Goal: Task Accomplishment & Management: Use online tool/utility

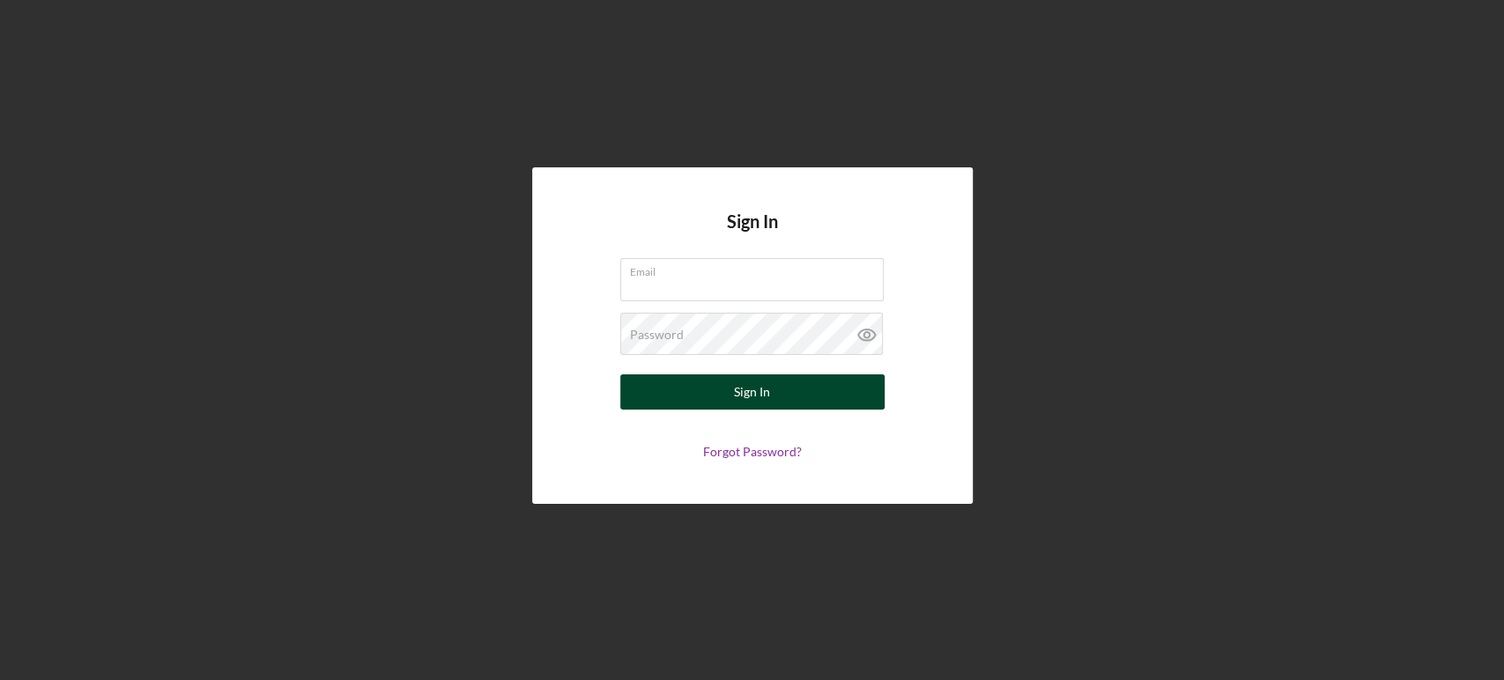
type input "[EMAIL_ADDRESS][DOMAIN_NAME]"
click at [752, 386] on div "Sign In" at bounding box center [752, 391] width 36 height 35
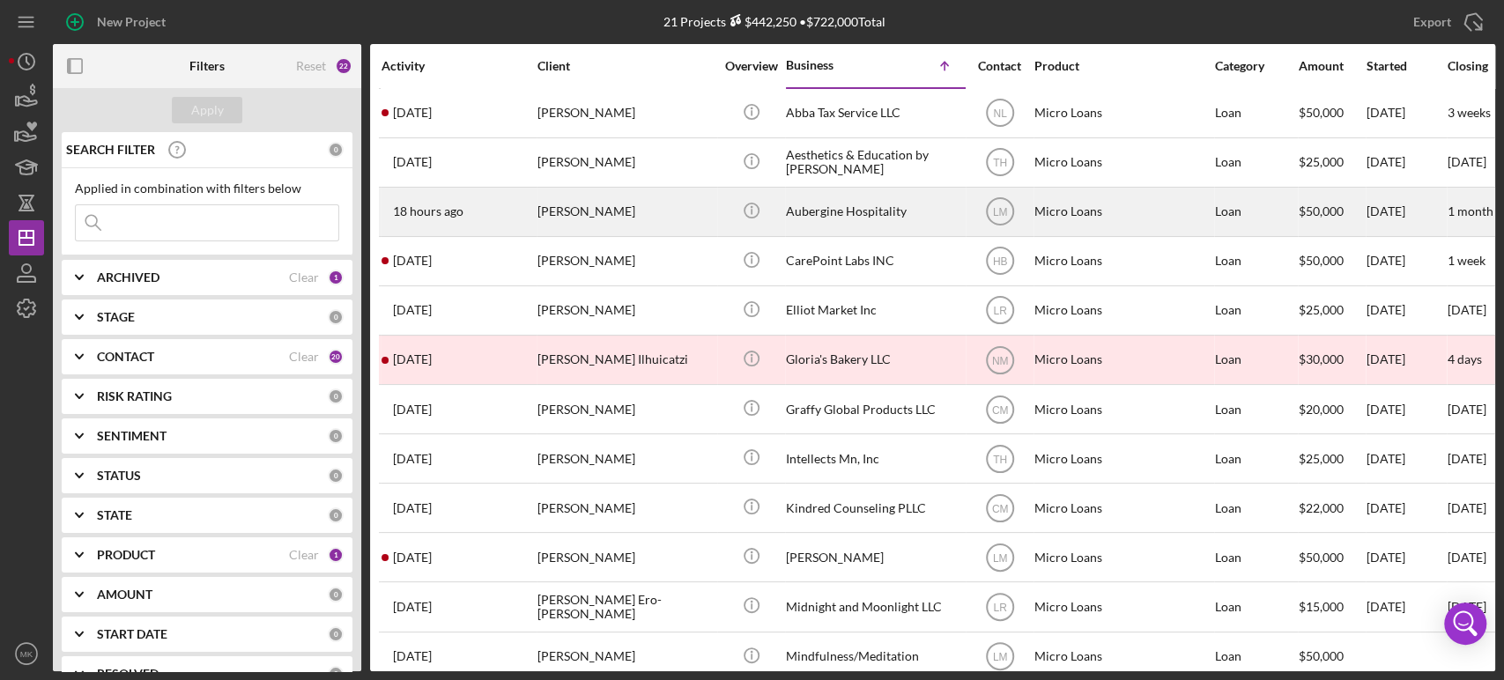
click at [833, 210] on div "Aubergine Hospitality" at bounding box center [874, 212] width 176 height 47
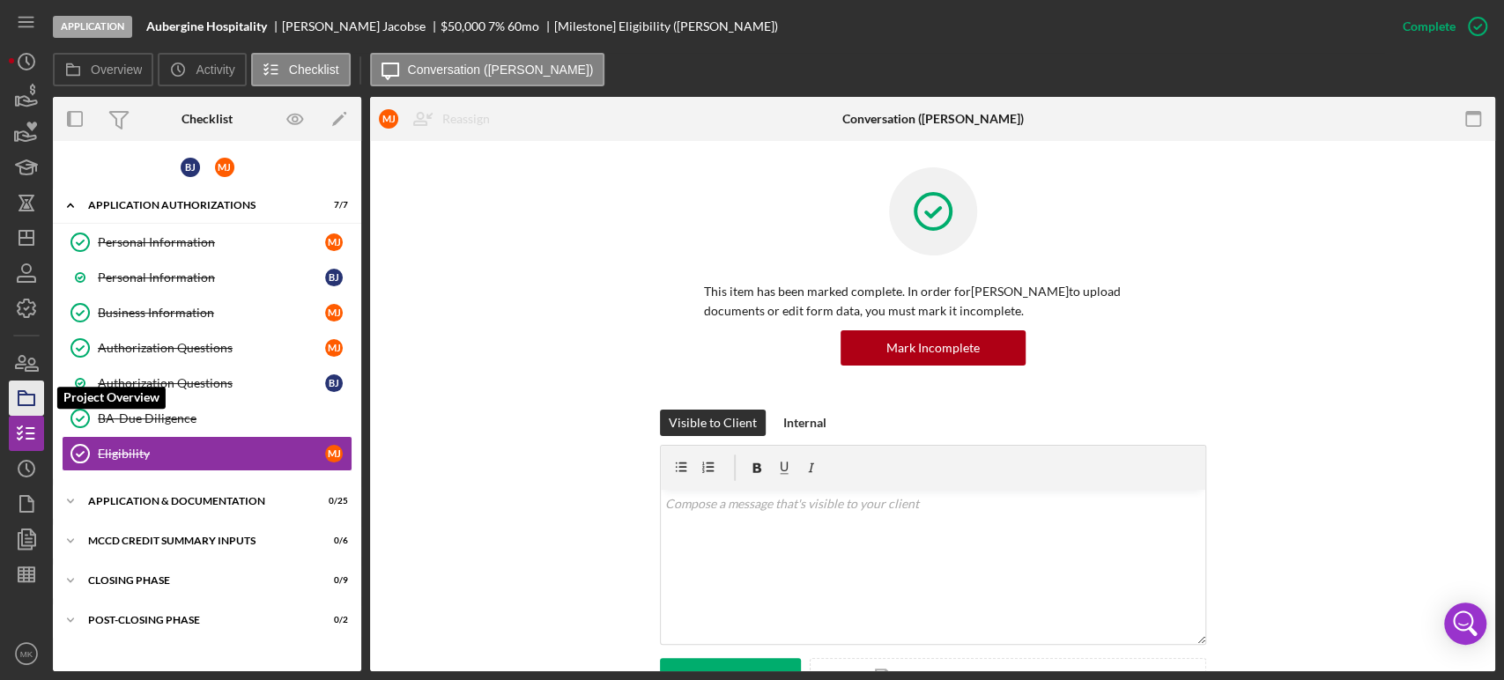
click at [28, 402] on icon "button" at bounding box center [26, 398] width 44 height 44
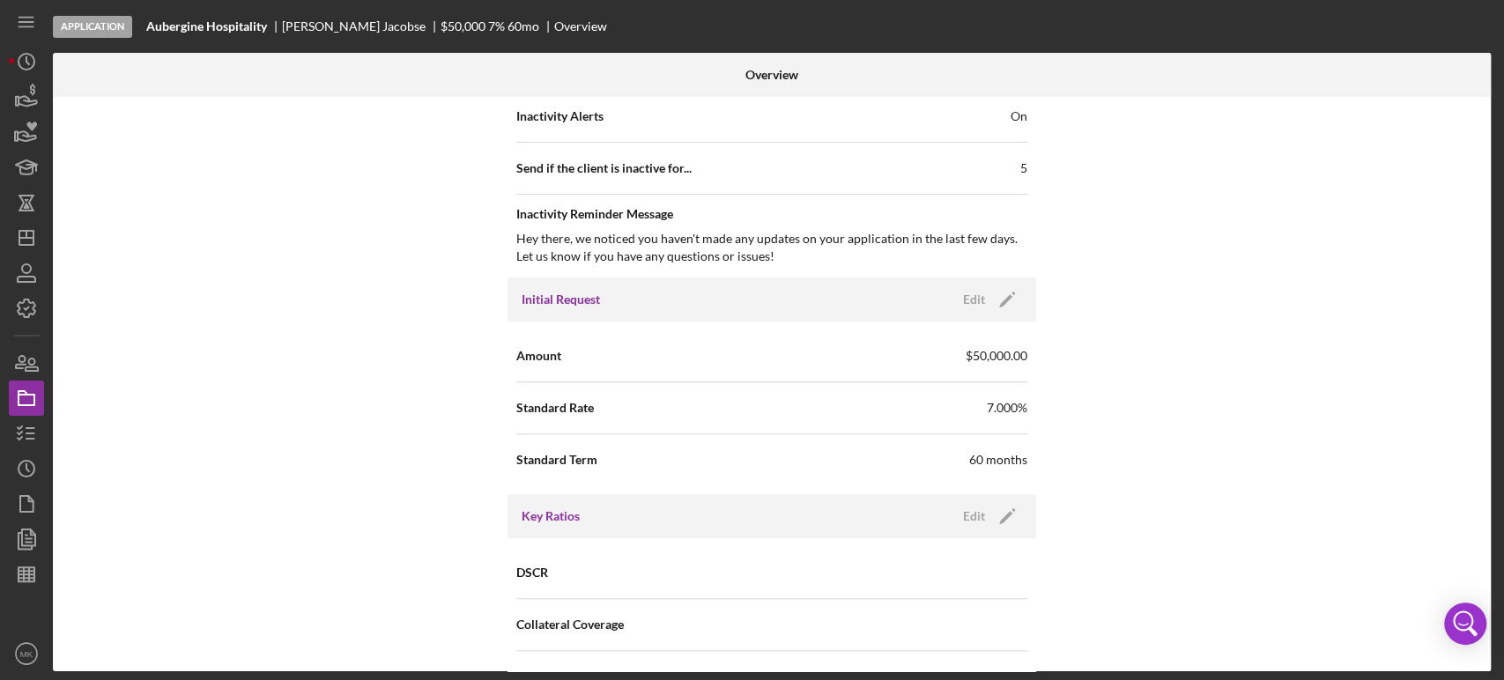
scroll to position [881, 0]
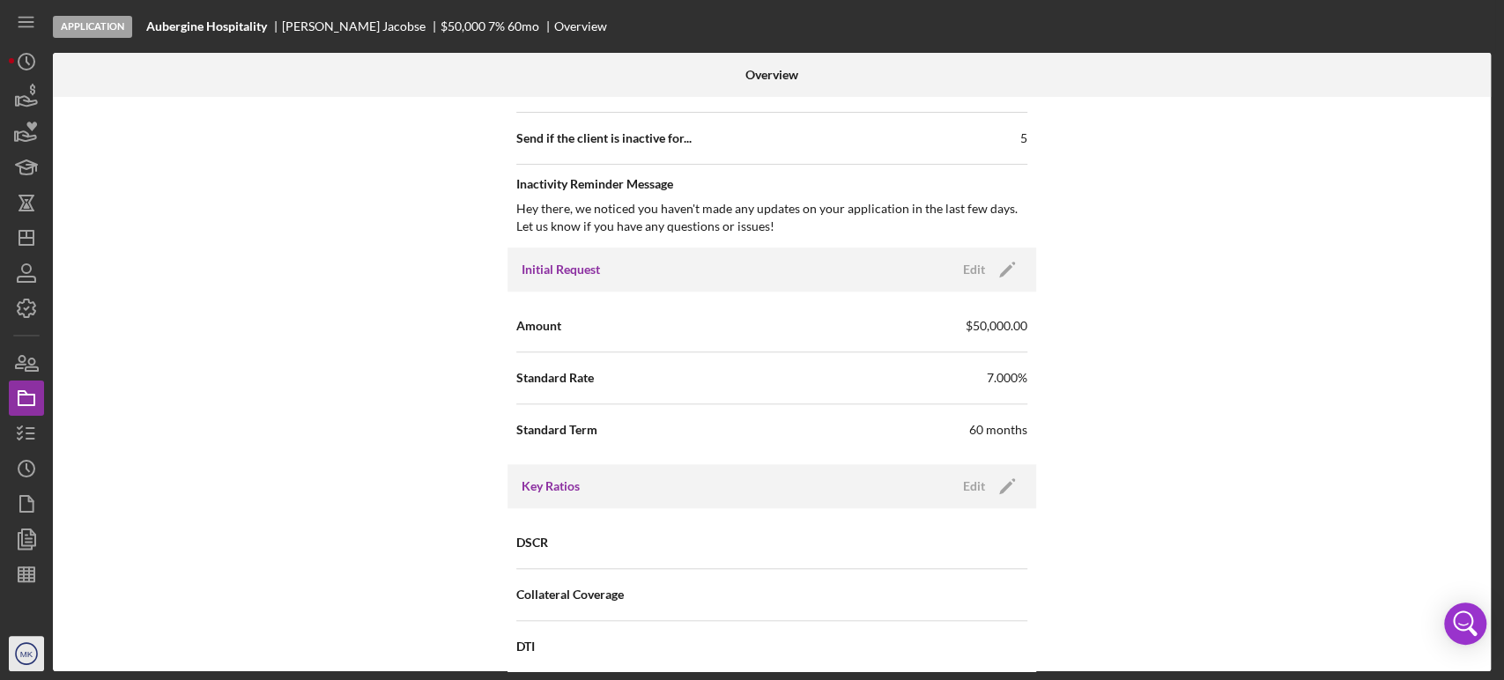
click at [22, 654] on text "MK" at bounding box center [26, 654] width 13 height 10
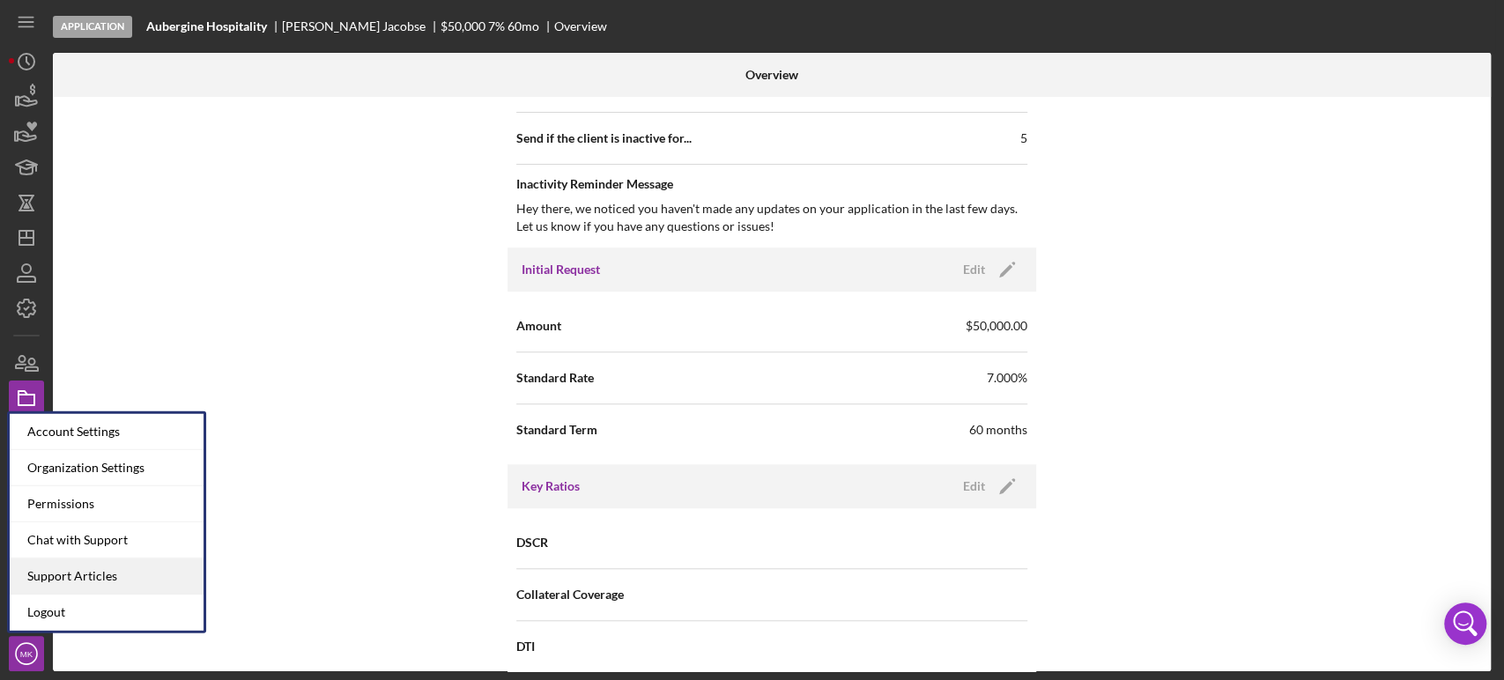
click at [125, 580] on link "Support Articles" at bounding box center [107, 577] width 194 height 36
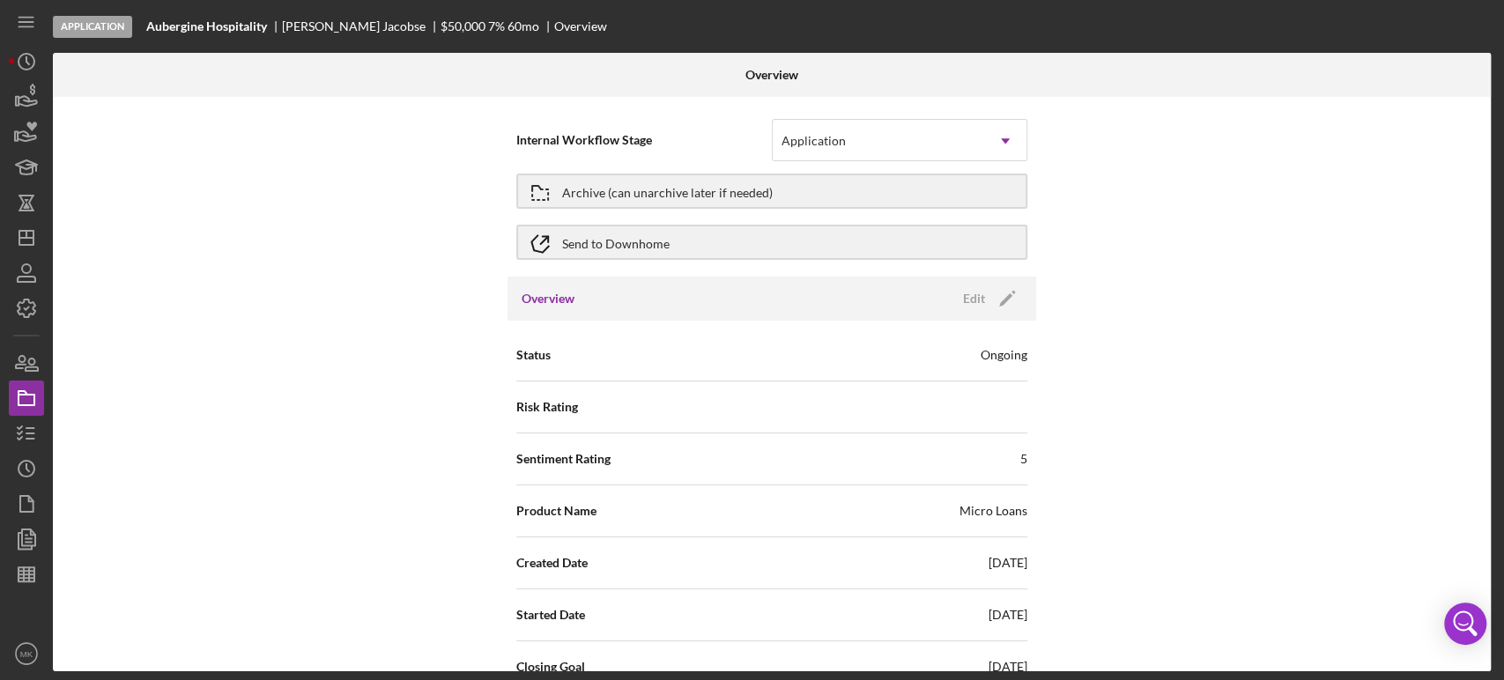
scroll to position [0, 0]
click at [18, 429] on icon "button" at bounding box center [26, 434] width 44 height 44
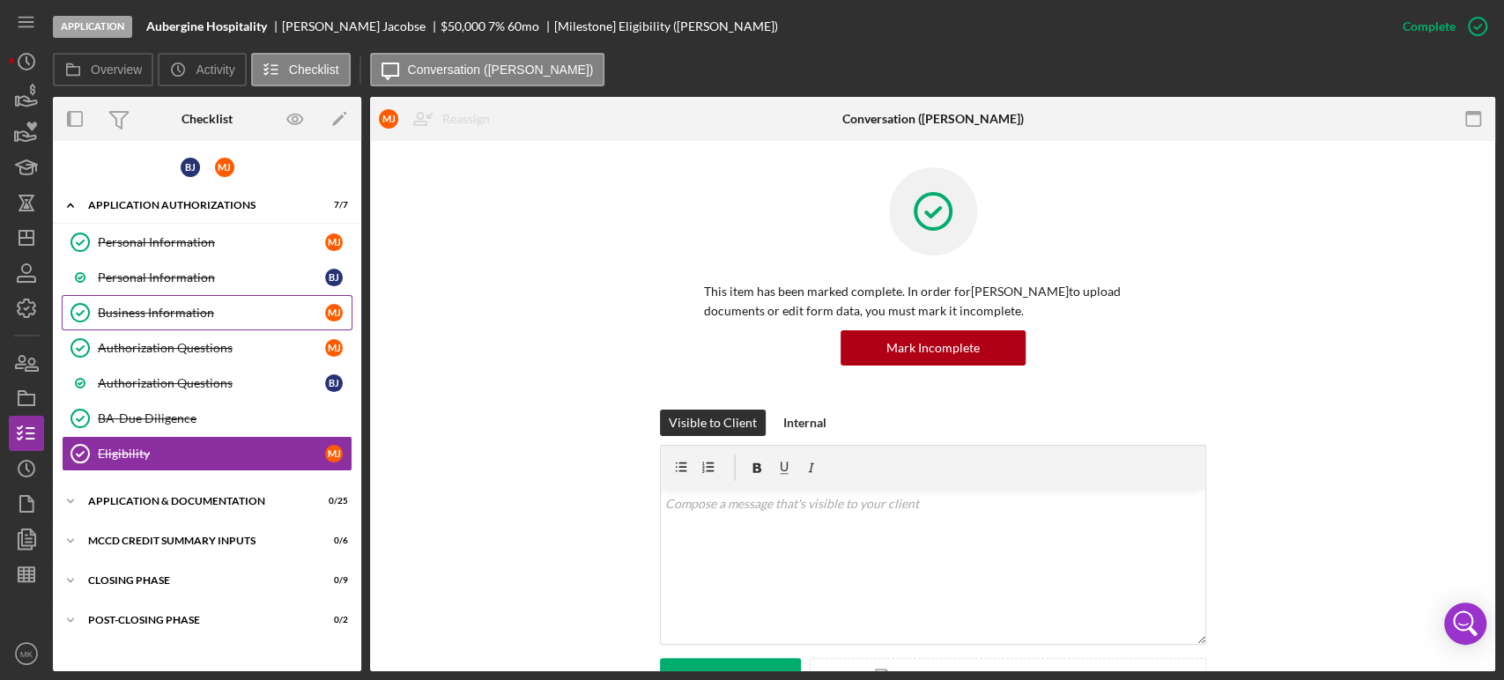
click at [181, 308] on div "Business Information" at bounding box center [211, 313] width 227 height 14
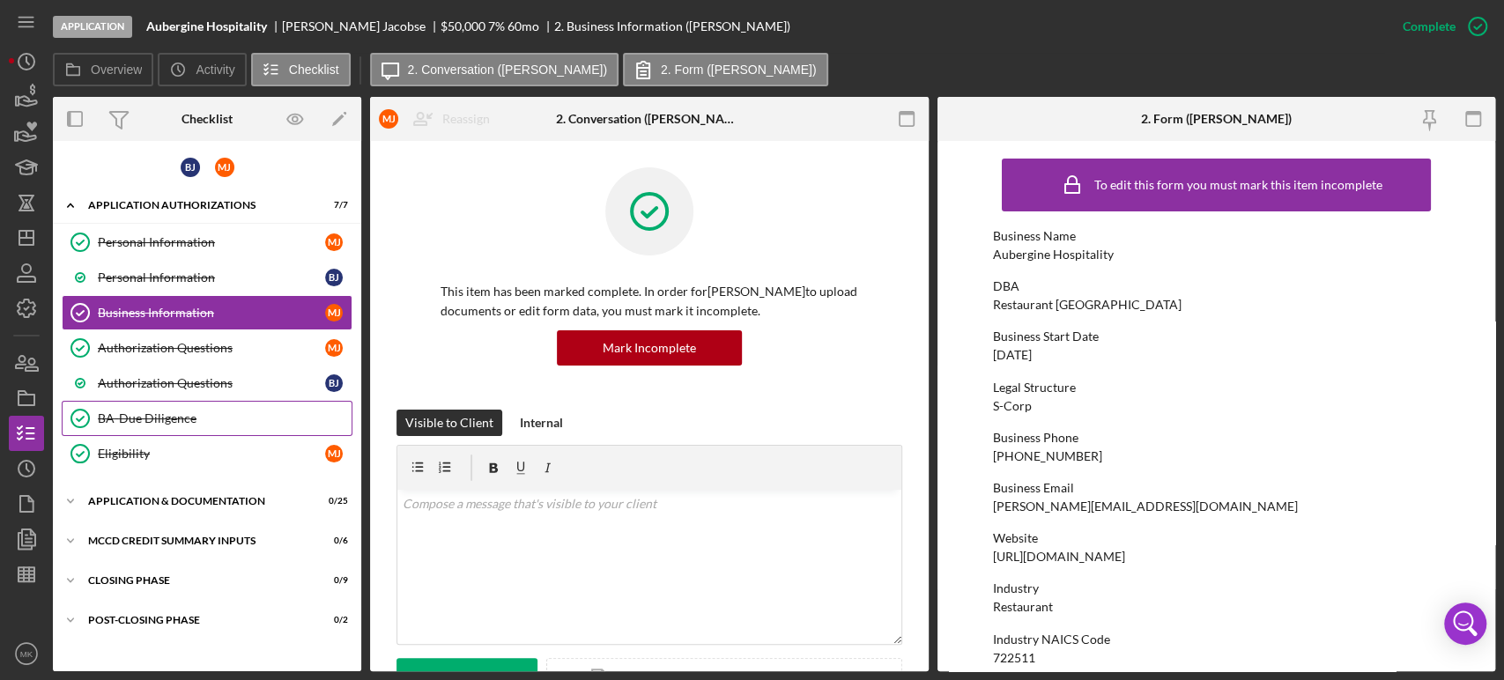
click at [170, 418] on div "BA-Due Diligence" at bounding box center [225, 419] width 254 height 14
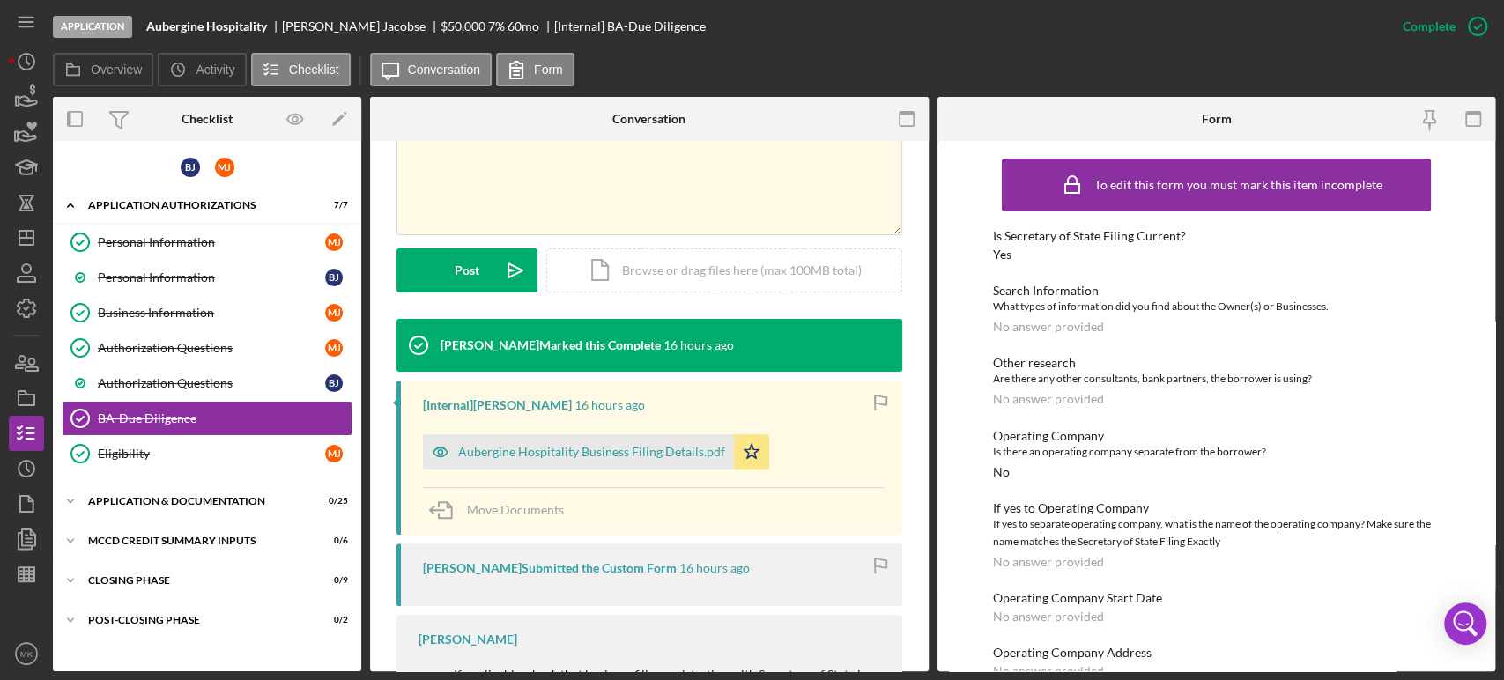
scroll to position [391, 0]
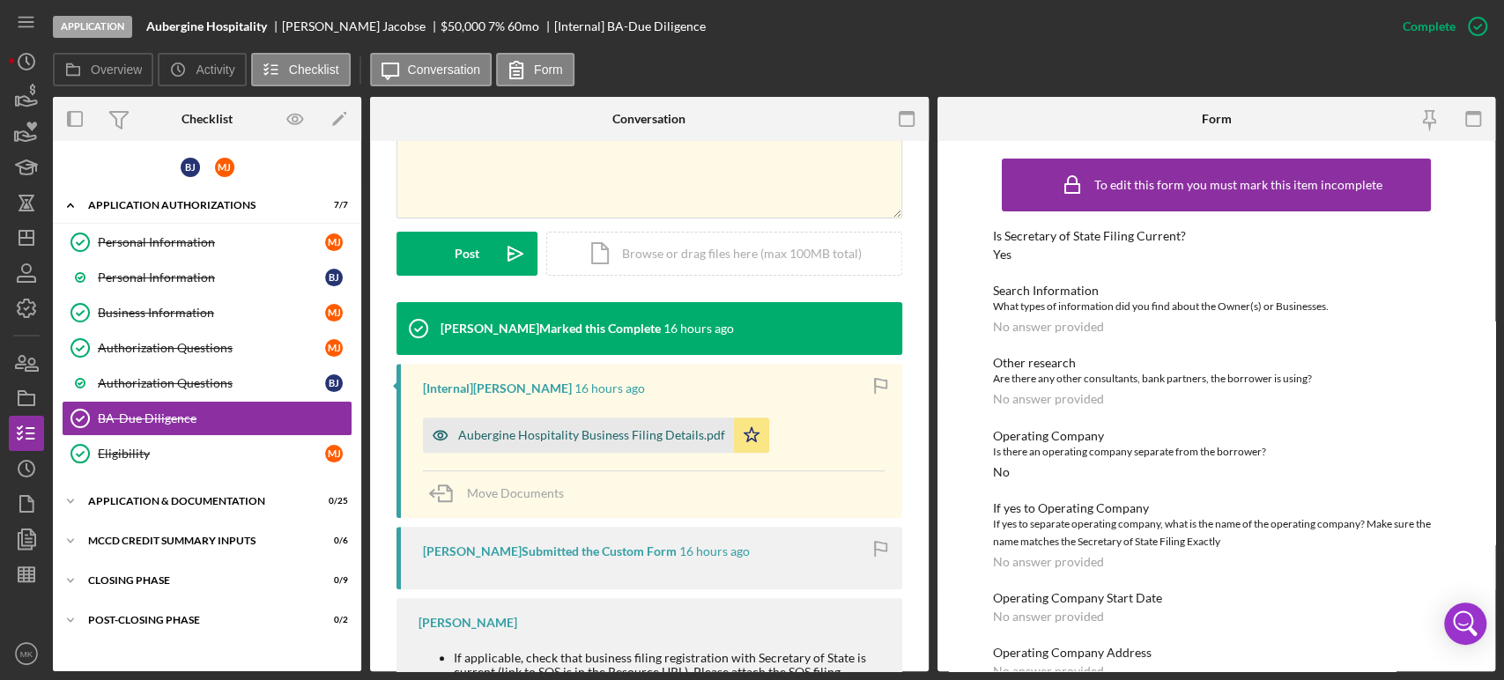
click at [629, 436] on div "Aubergine Hospitality Business Filing Details.pdf" at bounding box center [591, 435] width 267 height 14
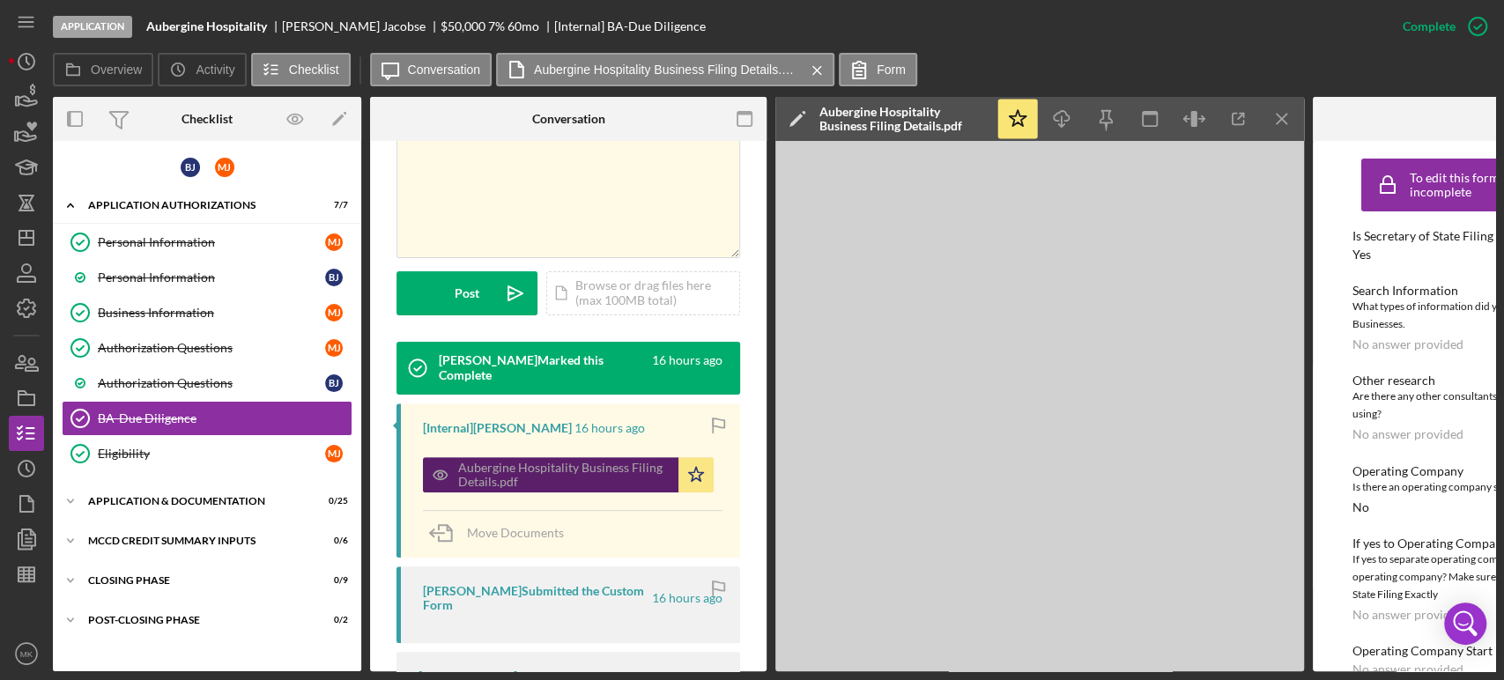
scroll to position [411, 0]
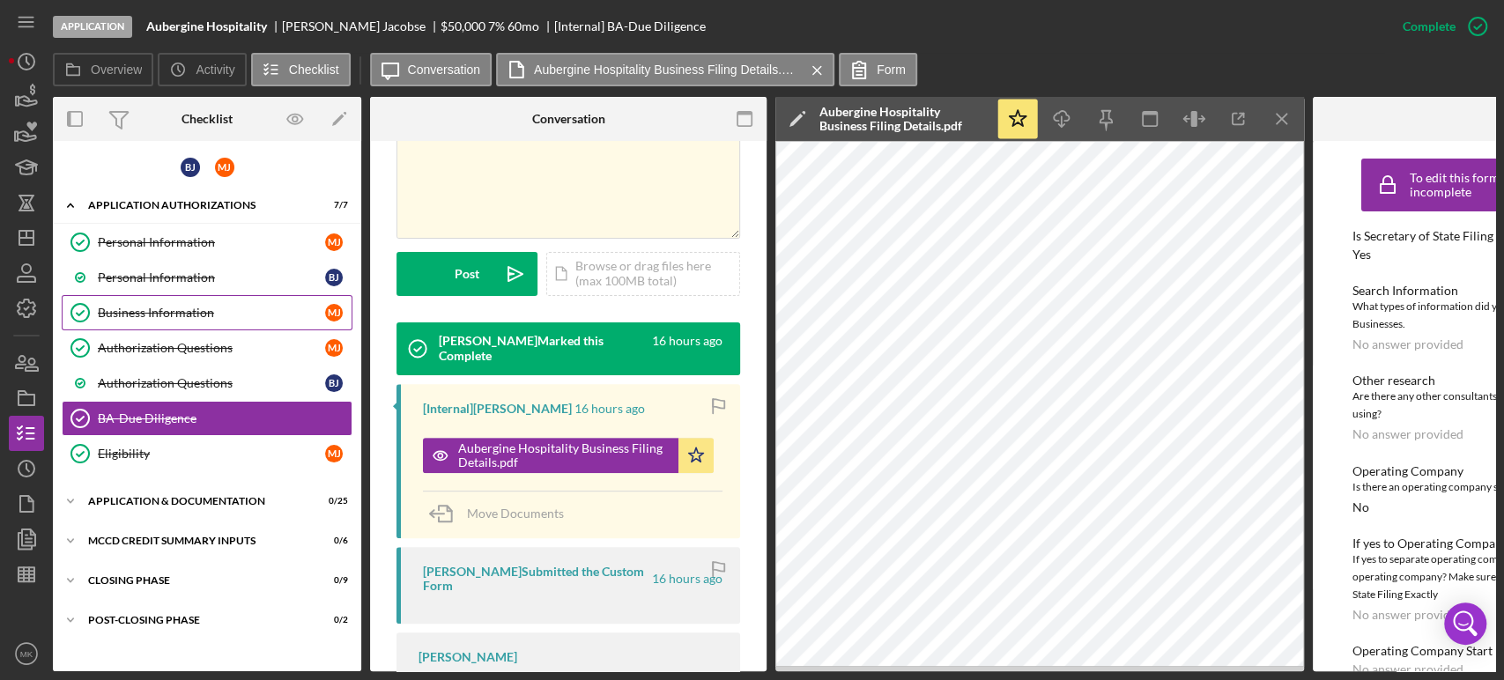
click at [165, 308] on div "Business Information" at bounding box center [211, 313] width 227 height 14
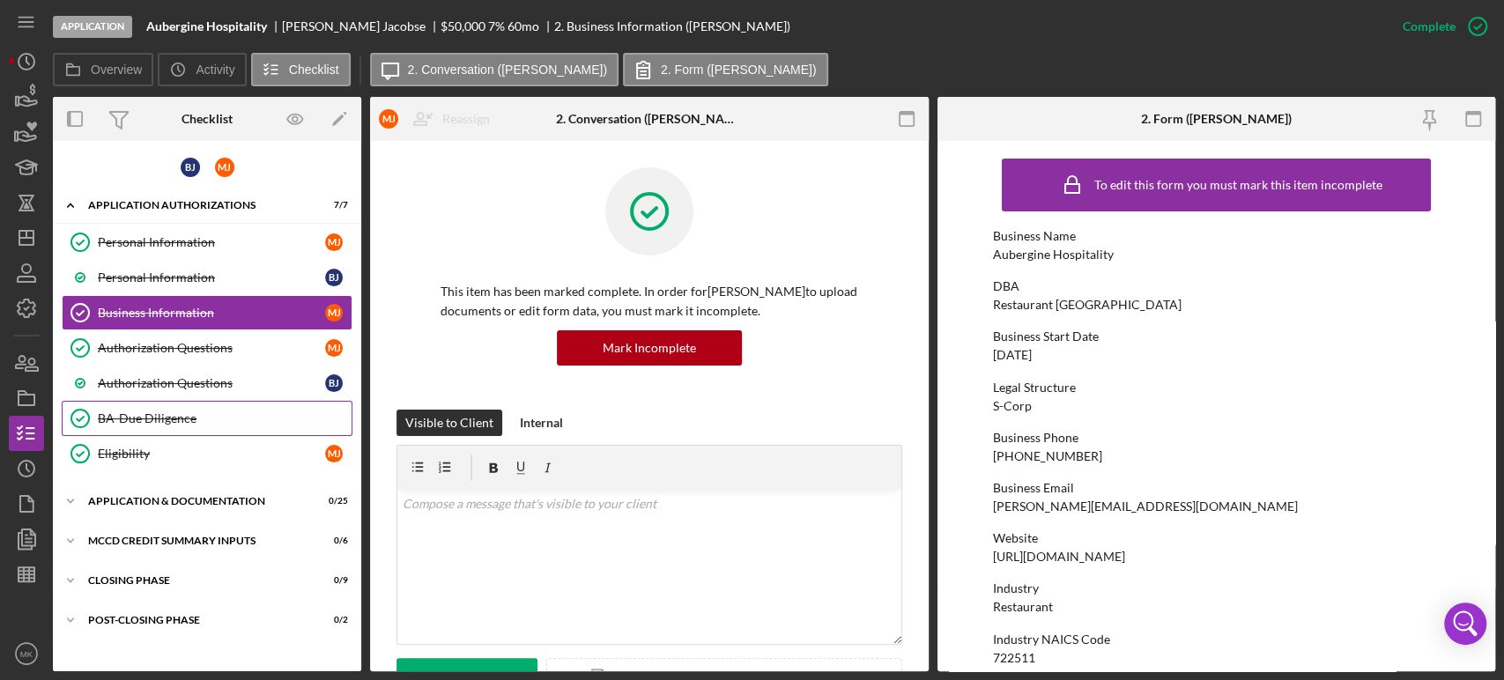
click at [176, 414] on div "BA-Due Diligence" at bounding box center [225, 419] width 254 height 14
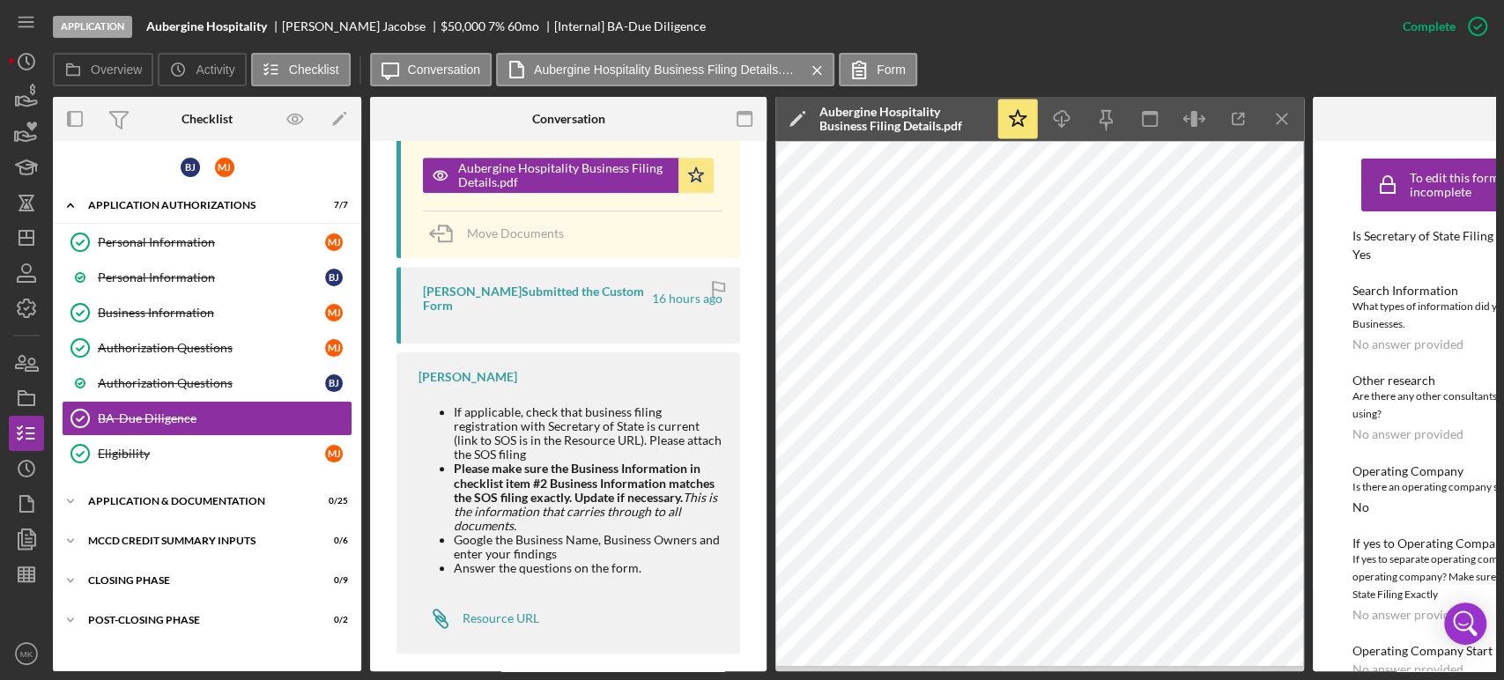
scroll to position [692, 0]
click at [180, 313] on div "Business Information" at bounding box center [211, 313] width 227 height 14
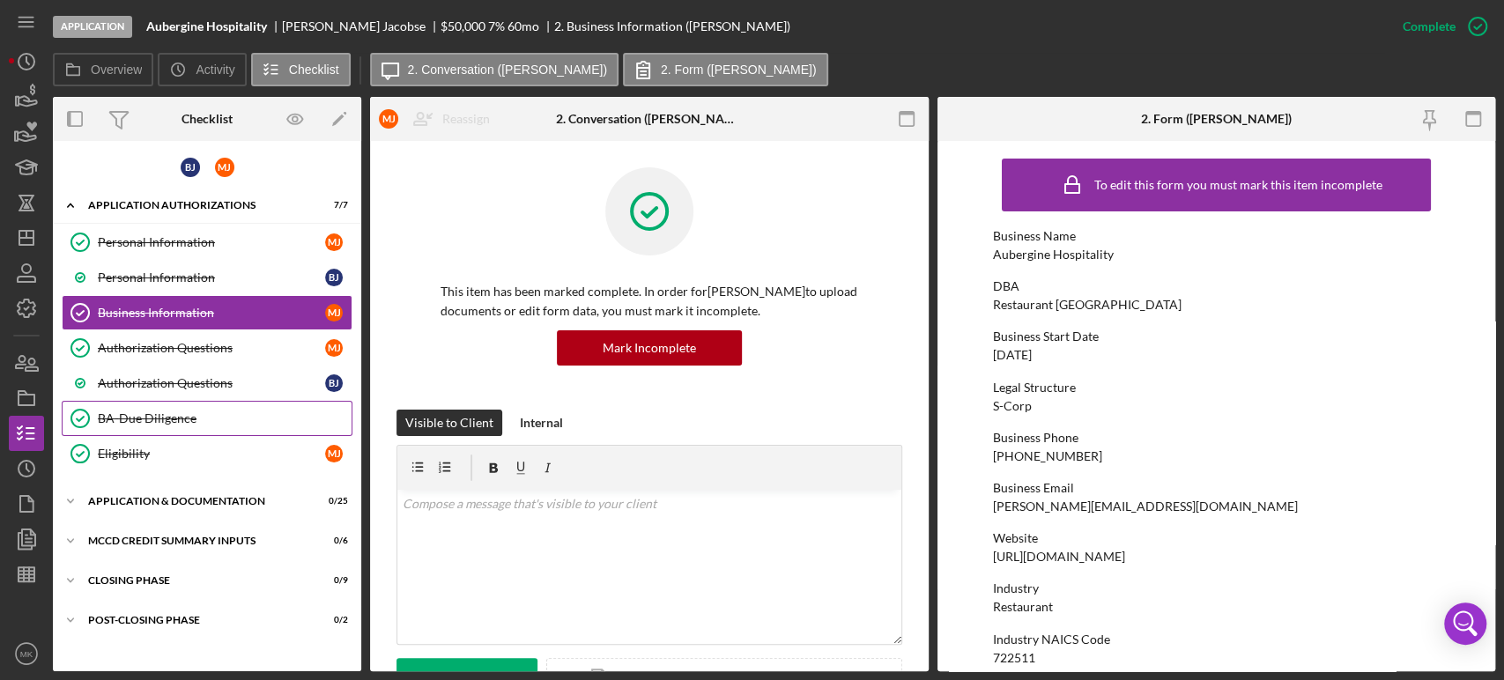
click at [244, 417] on div "BA-Due Diligence" at bounding box center [225, 419] width 254 height 14
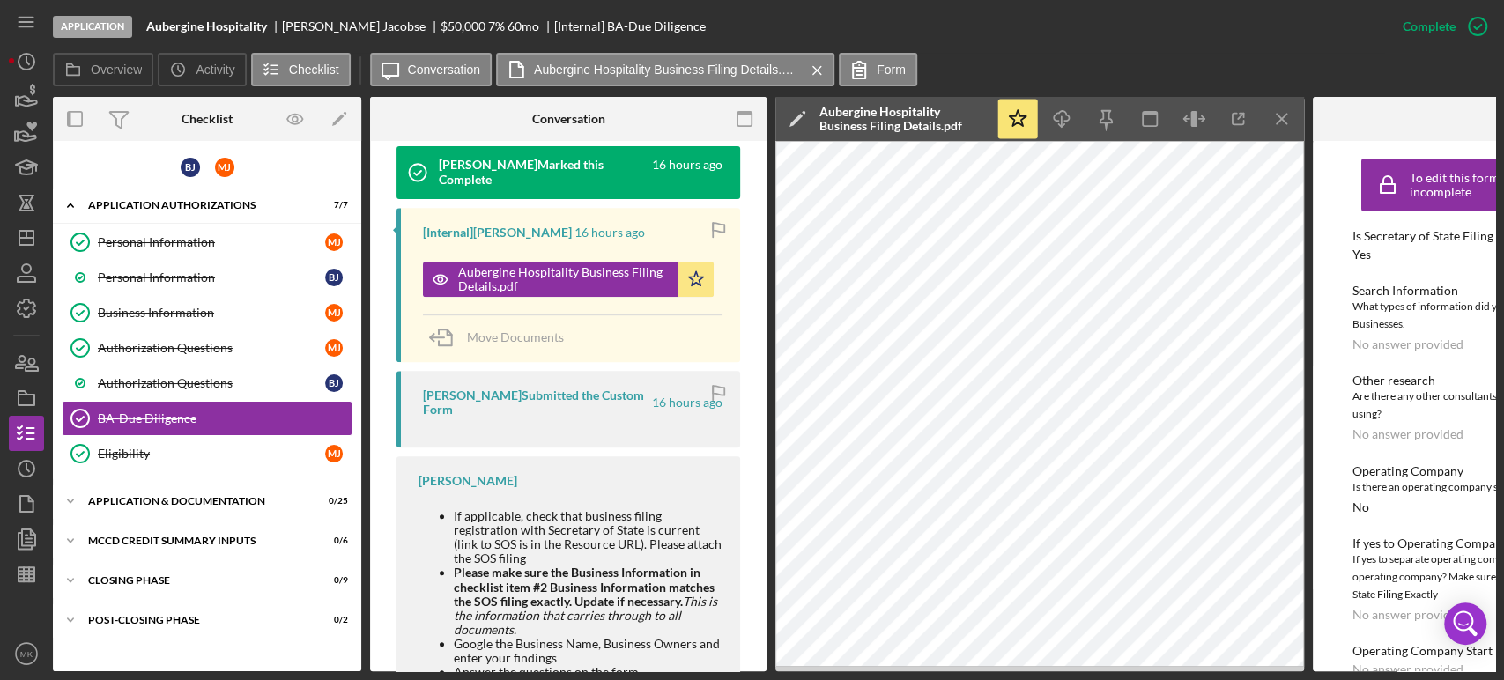
scroll to position [692, 0]
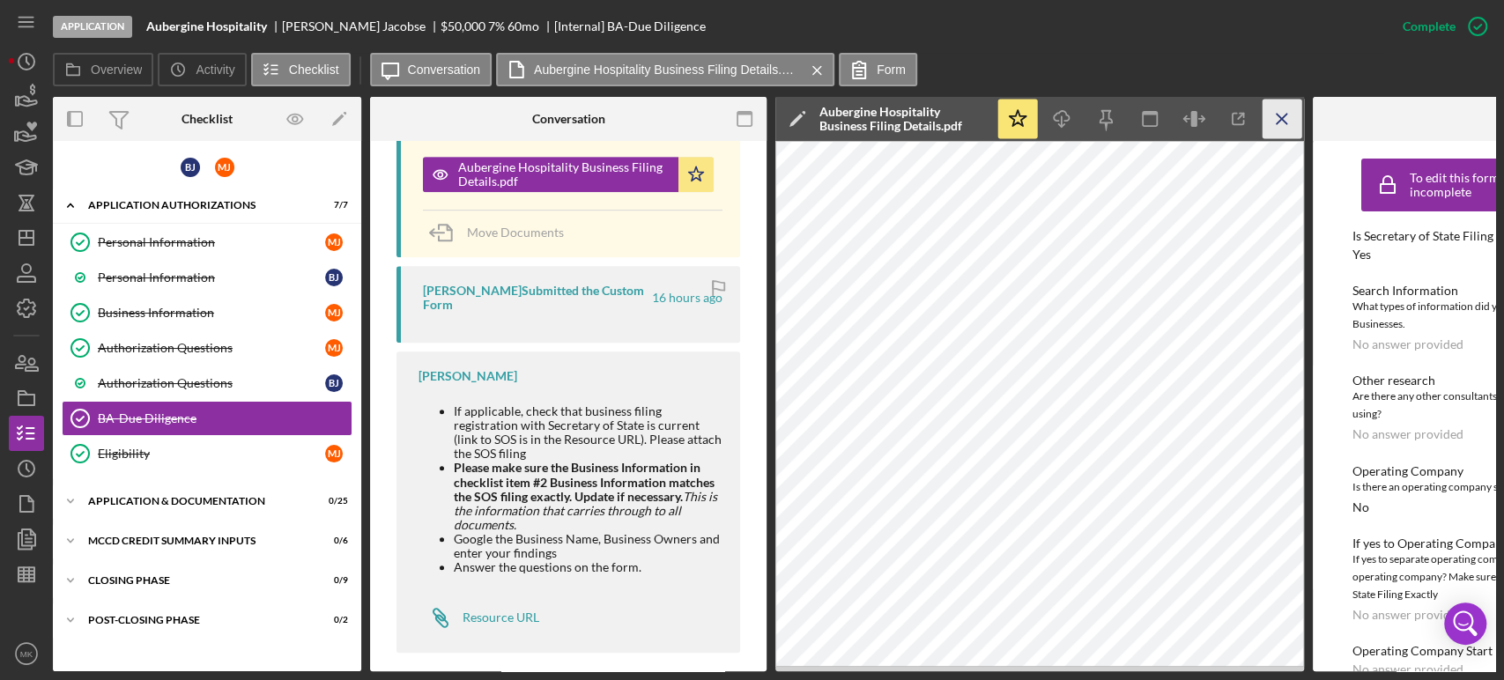
click at [1282, 124] on icon "Icon/Menu Close" at bounding box center [1283, 120] width 40 height 40
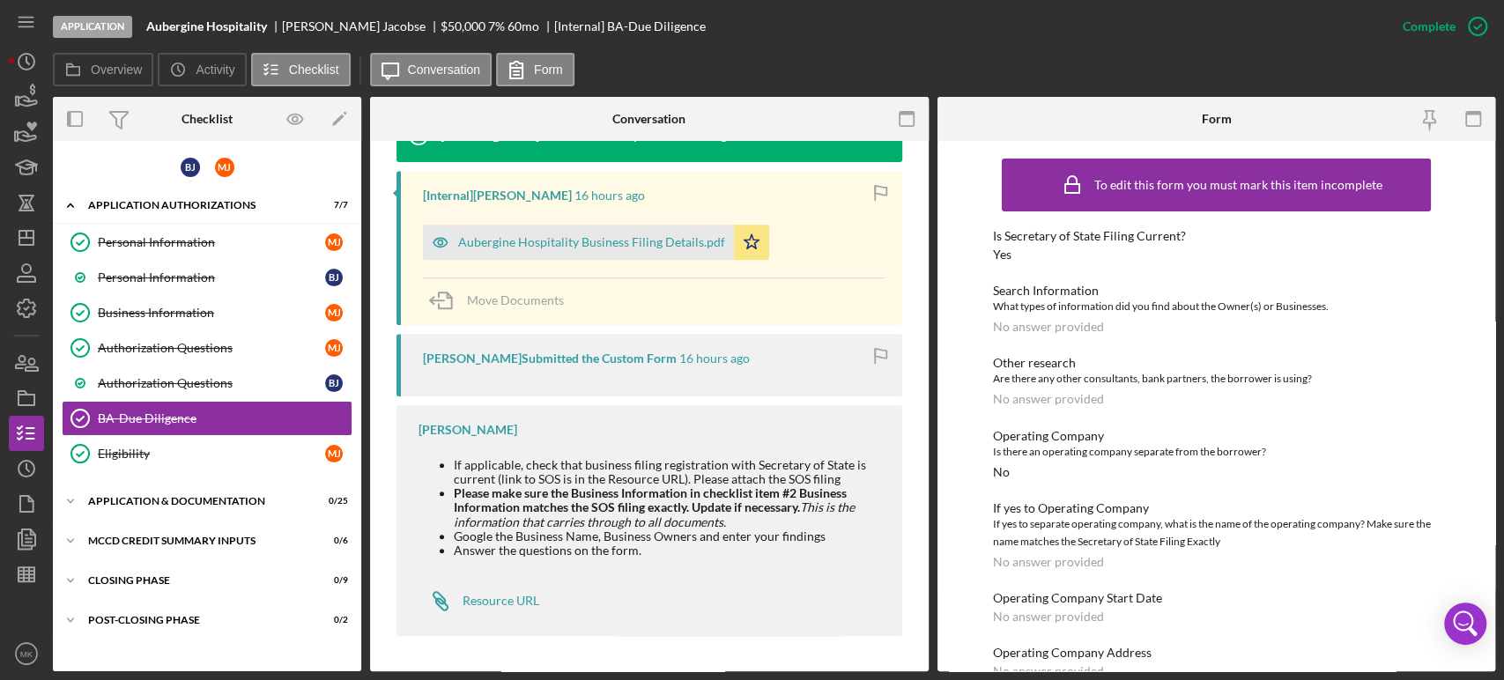
scroll to position [582, 0]
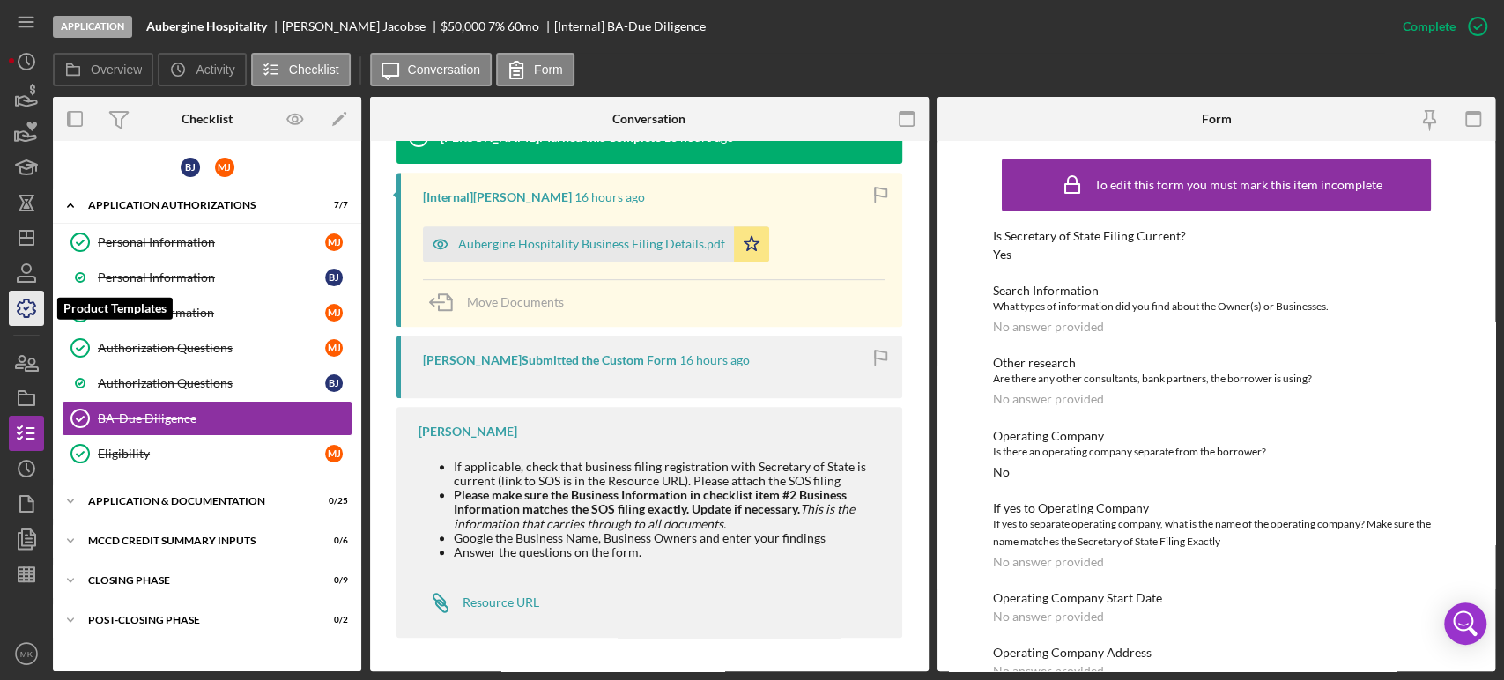
click at [25, 312] on icon "button" at bounding box center [26, 308] width 44 height 44
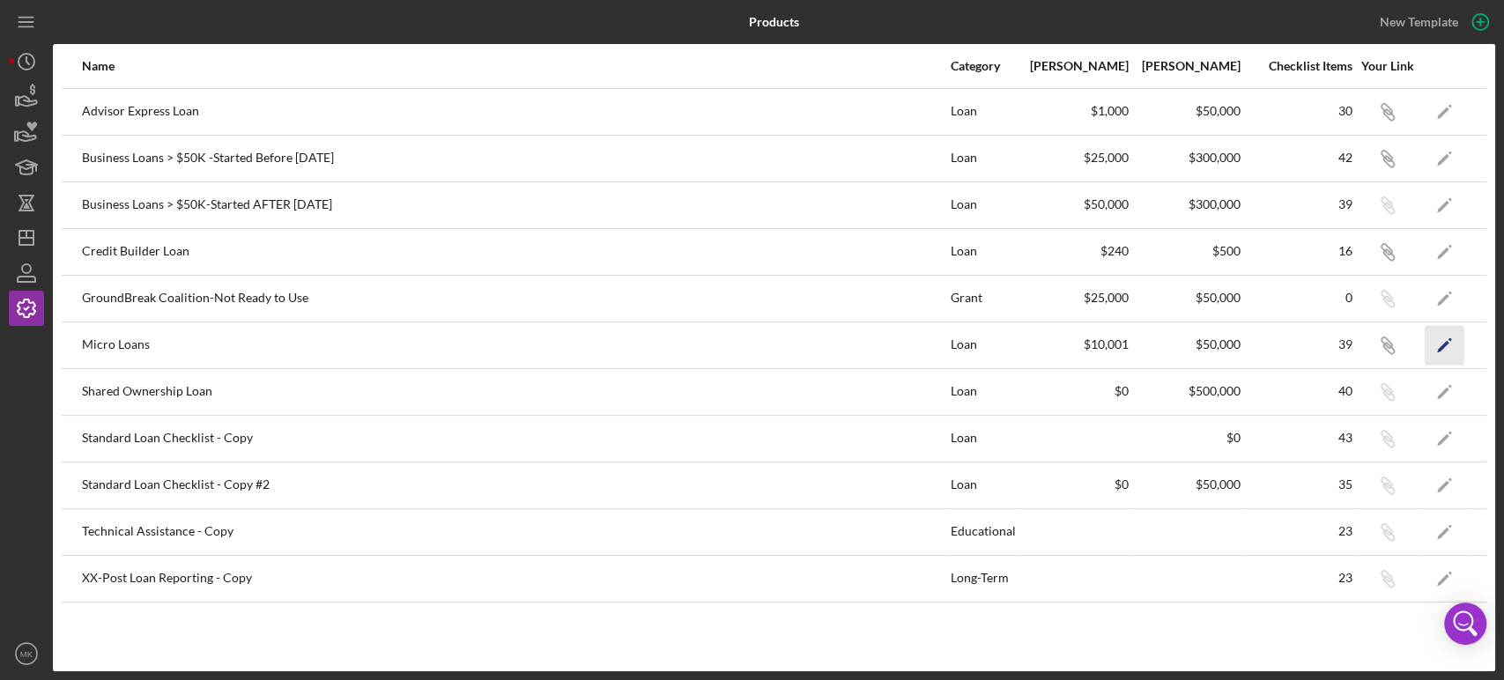
click at [1440, 342] on icon "Icon/Edit" at bounding box center [1445, 345] width 40 height 40
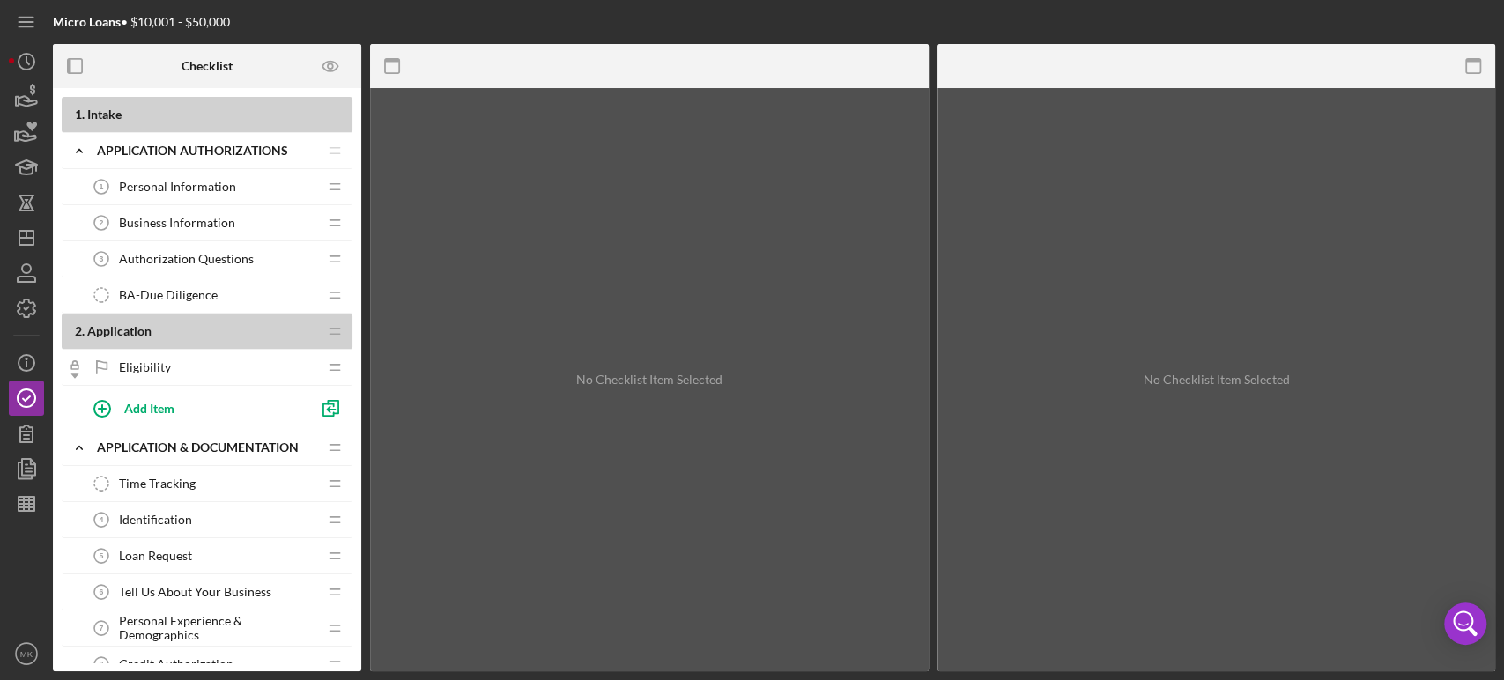
click at [188, 289] on span "BA-Due Diligence" at bounding box center [168, 295] width 99 height 14
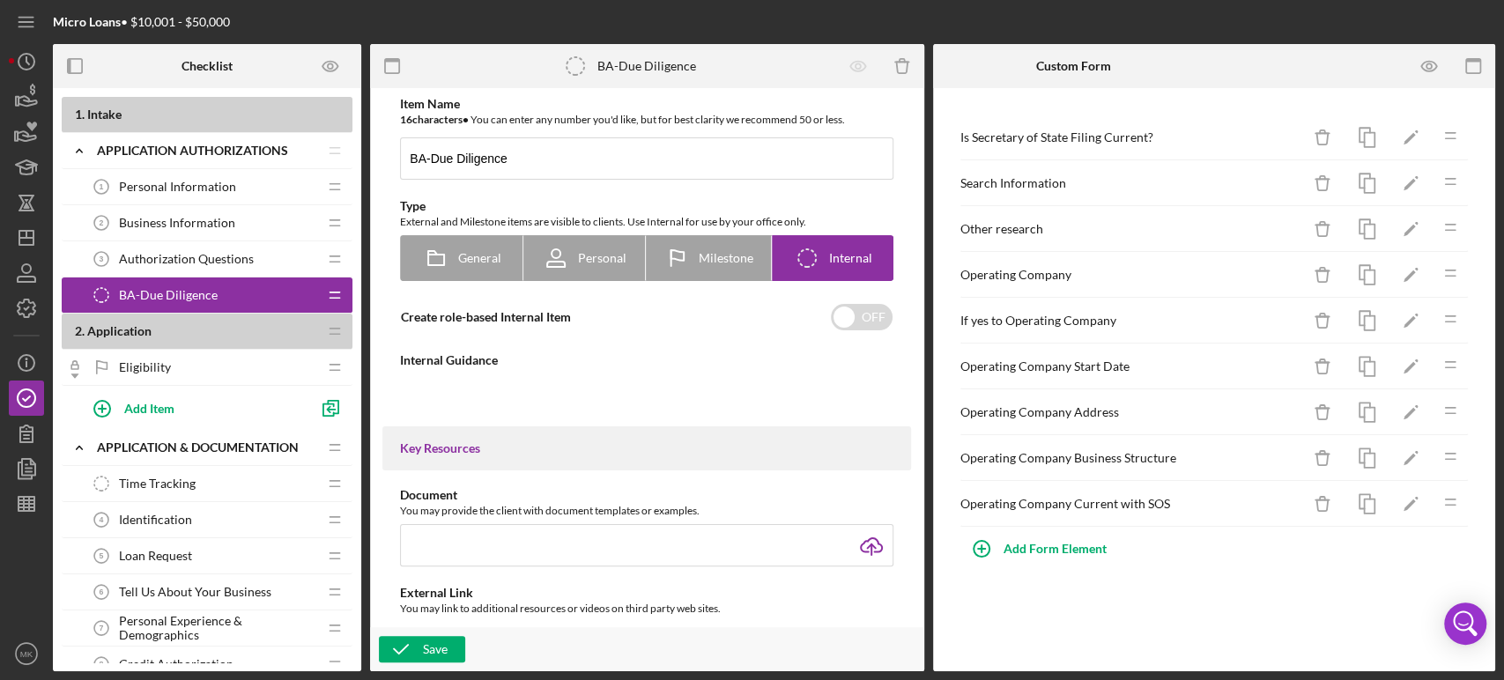
type textarea "<div> <ul> <li>If applicable, check that business filing registration with Secr…"
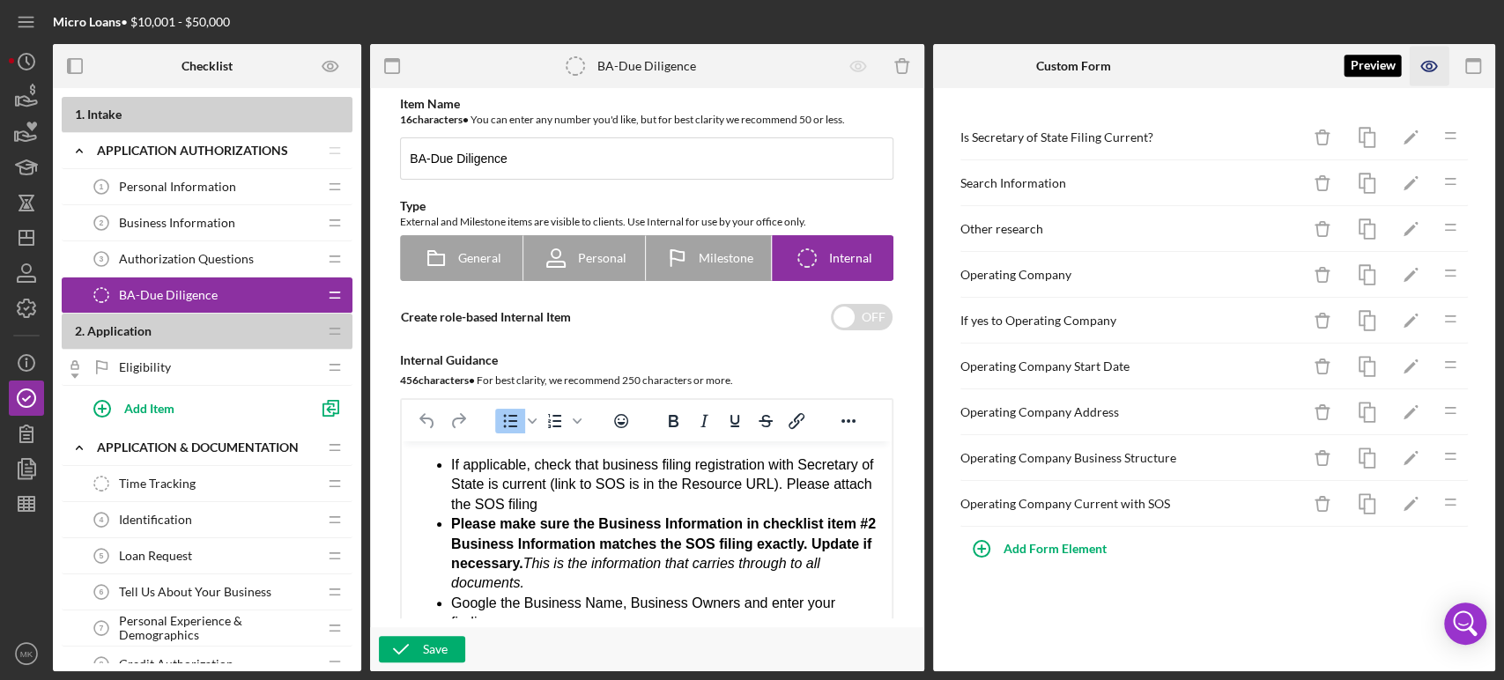
click at [1427, 62] on icon "button" at bounding box center [1430, 67] width 40 height 40
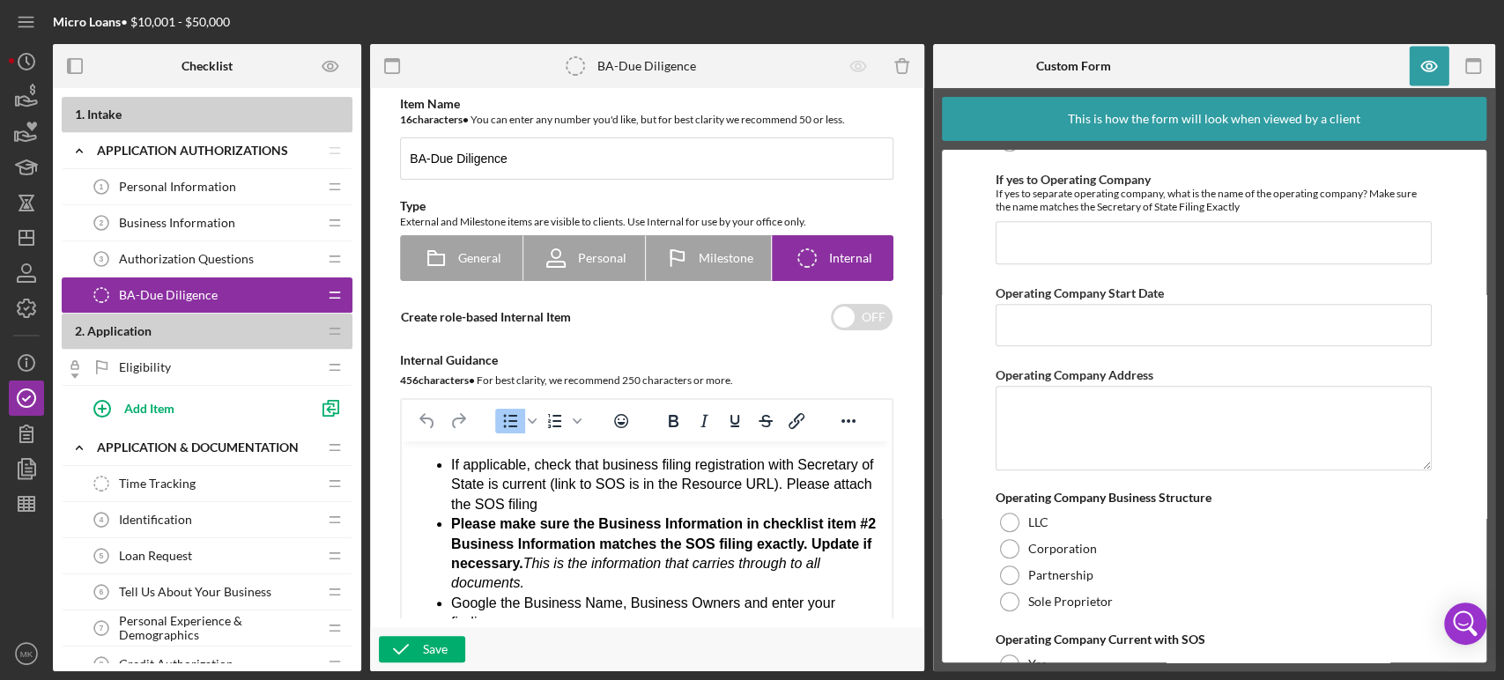
scroll to position [493, 0]
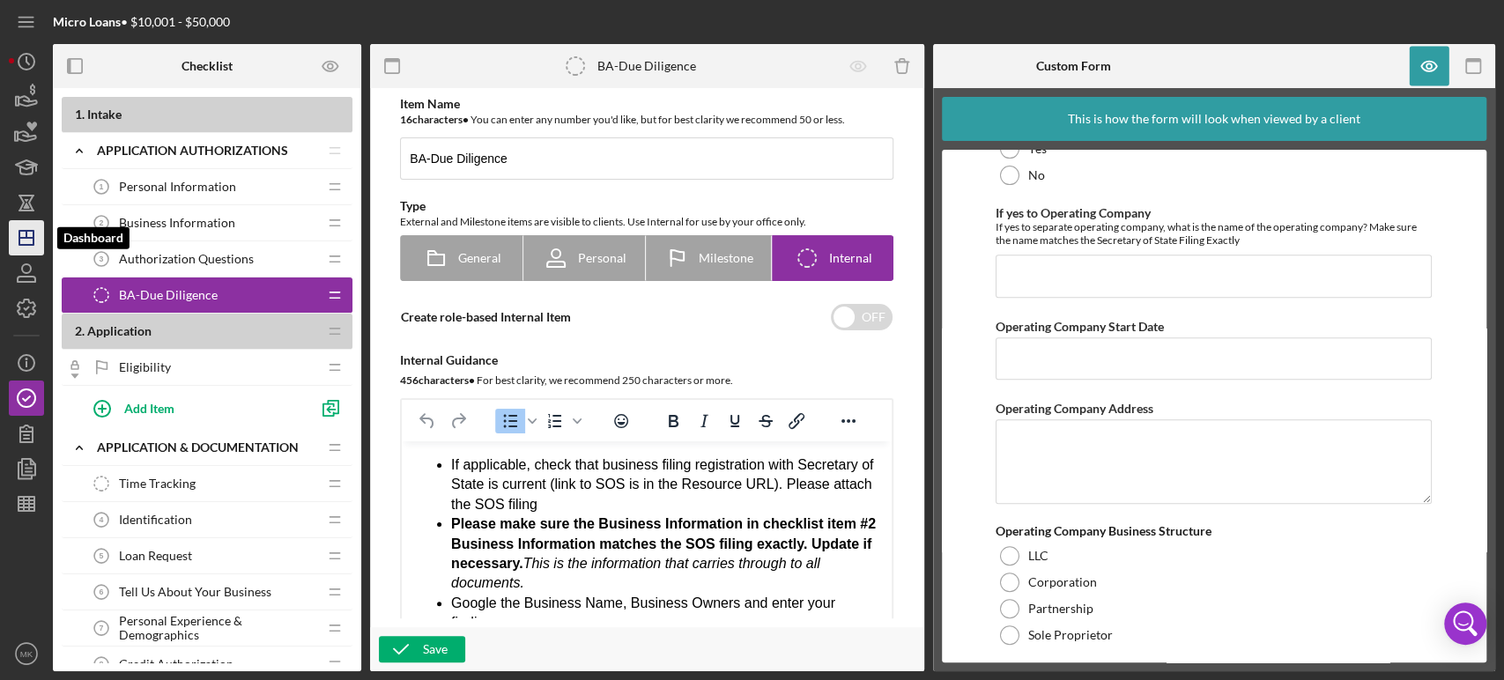
click at [28, 238] on line "button" at bounding box center [26, 238] width 14 height 0
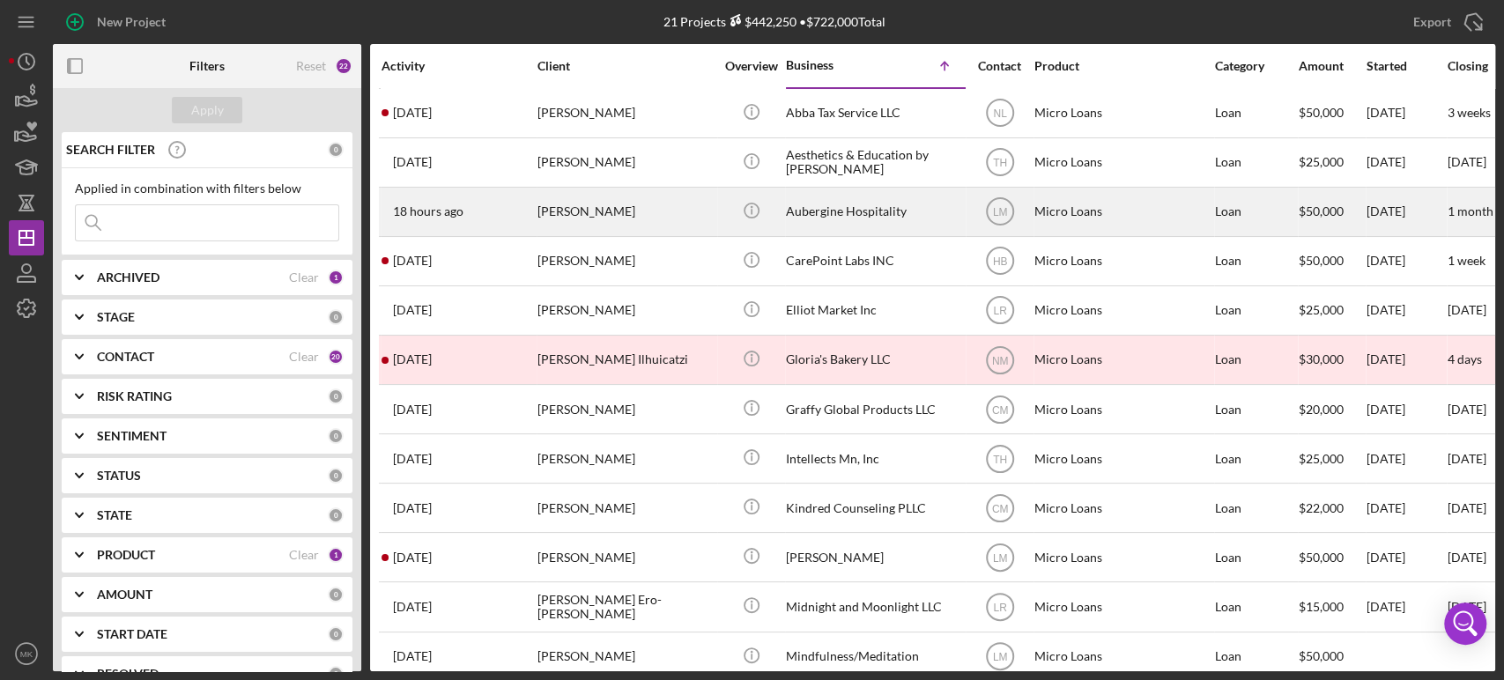
click at [560, 203] on div "[PERSON_NAME]" at bounding box center [626, 212] width 176 height 47
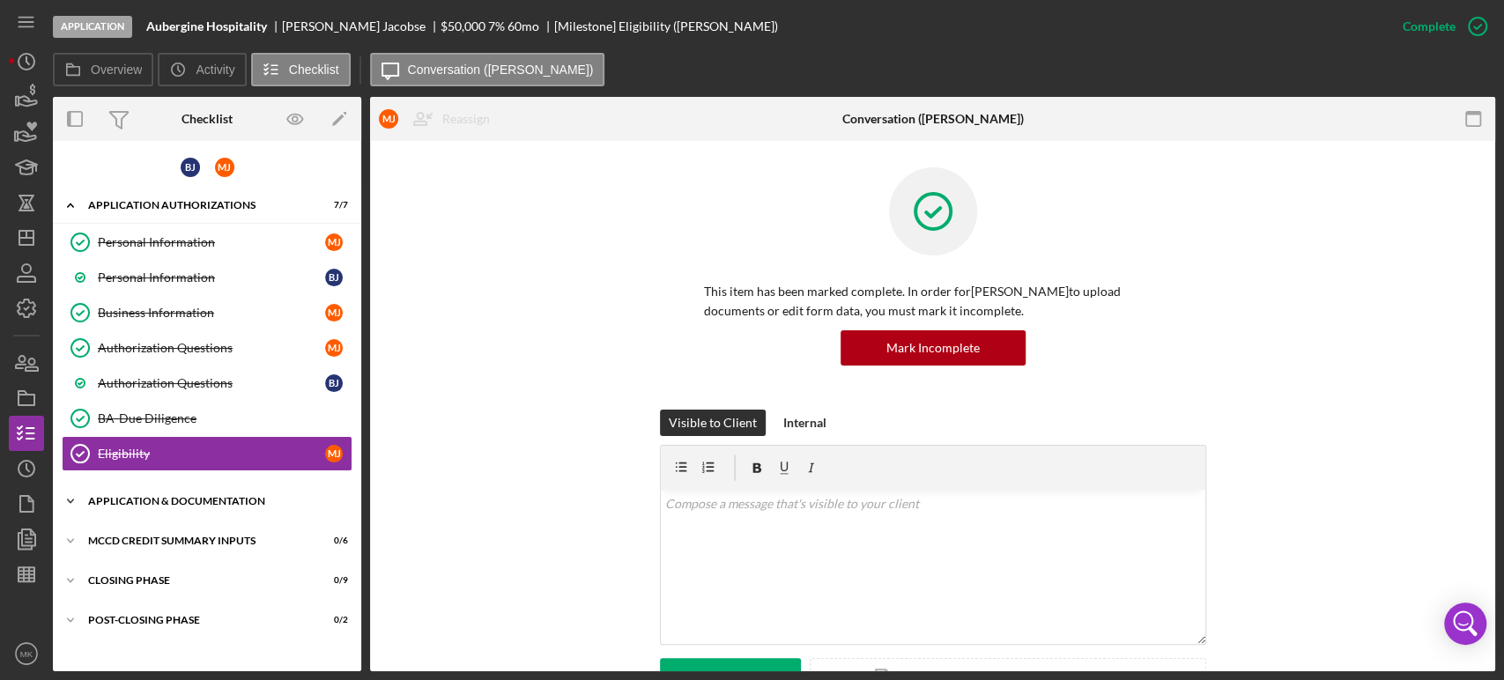
click at [67, 494] on icon "Icon/Expander" at bounding box center [70, 501] width 35 height 35
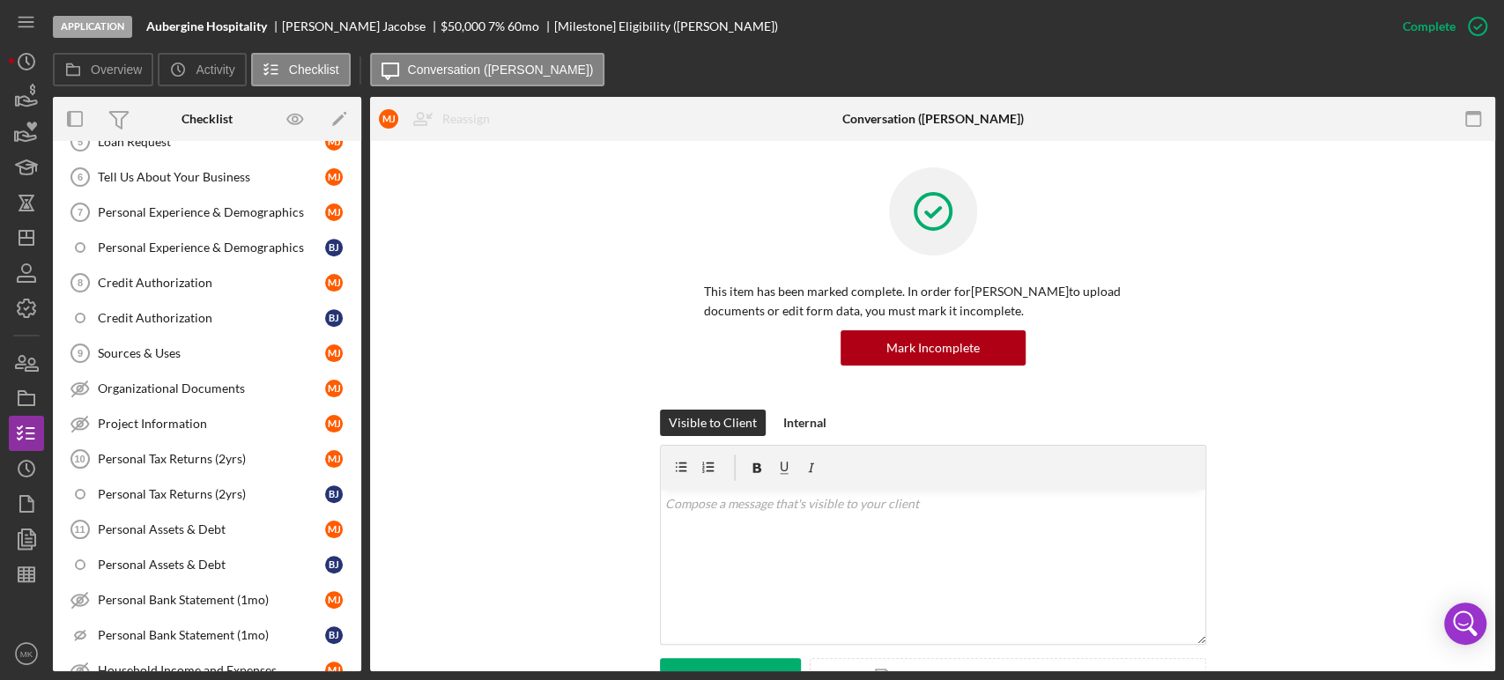
scroll to position [587, 0]
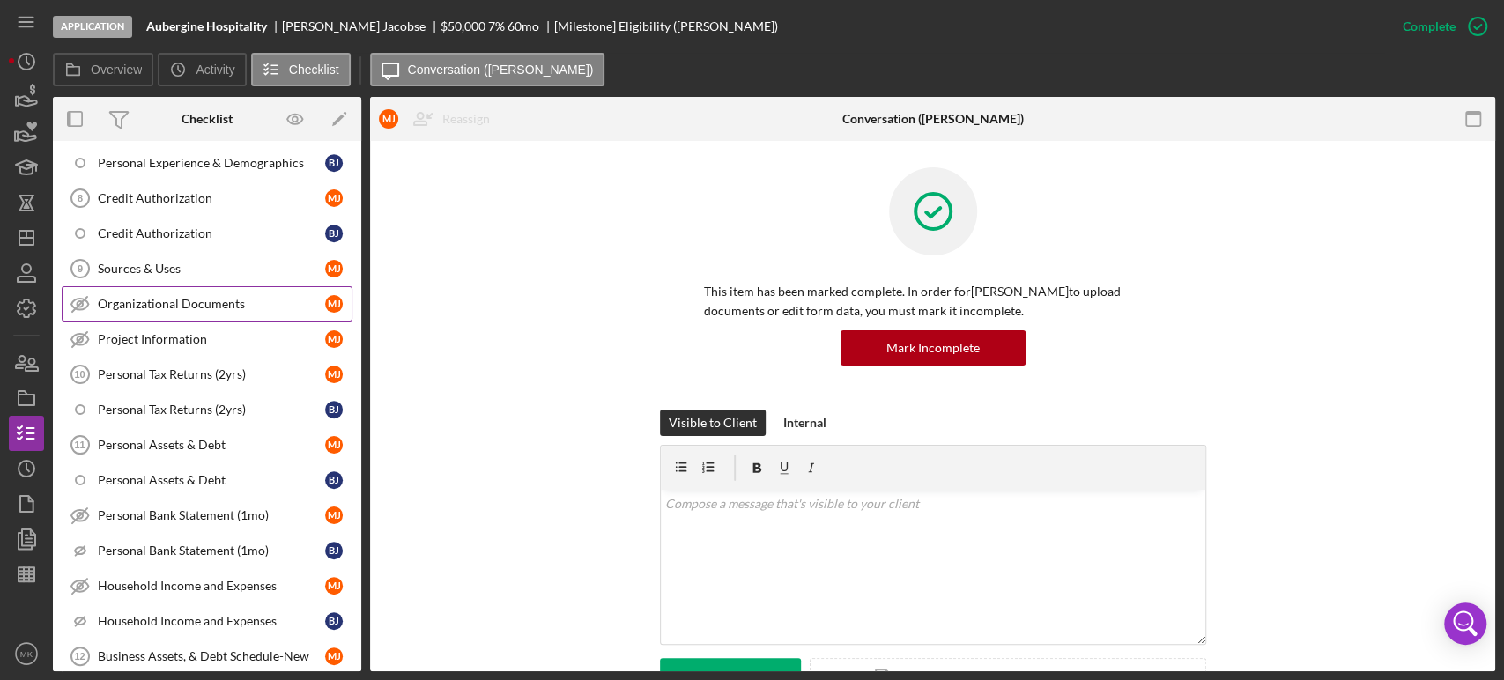
click at [256, 297] on div "Organizational Documents" at bounding box center [211, 304] width 227 height 14
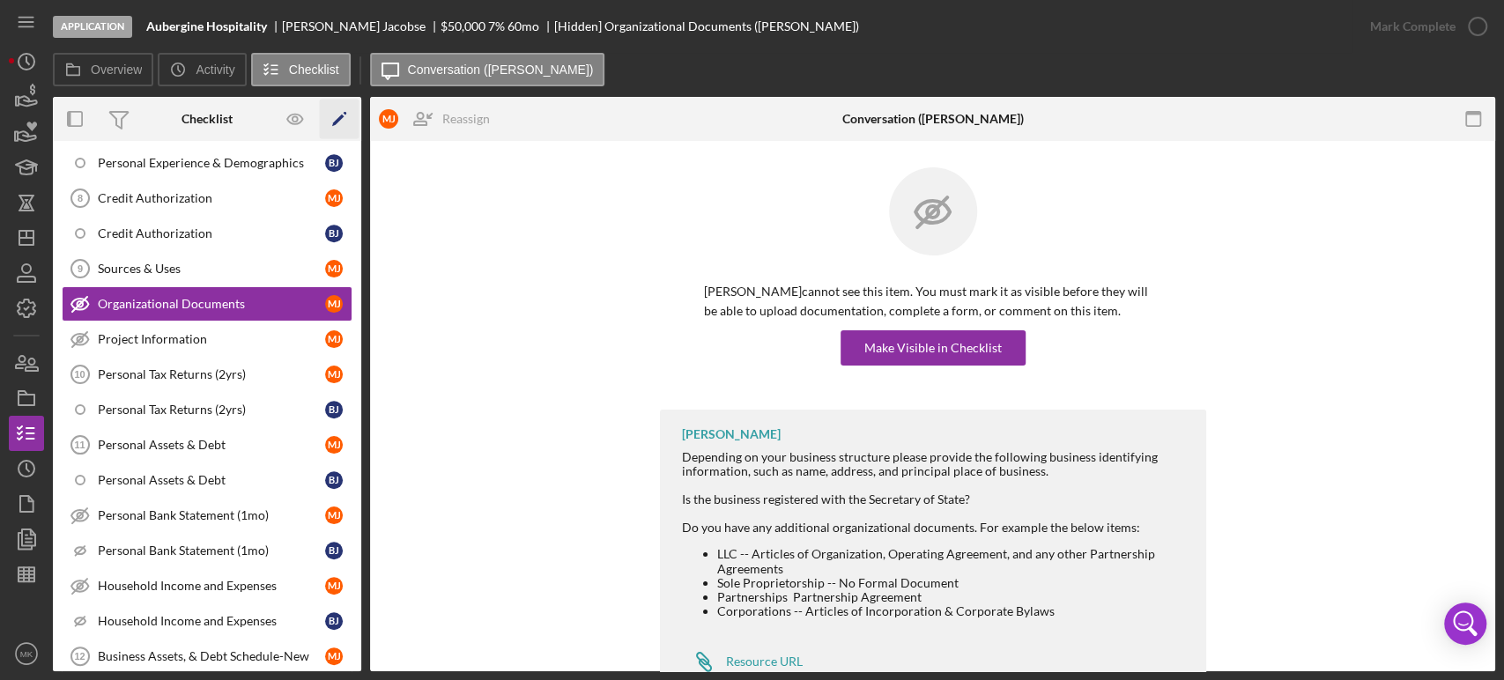
click at [339, 118] on polygon "button" at bounding box center [338, 121] width 12 height 12
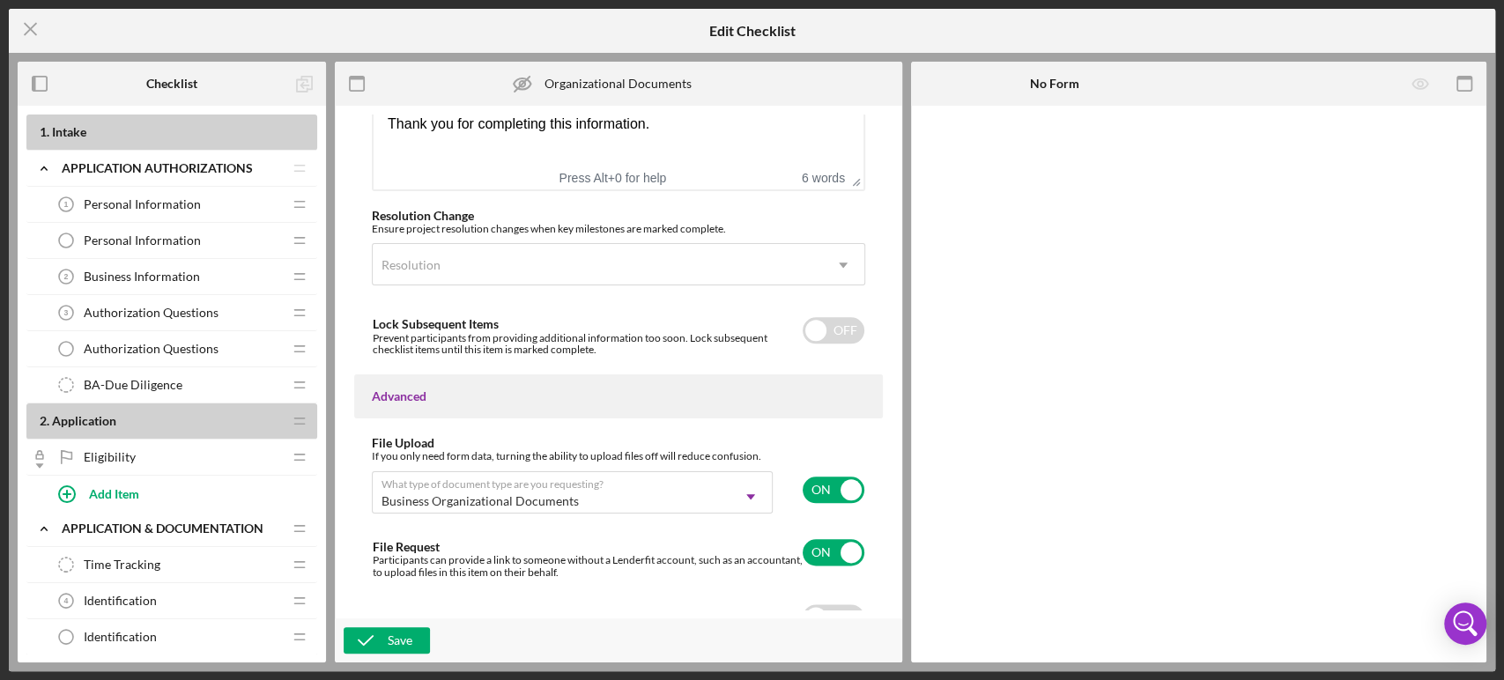
scroll to position [1288, 0]
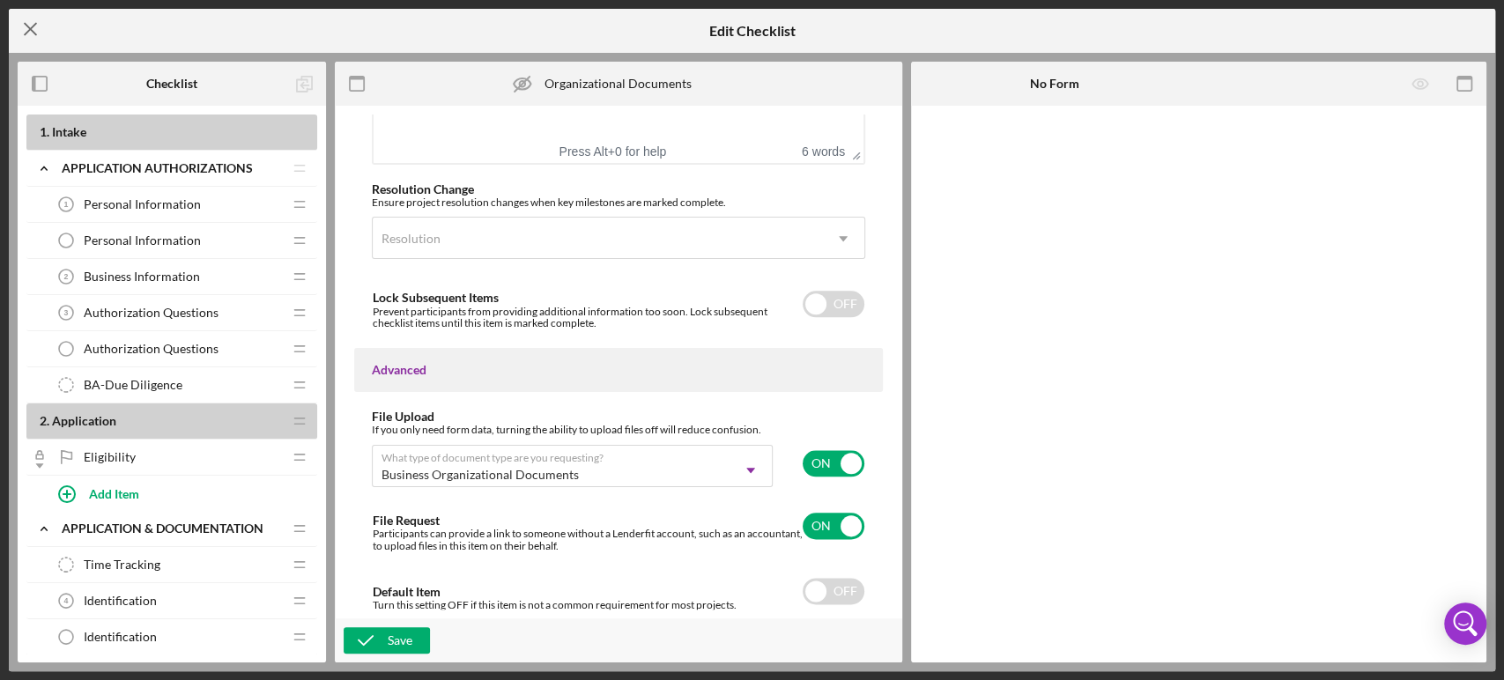
click at [35, 29] on icon "Icon/Menu Close" at bounding box center [31, 29] width 44 height 44
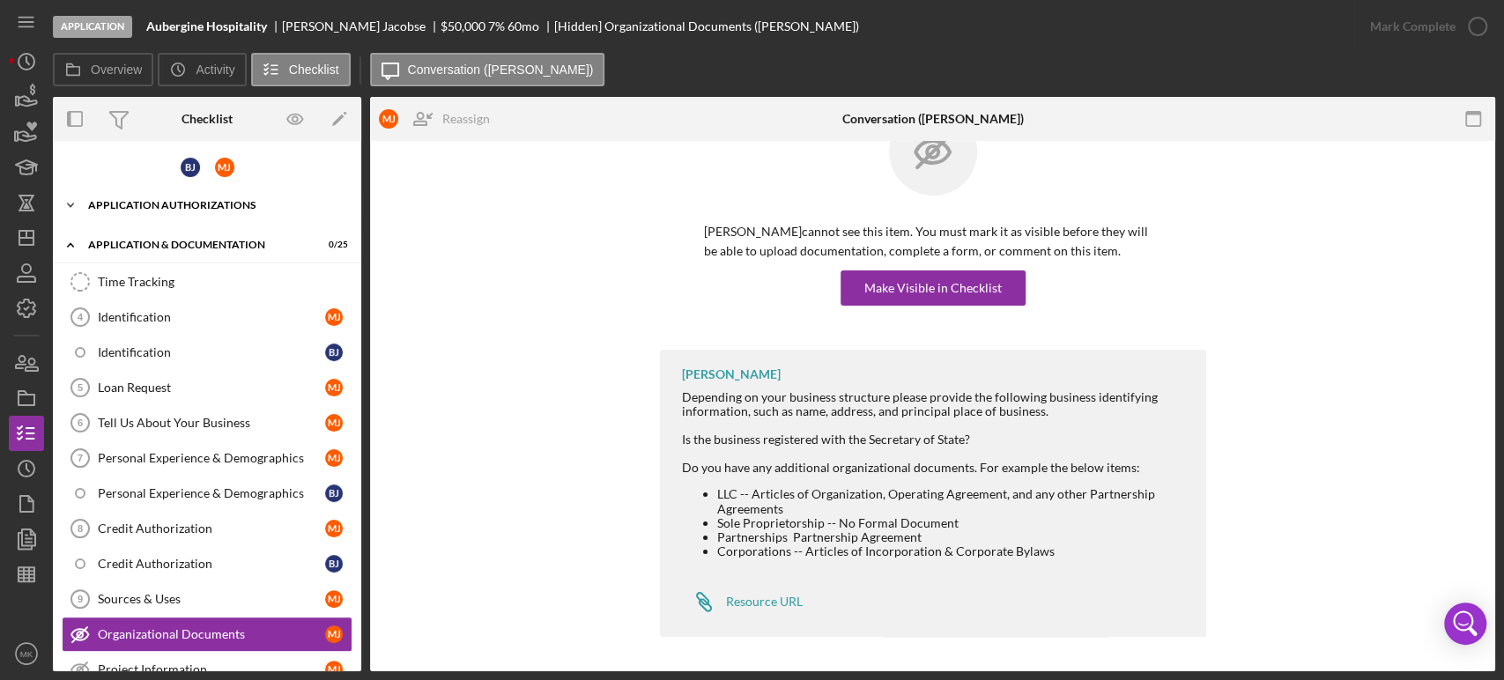
click at [72, 204] on polyline at bounding box center [70, 206] width 5 height 4
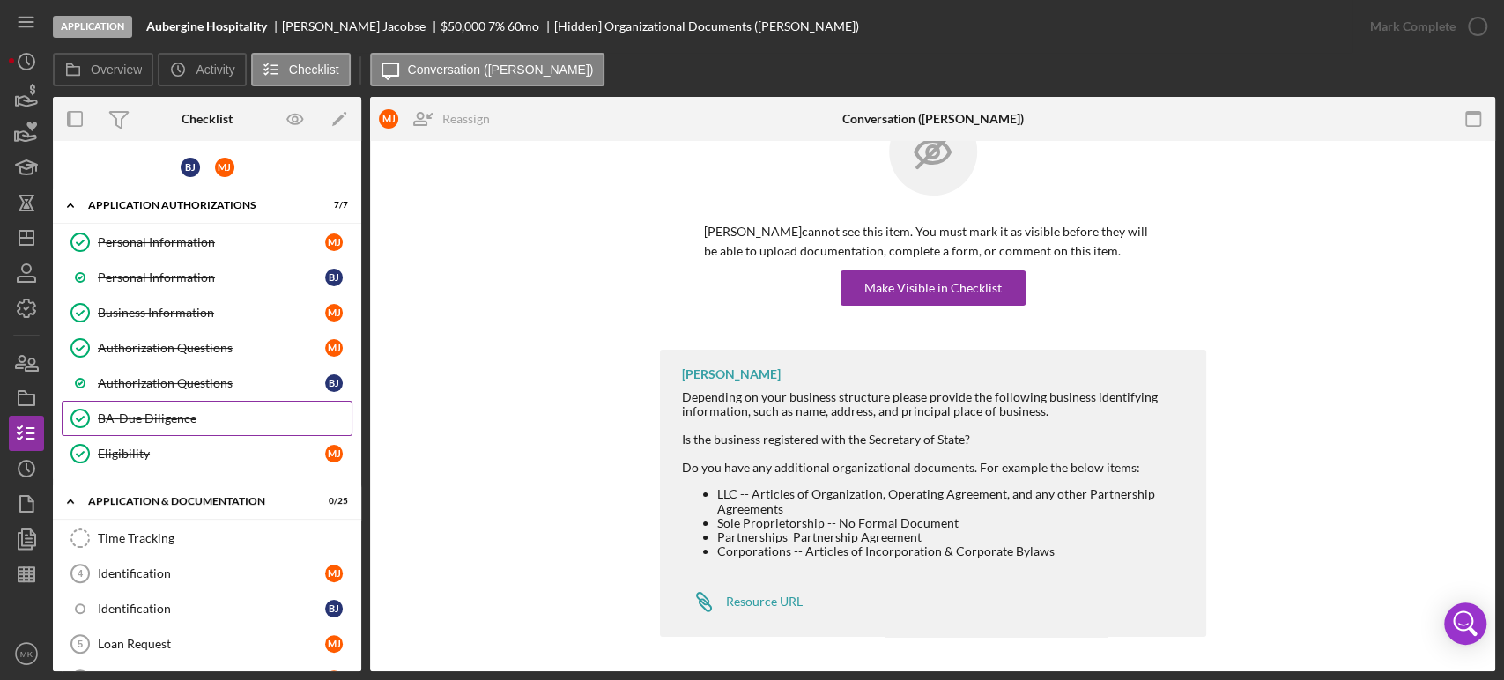
click at [184, 416] on div "BA-Due Diligence" at bounding box center [225, 419] width 254 height 14
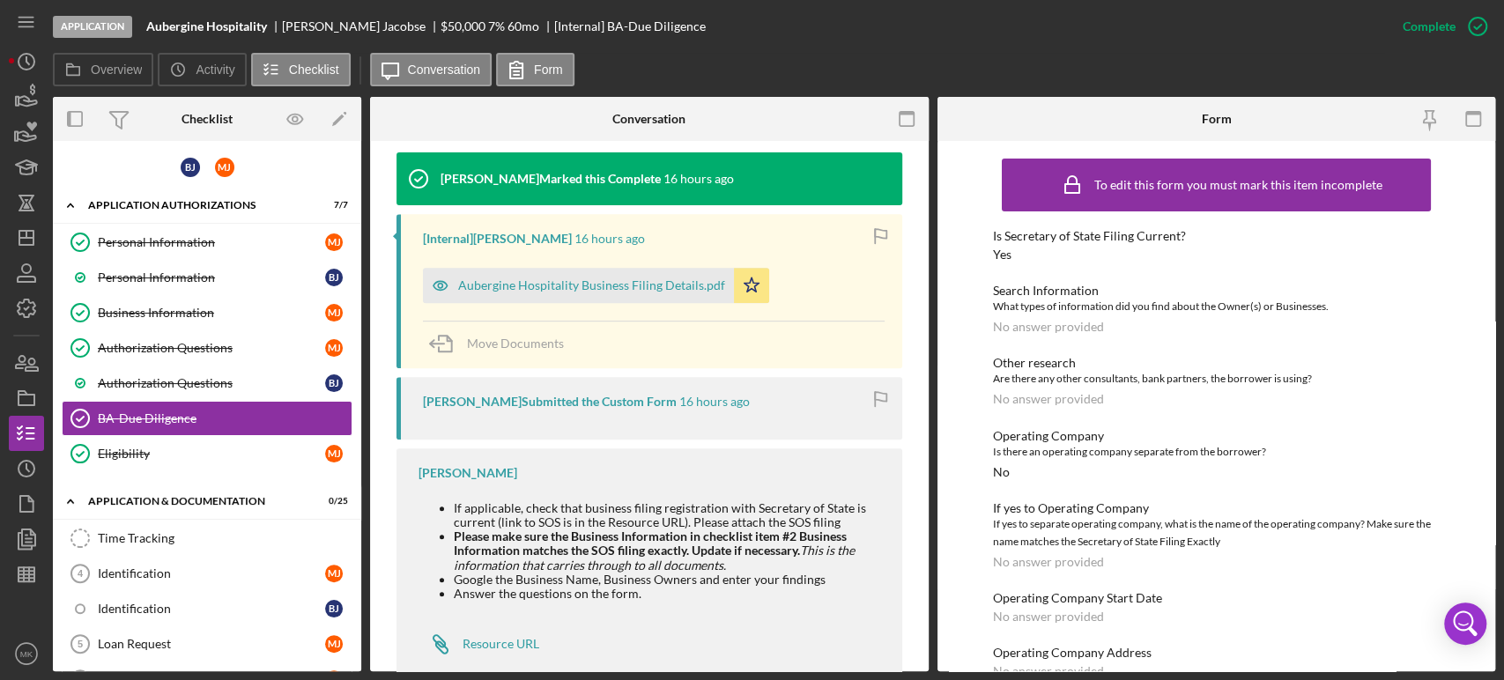
scroll to position [582, 0]
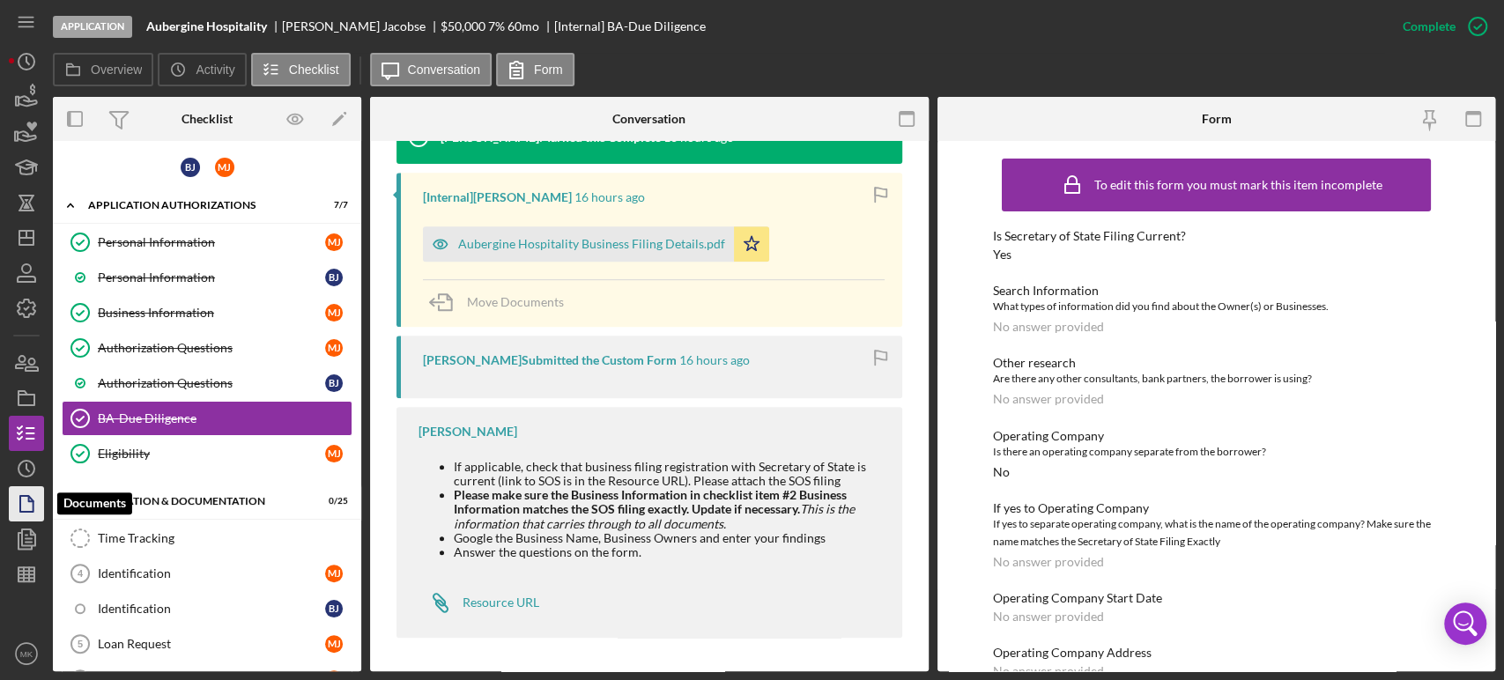
click at [28, 506] on icon "button" at bounding box center [26, 504] width 44 height 44
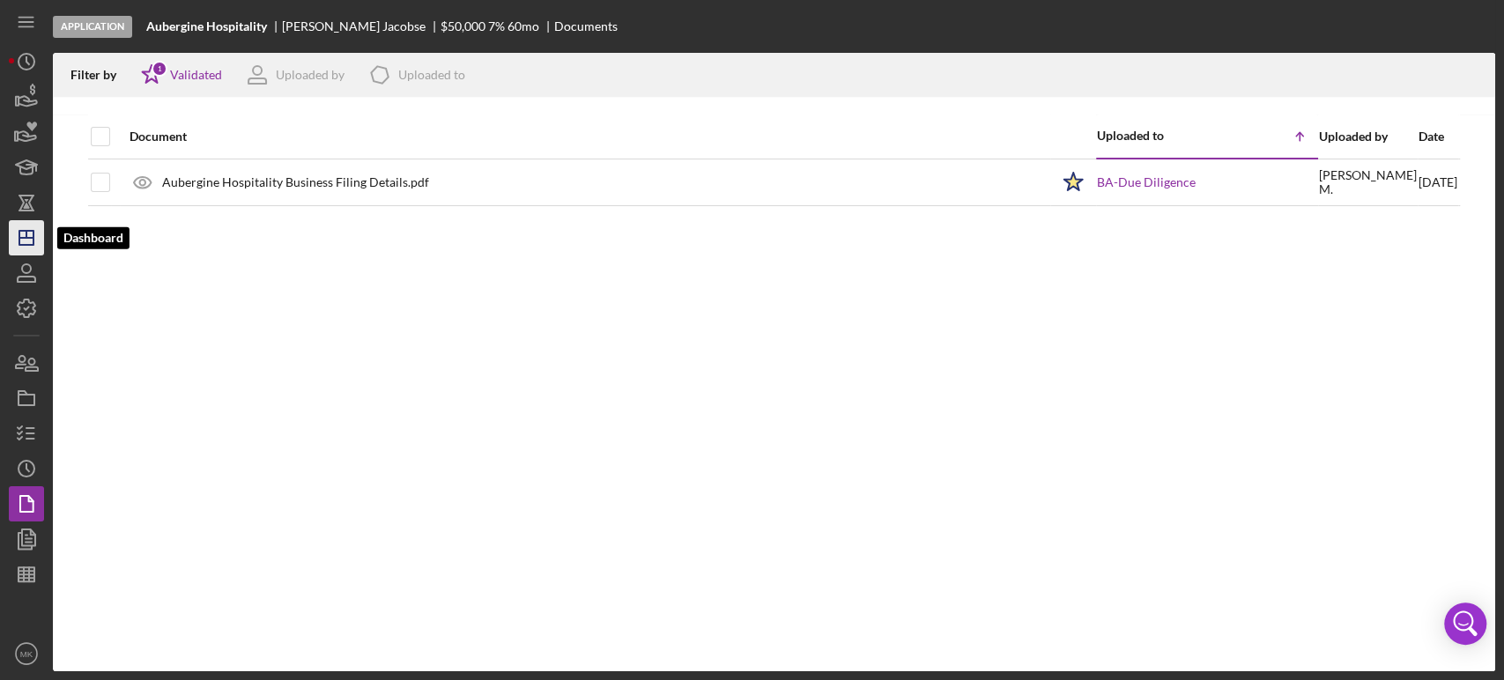
click at [28, 234] on icon "Icon/Dashboard" at bounding box center [26, 238] width 44 height 44
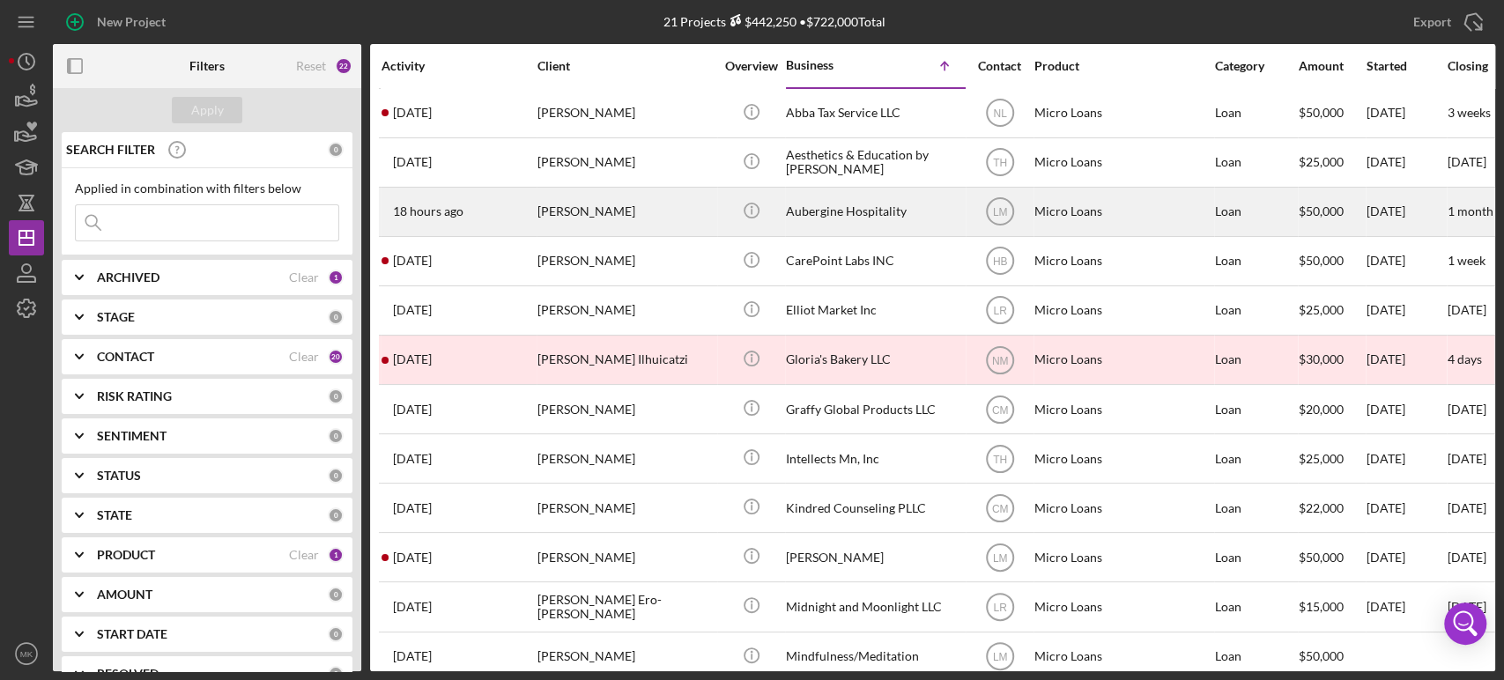
click at [584, 209] on div "[PERSON_NAME]" at bounding box center [626, 212] width 176 height 47
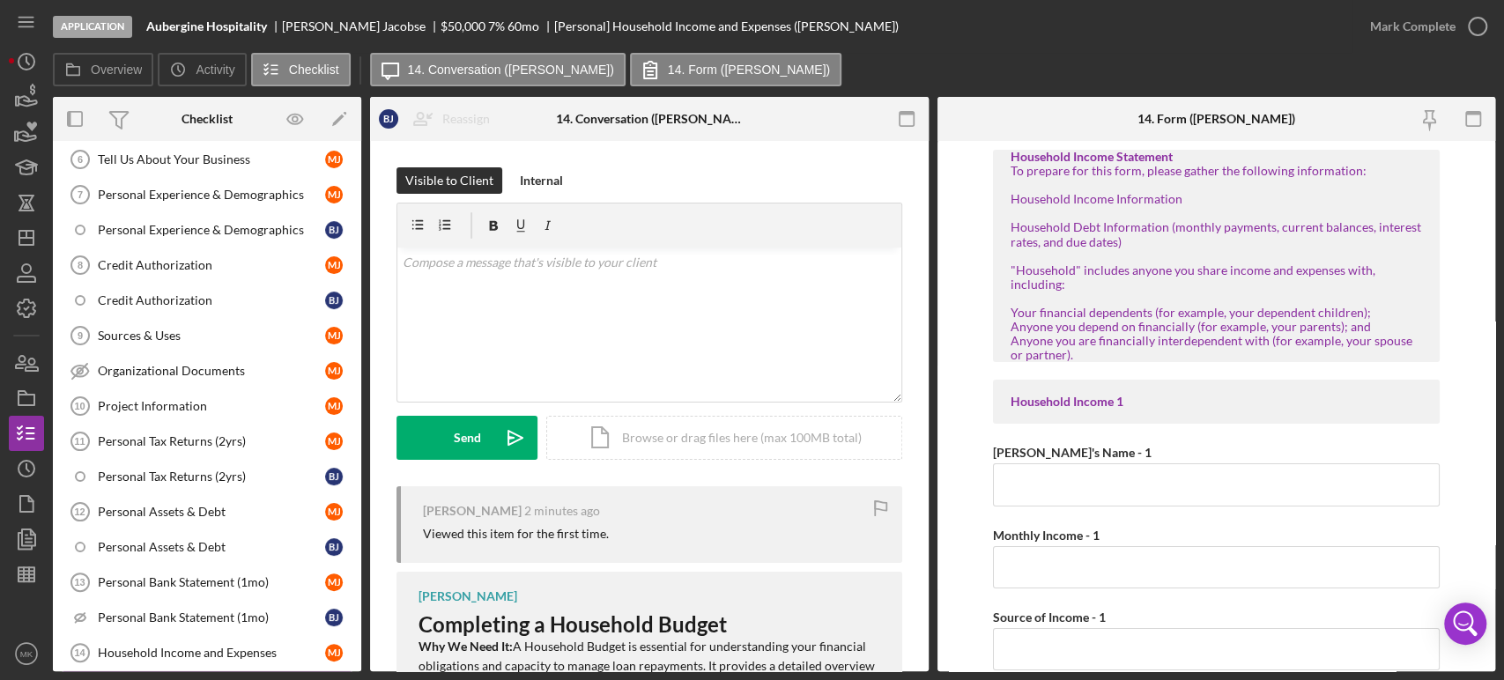
scroll to position [293, 0]
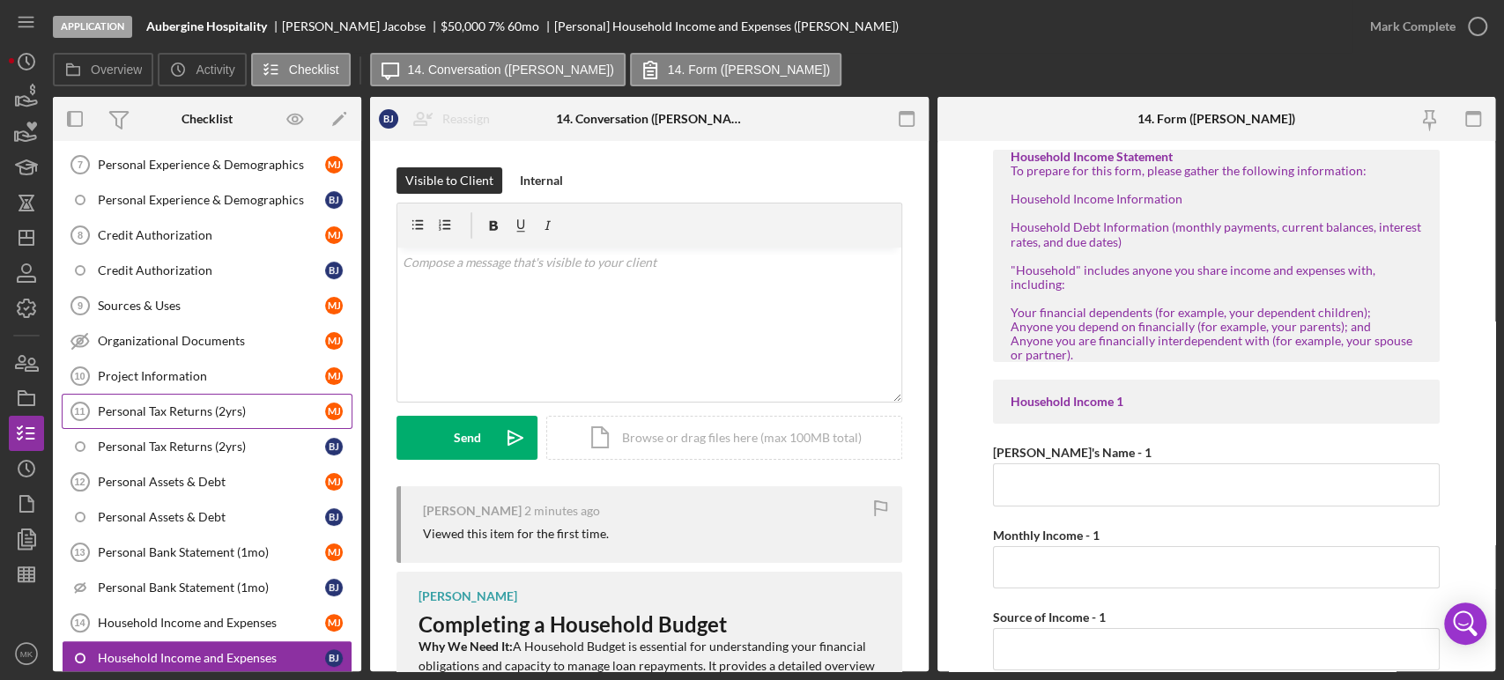
click at [190, 407] on div "Personal Tax Returns (2yrs)" at bounding box center [211, 411] width 227 height 14
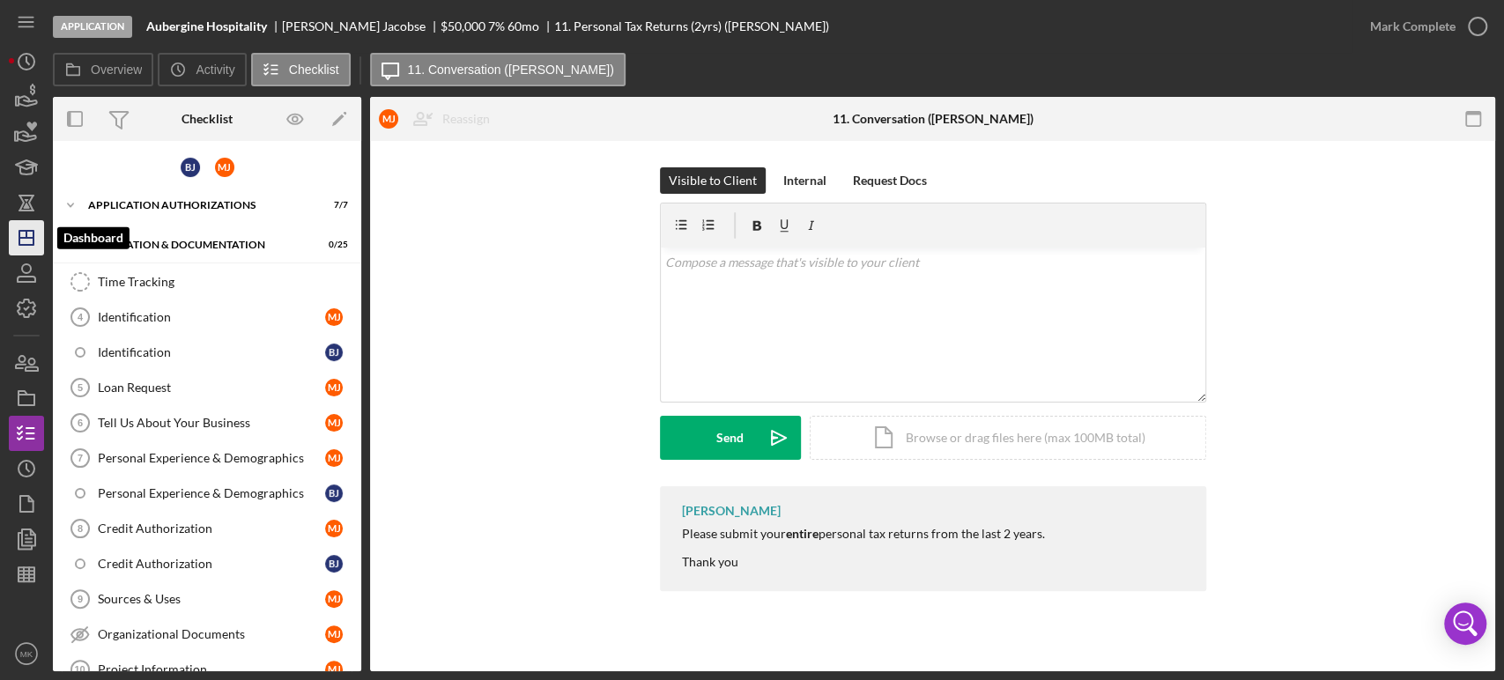
click at [28, 234] on icon "Icon/Dashboard" at bounding box center [26, 238] width 44 height 44
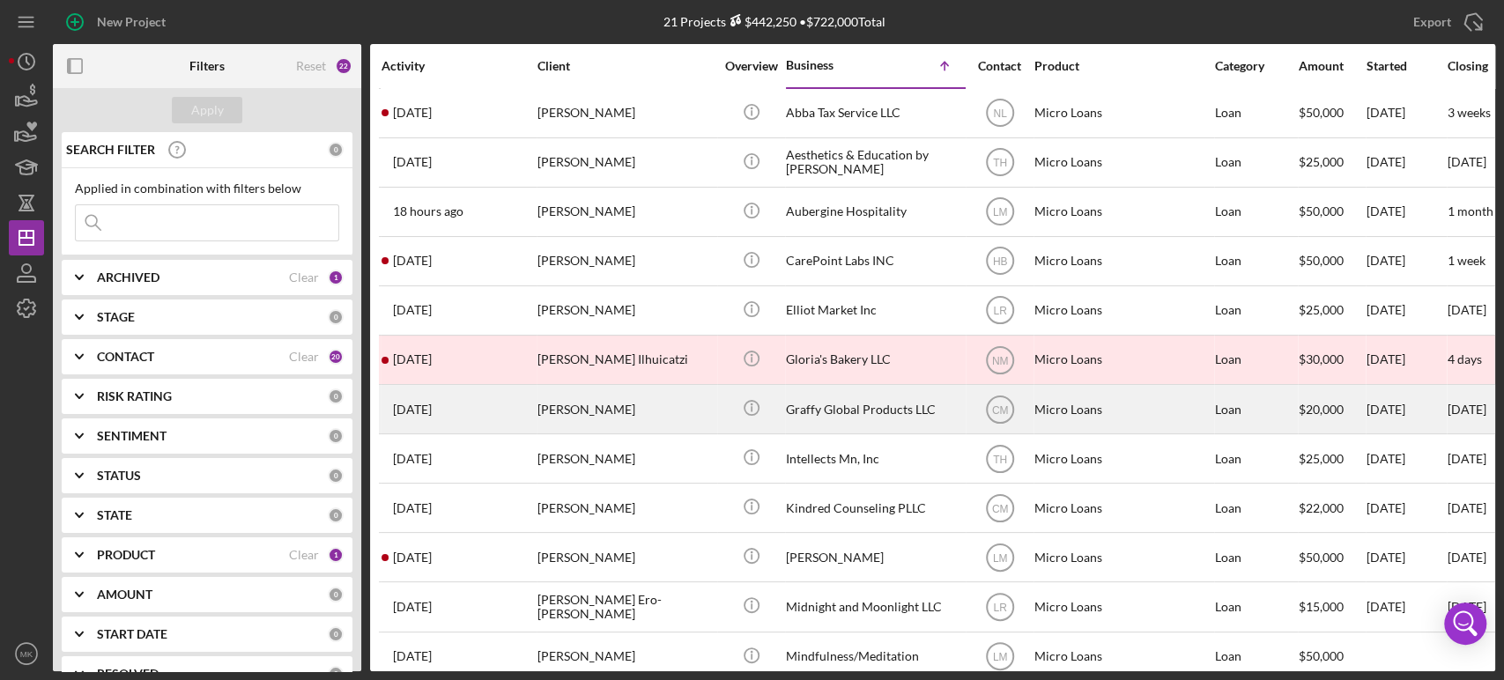
click at [566, 407] on div "[PERSON_NAME]" at bounding box center [626, 409] width 176 height 47
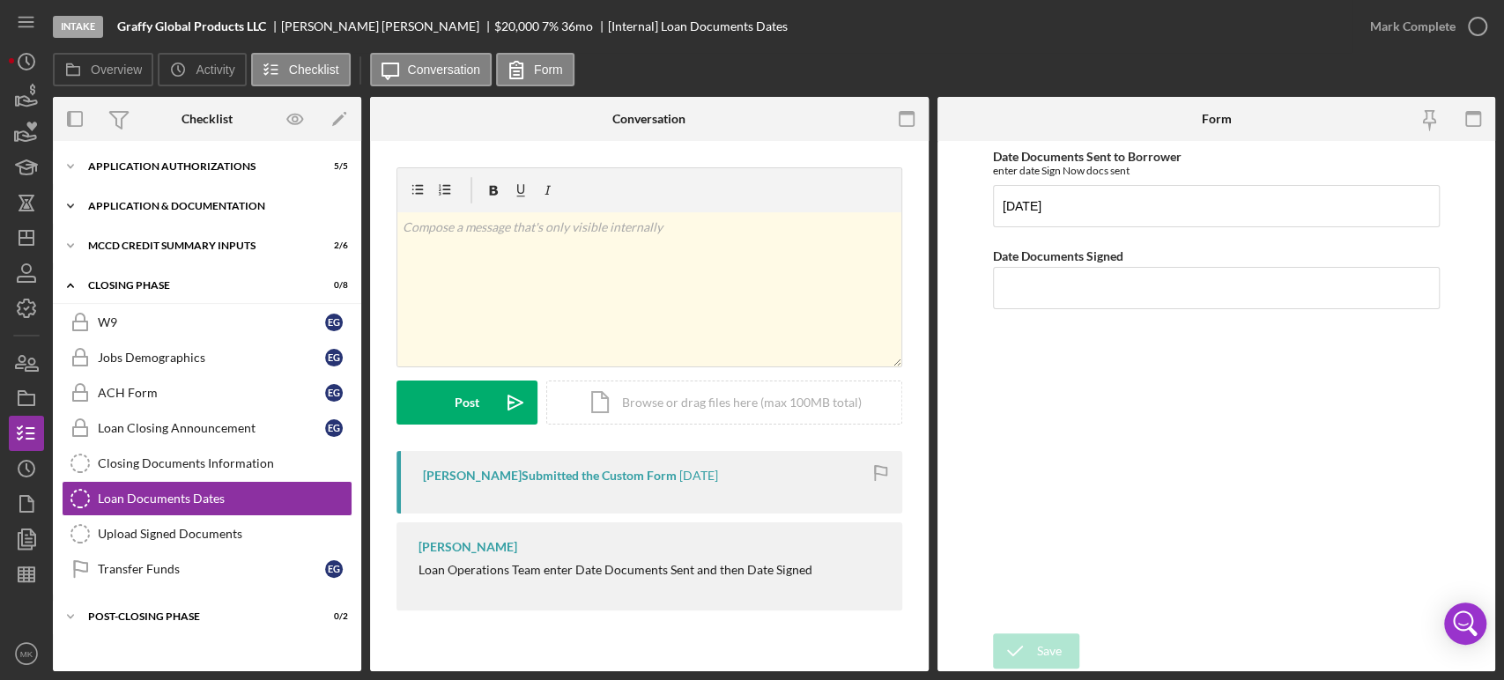
click at [73, 206] on icon "Icon/Expander" at bounding box center [70, 206] width 35 height 35
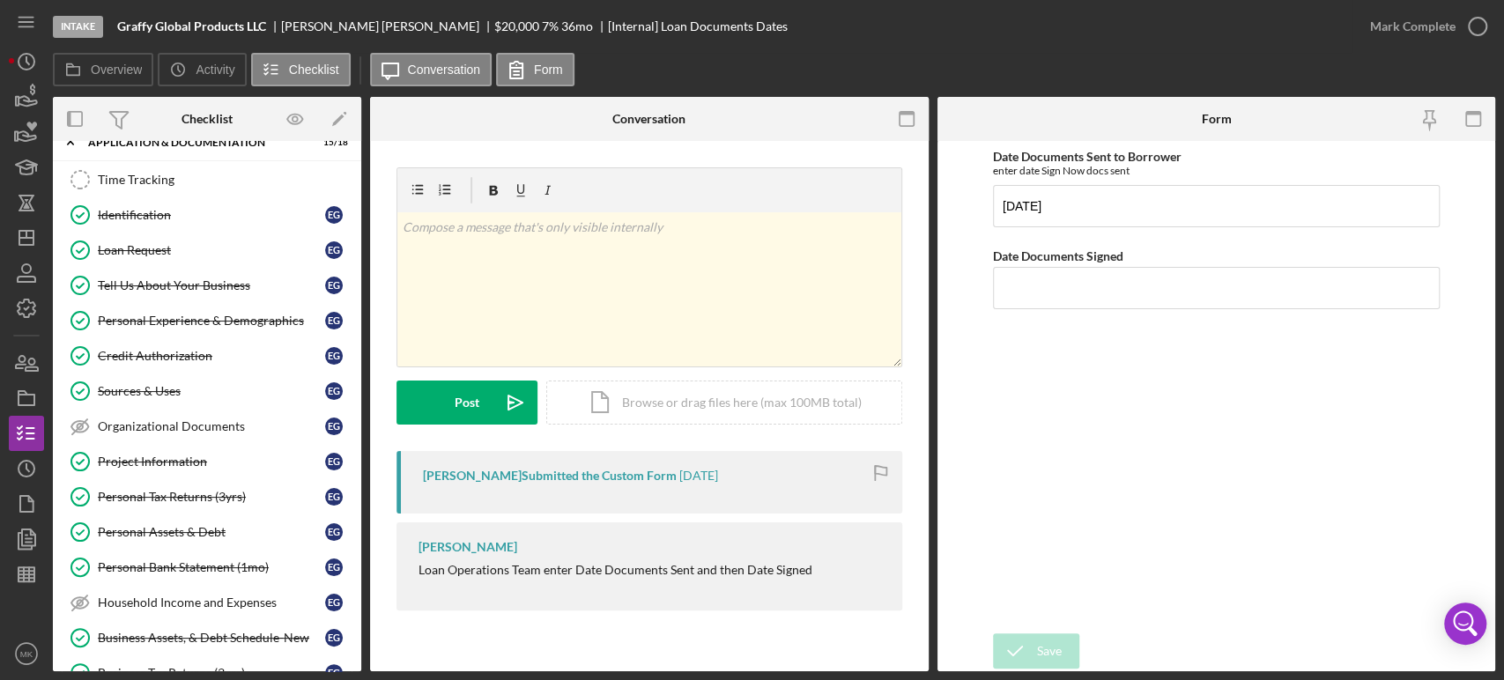
scroll to position [98, 0]
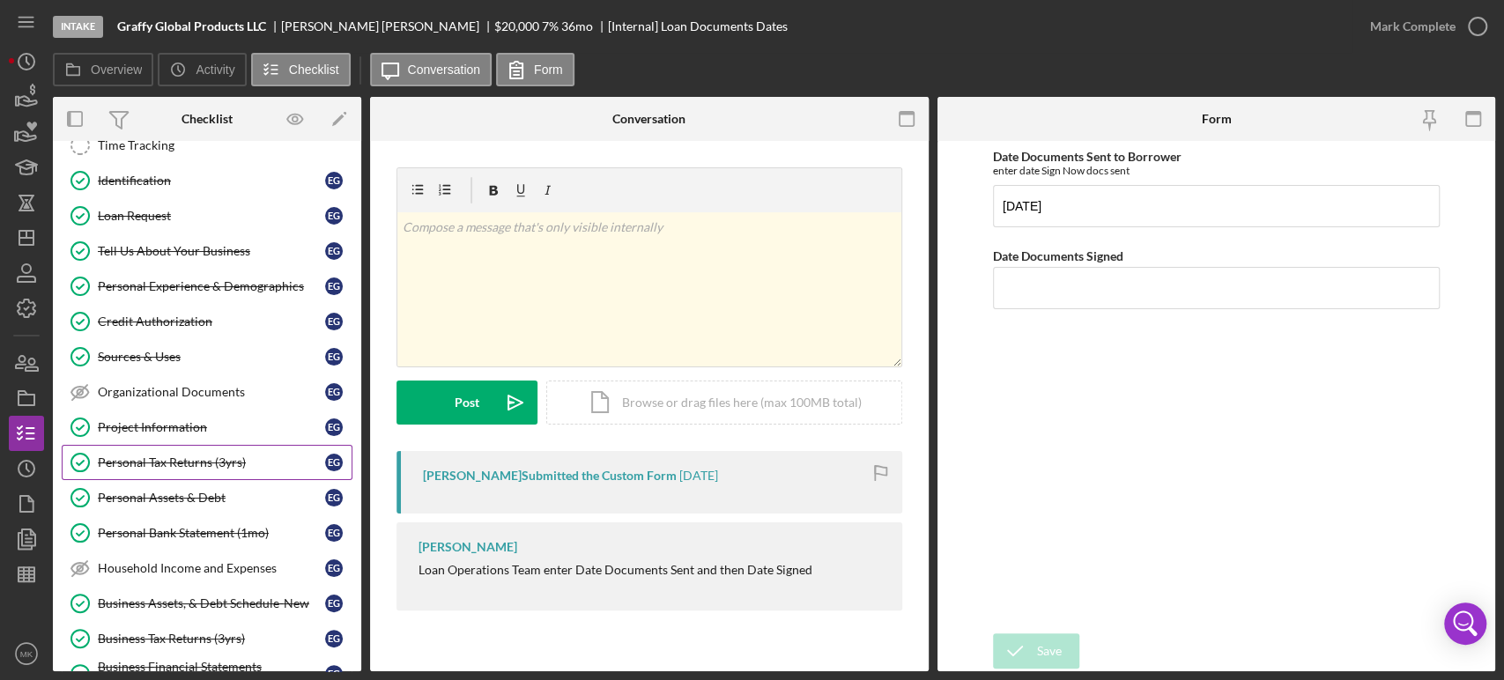
click at [172, 461] on div "Personal Tax Returns (3yrs)" at bounding box center [211, 463] width 227 height 14
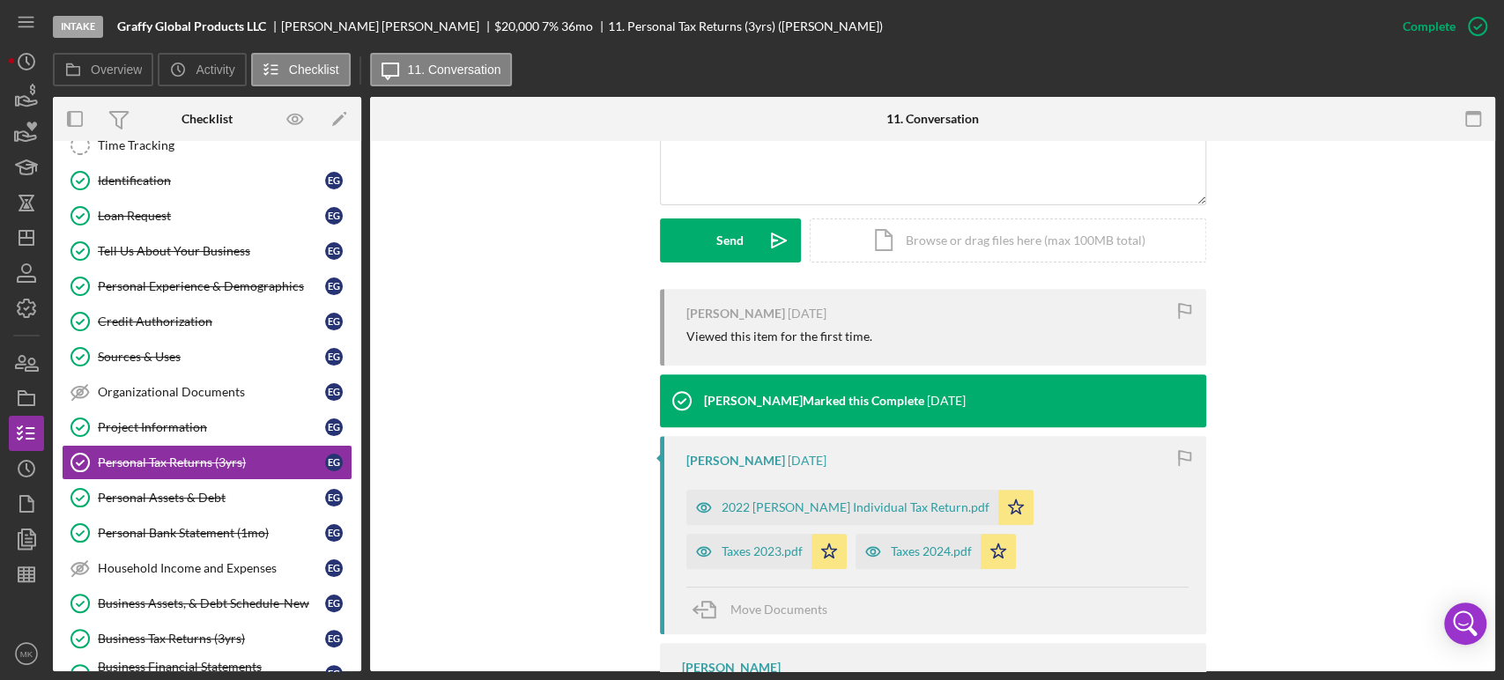
scroll to position [489, 0]
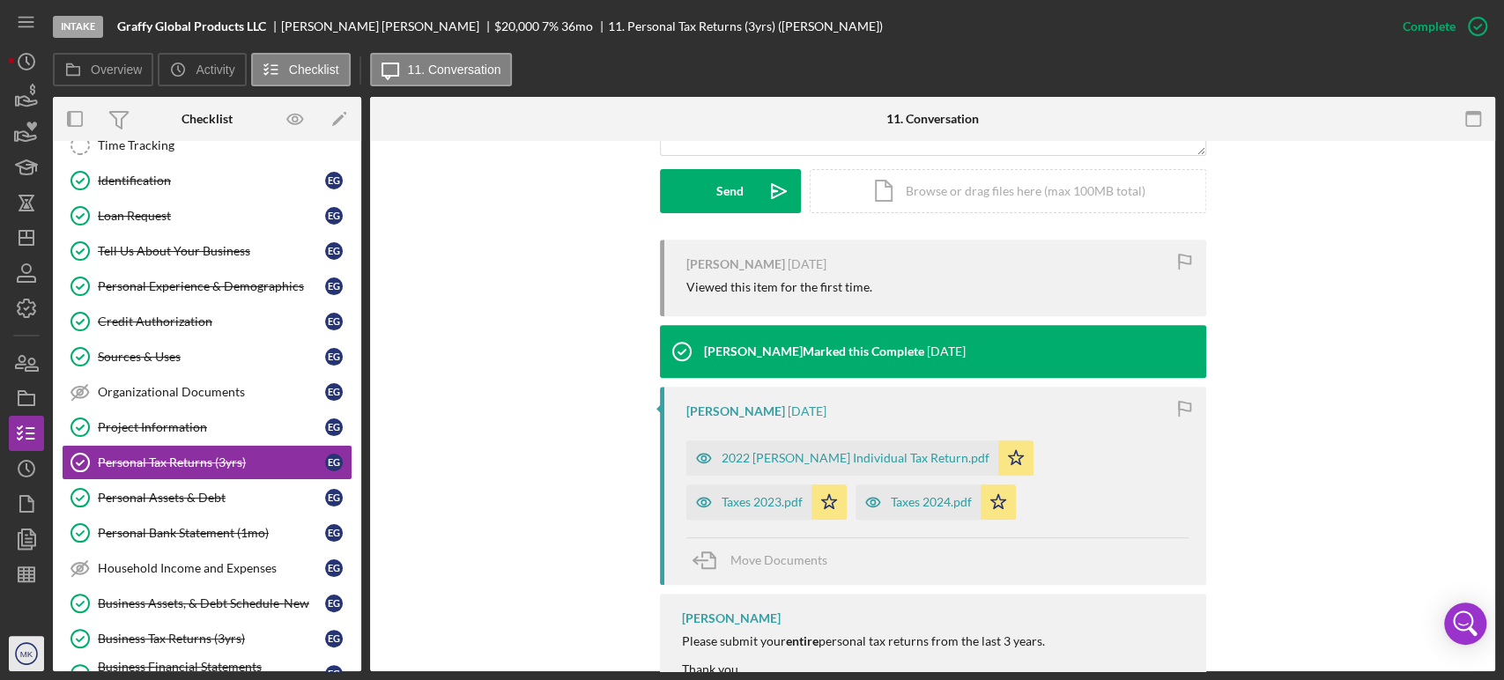
click at [28, 652] on text "MK" at bounding box center [26, 654] width 13 height 10
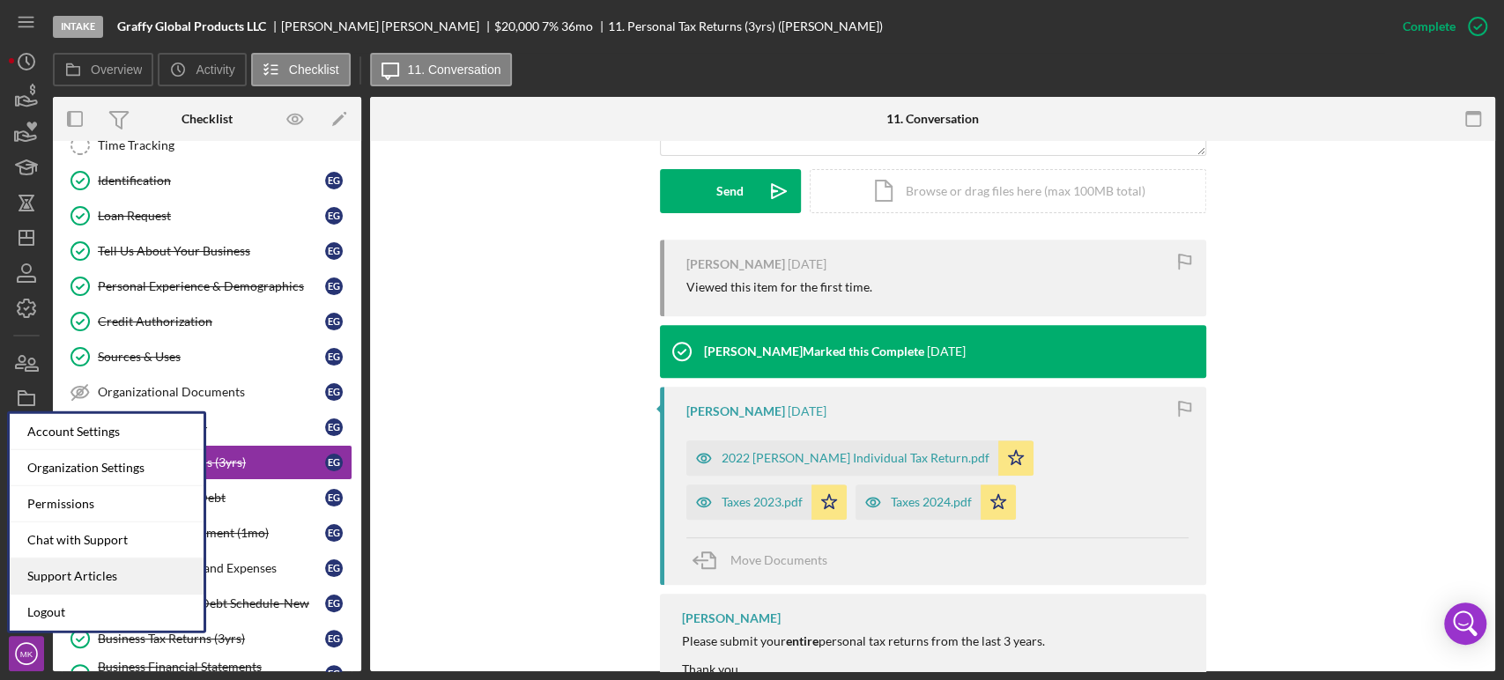
click at [99, 575] on link "Support Articles" at bounding box center [107, 577] width 194 height 36
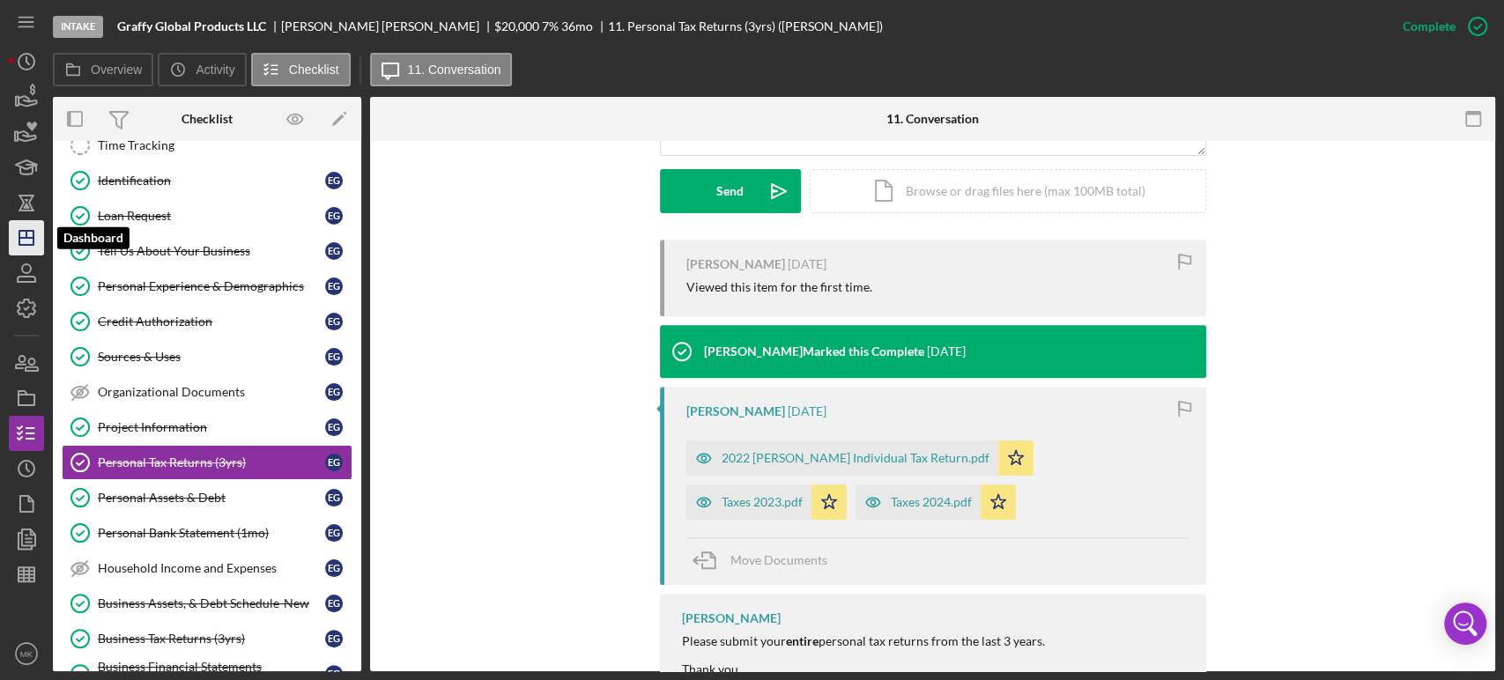
click at [26, 238] on line "button" at bounding box center [26, 234] width 0 height 7
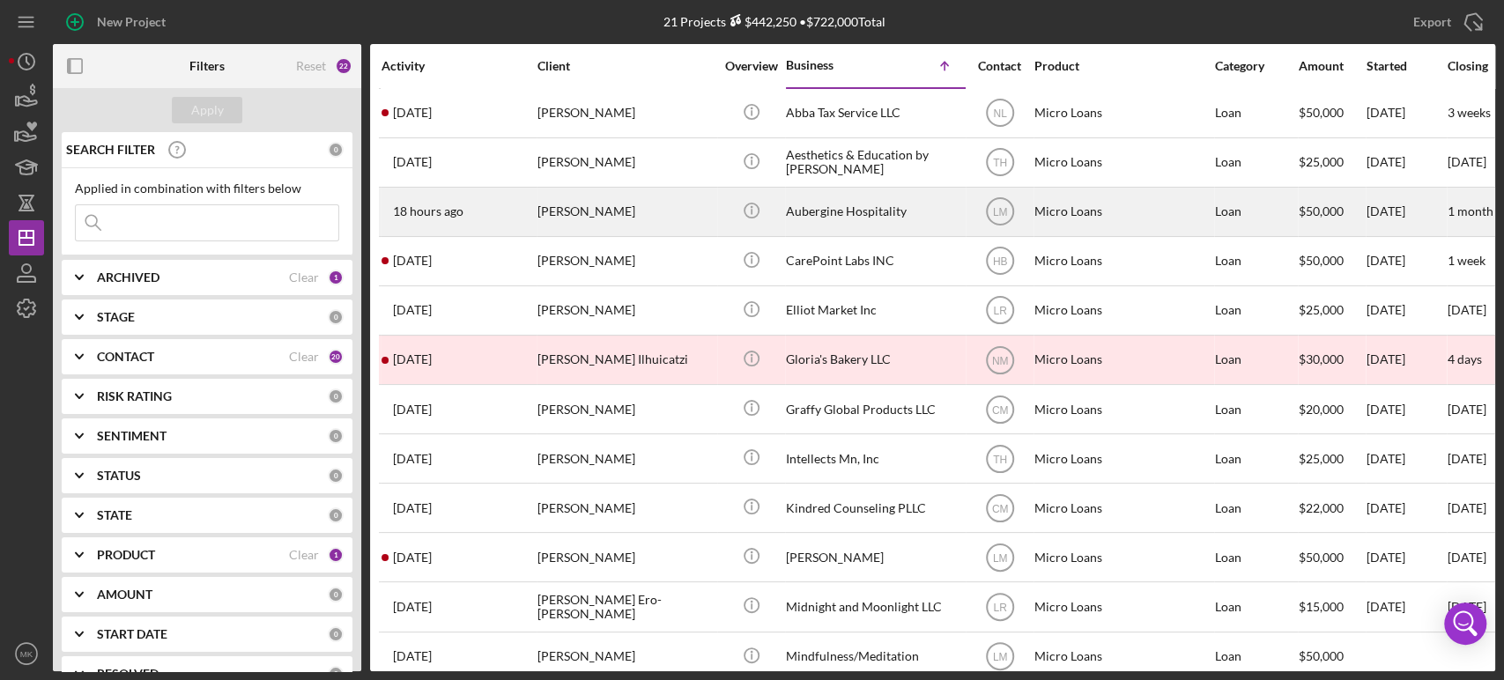
click at [846, 208] on div "Aubergine Hospitality" at bounding box center [874, 212] width 176 height 47
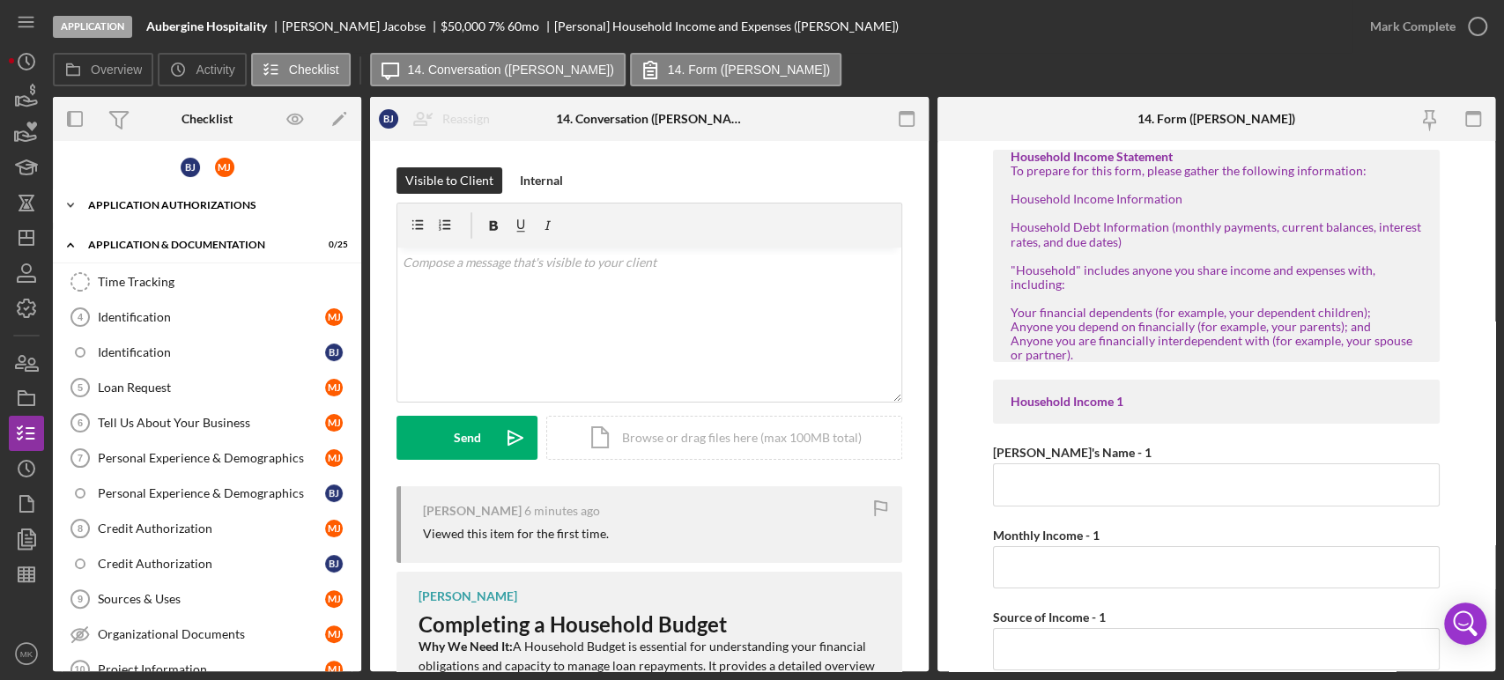
click at [186, 201] on div "Application Authorizations" at bounding box center [213, 205] width 251 height 11
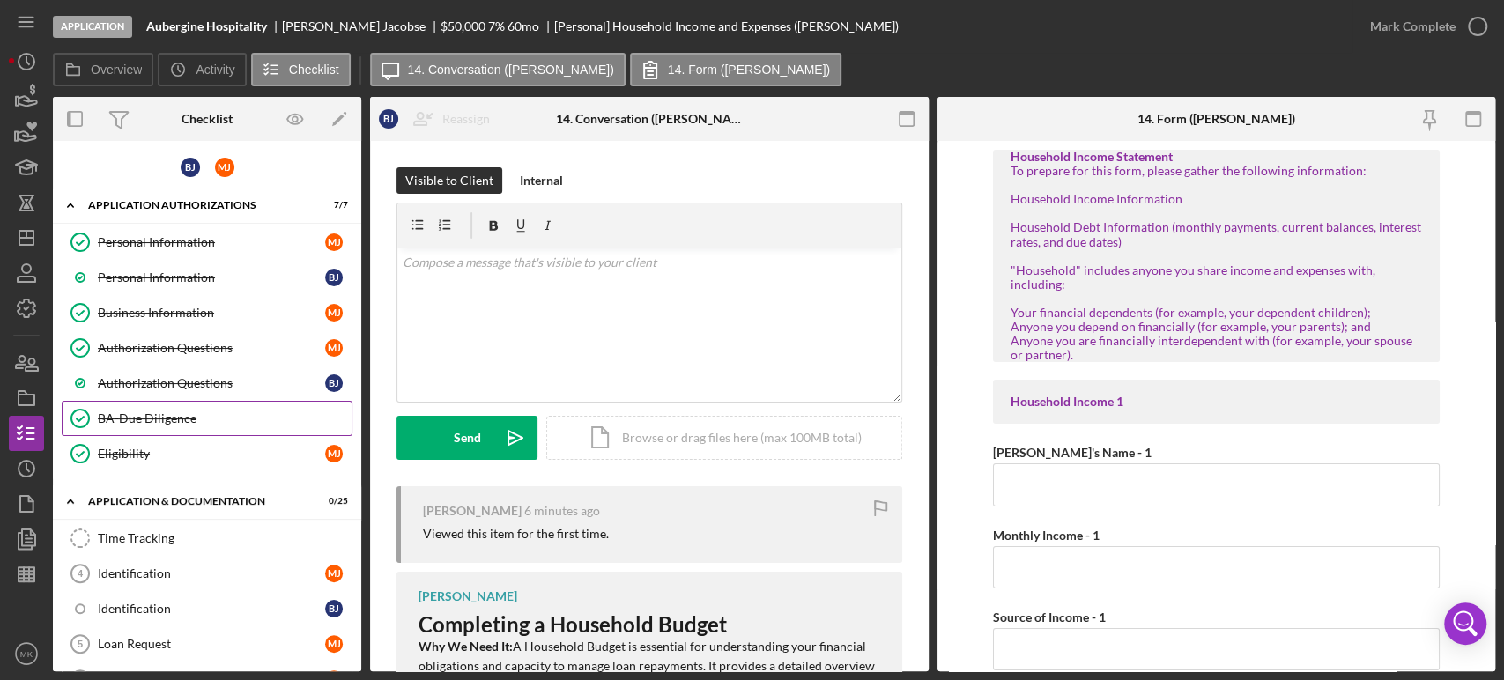
click at [196, 413] on div "BA-Due Diligence" at bounding box center [225, 419] width 254 height 14
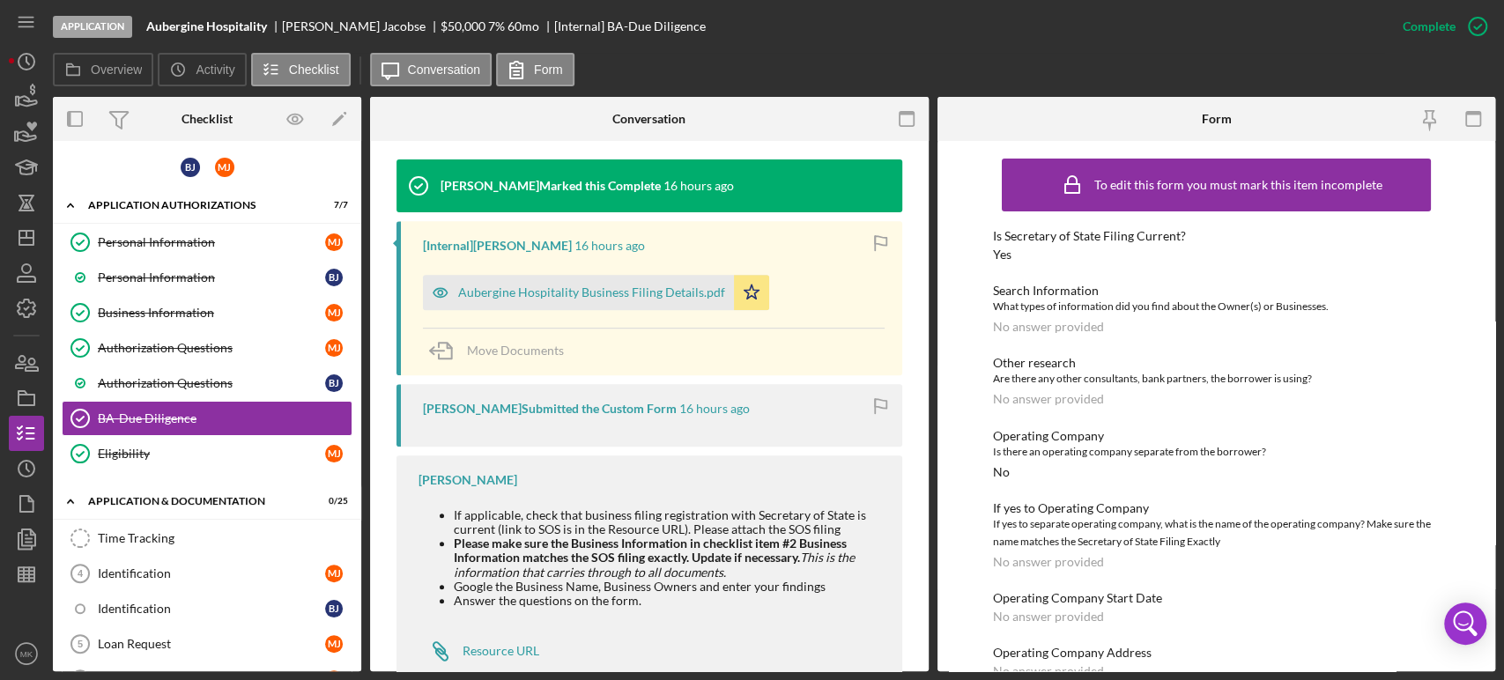
scroll to position [582, 0]
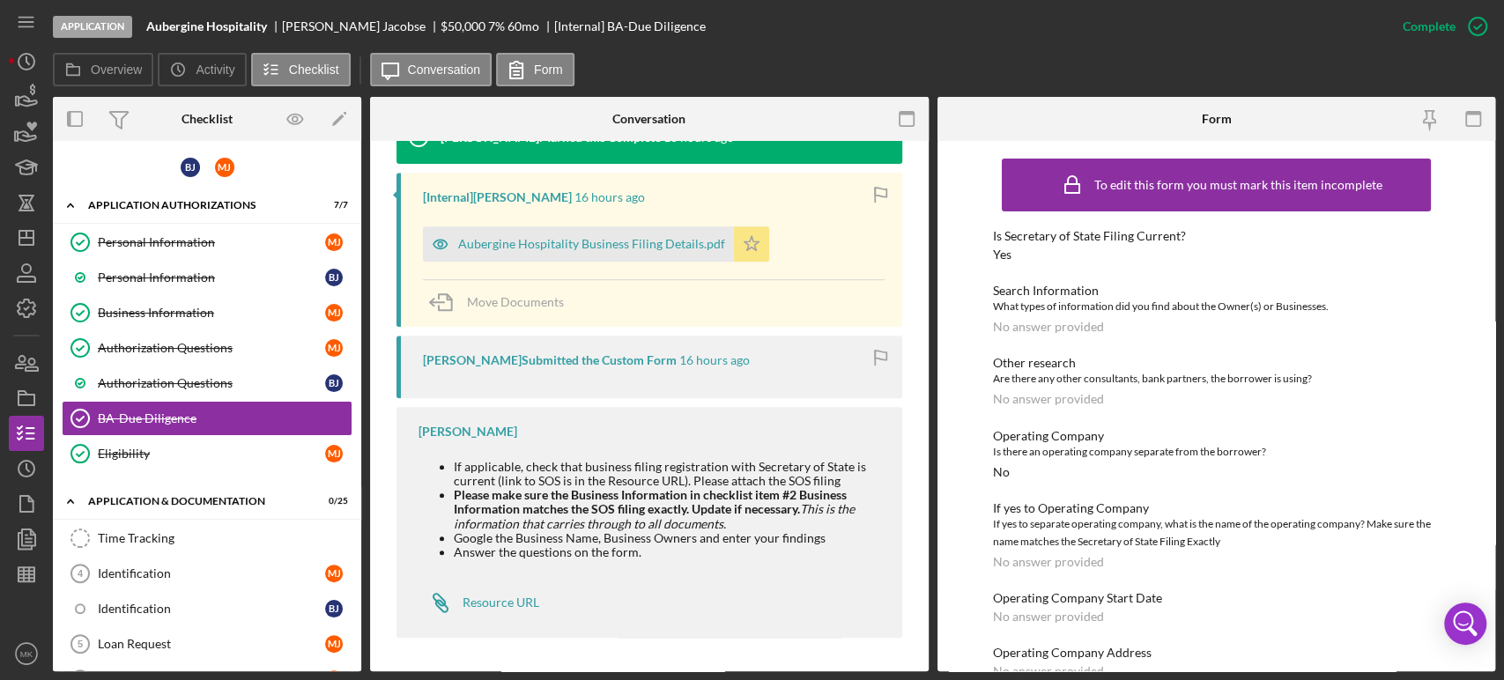
click at [747, 240] on icon "Icon/Star" at bounding box center [751, 243] width 35 height 35
click at [683, 243] on div "Aubergine Hospitality Business Filing Details.pdf" at bounding box center [591, 244] width 267 height 14
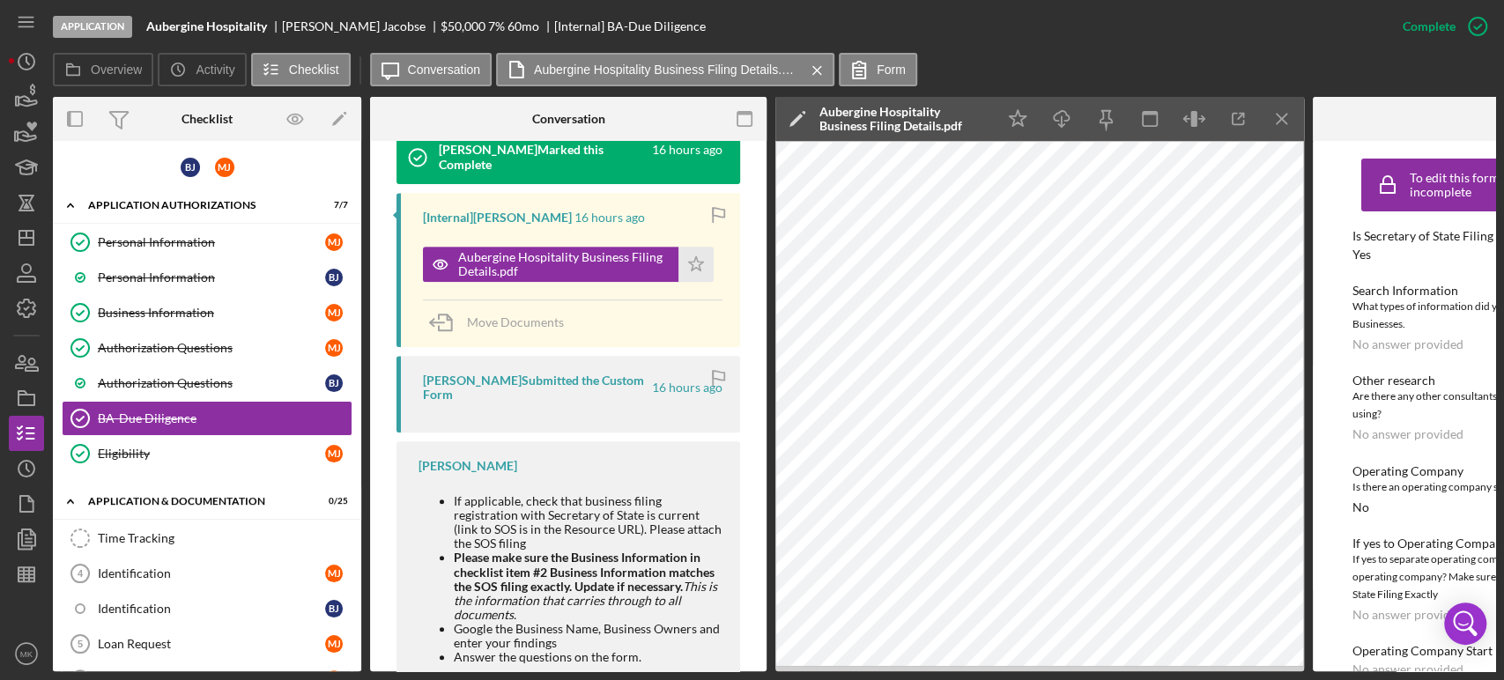
click at [797, 124] on icon "Icon/Edit" at bounding box center [797, 119] width 44 height 44
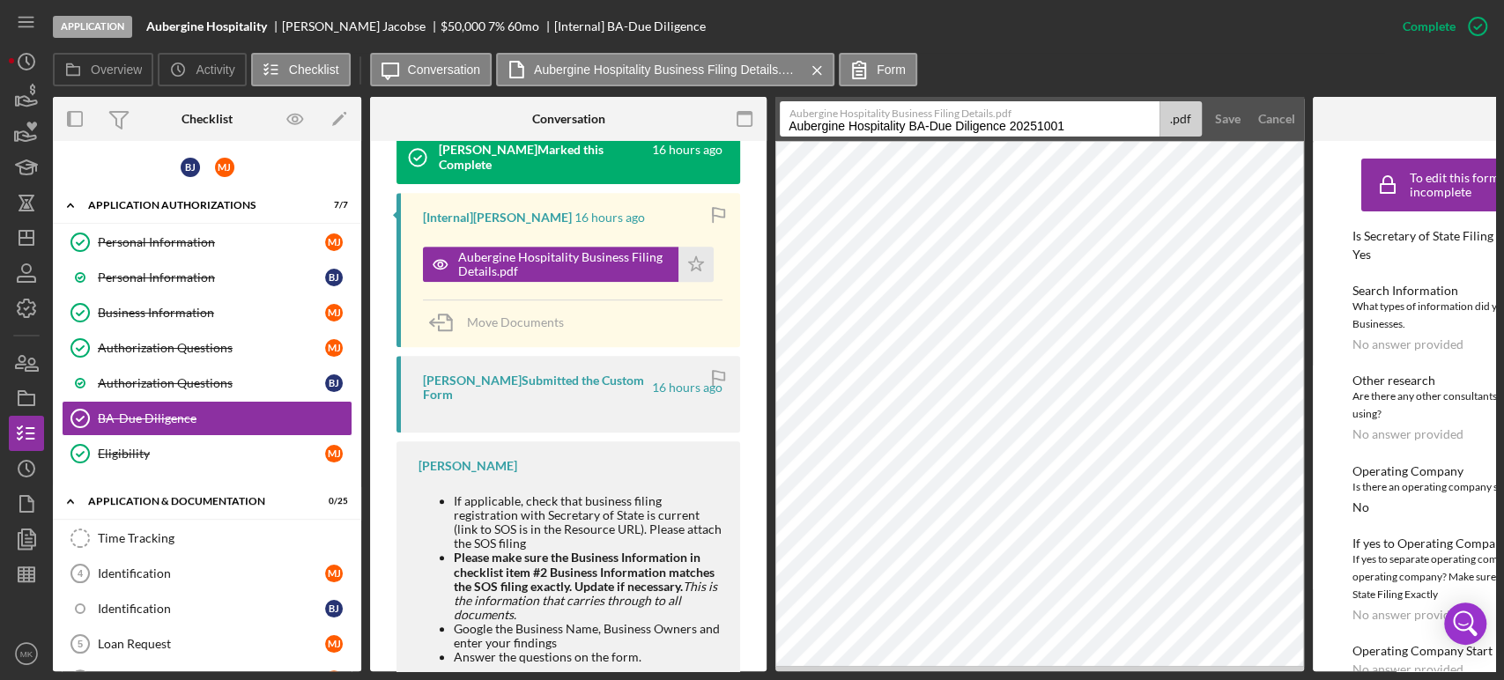
click at [1024, 62] on div "Overview Icon/History Activity Checklist Icon/Message Conversation Aubergine Ho…" at bounding box center [774, 70] width 1442 height 35
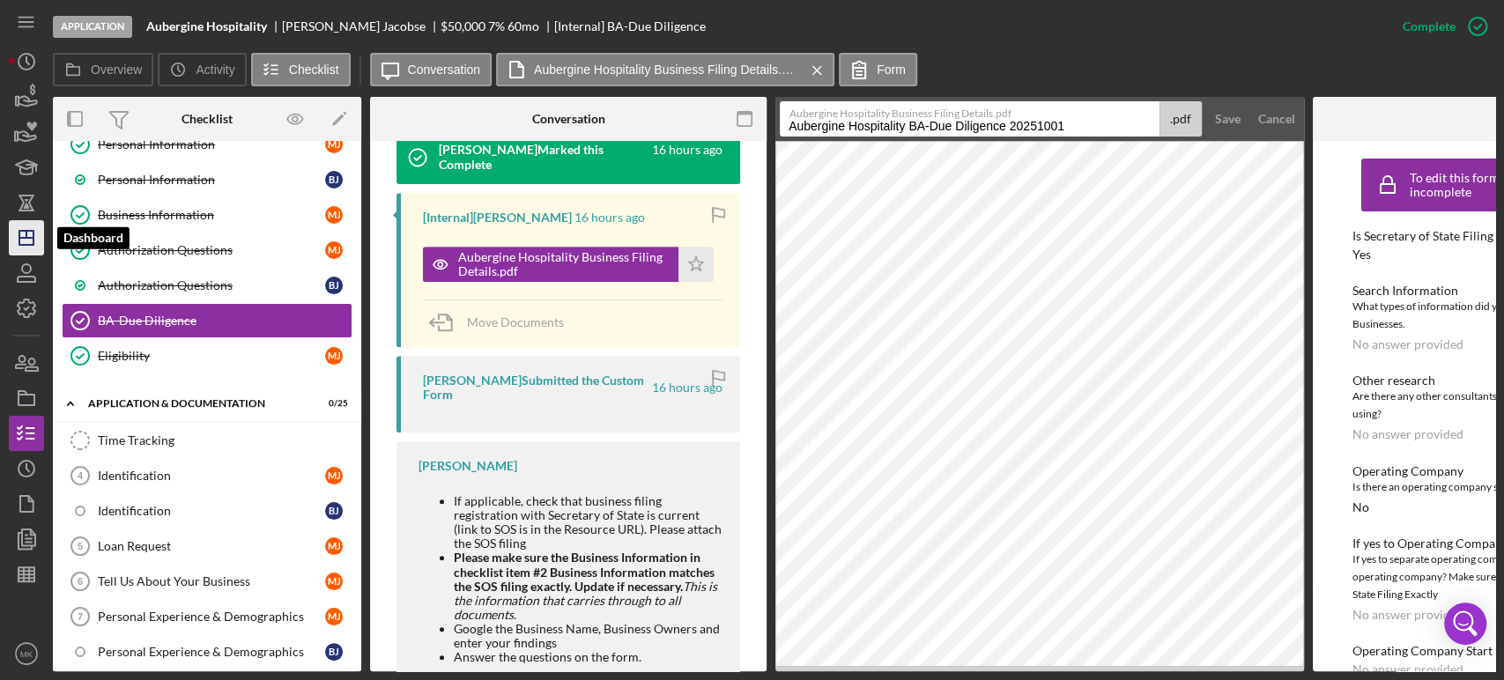
click at [28, 240] on icon "Icon/Dashboard" at bounding box center [26, 238] width 44 height 44
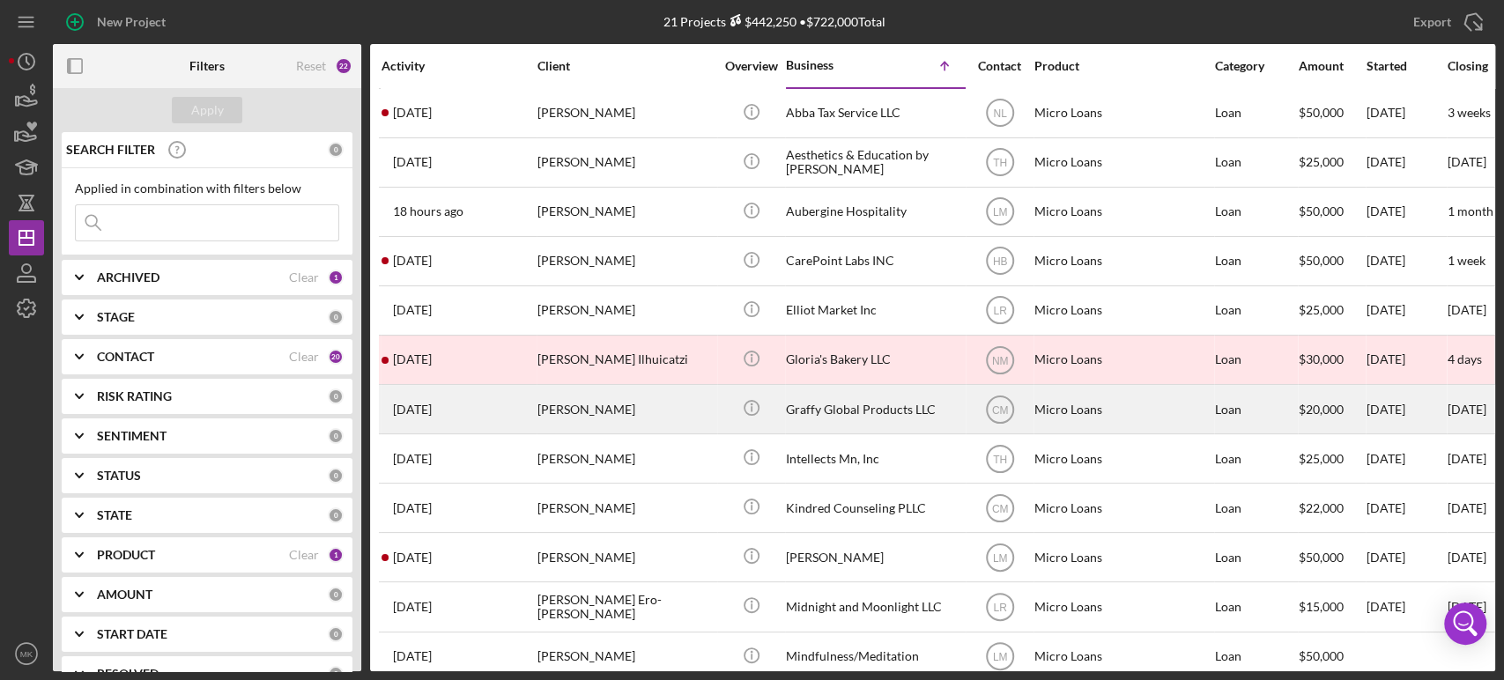
click at [842, 407] on div "Graffy Global Products LLC" at bounding box center [874, 409] width 176 height 47
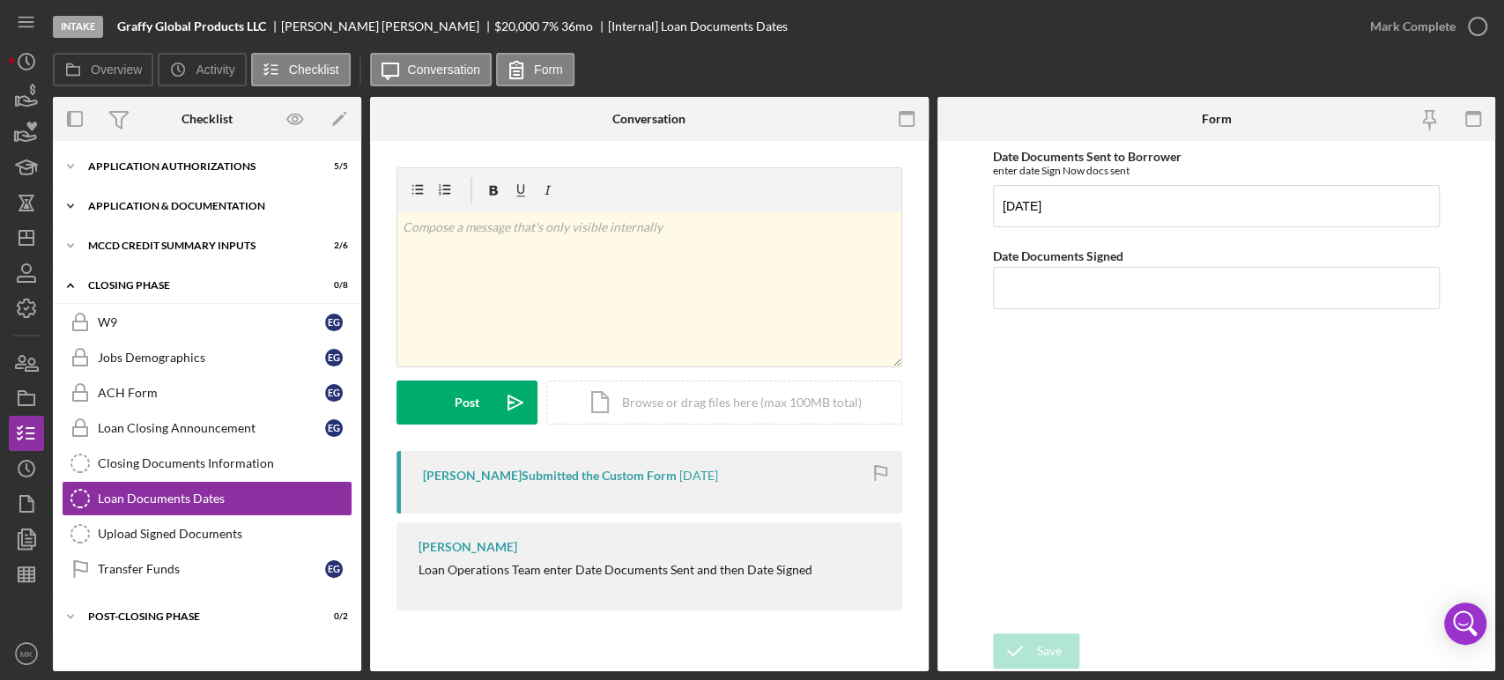
click at [67, 205] on icon "Icon/Expander" at bounding box center [70, 206] width 35 height 35
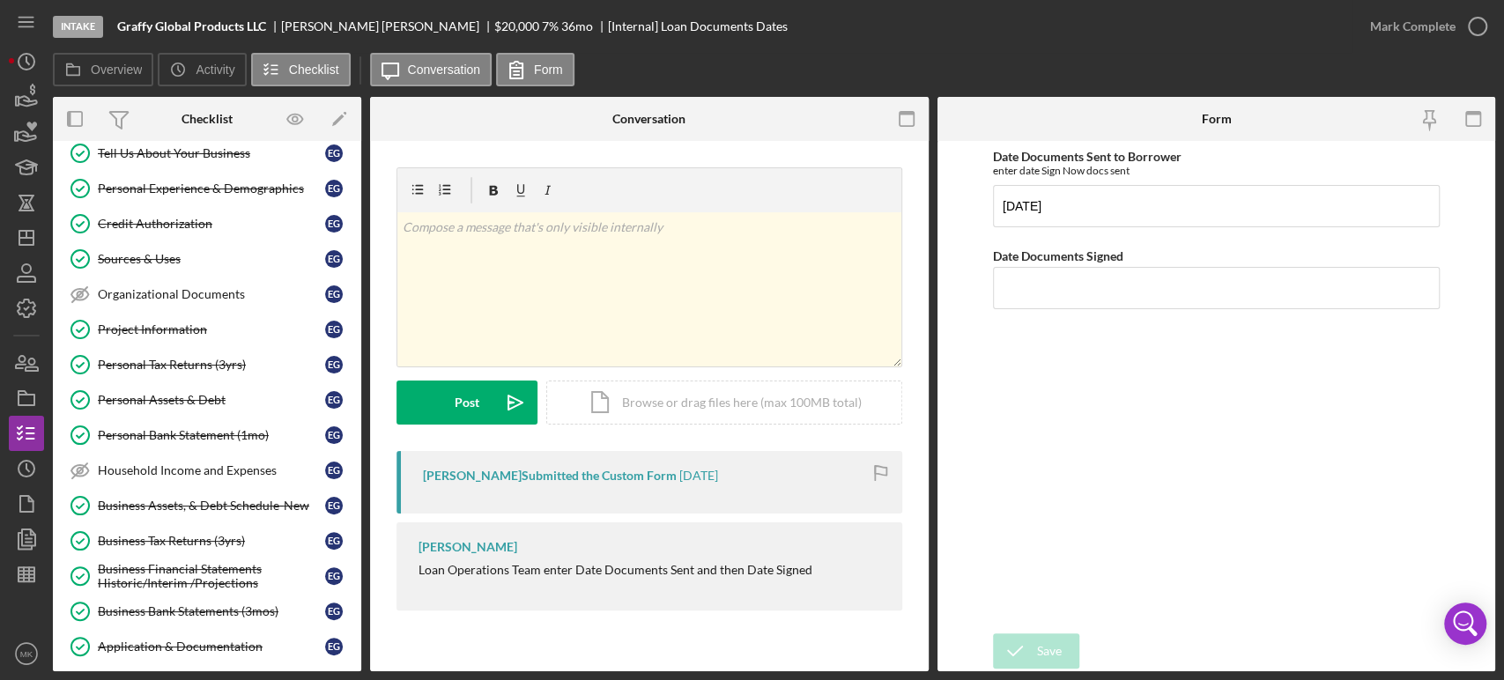
scroll to position [293, 0]
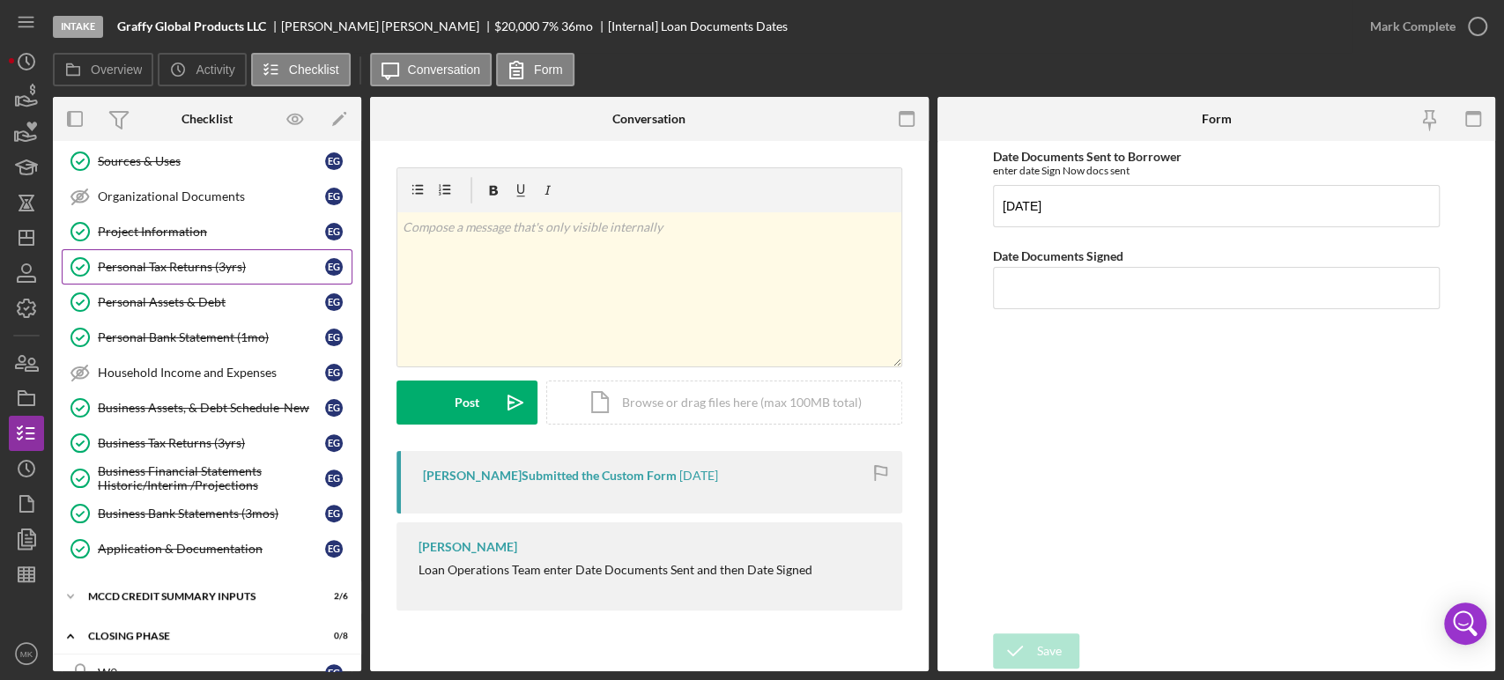
click at [215, 266] on div "Personal Tax Returns (3yrs)" at bounding box center [211, 267] width 227 height 14
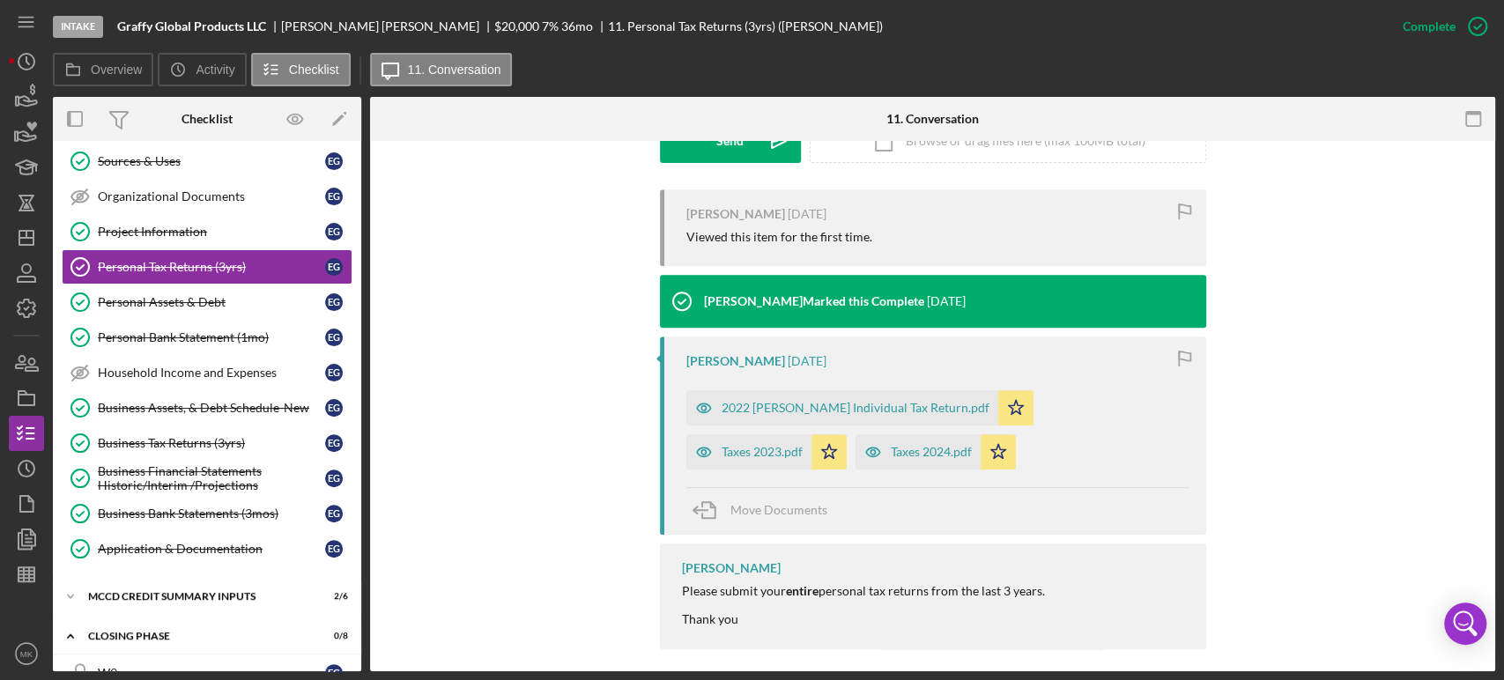
scroll to position [550, 0]
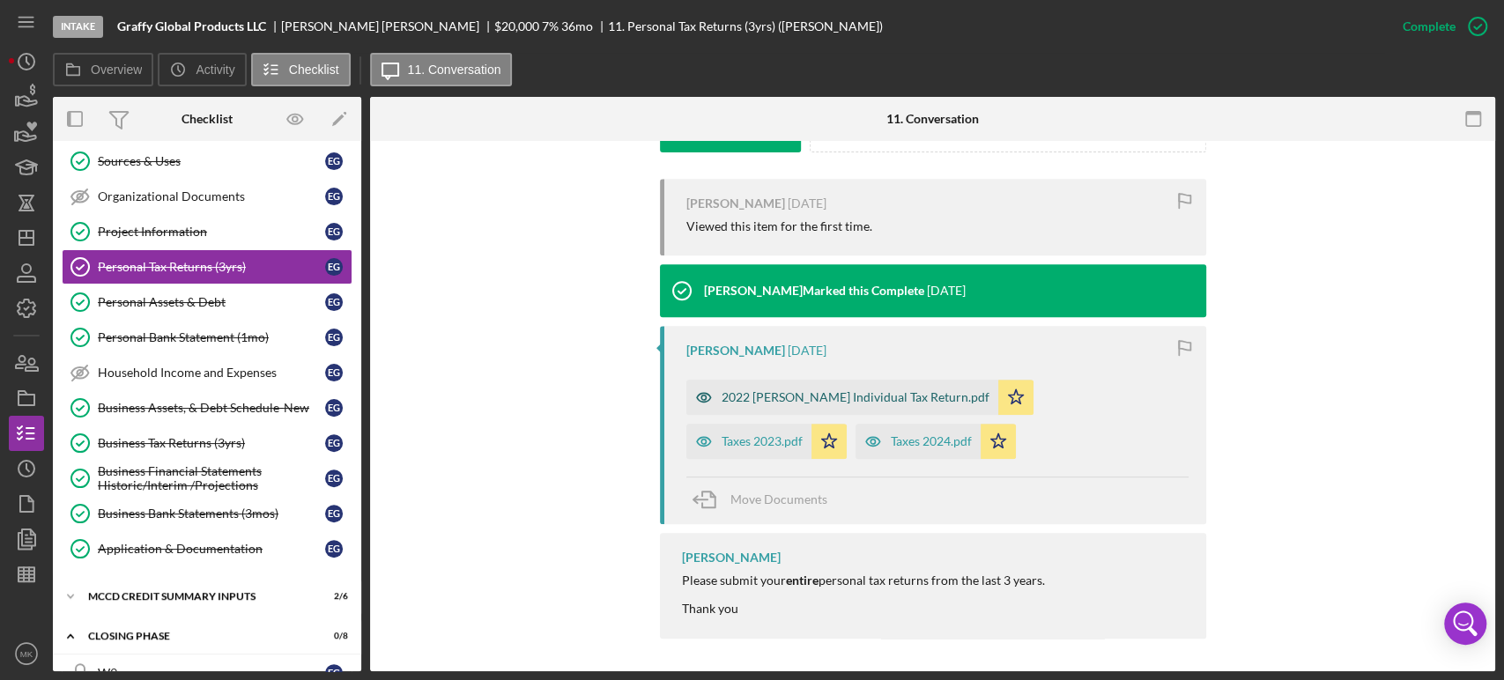
click at [872, 396] on div "2022 [PERSON_NAME] Individual Tax Return.pdf" at bounding box center [856, 397] width 268 height 14
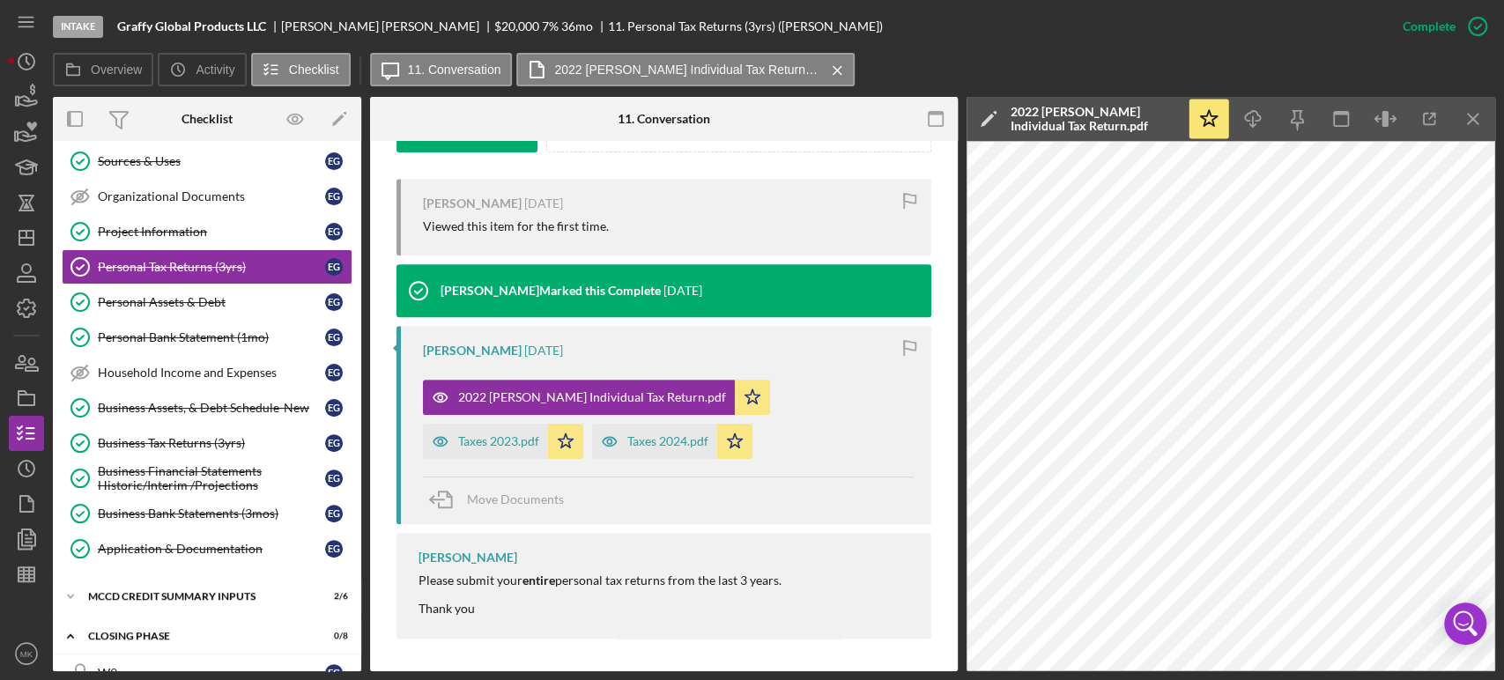
click at [988, 118] on polygon at bounding box center [987, 120] width 13 height 13
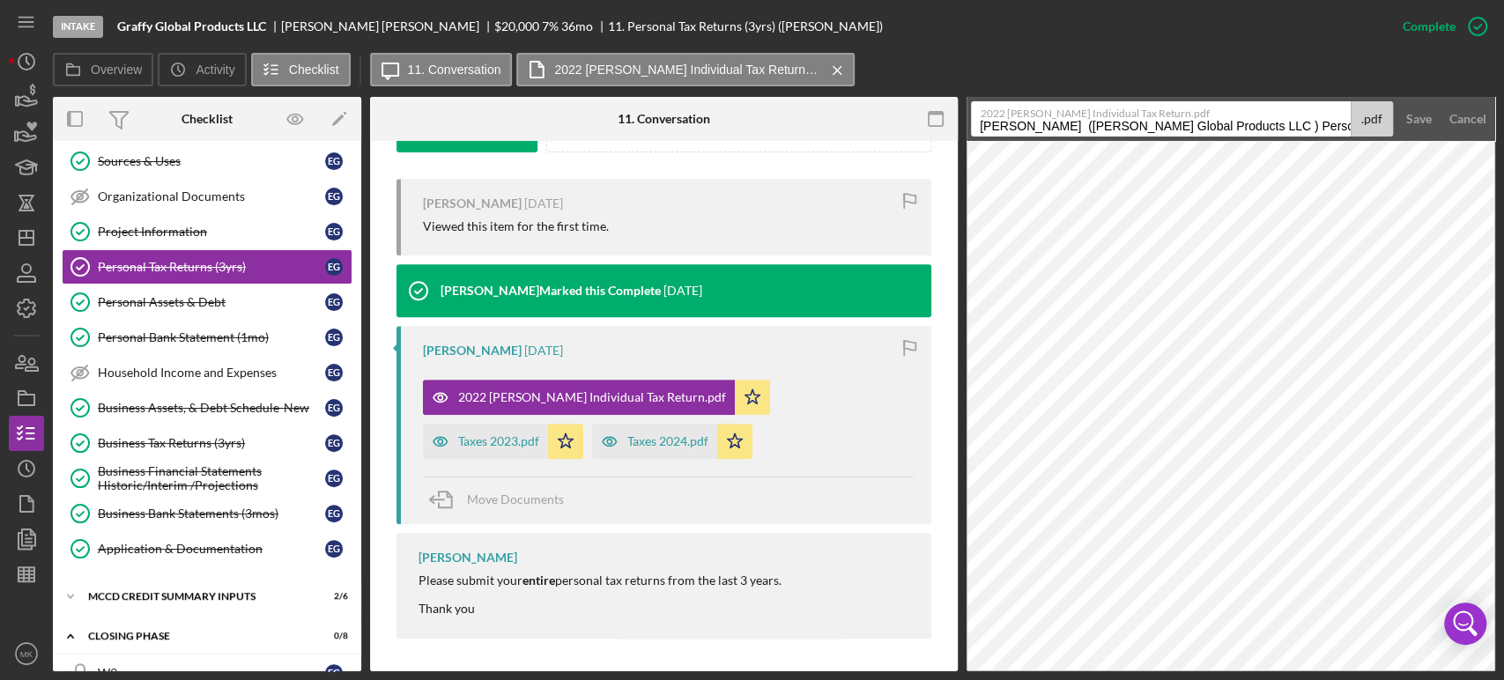
click at [923, 43] on div "Intake Graffy Global Products LLC [PERSON_NAME] $20,000 $10,000 7 % 36 mo 11. P…" at bounding box center [719, 26] width 1332 height 53
click at [1424, 123] on div "Save" at bounding box center [1419, 118] width 26 height 35
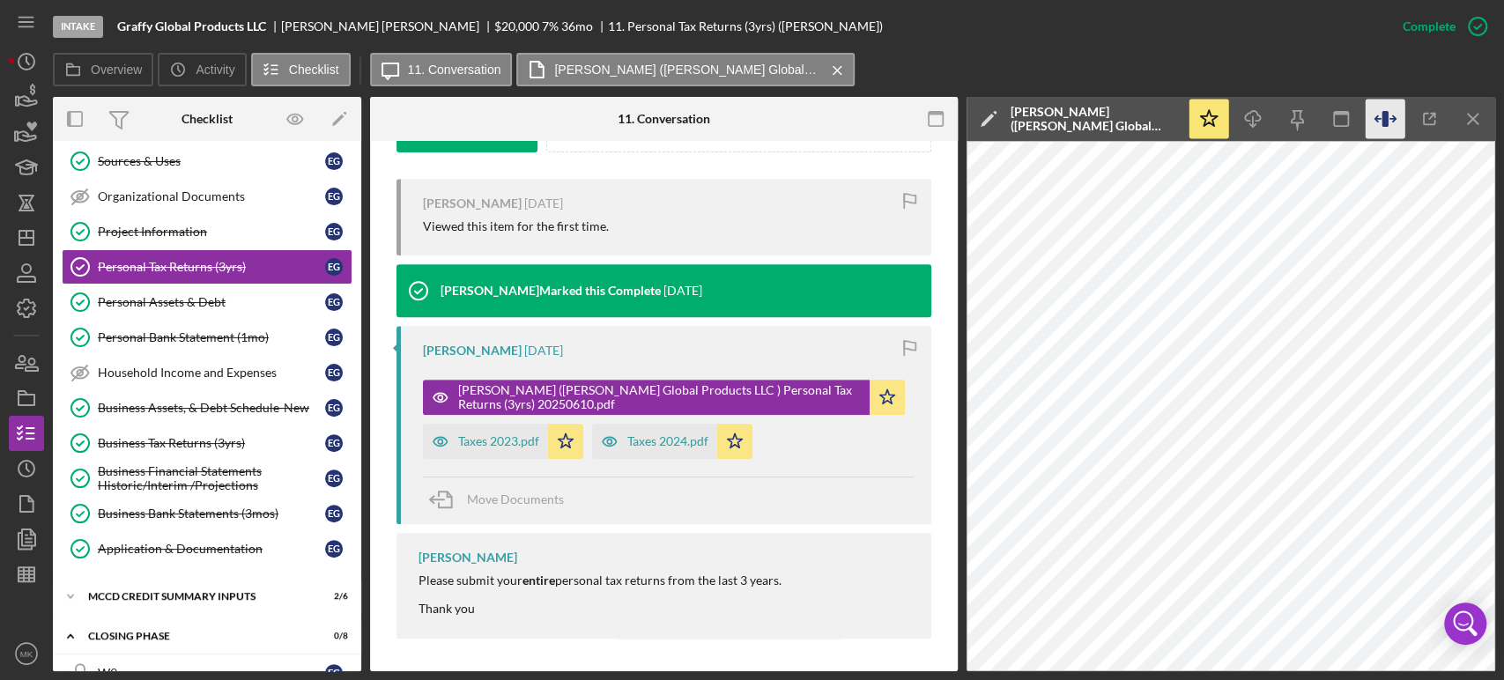
click at [1383, 118] on icon "button" at bounding box center [1385, 119] width 6 height 16
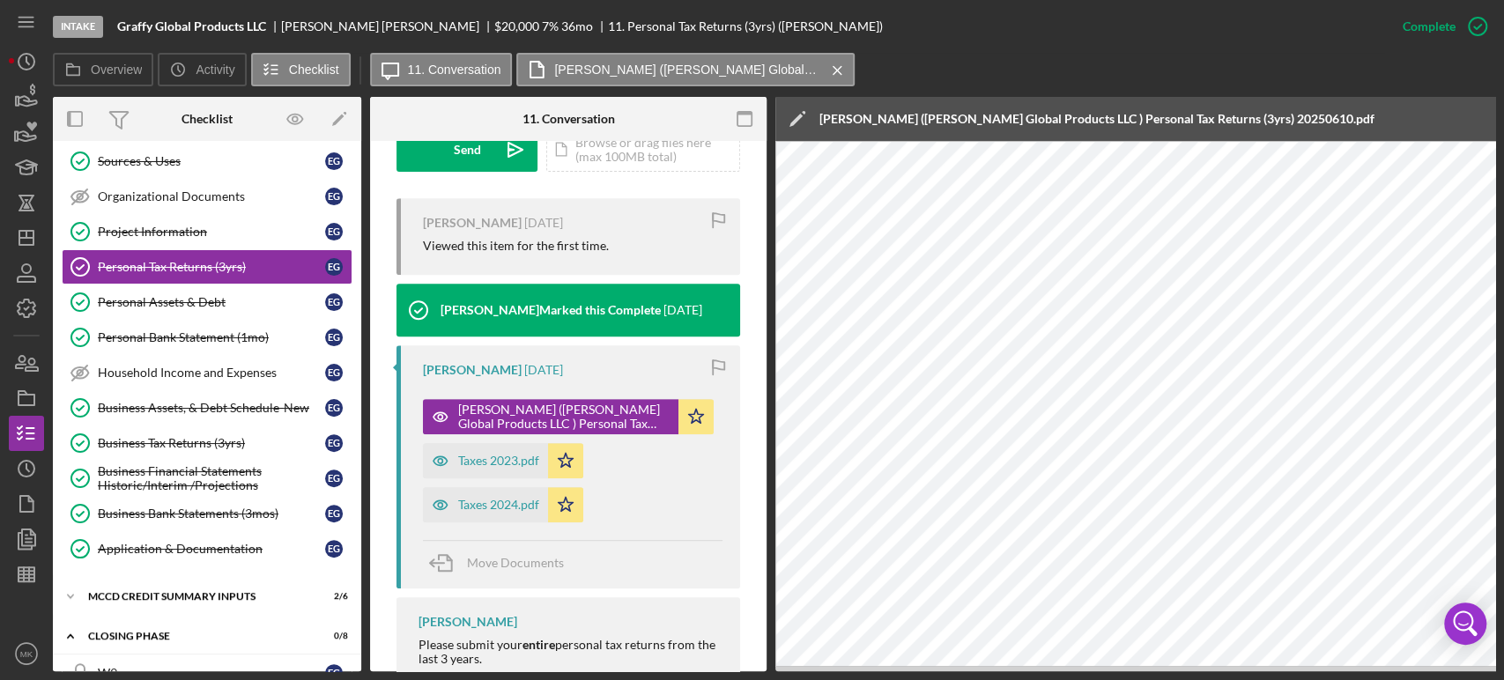
scroll to position [570, 0]
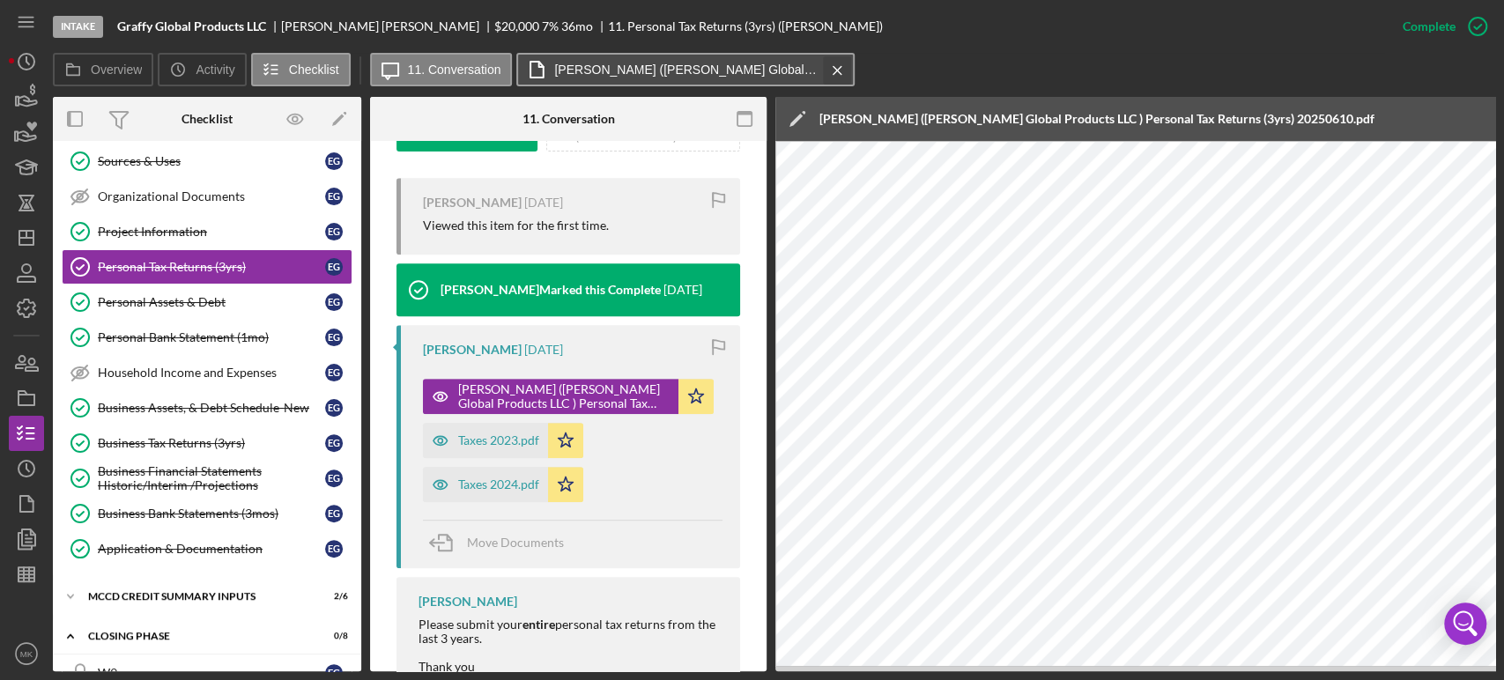
click at [838, 71] on icon "Icon/Menu Close" at bounding box center [837, 70] width 31 height 44
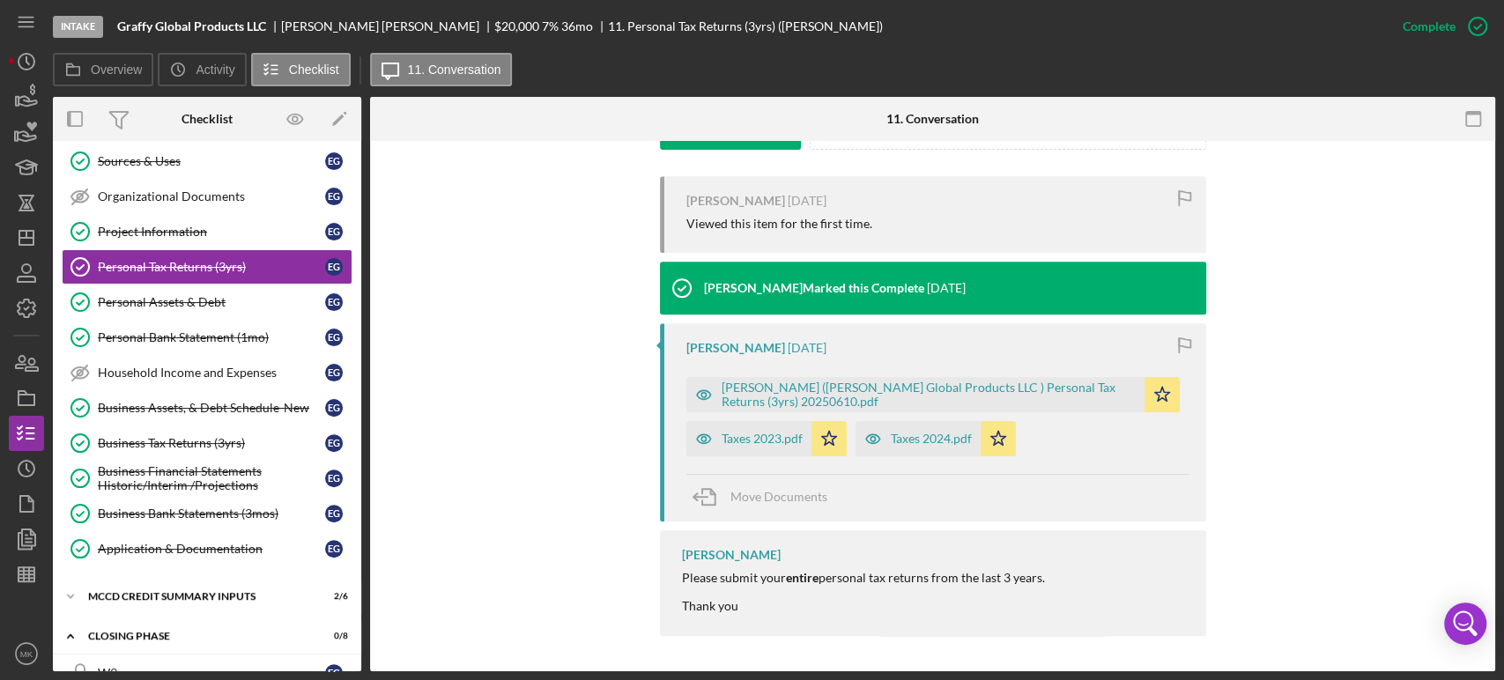
scroll to position [550, 0]
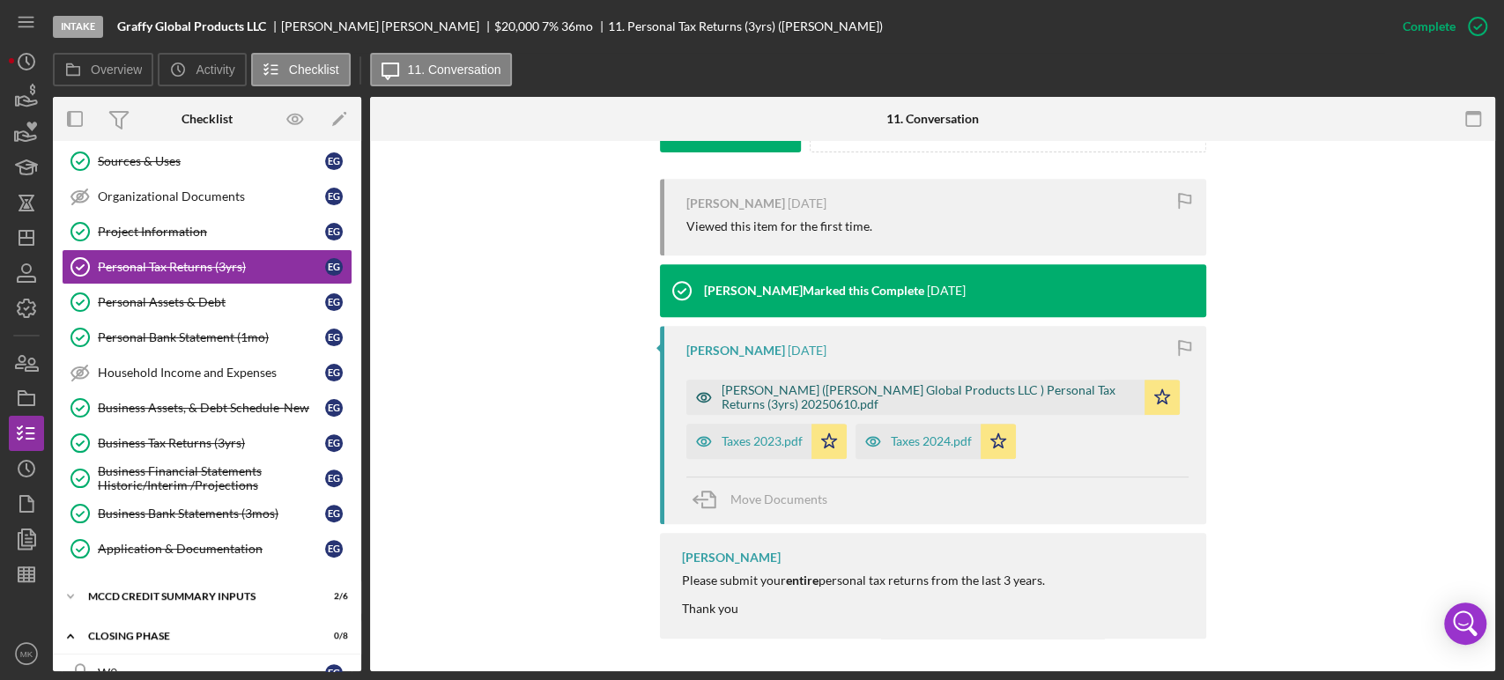
click at [858, 383] on div "[PERSON_NAME] ([PERSON_NAME] Global Products LLC ) Personal Tax Returns (3yrs) …" at bounding box center [929, 397] width 414 height 28
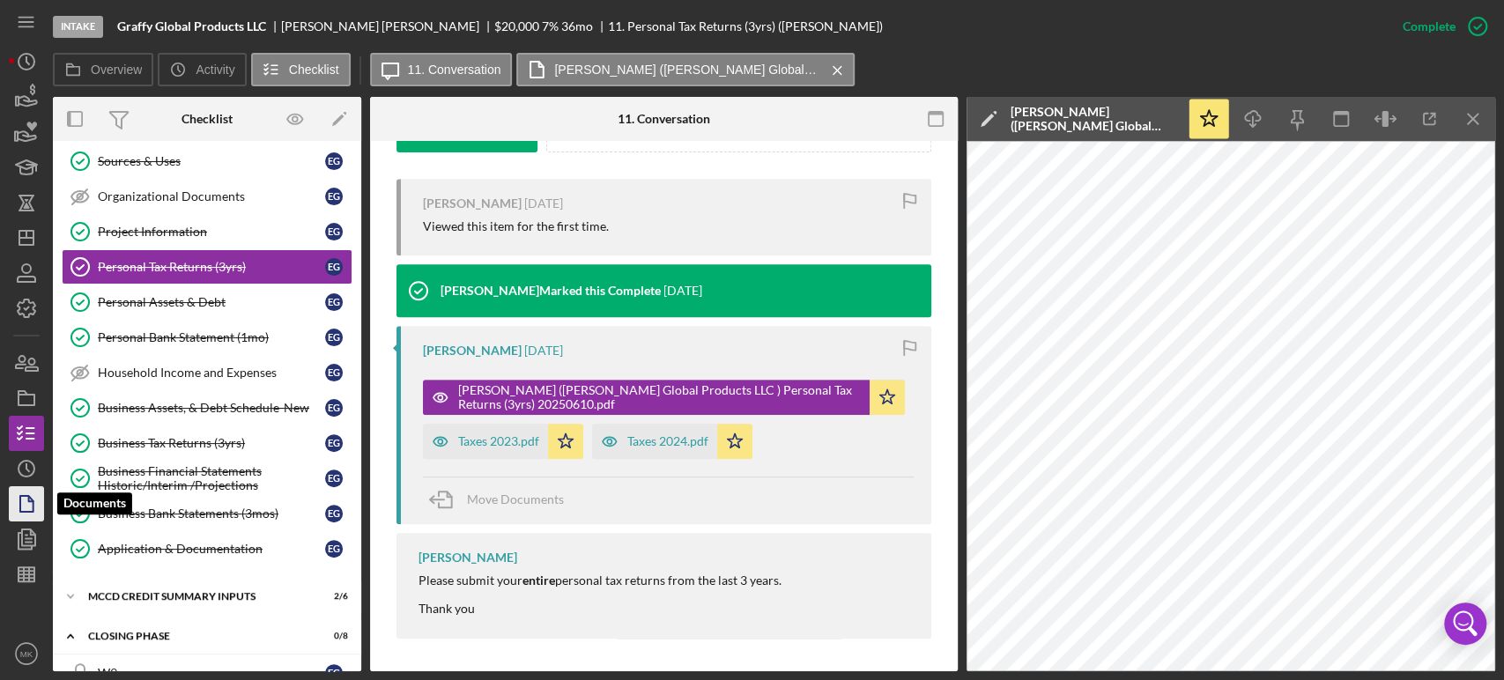
click at [24, 506] on icon "button" at bounding box center [26, 504] width 44 height 44
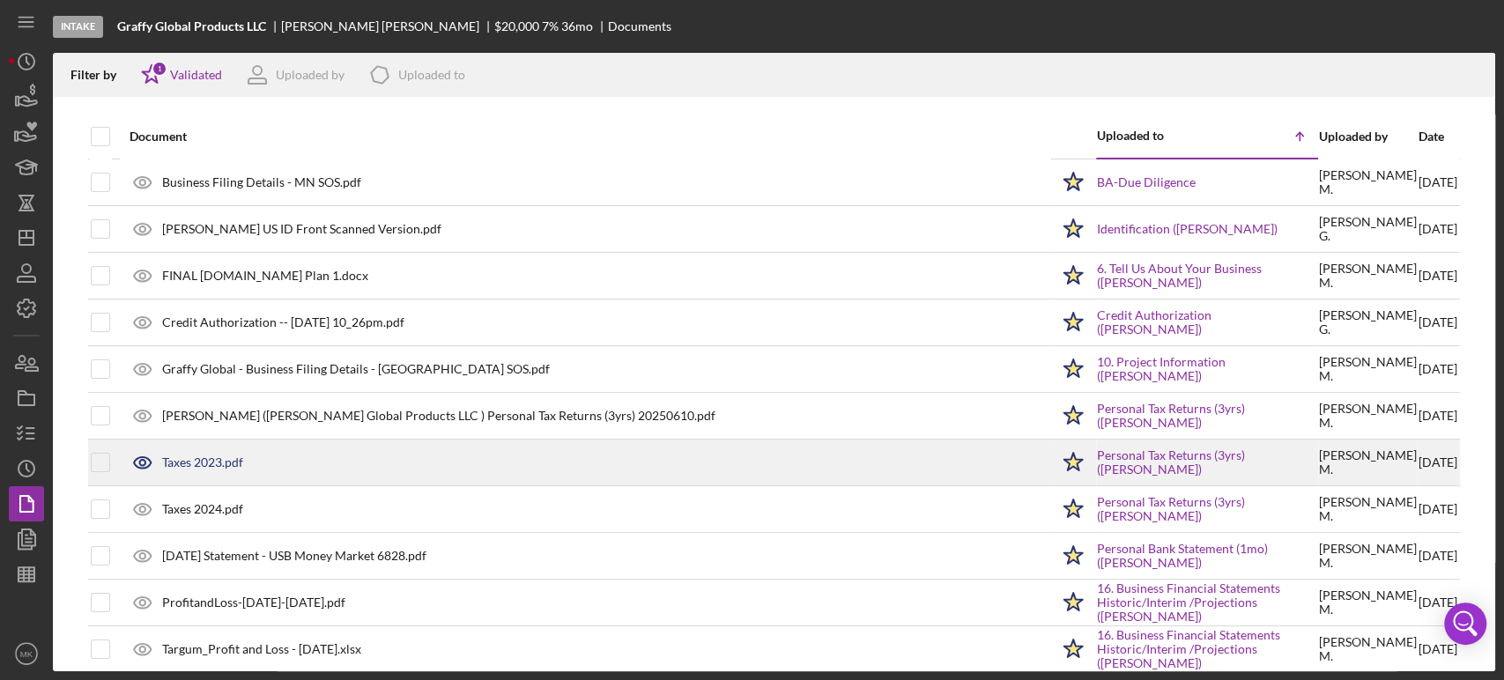
click at [211, 460] on div "Taxes 2023.pdf" at bounding box center [202, 463] width 81 height 14
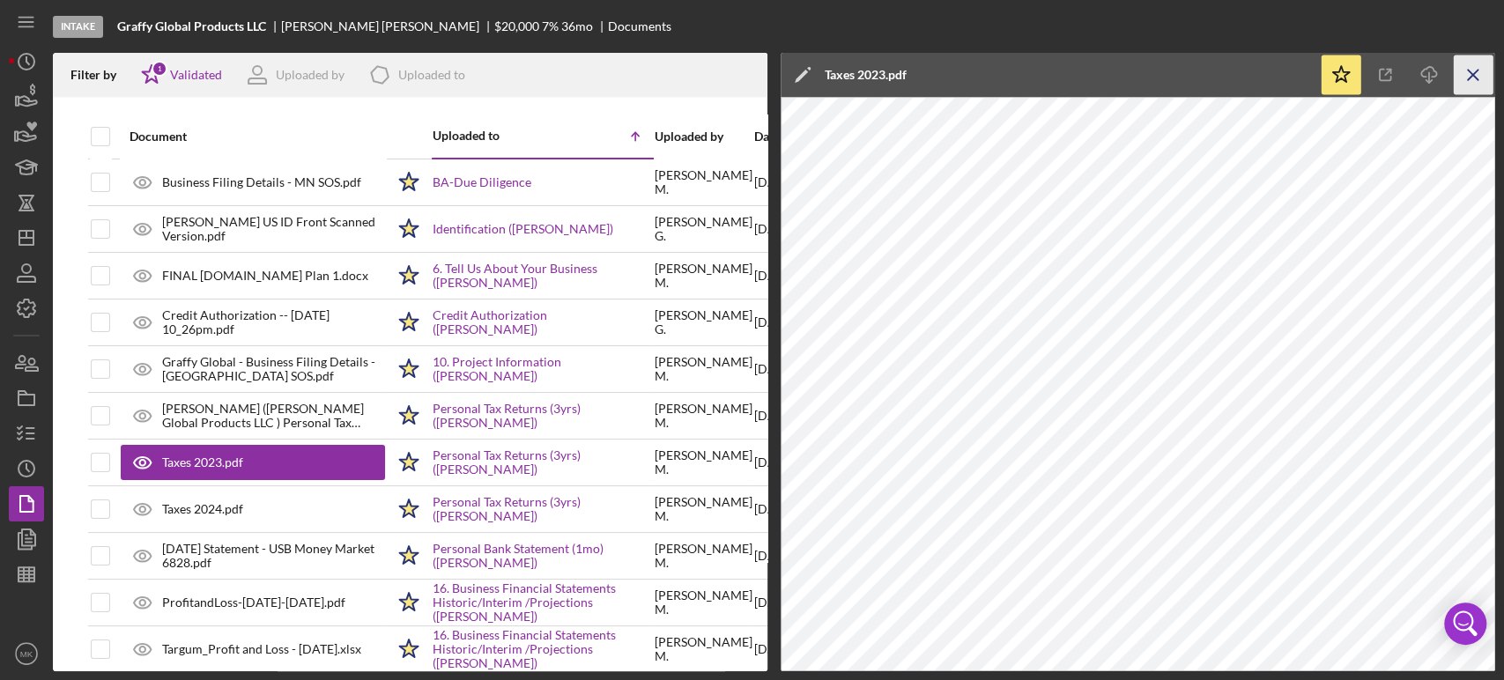
click at [1473, 73] on line "button" at bounding box center [1473, 75] width 10 height 10
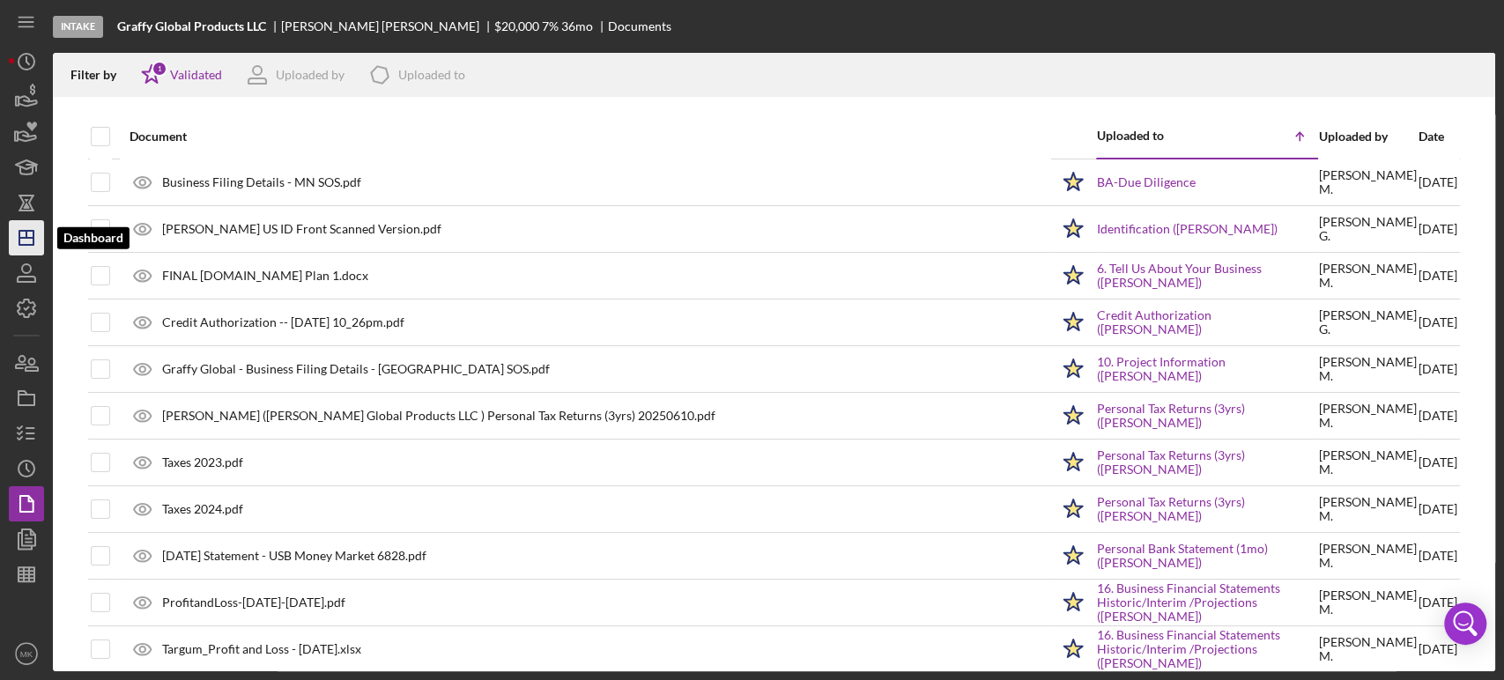
click at [28, 241] on icon "Icon/Dashboard" at bounding box center [26, 238] width 44 height 44
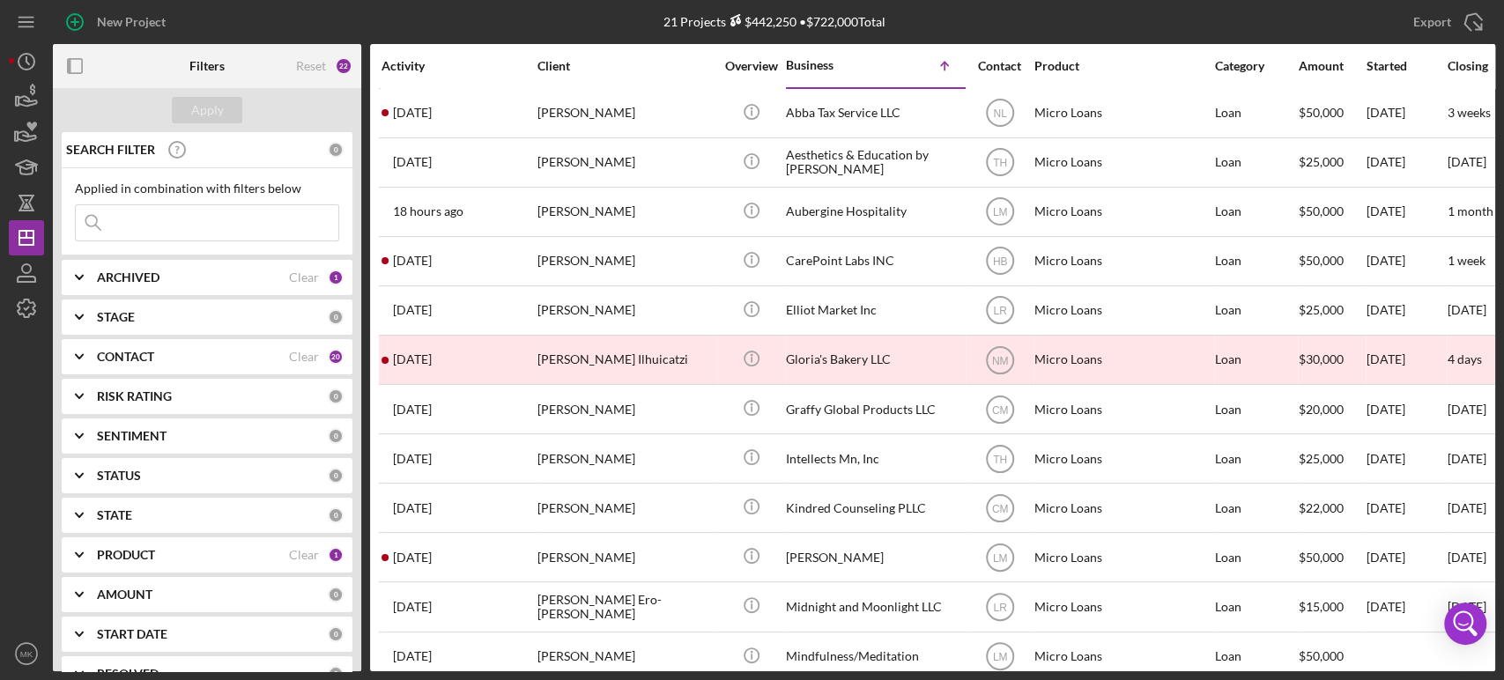
click at [137, 271] on b "ARCHIVED" at bounding box center [128, 278] width 63 height 14
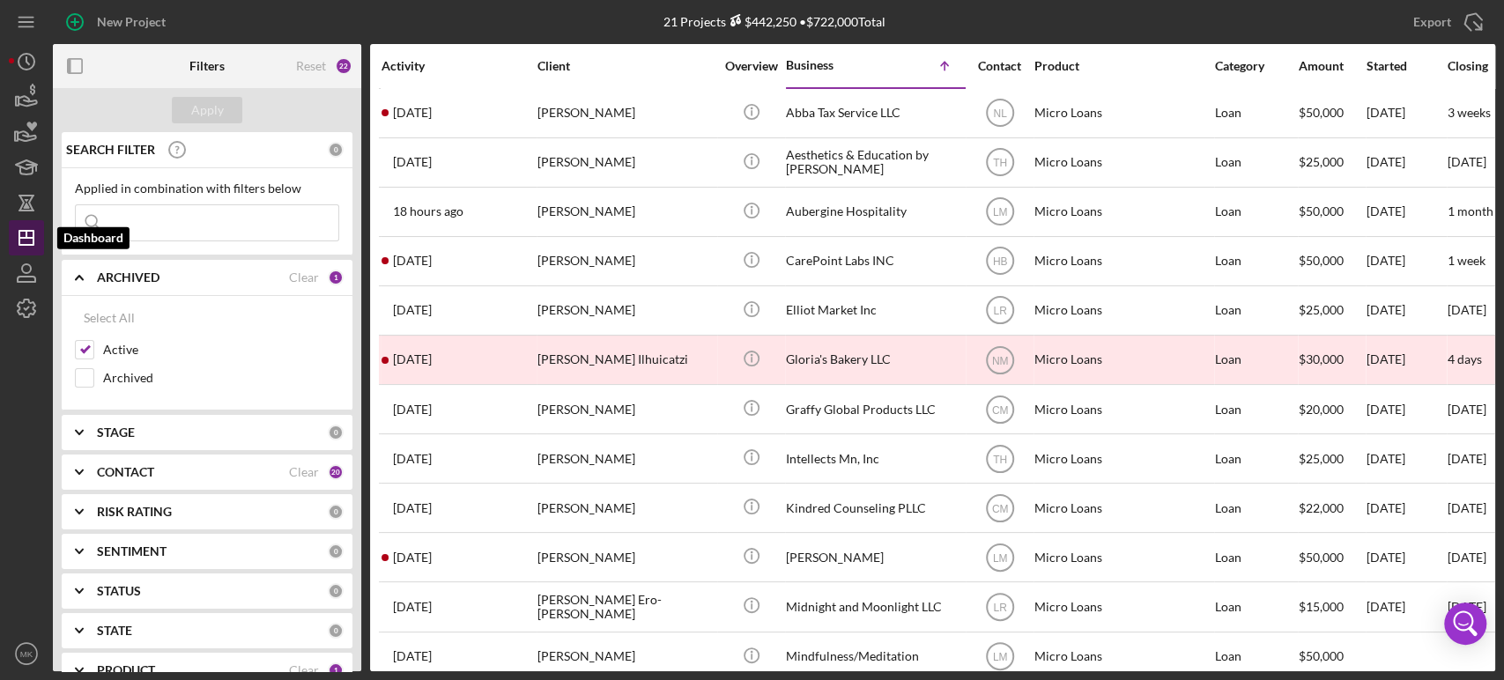
click at [31, 245] on polygon "button" at bounding box center [26, 238] width 14 height 14
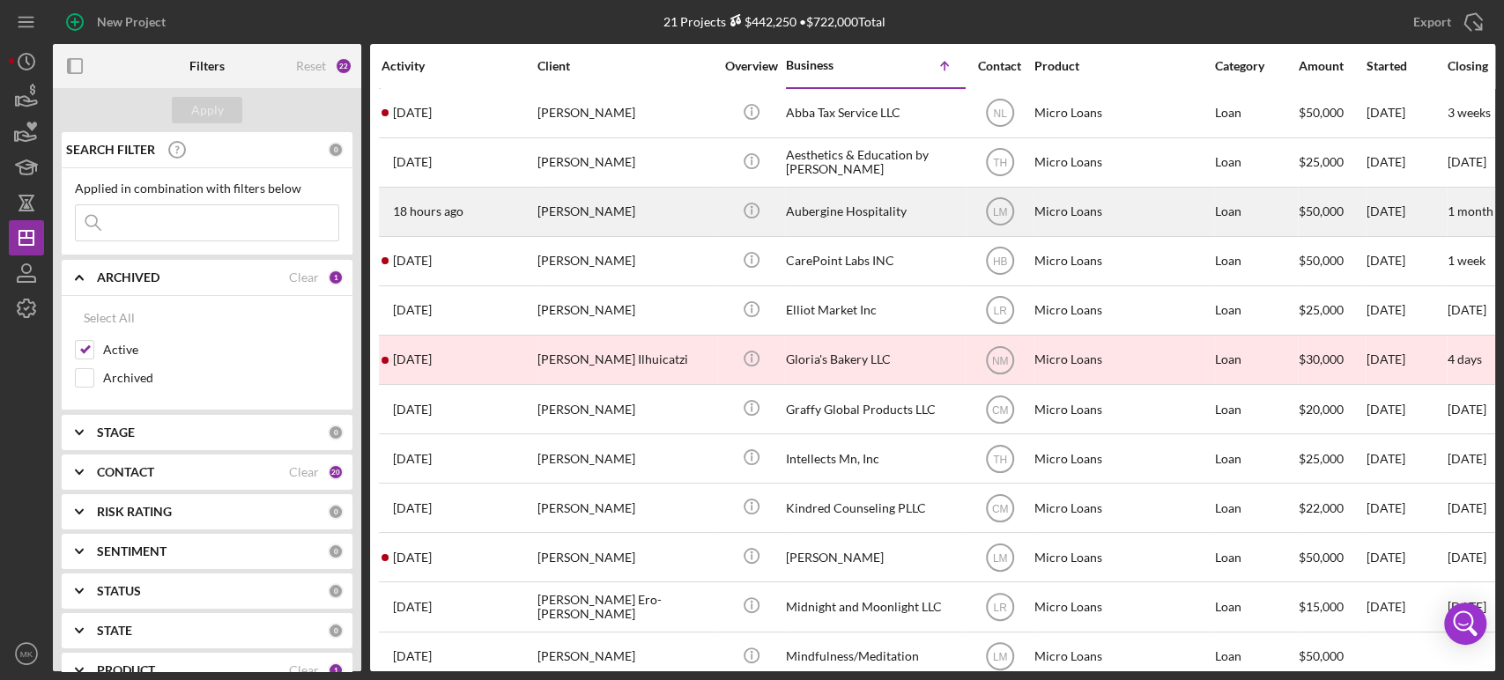
click at [591, 210] on div "[PERSON_NAME]" at bounding box center [626, 212] width 176 height 47
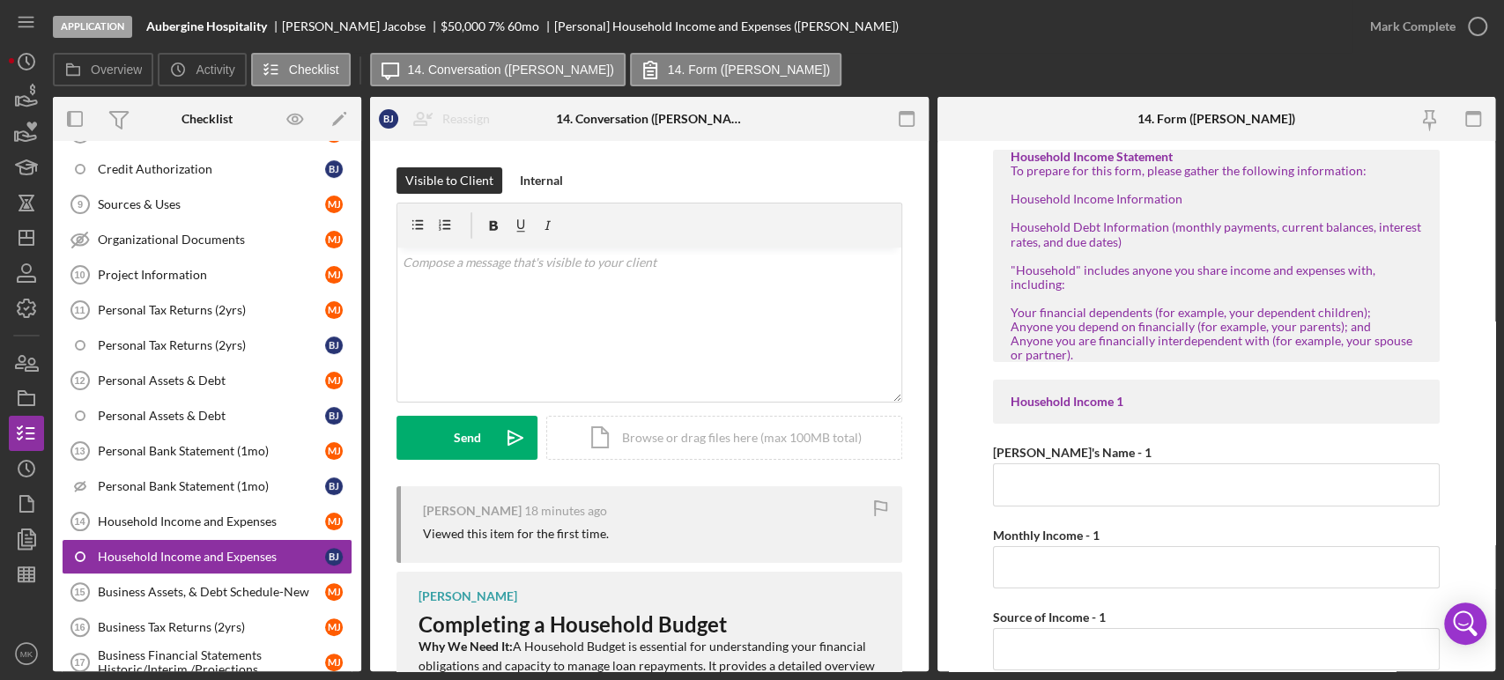
scroll to position [441, 0]
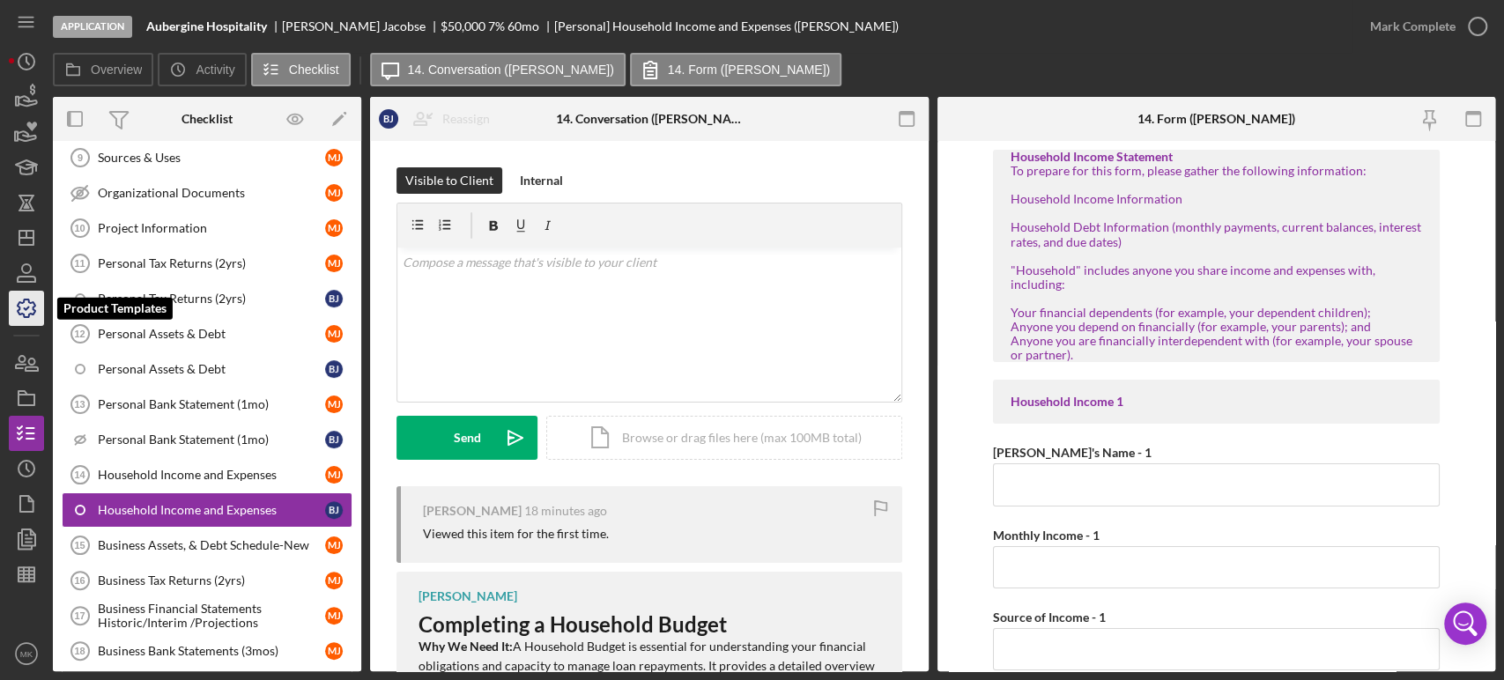
click at [30, 307] on icon "button" at bounding box center [26, 308] width 44 height 44
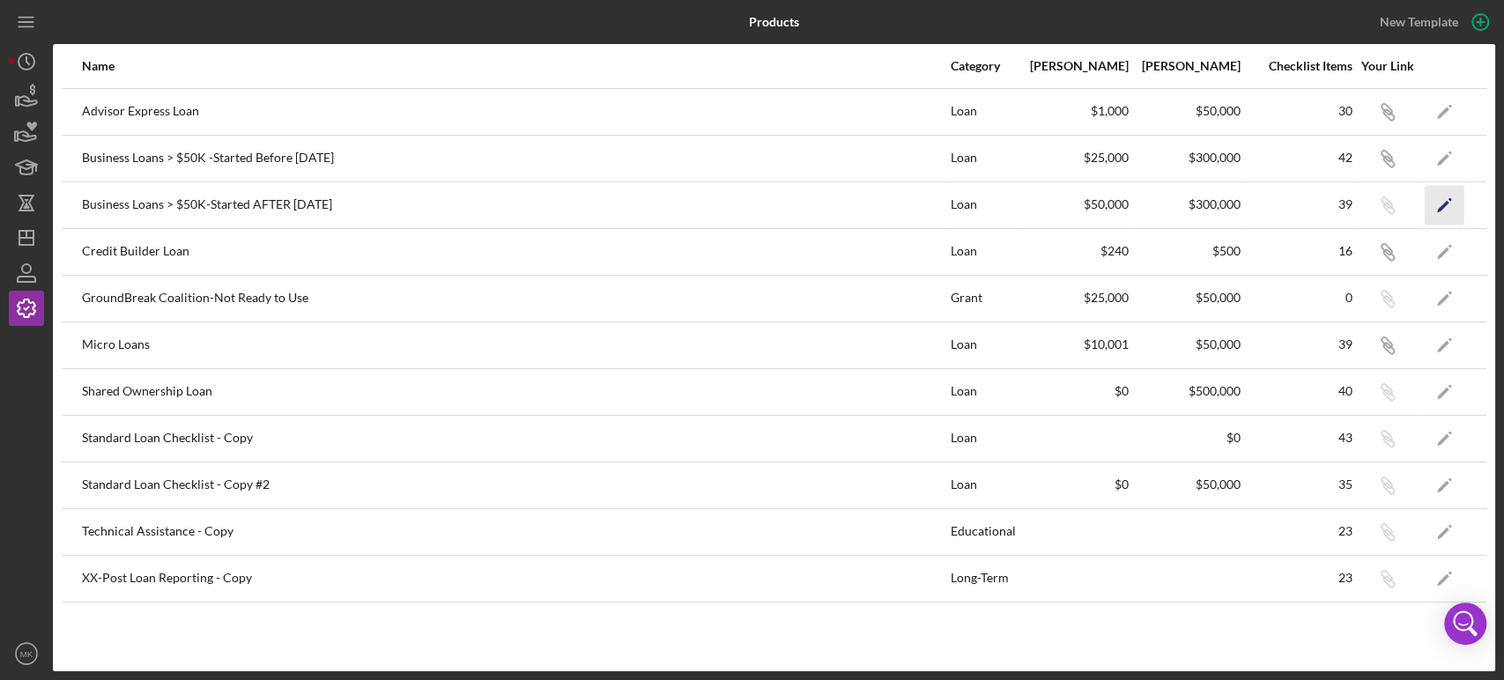
click at [1443, 205] on polygon "button" at bounding box center [1443, 206] width 12 height 12
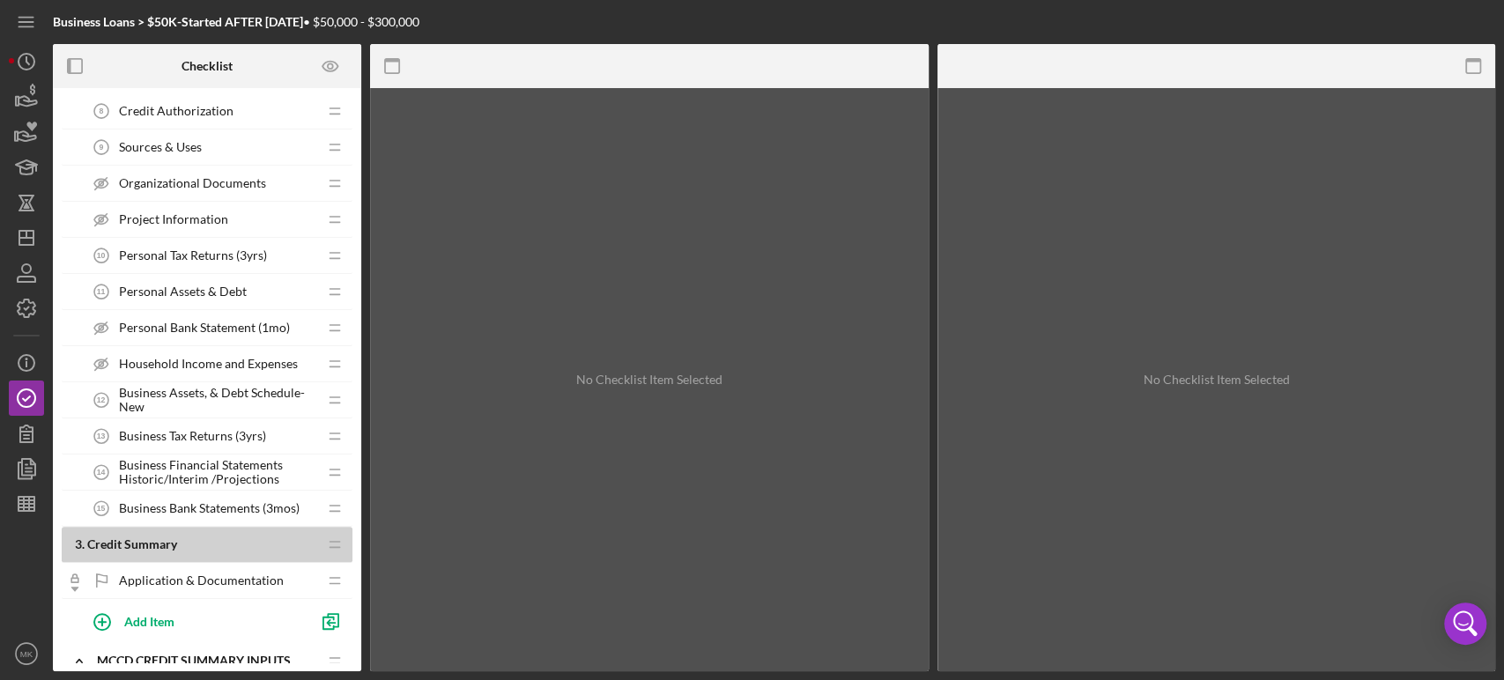
scroll to position [587, 0]
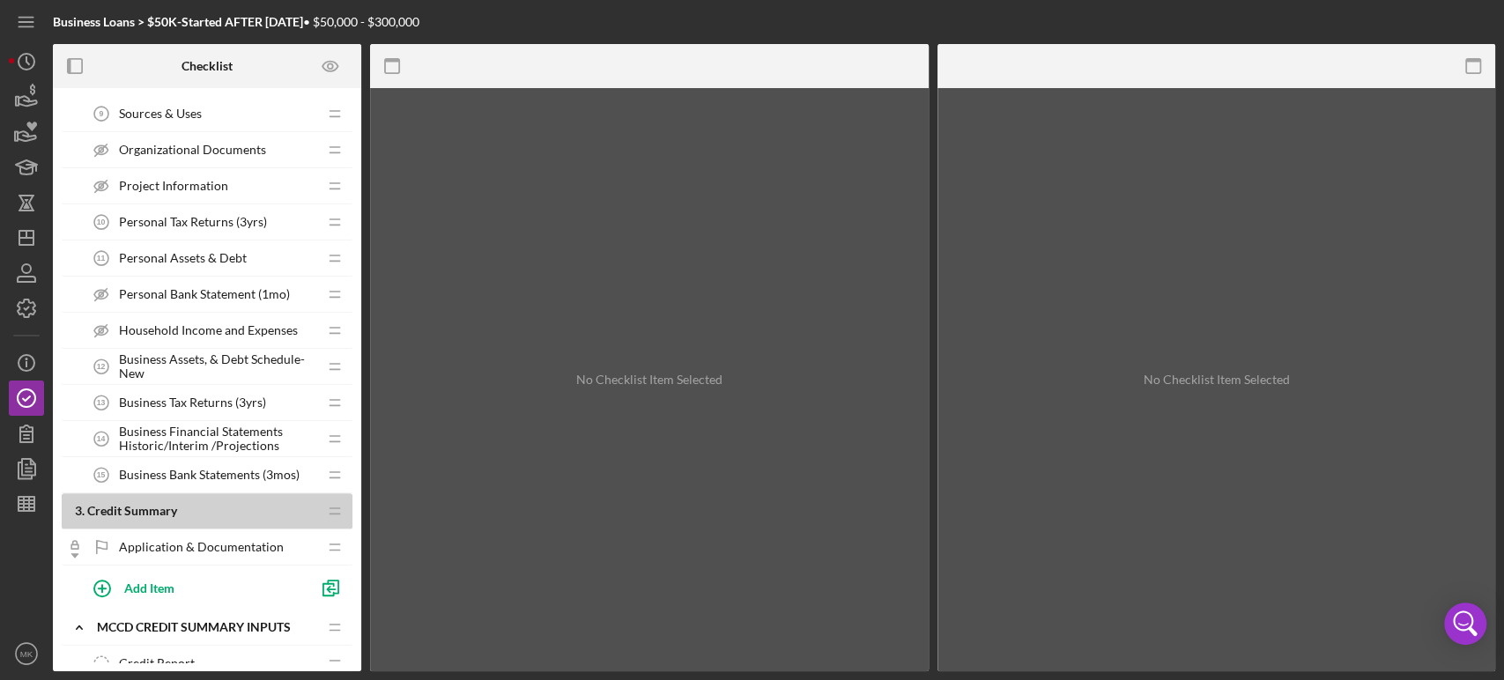
click at [219, 323] on span "Household Income and Expenses" at bounding box center [208, 330] width 179 height 14
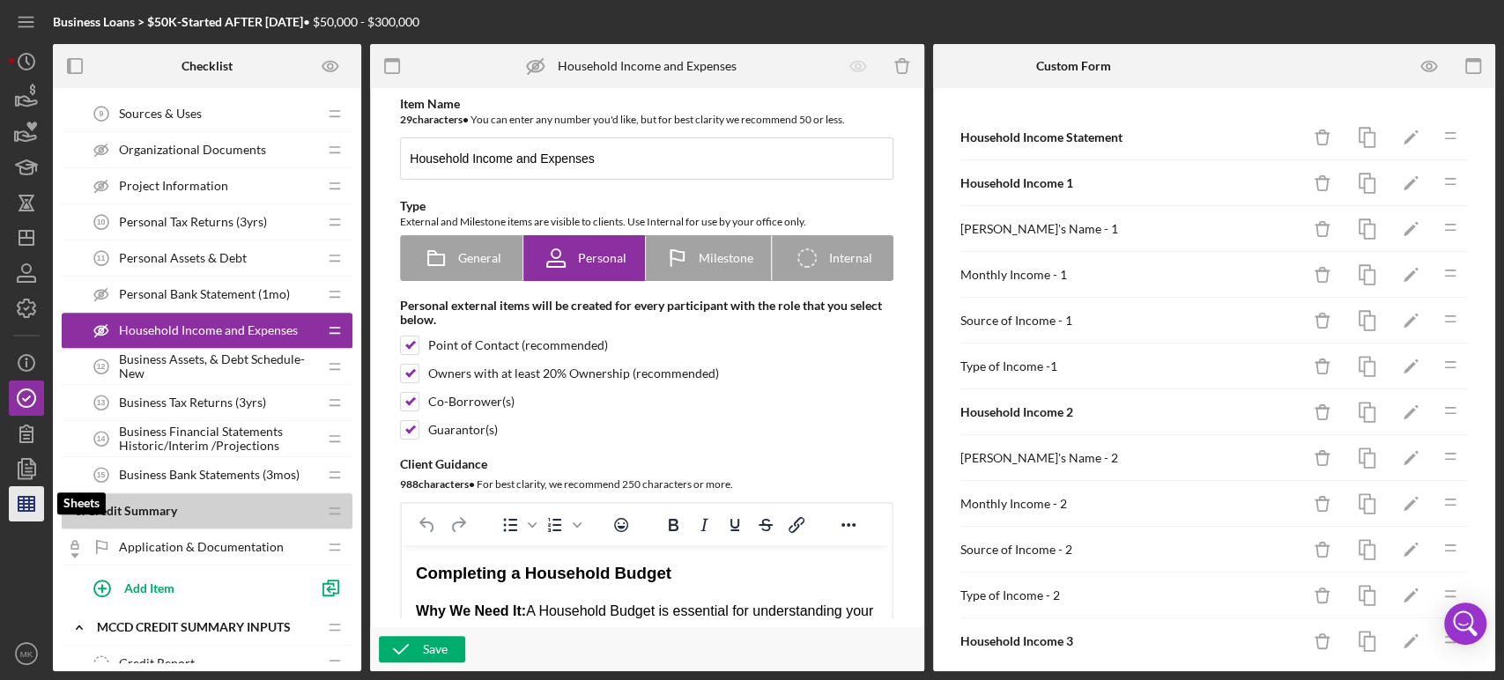
click at [30, 508] on line "button" at bounding box center [27, 508] width 16 height 0
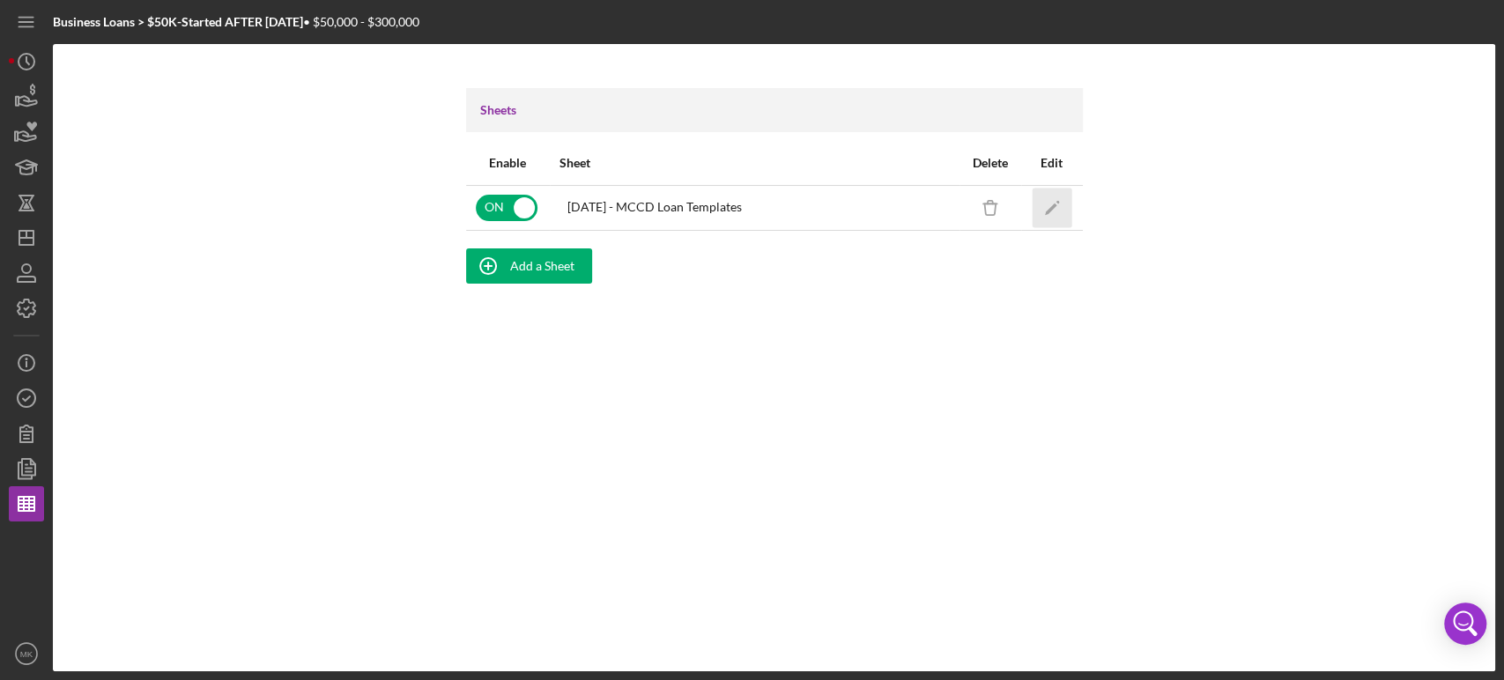
click at [1056, 203] on icon "Icon/Edit" at bounding box center [1052, 208] width 40 height 40
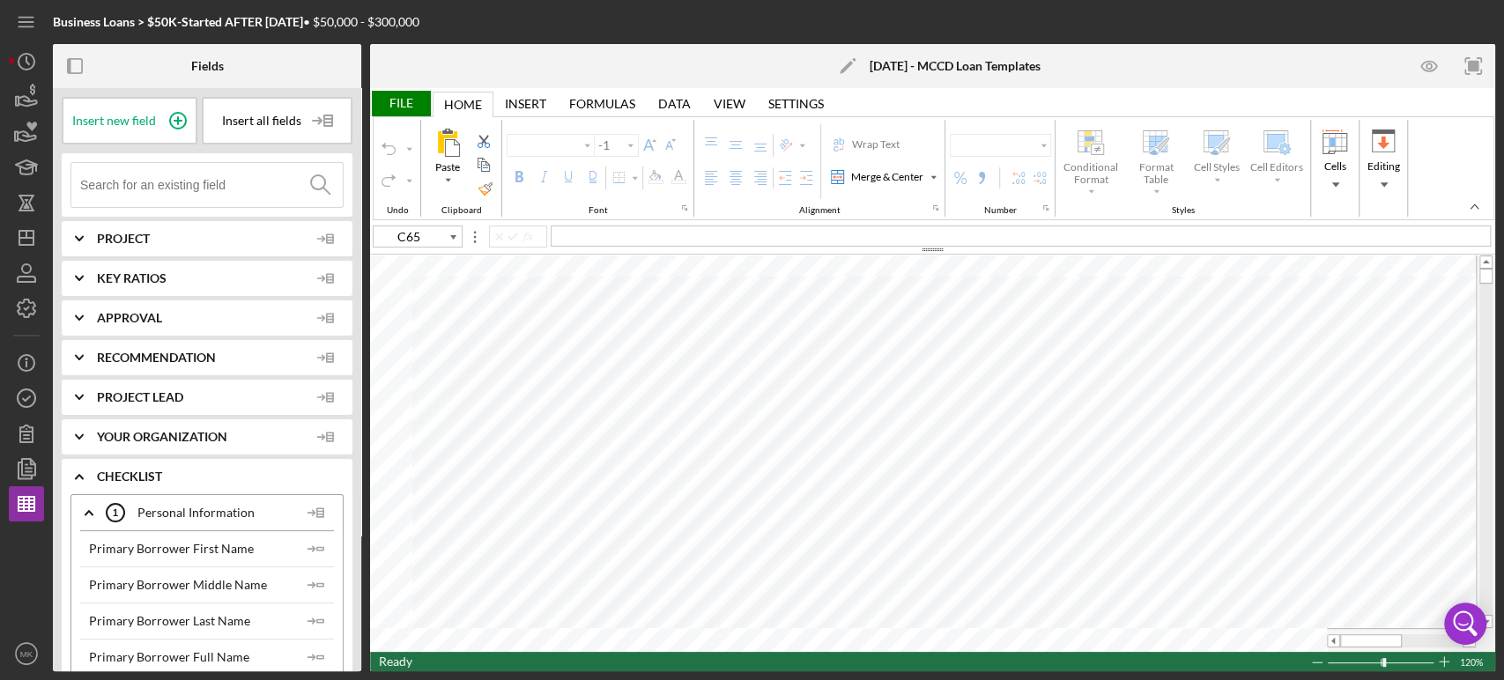
type input "Calibri"
type input "11"
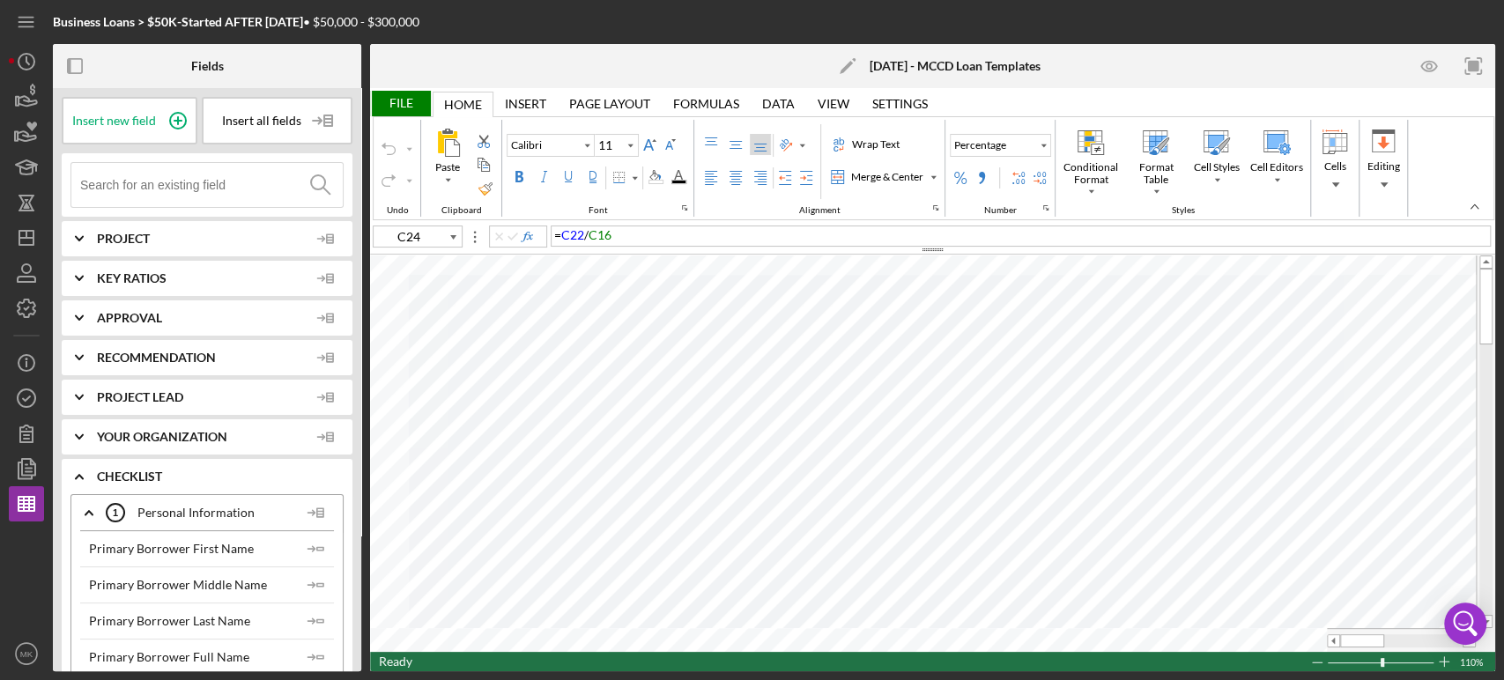
type input "J40"
click at [29, 236] on icon "Icon/Dashboard" at bounding box center [26, 238] width 44 height 44
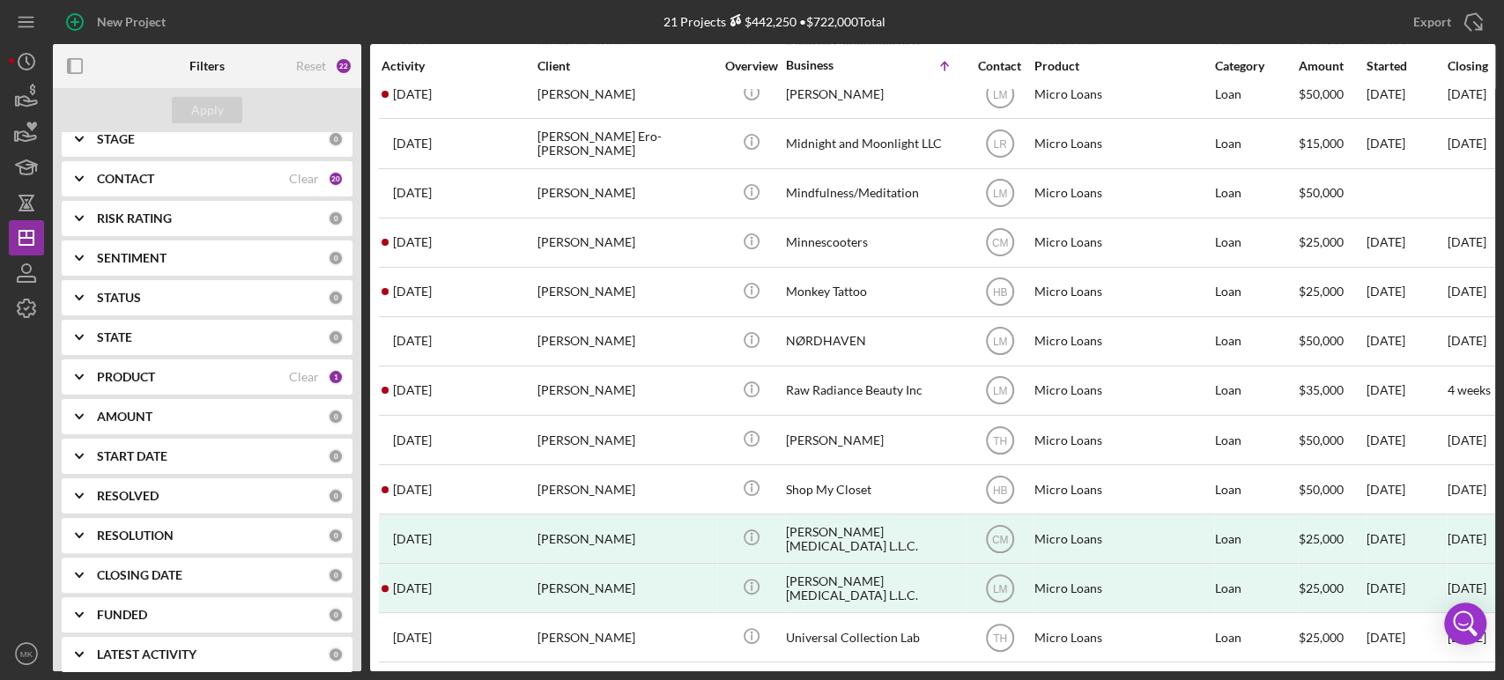
scroll to position [190, 0]
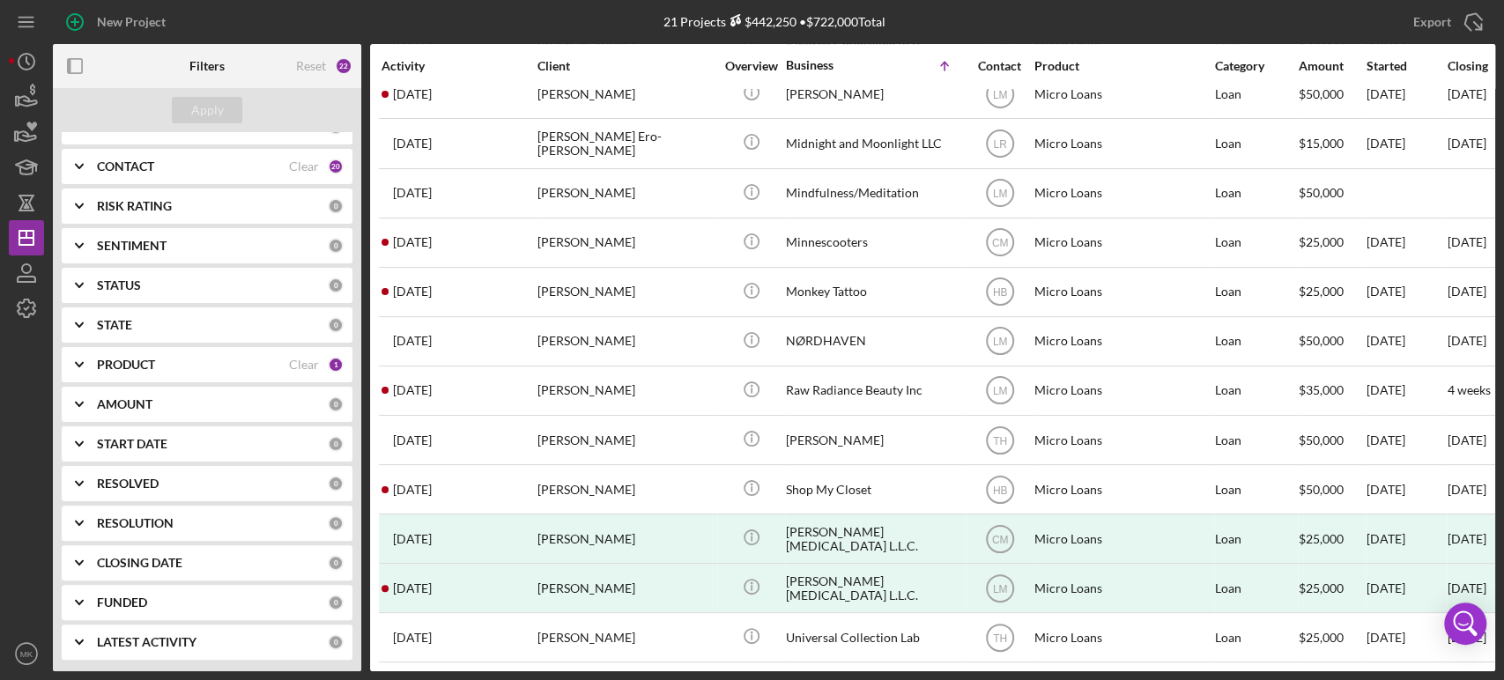
click at [128, 364] on b "PRODUCT" at bounding box center [126, 365] width 58 height 14
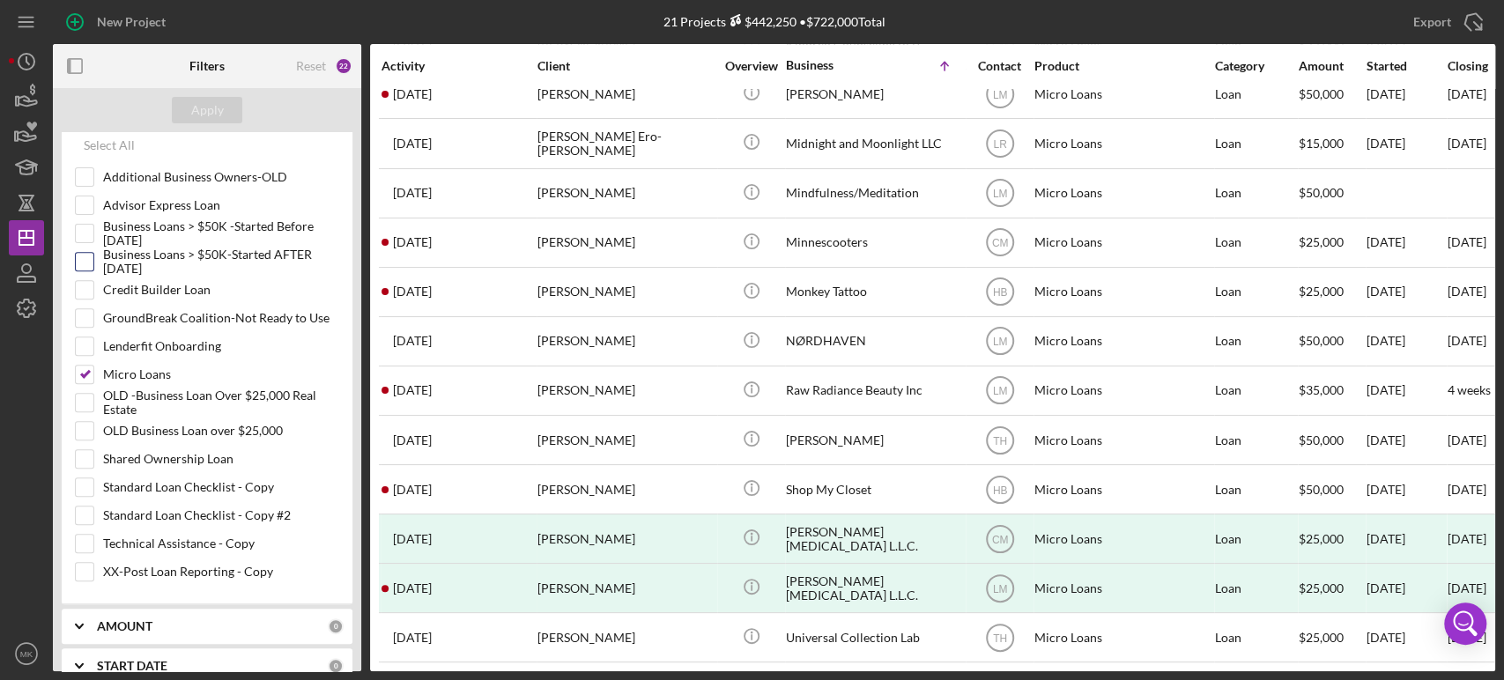
scroll to position [485, 0]
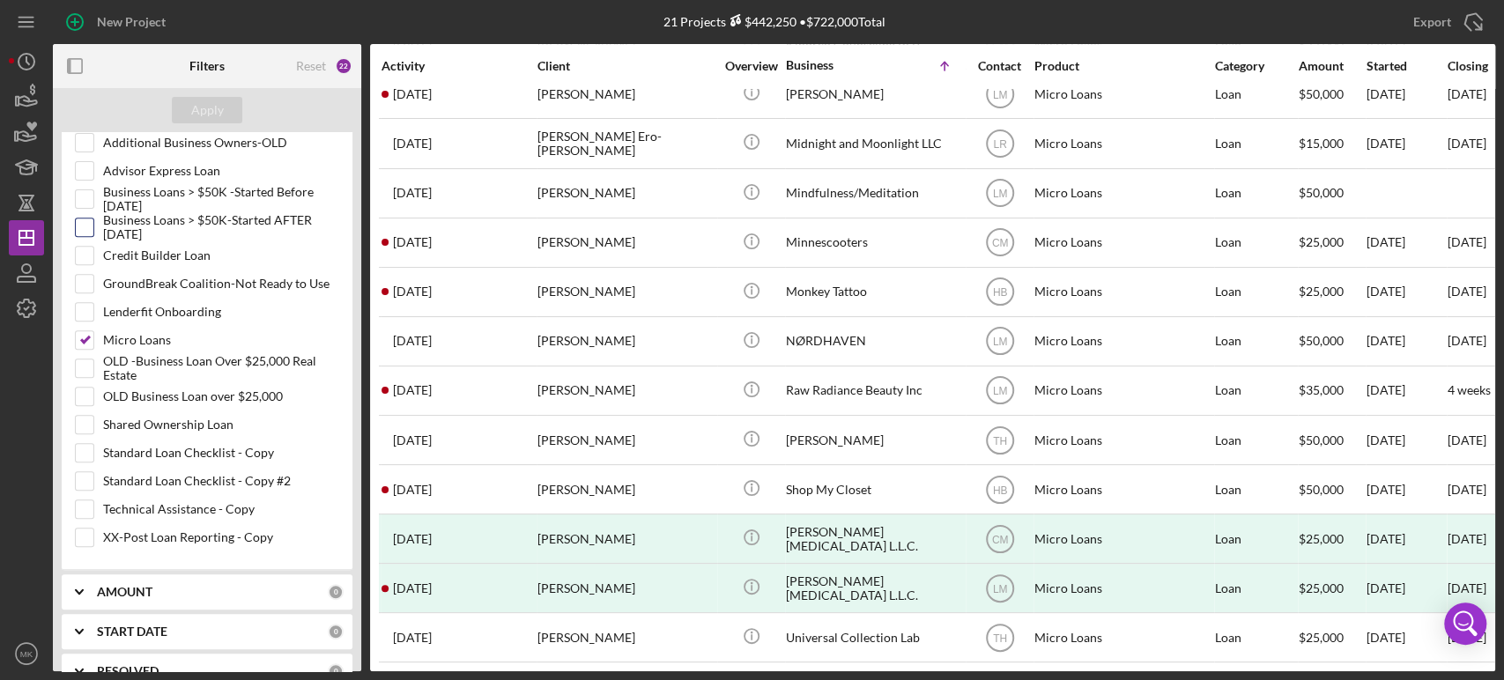
click at [94, 229] on div "Business Loans > $50K-Started AFTER [DATE]" at bounding box center [207, 232] width 264 height 28
click at [80, 225] on input "Business Loans > $50K-Started AFTER [DATE]" at bounding box center [85, 228] width 18 height 18
checkbox input "true"
click at [213, 106] on div "Apply" at bounding box center [207, 110] width 33 height 26
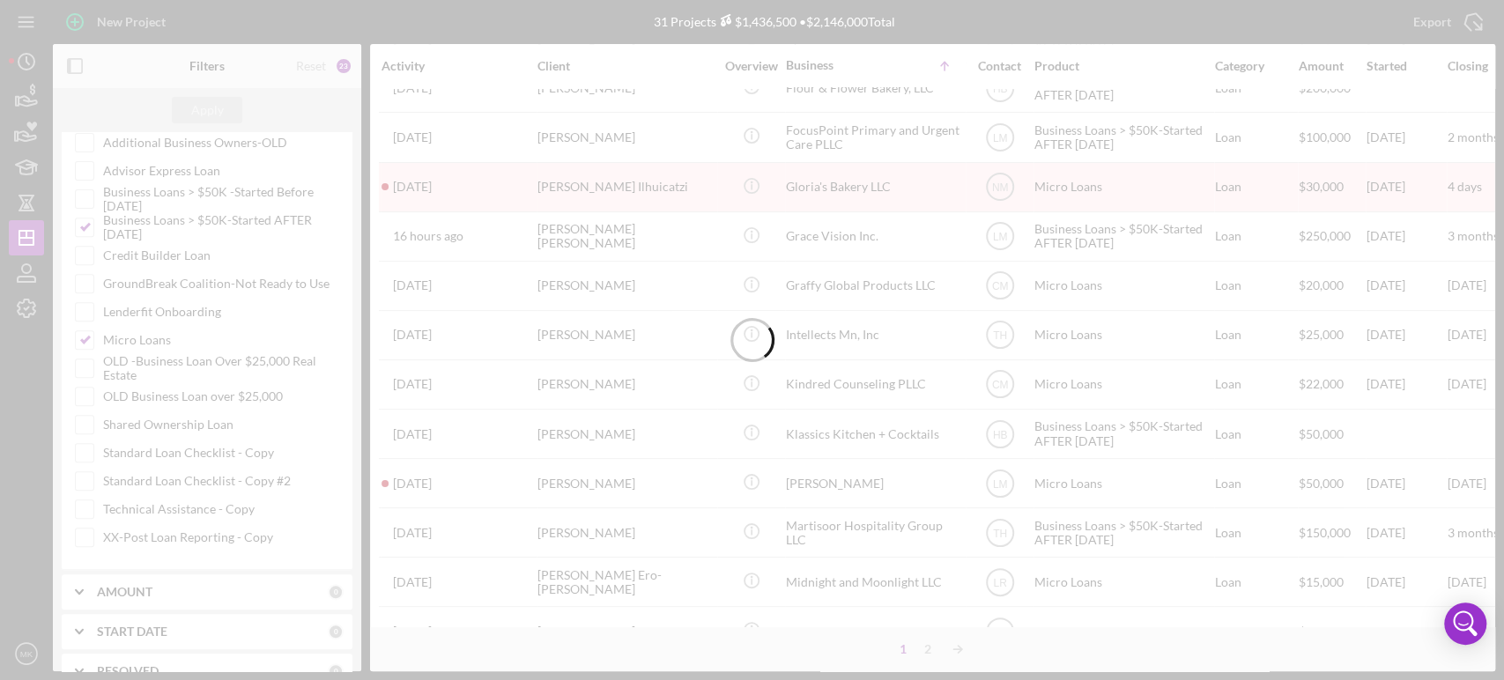
scroll to position [710, 0]
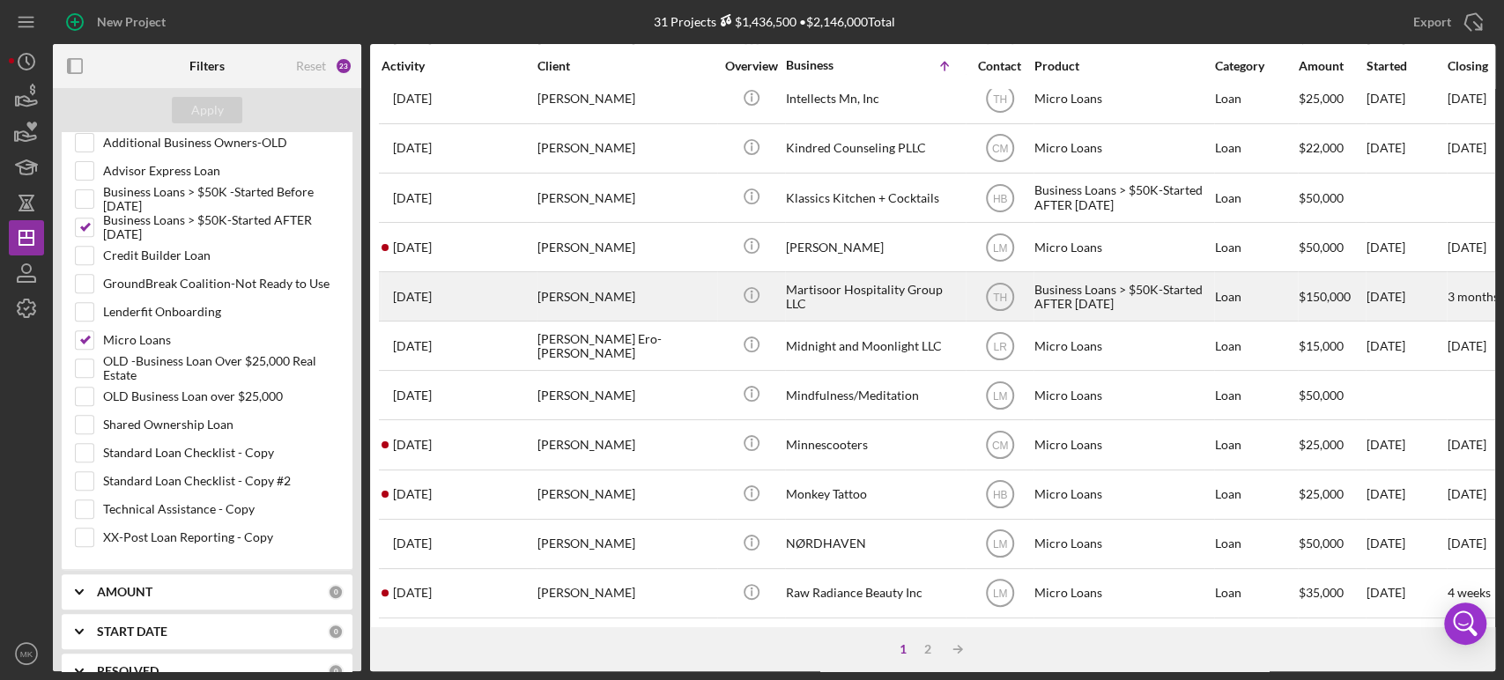
click at [600, 285] on div "[PERSON_NAME]" at bounding box center [626, 296] width 176 height 47
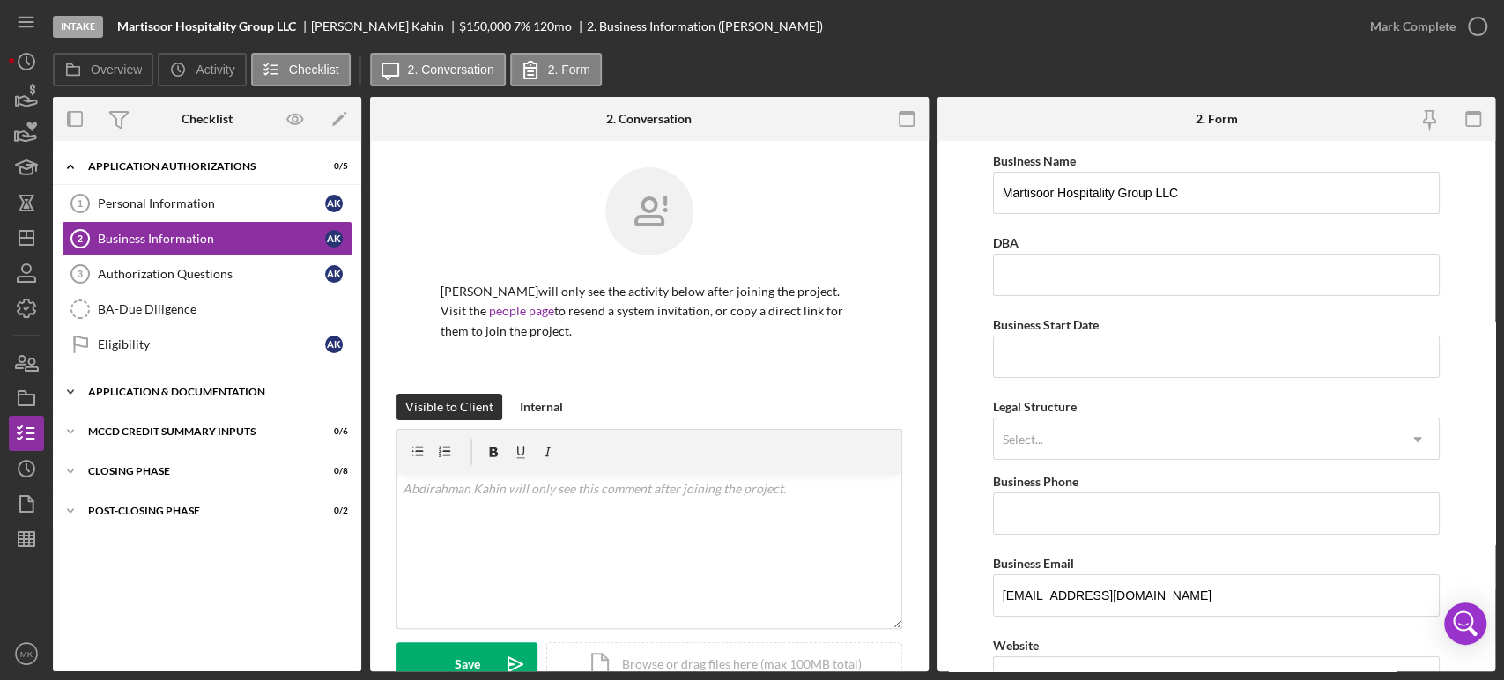
click at [74, 392] on icon "Icon/Expander" at bounding box center [70, 391] width 35 height 35
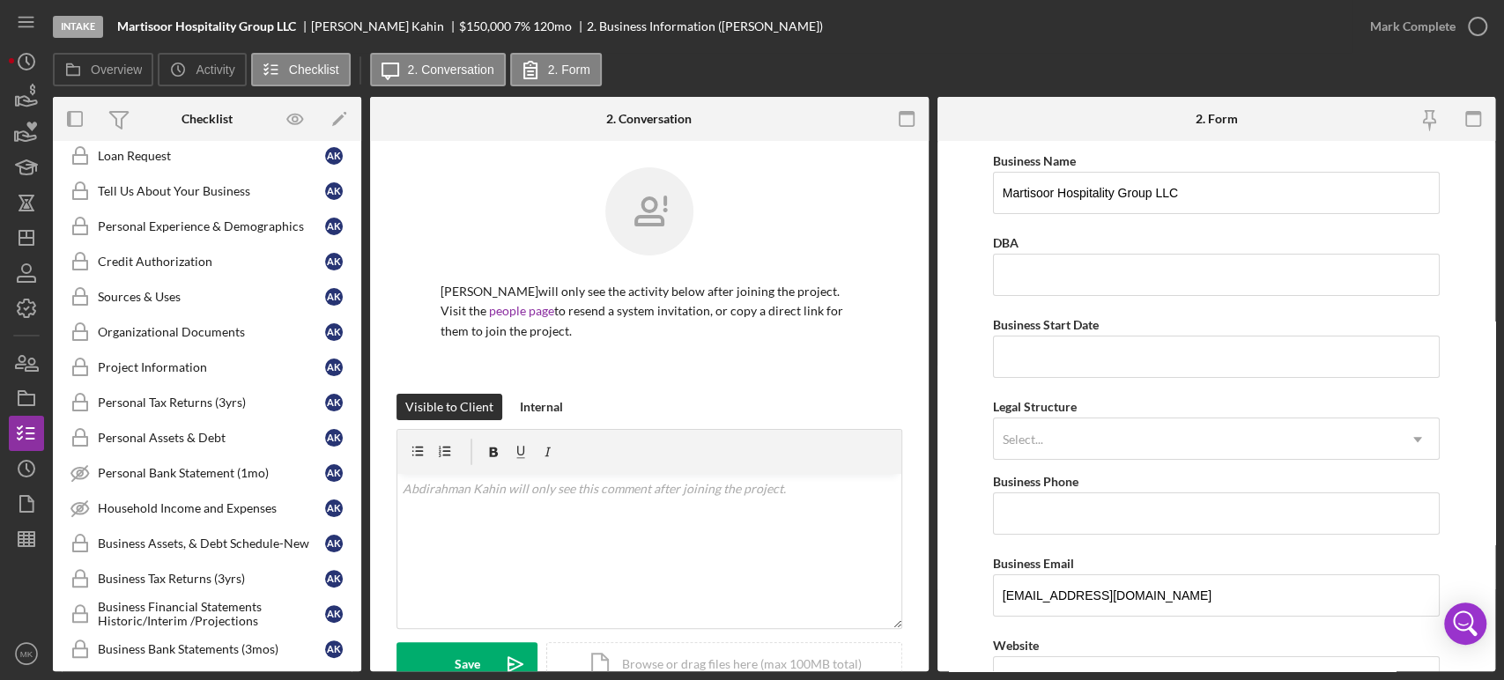
scroll to position [391, 0]
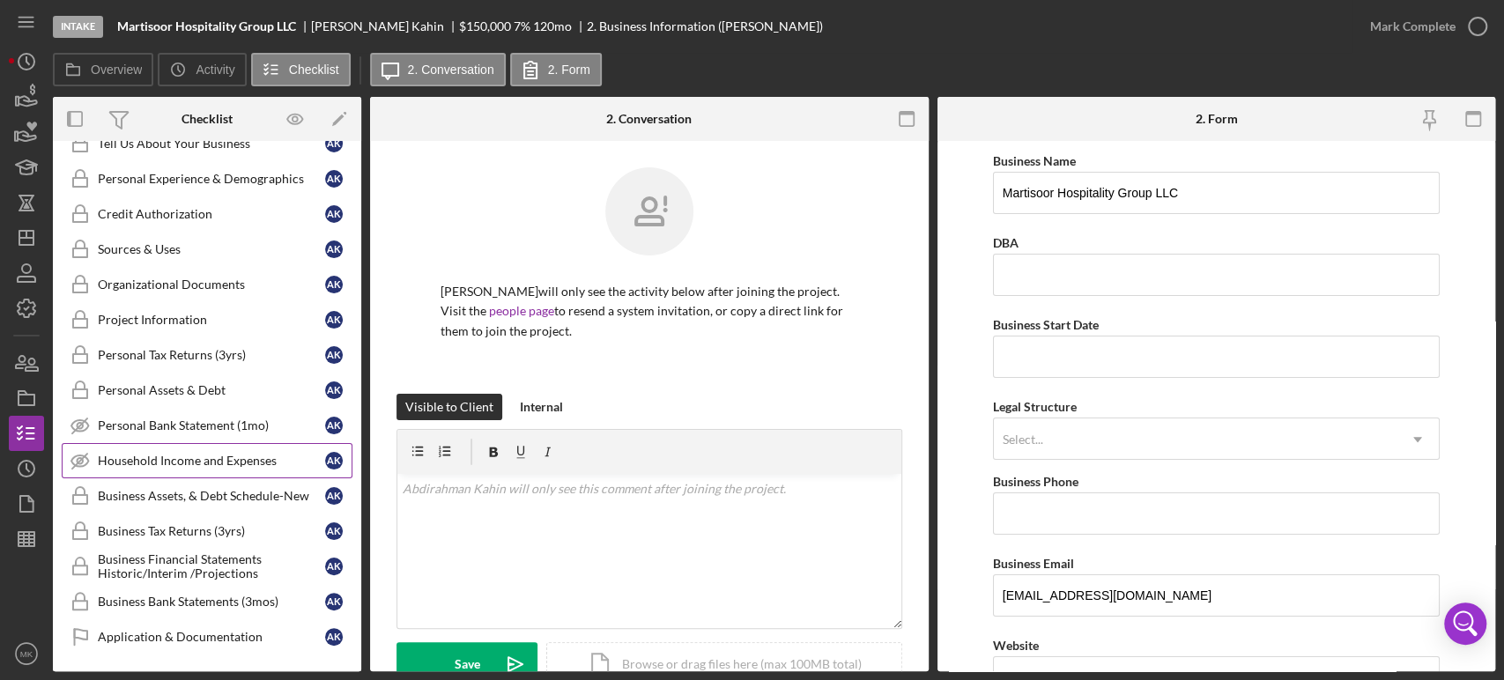
click at [233, 454] on div "Household Income and Expenses" at bounding box center [211, 461] width 227 height 14
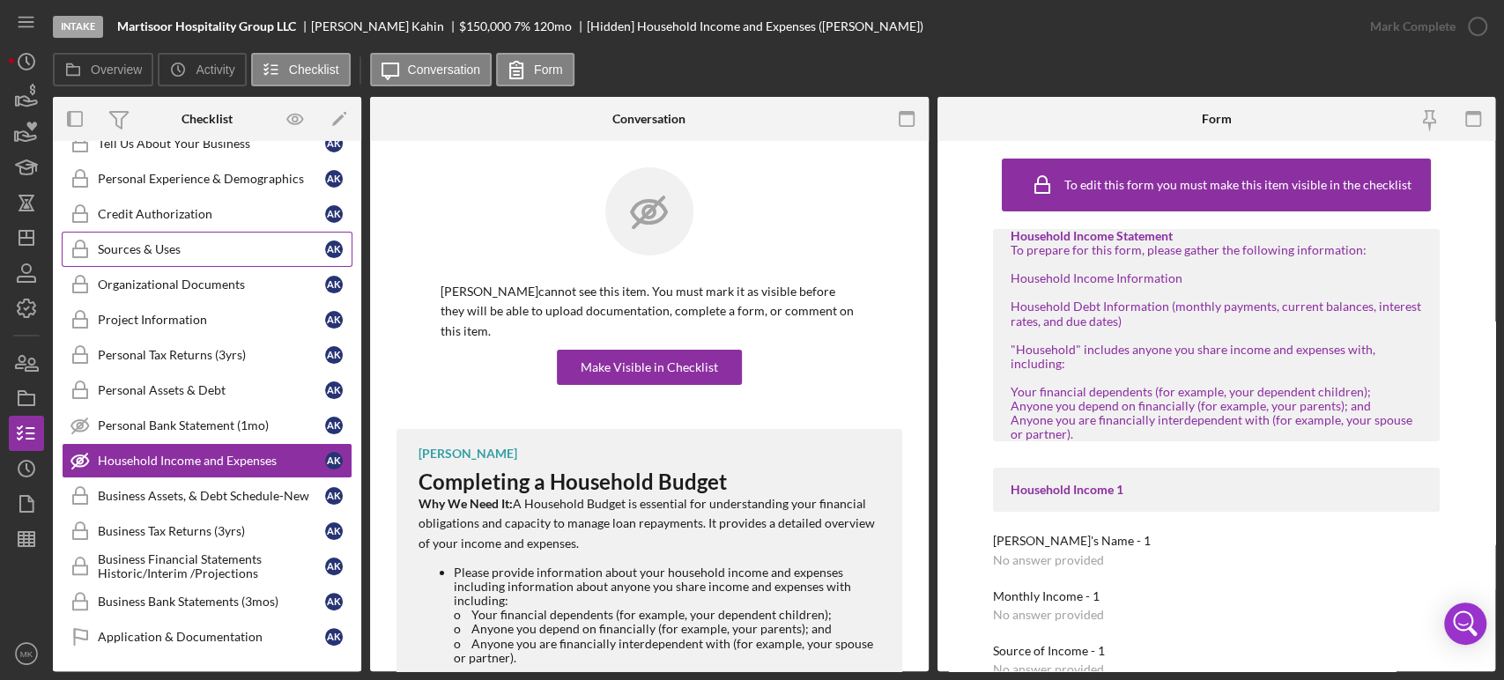
click at [215, 245] on div "Sources & Uses" at bounding box center [211, 249] width 227 height 14
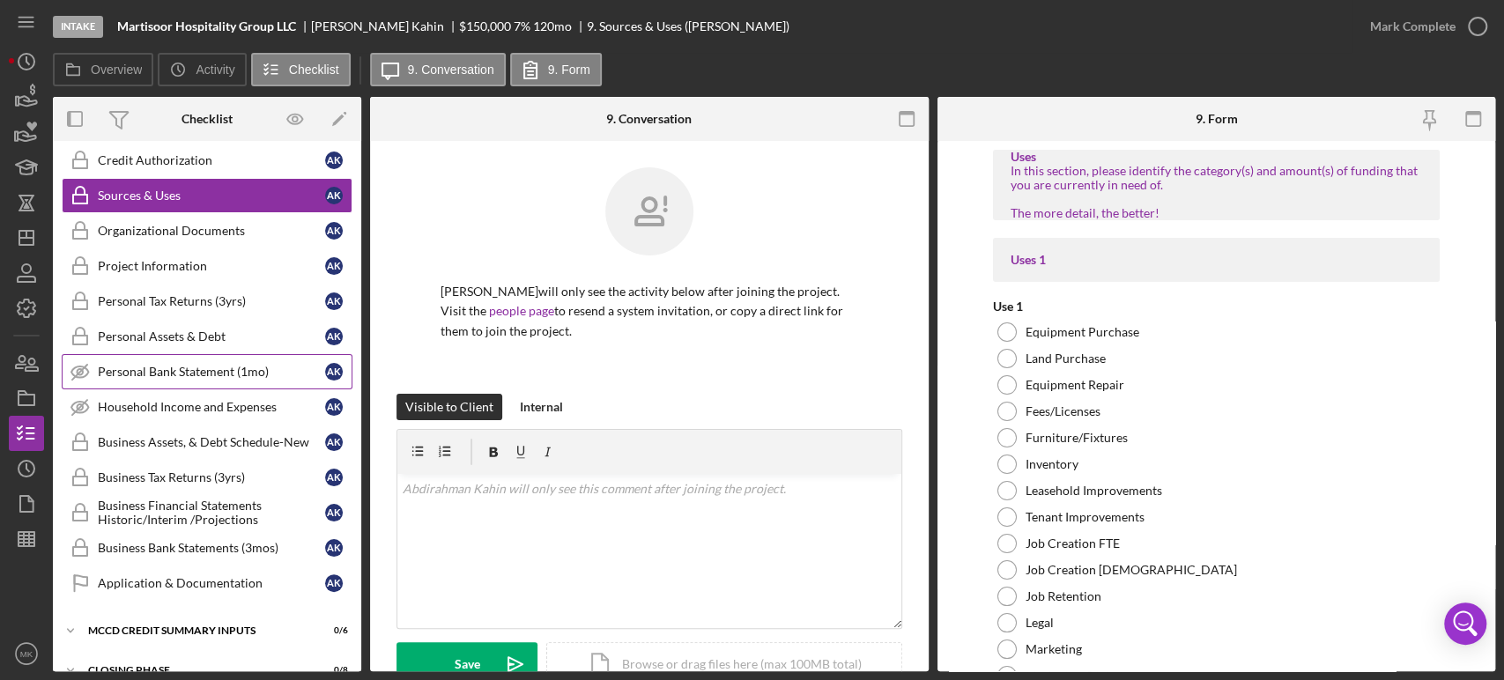
scroll to position [489, 0]
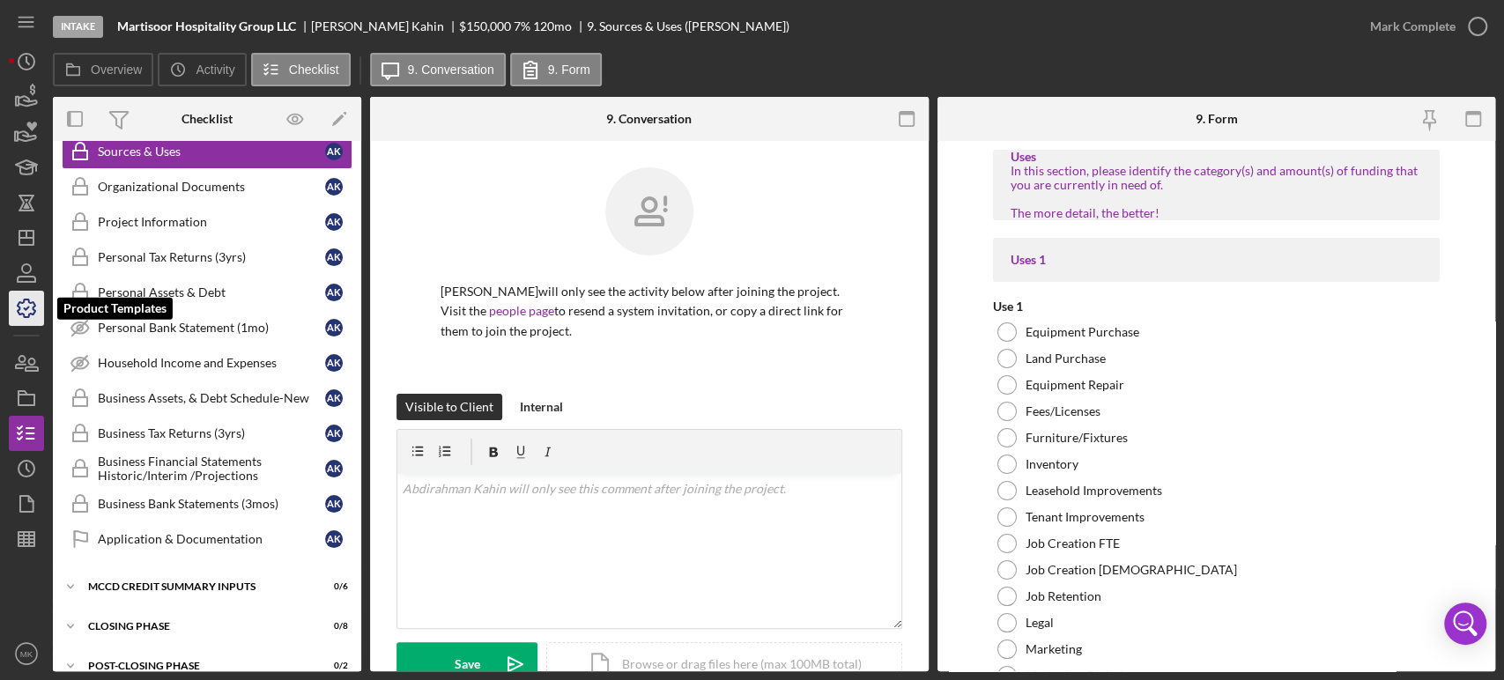
click at [26, 305] on icon "button" at bounding box center [26, 308] width 44 height 44
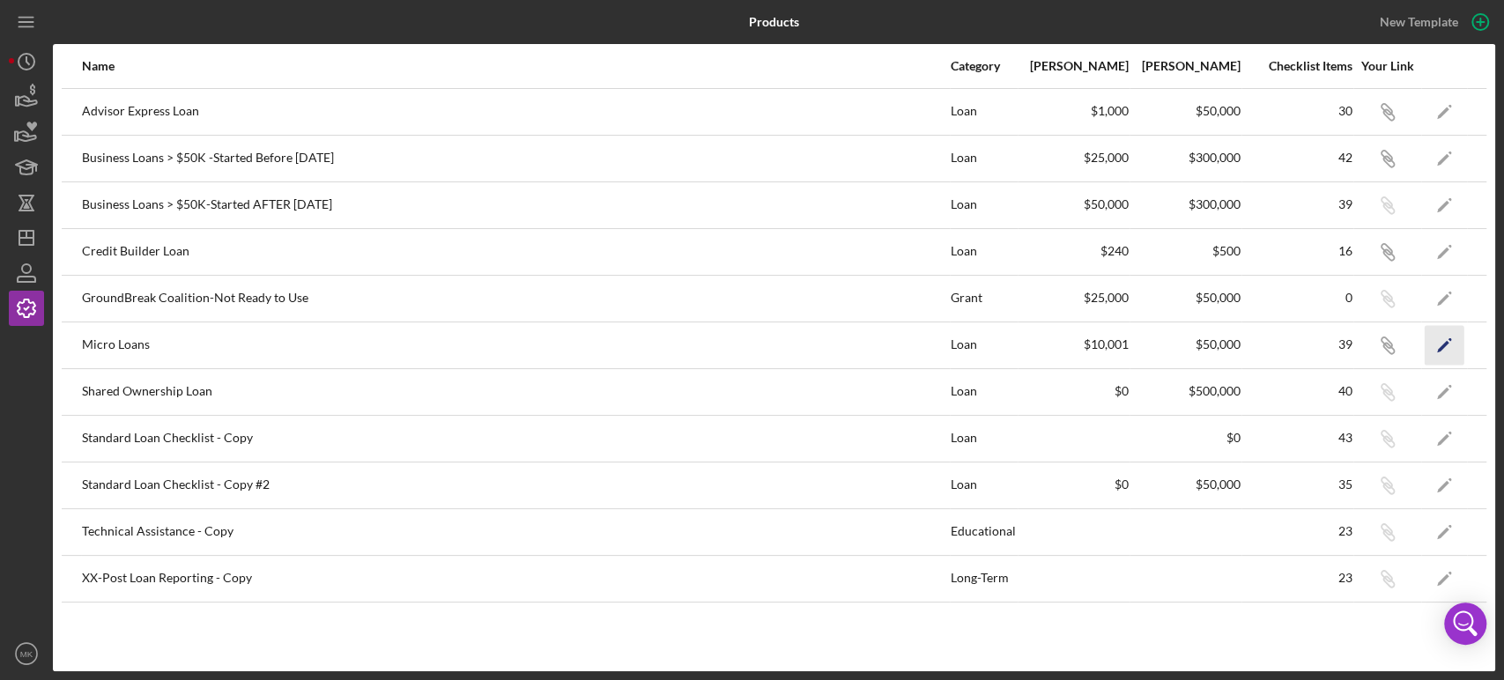
click at [1445, 345] on polygon "button" at bounding box center [1443, 346] width 12 height 12
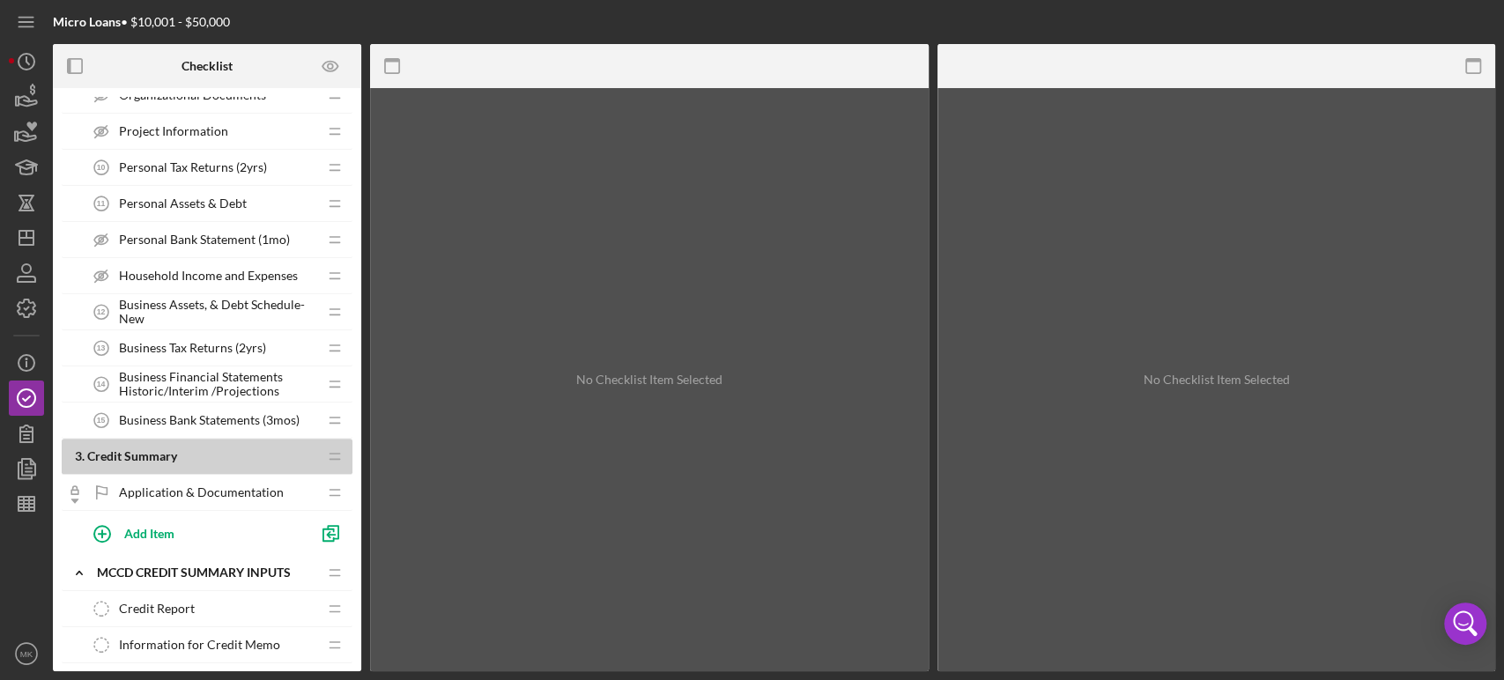
scroll to position [685, 0]
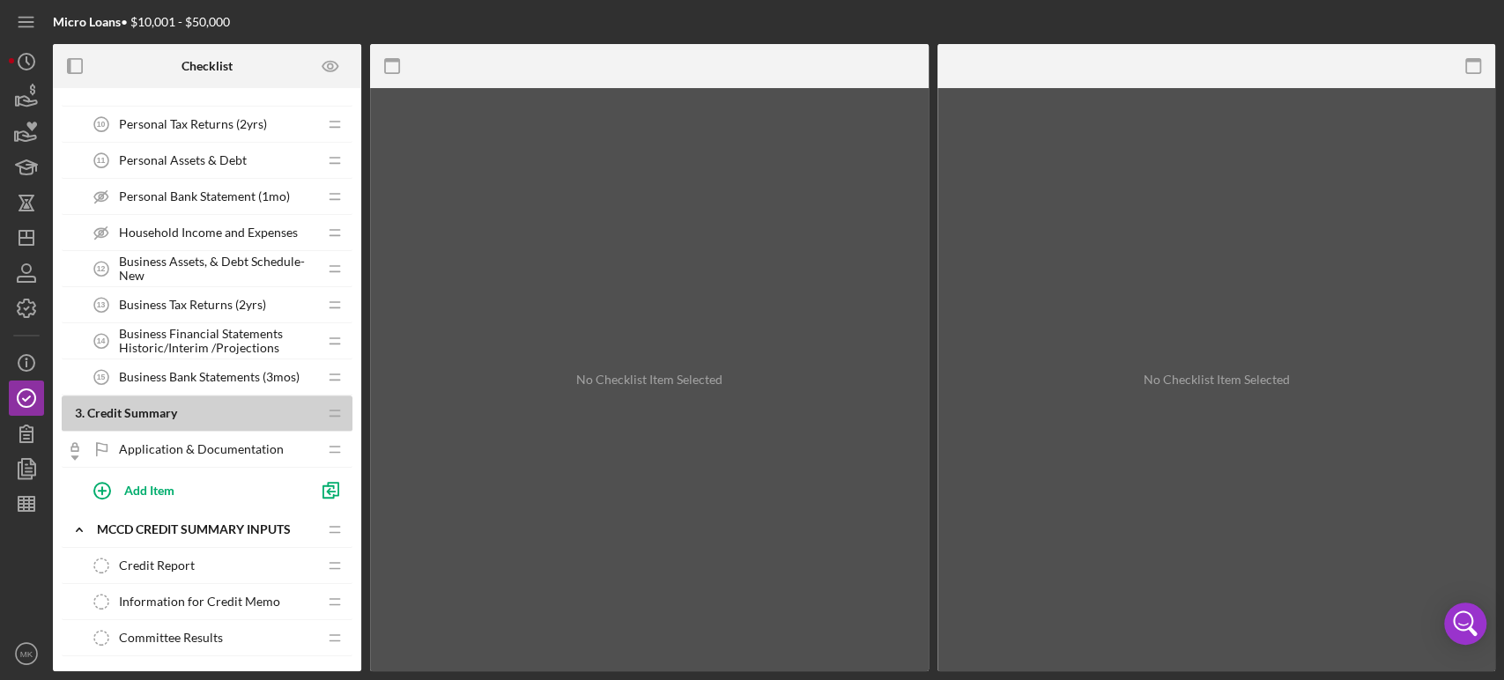
click at [169, 226] on span "Household Income and Expenses" at bounding box center [208, 233] width 179 height 14
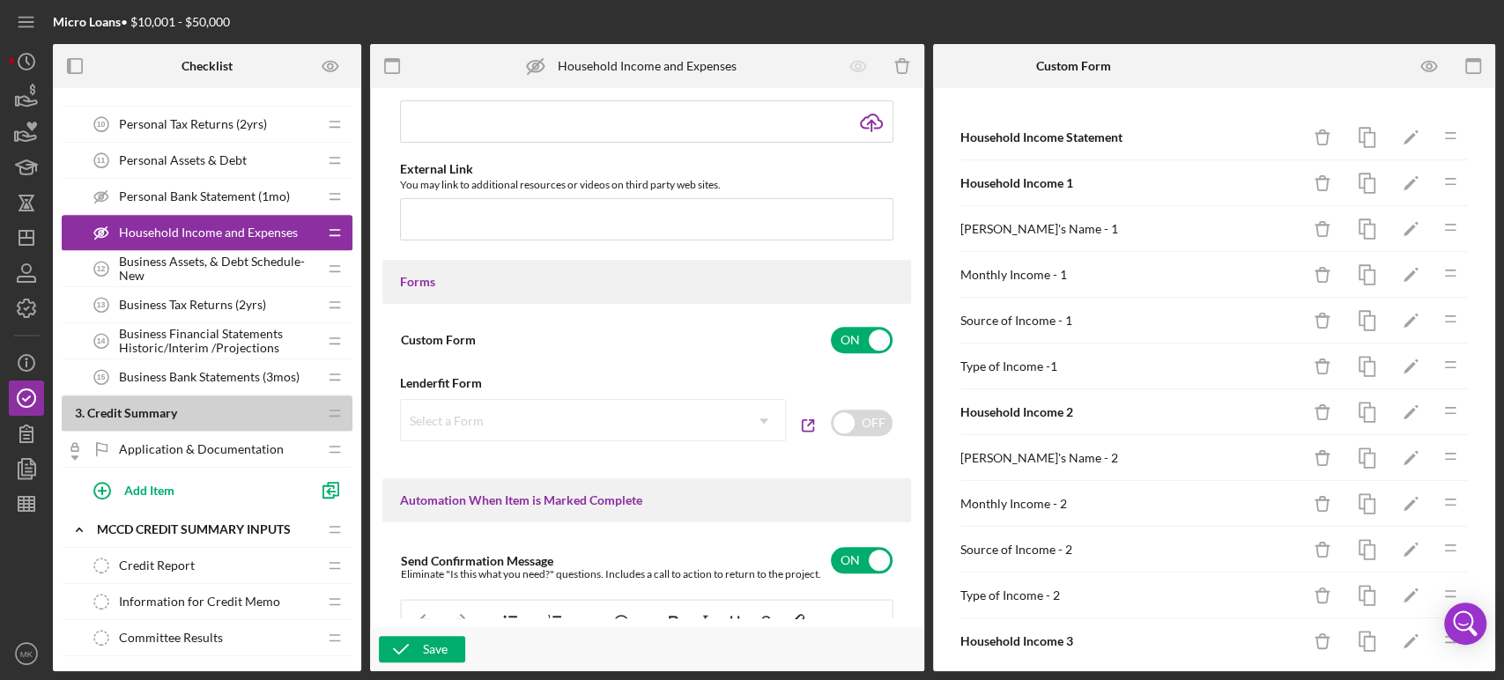
scroll to position [1258, 0]
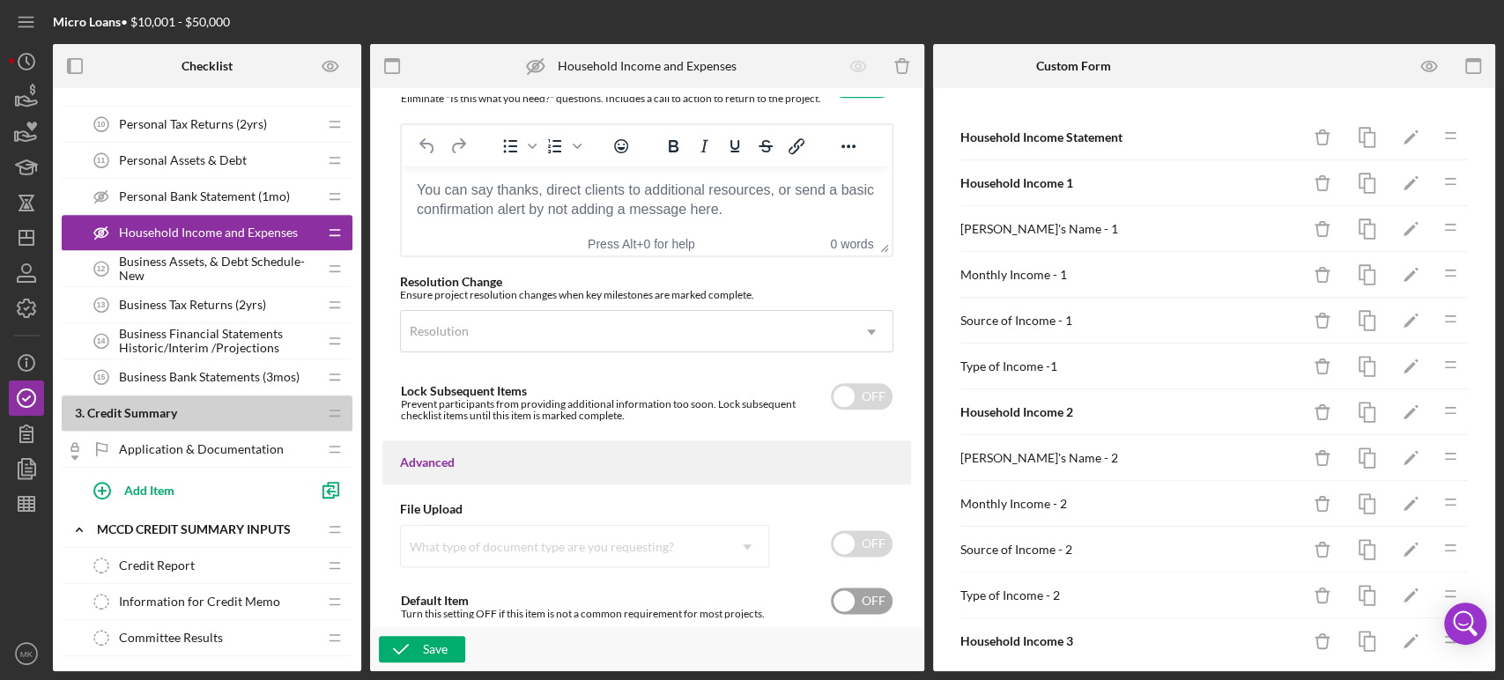
click at [845, 597] on input "checkbox" at bounding box center [862, 601] width 62 height 26
checkbox input "true"
click at [436, 646] on div "Save" at bounding box center [435, 649] width 25 height 26
click at [424, 644] on div "Save" at bounding box center [435, 649] width 25 height 26
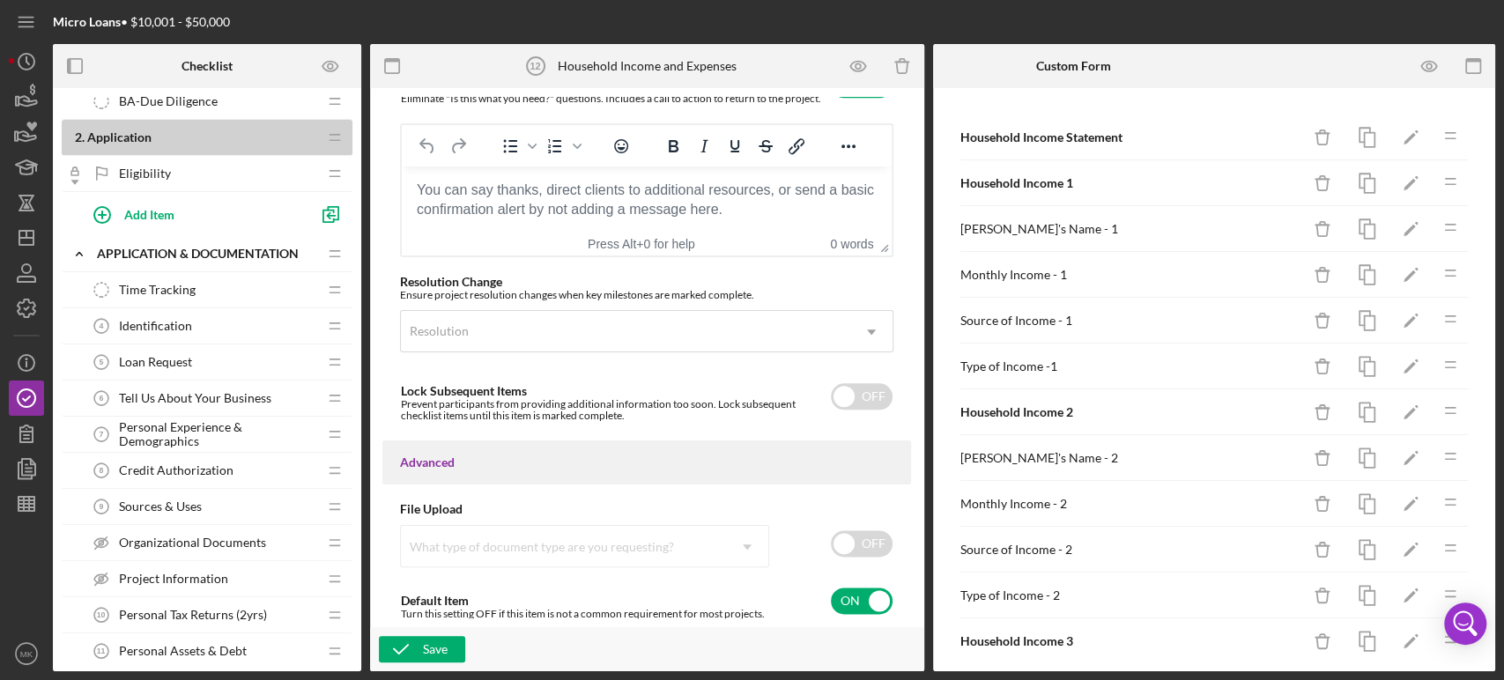
scroll to position [0, 0]
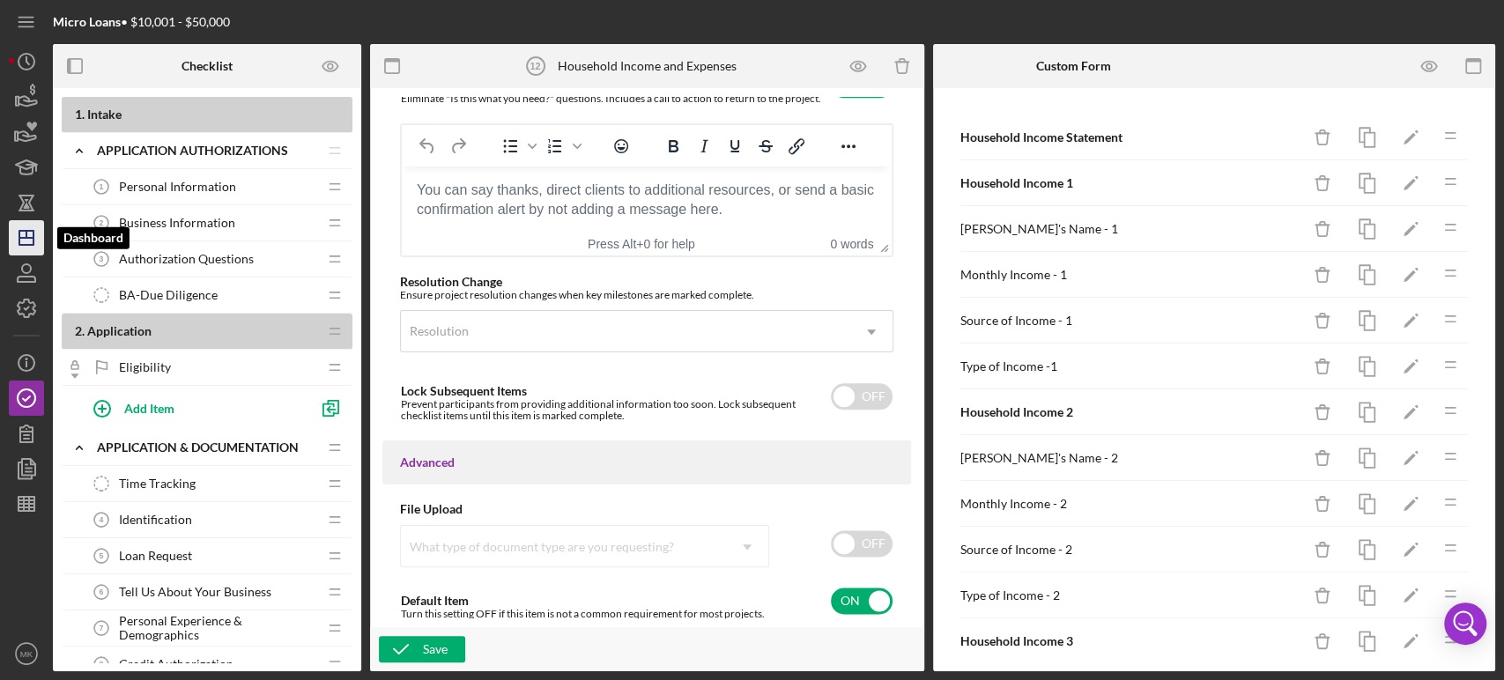
click at [28, 241] on icon "Icon/Dashboard" at bounding box center [26, 238] width 44 height 44
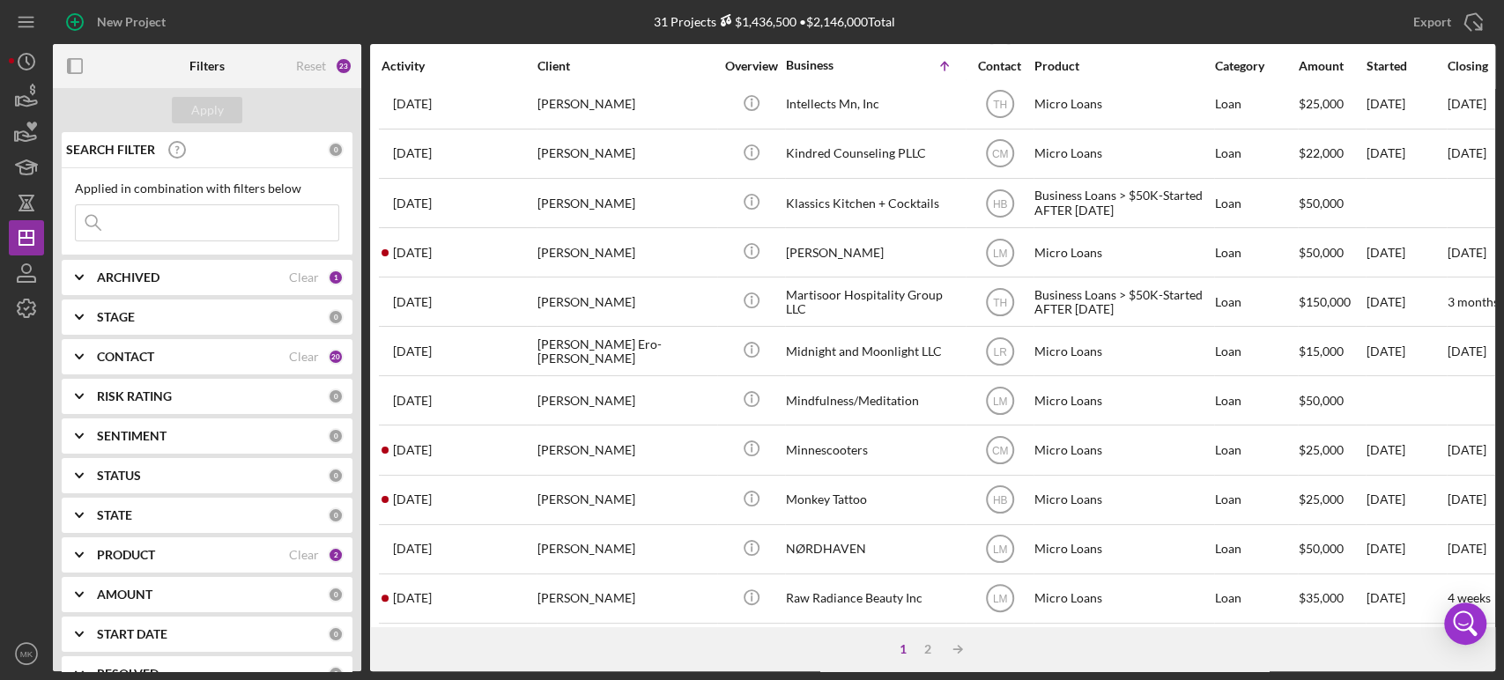
scroll to position [709, 0]
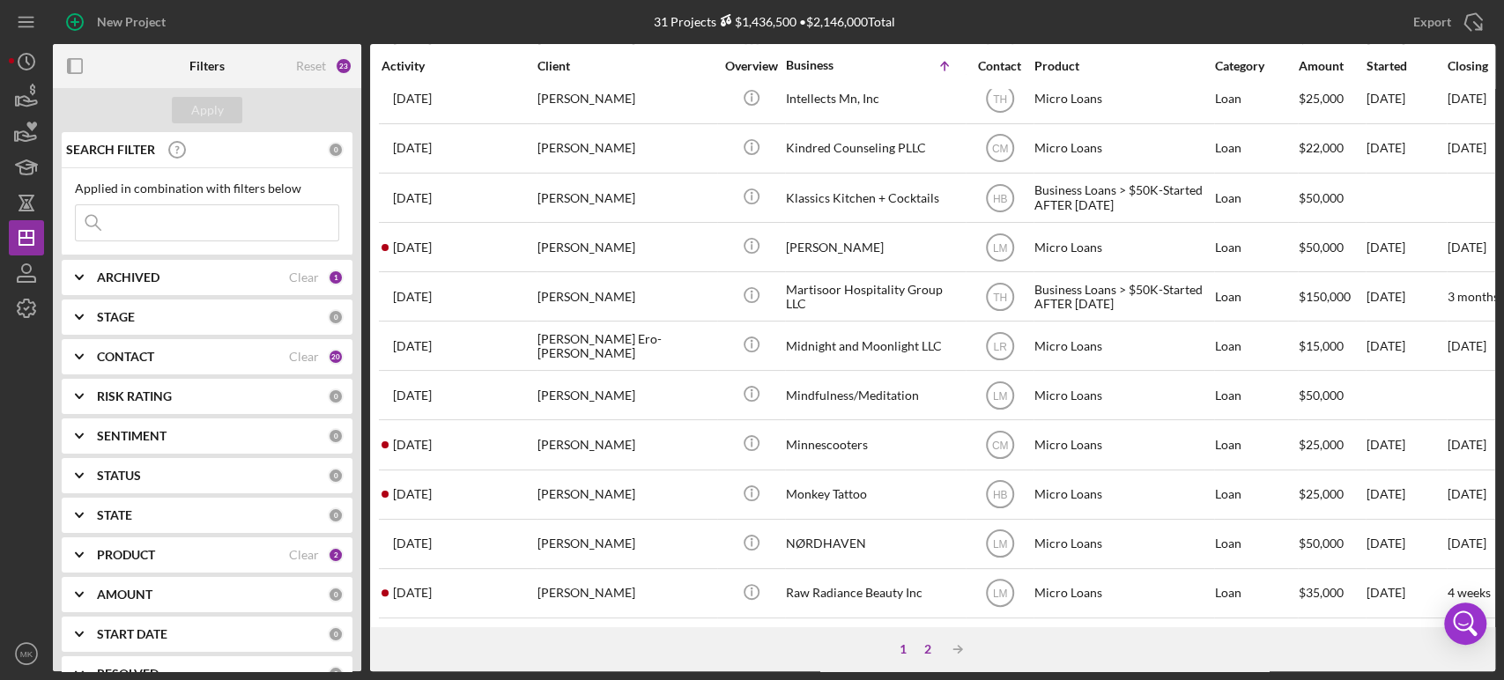
click at [923, 648] on div "2" at bounding box center [928, 649] width 25 height 14
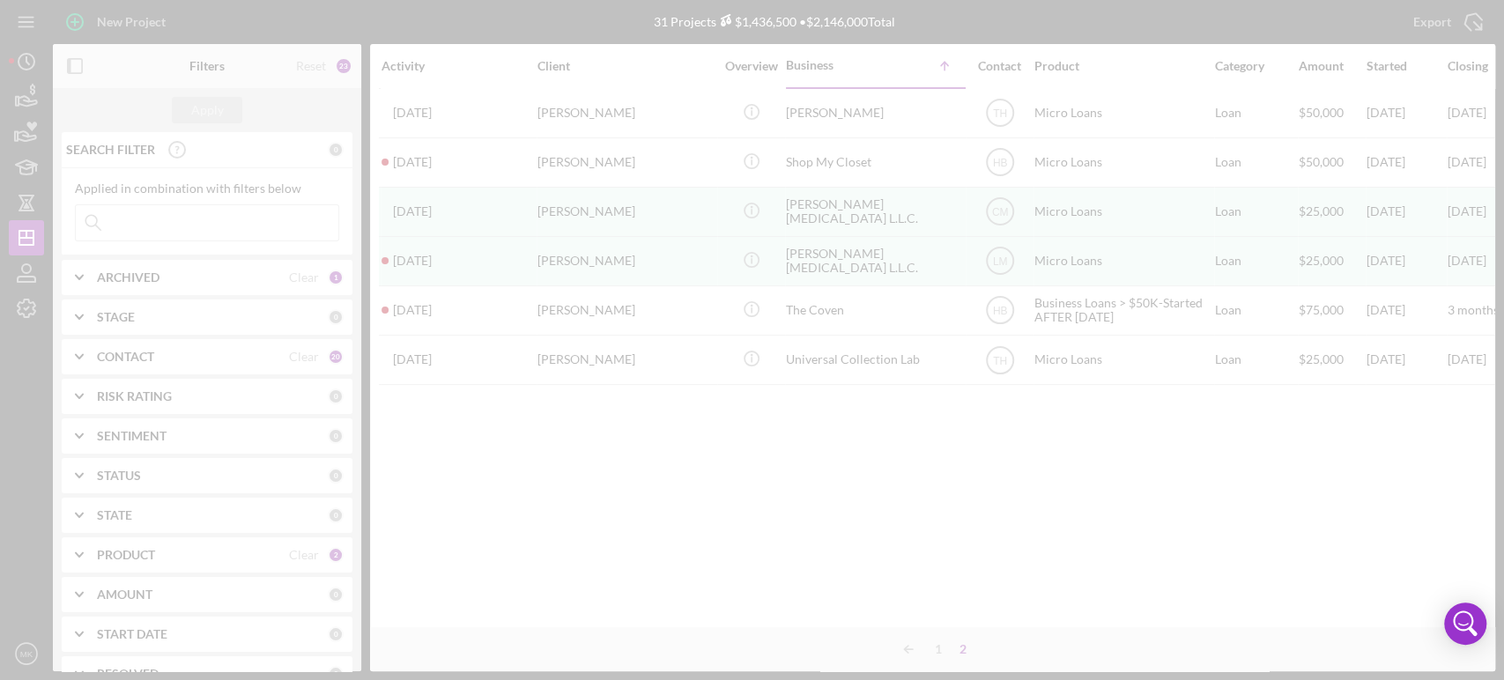
scroll to position [0, 0]
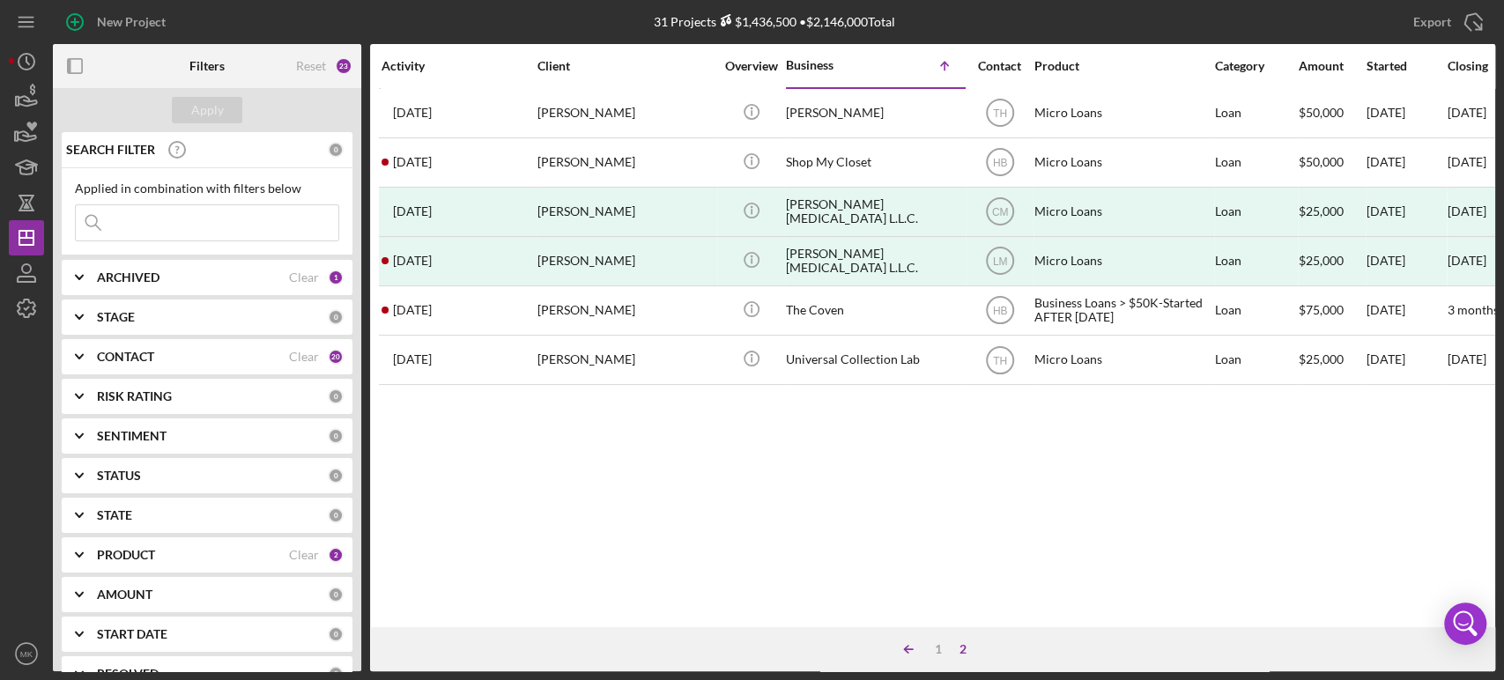
click at [902, 647] on icon "Icon/Table Sort Arrow" at bounding box center [908, 649] width 35 height 35
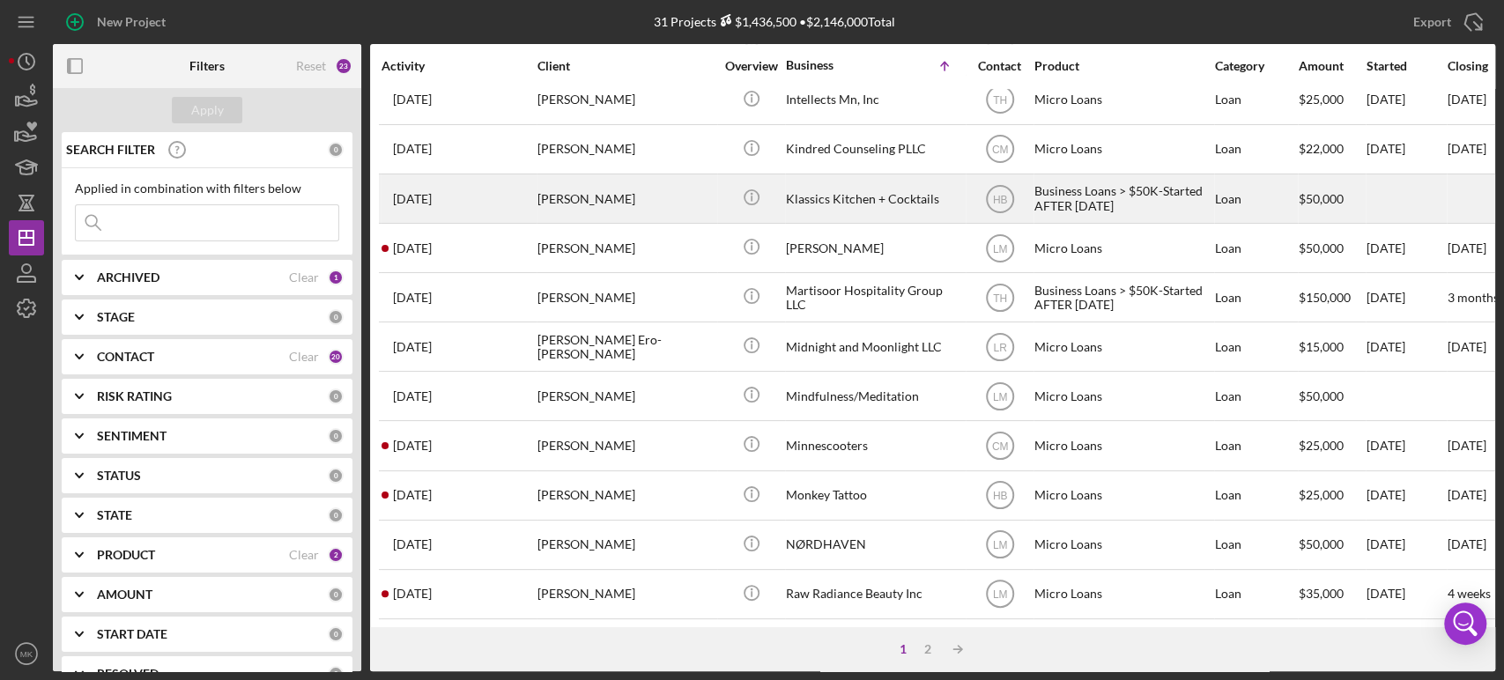
scroll to position [709, 0]
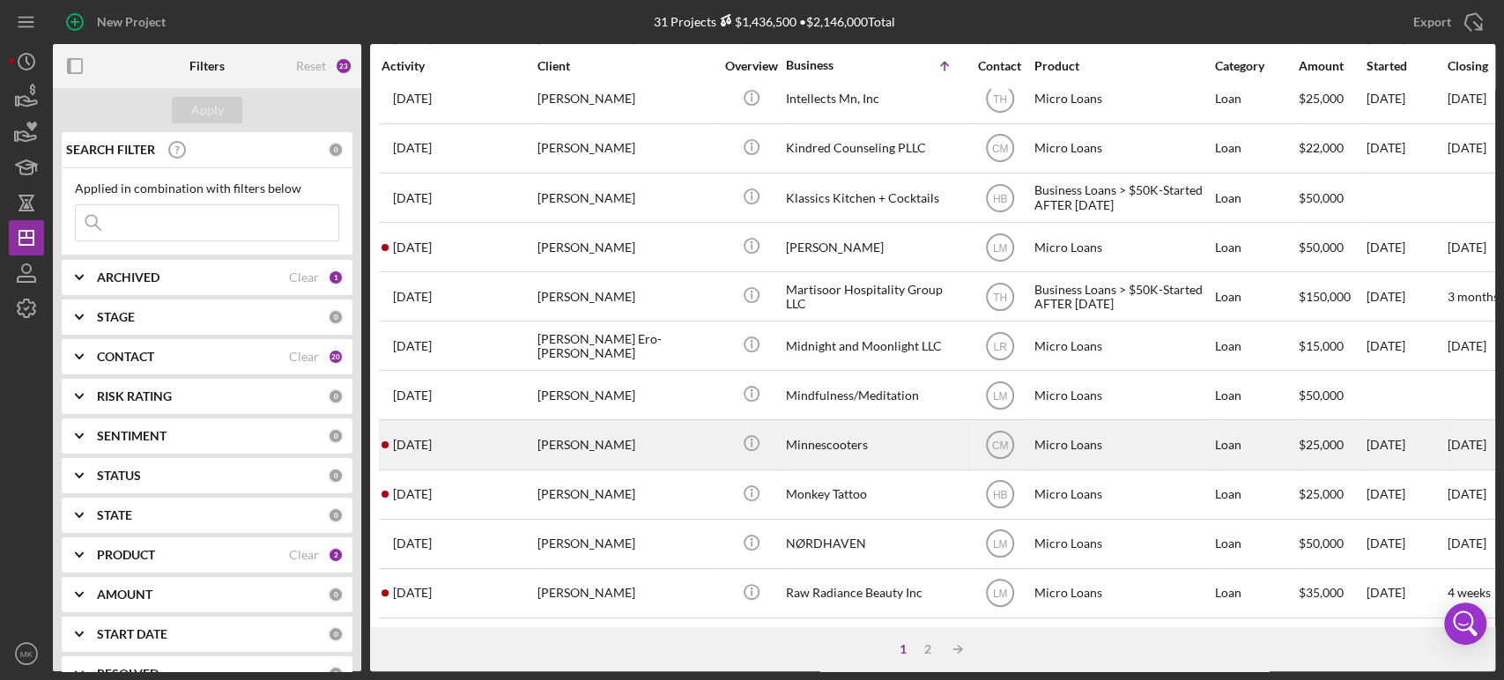
click at [814, 433] on div "Minnescooters" at bounding box center [874, 444] width 176 height 47
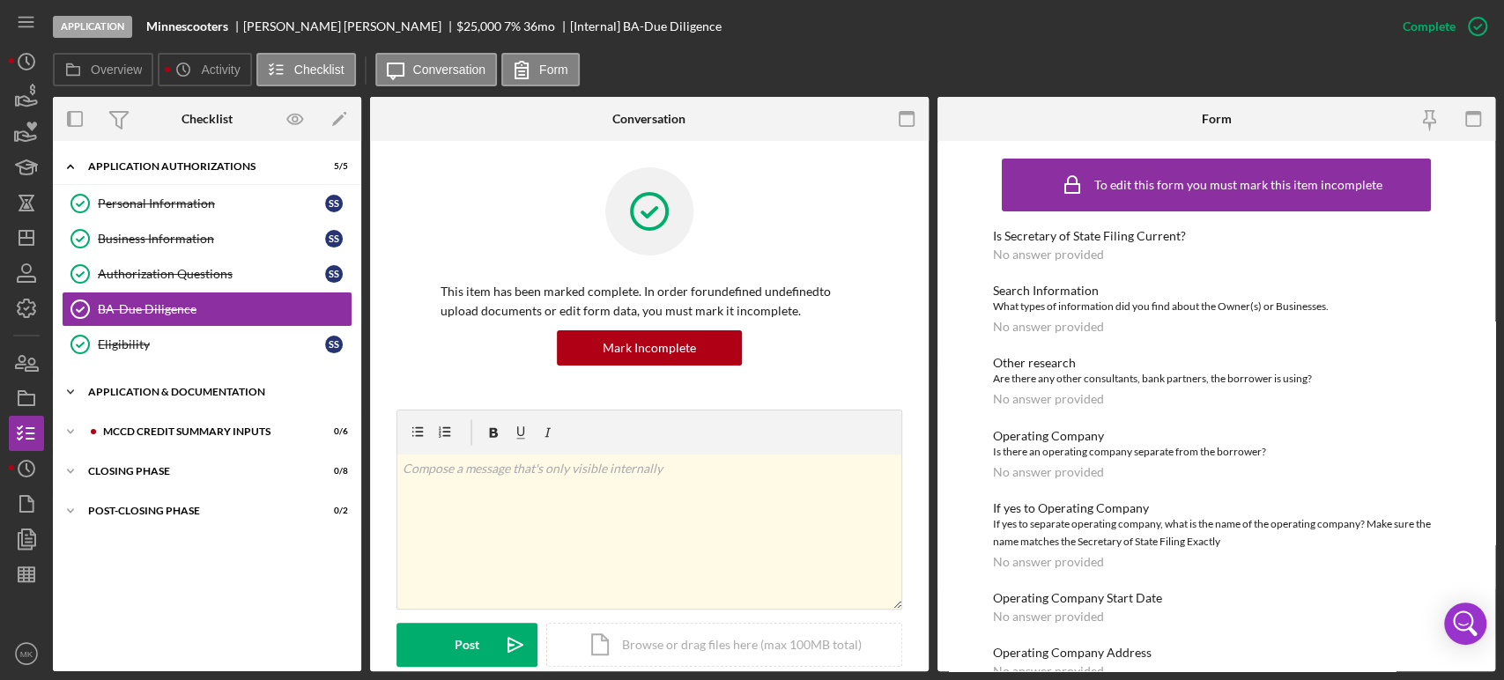
click at [70, 388] on icon "Icon/Expander" at bounding box center [70, 391] width 35 height 35
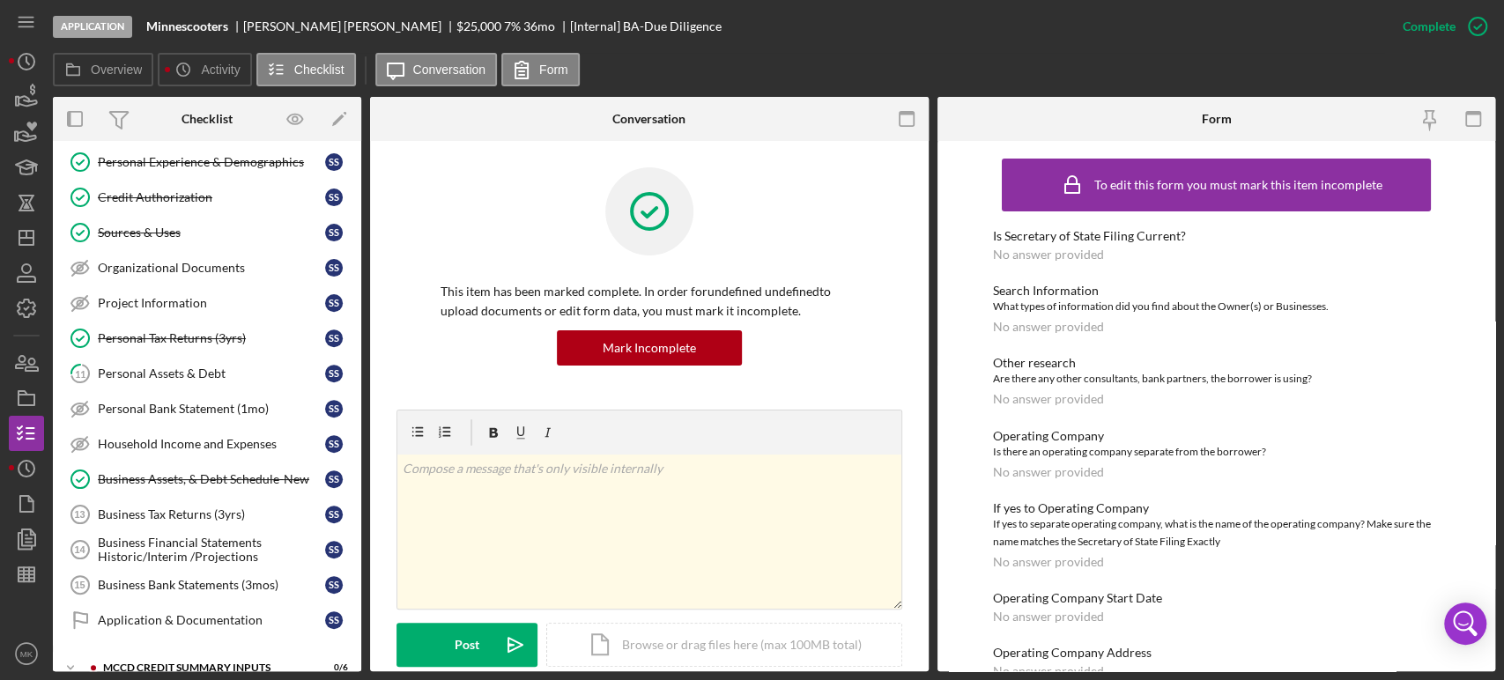
scroll to position [310, 0]
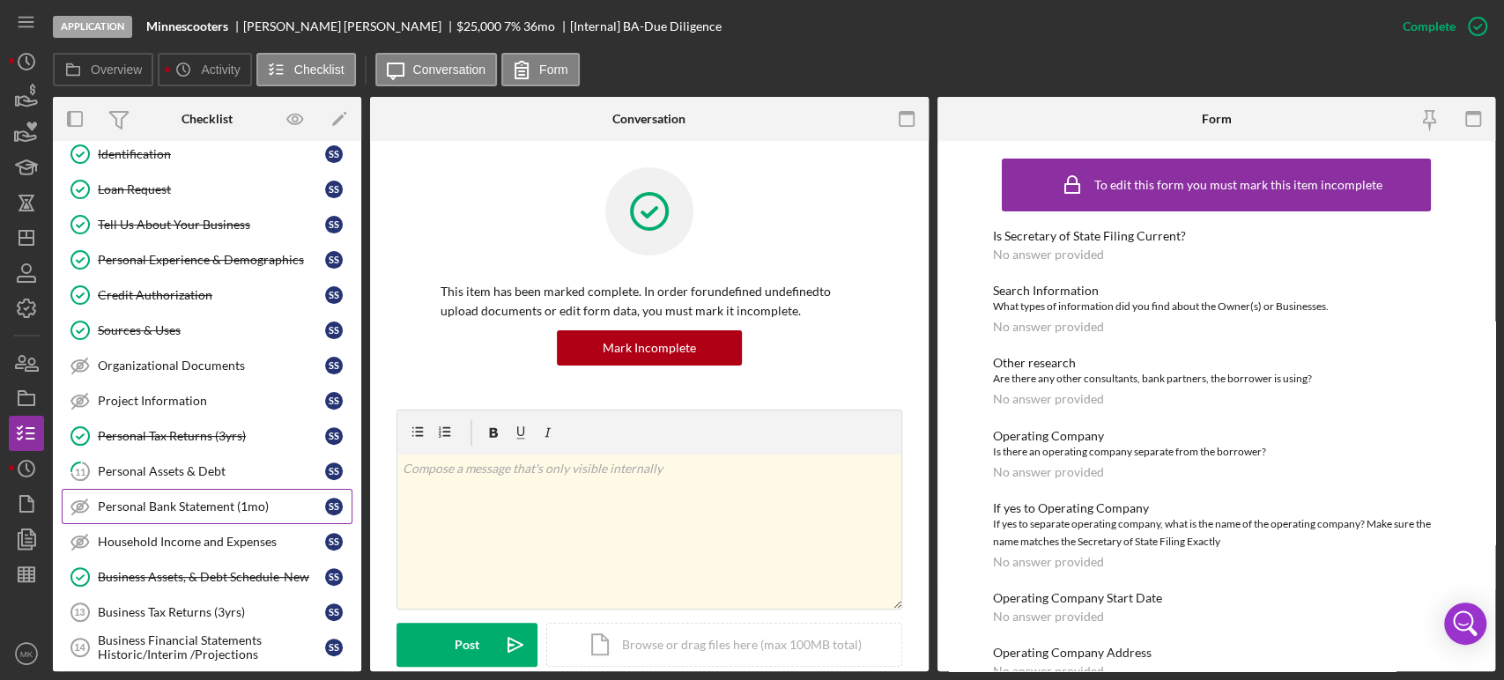
click at [258, 503] on div "Personal Bank Statement (1mo)" at bounding box center [211, 507] width 227 height 14
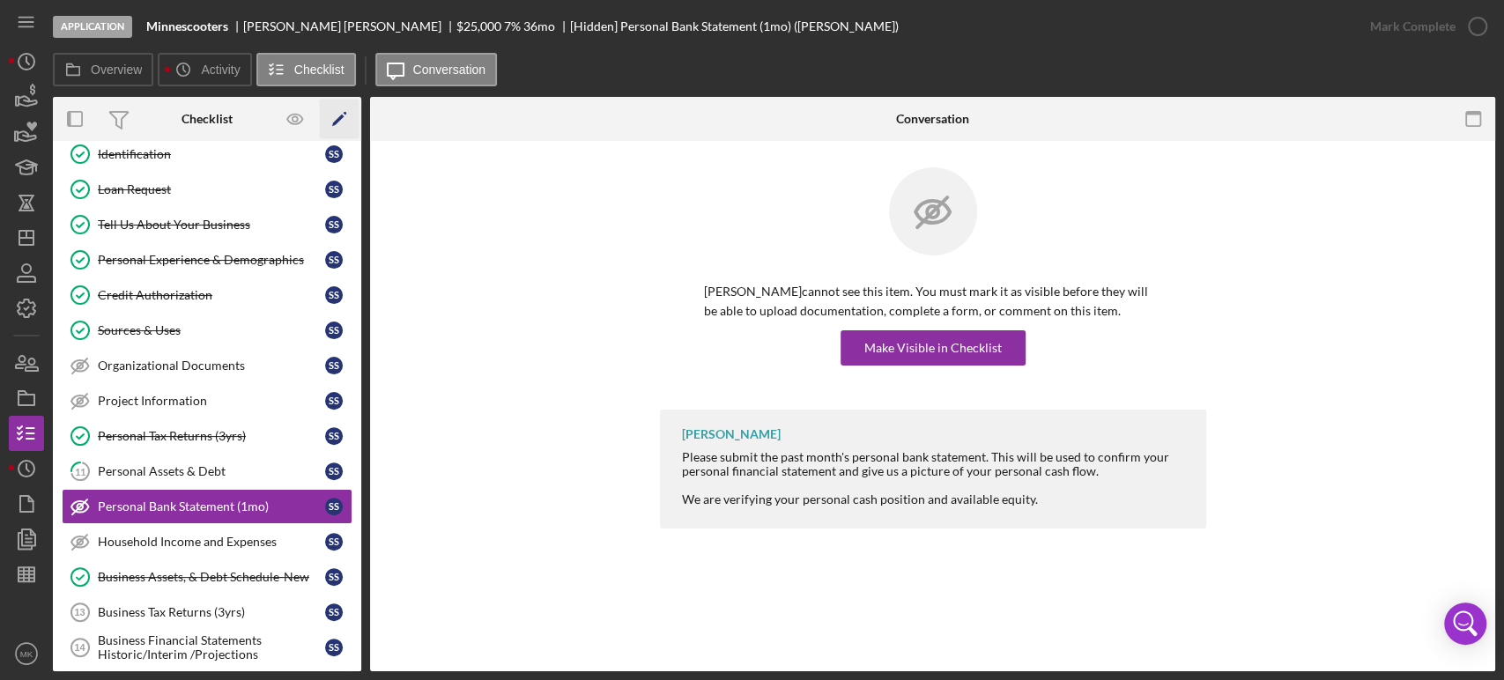
click at [343, 113] on icon "Icon/Edit" at bounding box center [340, 120] width 40 height 40
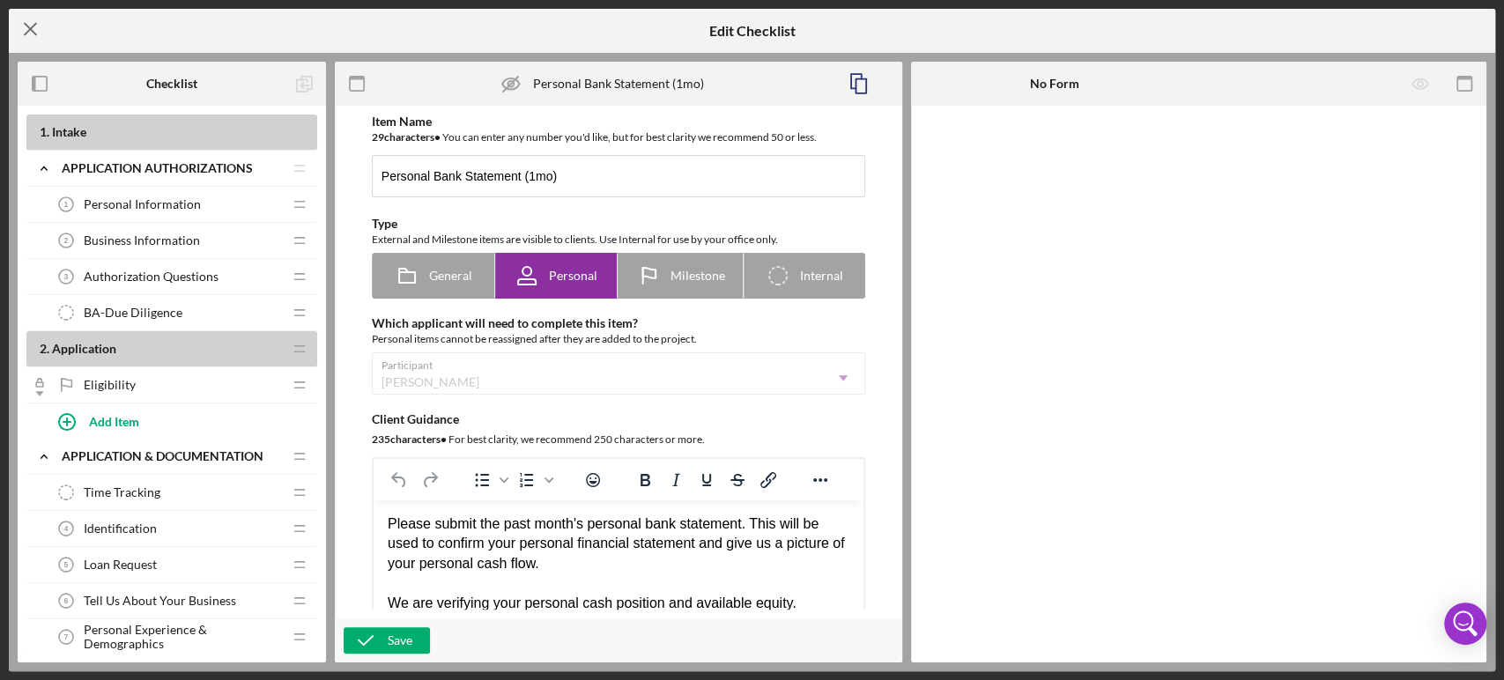
click at [31, 31] on line at bounding box center [30, 29] width 11 height 11
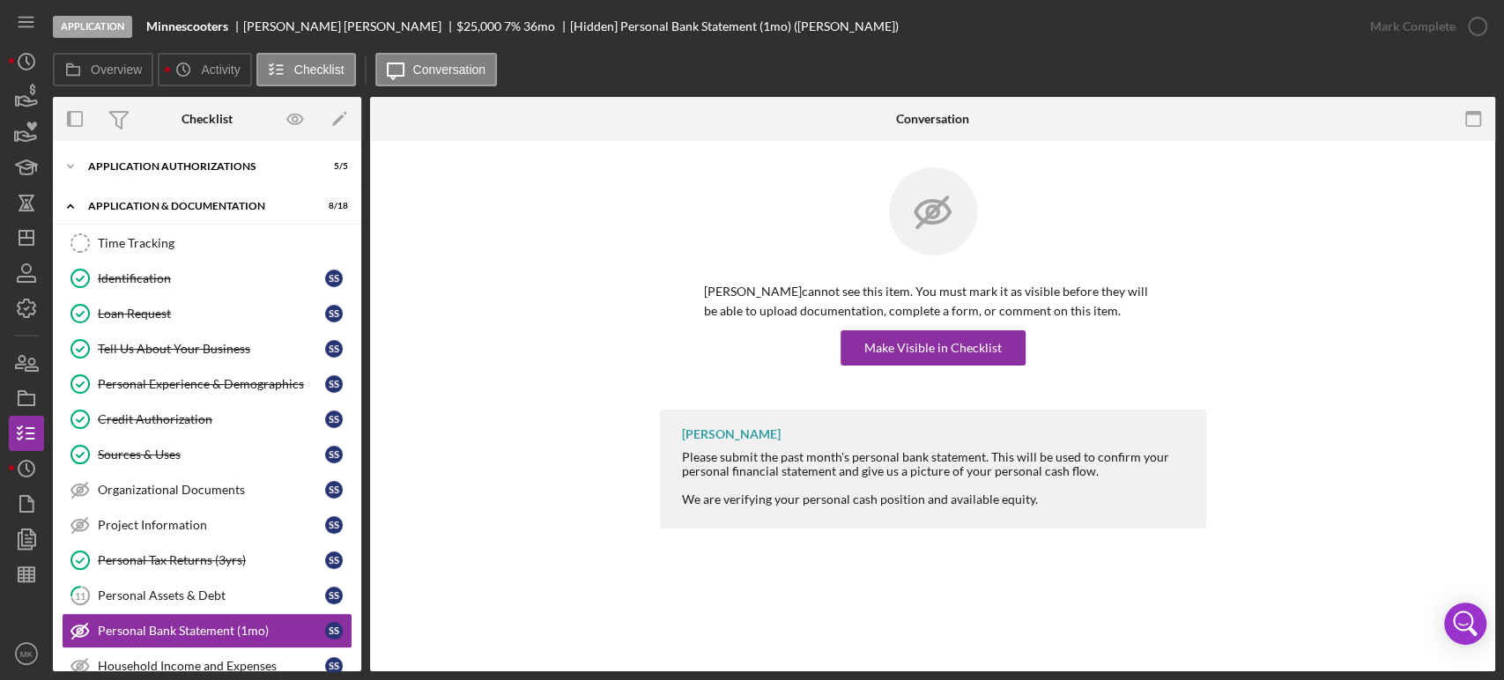
scroll to position [222, 0]
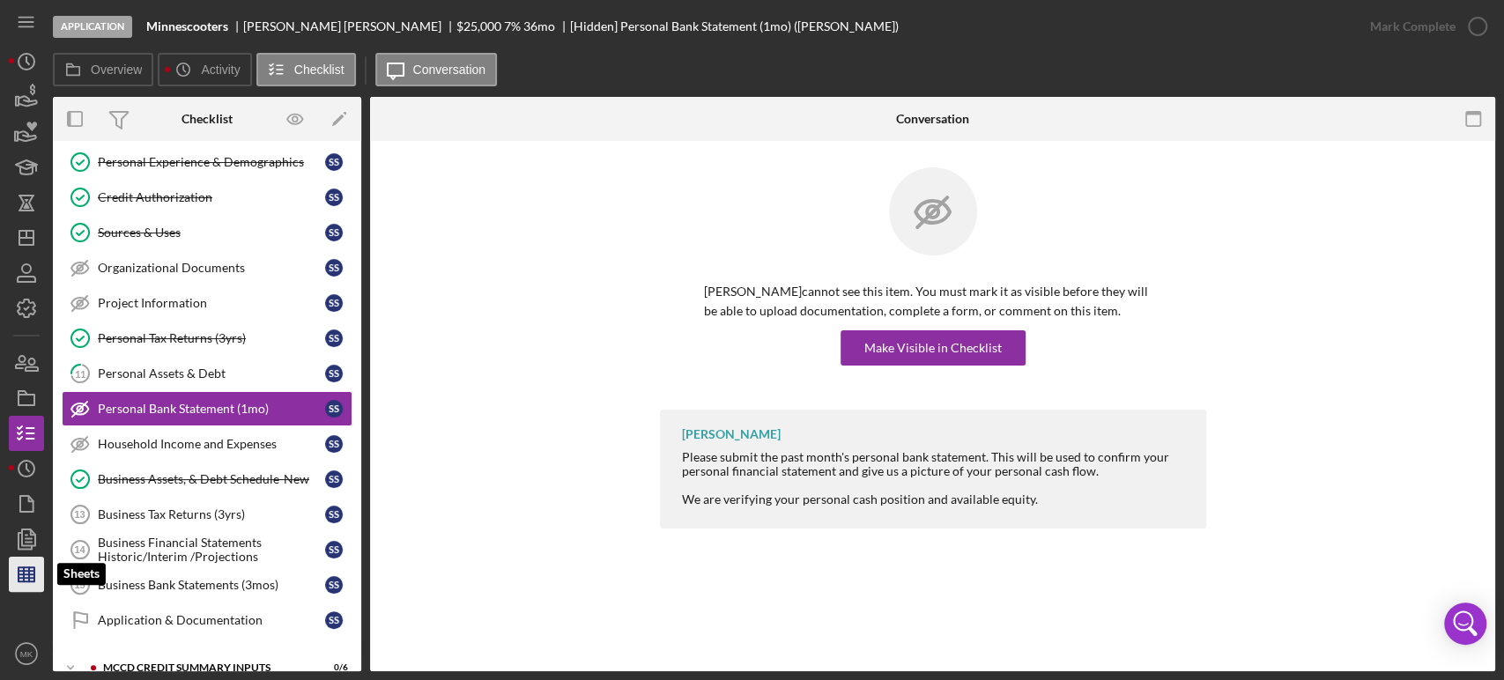
click at [26, 575] on line "button" at bounding box center [27, 575] width 16 height 0
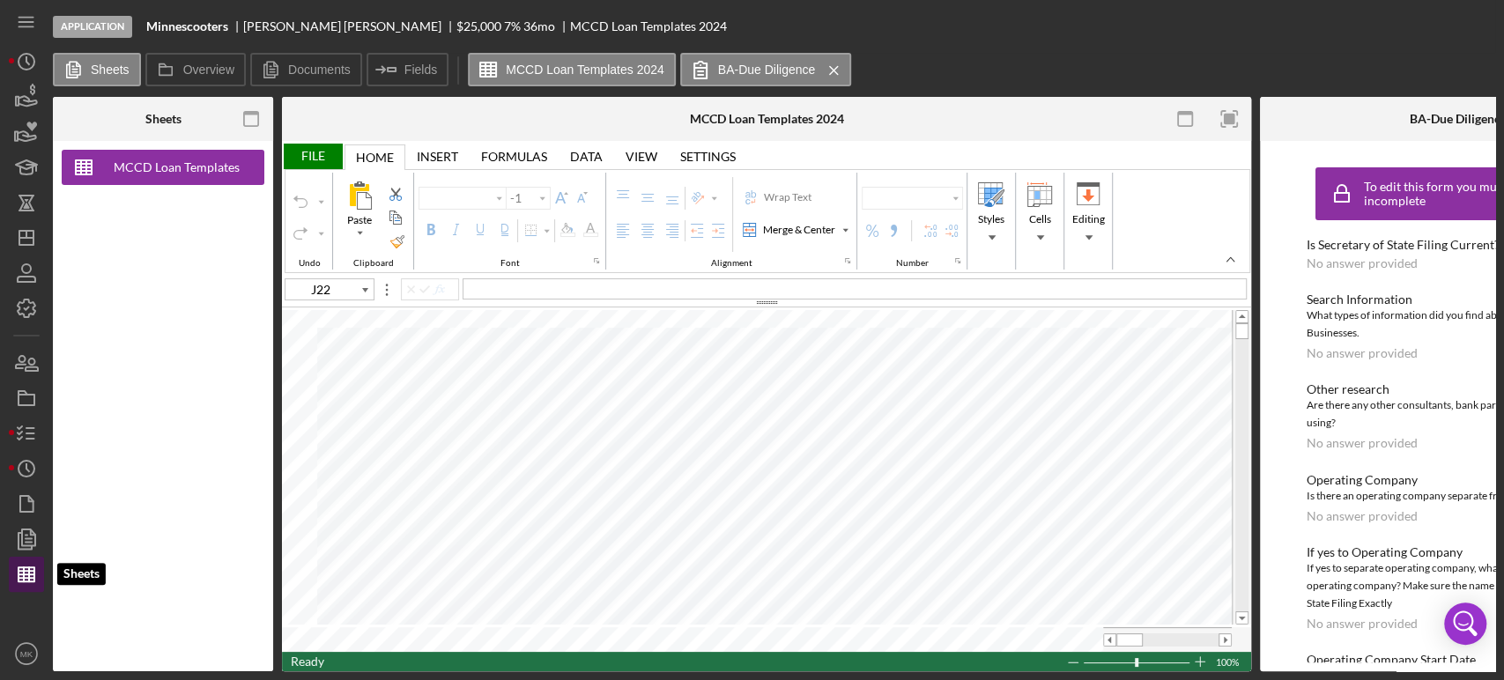
type input "Calibri"
type input "11"
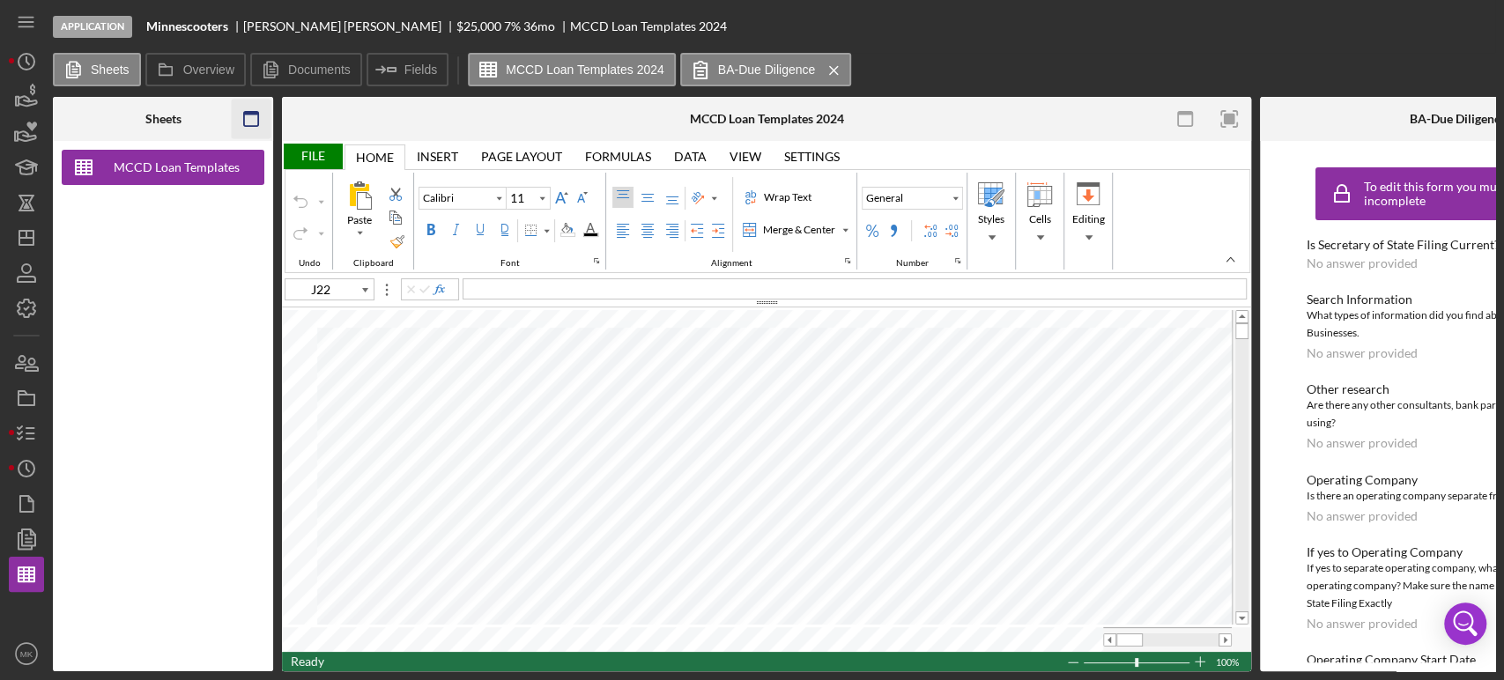
click at [251, 115] on icon "button" at bounding box center [251, 120] width 40 height 40
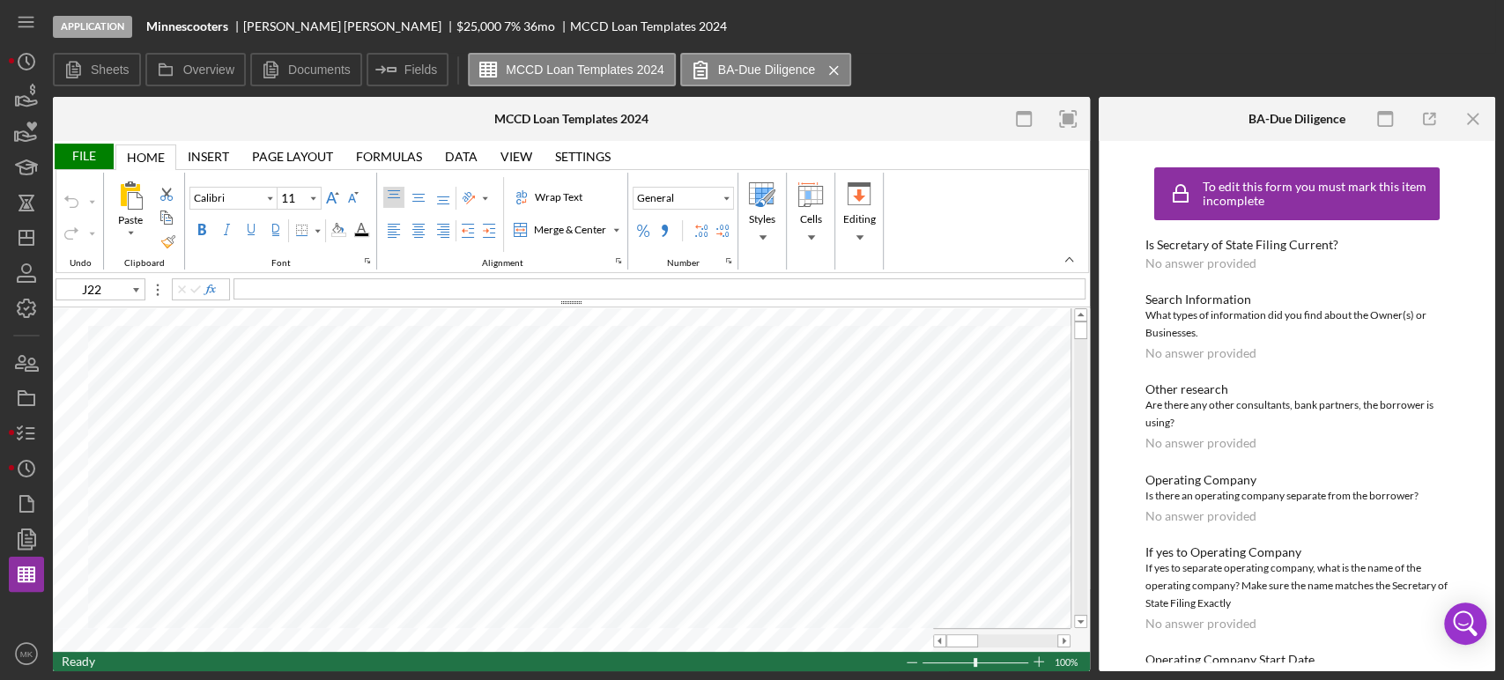
click at [78, 150] on div "File" at bounding box center [83, 157] width 61 height 26
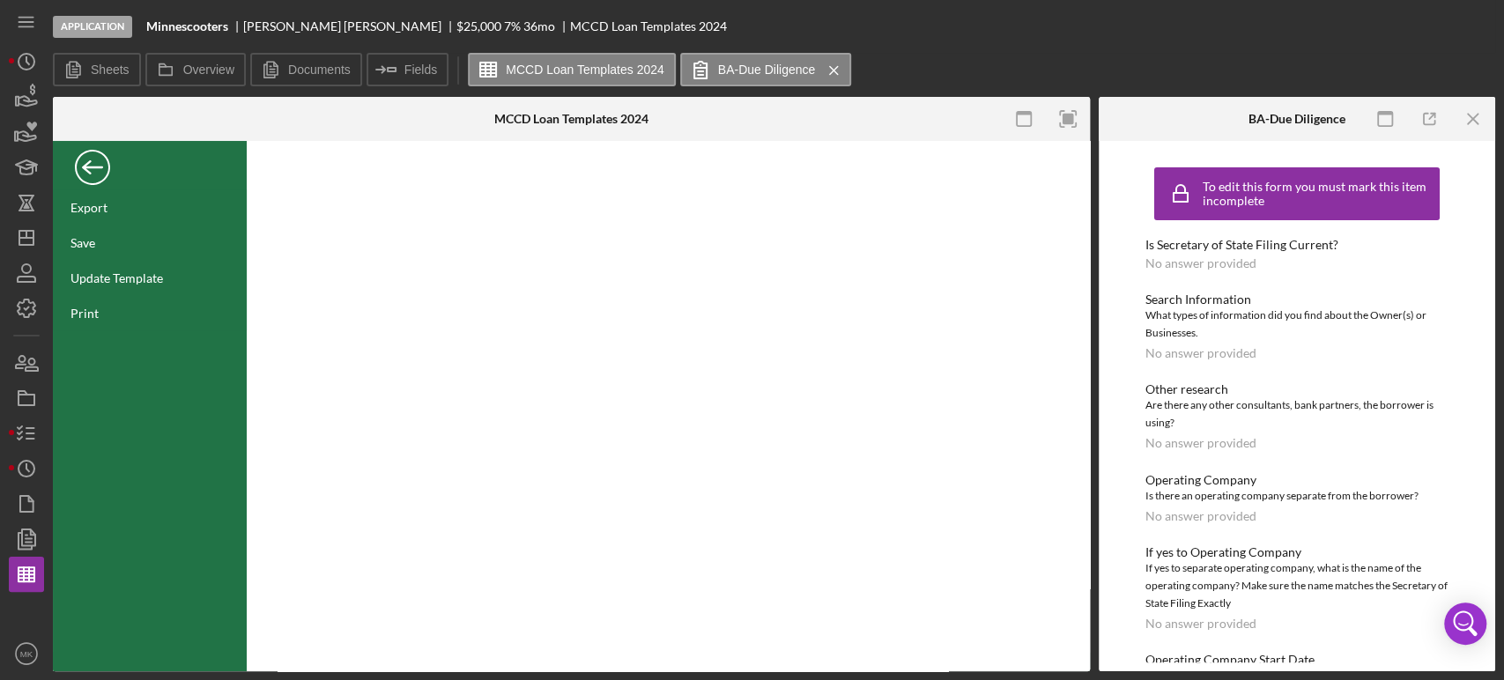
click at [93, 163] on div "Back" at bounding box center [92, 162] width 35 height 35
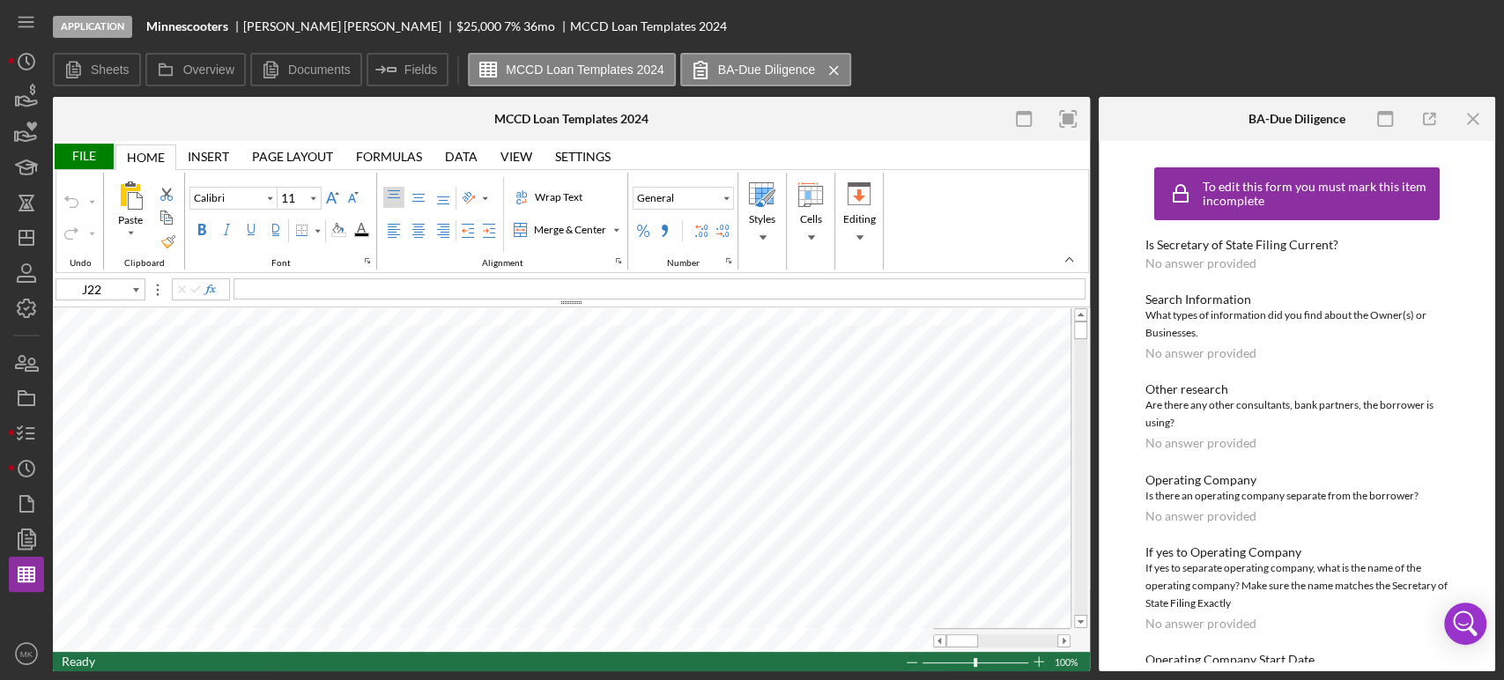
click at [93, 157] on div "File" at bounding box center [83, 157] width 61 height 26
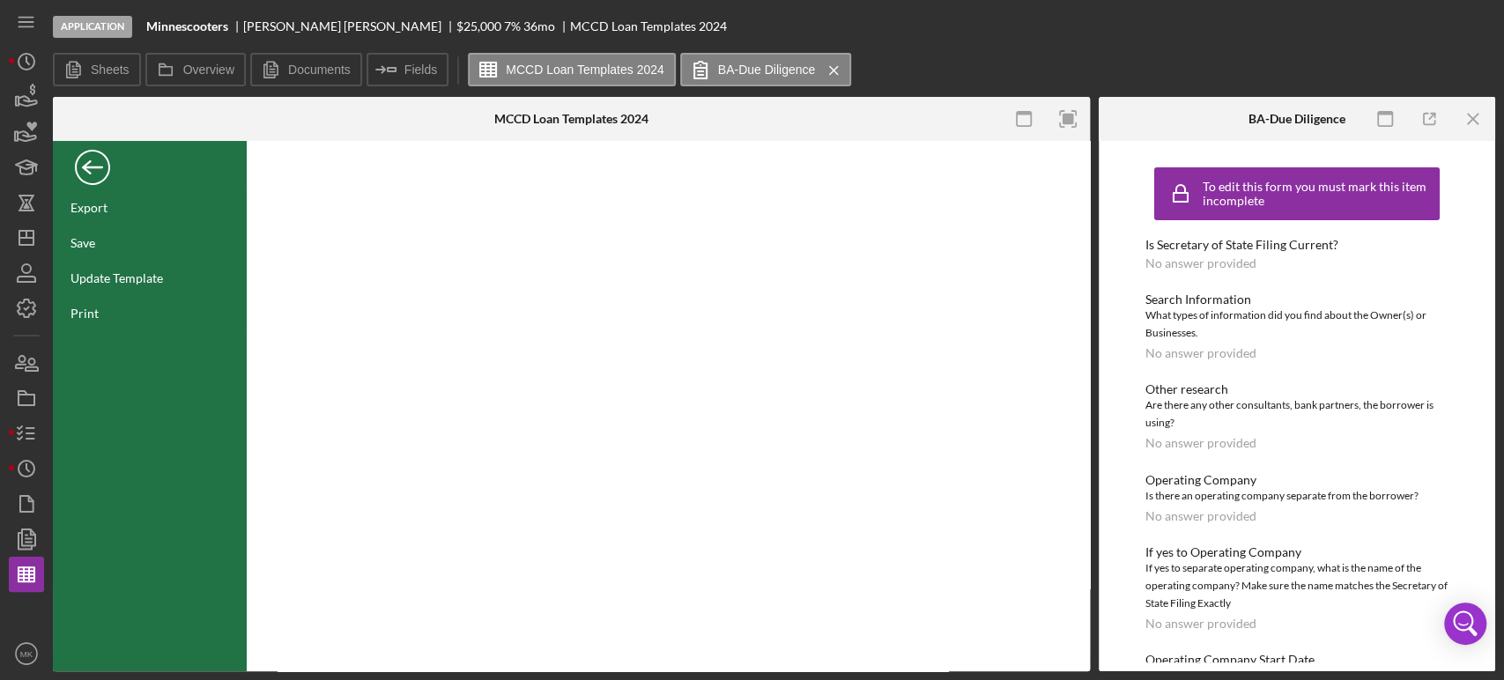
click at [92, 165] on div "Back" at bounding box center [92, 162] width 35 height 35
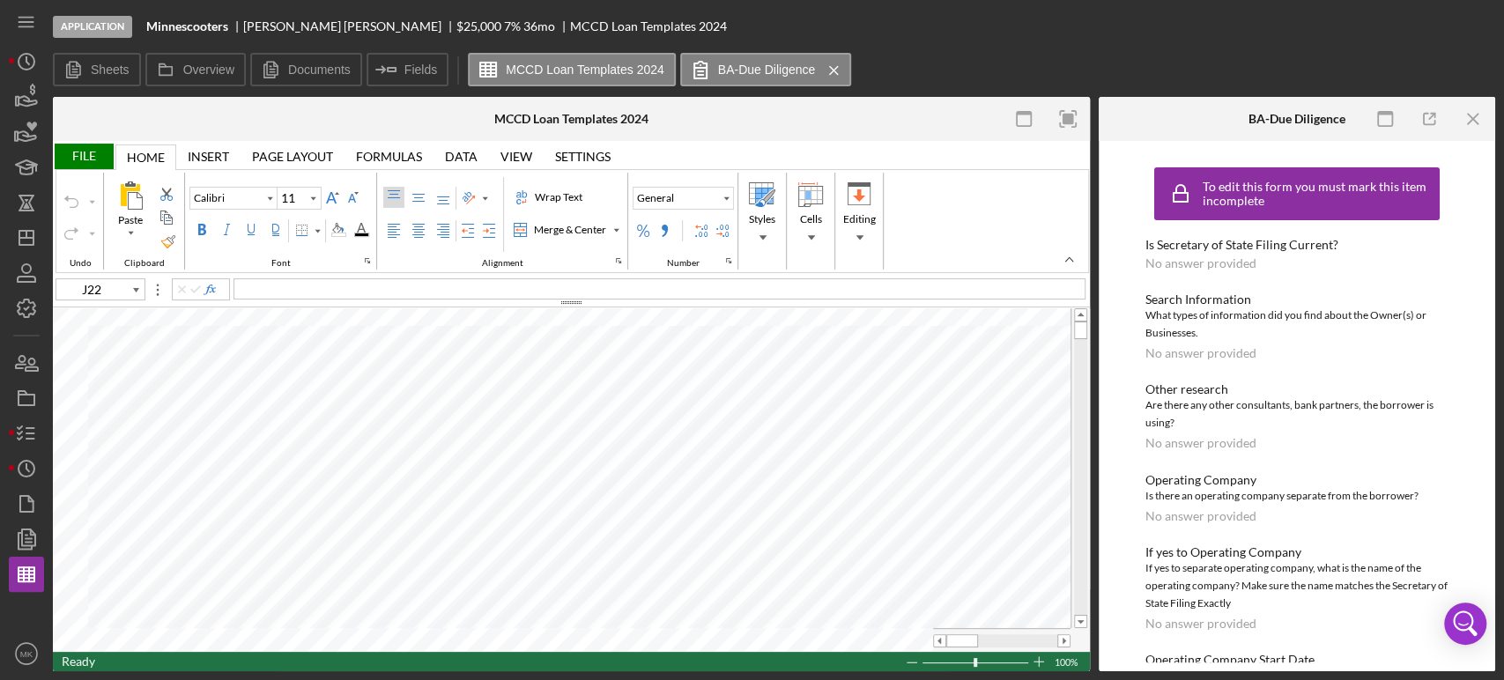
click at [92, 157] on div "File" at bounding box center [83, 157] width 61 height 26
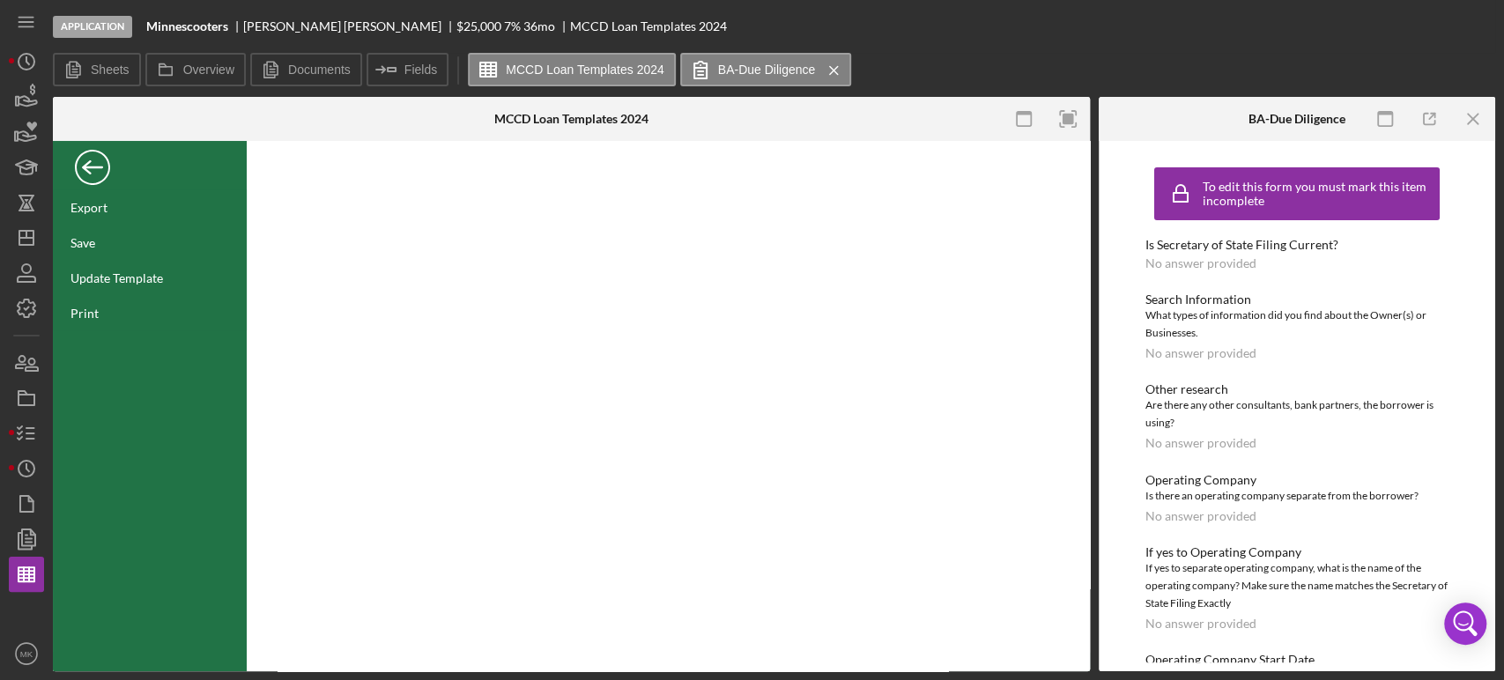
click at [93, 160] on div "Back" at bounding box center [92, 162] width 35 height 35
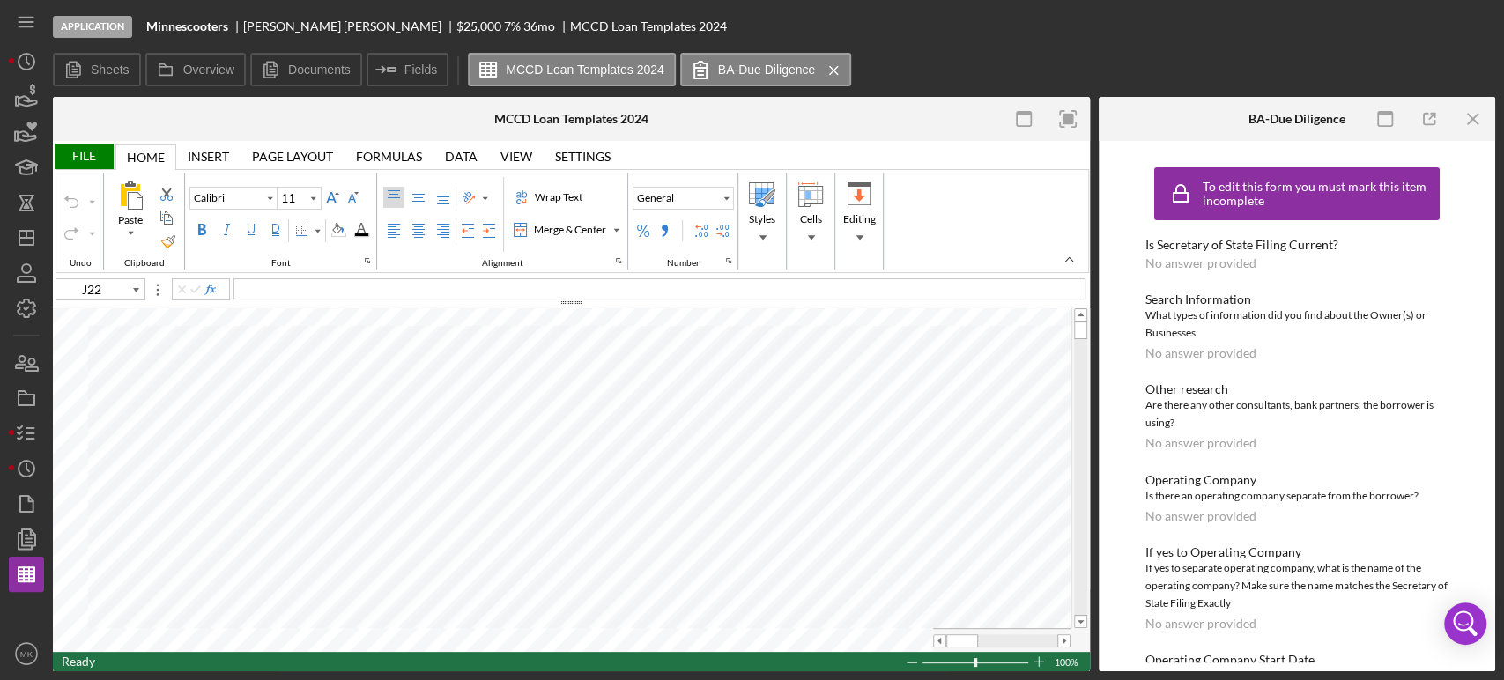
type input "F13"
type input "Arial"
type input "10"
click at [85, 159] on div "File" at bounding box center [83, 157] width 61 height 26
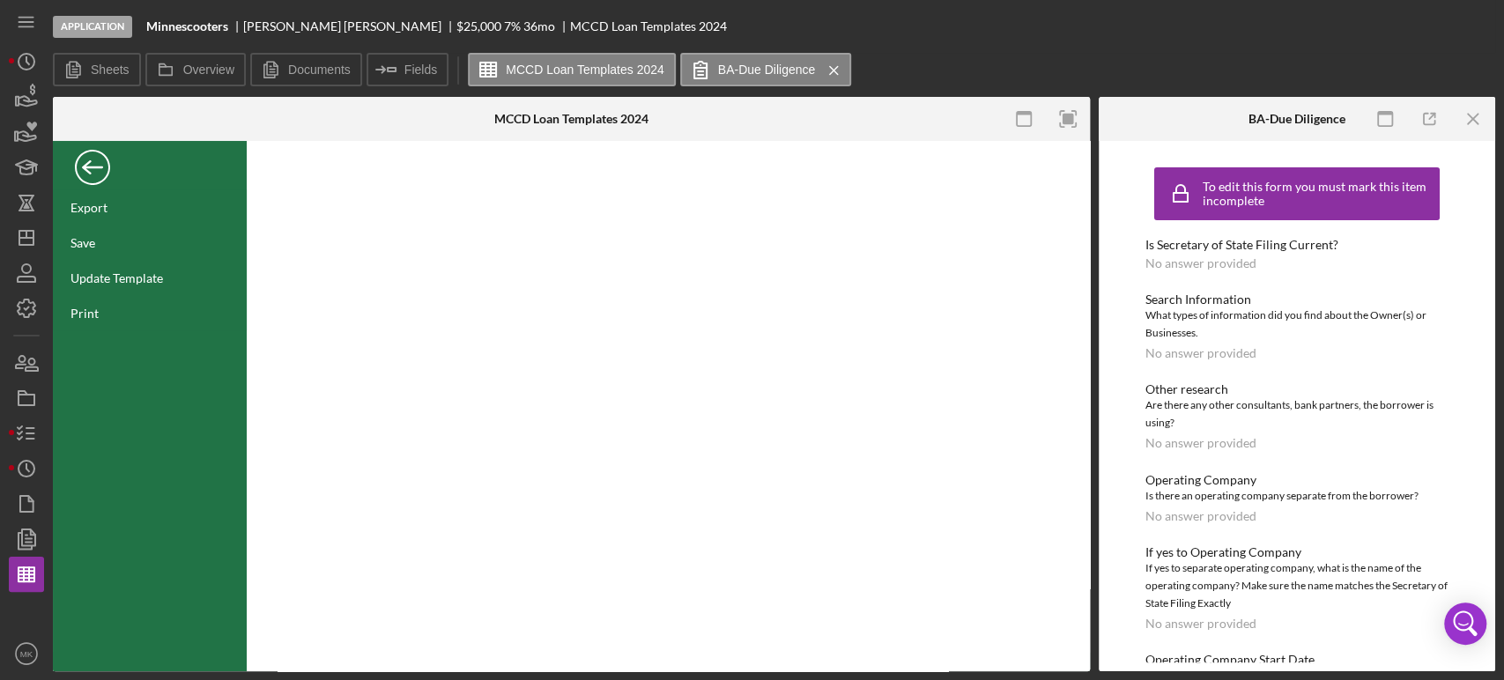
click at [90, 163] on div "Back" at bounding box center [92, 162] width 35 height 35
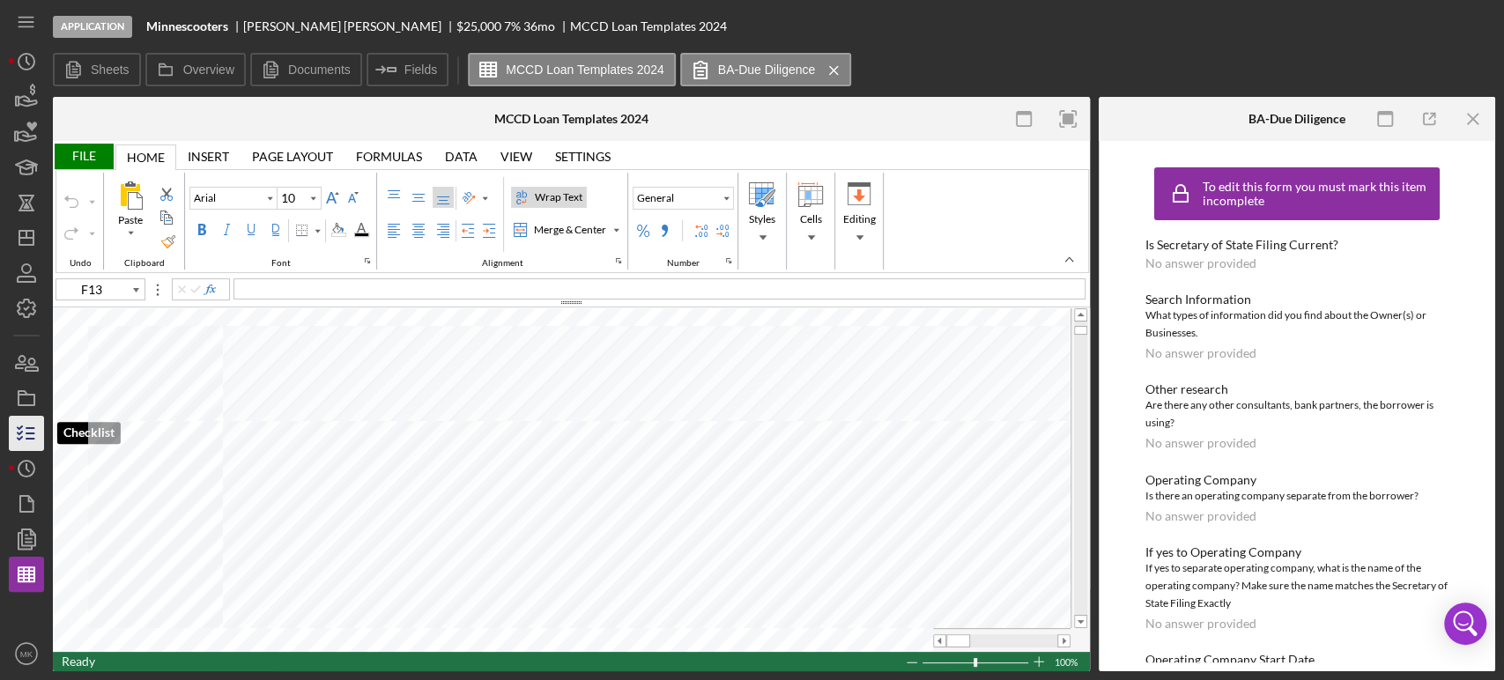
click at [33, 434] on line "button" at bounding box center [30, 434] width 8 height 0
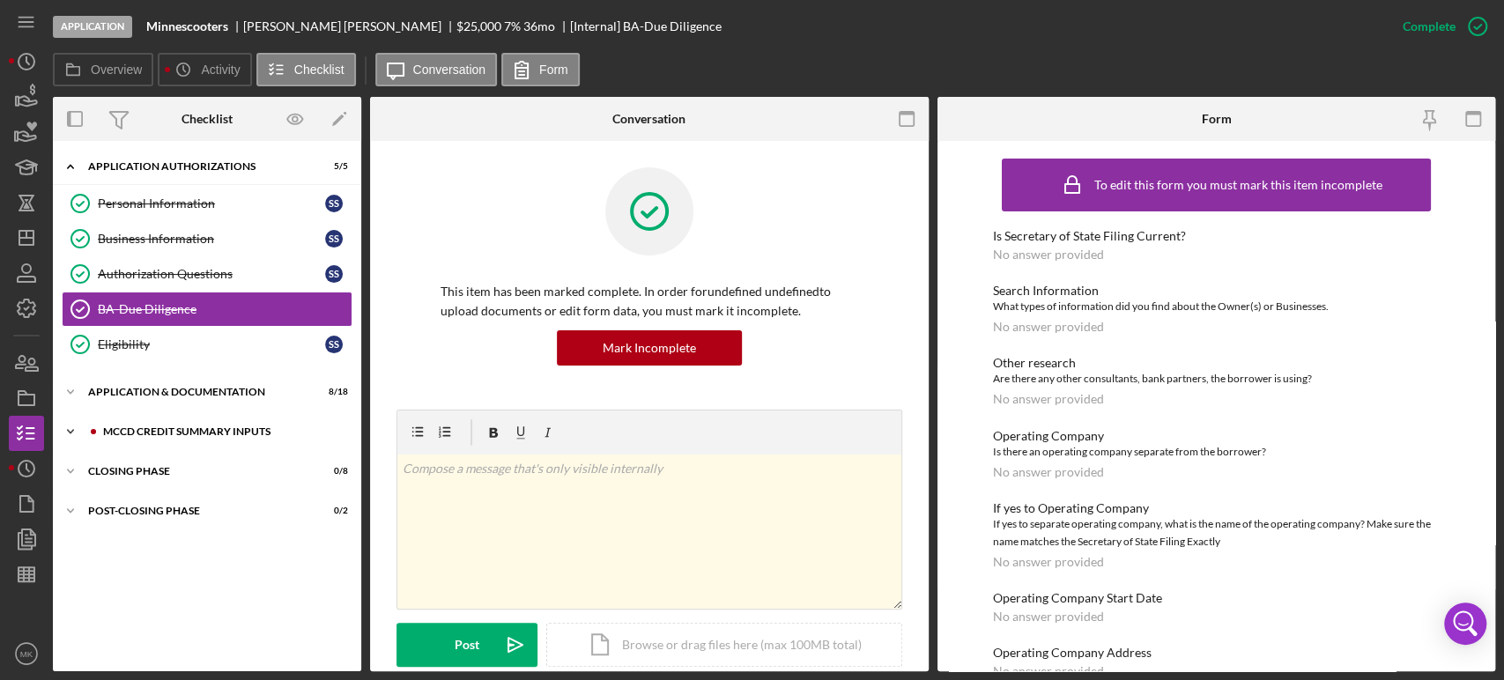
click at [186, 427] on div "MCCD Credit Summary Inputs" at bounding box center [221, 431] width 236 height 11
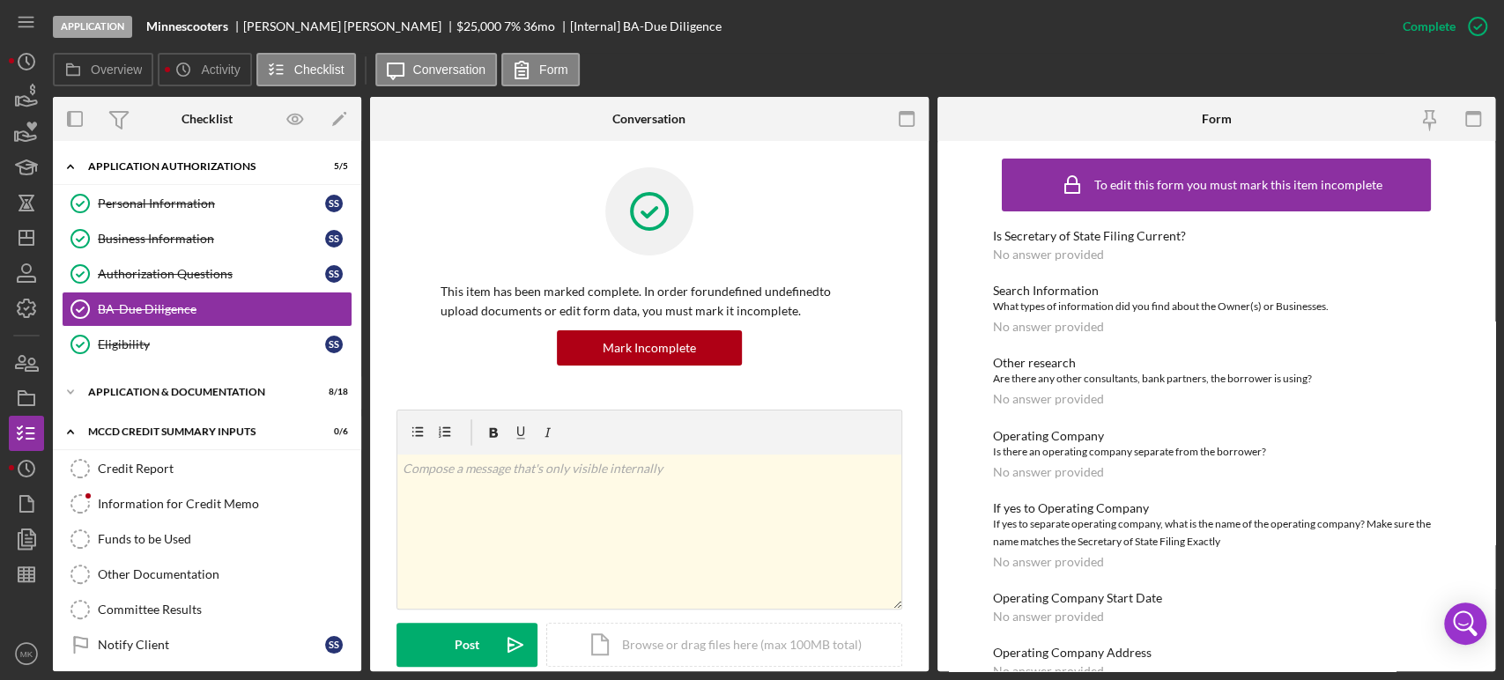
scroll to position [85, 0]
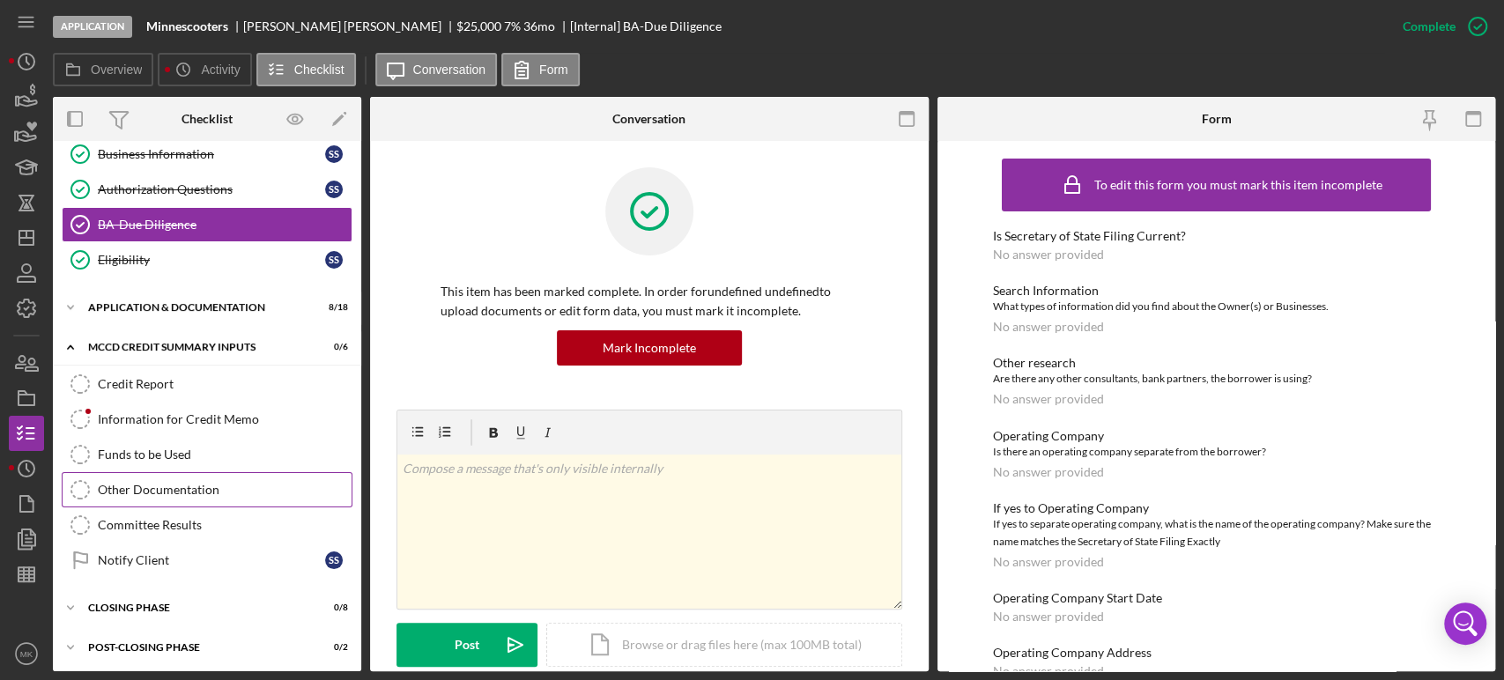
click at [205, 484] on div "Other Documentation" at bounding box center [225, 490] width 254 height 14
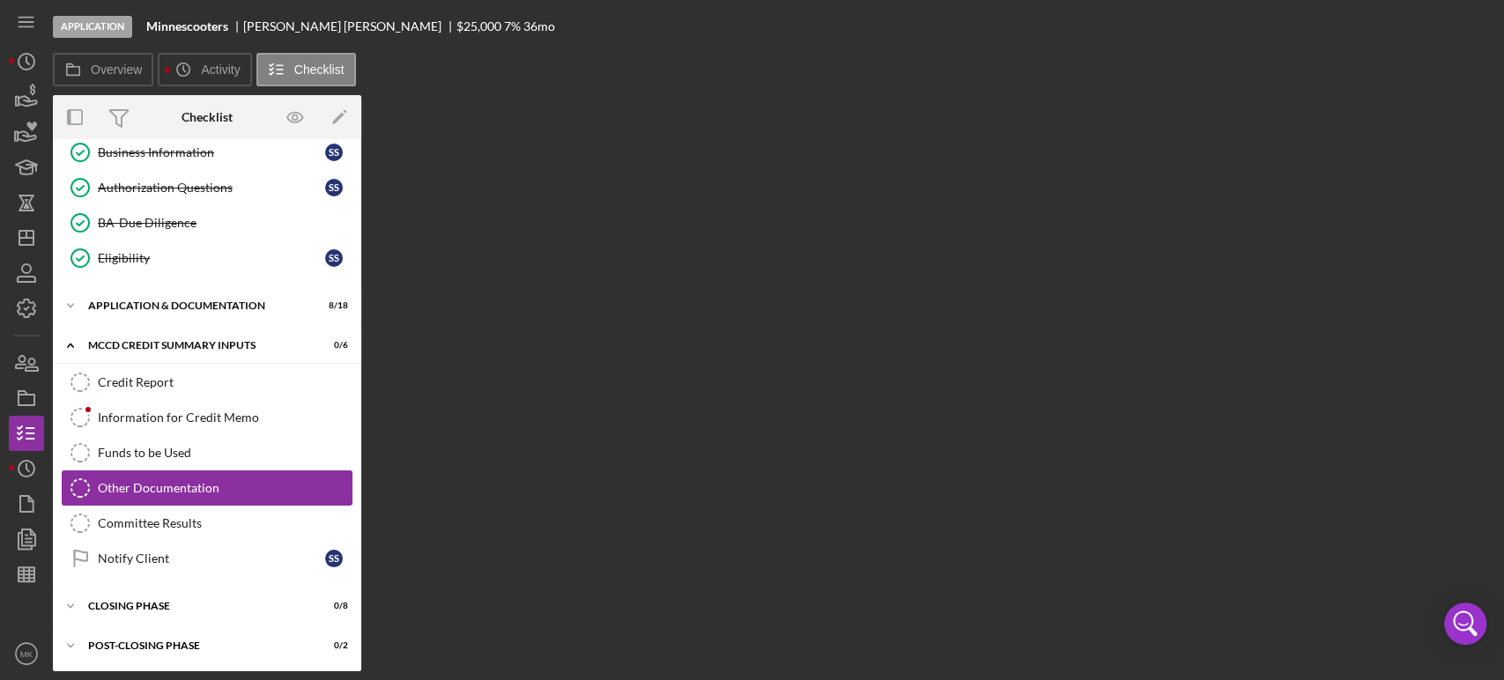
scroll to position [85, 0]
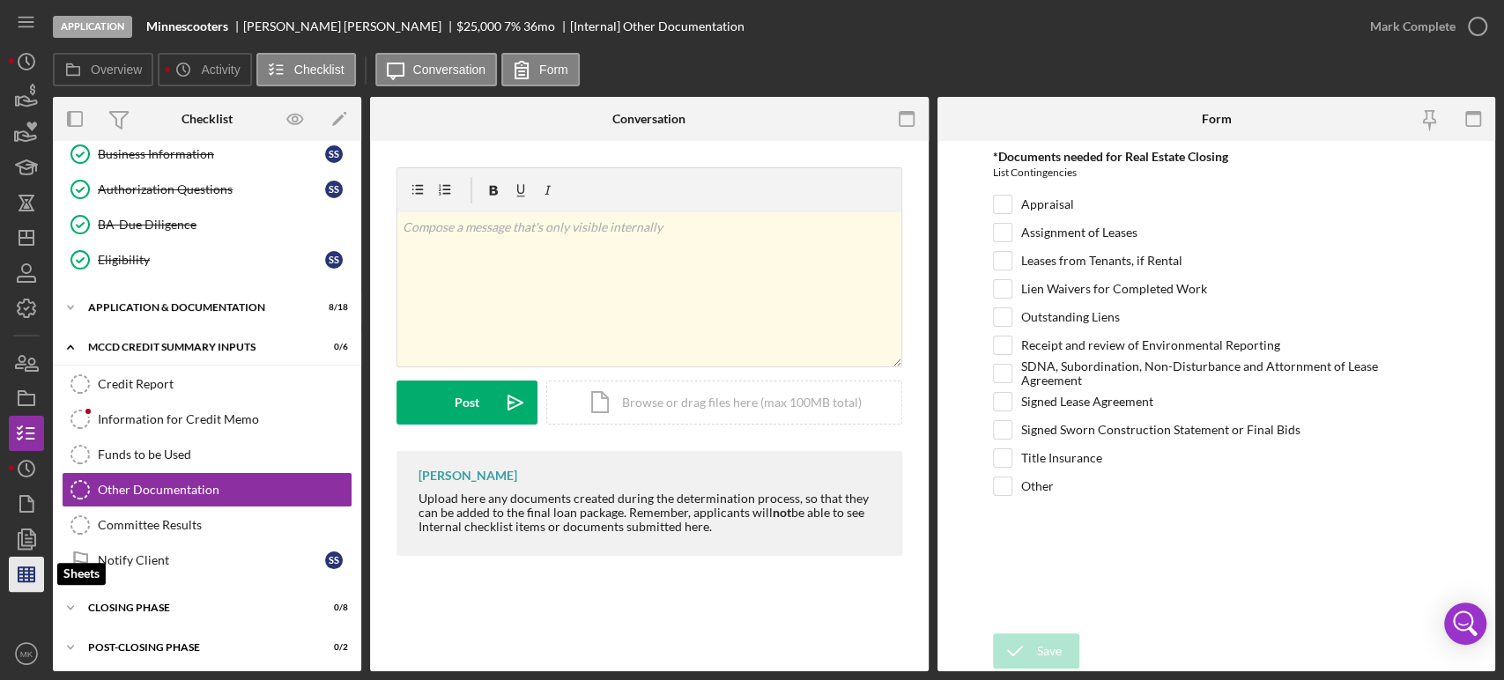
click at [27, 573] on icon "button" at bounding box center [26, 574] width 44 height 44
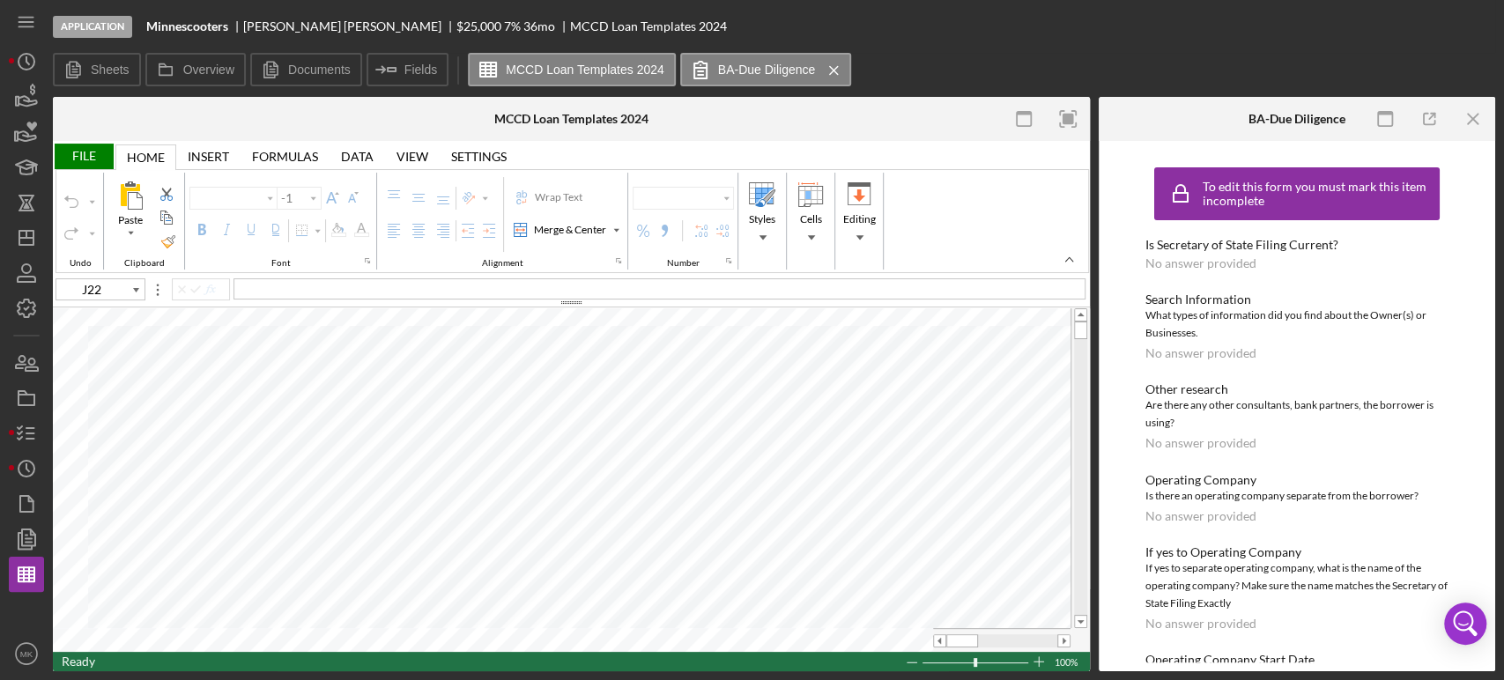
type input "Calibri"
type input "11"
type input "E26"
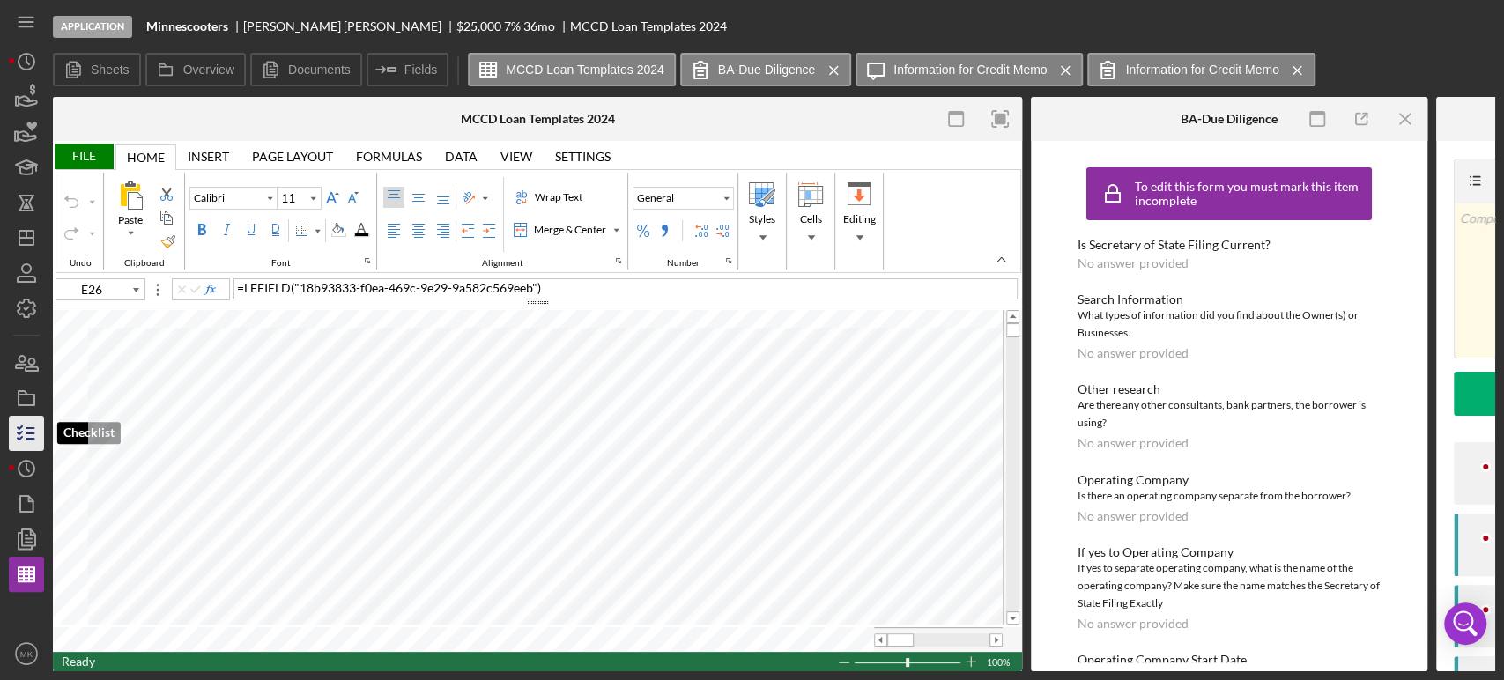
click at [31, 434] on line "button" at bounding box center [30, 434] width 8 height 0
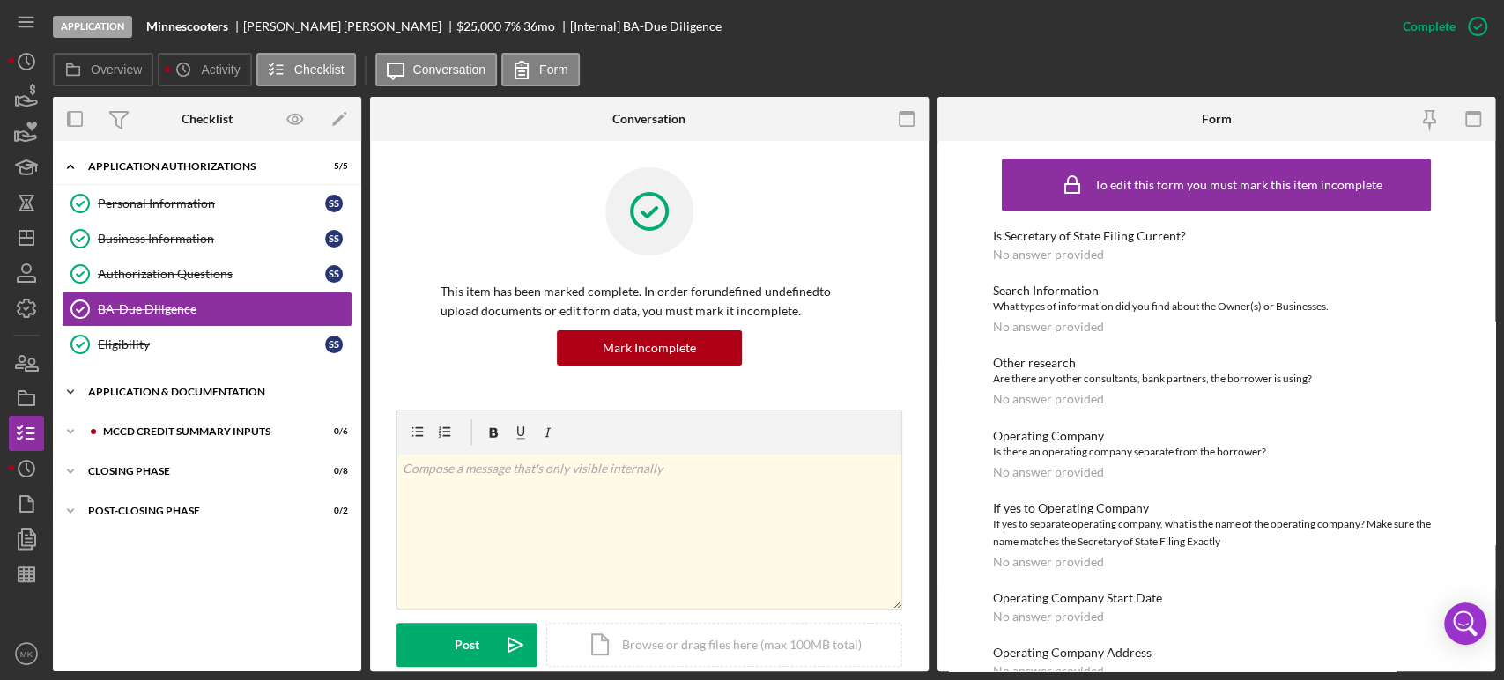
click at [204, 384] on div "Icon/Expander Application & Documentation 8 / 18" at bounding box center [207, 391] width 308 height 35
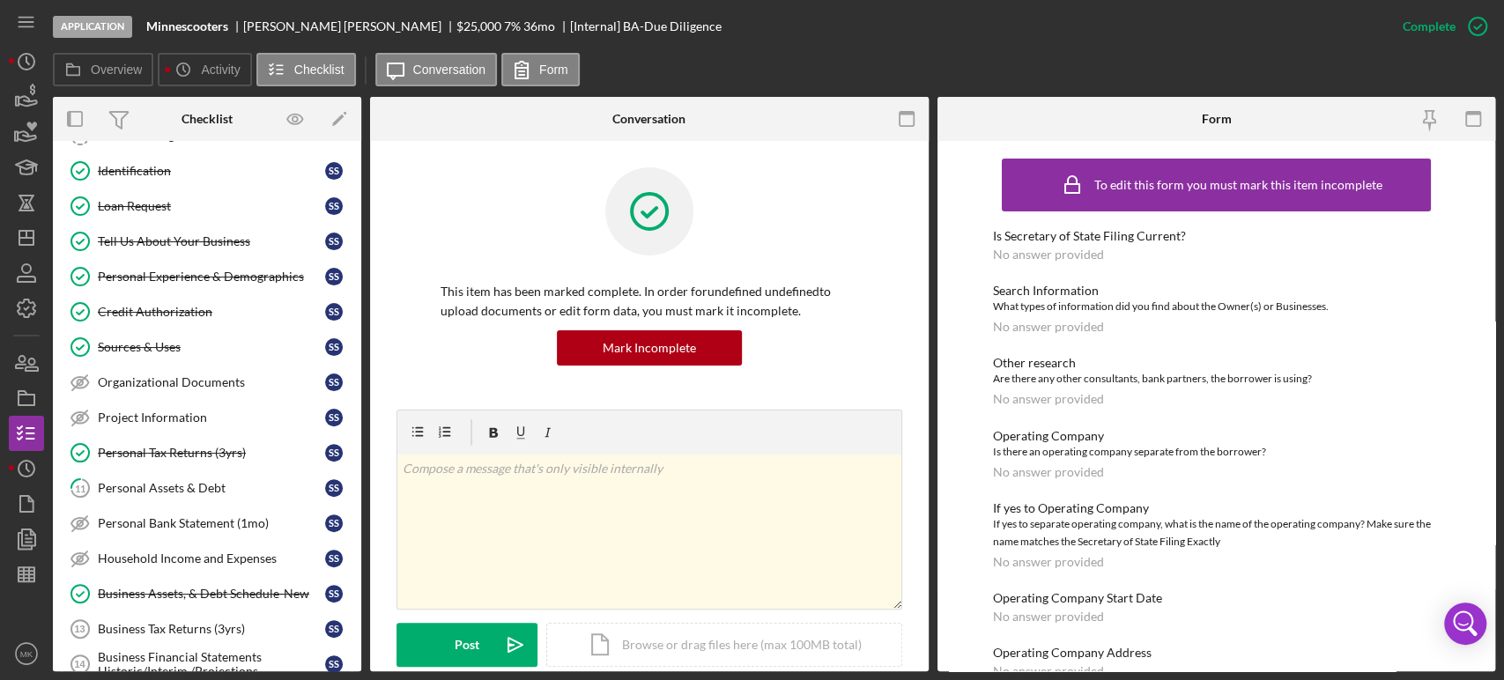
scroll to position [196, 0]
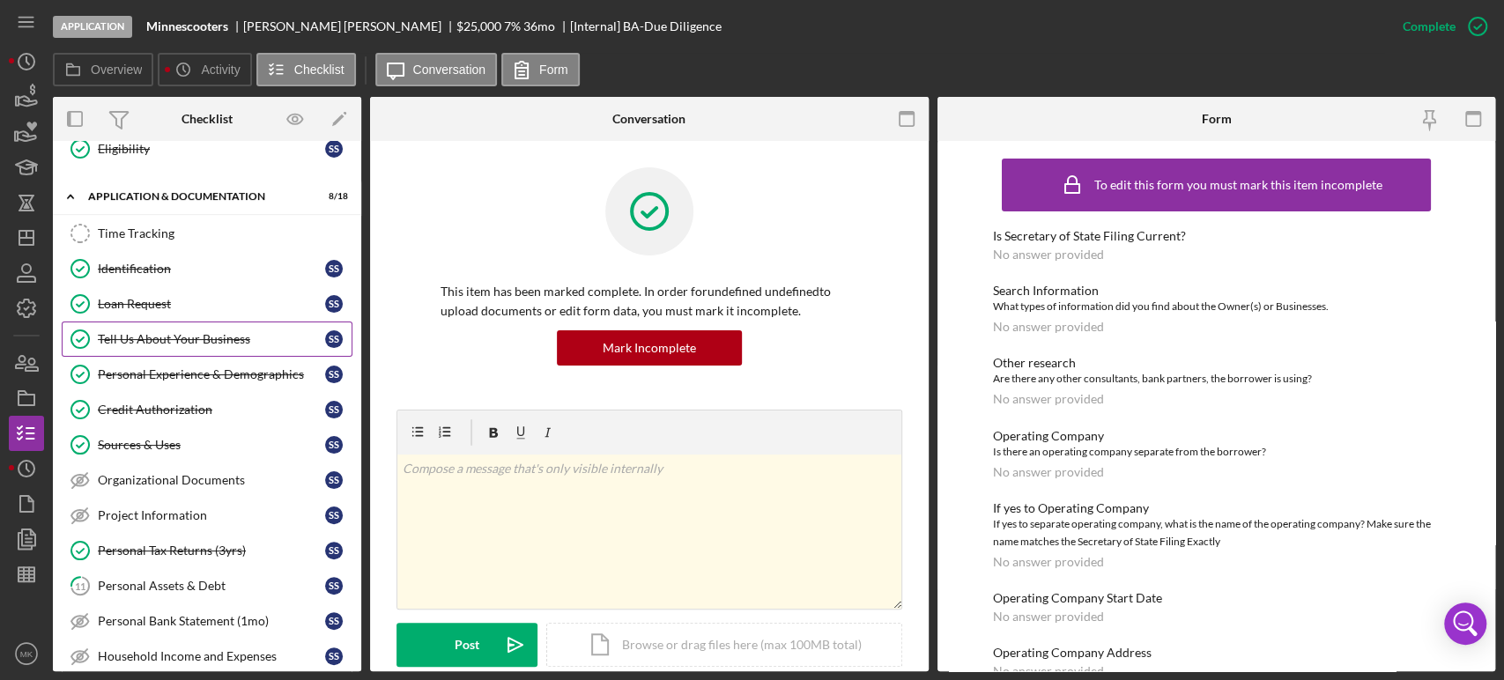
click at [211, 335] on div "Tell Us About Your Business" at bounding box center [211, 339] width 227 height 14
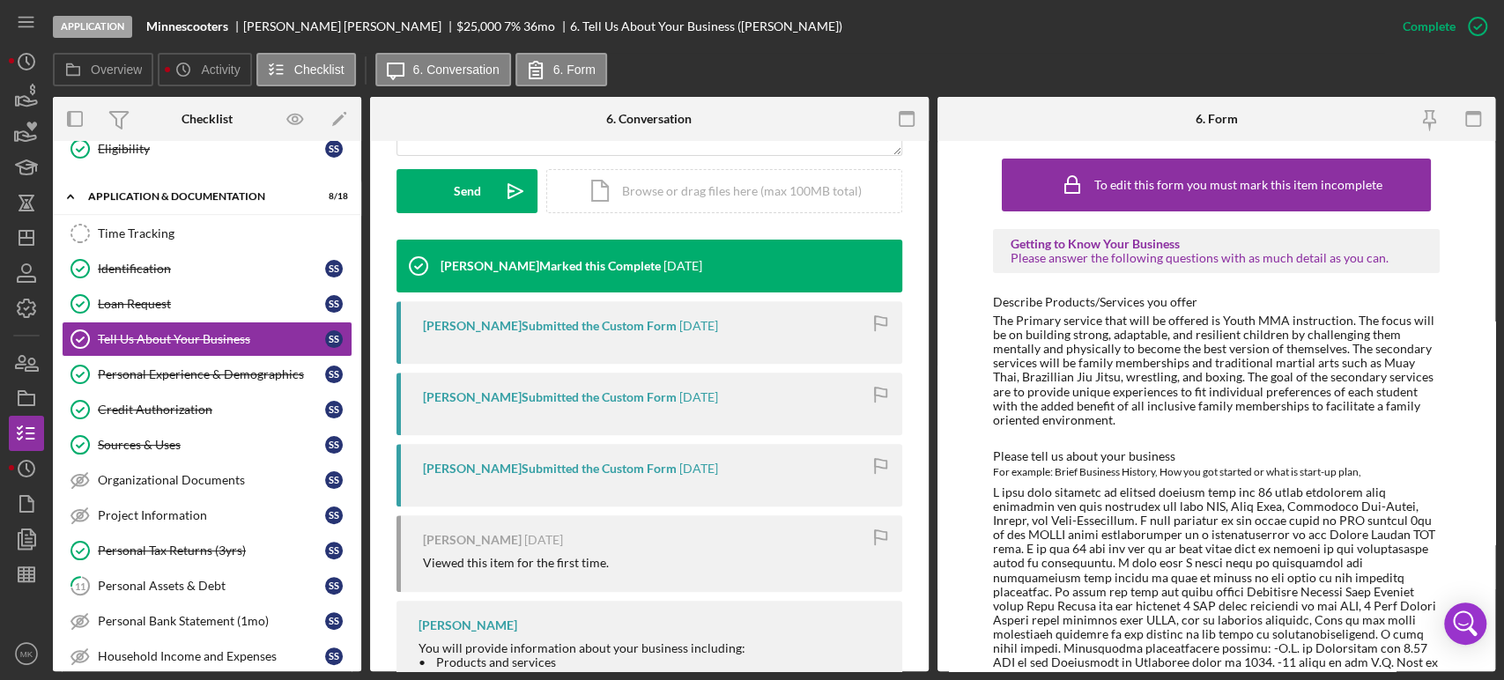
scroll to position [586, 0]
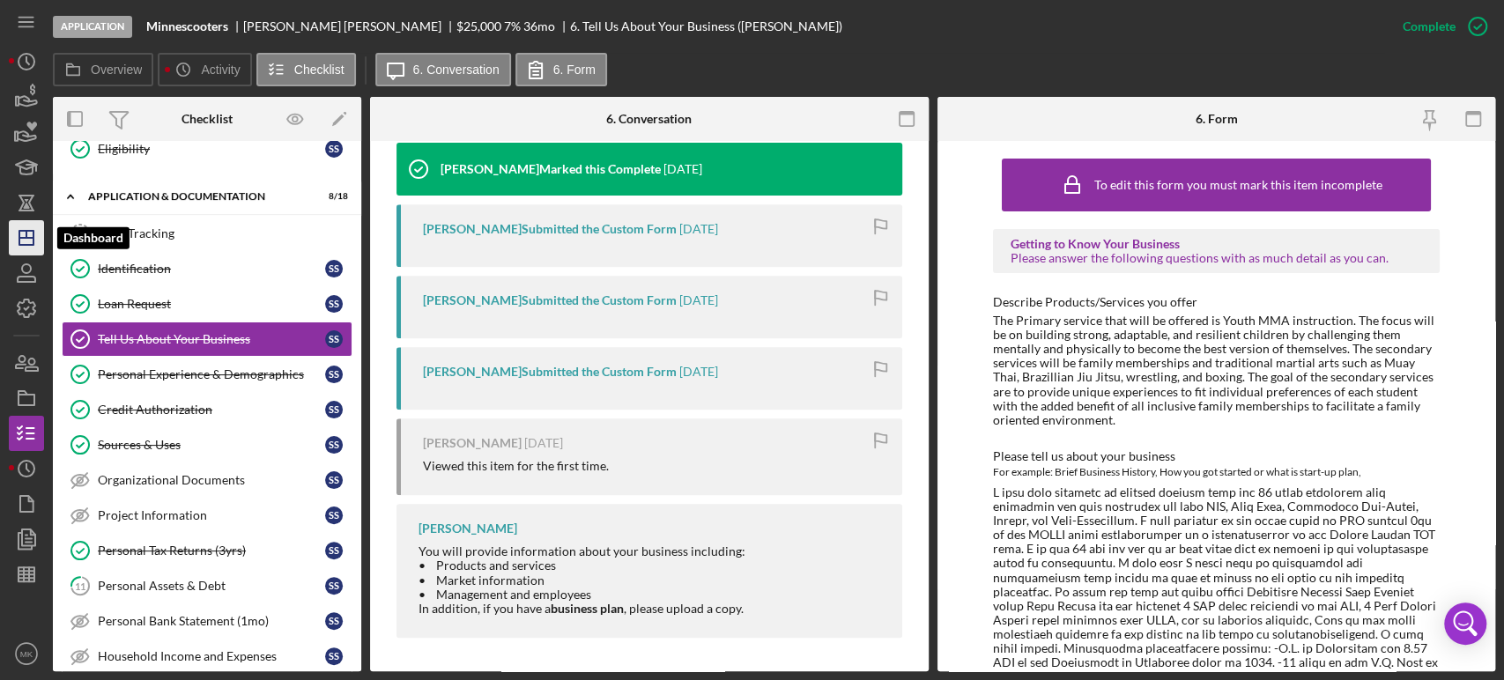
click at [22, 231] on polygon "button" at bounding box center [26, 238] width 14 height 14
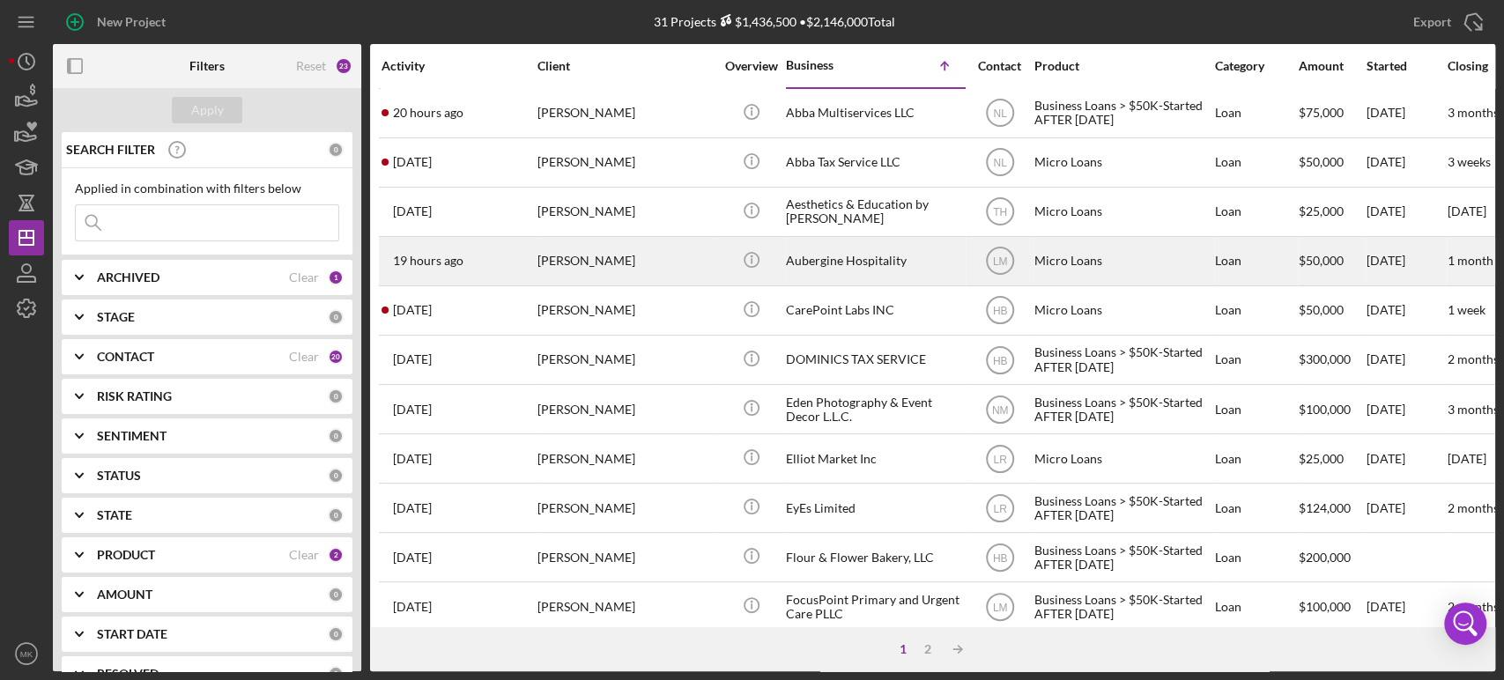
click at [891, 256] on div "Aubergine Hospitality" at bounding box center [874, 261] width 176 height 47
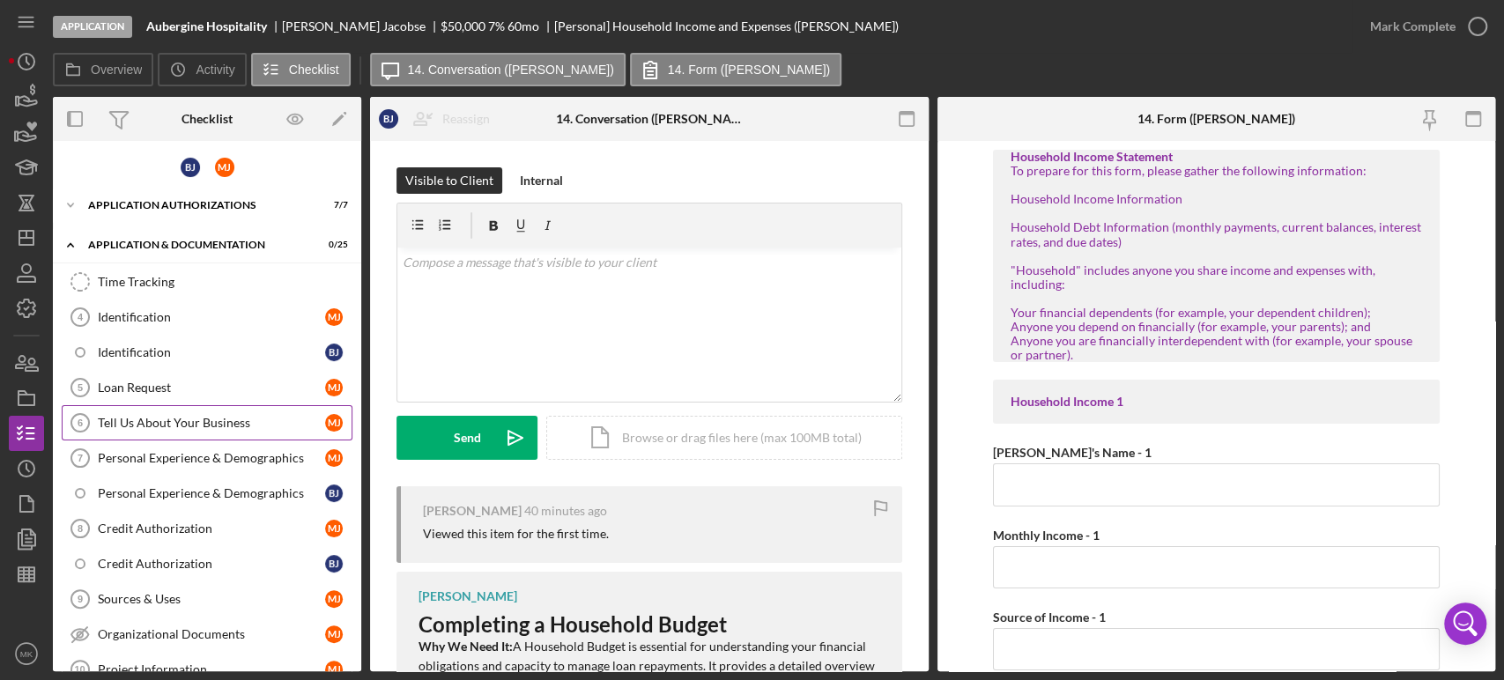
click at [236, 421] on div "Tell Us About Your Business" at bounding box center [211, 423] width 227 height 14
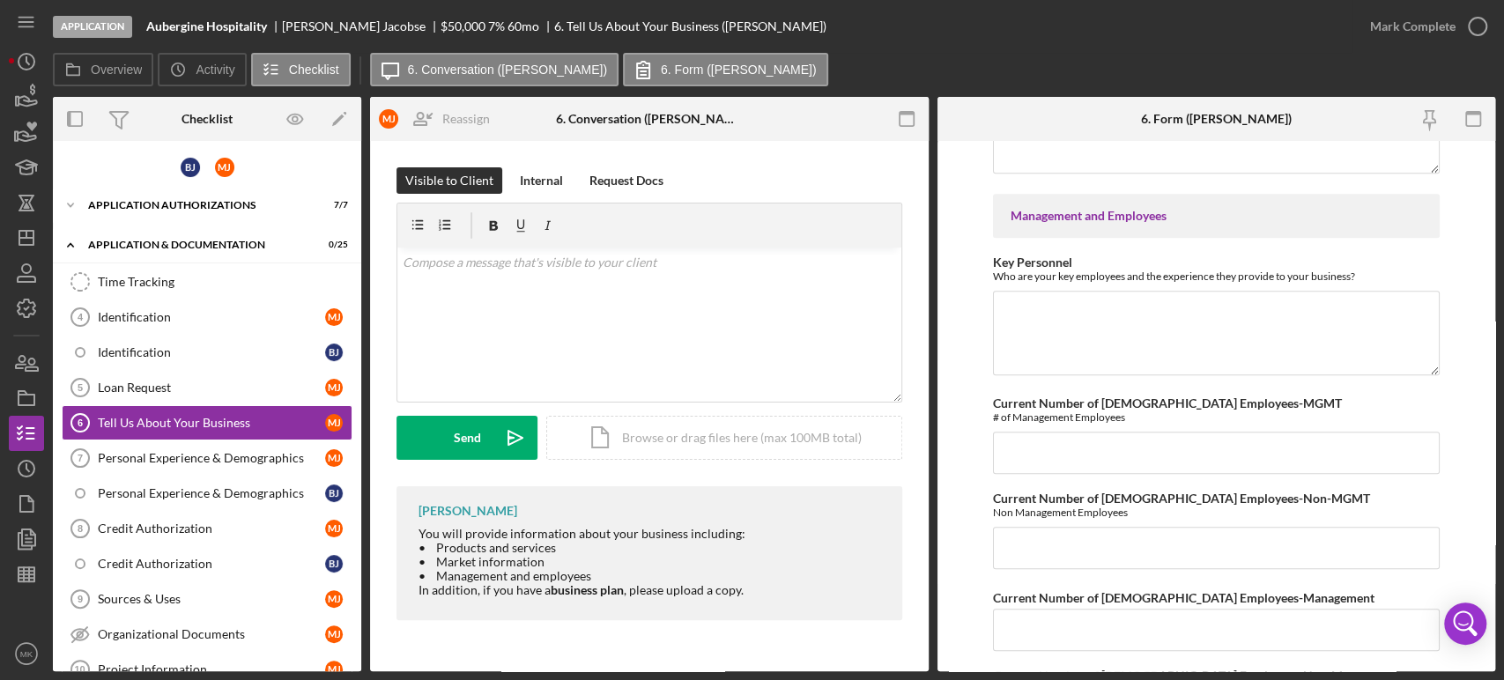
scroll to position [1175, 0]
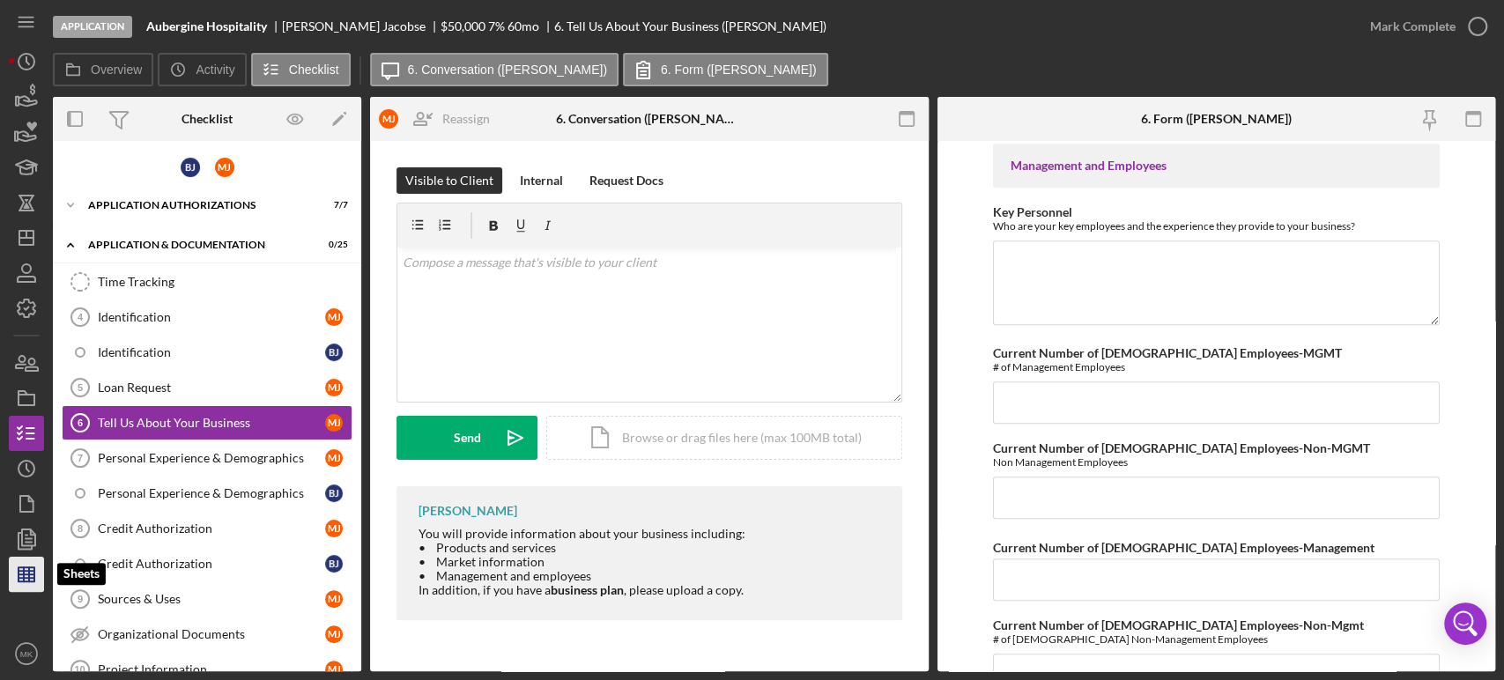
click at [26, 578] on line "button" at bounding box center [27, 578] width 16 height 0
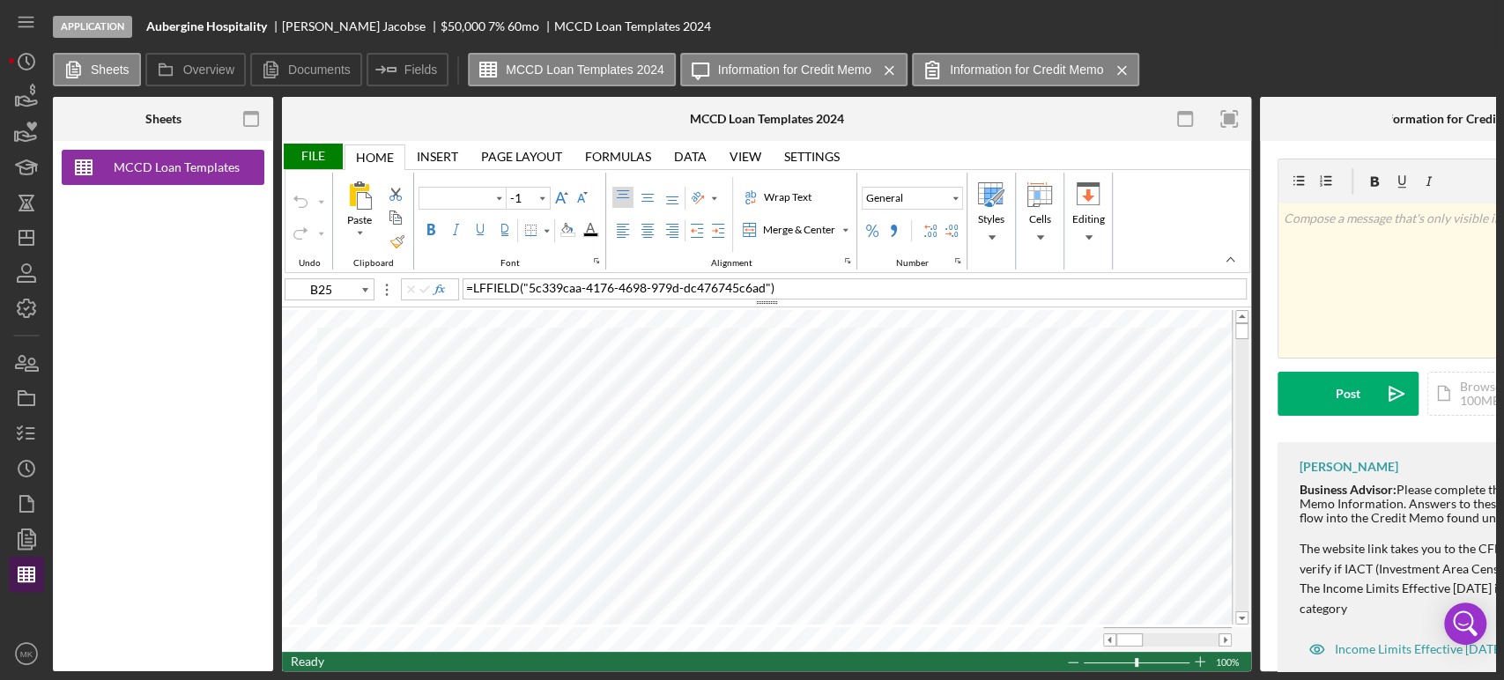
type input "Calibri"
type input "11"
type input "B25"
click at [21, 234] on icon "Icon/Dashboard" at bounding box center [26, 238] width 44 height 44
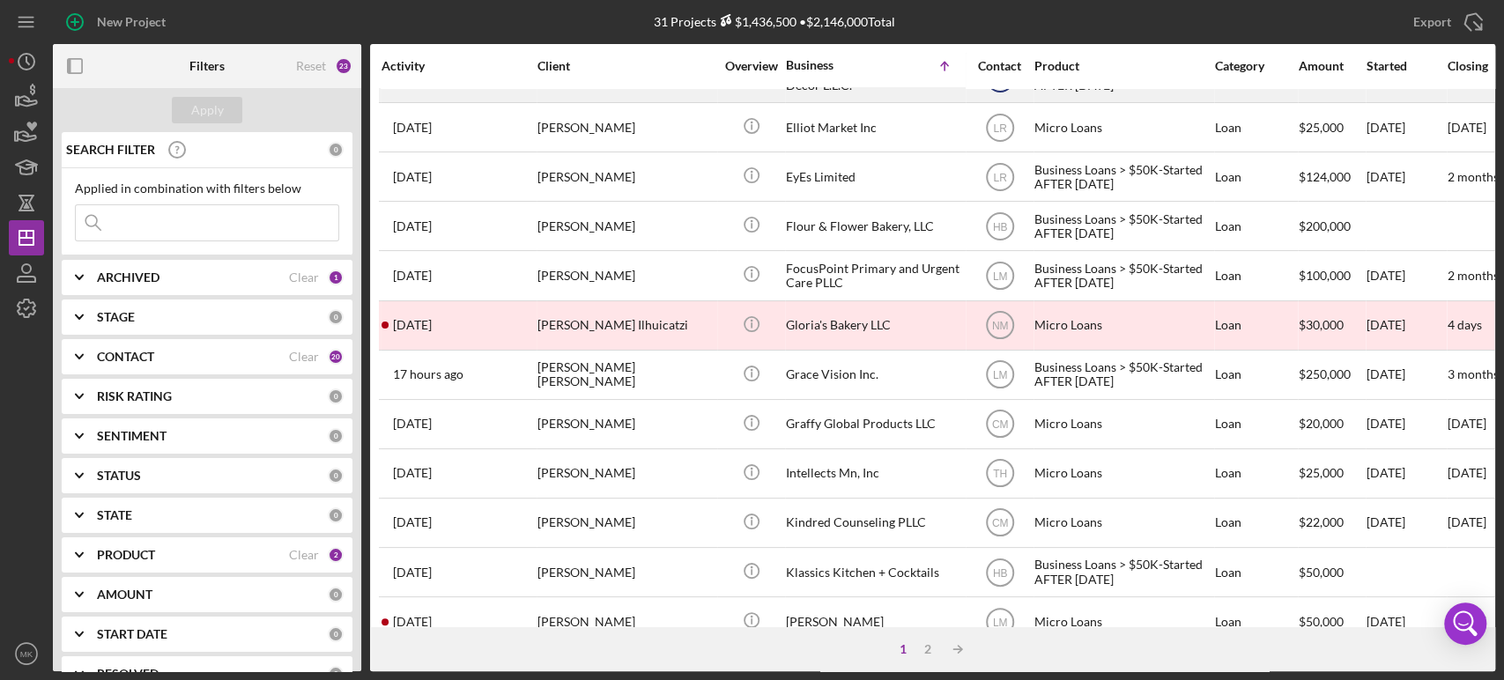
scroll to position [489, 0]
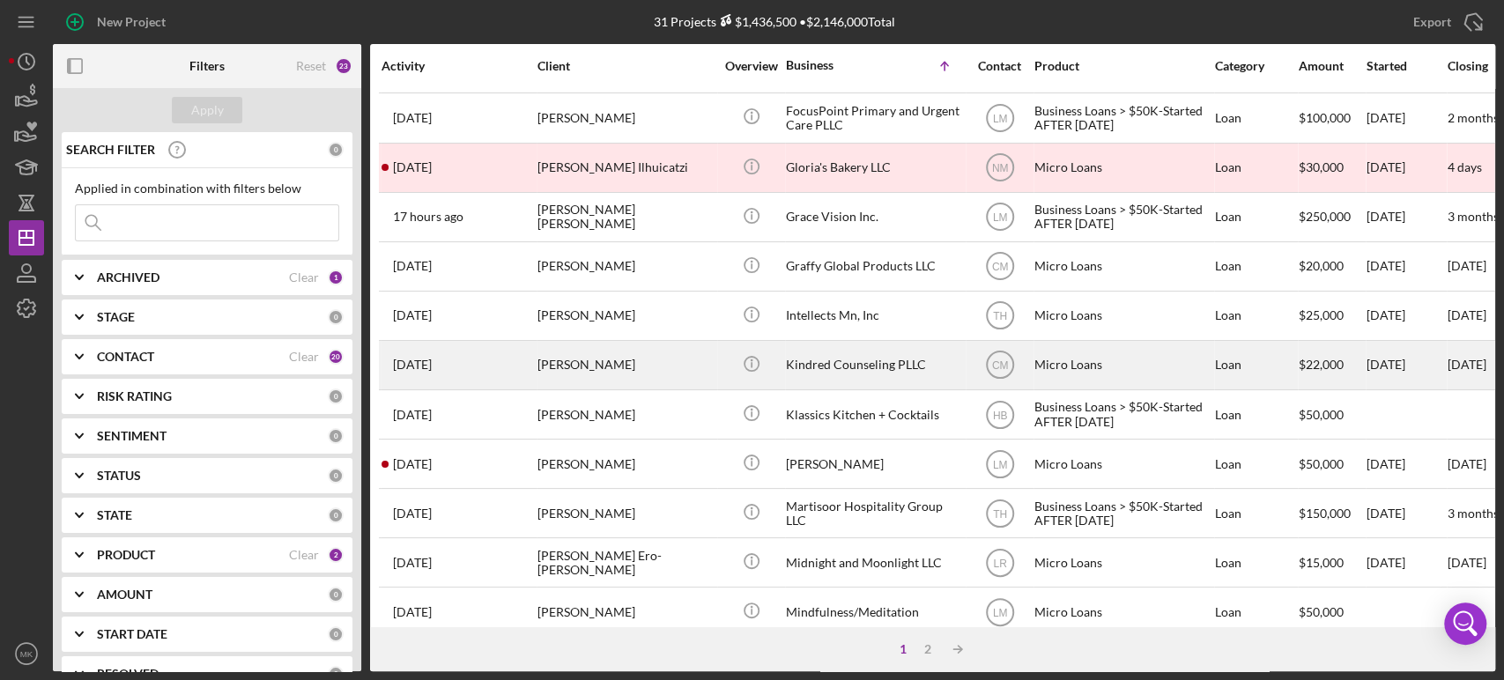
click at [832, 358] on div "Kindred Counseling PLLC" at bounding box center [874, 365] width 176 height 47
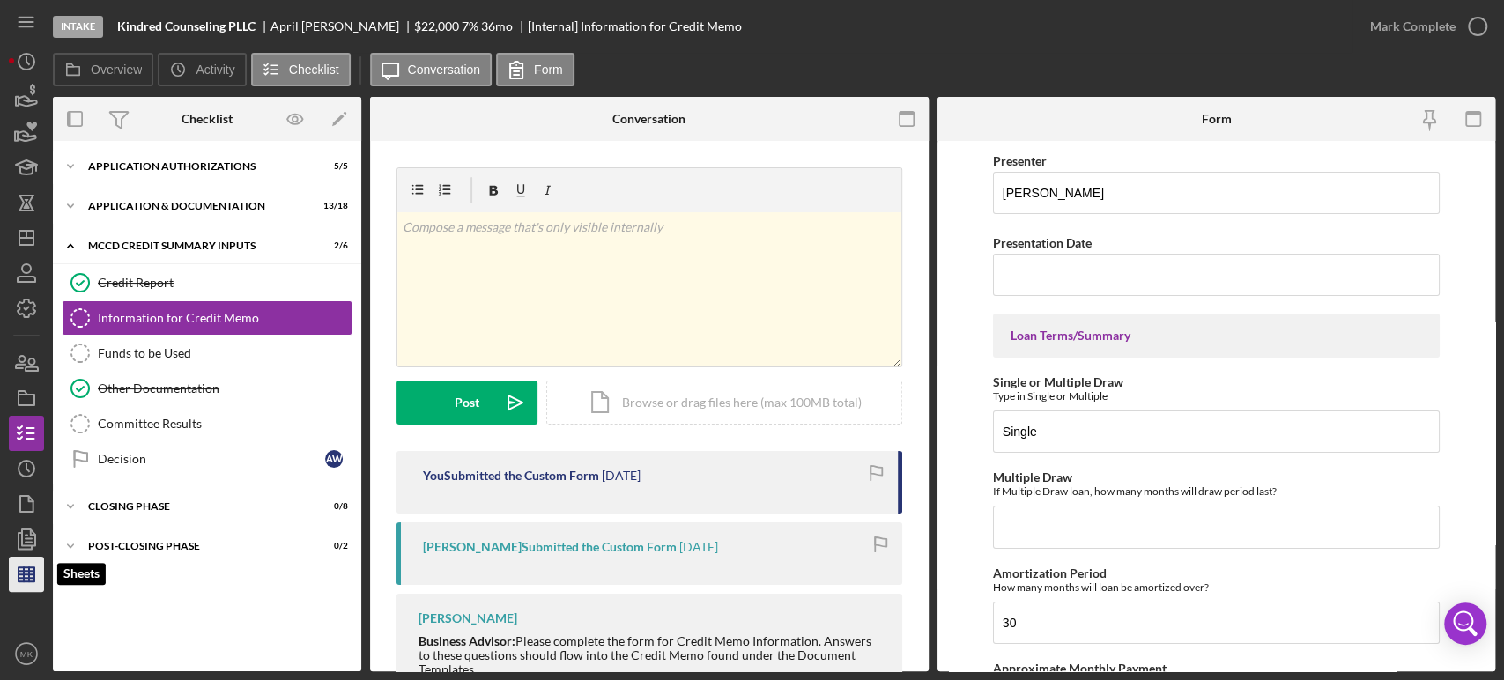
click at [30, 572] on icon "button" at bounding box center [26, 574] width 44 height 44
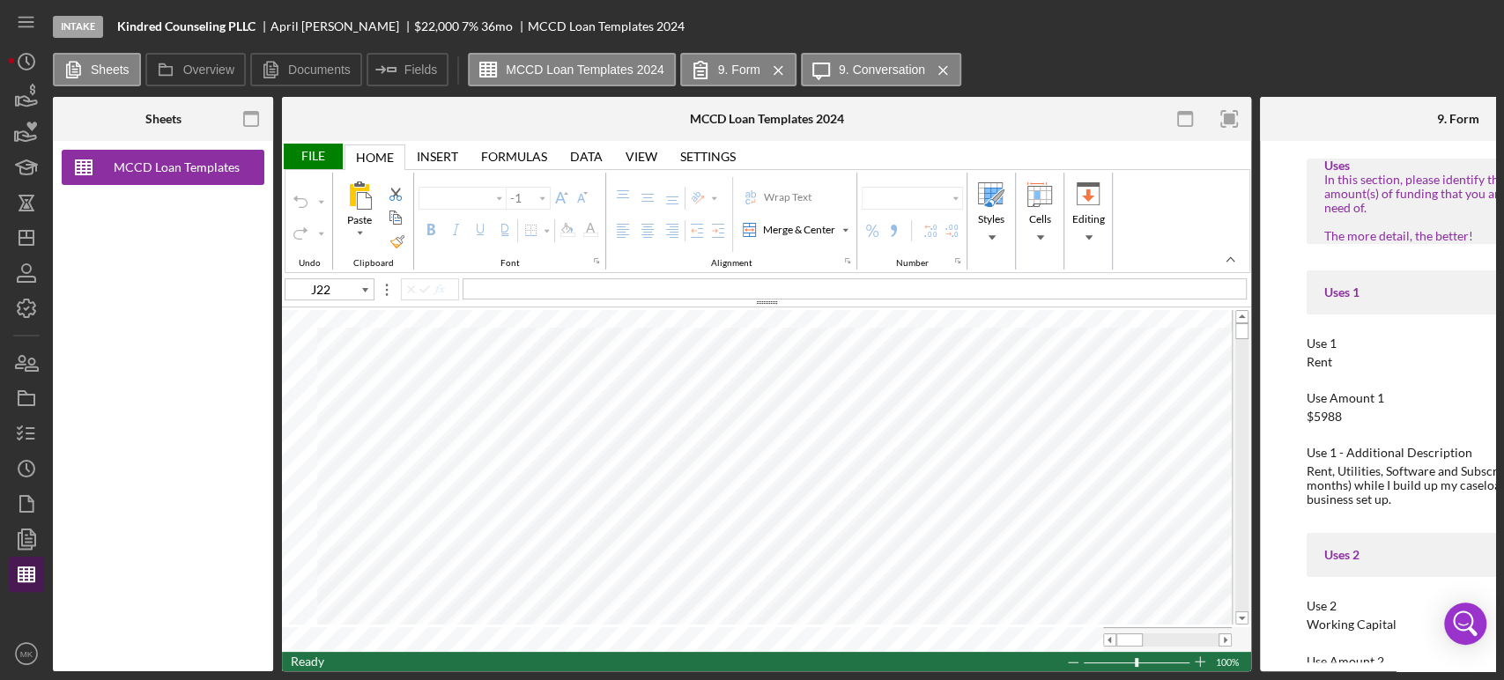
type input "Calibri"
type input "11"
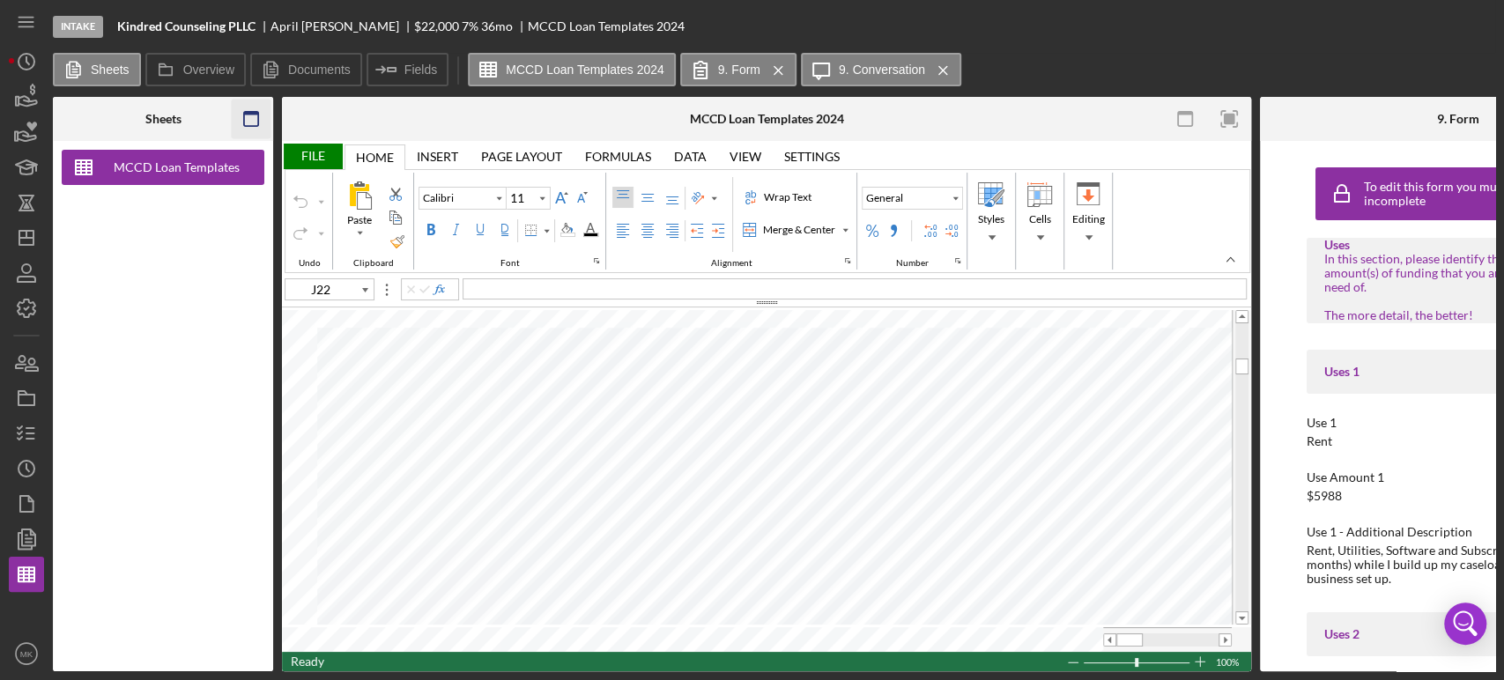
click at [248, 112] on g "button" at bounding box center [251, 119] width 14 height 14
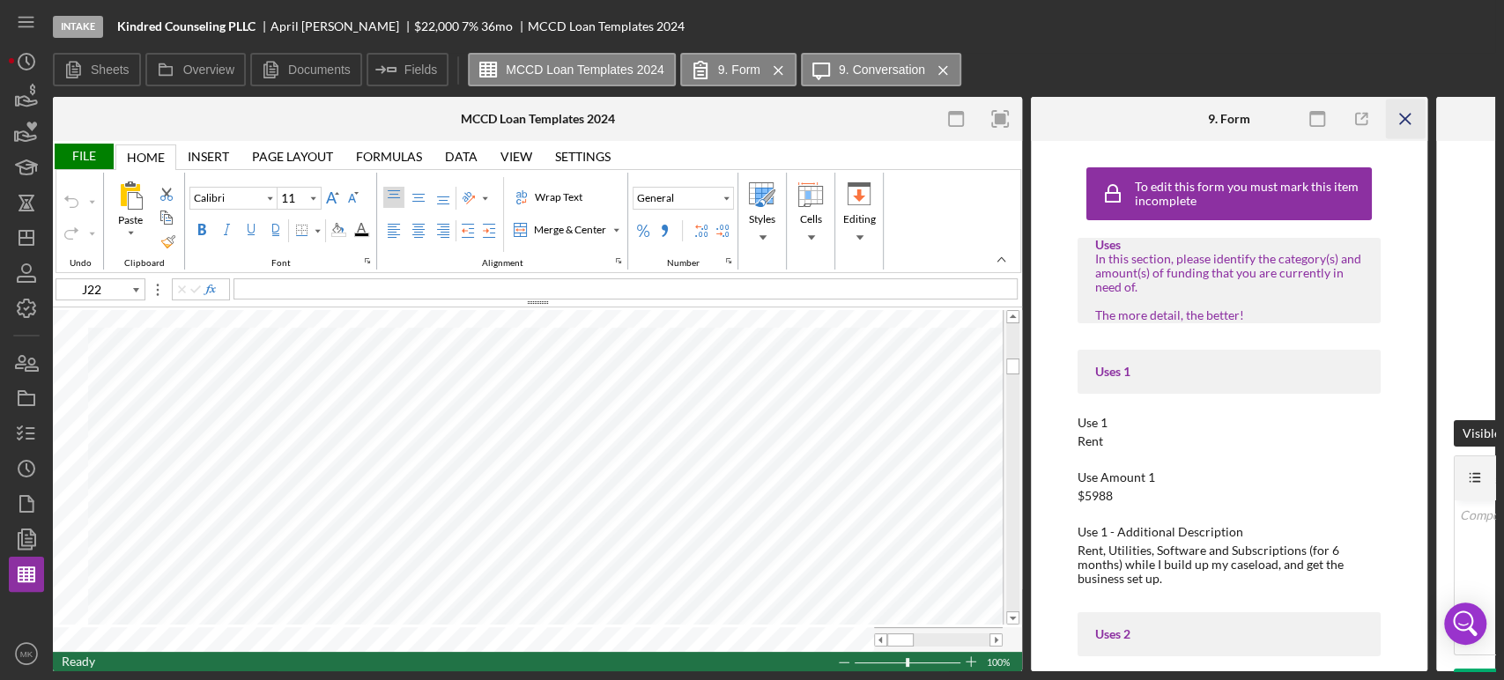
click at [1403, 119] on line "button" at bounding box center [1405, 119] width 10 height 10
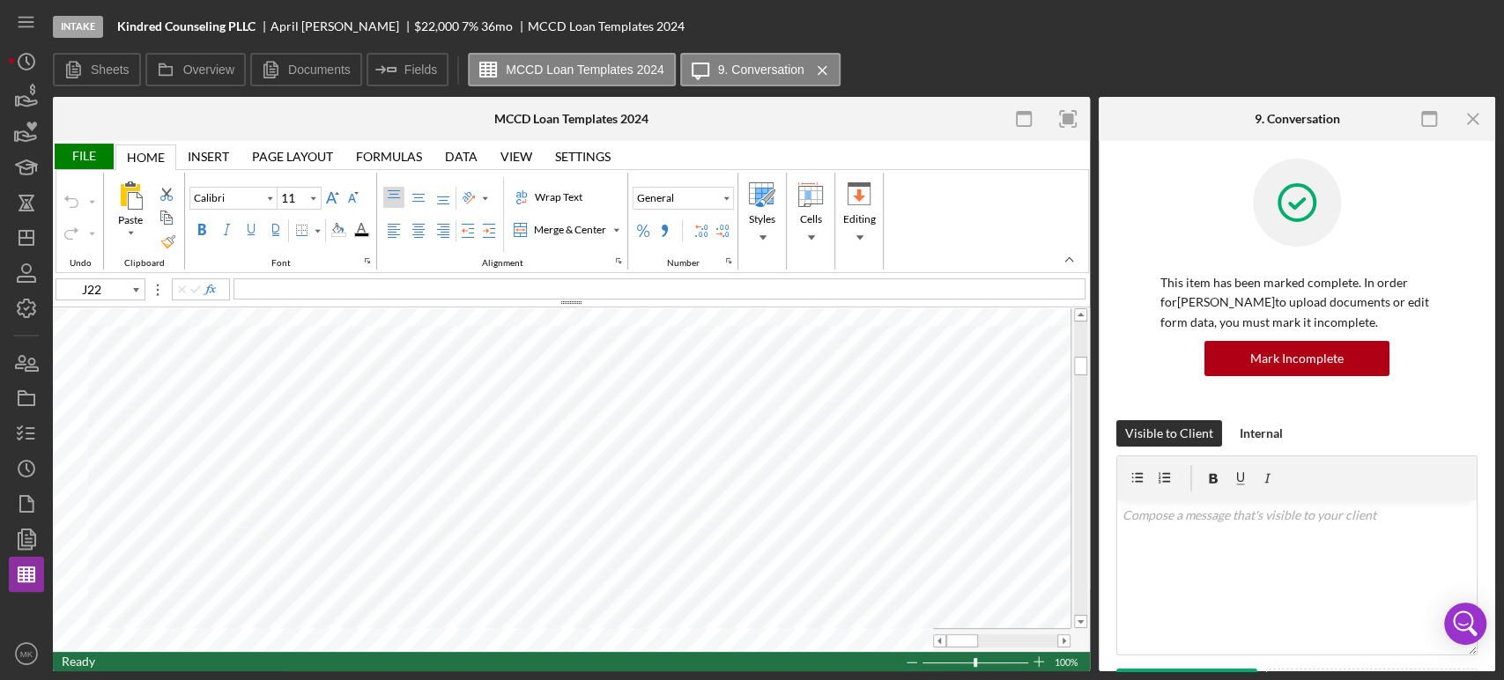
type input "Calibri"
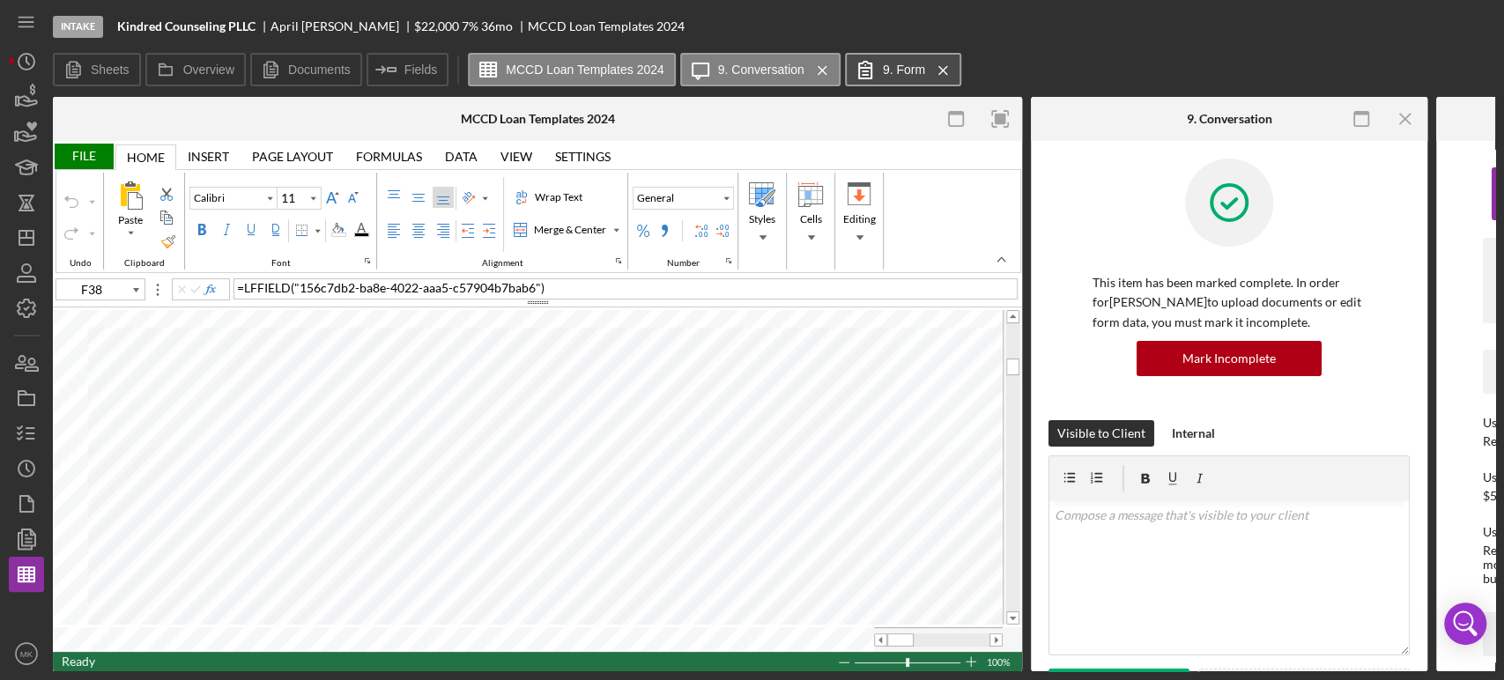
click at [901, 78] on button "9. Form Icon/Menu Close" at bounding box center [903, 69] width 116 height 33
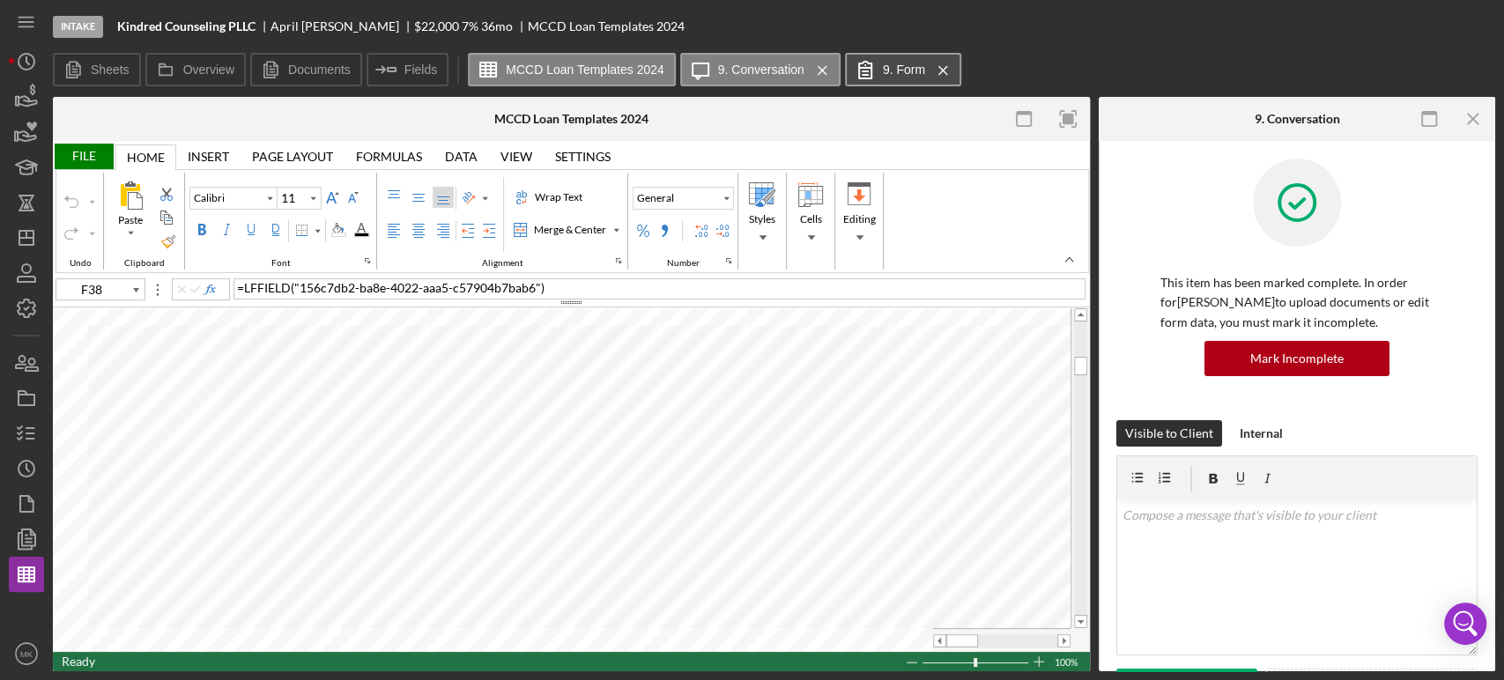
click at [899, 67] on label "9. Form" at bounding box center [904, 70] width 42 height 14
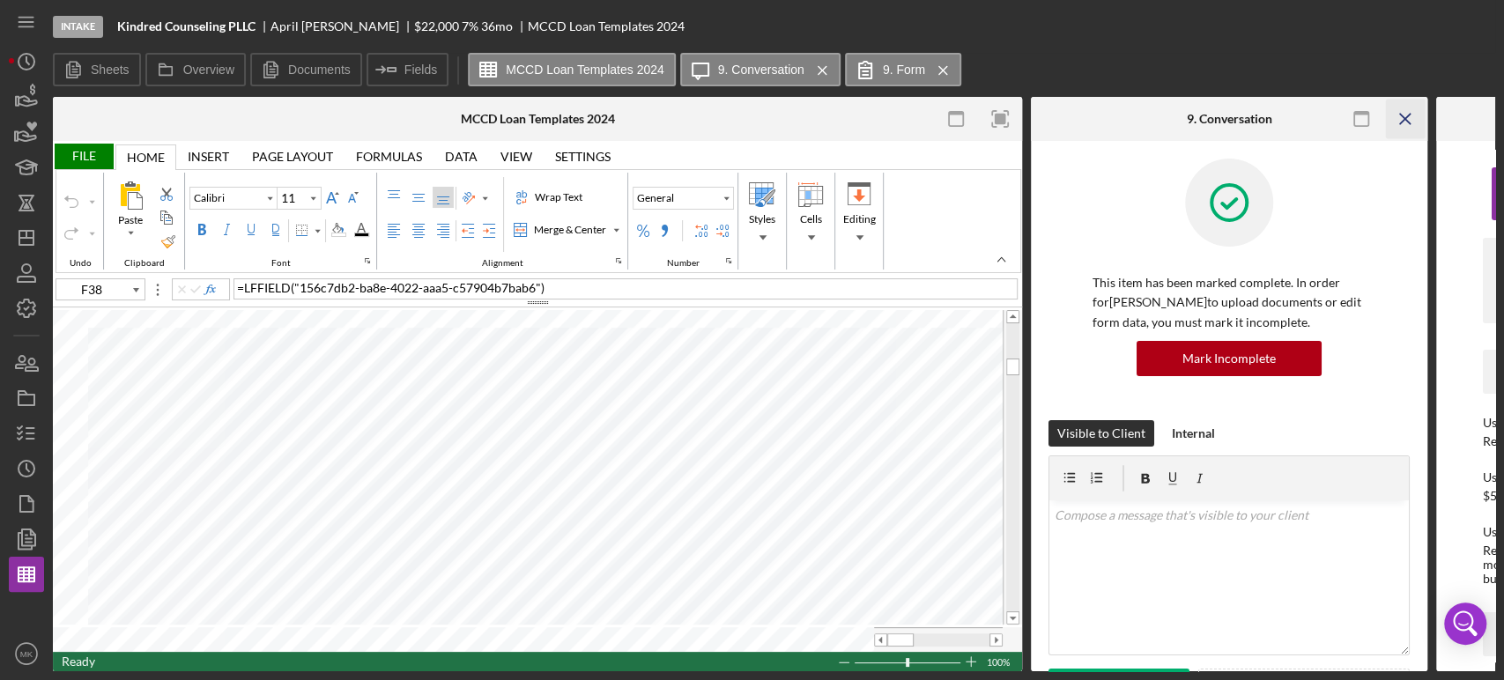
click at [1407, 122] on line "button" at bounding box center [1405, 119] width 10 height 10
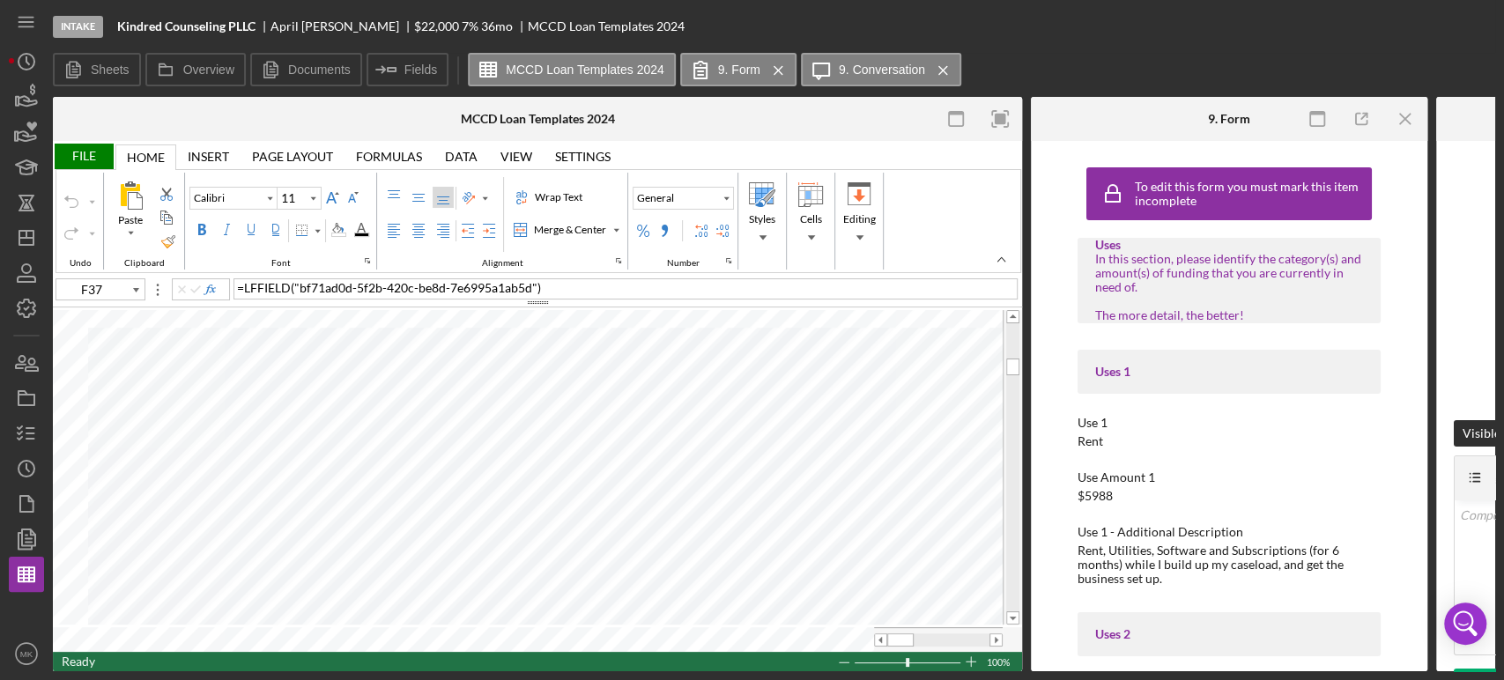
click at [1198, 217] on div "To edit this form you must mark this item incomplete" at bounding box center [1228, 193] width 285 height 53
click at [1470, 126] on div at bounding box center [1502, 119] width 132 height 44
click at [727, 61] on button "9. Form Icon/Menu Close" at bounding box center [738, 69] width 116 height 33
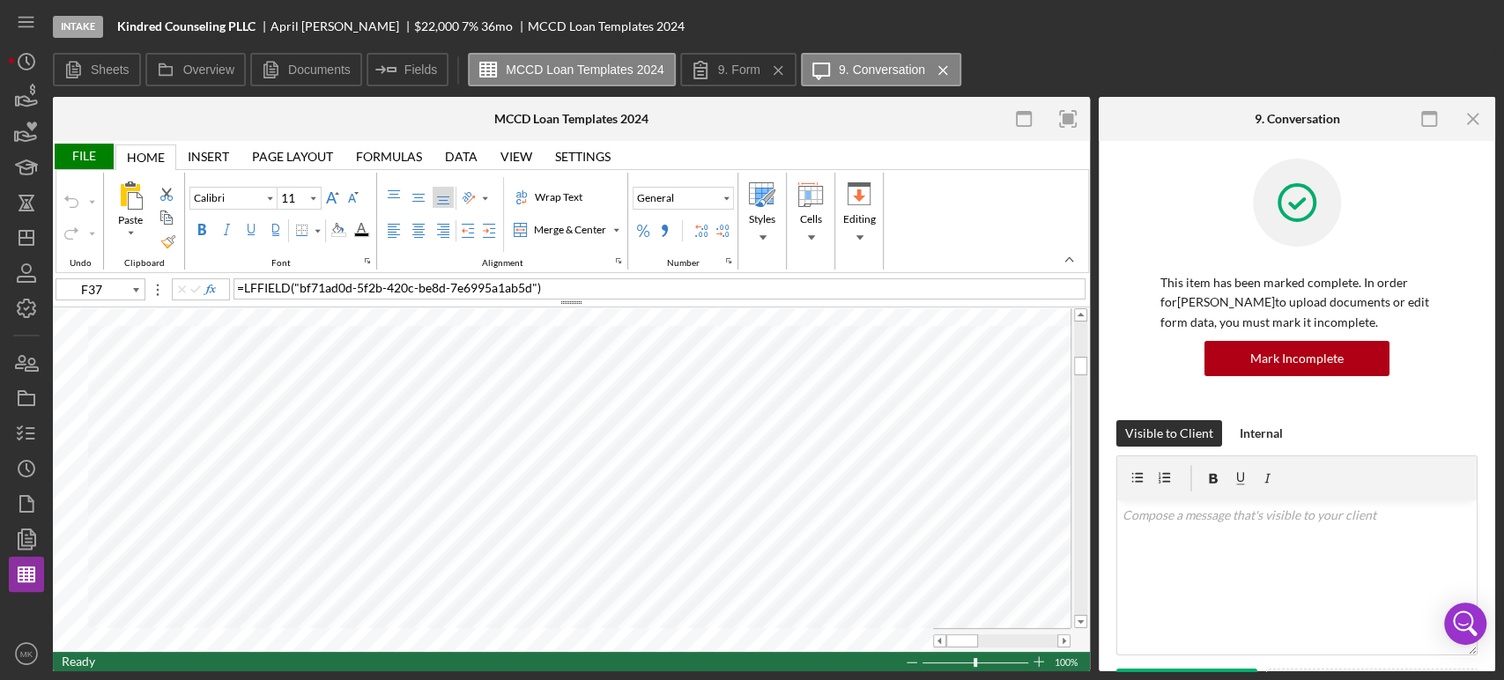
type input "F44"
drag, startPoint x: 1074, startPoint y: 359, endPoint x: 1079, endPoint y: 304, distance: 54.8
click at [1079, 304] on div "File Home Home Insert Insert Page Layout Page Layout Formulas Formulas Data Dat…" at bounding box center [571, 406] width 1037 height 530
type input "Calibri"
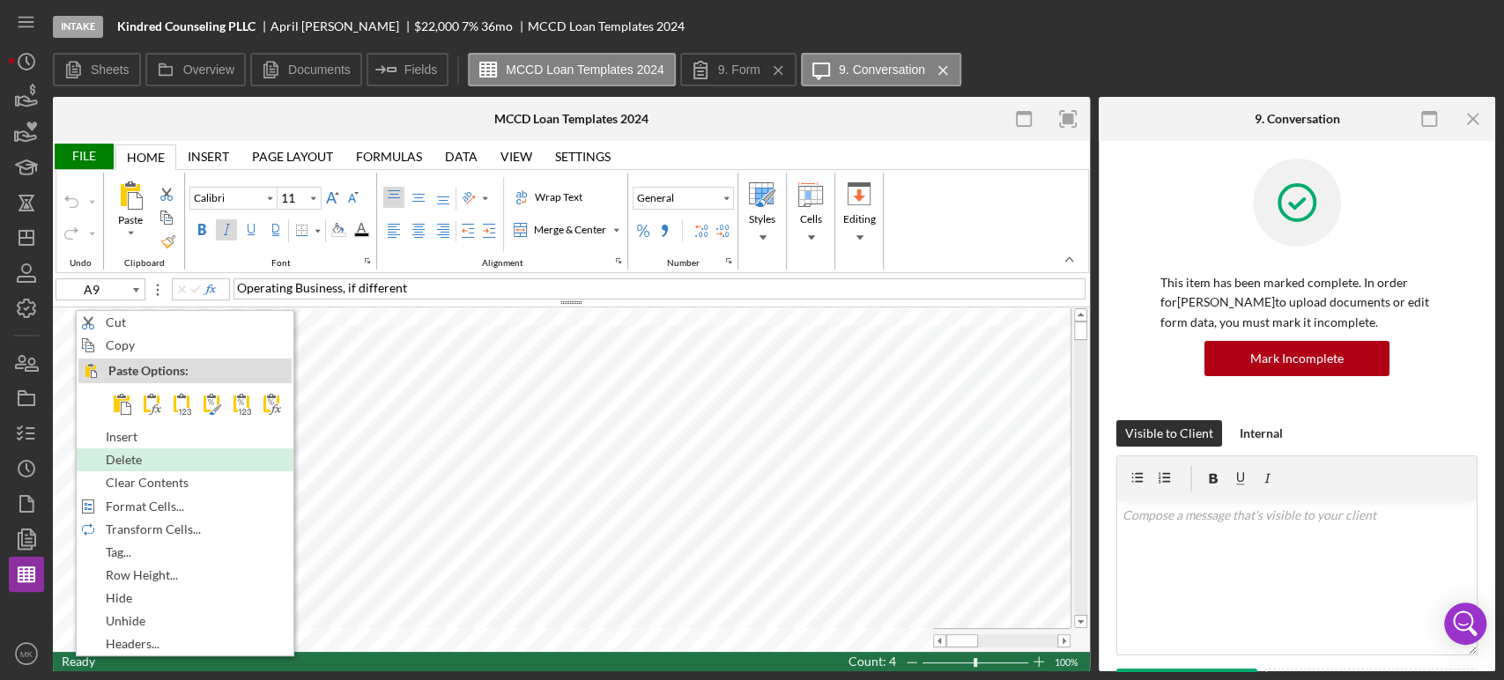
click at [226, 455] on div "Delete" at bounding box center [184, 459] width 213 height 19
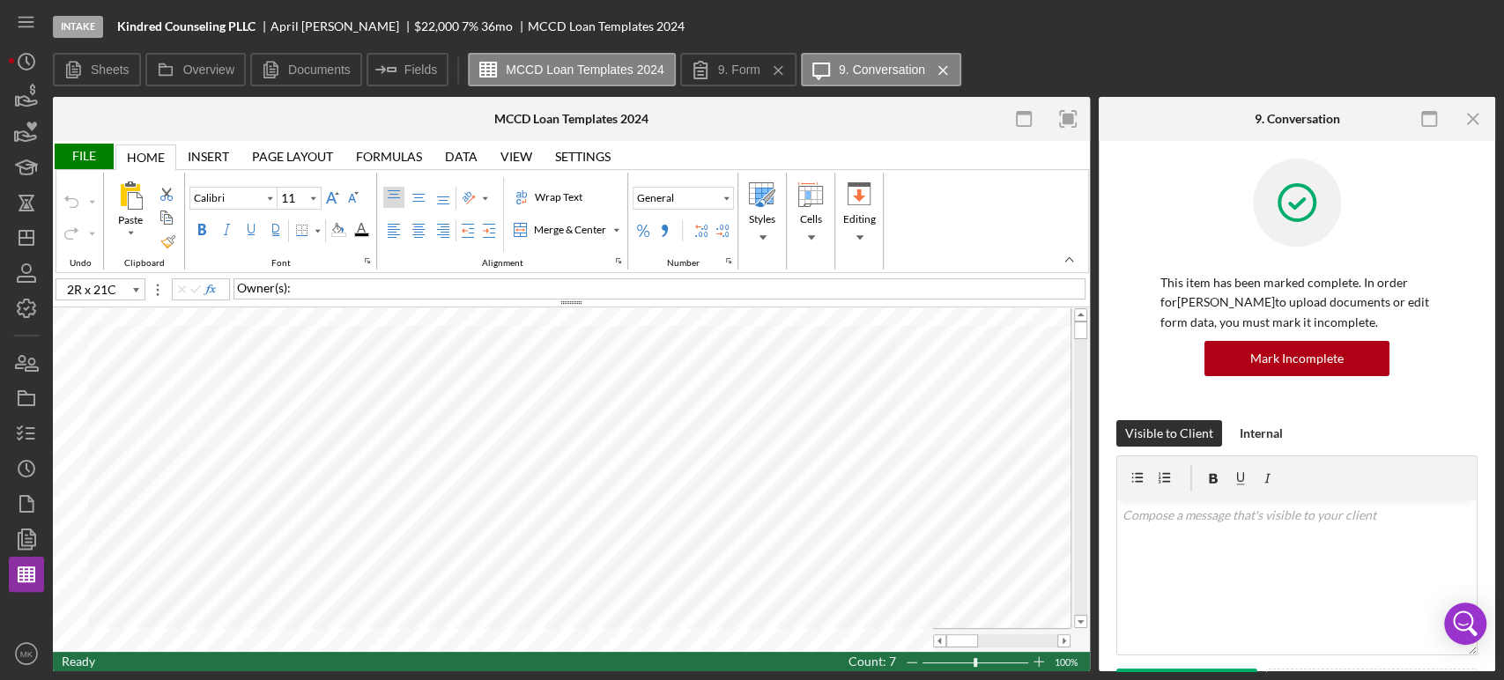
type input "A9"
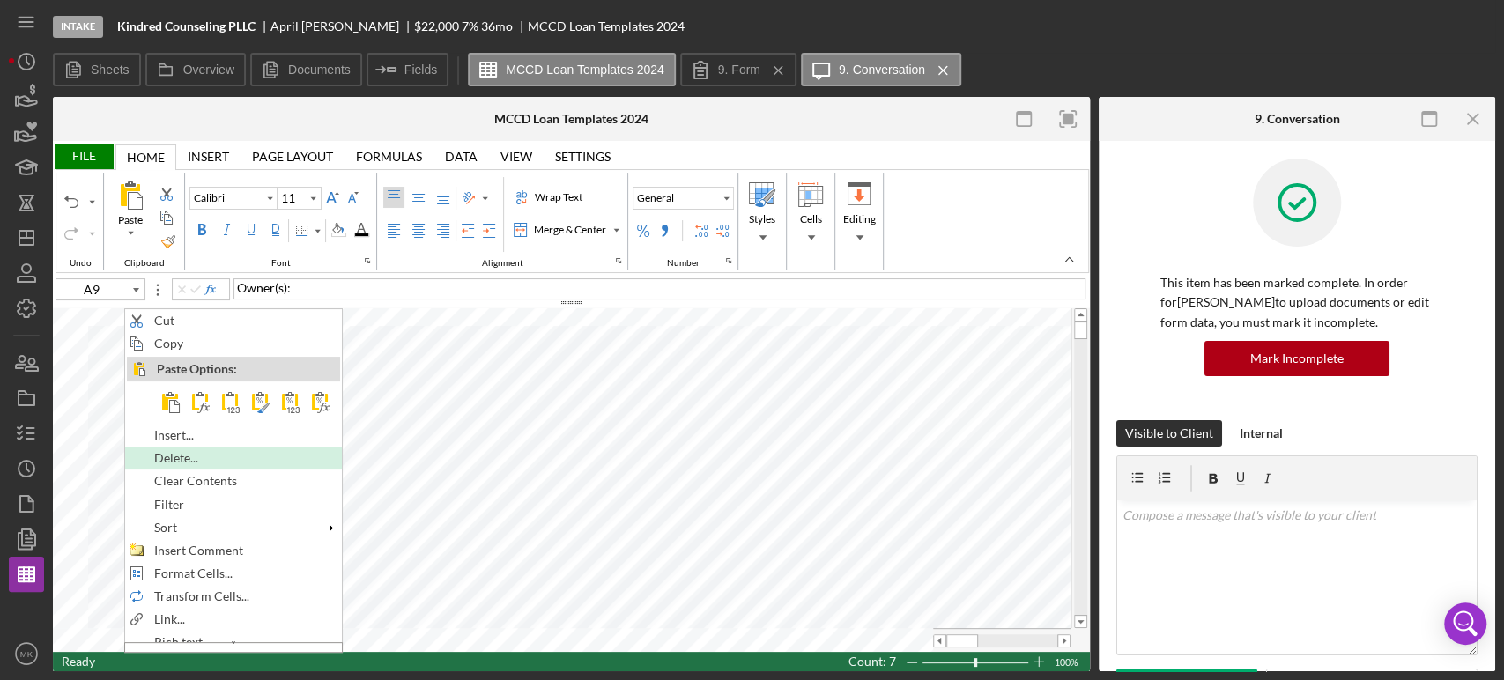
click at [248, 456] on div "Delete..." at bounding box center [233, 458] width 213 height 19
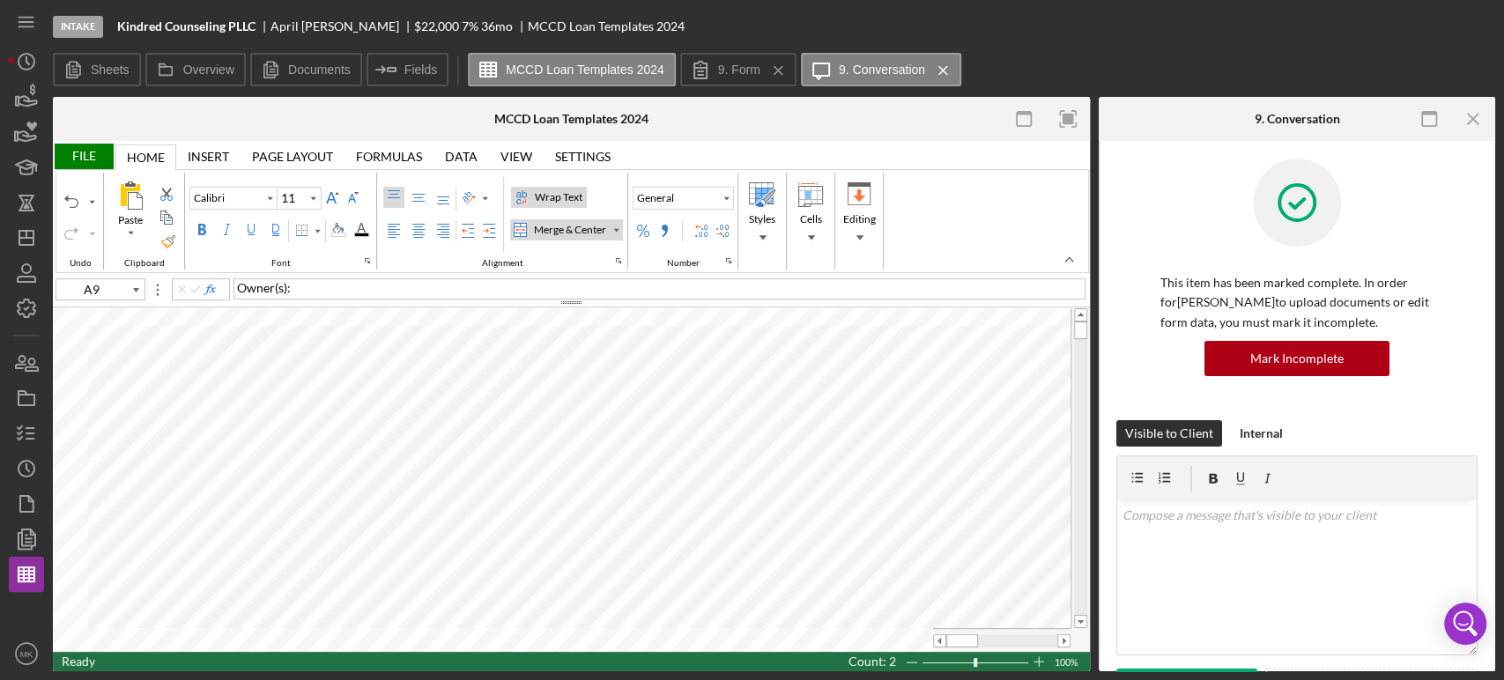
click at [80, 151] on div "File" at bounding box center [83, 157] width 61 height 26
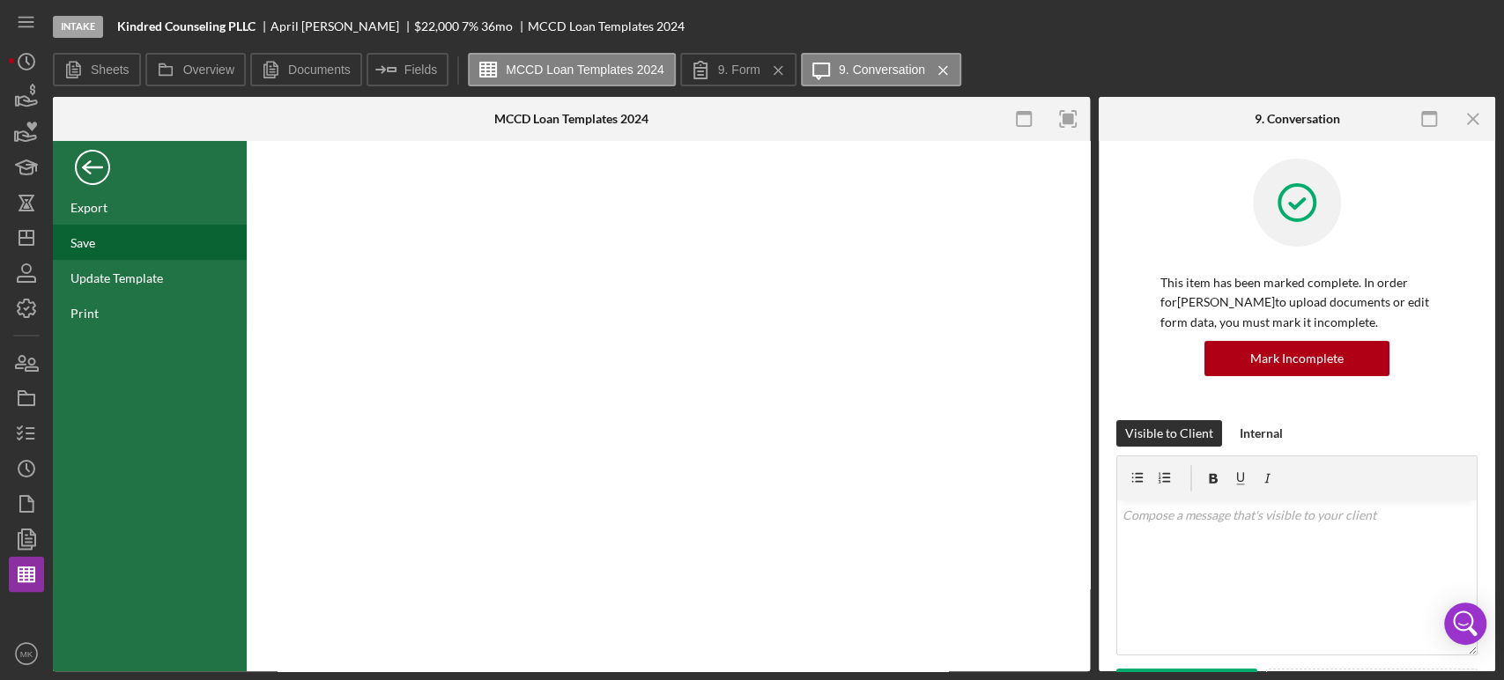
click at [98, 242] on div "Save" at bounding box center [150, 242] width 194 height 35
click at [100, 160] on div "Back" at bounding box center [92, 162] width 35 height 35
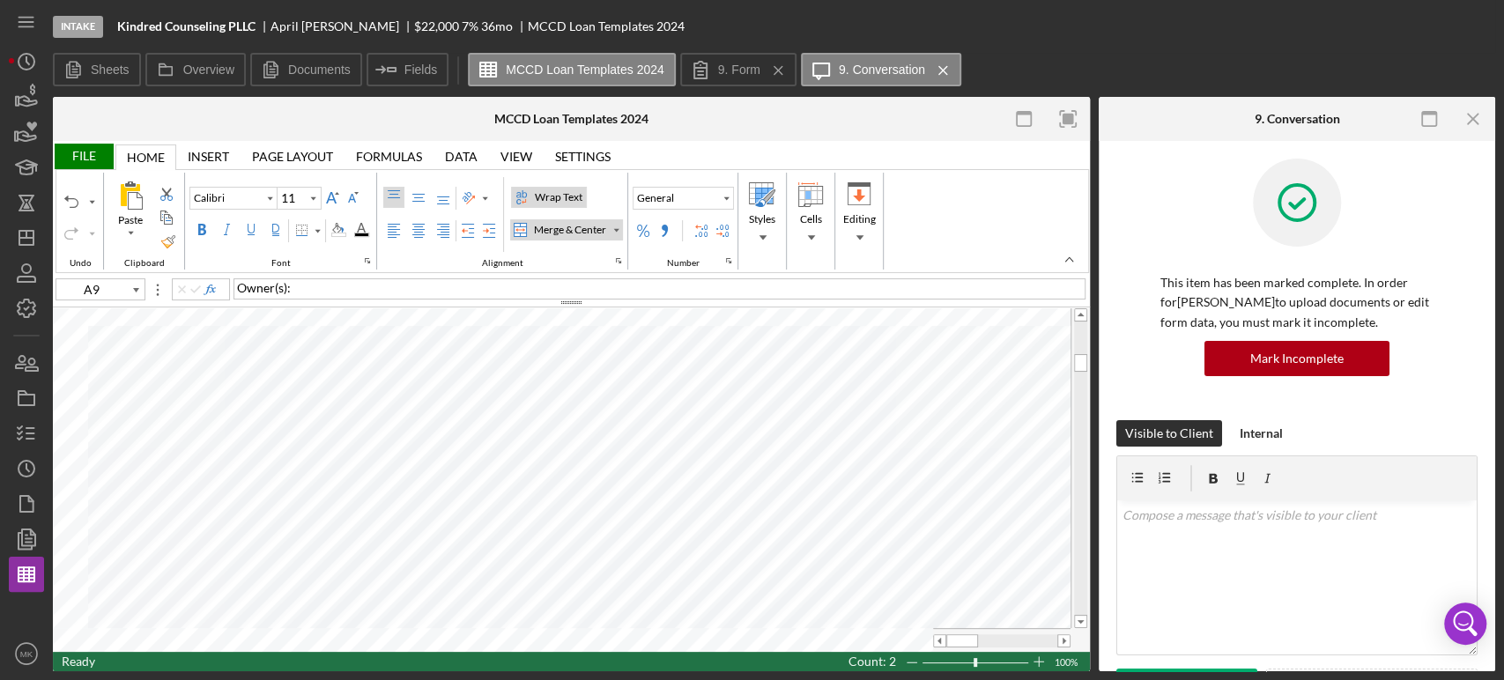
type input "Calibri"
type input "C37"
type input "Calibri"
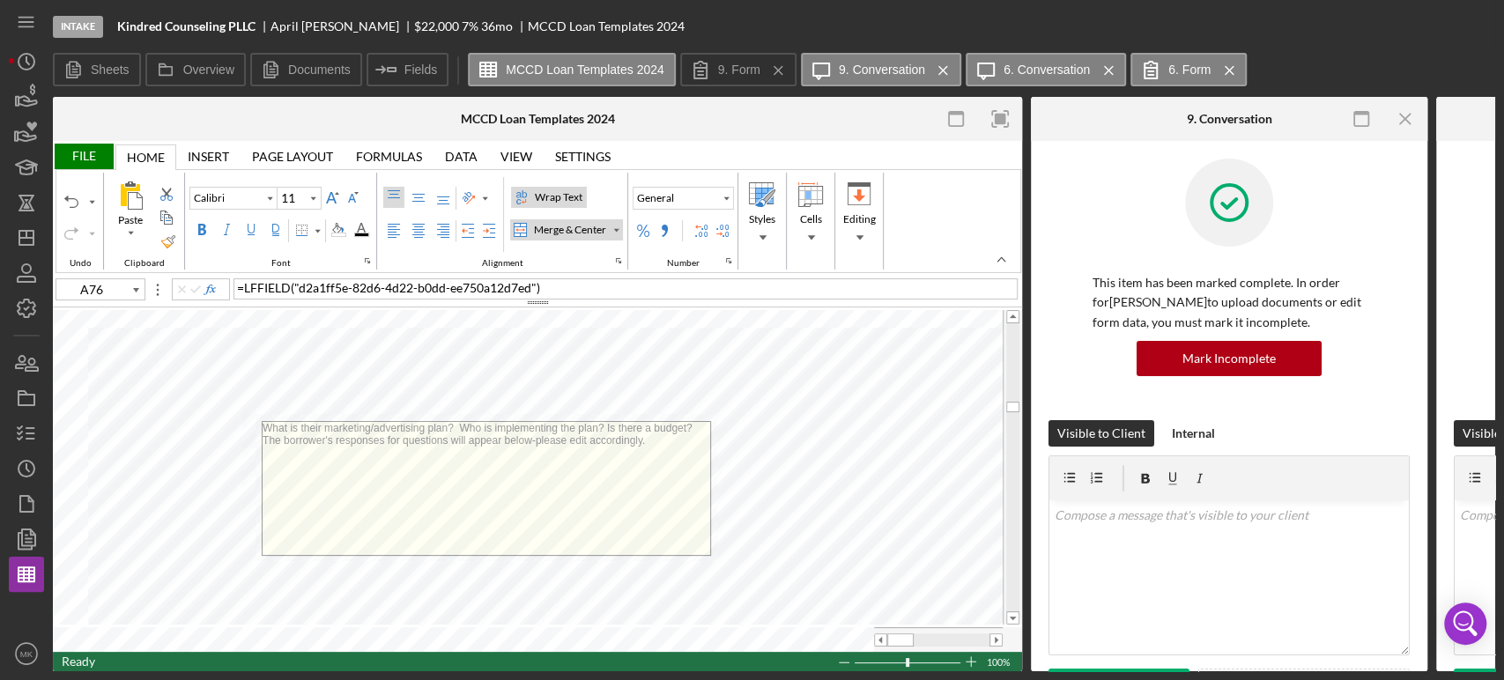
click at [552, 194] on div "Wrap Text" at bounding box center [558, 197] width 55 height 16
click at [50, 476] on div "Intake Kindred Counseling PLLC [PERSON_NAME] $22,000 $11,000 7 % 36 mo MCCD Loa…" at bounding box center [752, 335] width 1487 height 671
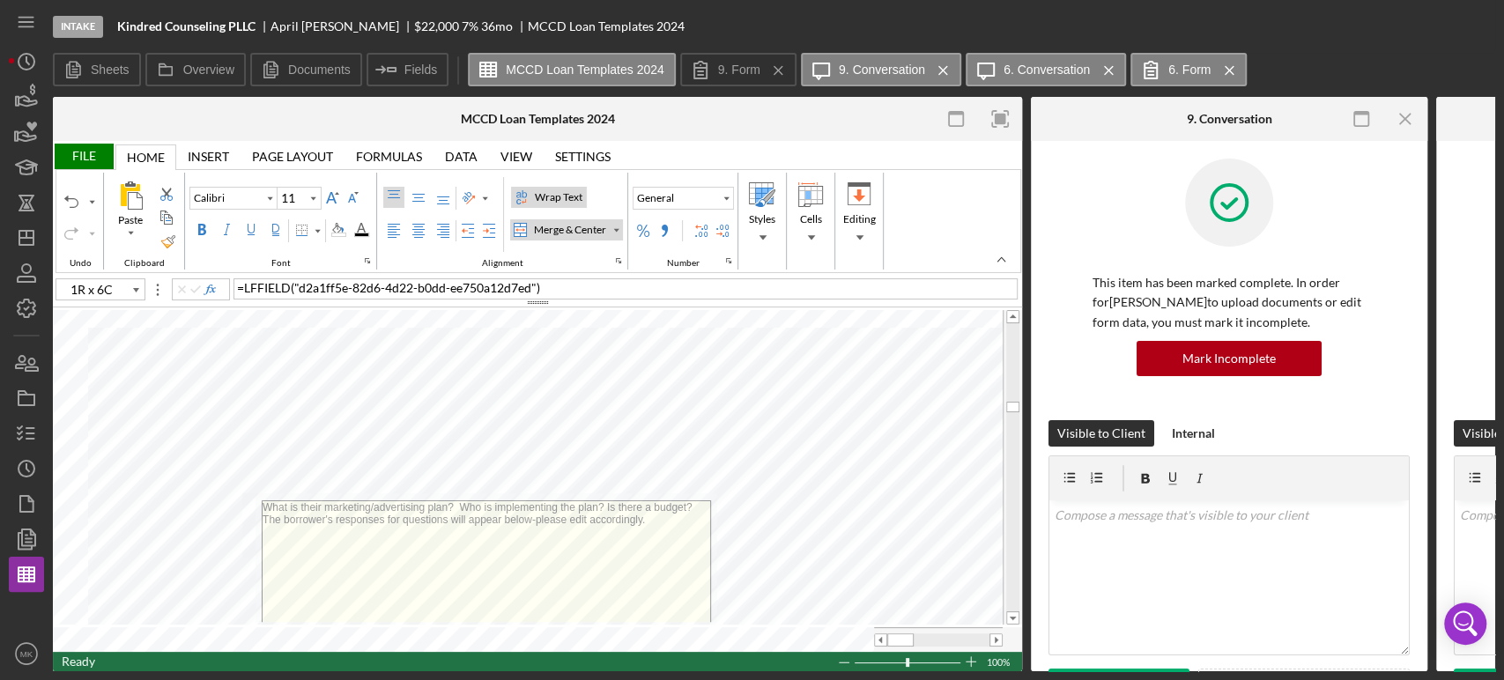
type input "A77"
click at [554, 196] on div "Wrap Text" at bounding box center [558, 197] width 55 height 16
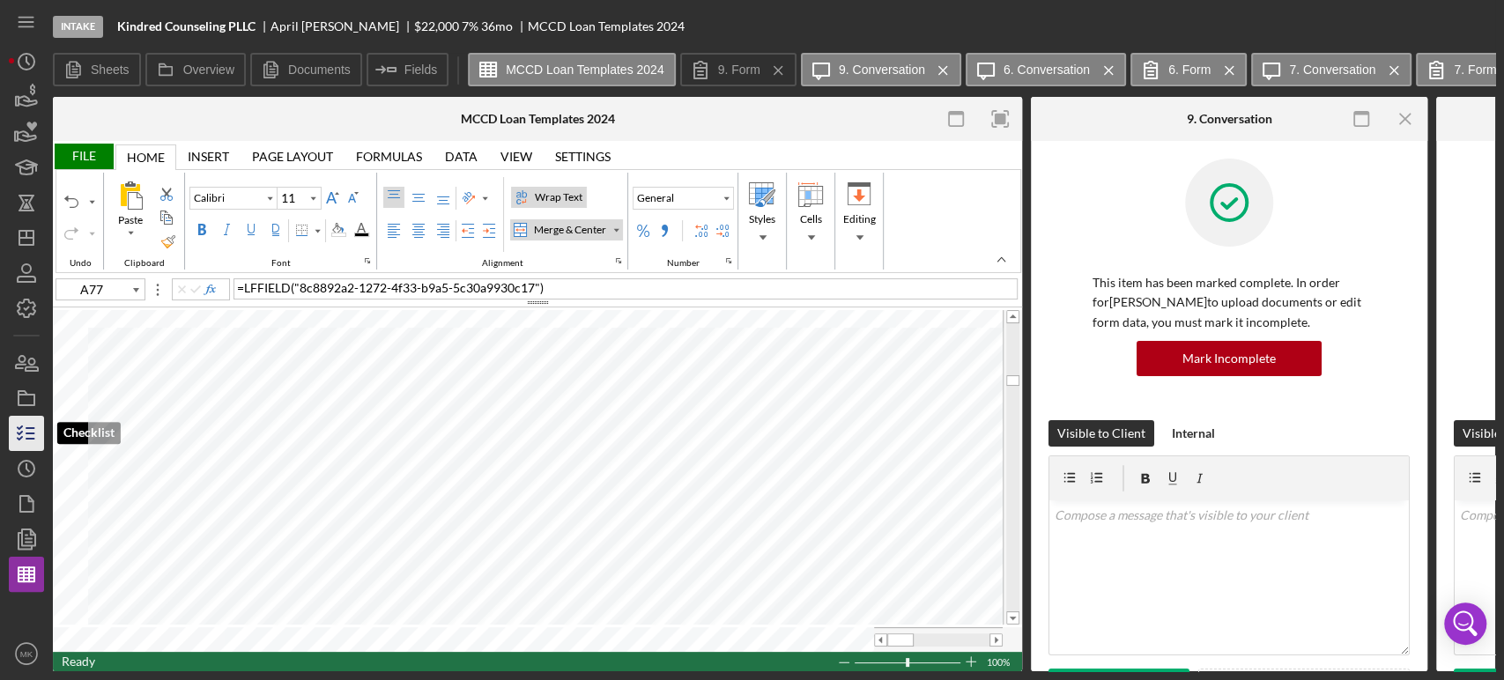
click at [26, 434] on line "button" at bounding box center [30, 434] width 8 height 0
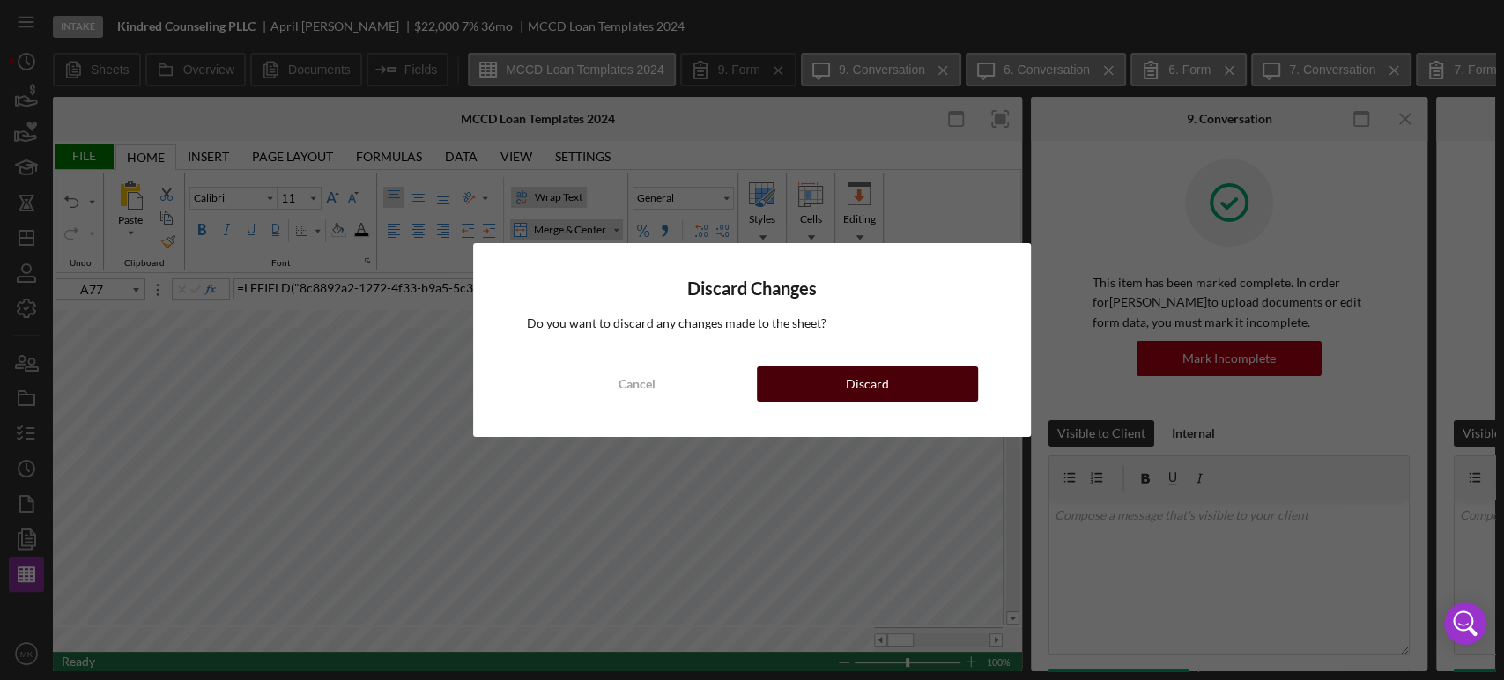
click at [876, 382] on div "Discard" at bounding box center [867, 384] width 43 height 35
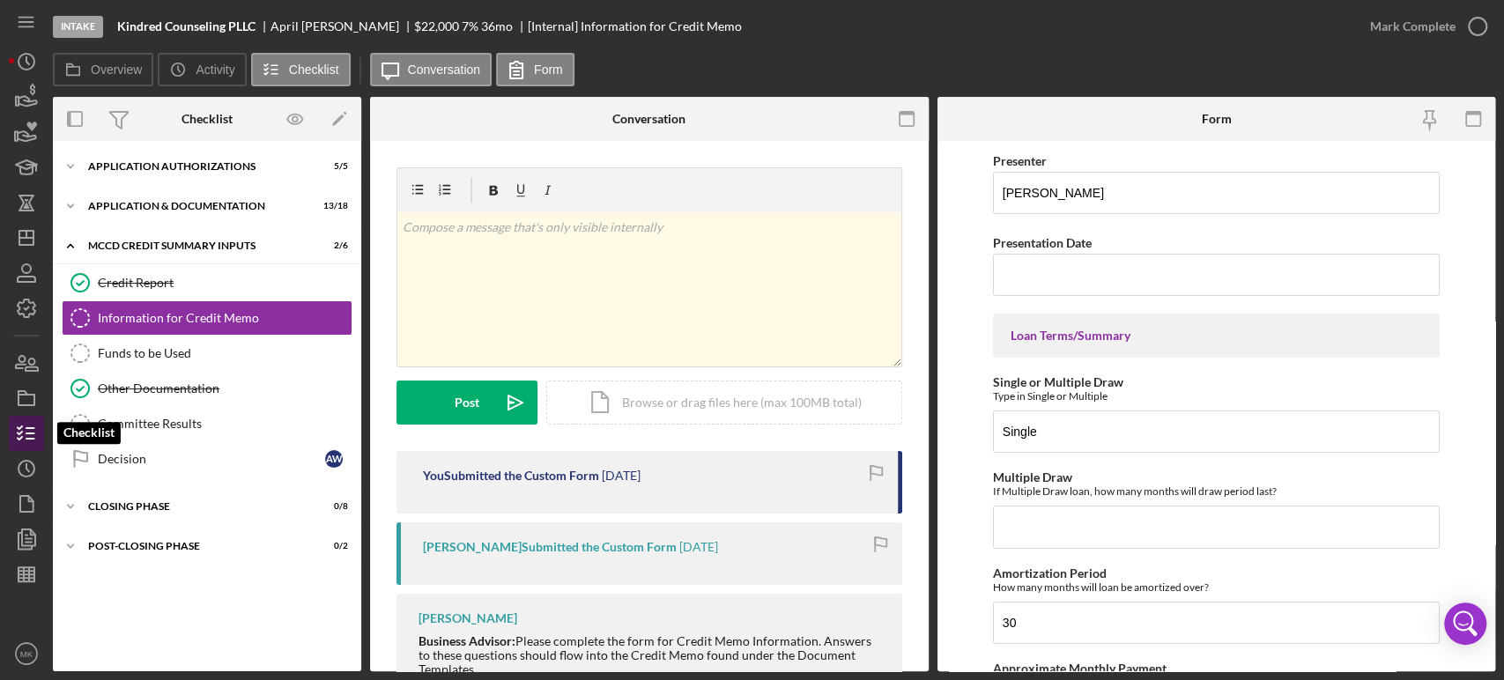
click at [34, 430] on icon "button" at bounding box center [26, 434] width 44 height 44
click at [29, 572] on line "button" at bounding box center [29, 574] width 0 height 14
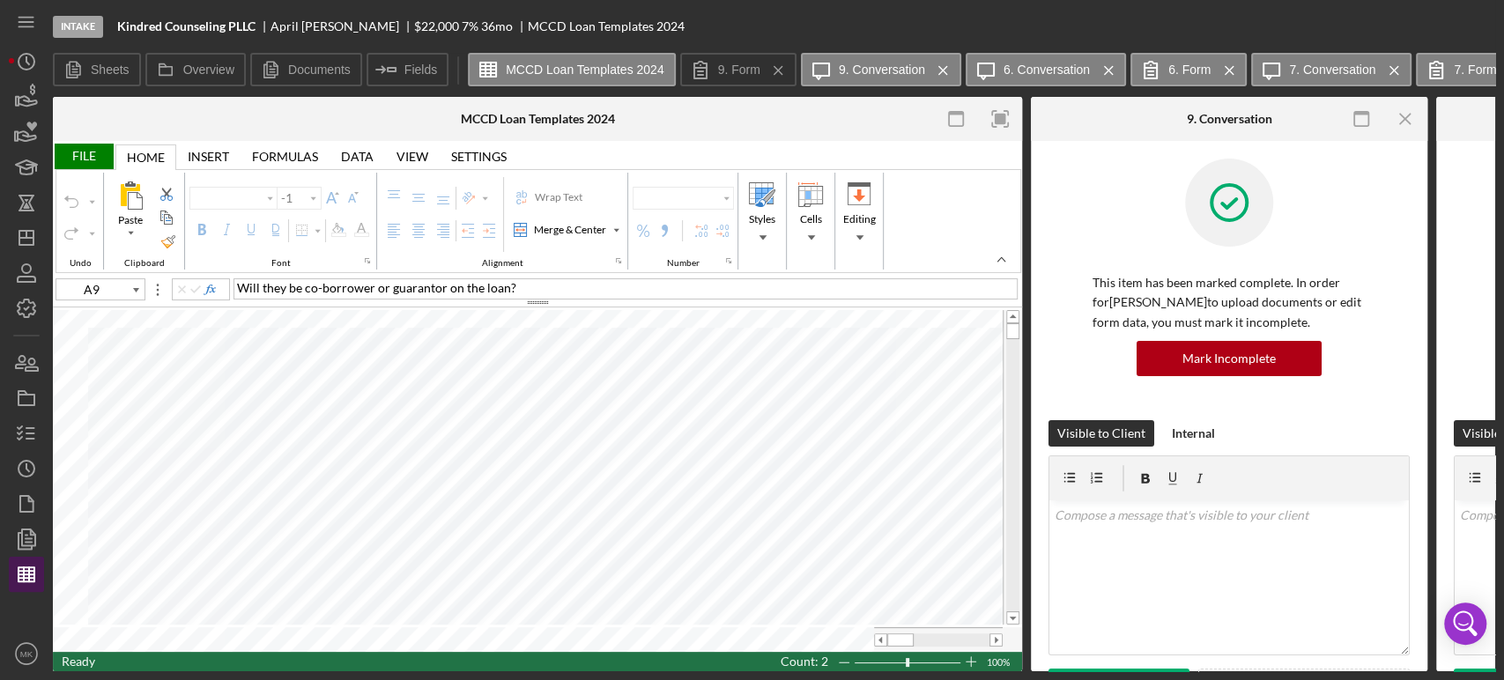
type input "Calibri"
type input "11"
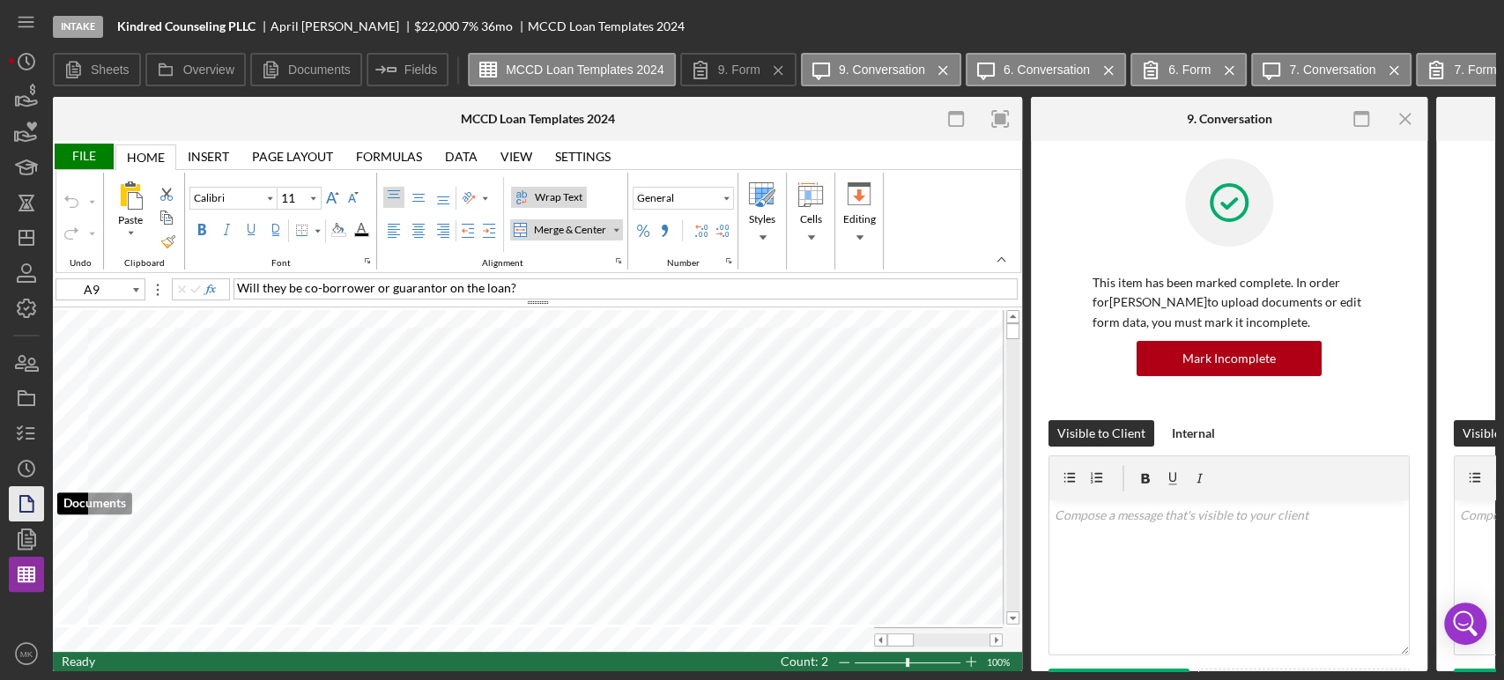
click at [26, 499] on icon "button" at bounding box center [26, 504] width 44 height 44
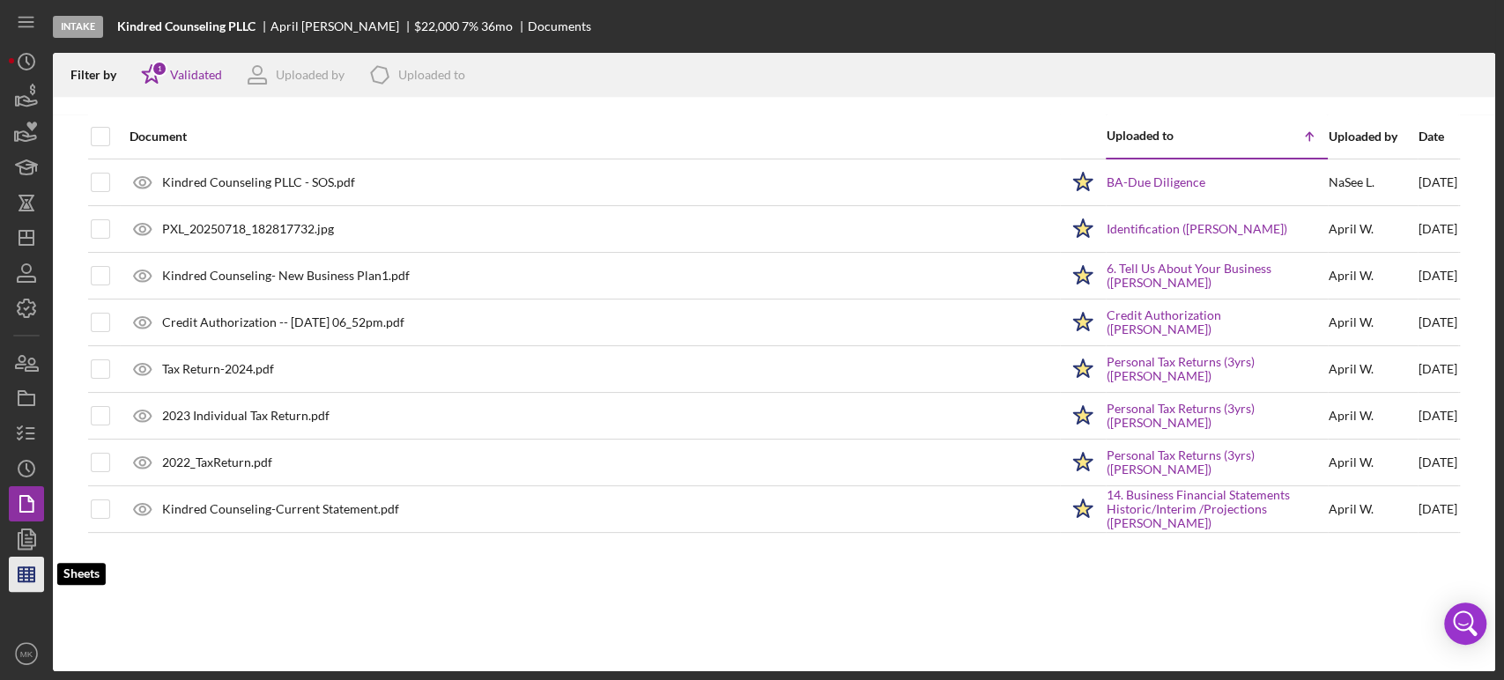
click at [29, 577] on line "button" at bounding box center [29, 574] width 0 height 14
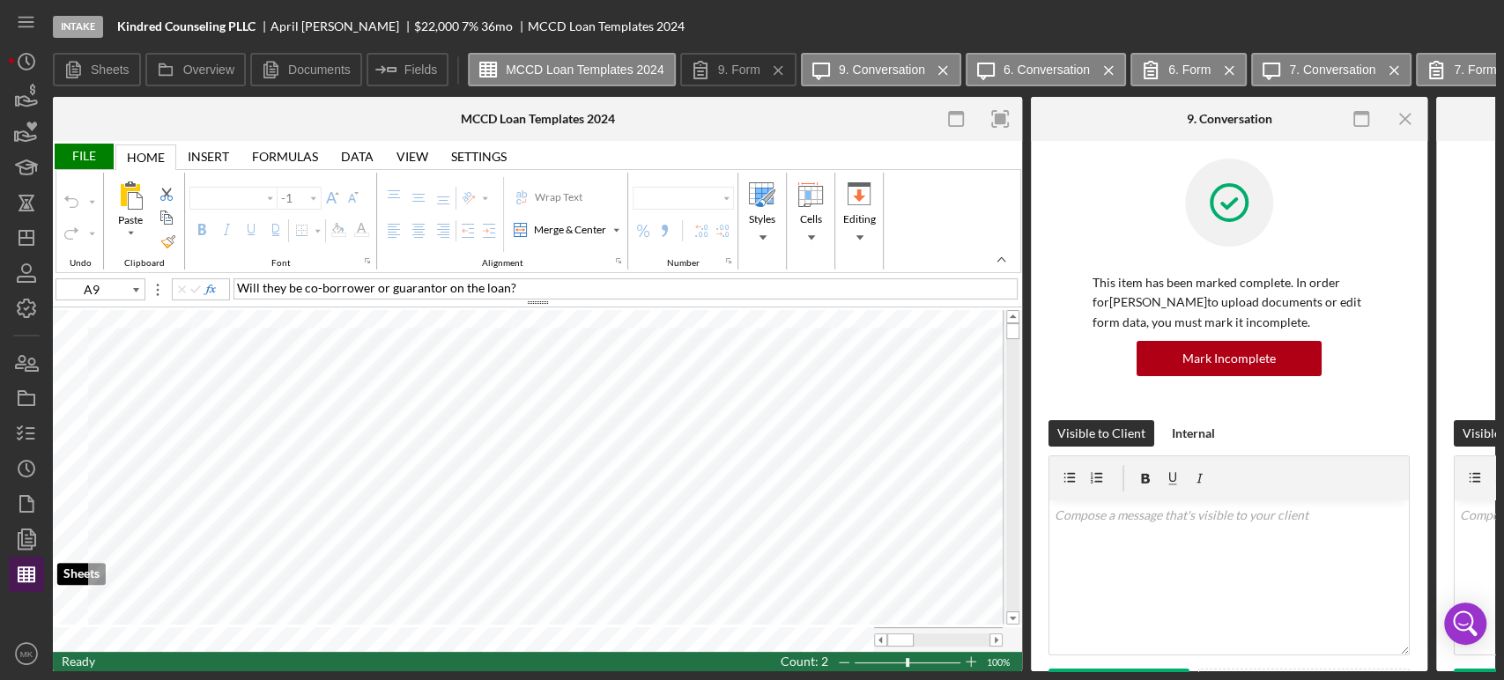
type input "Calibri"
type input "11"
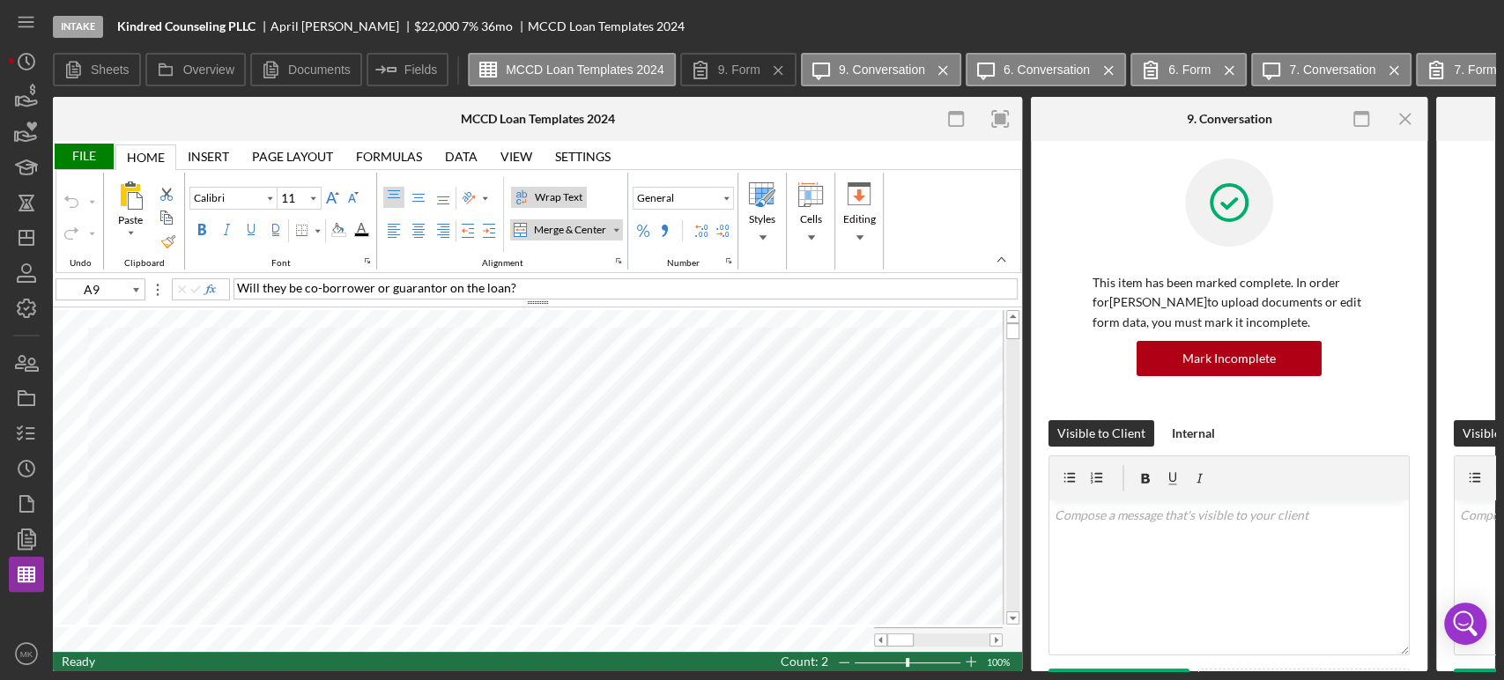
click at [80, 153] on div "File" at bounding box center [83, 157] width 61 height 26
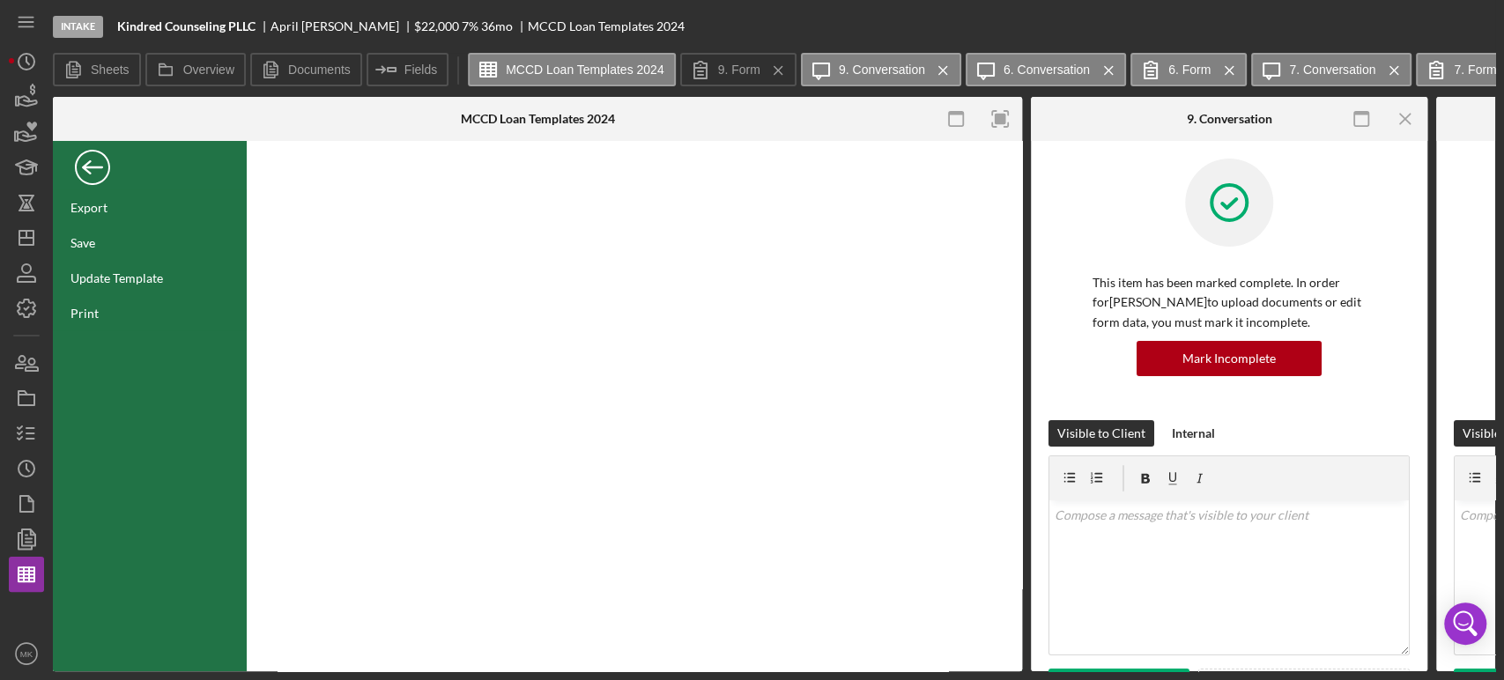
click at [94, 161] on div "Back" at bounding box center [92, 162] width 35 height 35
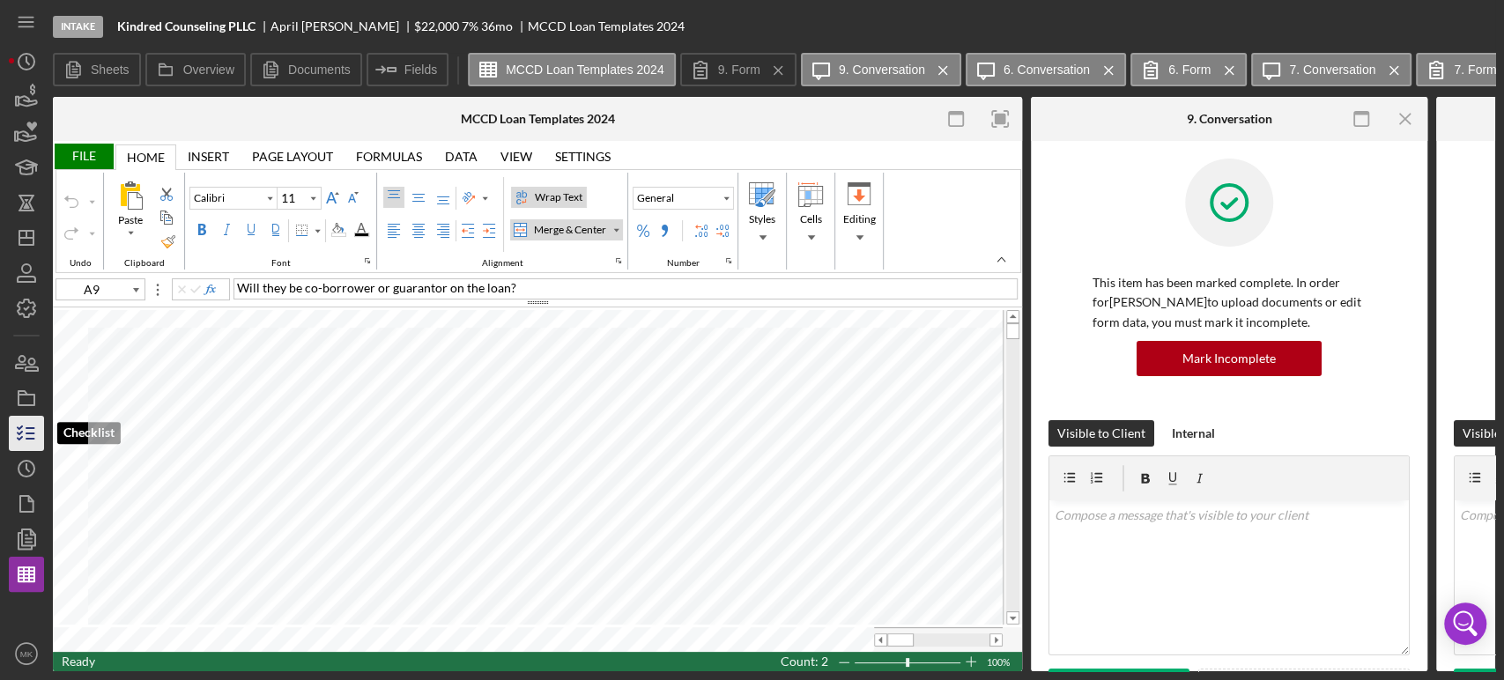
click at [25, 435] on icon "button" at bounding box center [26, 434] width 44 height 44
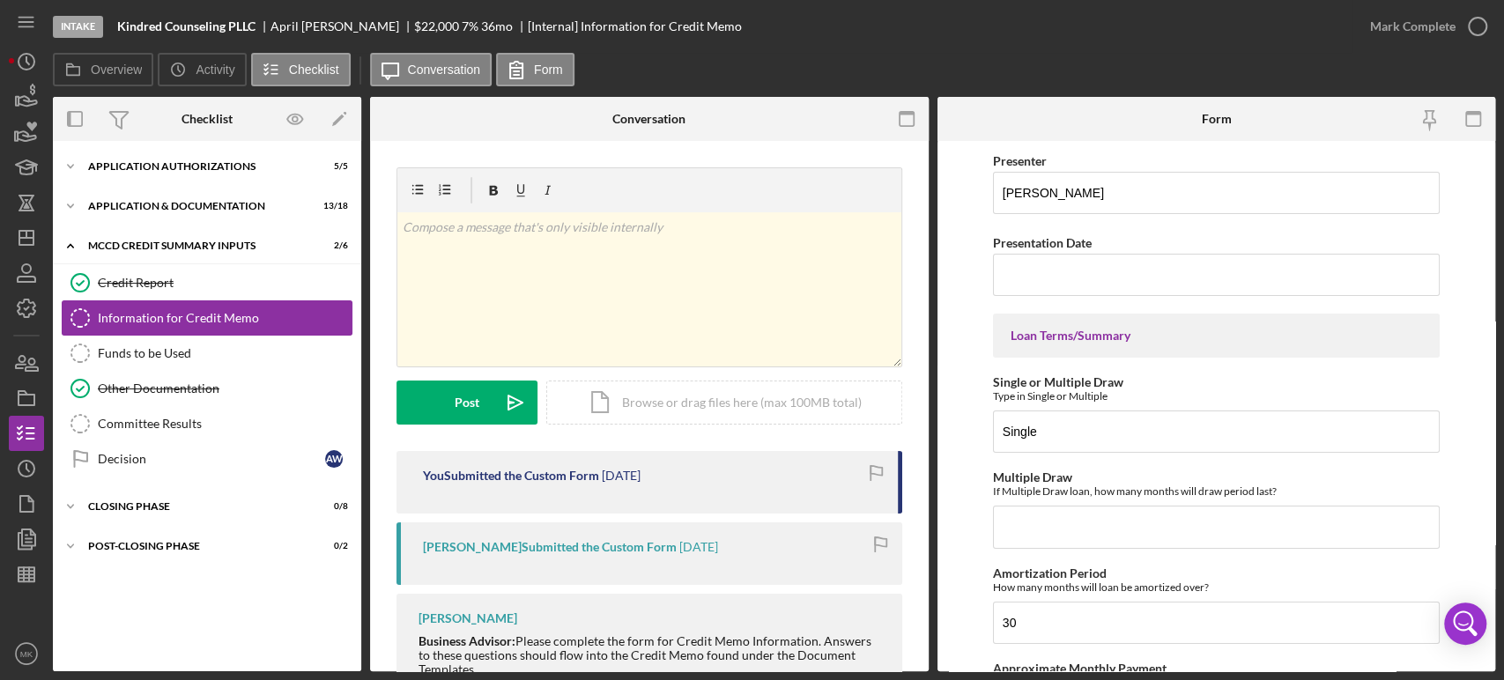
click at [241, 318] on div "Information for Credit Memo" at bounding box center [225, 318] width 254 height 14
click at [268, 286] on div "Credit Report" at bounding box center [225, 283] width 254 height 14
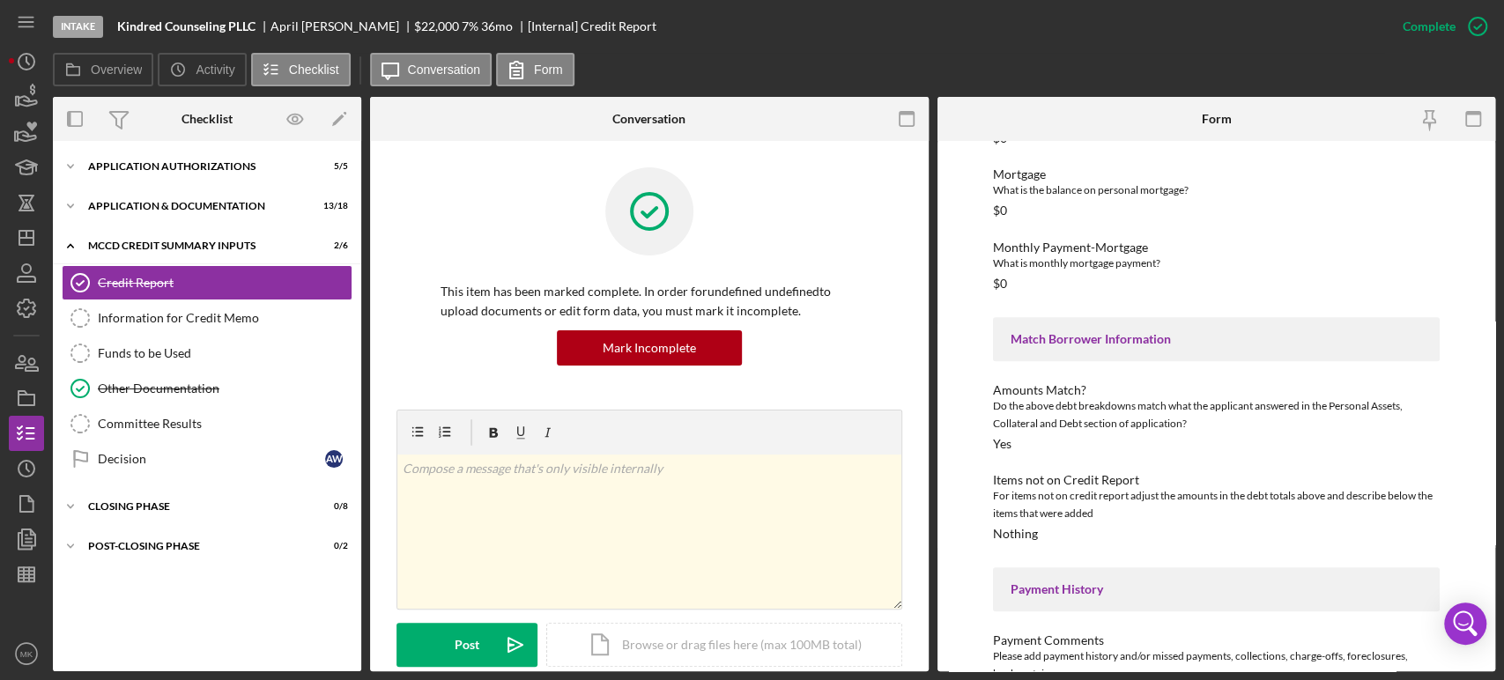
scroll to position [532, 0]
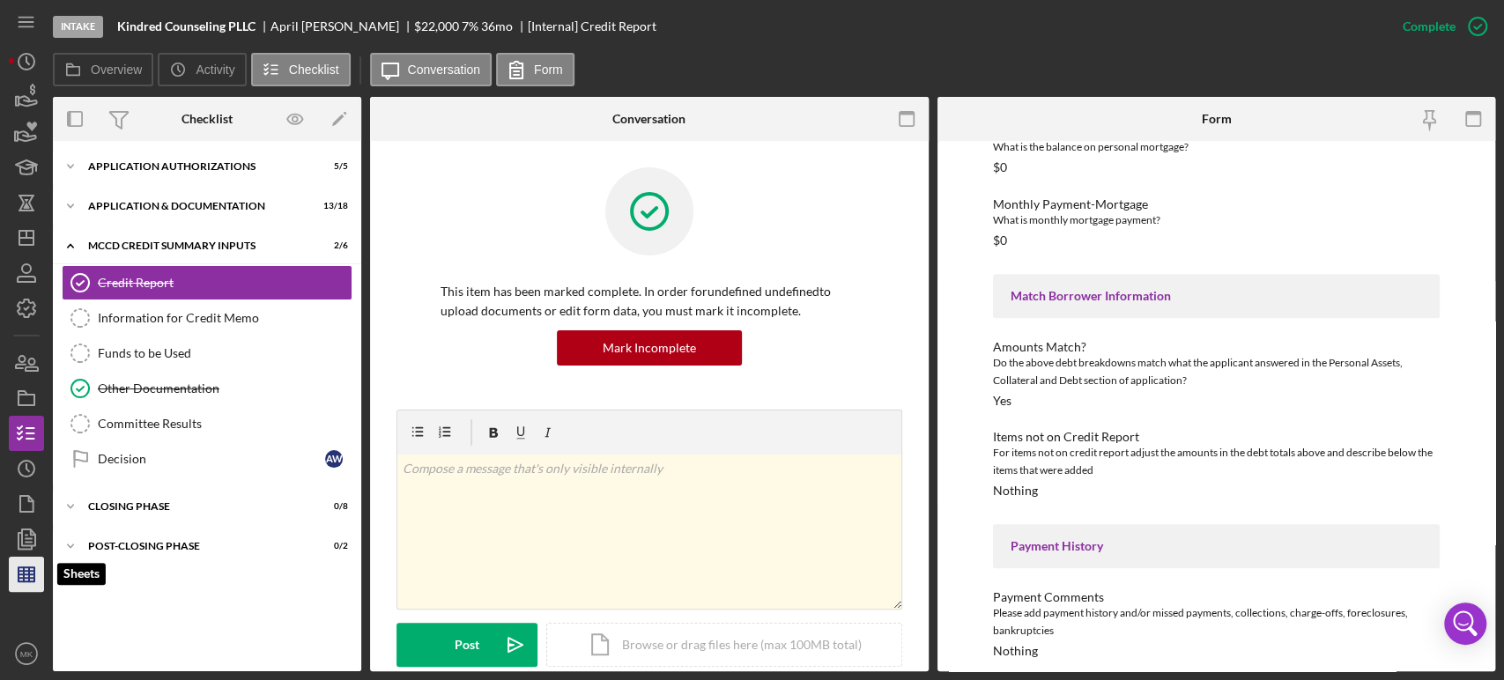
click at [26, 572] on icon "button" at bounding box center [26, 574] width 44 height 44
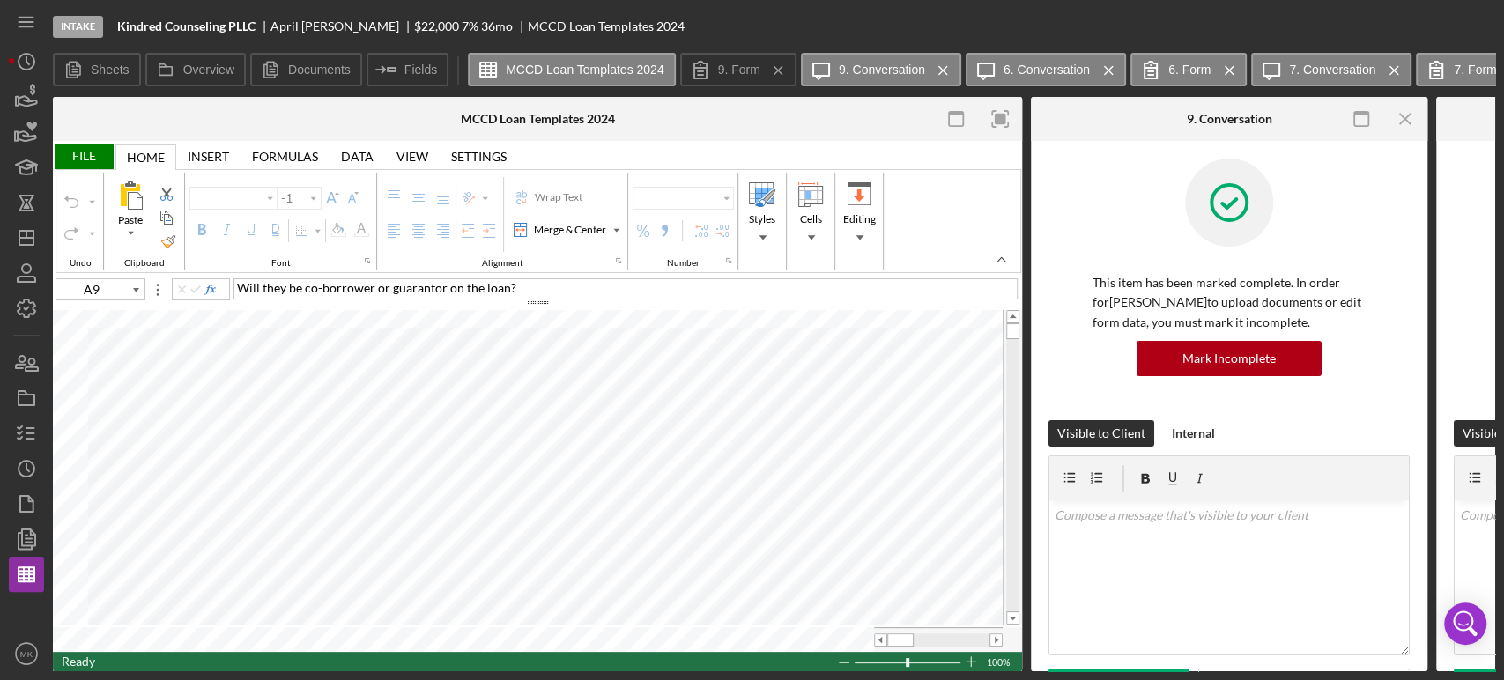
type input "Calibri"
type input "11"
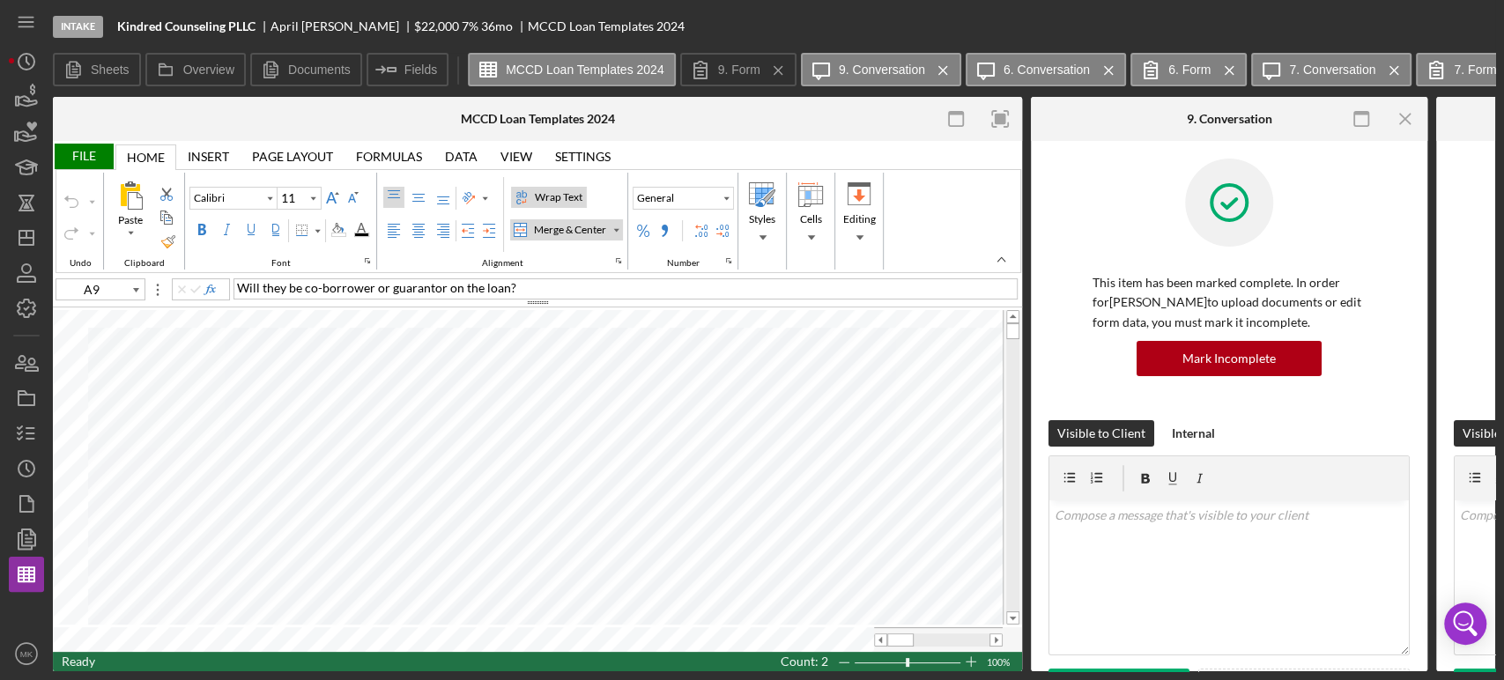
type input "I27"
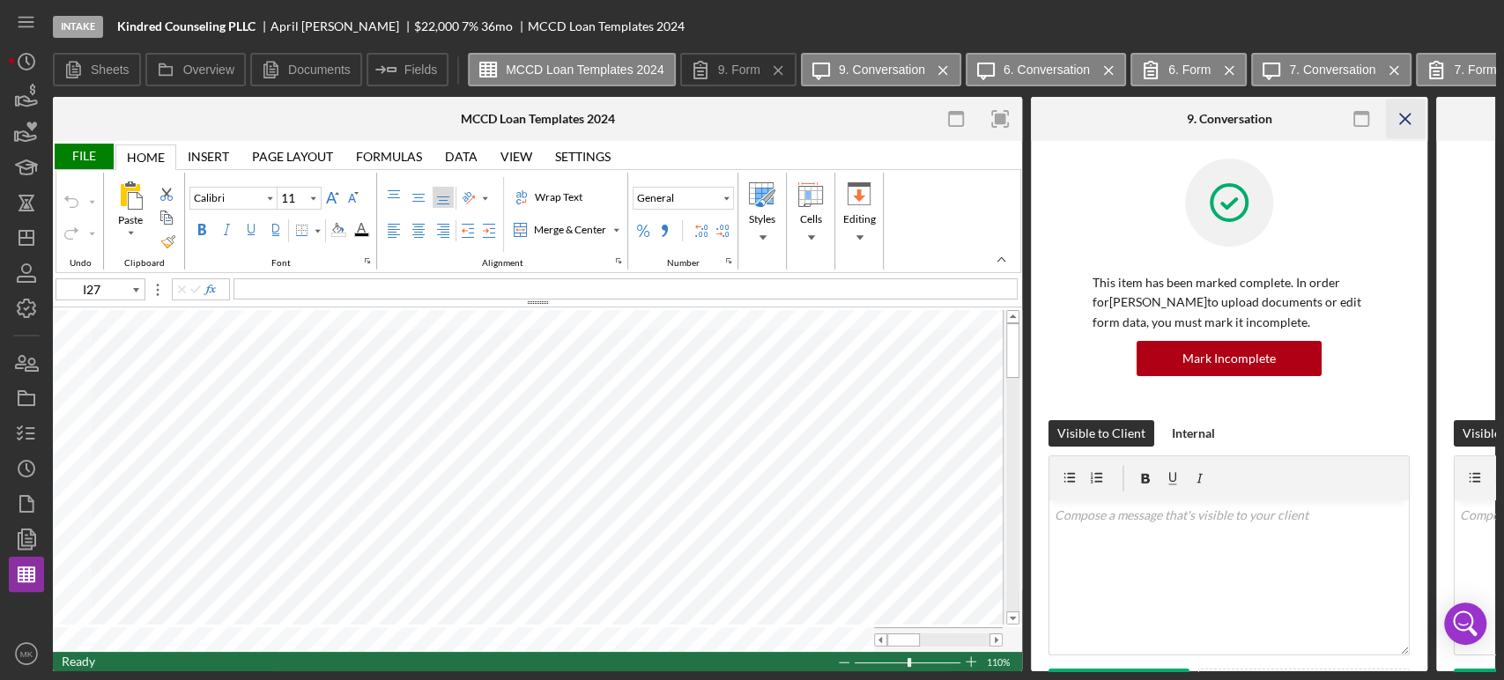
click at [1400, 114] on line "button" at bounding box center [1405, 119] width 10 height 10
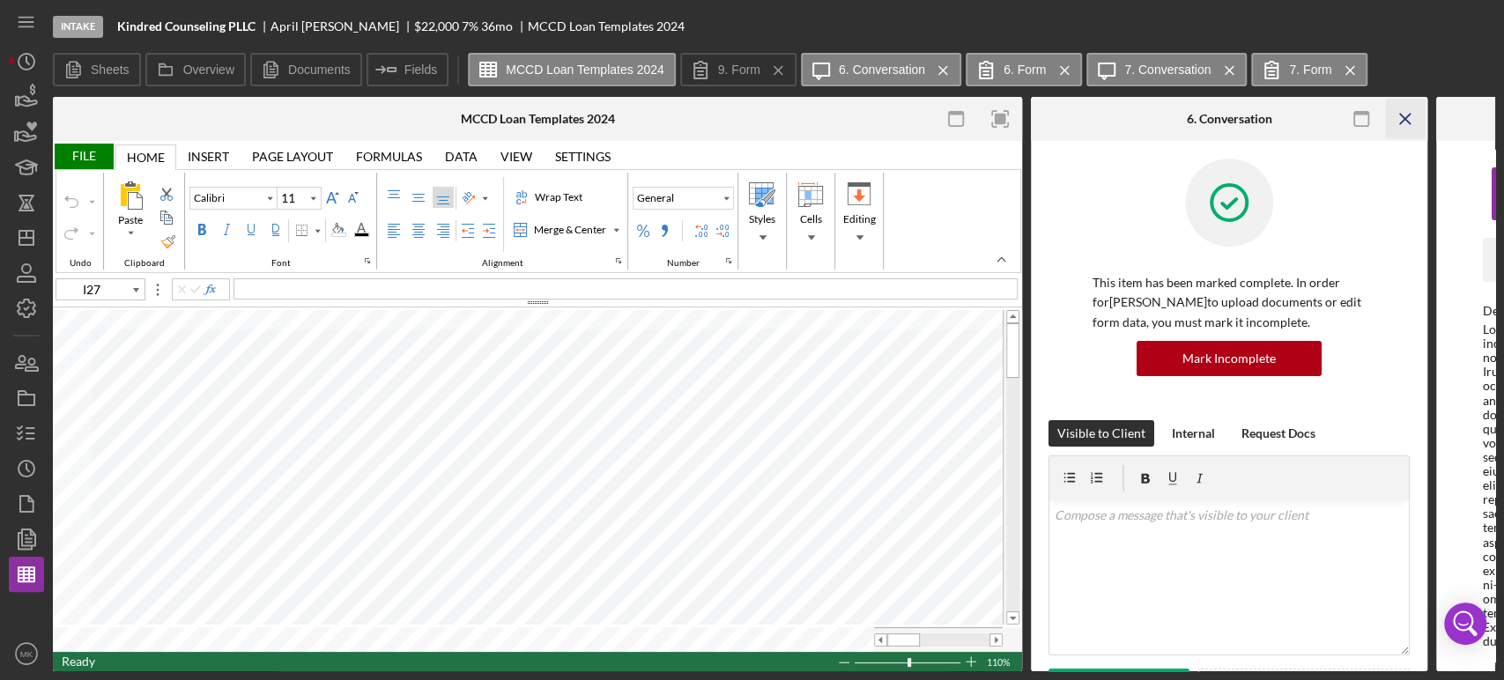
click at [1405, 111] on icon "Icon/Menu Close" at bounding box center [1406, 120] width 40 height 40
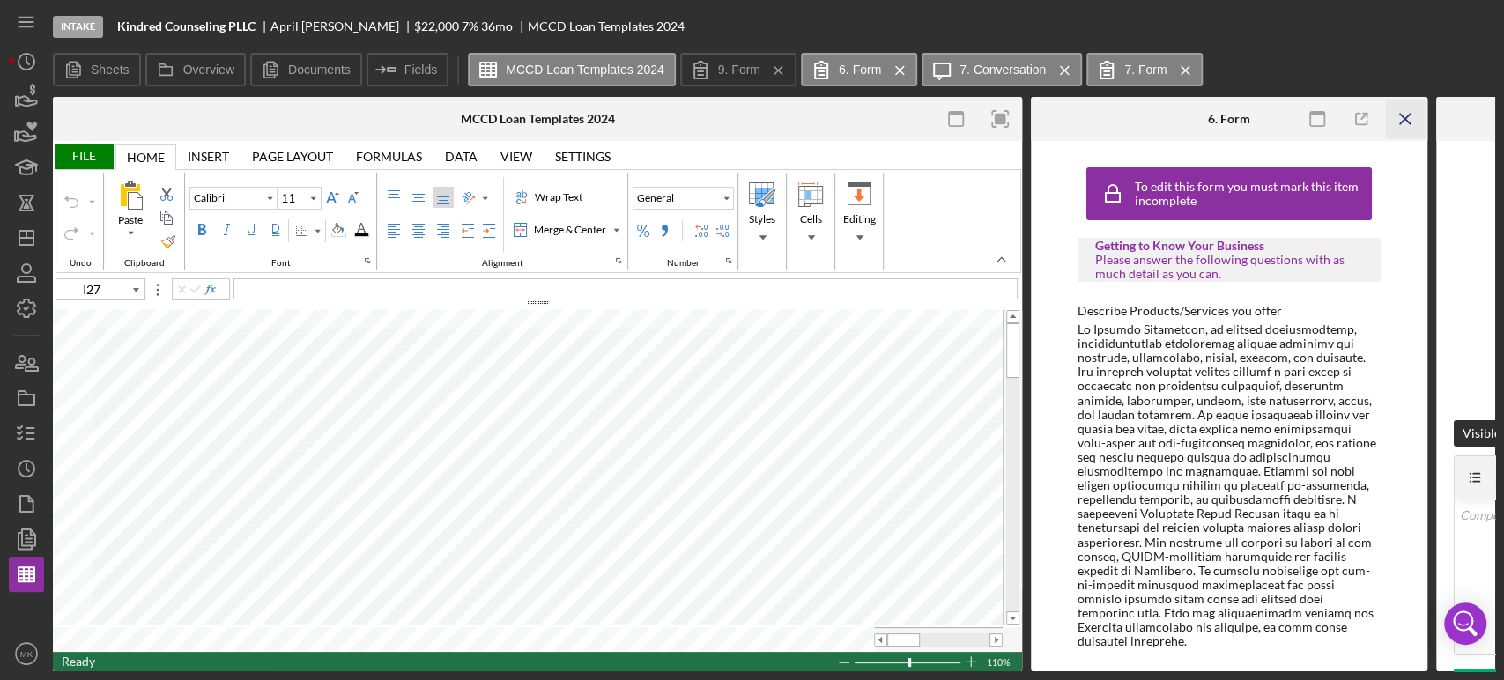
click at [1406, 121] on line "button" at bounding box center [1405, 119] width 10 height 10
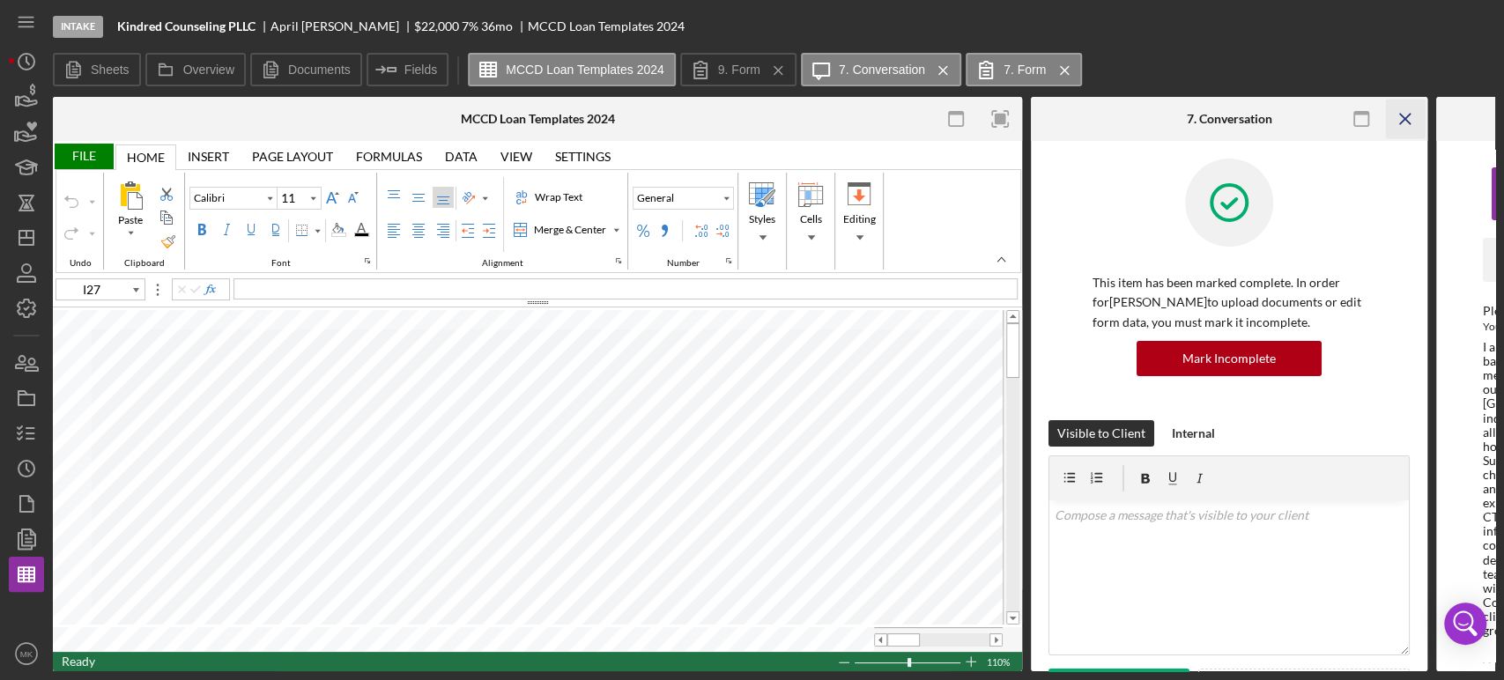
click at [1405, 113] on icon "Icon/Menu Close" at bounding box center [1406, 120] width 40 height 40
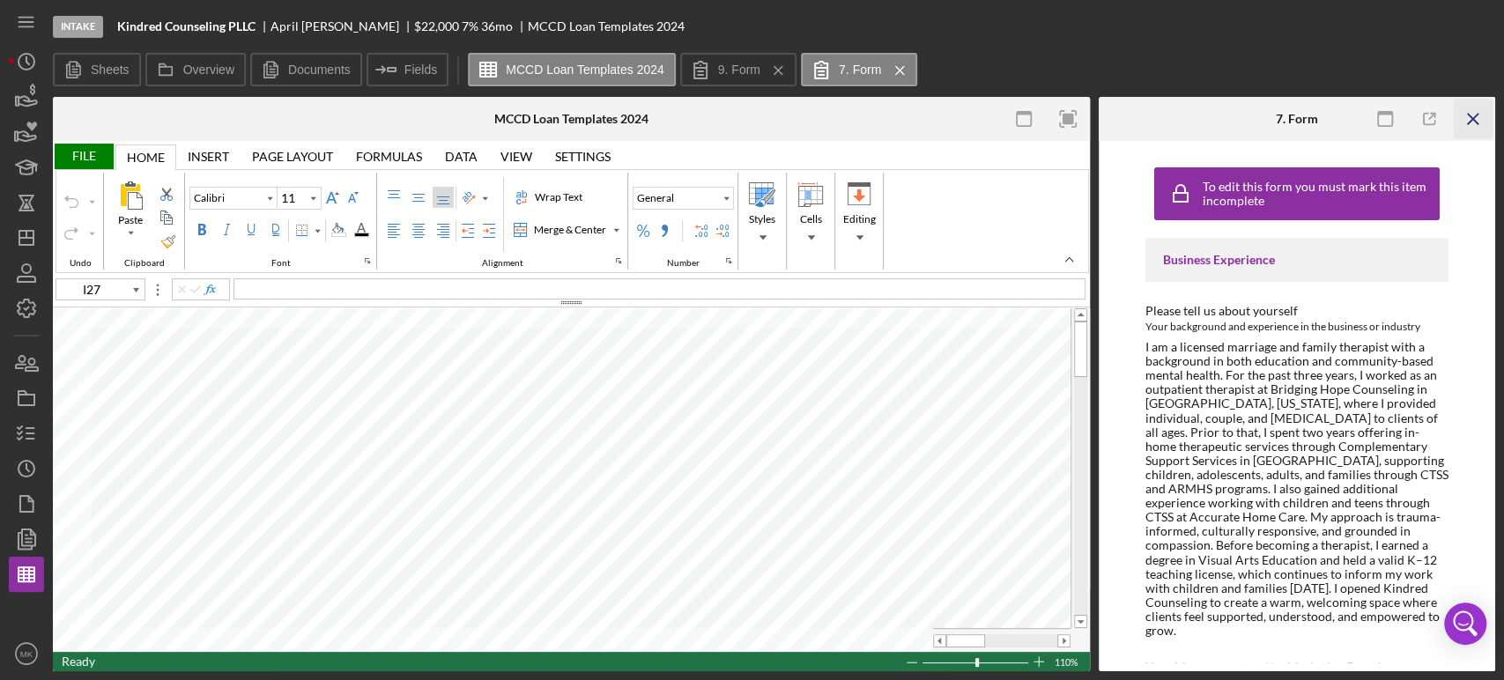
click at [1472, 116] on icon "Icon/Menu Close" at bounding box center [1474, 120] width 40 height 40
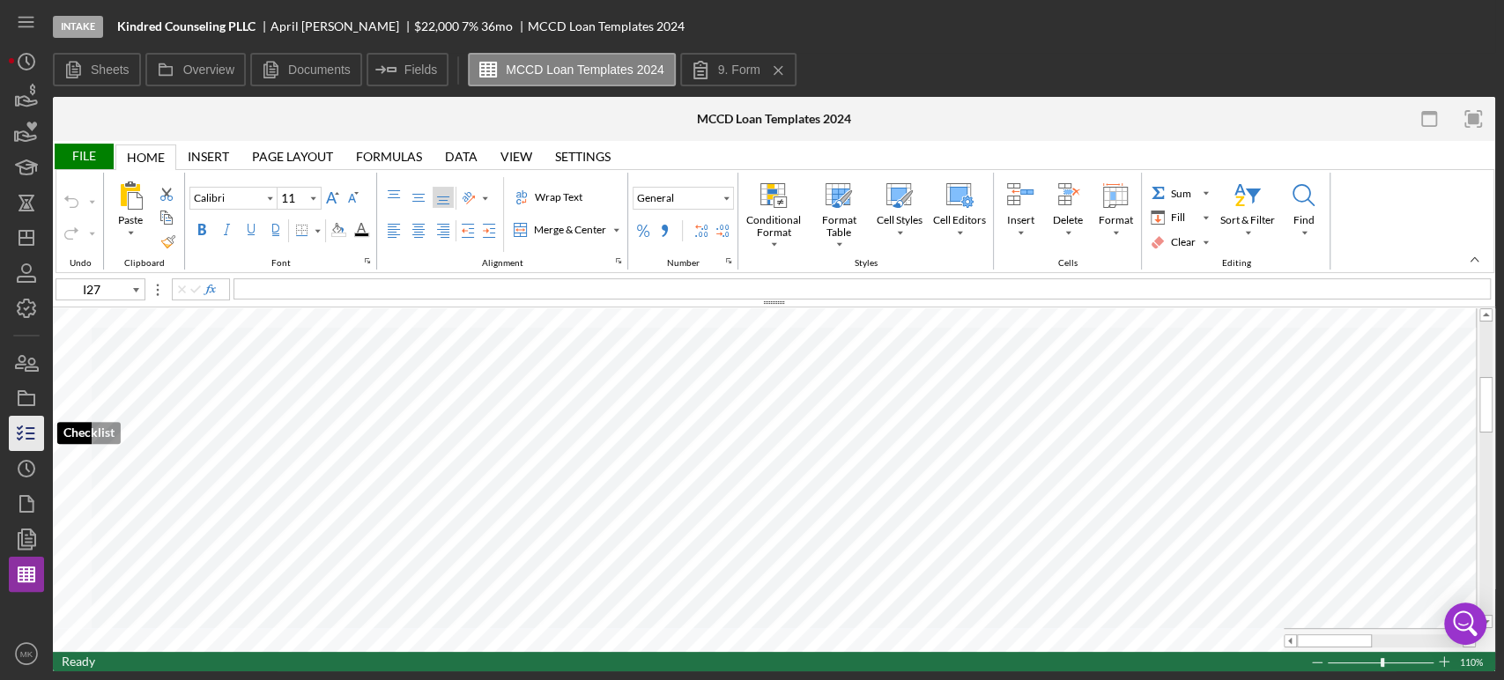
click at [19, 431] on icon "button" at bounding box center [26, 434] width 44 height 44
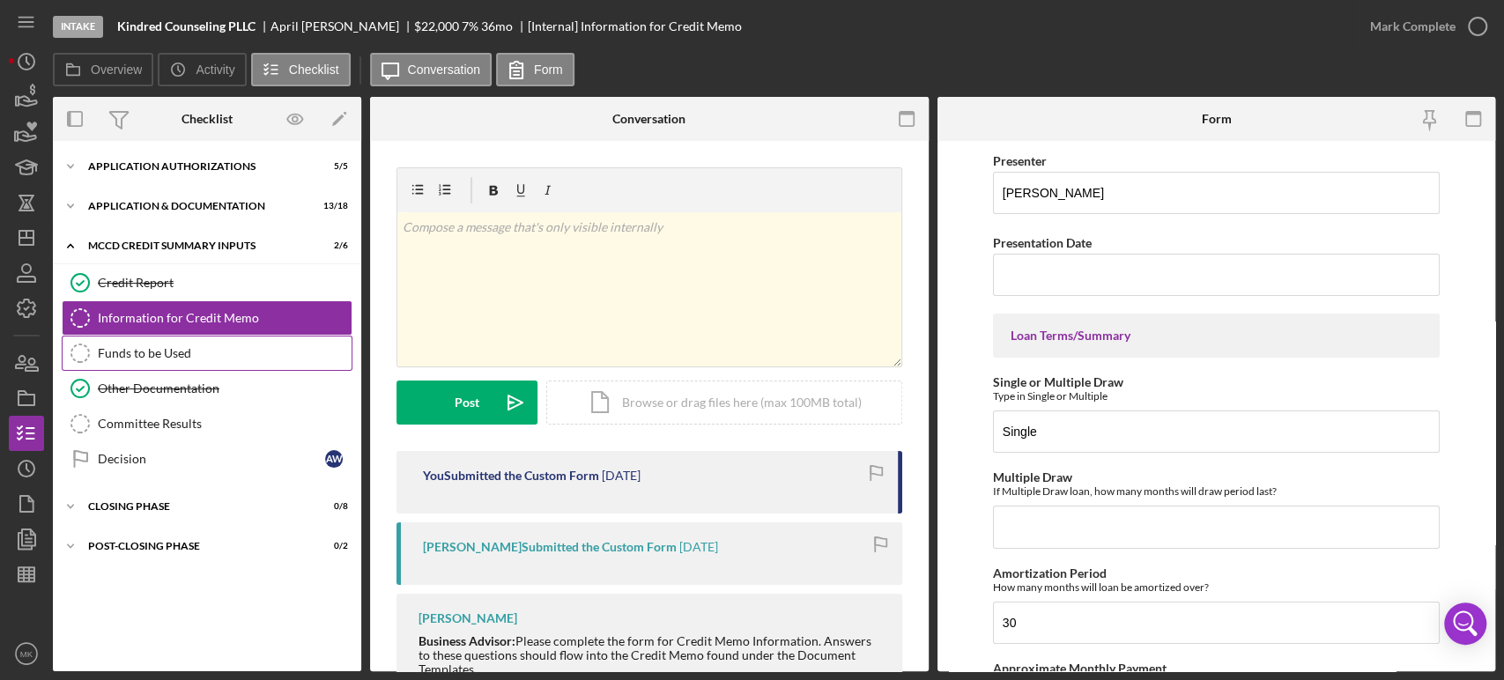
click at [261, 348] on div "Funds to be Used" at bounding box center [225, 353] width 254 height 14
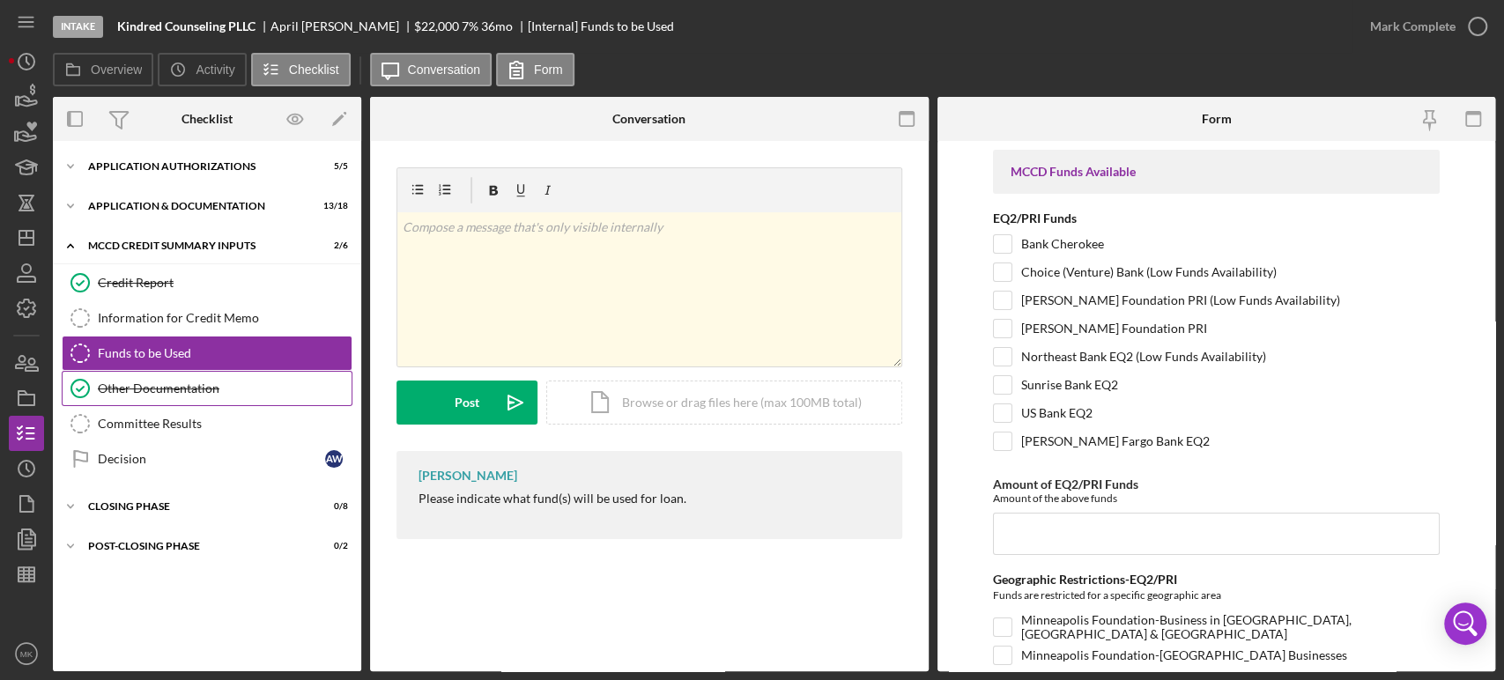
click at [230, 386] on div "Other Documentation" at bounding box center [225, 389] width 254 height 14
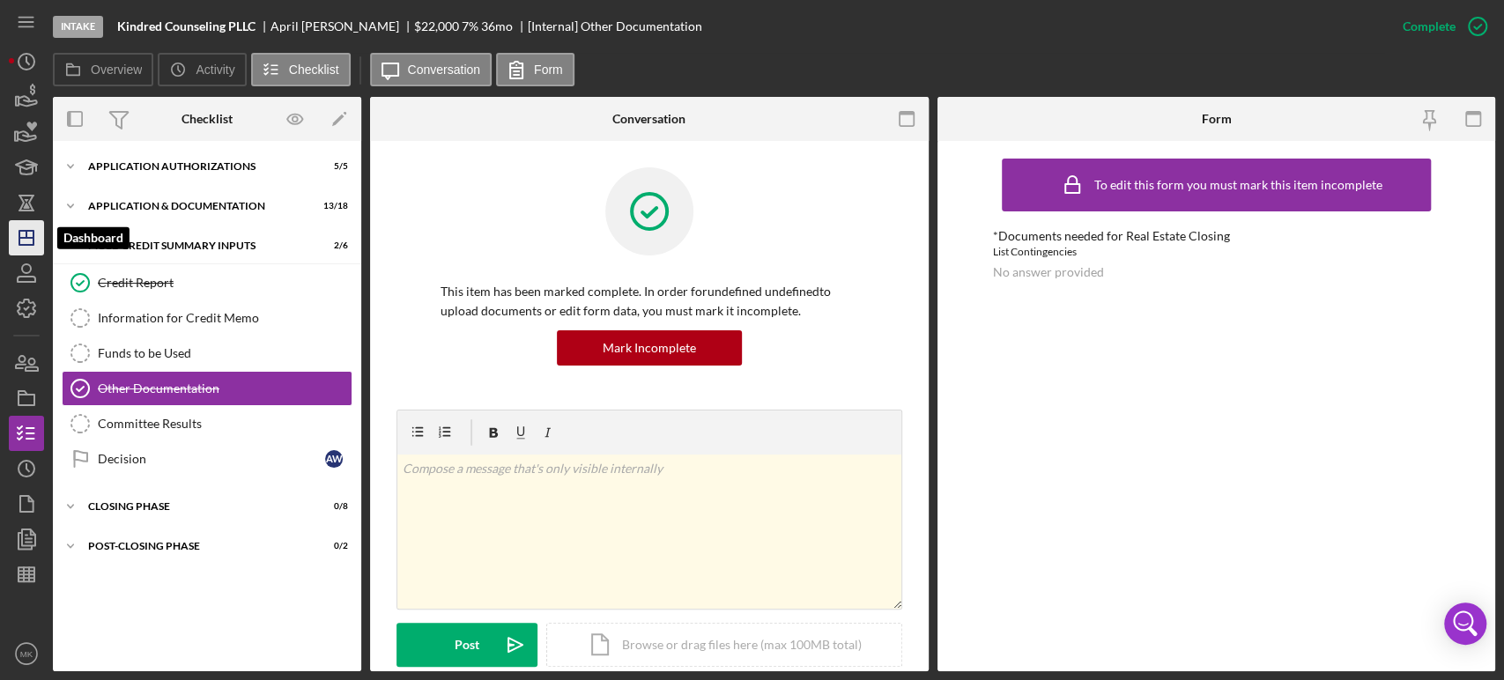
click at [30, 235] on icon "Icon/Dashboard" at bounding box center [26, 238] width 44 height 44
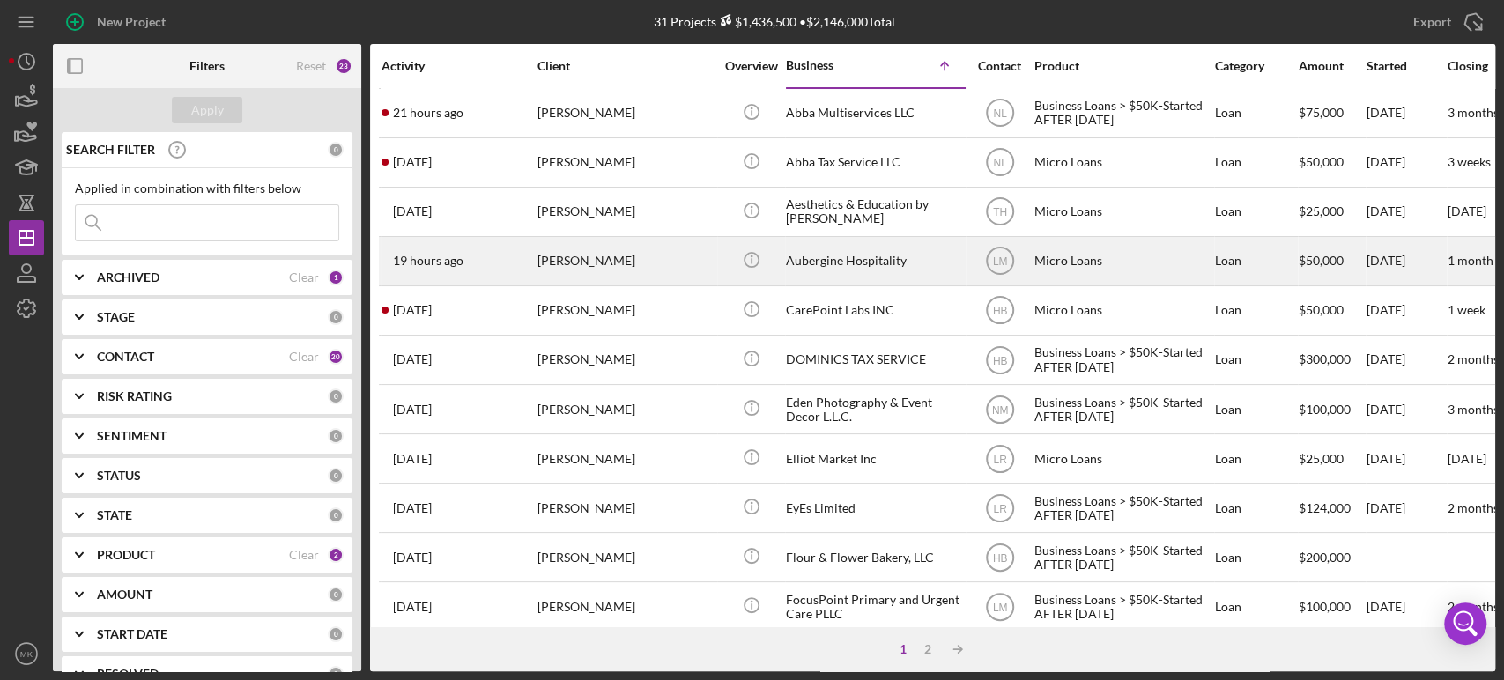
click at [885, 256] on div "Aubergine Hospitality" at bounding box center [874, 261] width 176 height 47
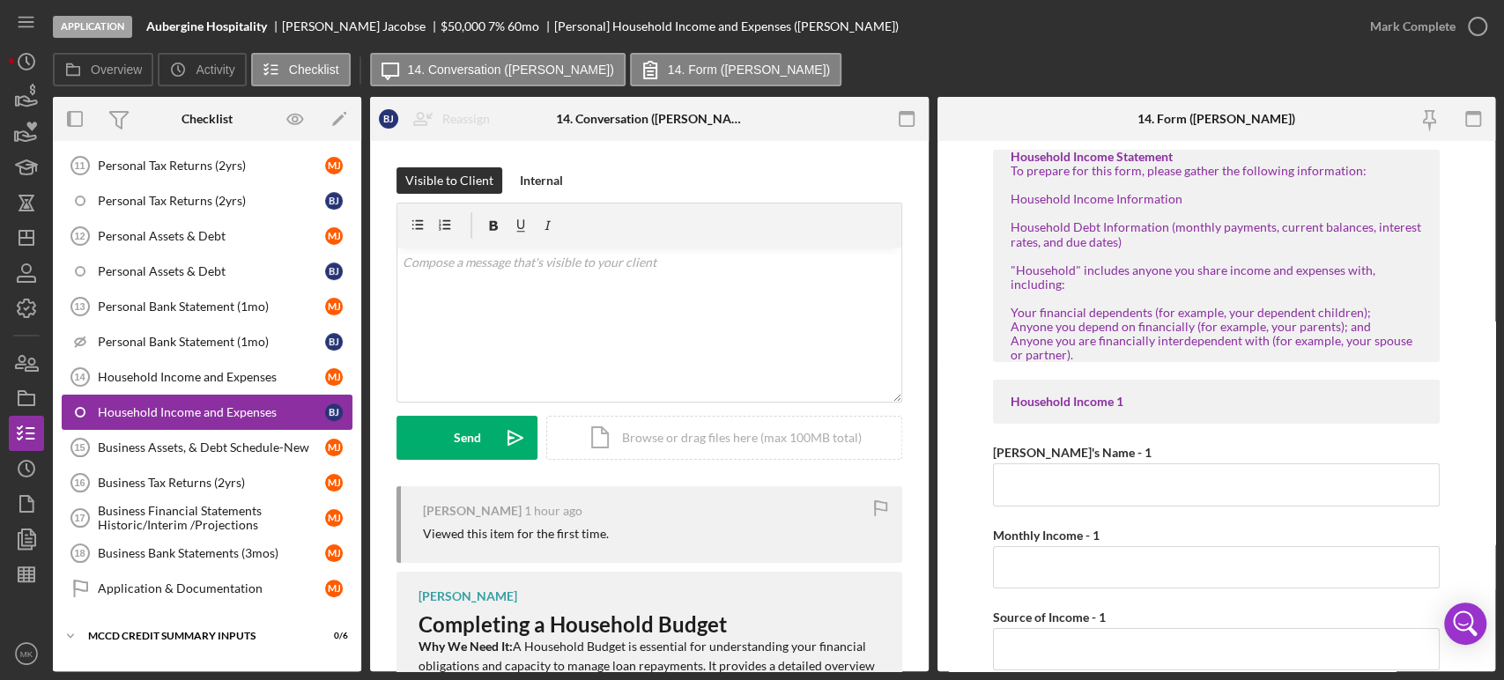
scroll to position [604, 0]
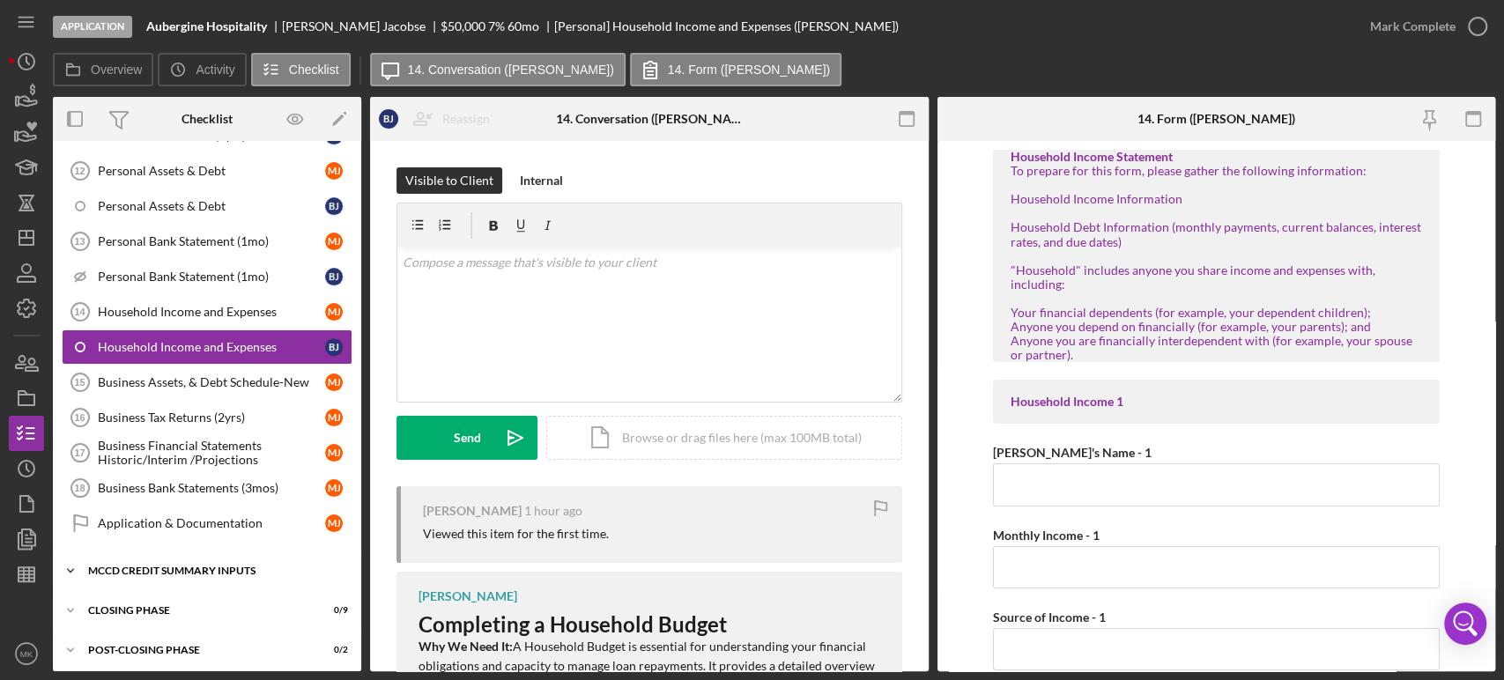
click at [70, 563] on icon "Icon/Expander" at bounding box center [70, 570] width 35 height 35
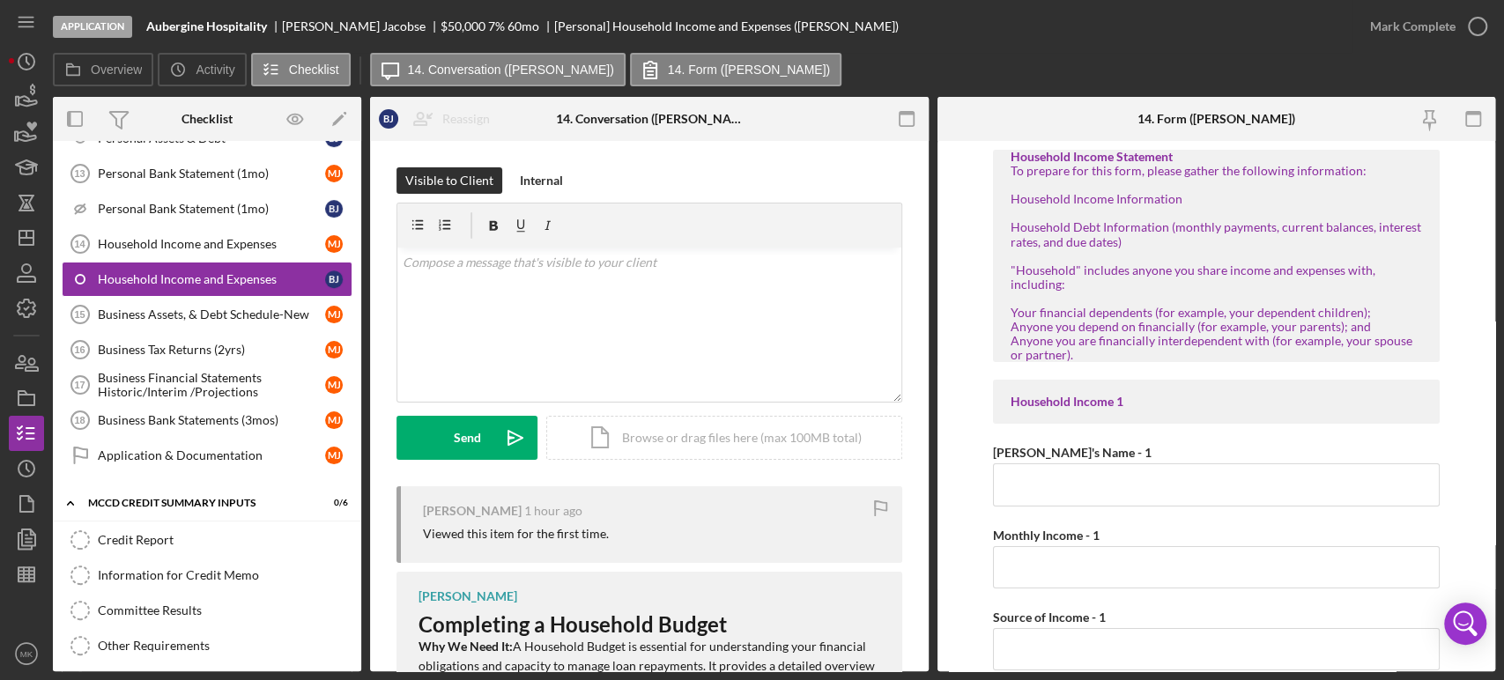
scroll to position [825, 0]
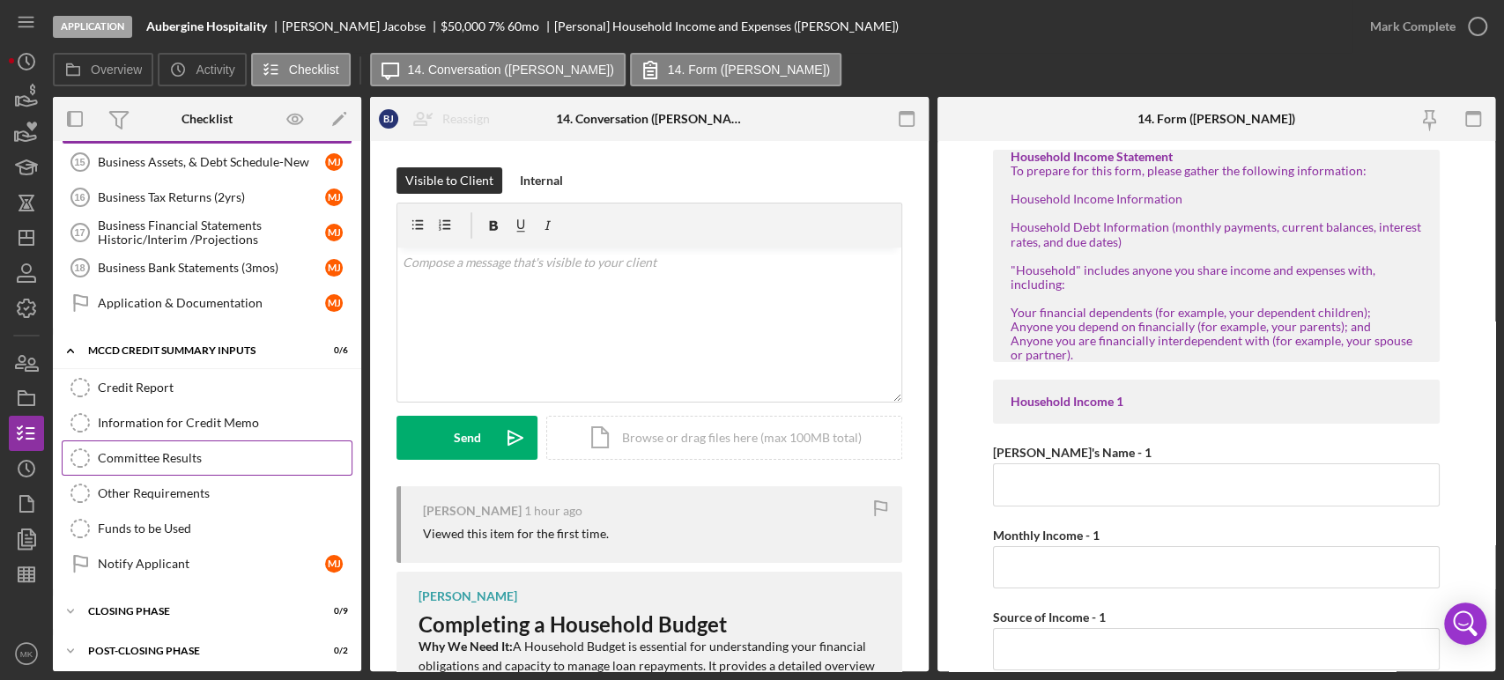
click at [174, 451] on div "Committee Results" at bounding box center [225, 458] width 254 height 14
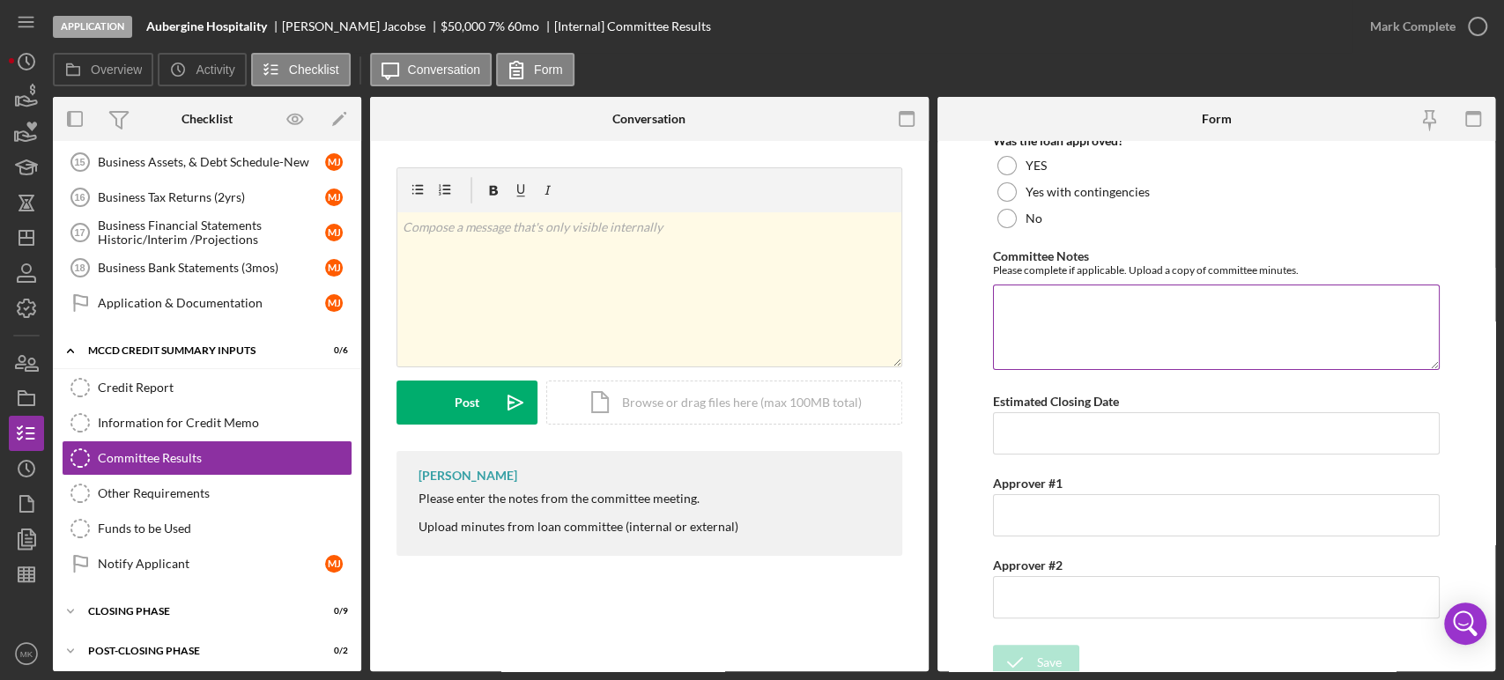
scroll to position [107, 0]
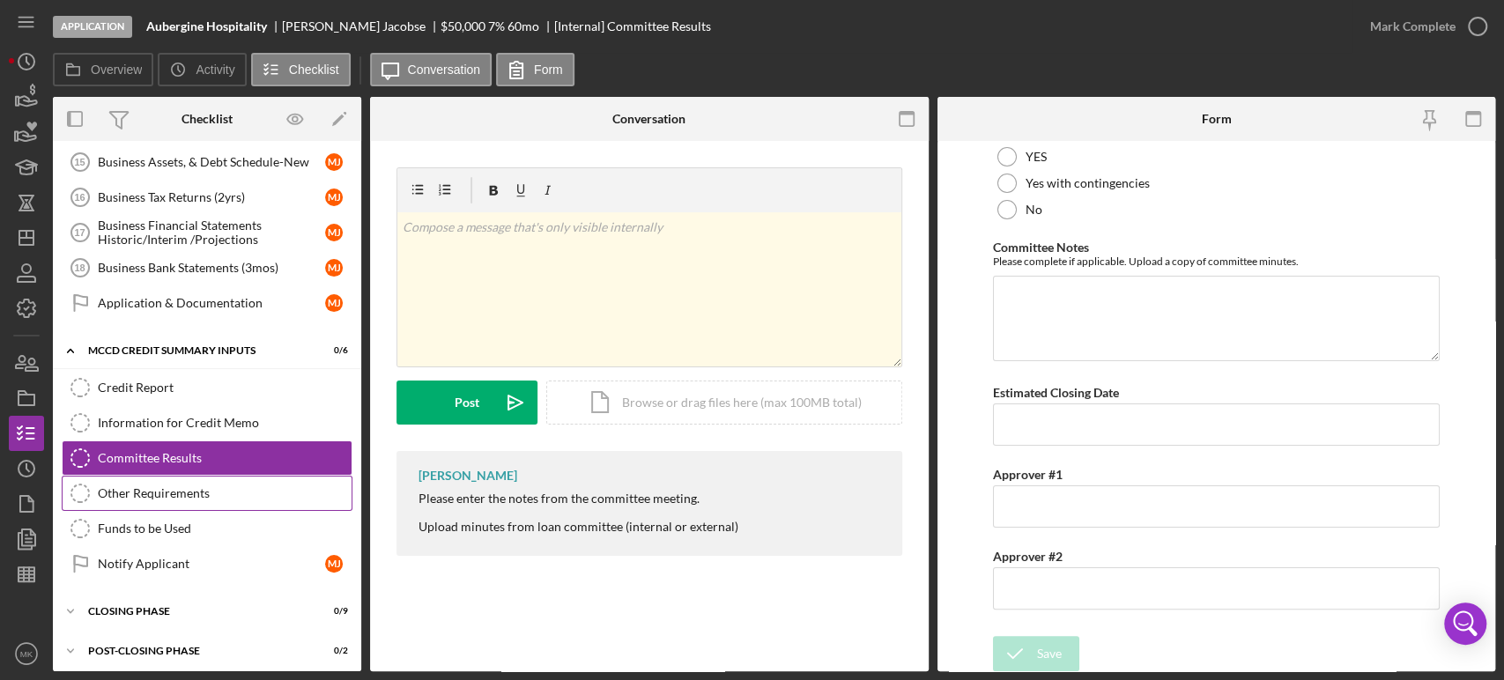
click at [178, 490] on div "Other Requirements" at bounding box center [225, 493] width 254 height 14
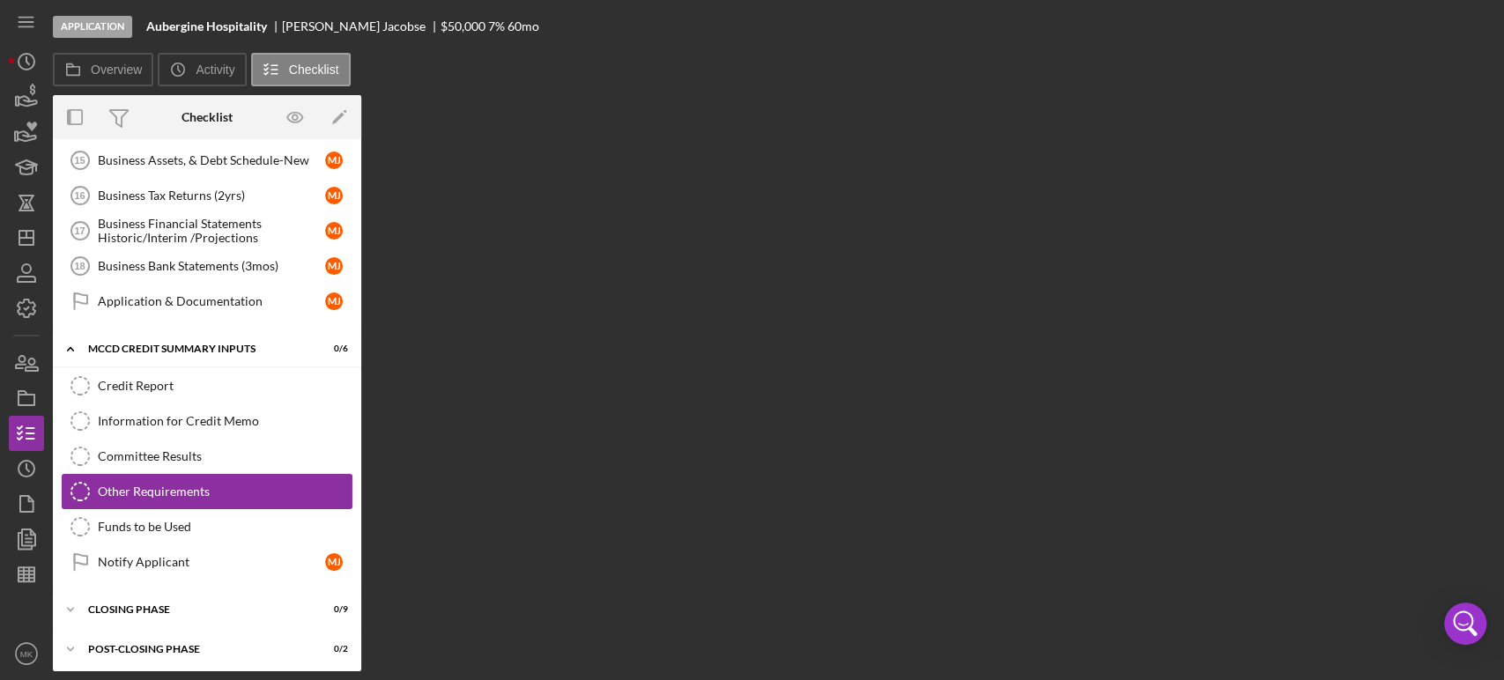
scroll to position [825, 0]
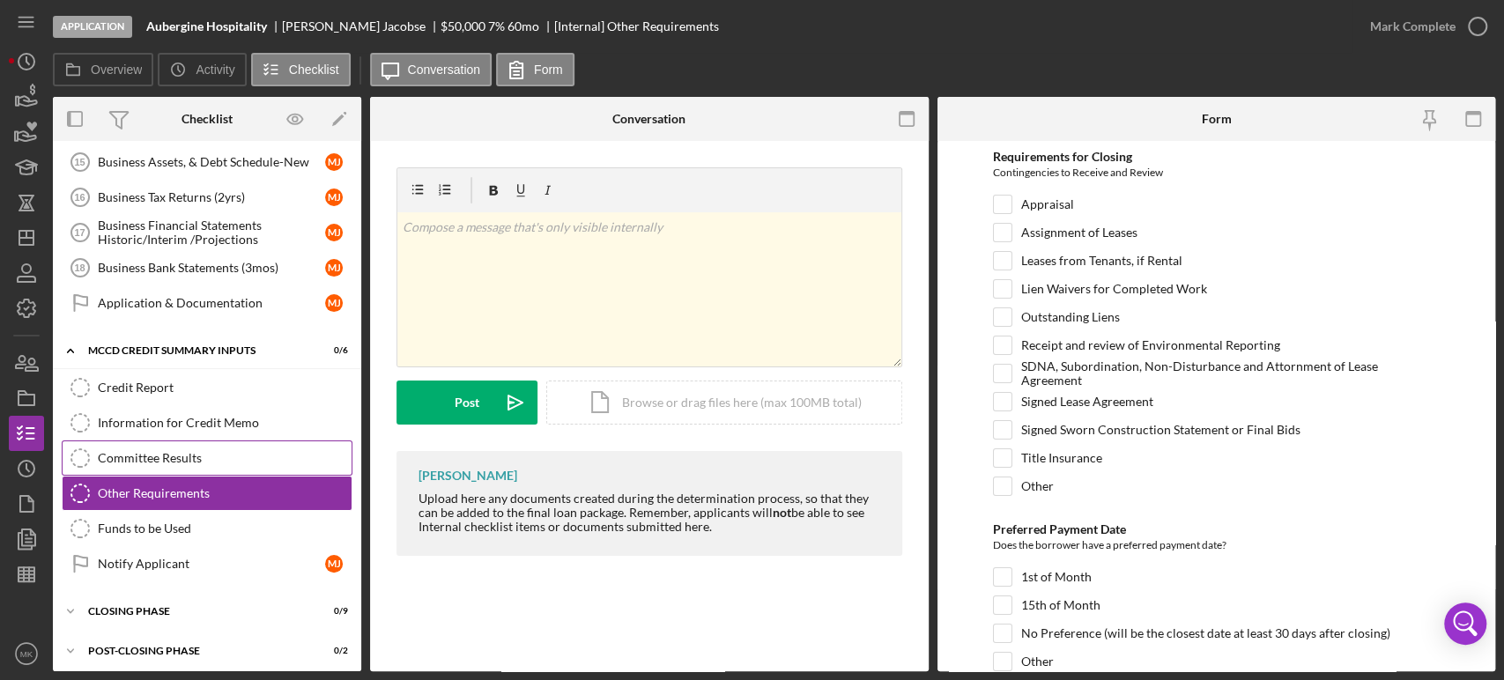
click at [167, 451] on div "Committee Results" at bounding box center [225, 458] width 254 height 14
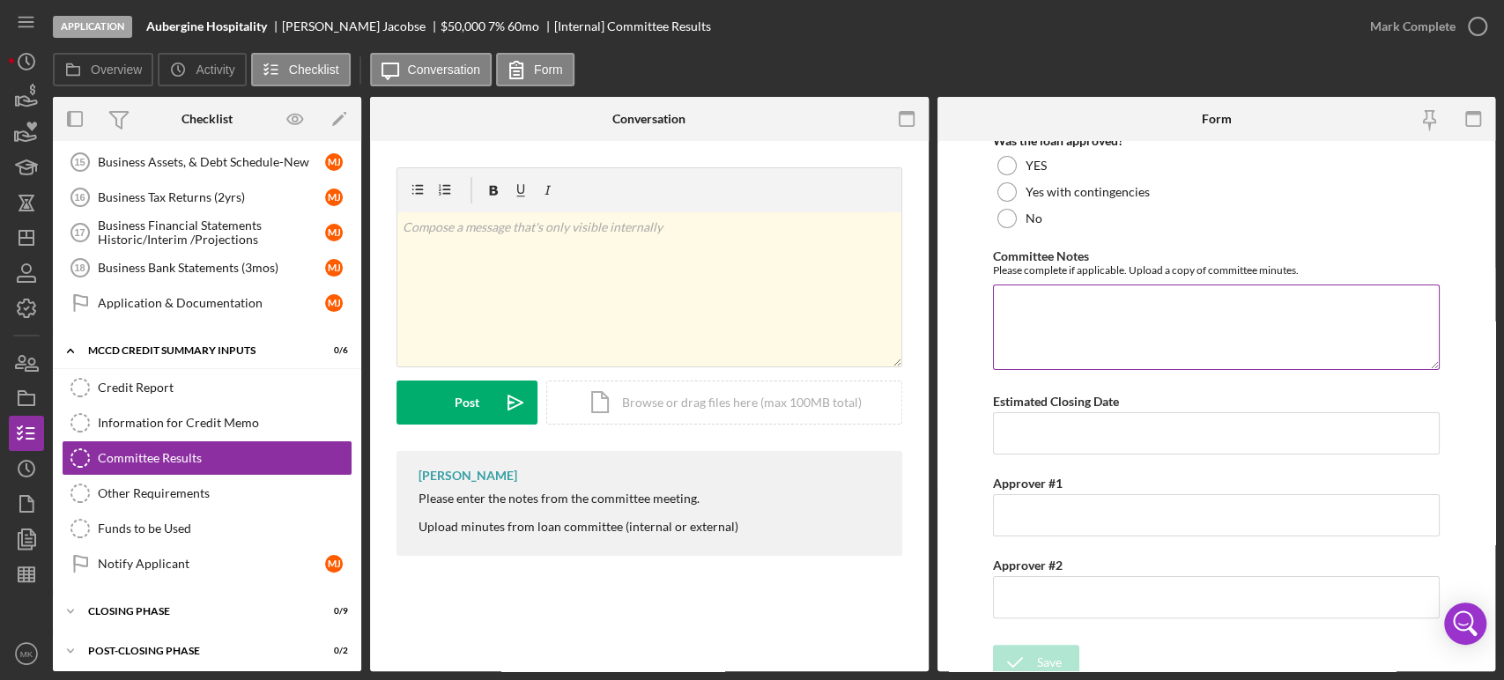
scroll to position [107, 0]
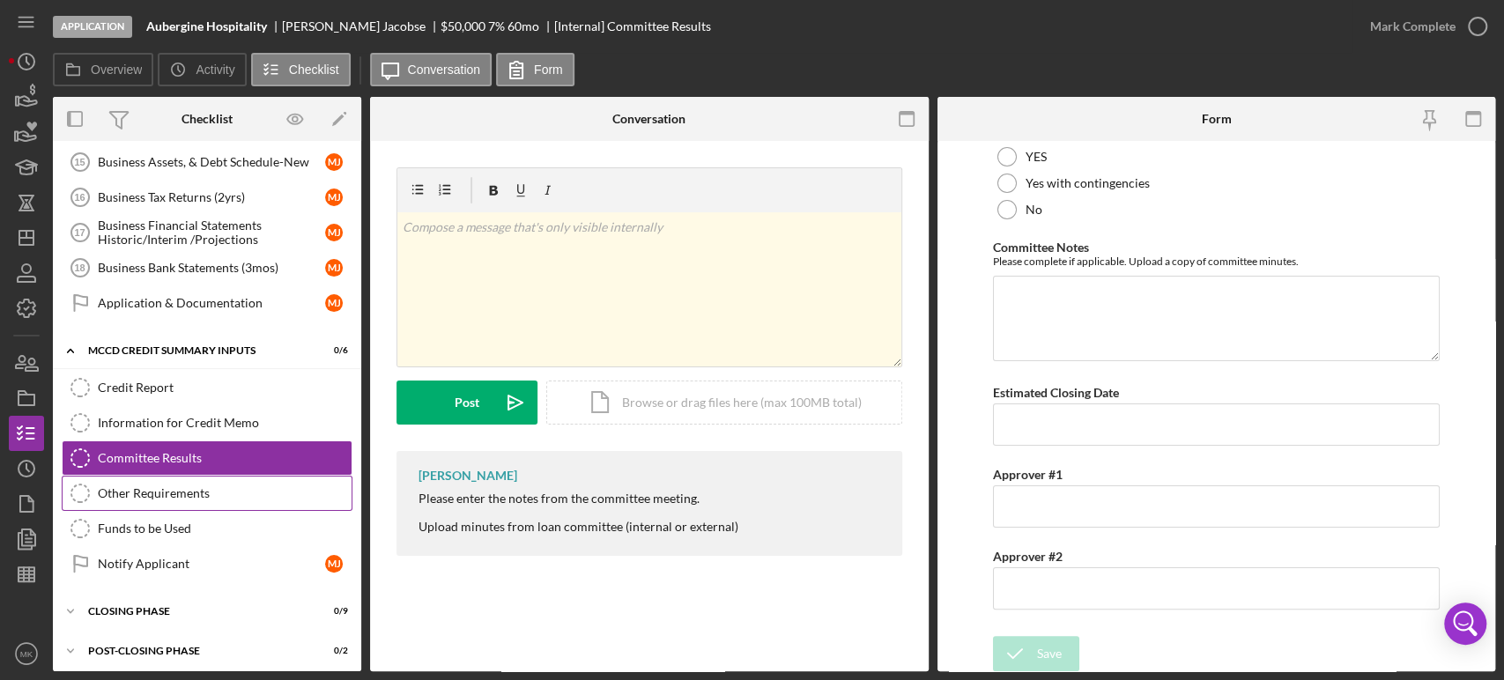
click at [203, 492] on div "Other Requirements" at bounding box center [225, 493] width 254 height 14
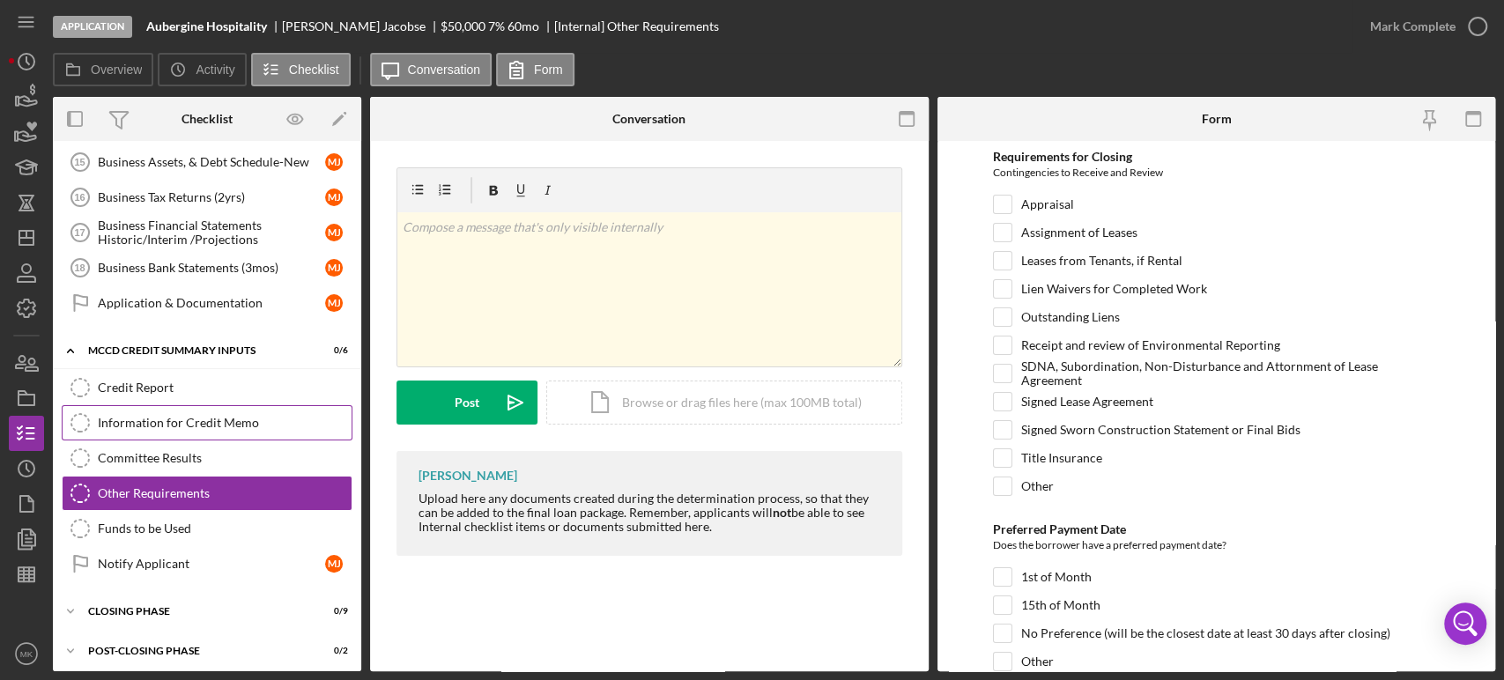
click at [223, 416] on div "Information for Credit Memo" at bounding box center [225, 423] width 254 height 14
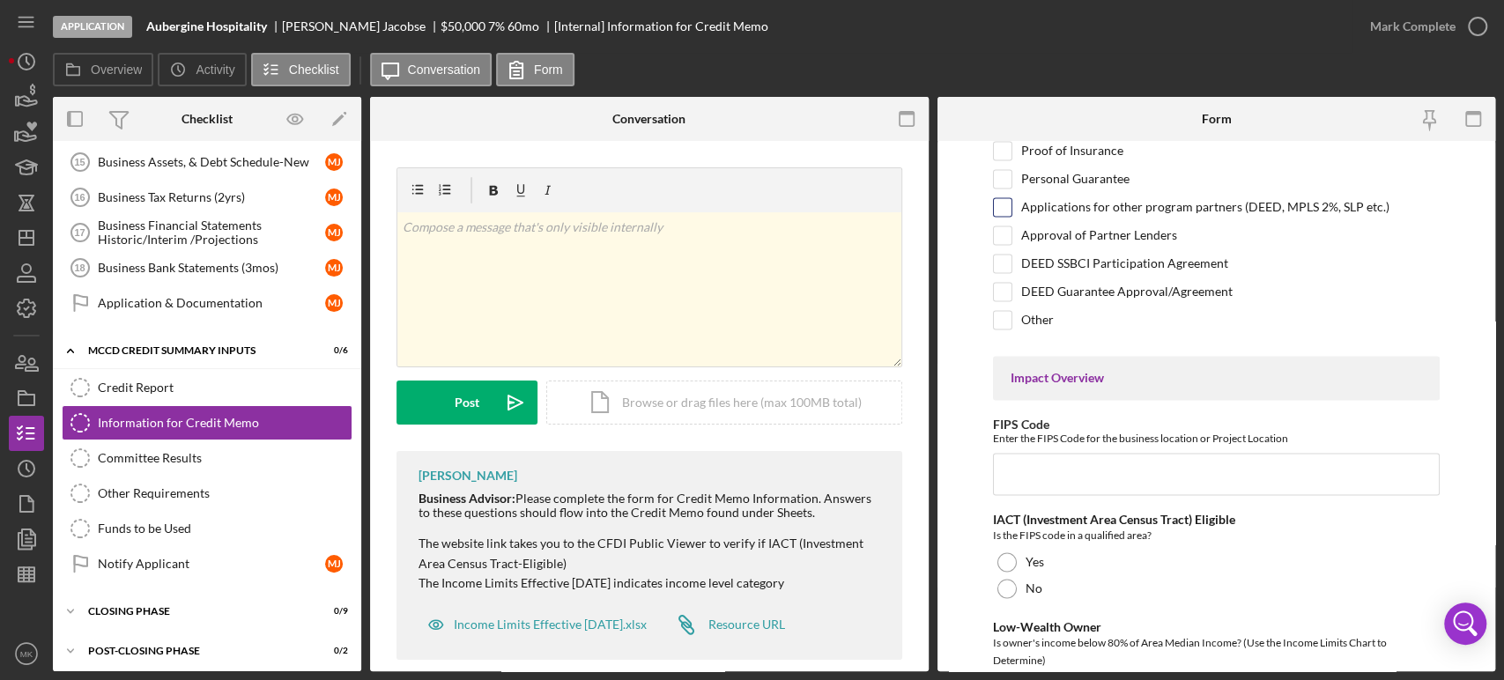
scroll to position [1664, 0]
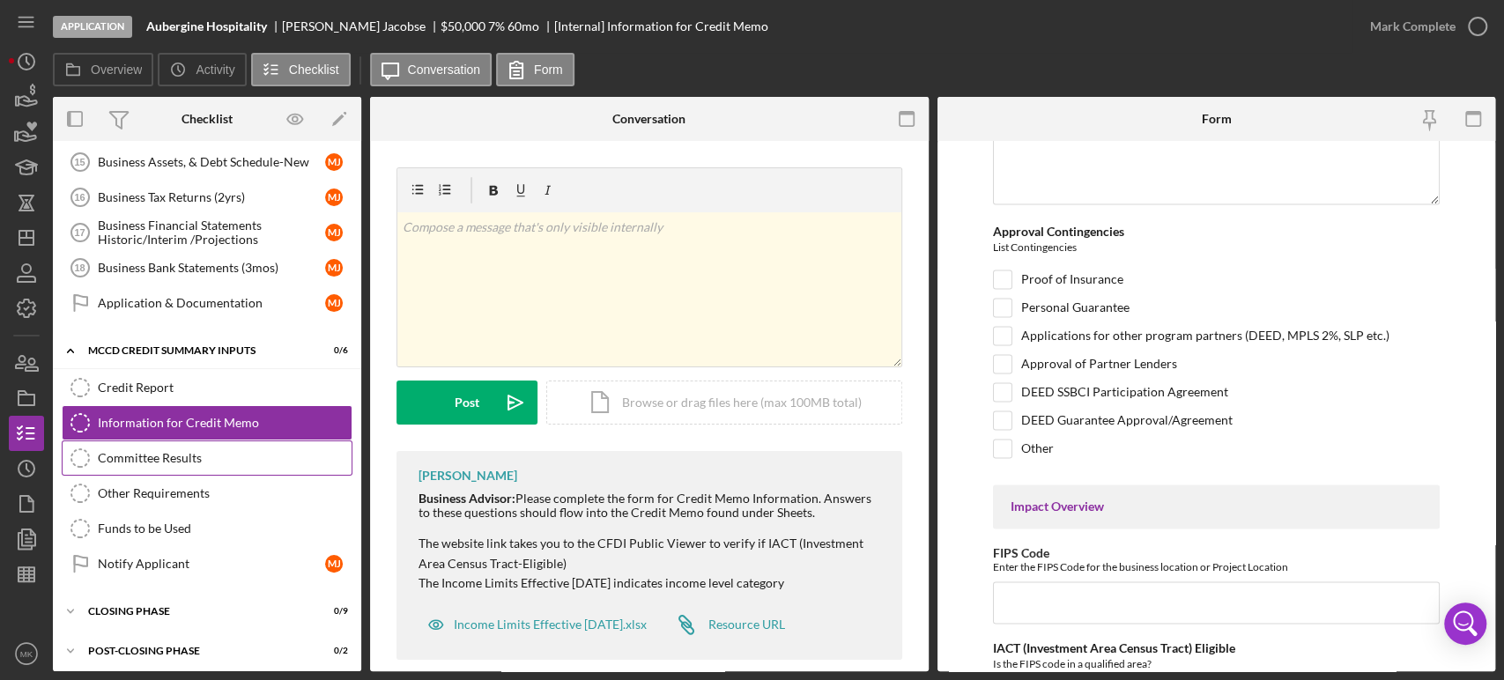
click at [183, 451] on div "Committee Results" at bounding box center [225, 458] width 254 height 14
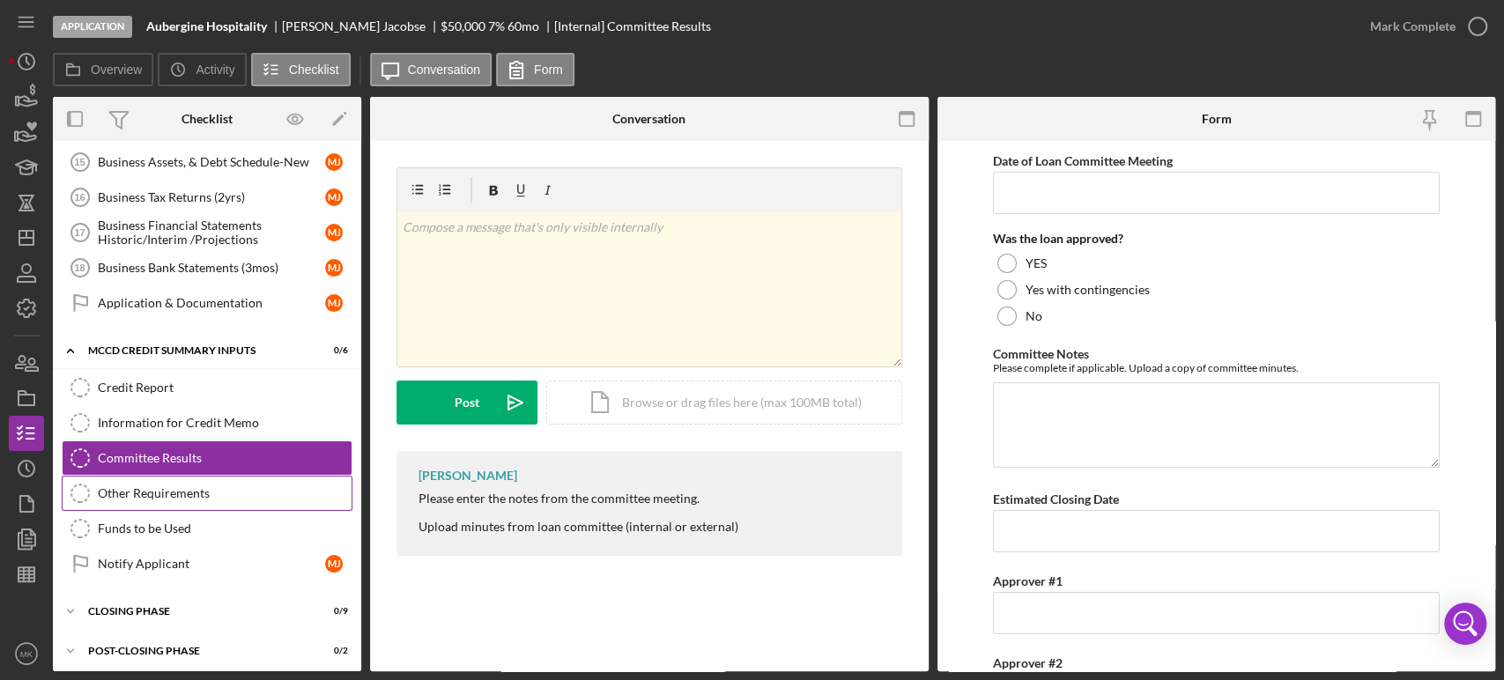
click at [199, 486] on div "Other Requirements" at bounding box center [225, 493] width 254 height 14
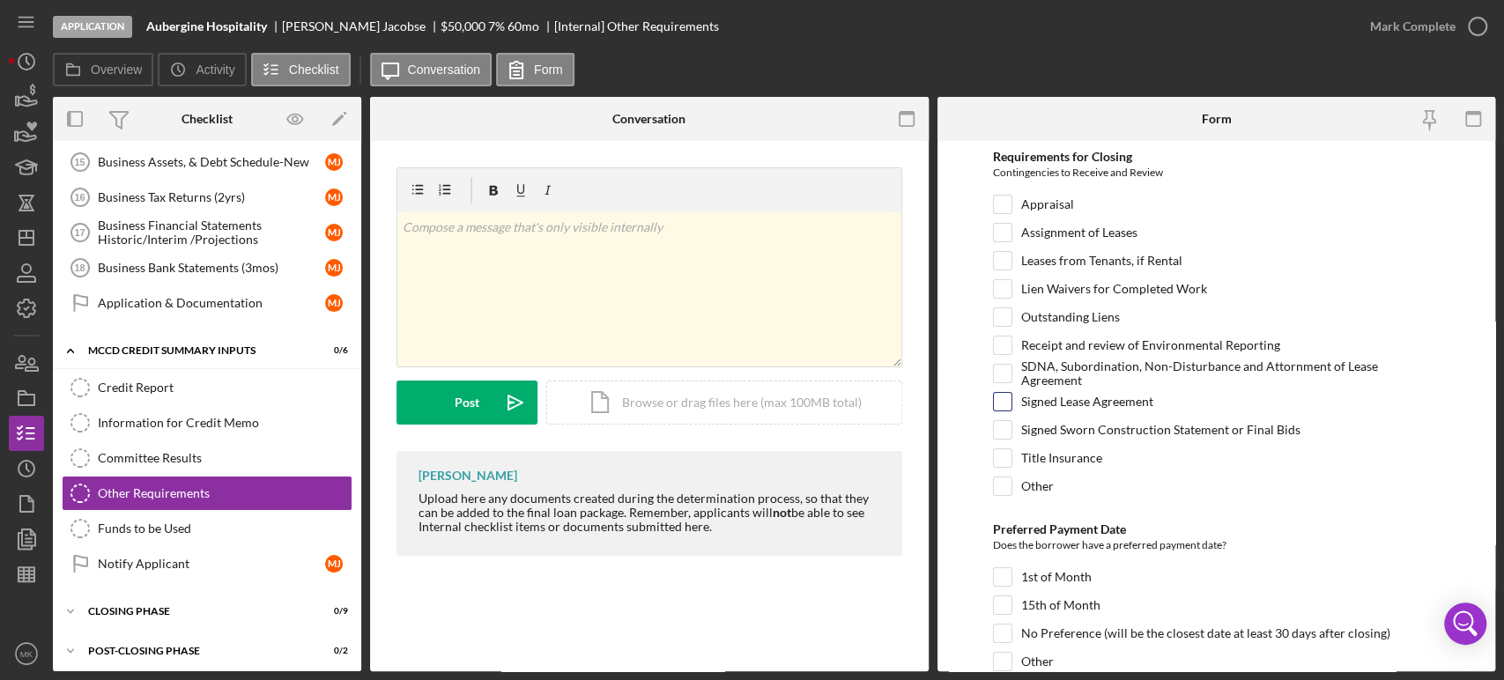
scroll to position [70, 0]
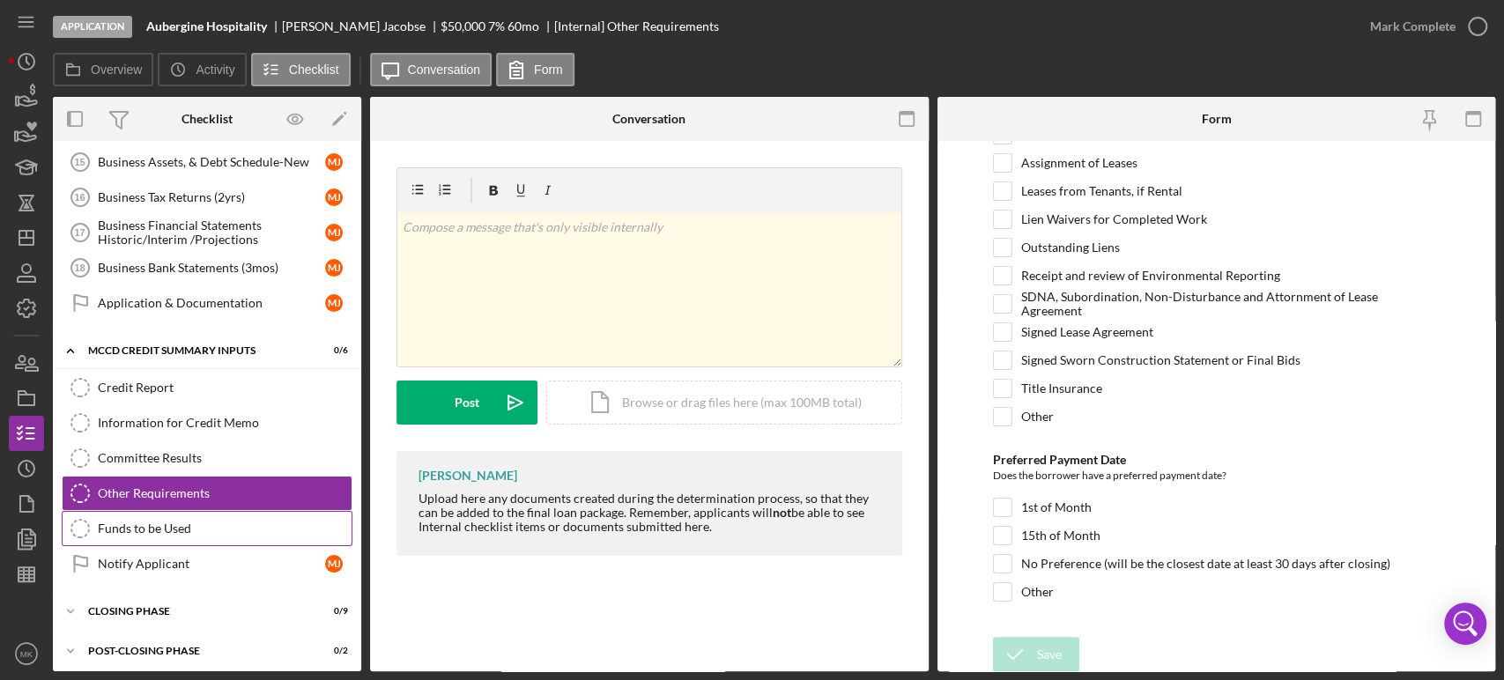
click at [212, 522] on div "Funds to be Used" at bounding box center [225, 529] width 254 height 14
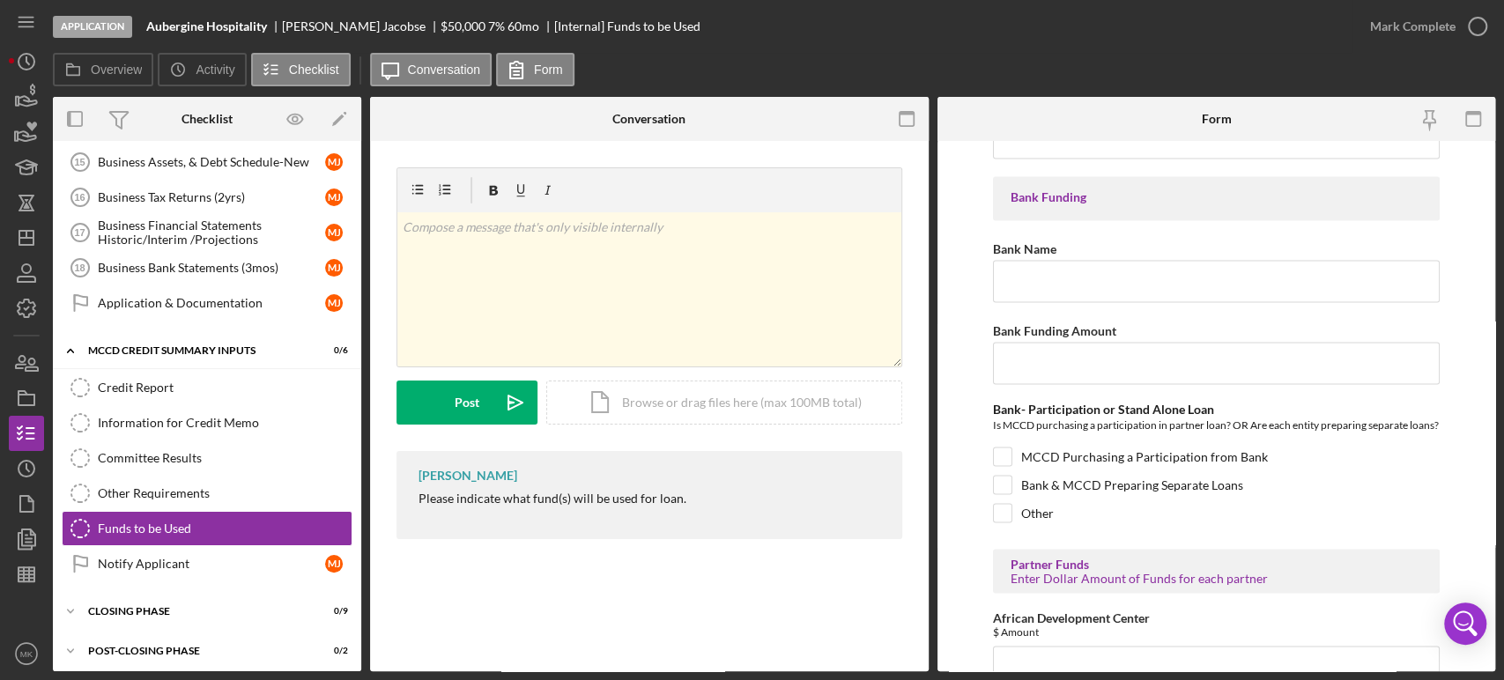
scroll to position [1950, 0]
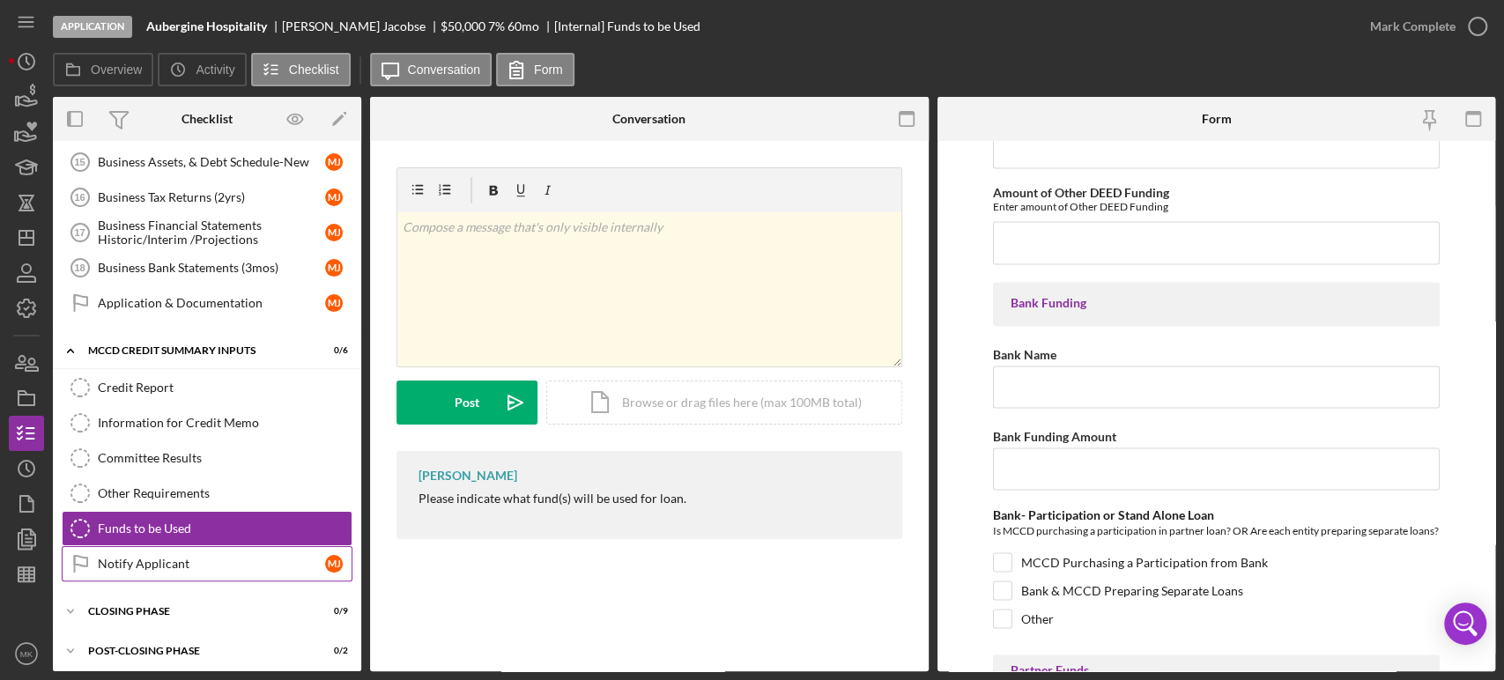
click at [201, 557] on div "Notify Applicant" at bounding box center [211, 564] width 227 height 14
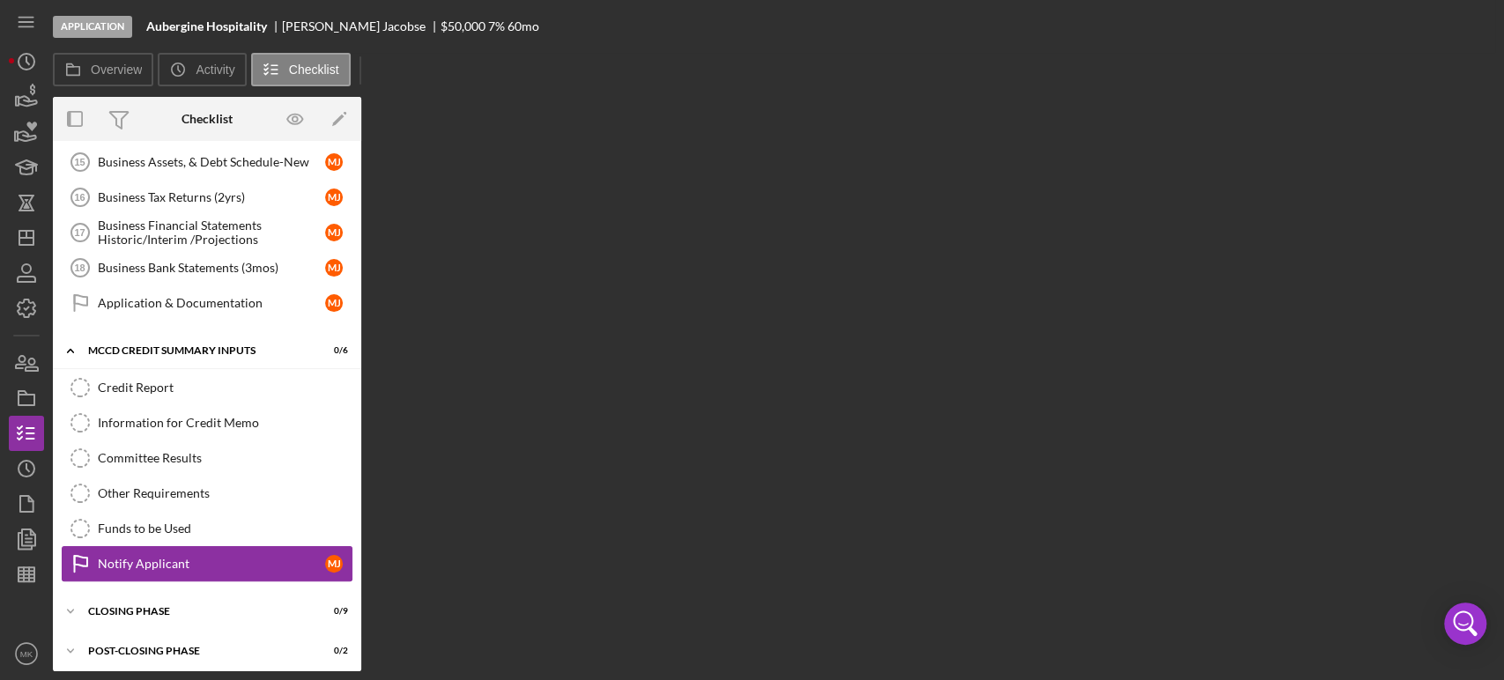
scroll to position [825, 0]
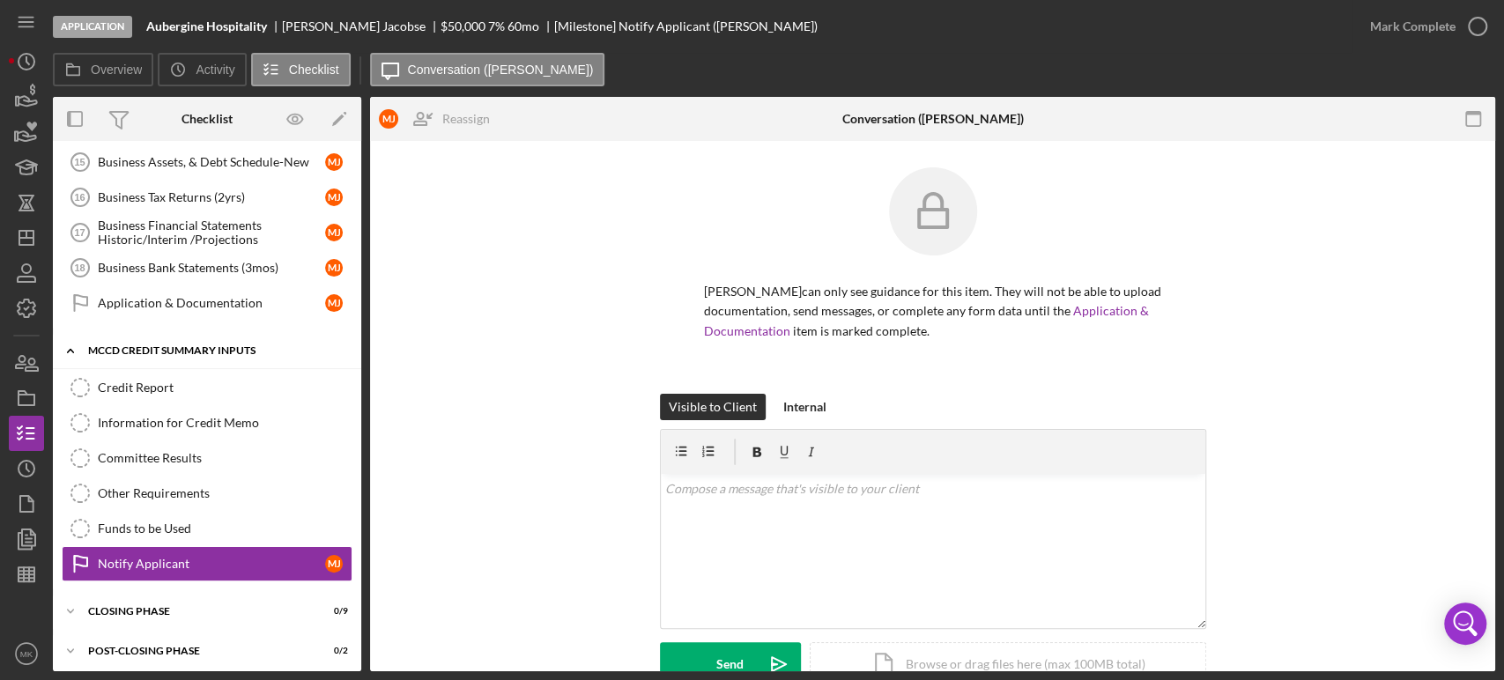
click at [72, 344] on icon "Icon/Expander" at bounding box center [70, 350] width 35 height 35
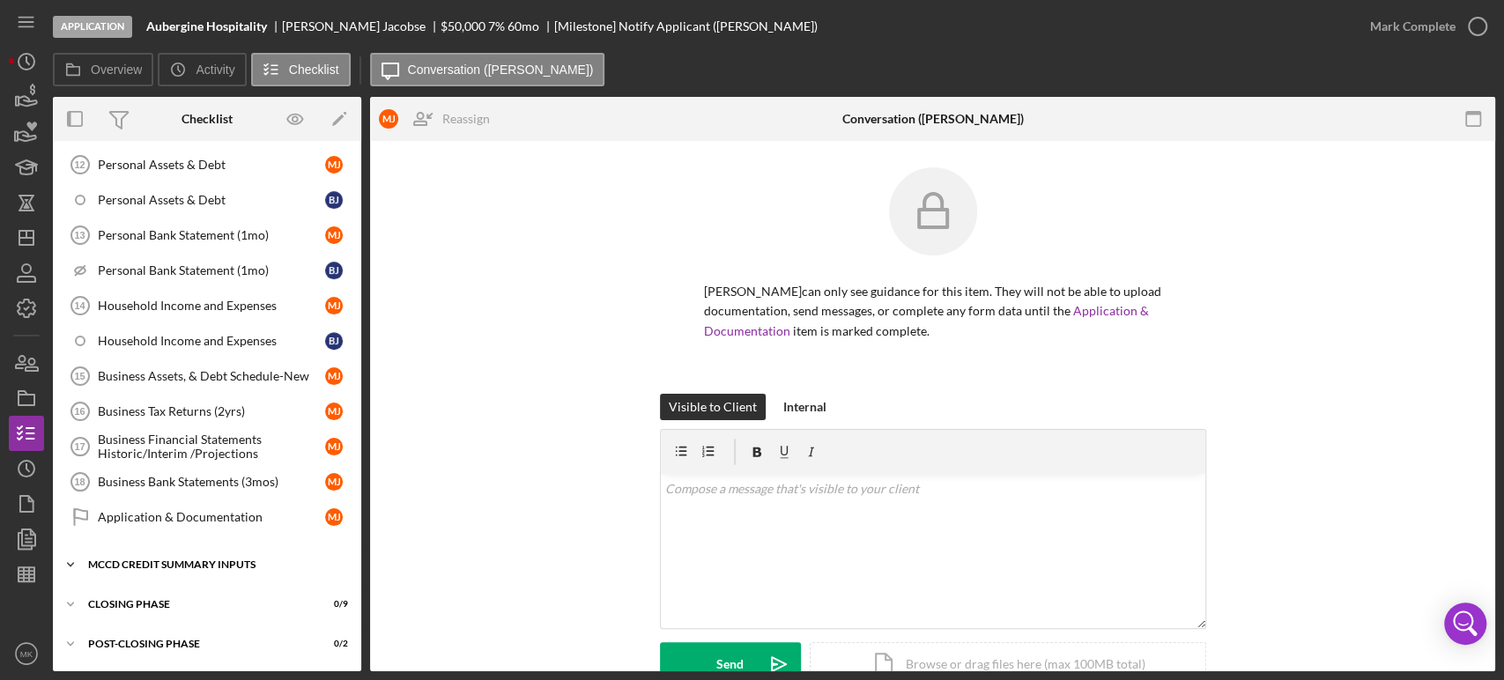
scroll to position [604, 0]
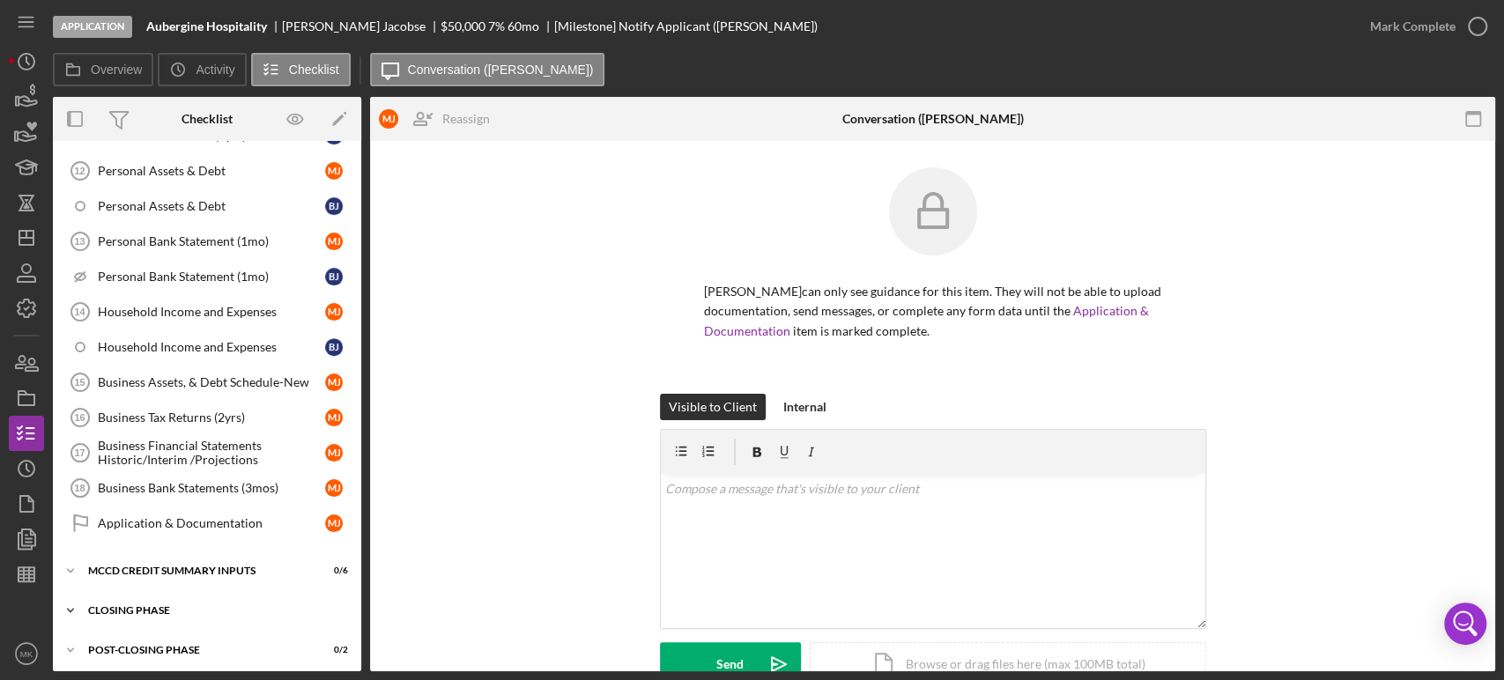
click at [73, 601] on icon "Icon/Expander" at bounding box center [70, 610] width 35 height 35
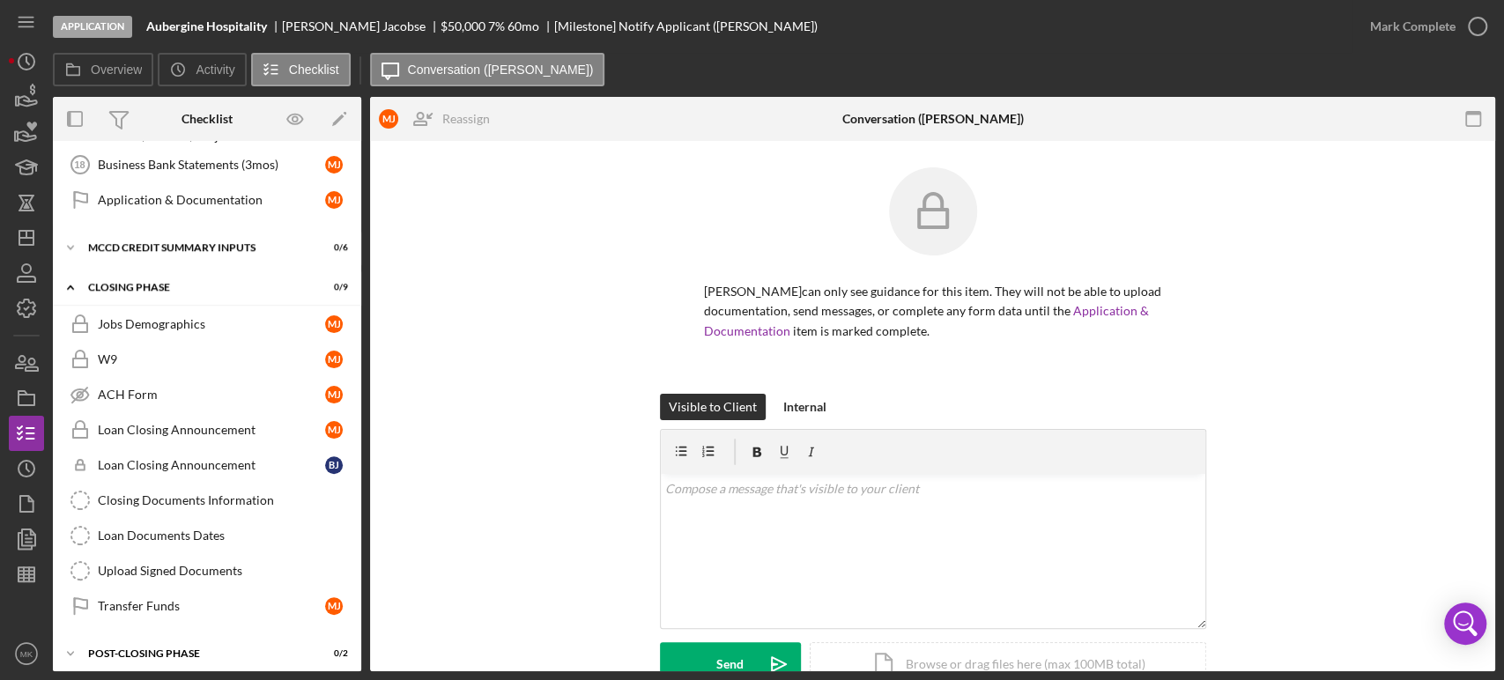
scroll to position [930, 0]
click at [222, 315] on div "Jobs Demographics" at bounding box center [211, 322] width 227 height 14
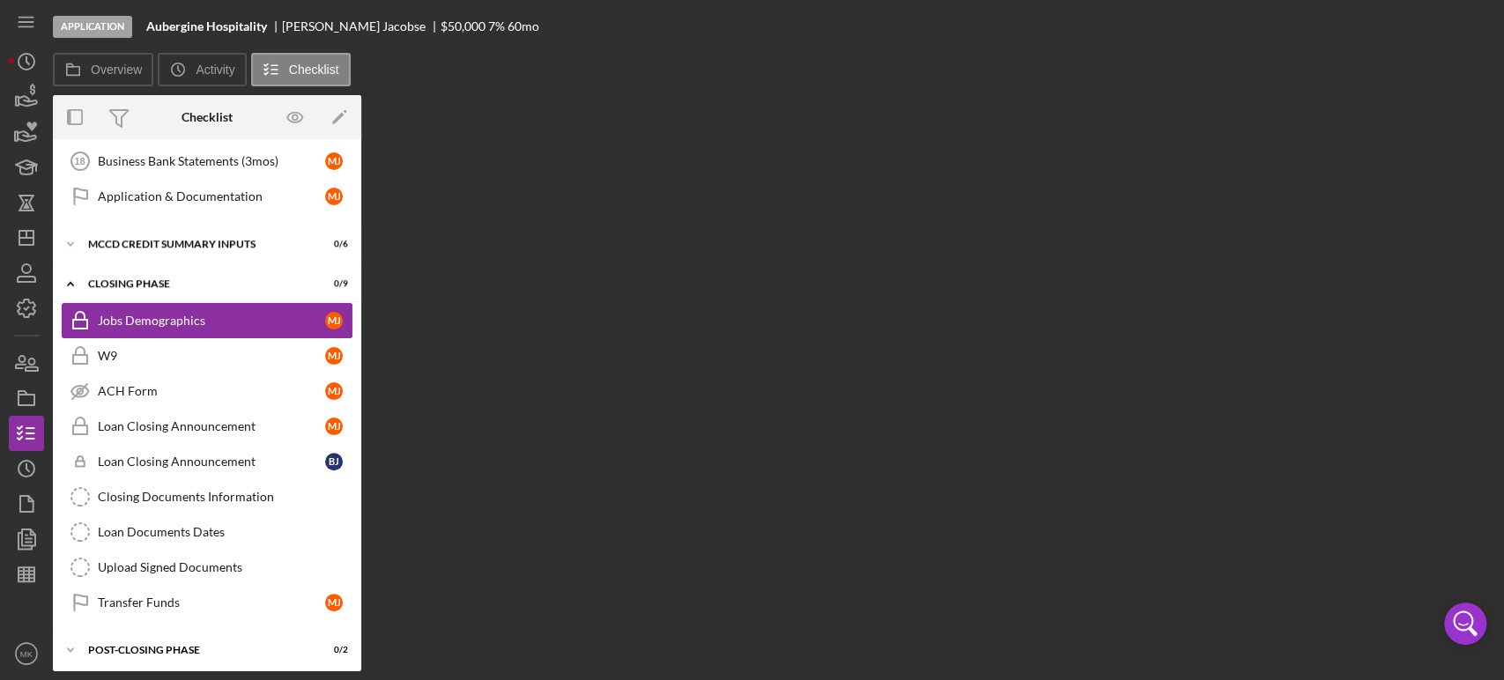
scroll to position [930, 0]
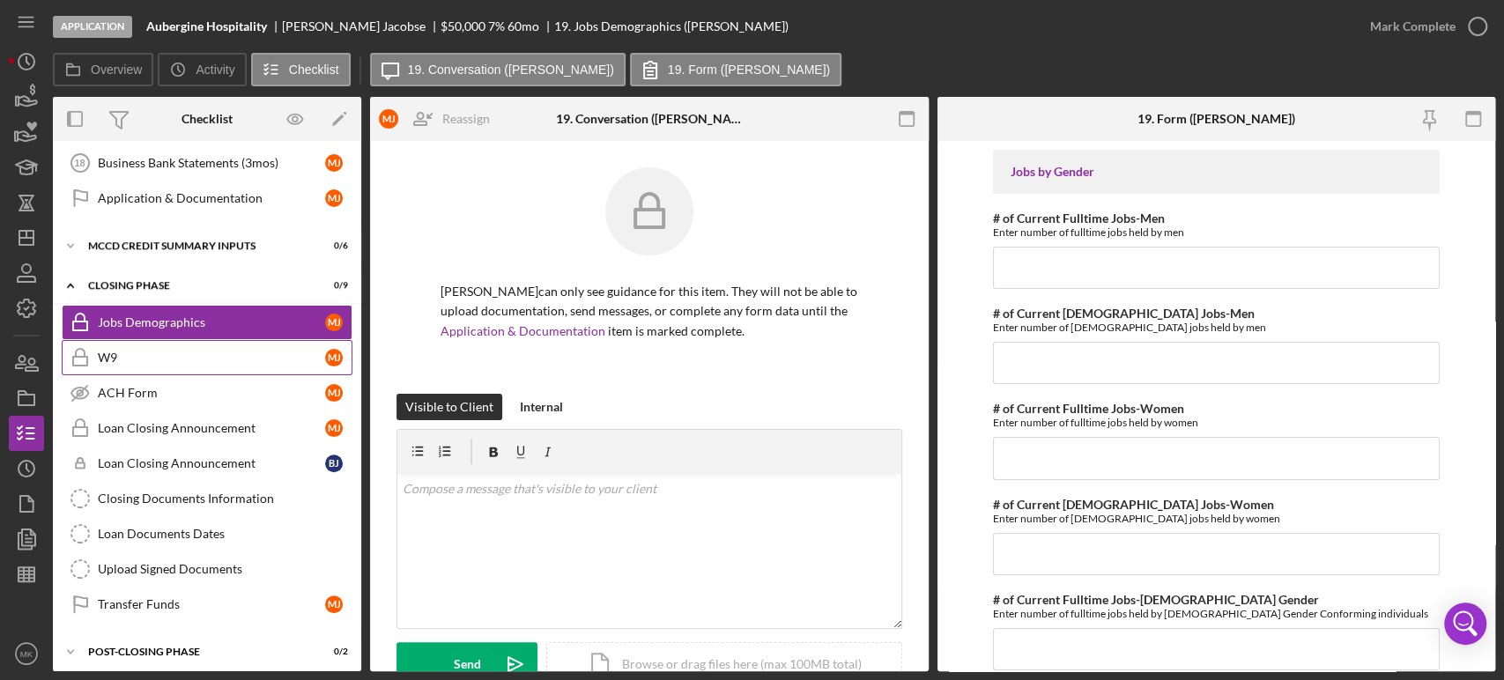
click at [208, 352] on div "W9" at bounding box center [211, 358] width 227 height 14
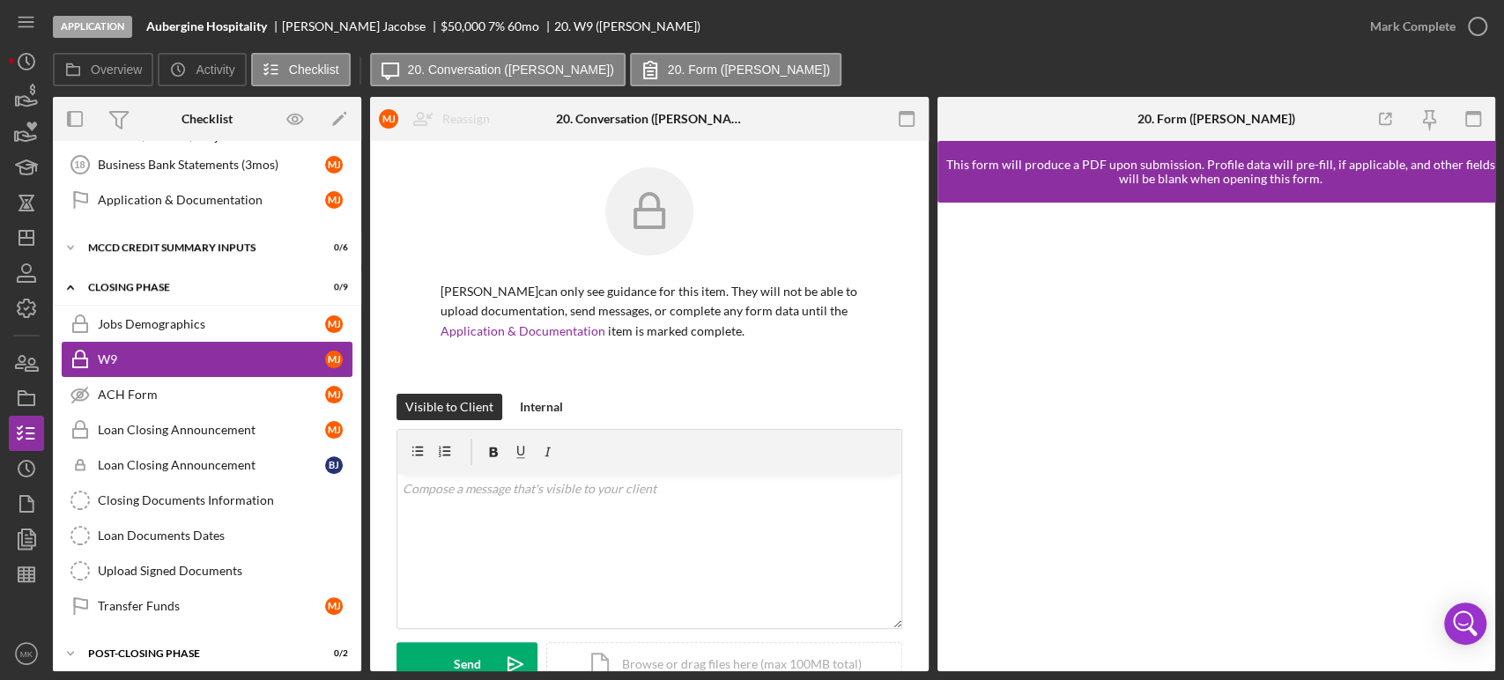
scroll to position [930, 0]
click at [72, 244] on polyline at bounding box center [70, 246] width 5 height 4
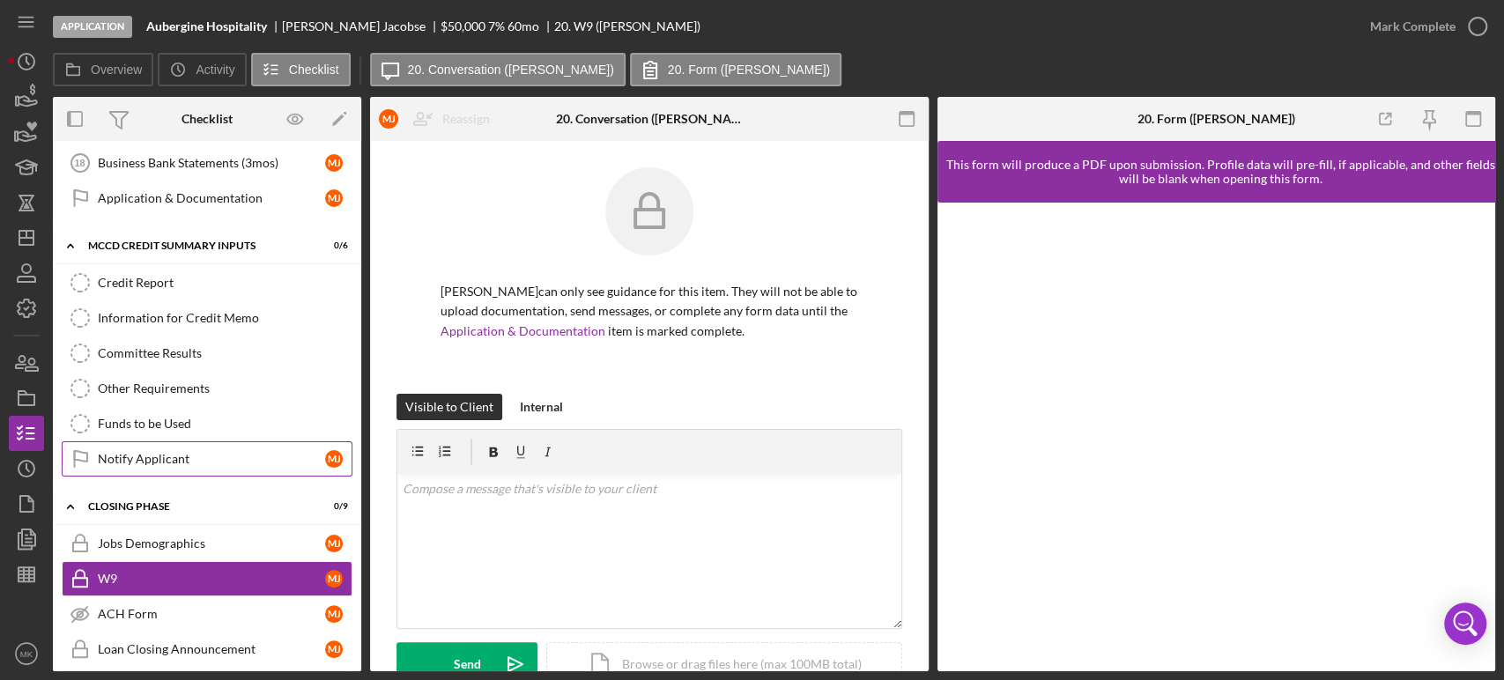
click at [256, 452] on div "Notify Applicant" at bounding box center [211, 459] width 227 height 14
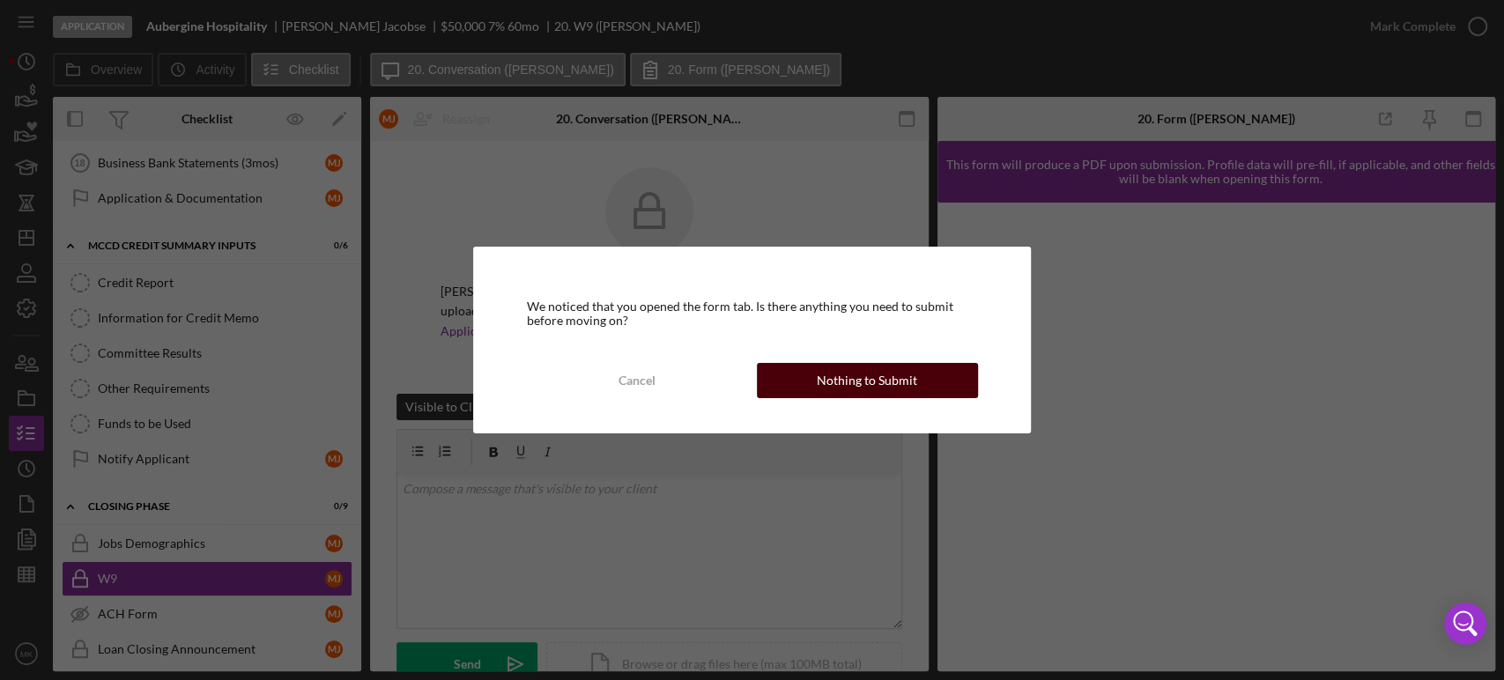
click at [886, 368] on div "Nothing to Submit" at bounding box center [867, 380] width 100 height 35
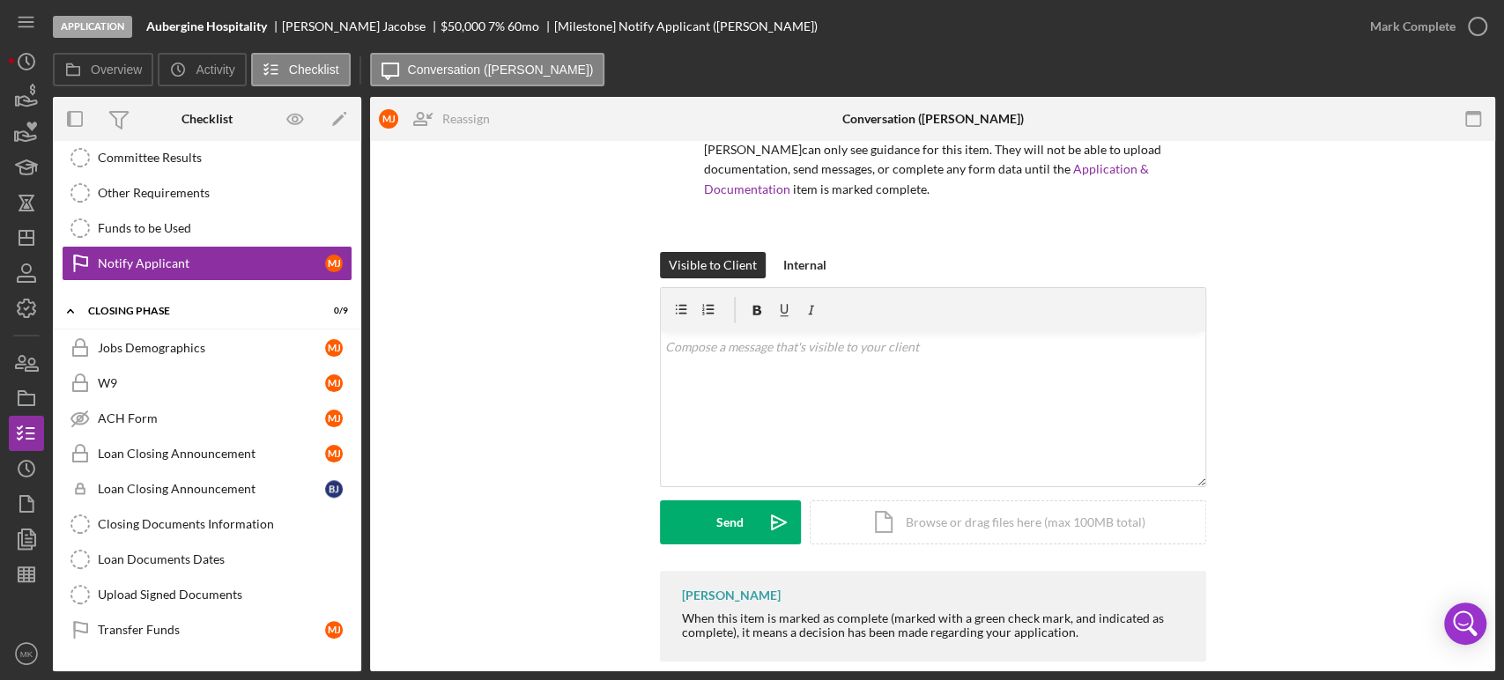
scroll to position [167, 0]
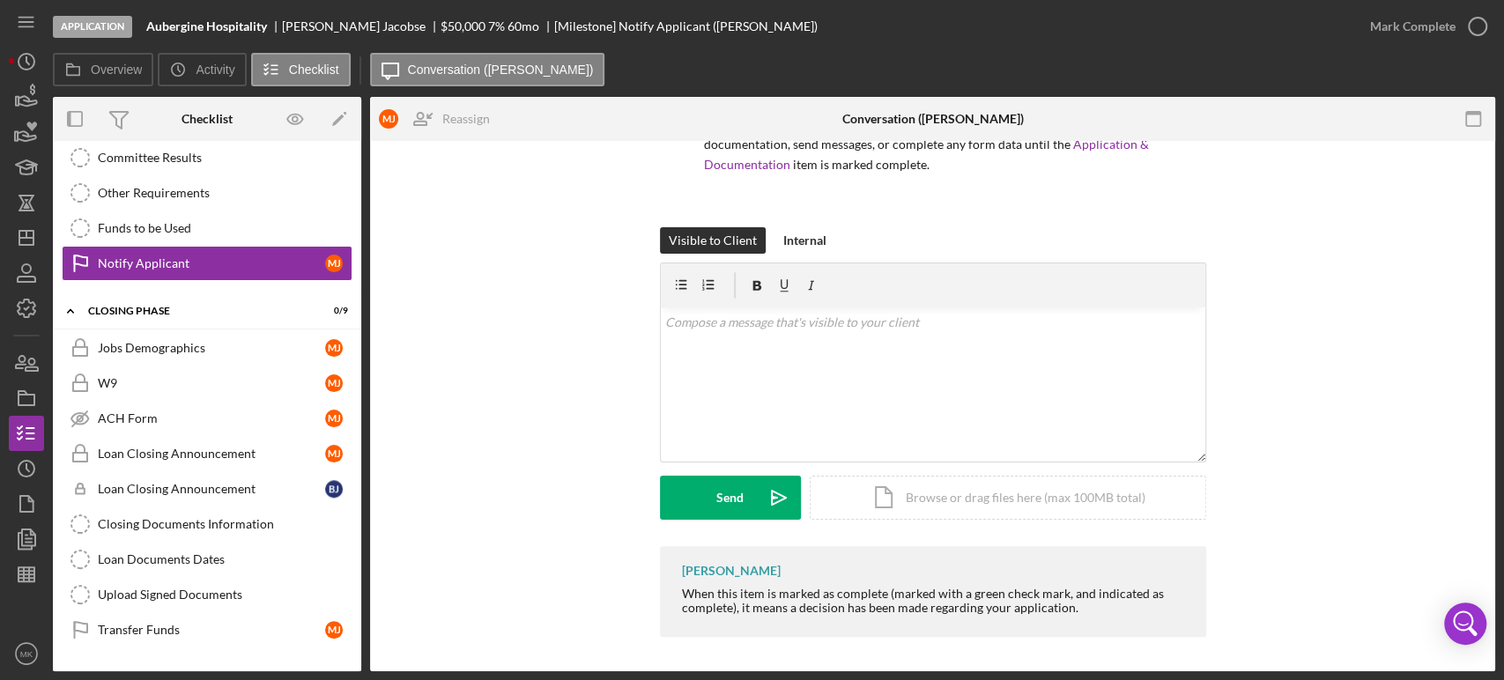
click at [1109, 596] on div "When this item is marked as complete (marked with a green check mark, and indic…" at bounding box center [935, 601] width 507 height 28
click at [775, 337] on div "v Color teal Color pink Remove color Add row above Add row below Add column bef…" at bounding box center [933, 385] width 545 height 154
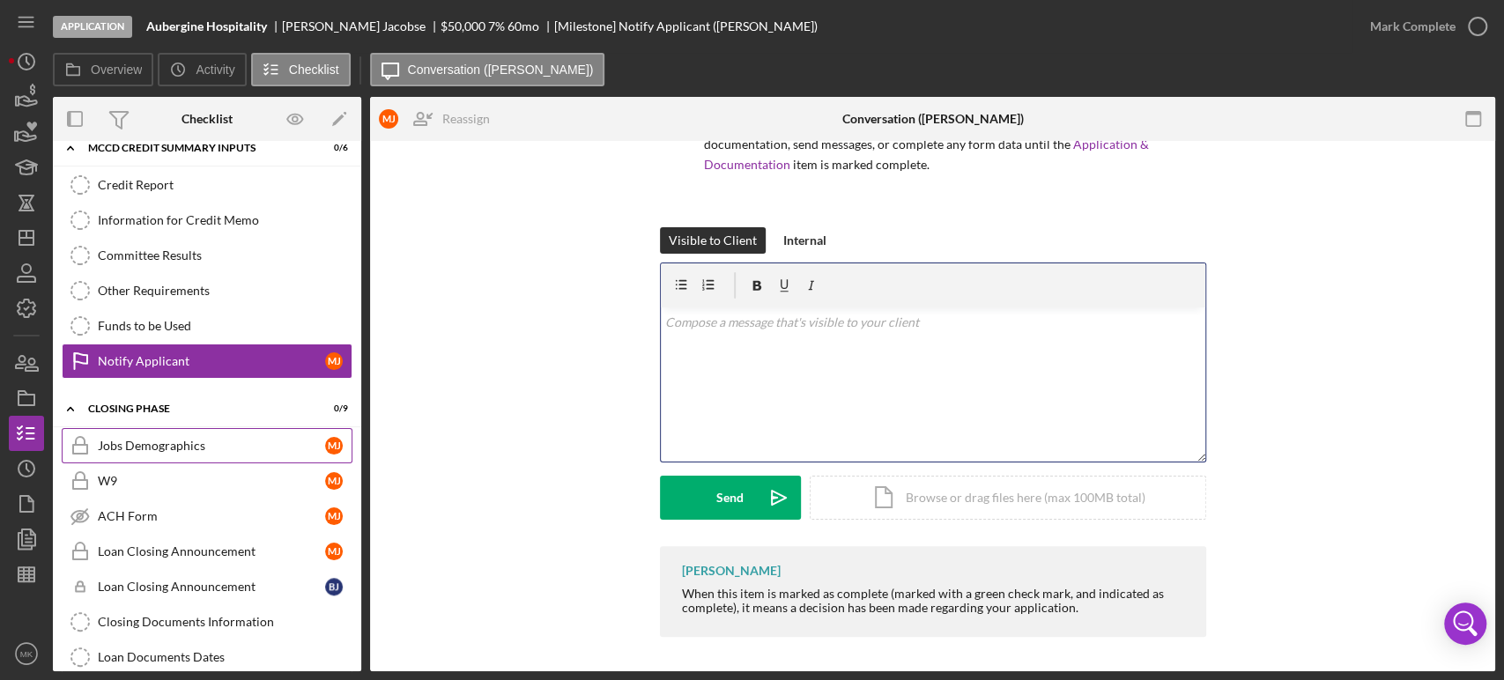
scroll to position [163, 0]
click at [242, 442] on div "Jobs Demographics" at bounding box center [211, 446] width 227 height 14
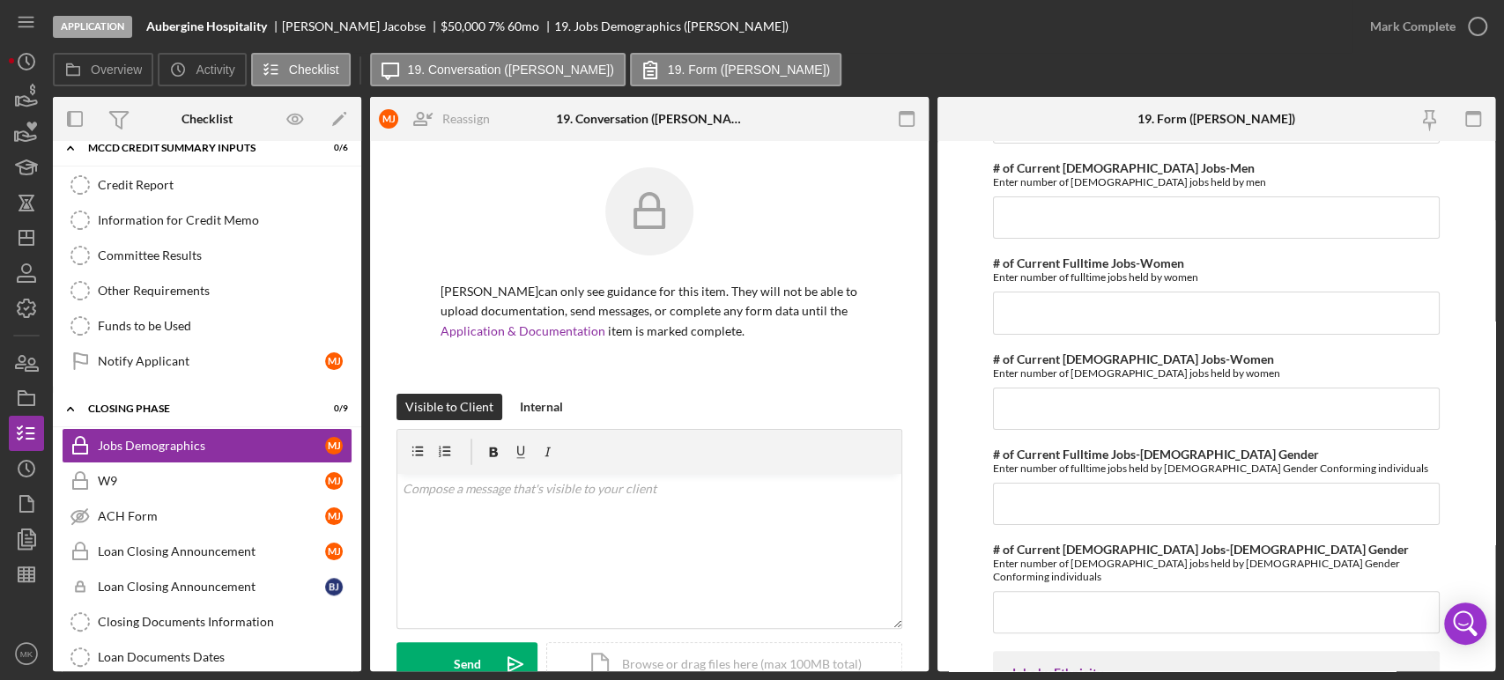
scroll to position [98, 0]
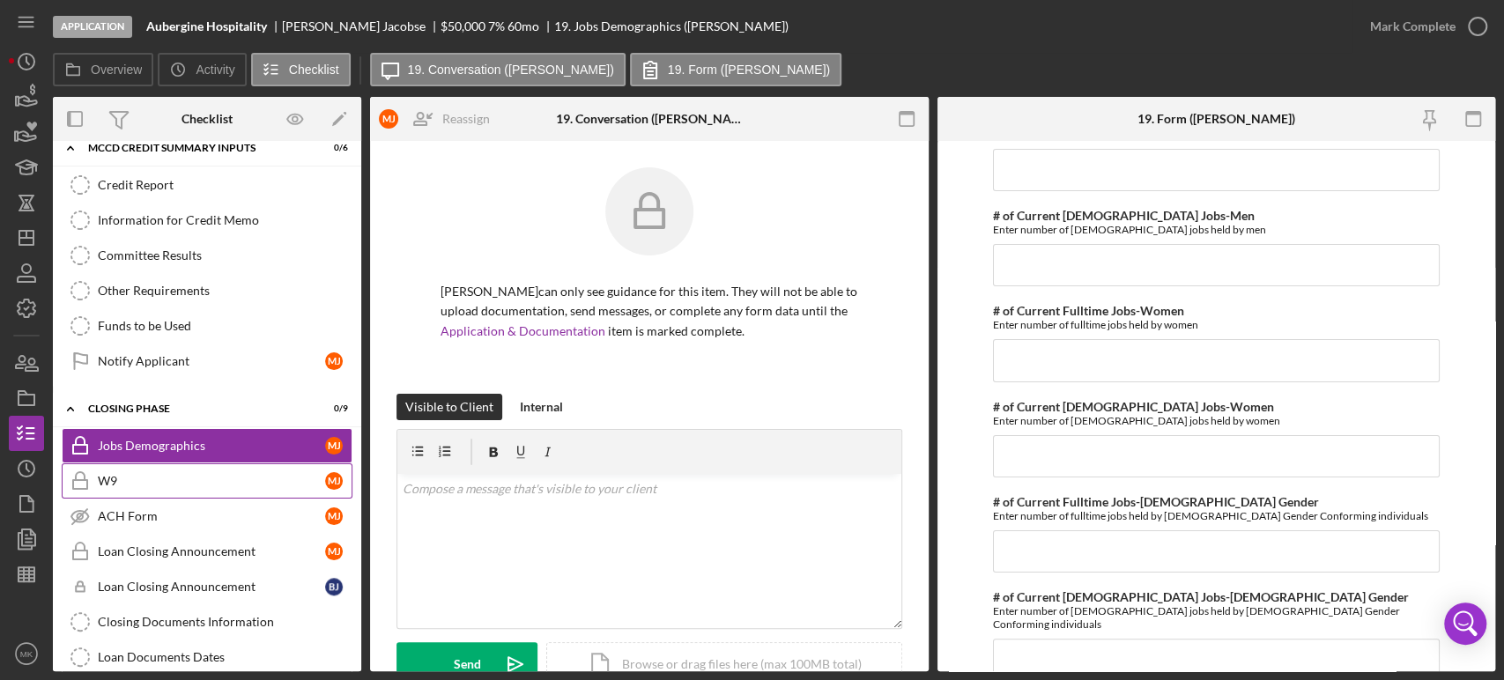
click at [249, 475] on div "W9" at bounding box center [211, 481] width 227 height 14
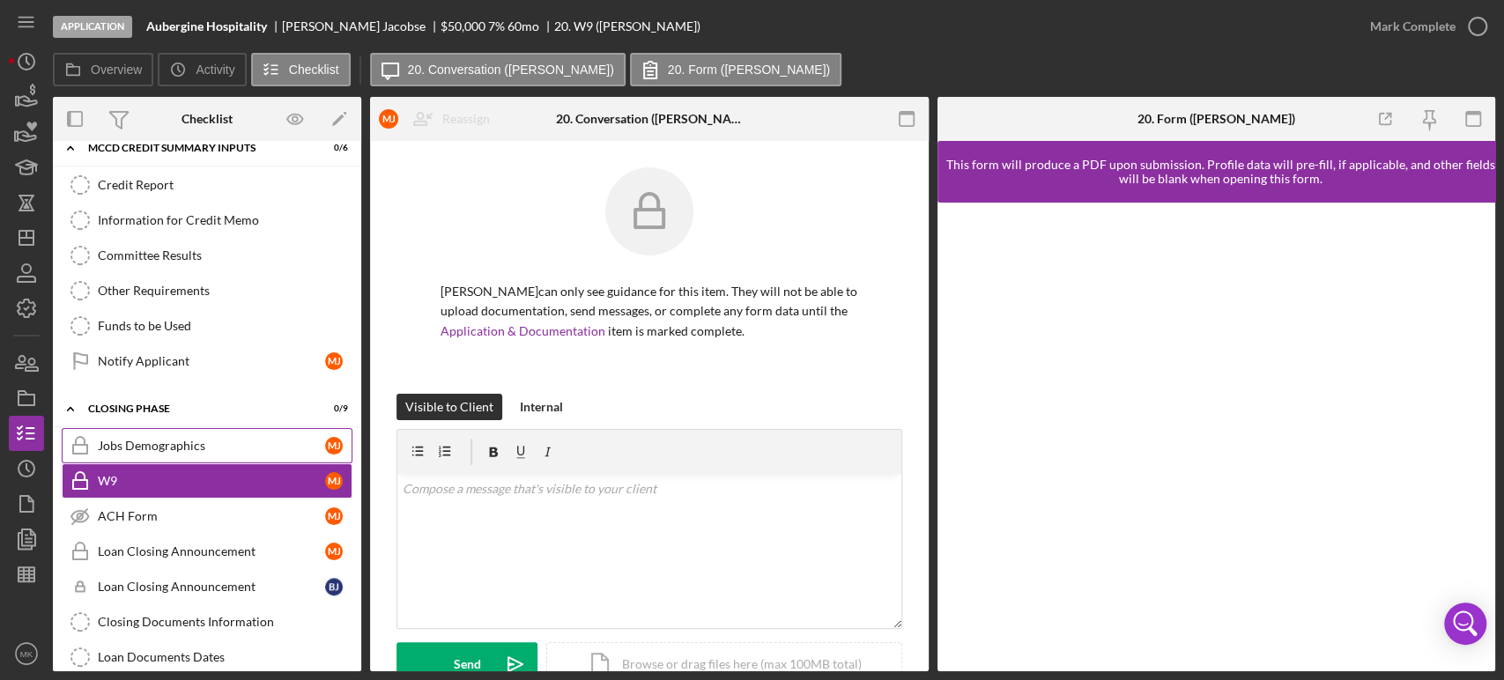
click at [259, 439] on div "Jobs Demographics" at bounding box center [211, 446] width 227 height 14
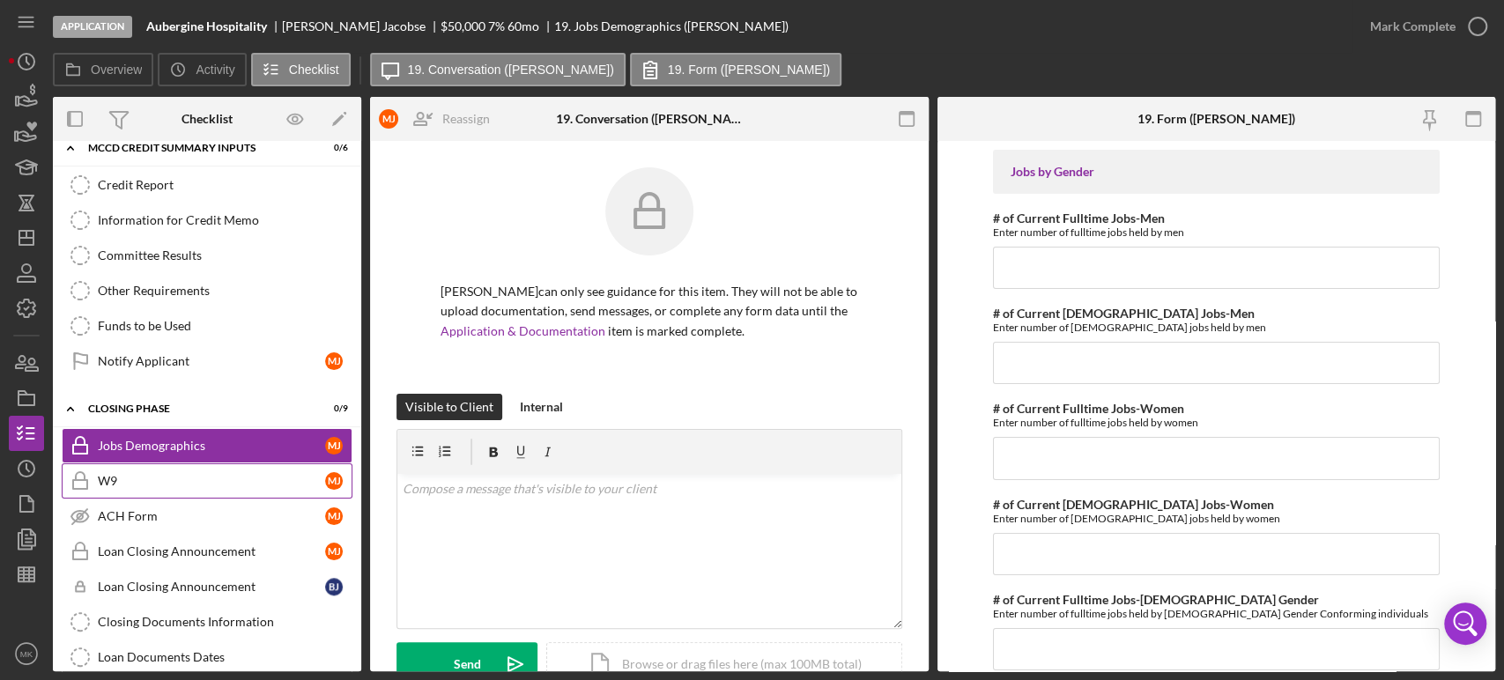
click at [207, 464] on link "W9 W9 [PERSON_NAME]" at bounding box center [207, 480] width 291 height 35
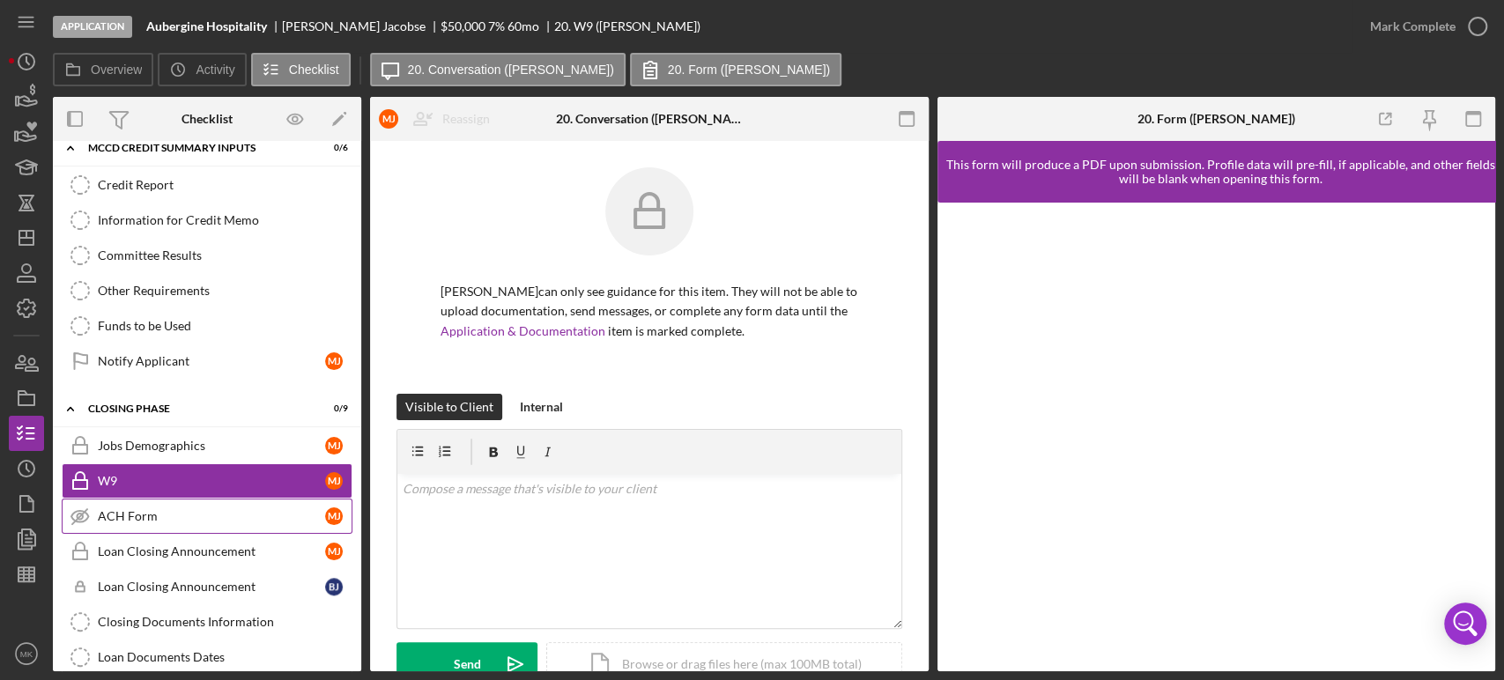
click at [193, 510] on div "ACH Form" at bounding box center [211, 516] width 227 height 14
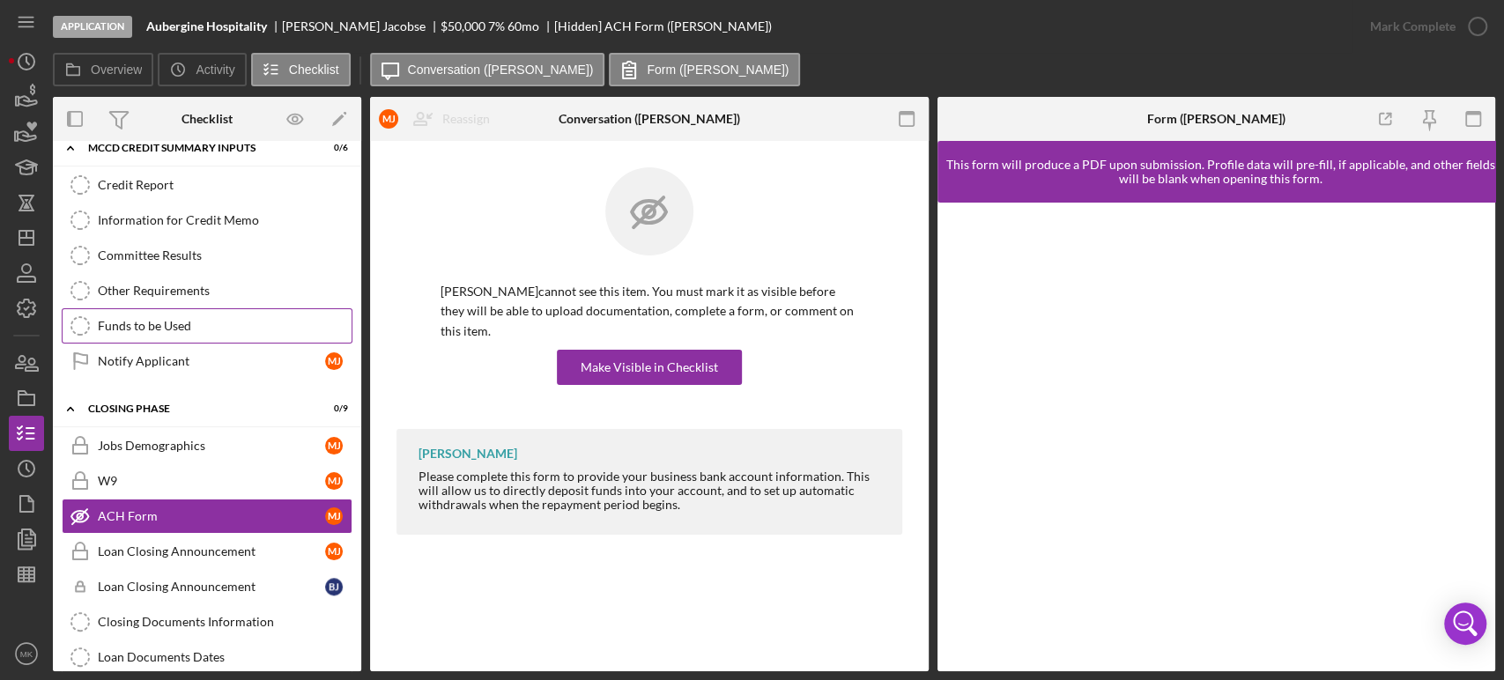
click at [219, 319] on div "Funds to be Used" at bounding box center [225, 326] width 254 height 14
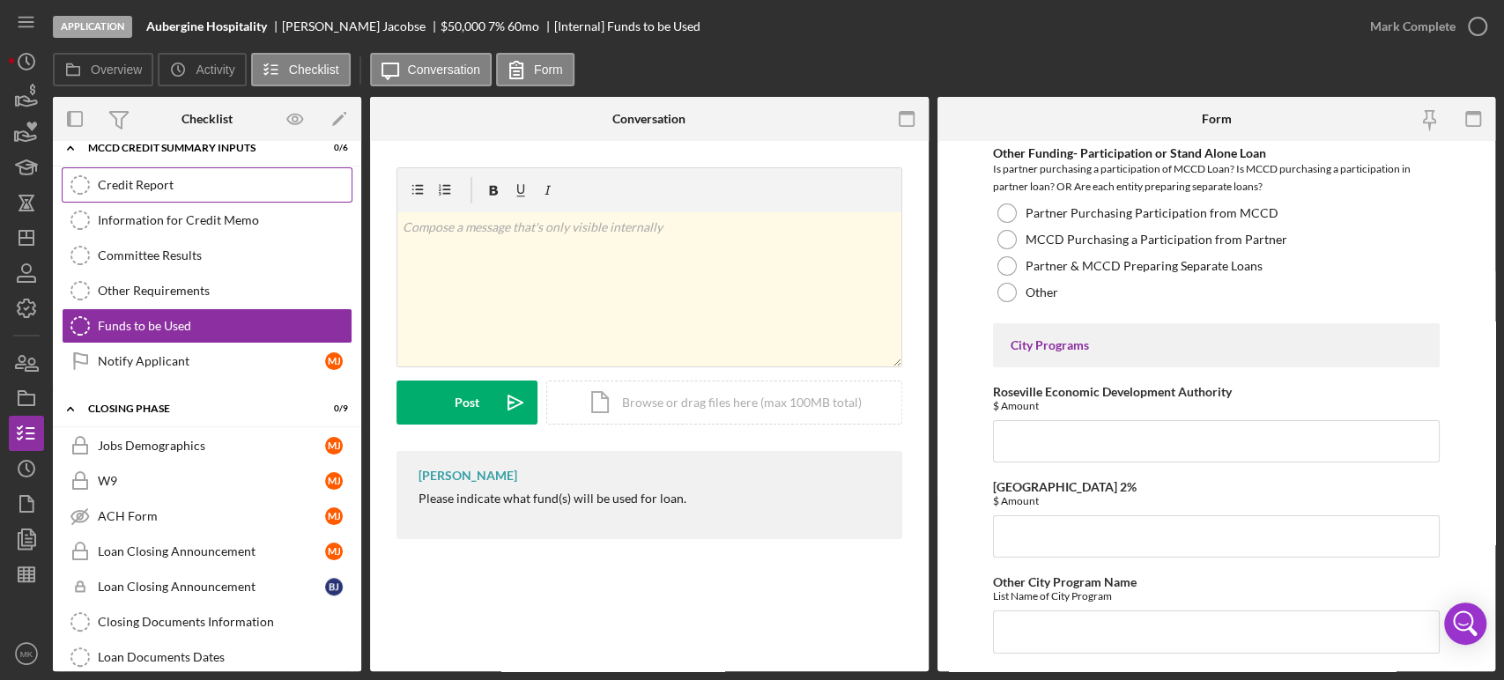
scroll to position [4300, 0]
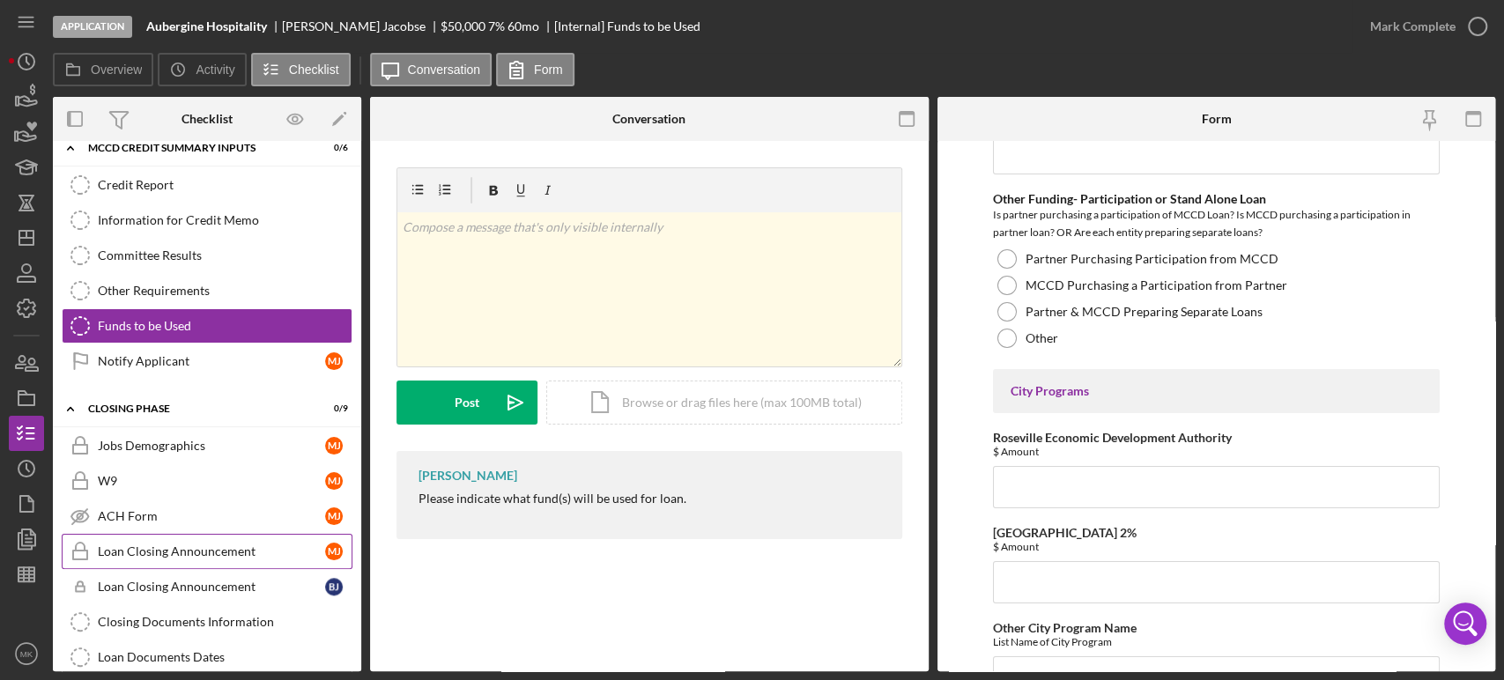
click at [219, 545] on div "Loan Closing Announcement" at bounding box center [211, 552] width 227 height 14
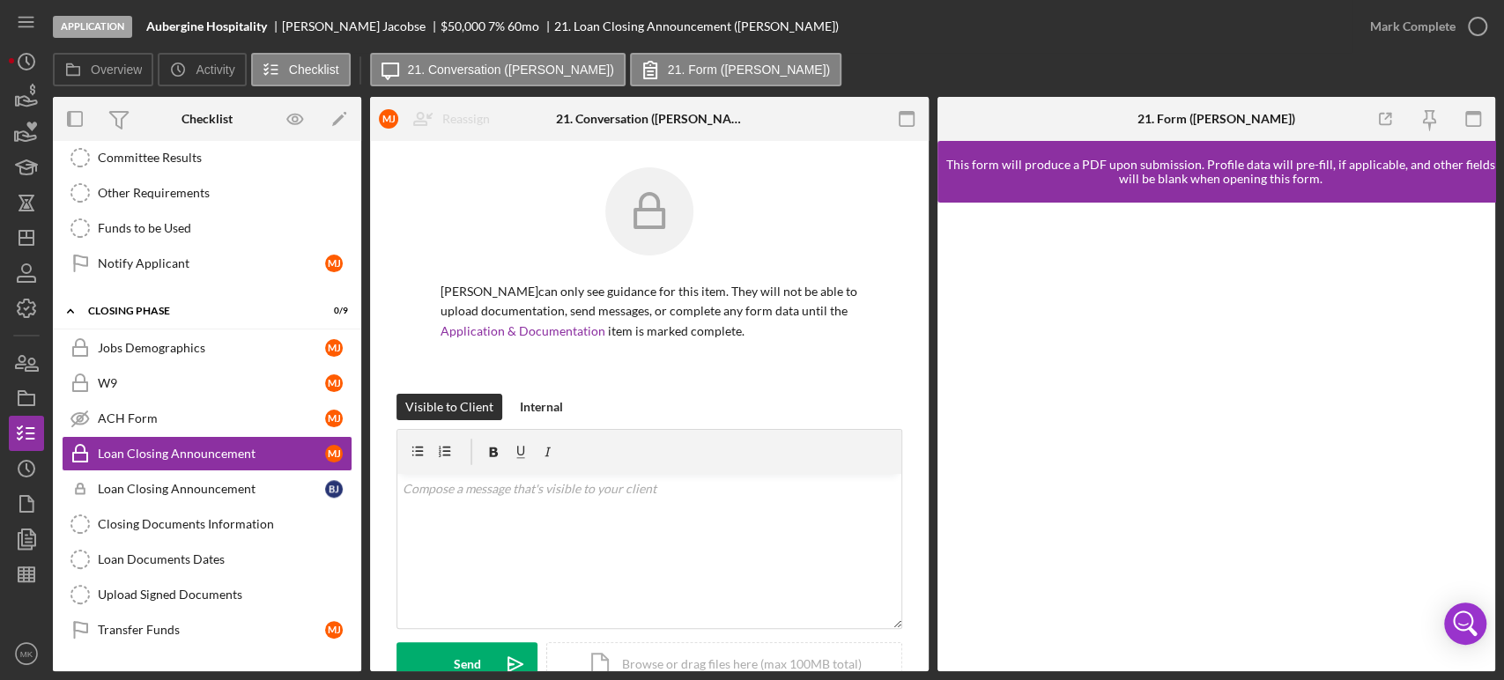
scroll to position [1149, 0]
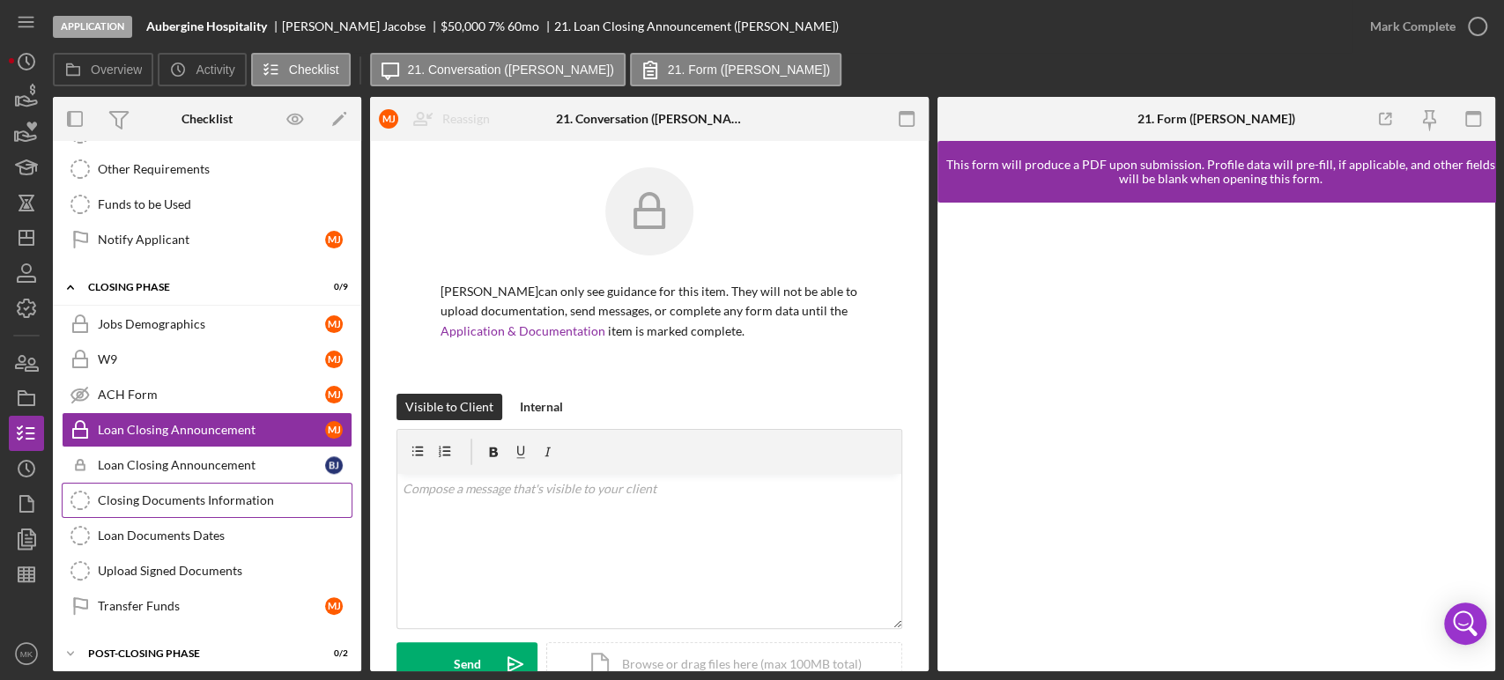
click at [261, 493] on div "Closing Documents Information" at bounding box center [225, 500] width 254 height 14
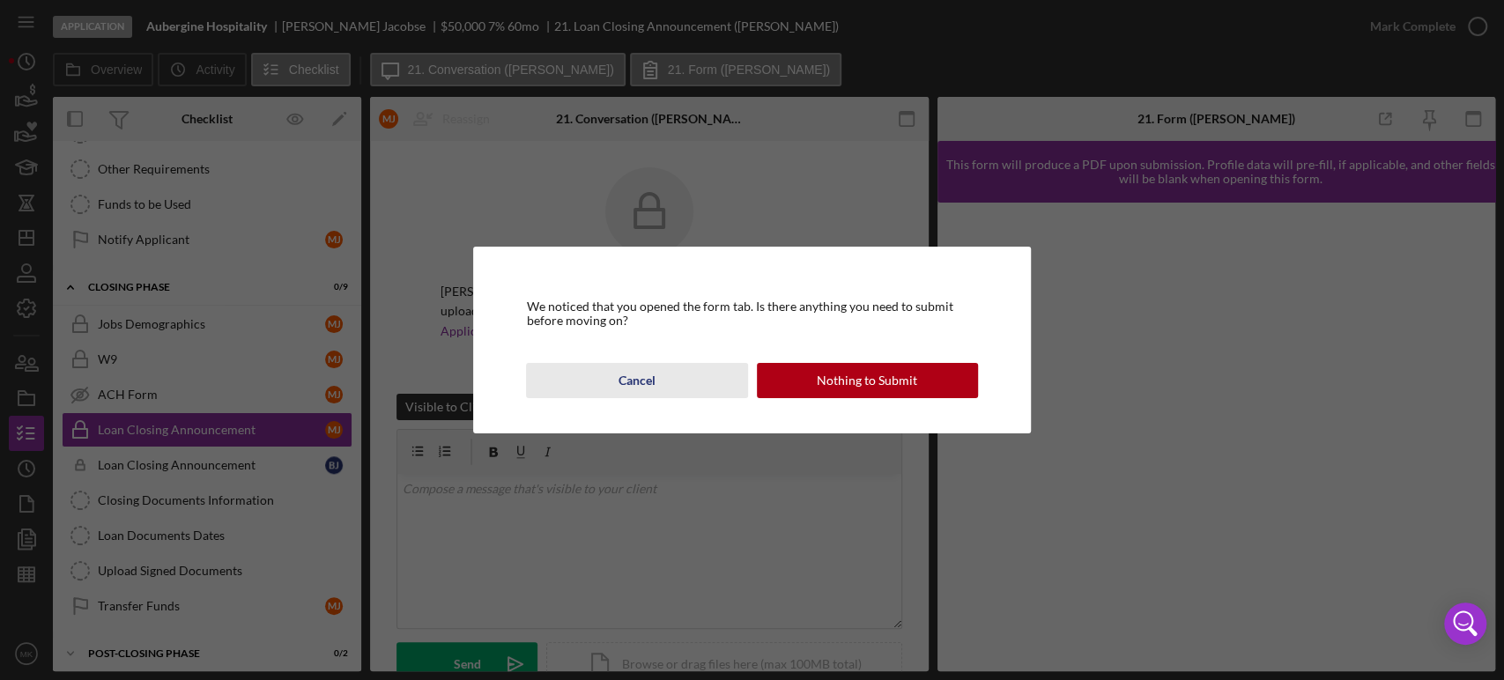
click at [638, 379] on div "Cancel" at bounding box center [637, 380] width 37 height 35
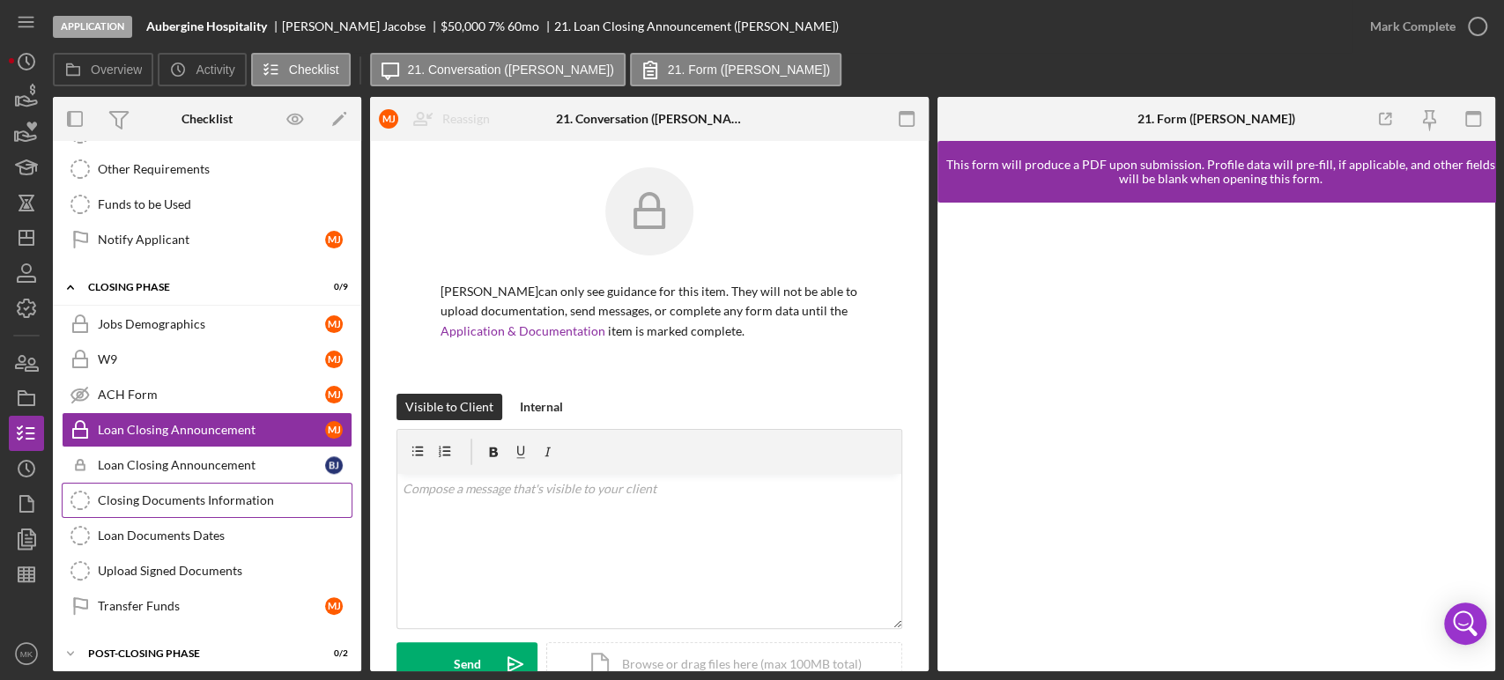
click at [209, 493] on div "Closing Documents Information" at bounding box center [225, 500] width 254 height 14
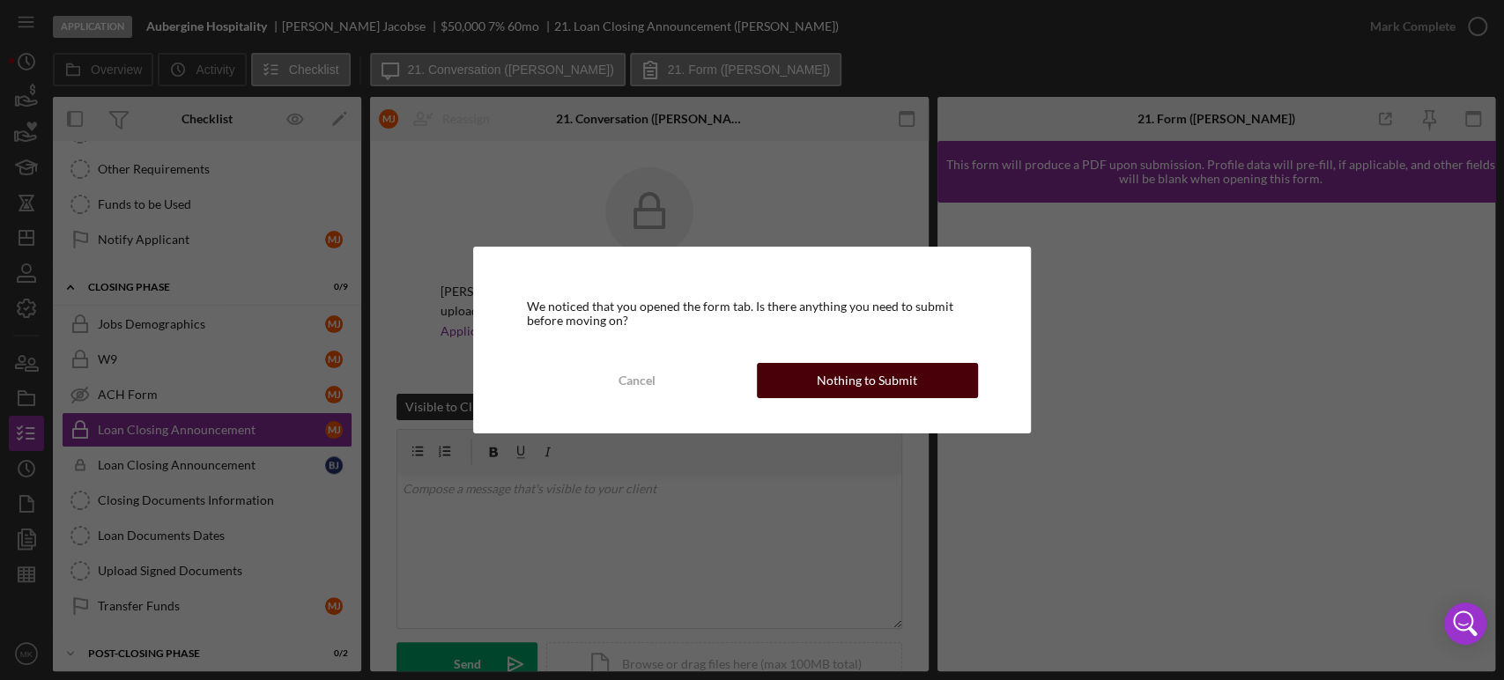
click at [886, 375] on div "Nothing to Submit" at bounding box center [867, 380] width 100 height 35
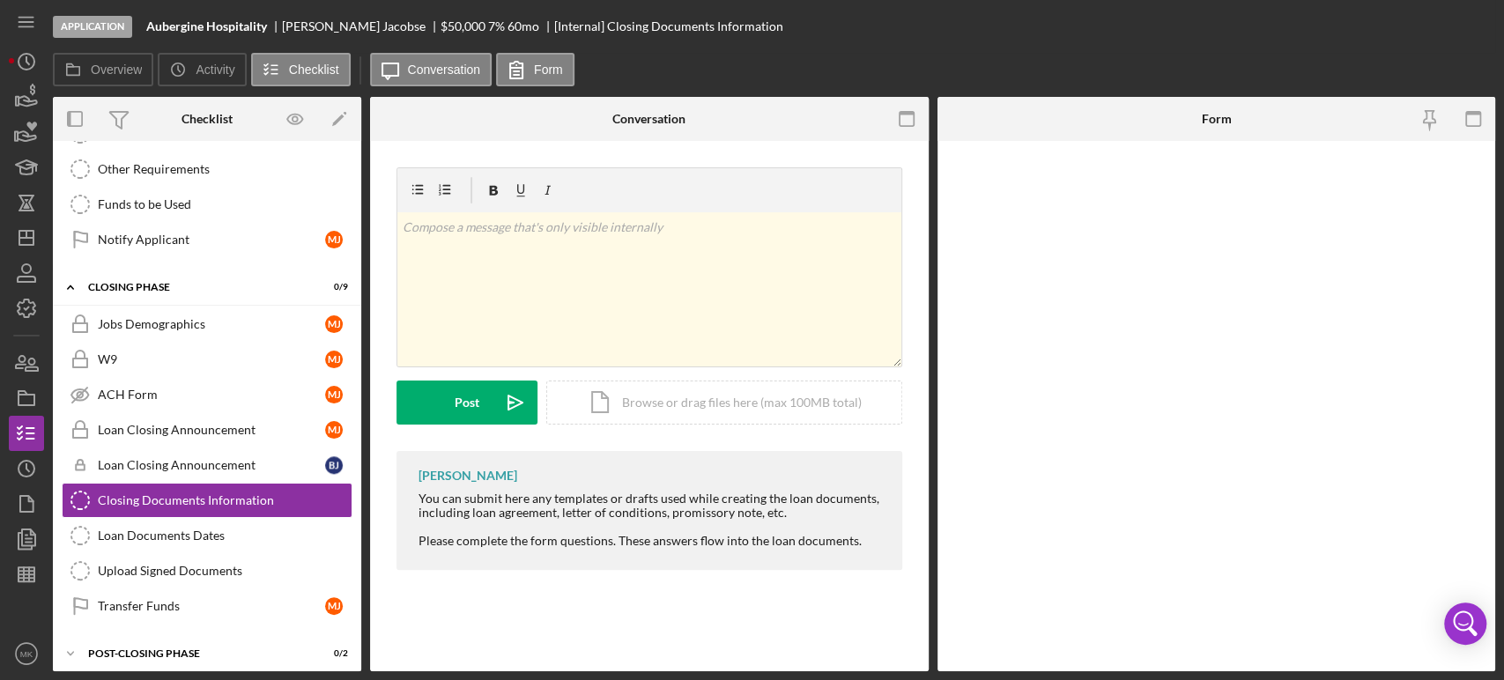
scroll to position [1149, 0]
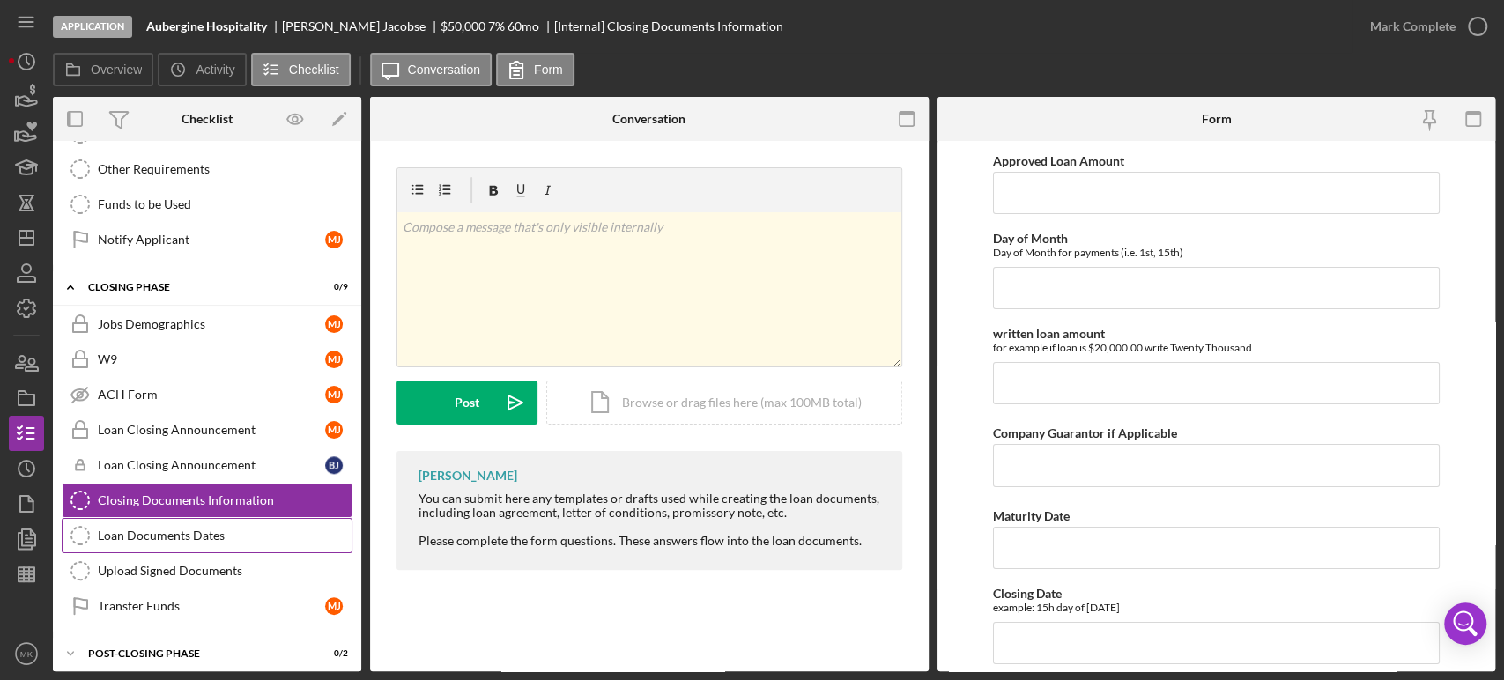
click at [283, 529] on div "Loan Documents Dates" at bounding box center [225, 536] width 254 height 14
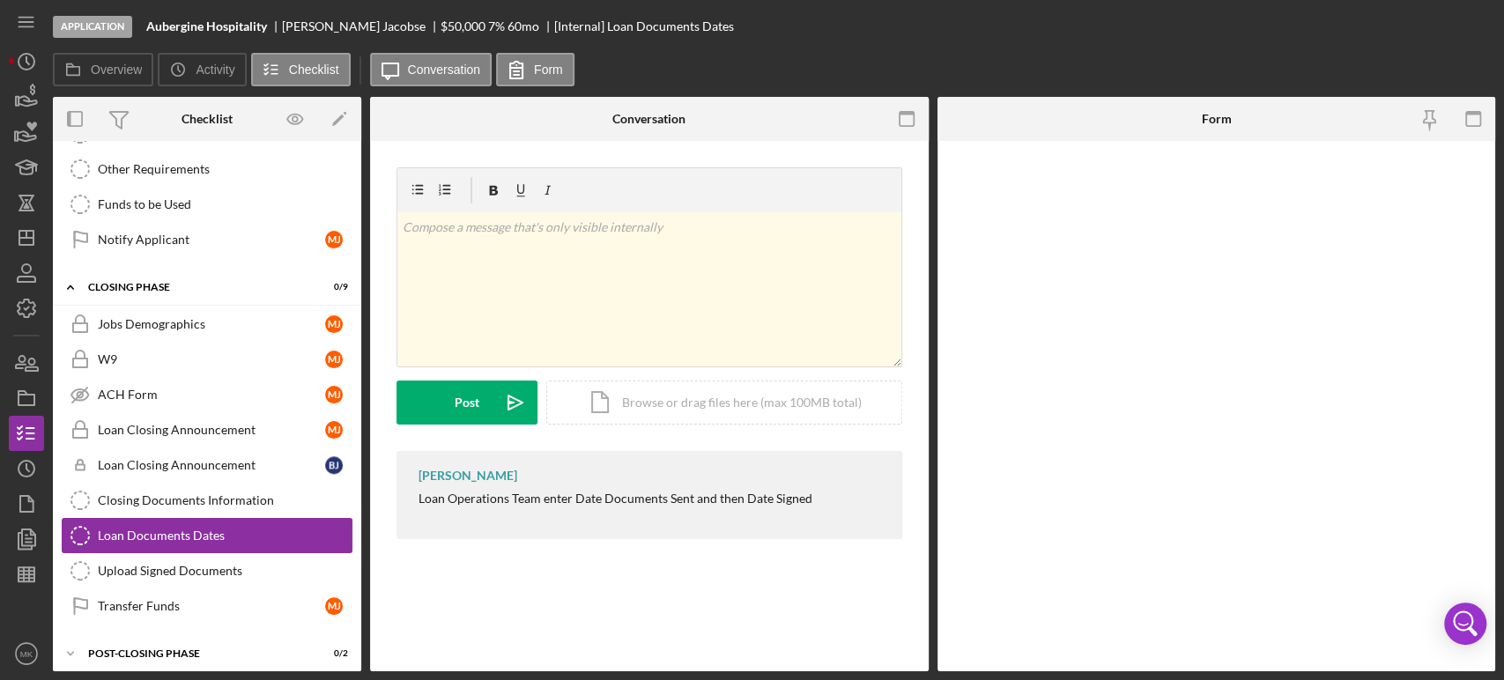
scroll to position [1149, 0]
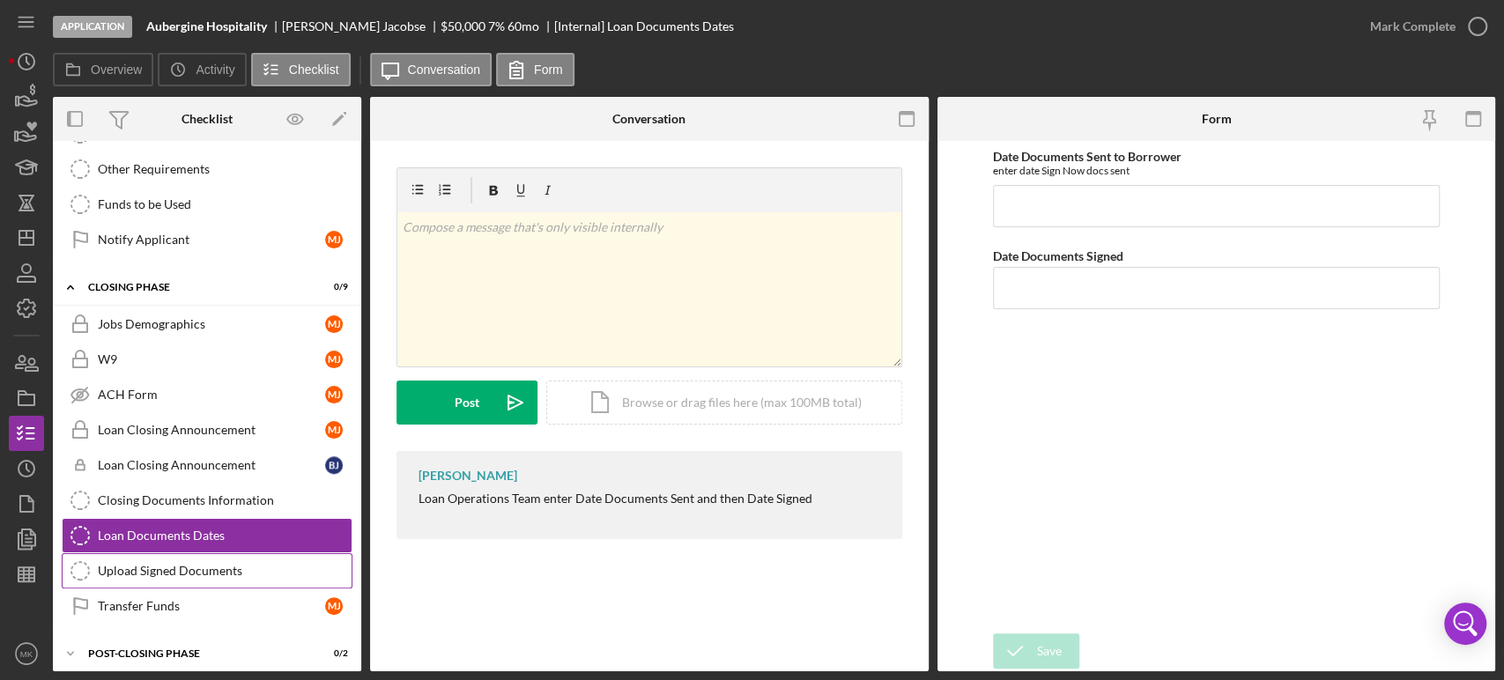
click at [190, 564] on div "Upload Signed Documents" at bounding box center [225, 571] width 254 height 14
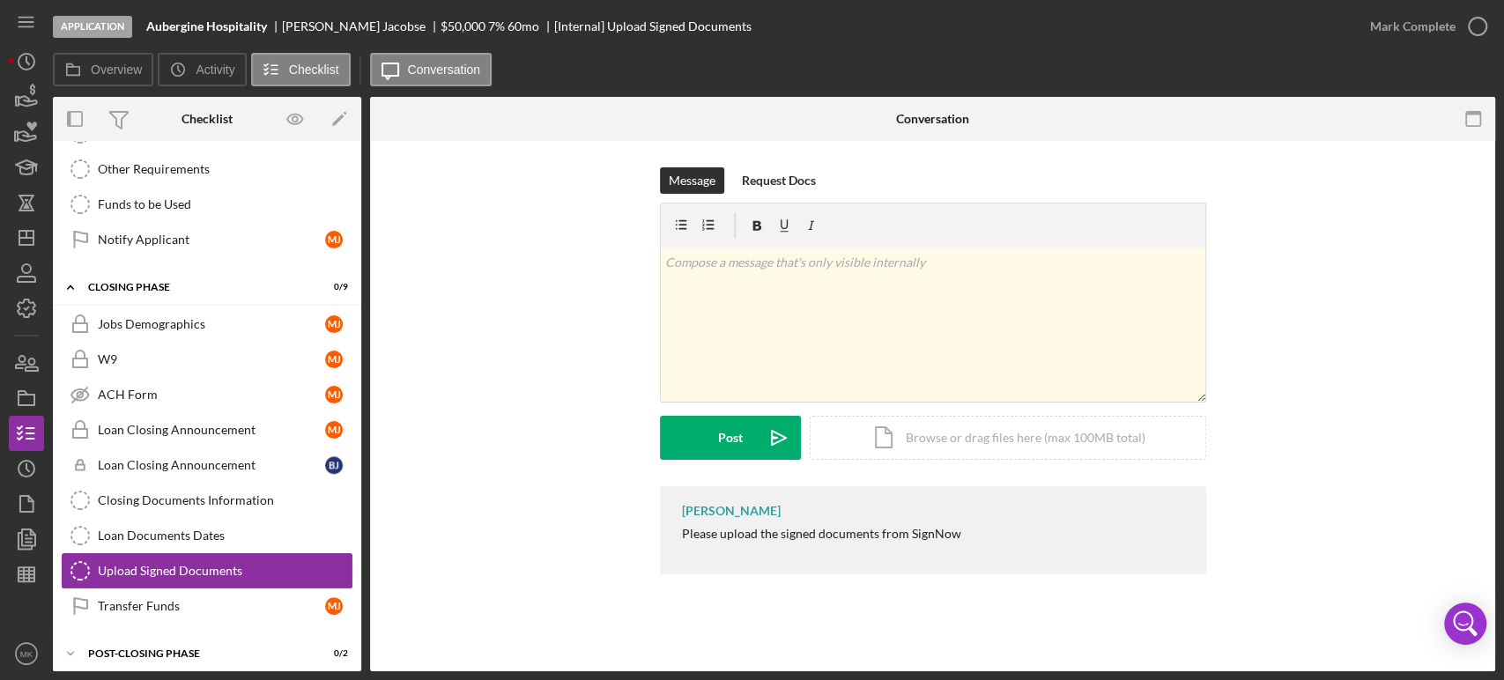
scroll to position [1149, 0]
click at [258, 599] on div "Transfer Funds" at bounding box center [211, 606] width 227 height 14
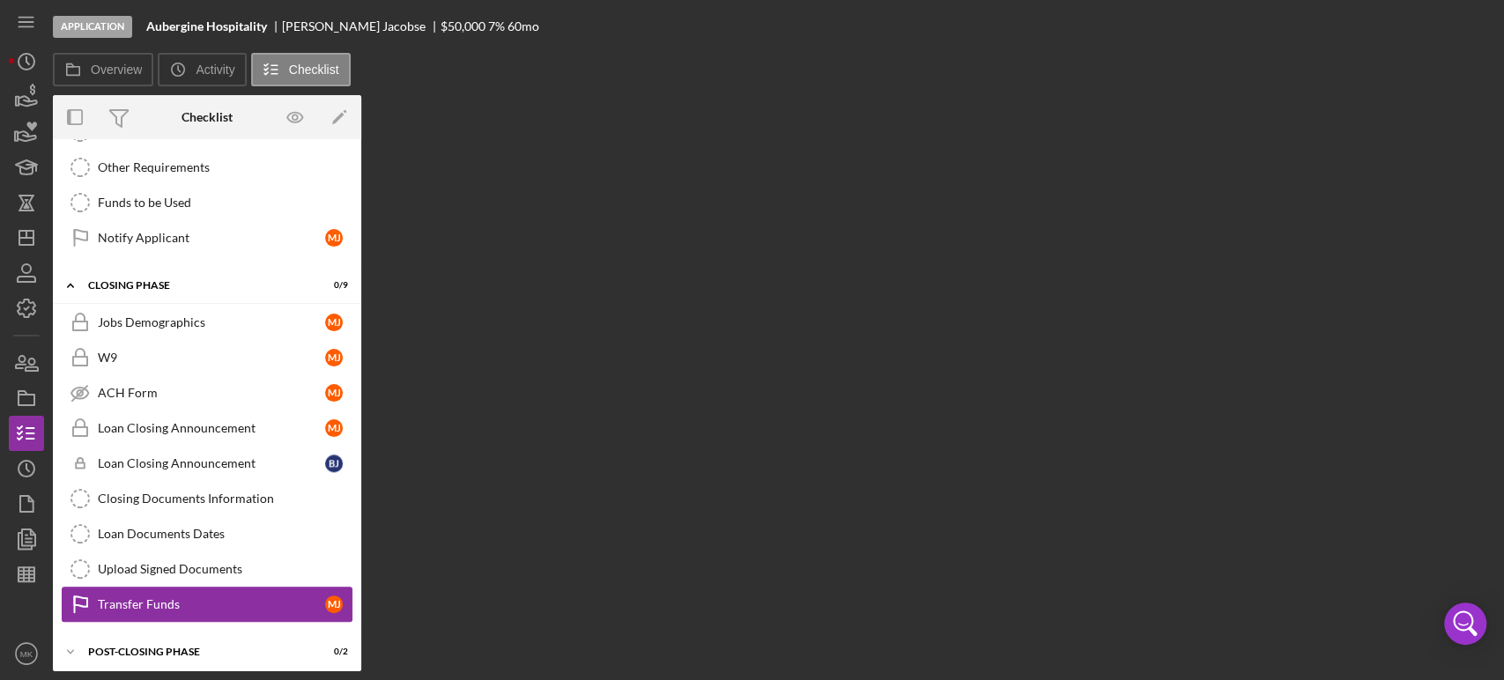
scroll to position [1149, 0]
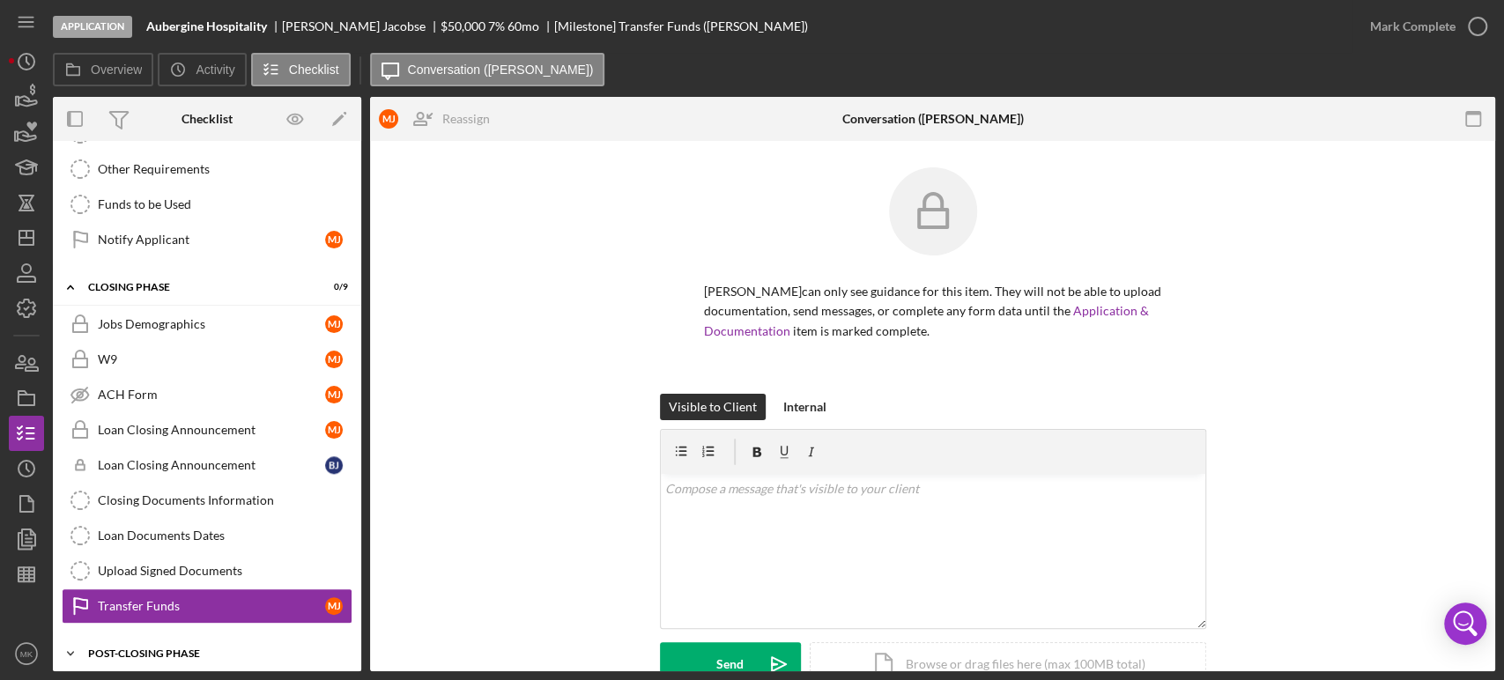
click at [168, 649] on div "Post-Closing Phase" at bounding box center [213, 654] width 251 height 11
click at [67, 276] on icon "Icon/Expander" at bounding box center [70, 287] width 35 height 35
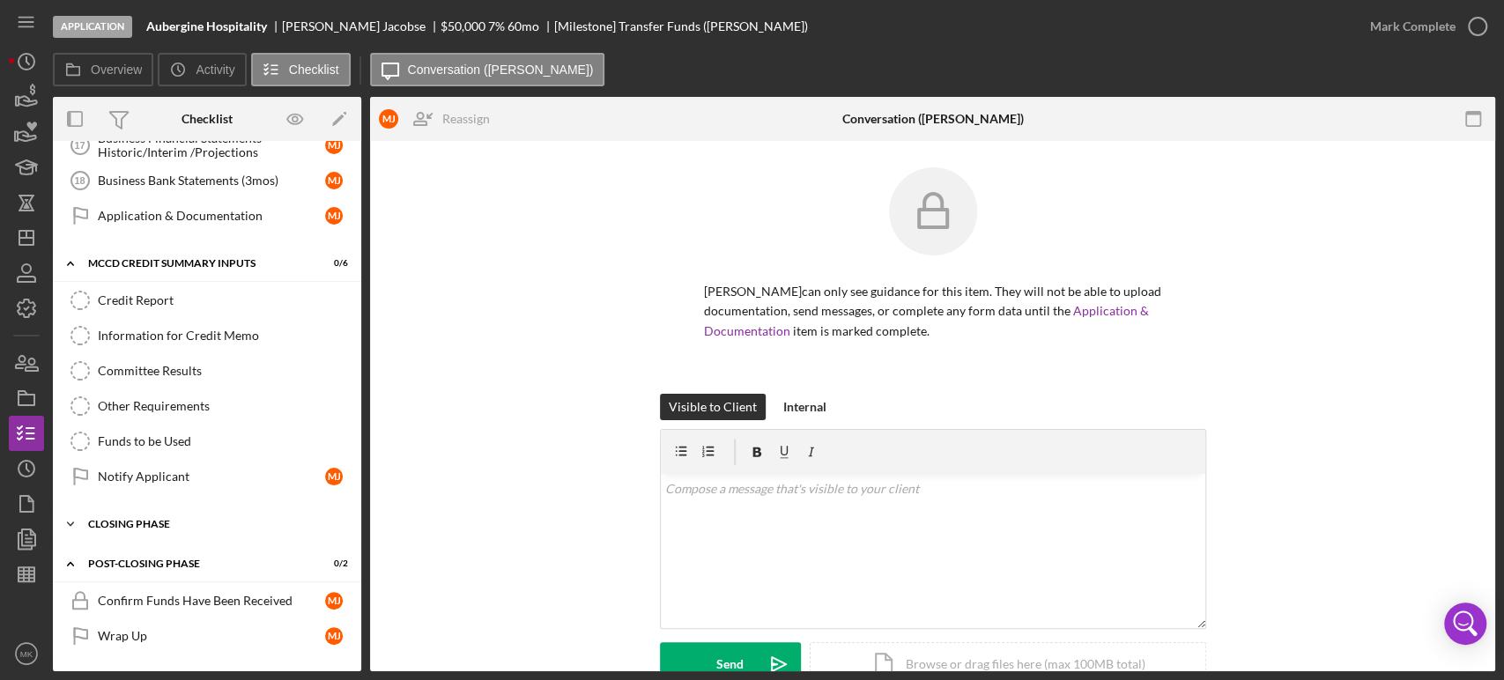
scroll to position [903, 0]
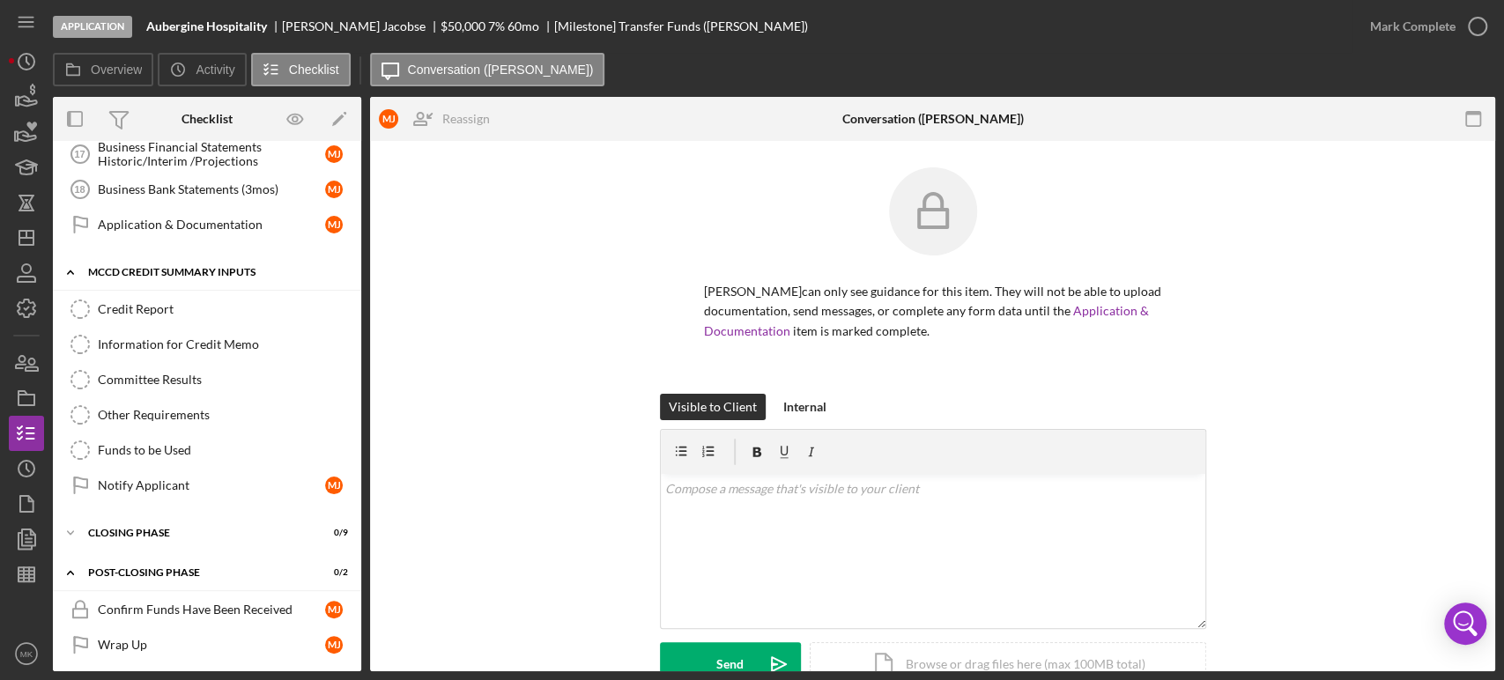
click at [70, 257] on icon "Icon/Expander" at bounding box center [70, 272] width 35 height 35
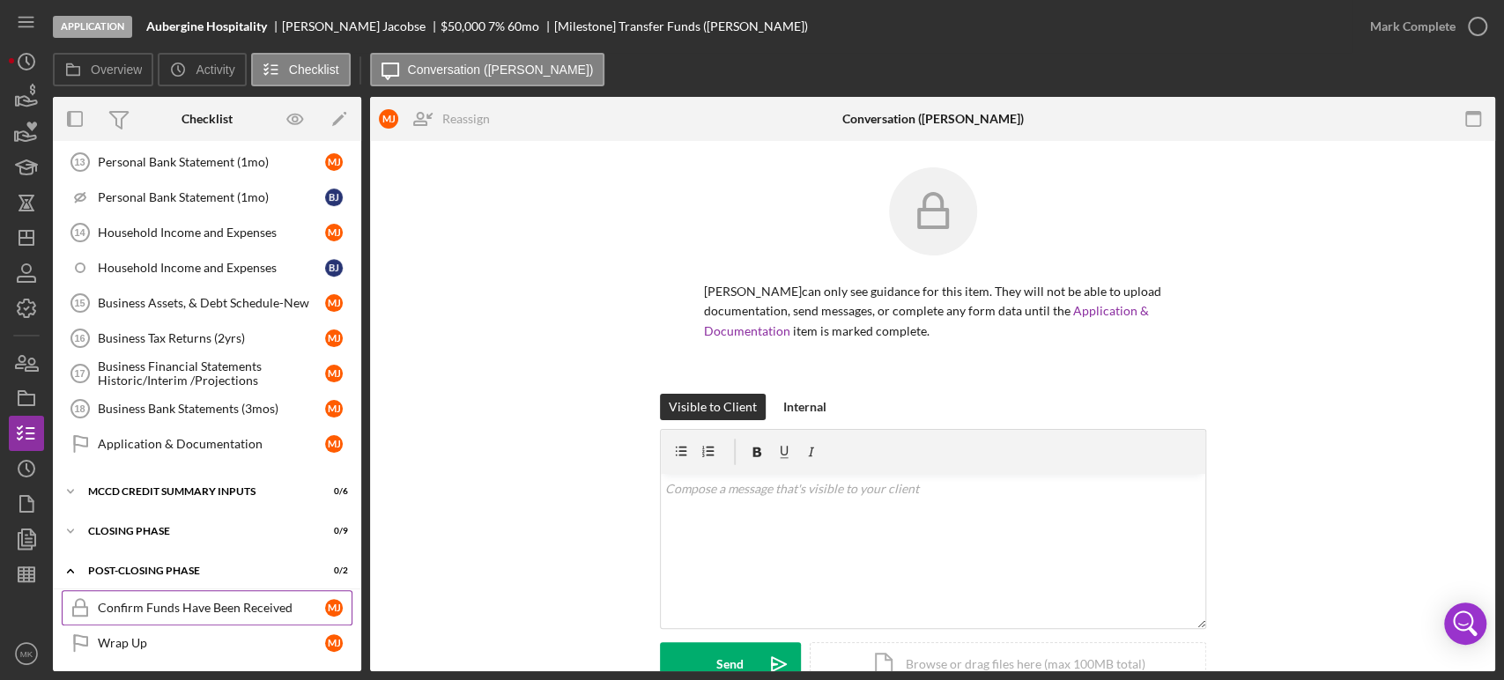
click at [254, 601] on div "Confirm Funds Have Been Received" at bounding box center [211, 608] width 227 height 14
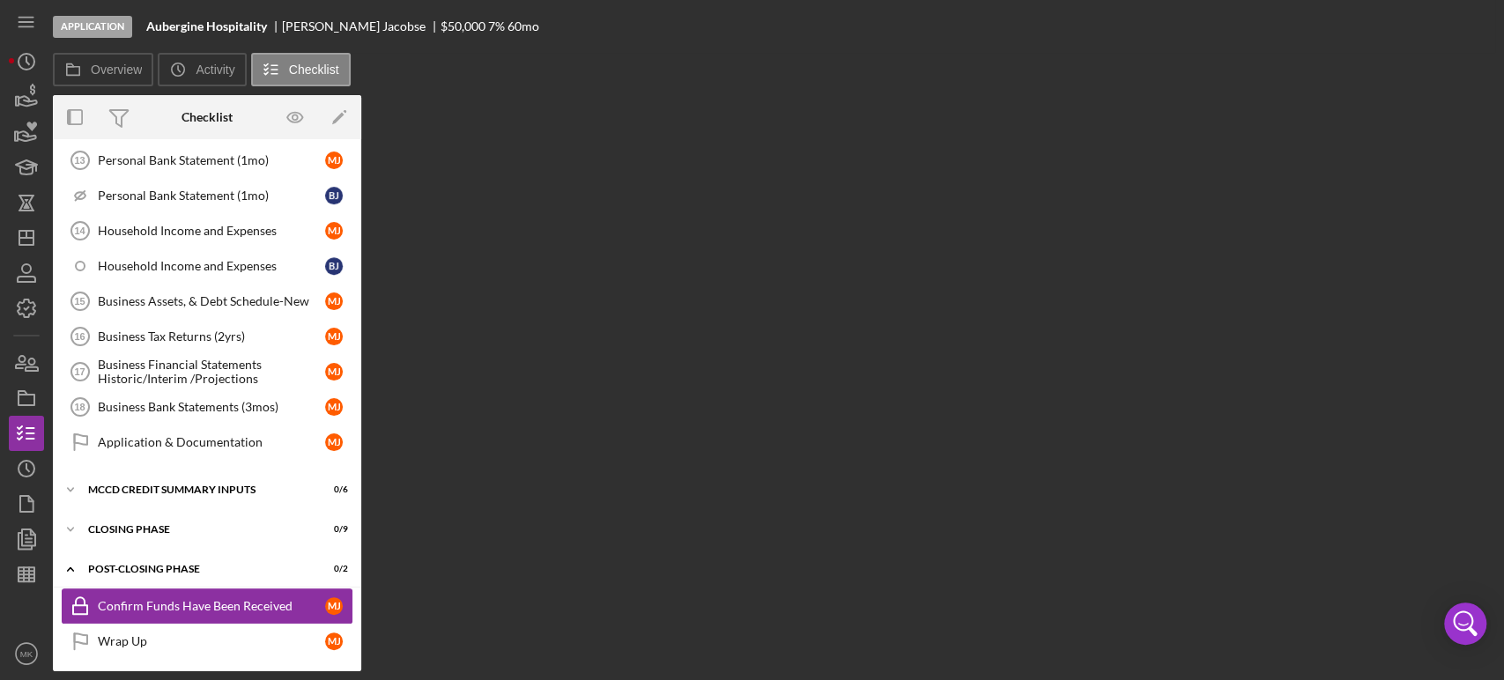
scroll to position [684, 0]
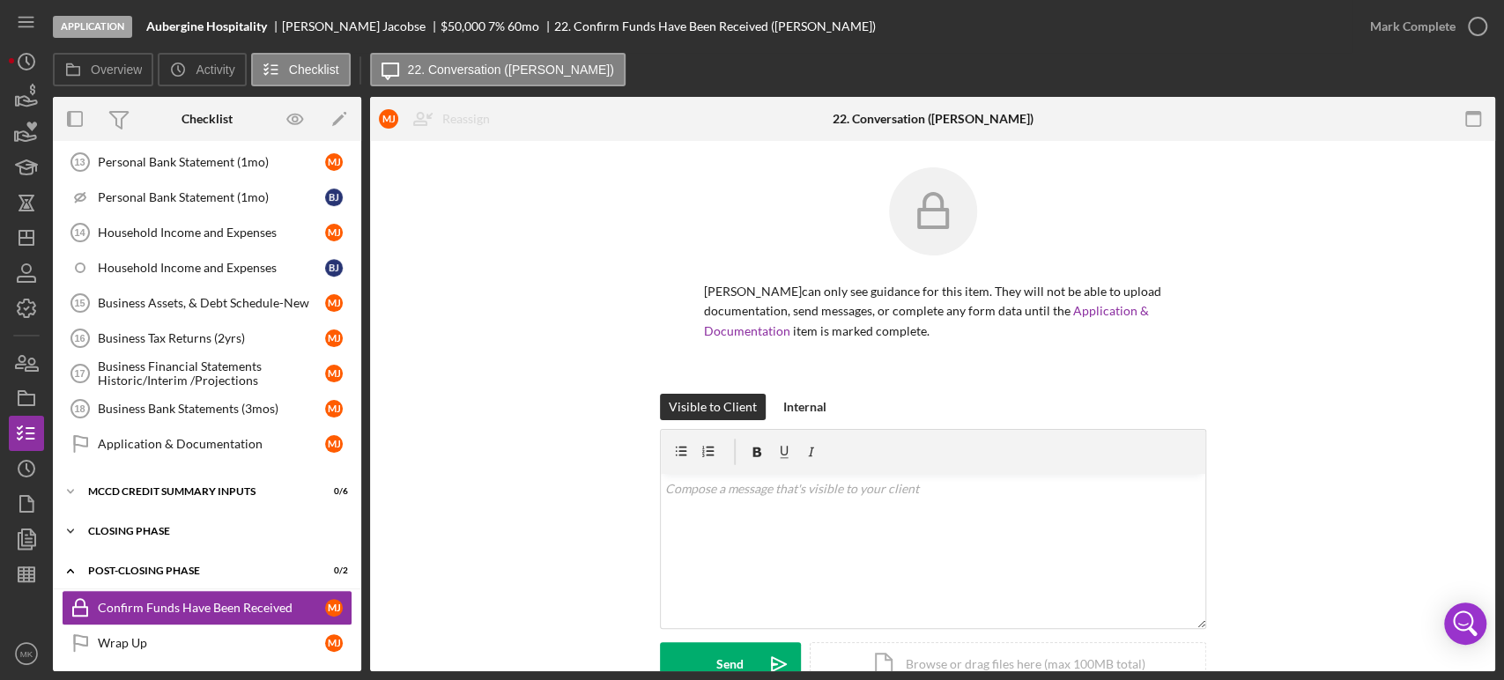
click at [224, 526] on div "Closing Phase" at bounding box center [213, 531] width 251 height 11
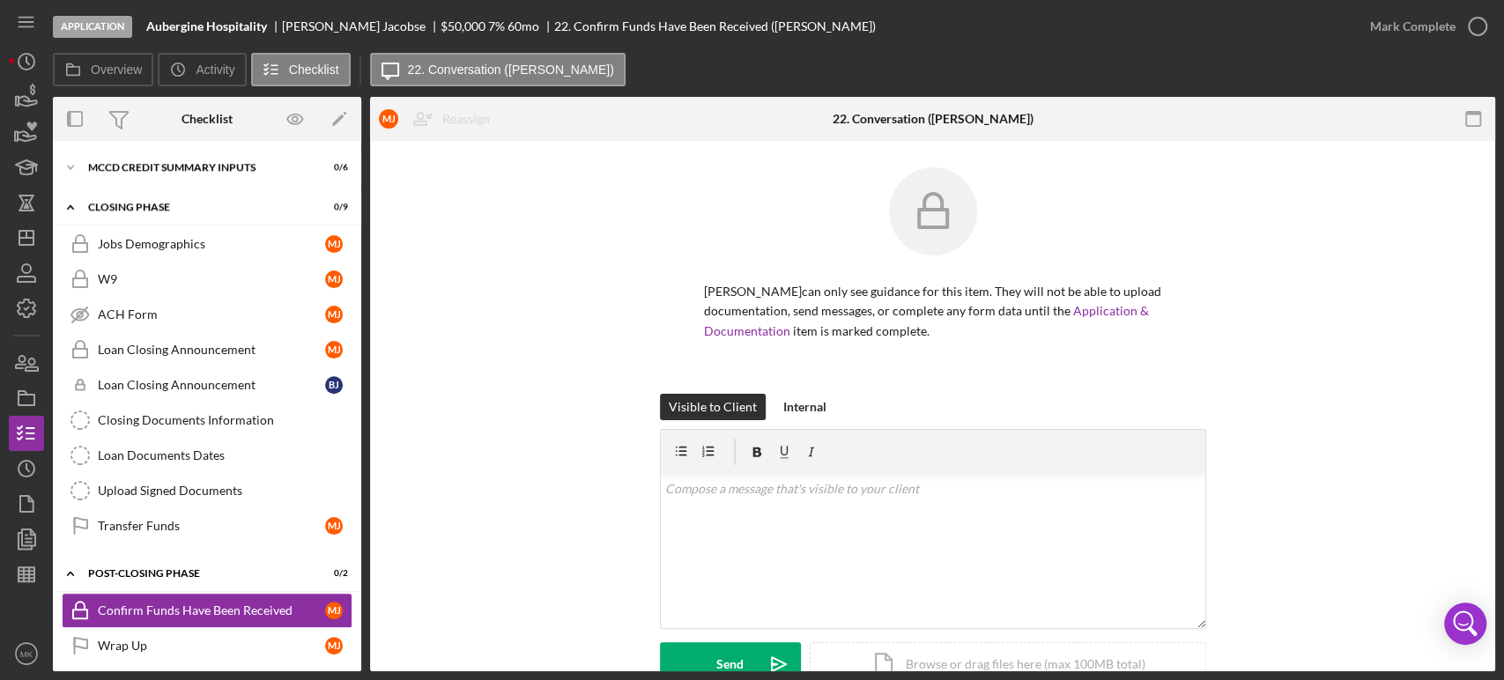
scroll to position [1009, 0]
click at [214, 522] on div "Transfer Funds" at bounding box center [211, 525] width 227 height 14
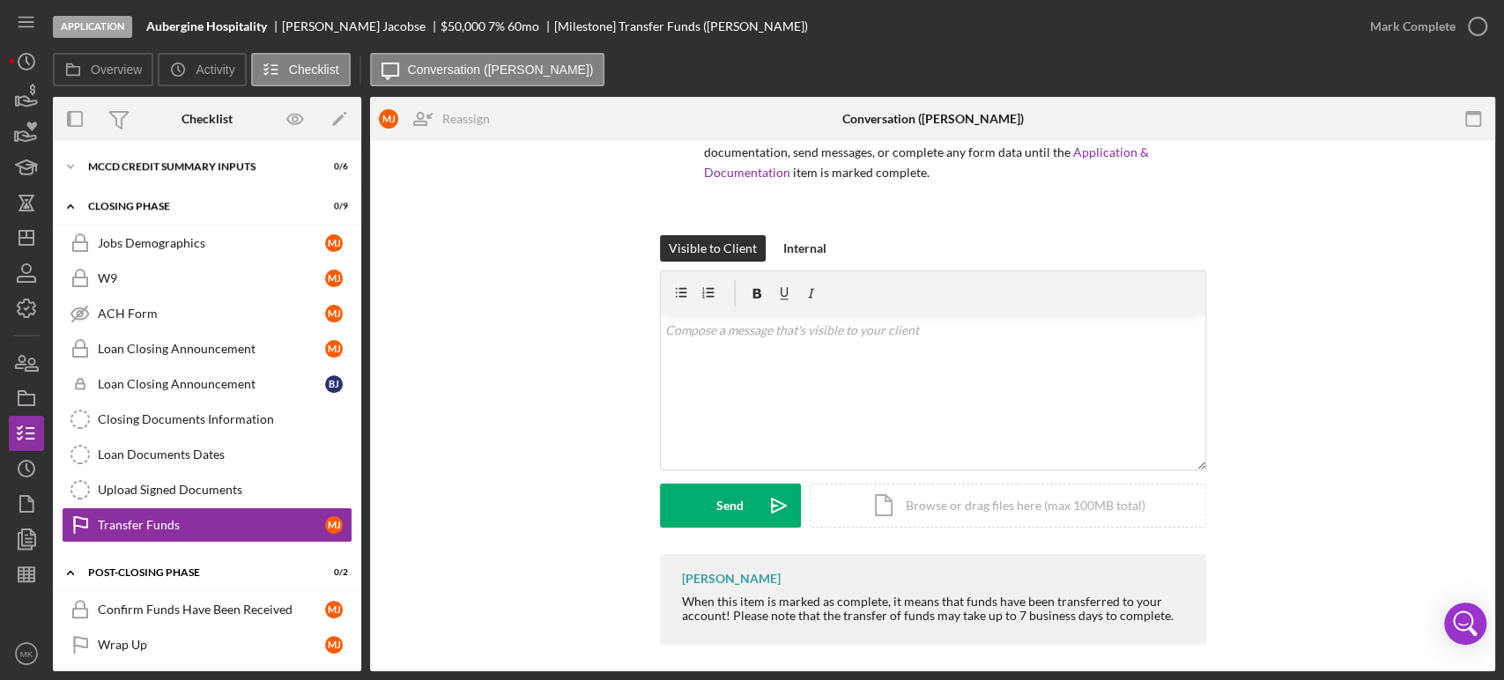
scroll to position [167, 0]
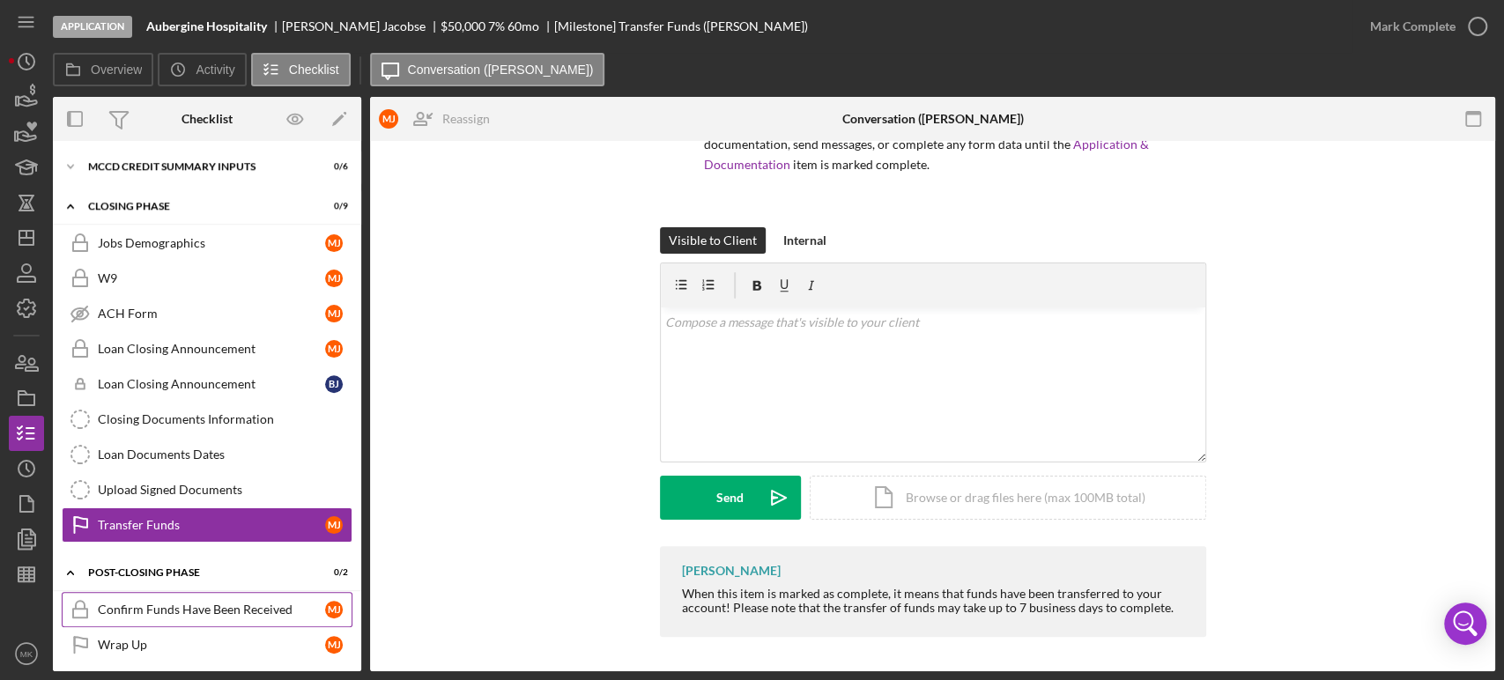
click at [211, 603] on div "Confirm Funds Have Been Received" at bounding box center [211, 610] width 227 height 14
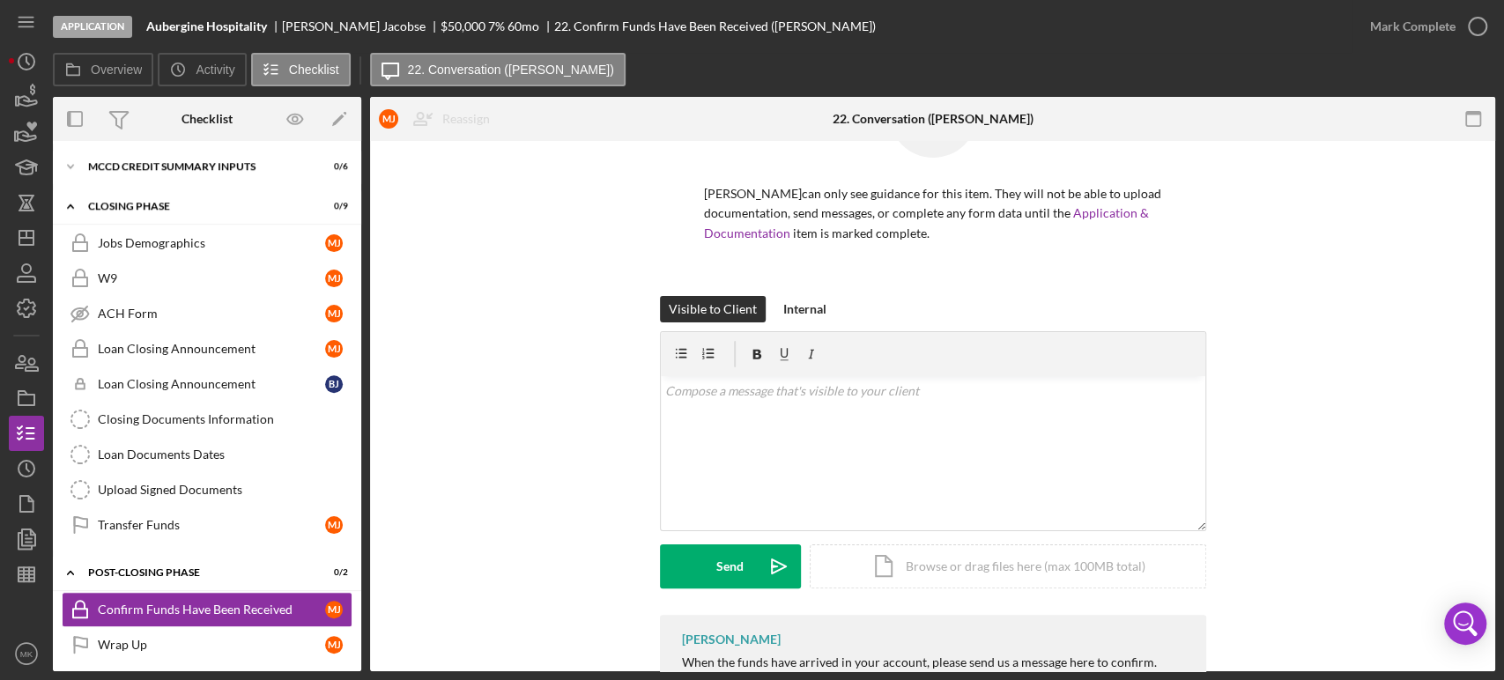
scroll to position [164, 0]
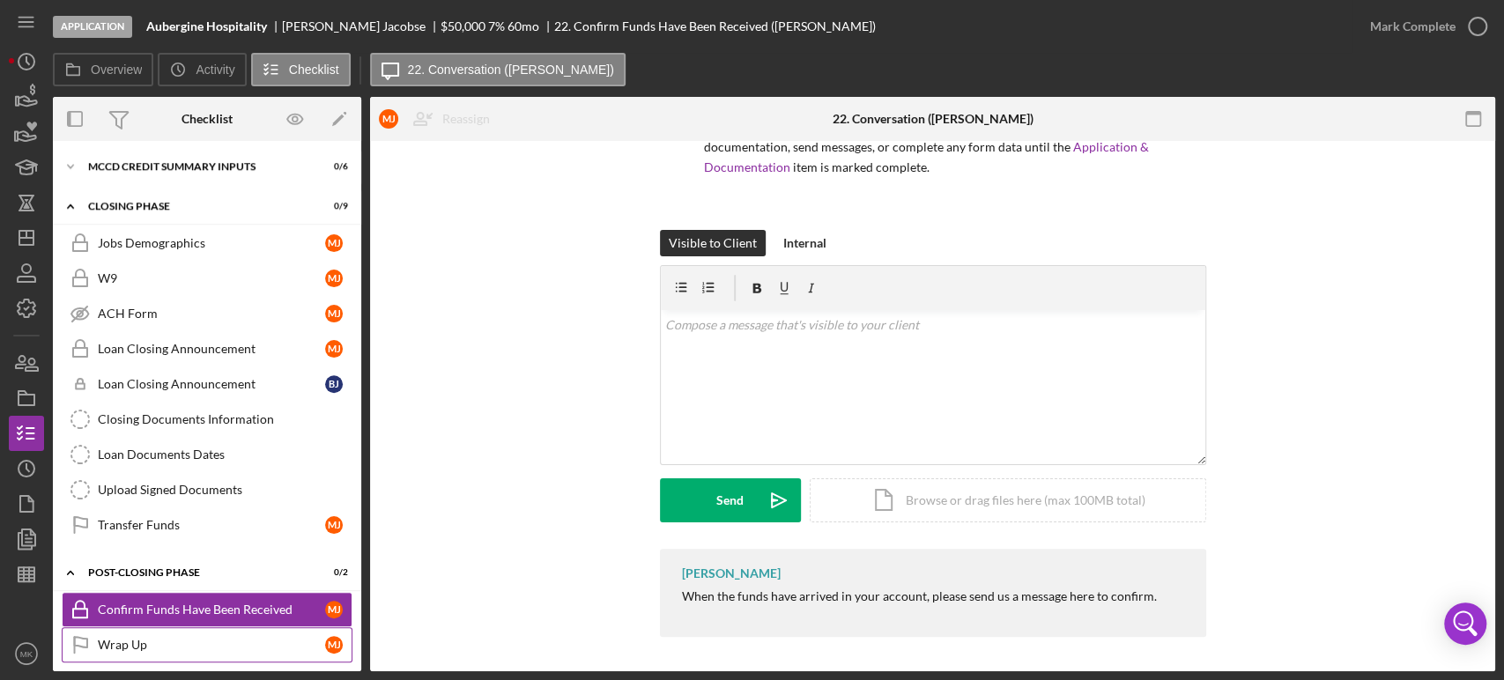
click at [205, 638] on div "Wrap Up" at bounding box center [211, 645] width 227 height 14
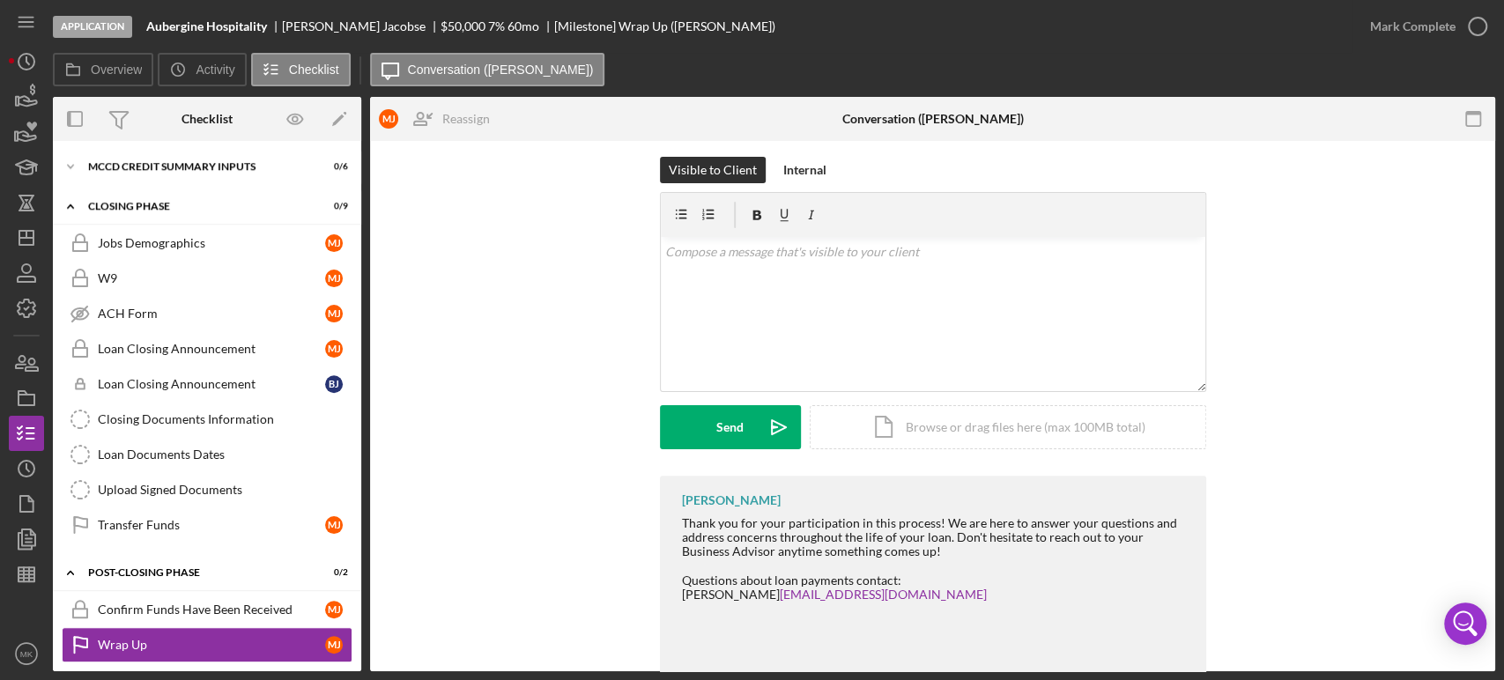
scroll to position [280, 0]
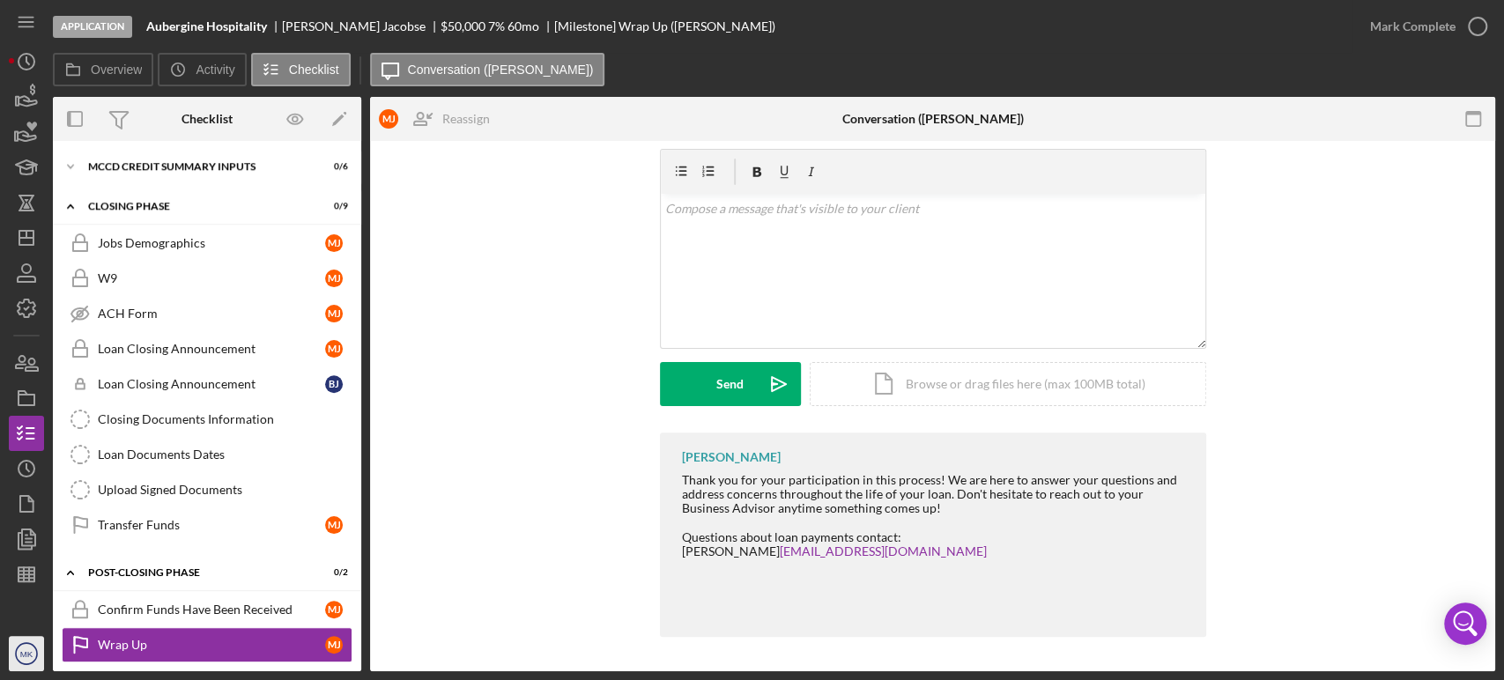
click at [33, 656] on icon "MK" at bounding box center [26, 654] width 35 height 44
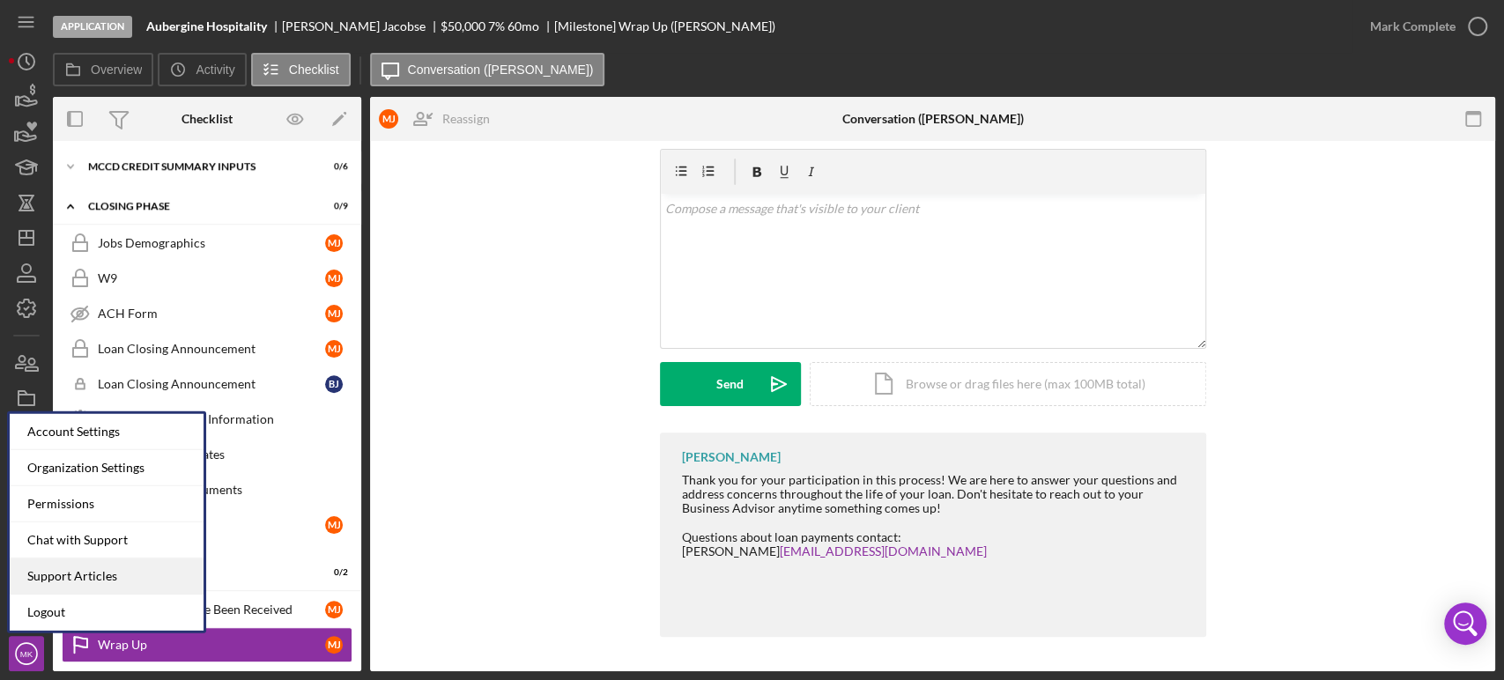
click at [118, 570] on link "Support Articles" at bounding box center [107, 577] width 194 height 36
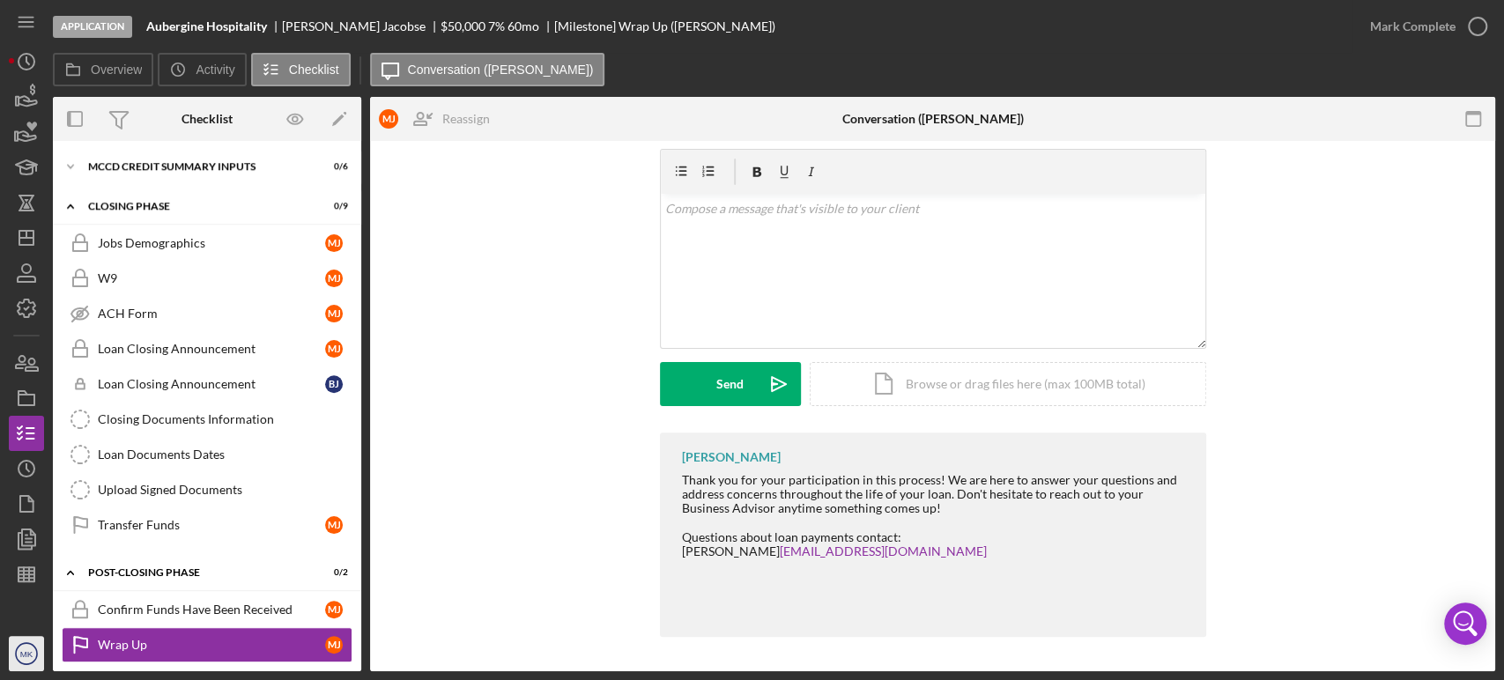
click at [32, 653] on text "MK" at bounding box center [26, 654] width 13 height 10
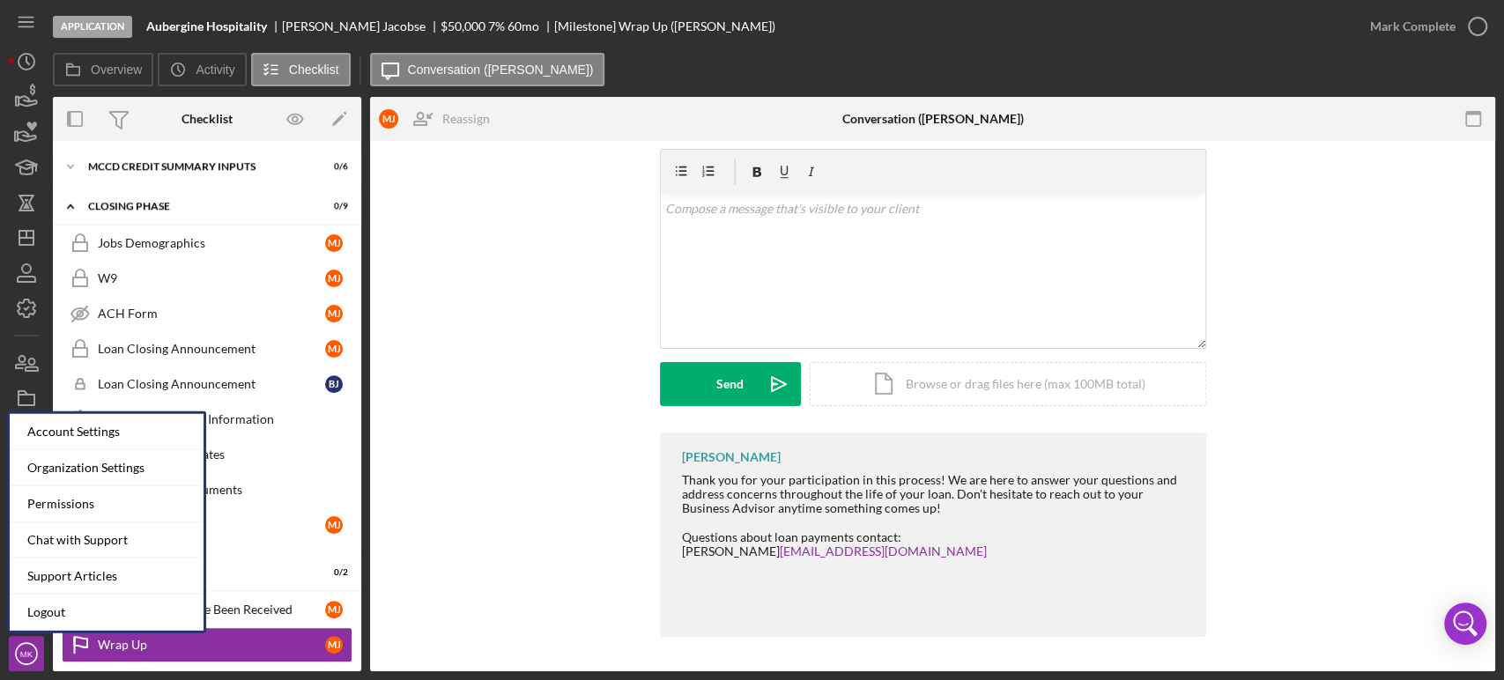
click at [511, 344] on div "Visible to Client Internal v Color teal Color pink Remove color Add row above A…" at bounding box center [933, 273] width 1072 height 319
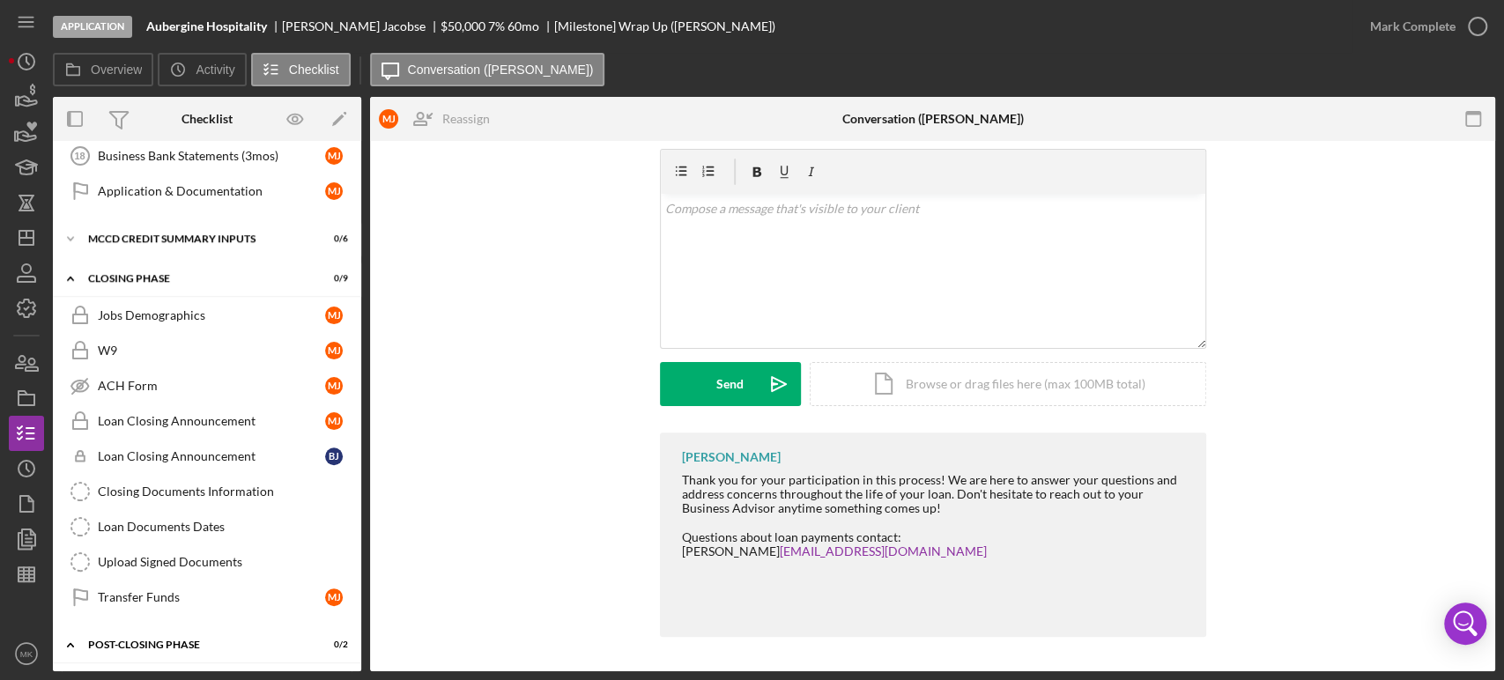
scroll to position [1009, 0]
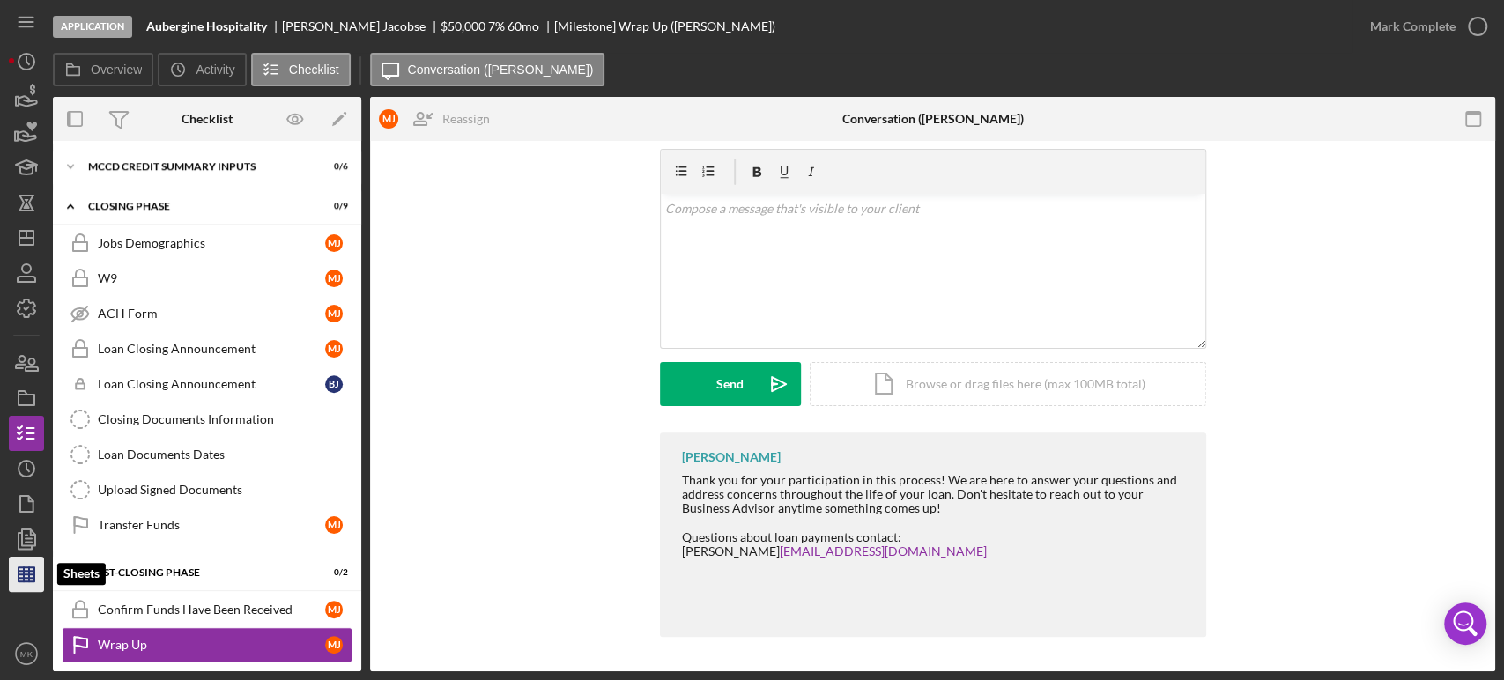
click at [31, 571] on line "button" at bounding box center [27, 571] width 16 height 0
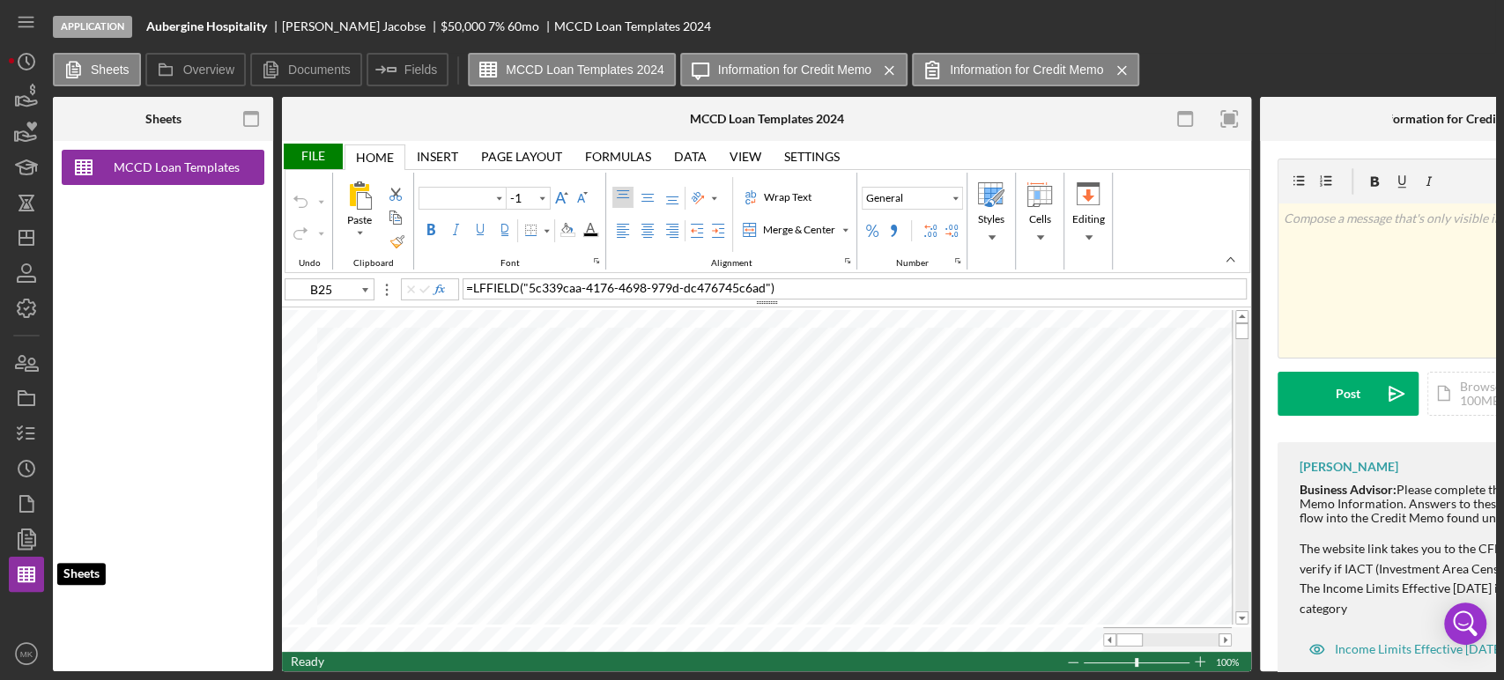
type input "Calibri"
type input "11"
click at [255, 114] on rect "button" at bounding box center [251, 114] width 14 height 4
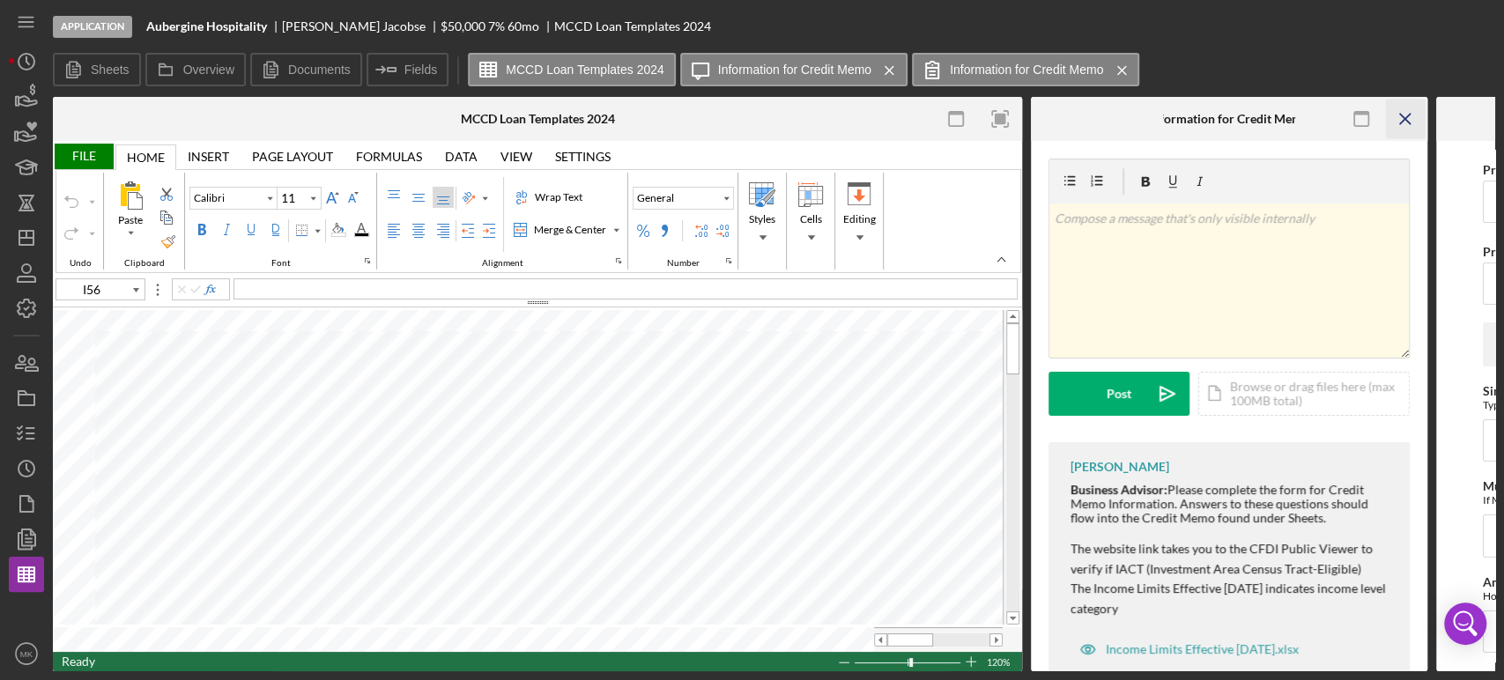
click at [1404, 114] on icon "Icon/Menu Close" at bounding box center [1406, 120] width 40 height 40
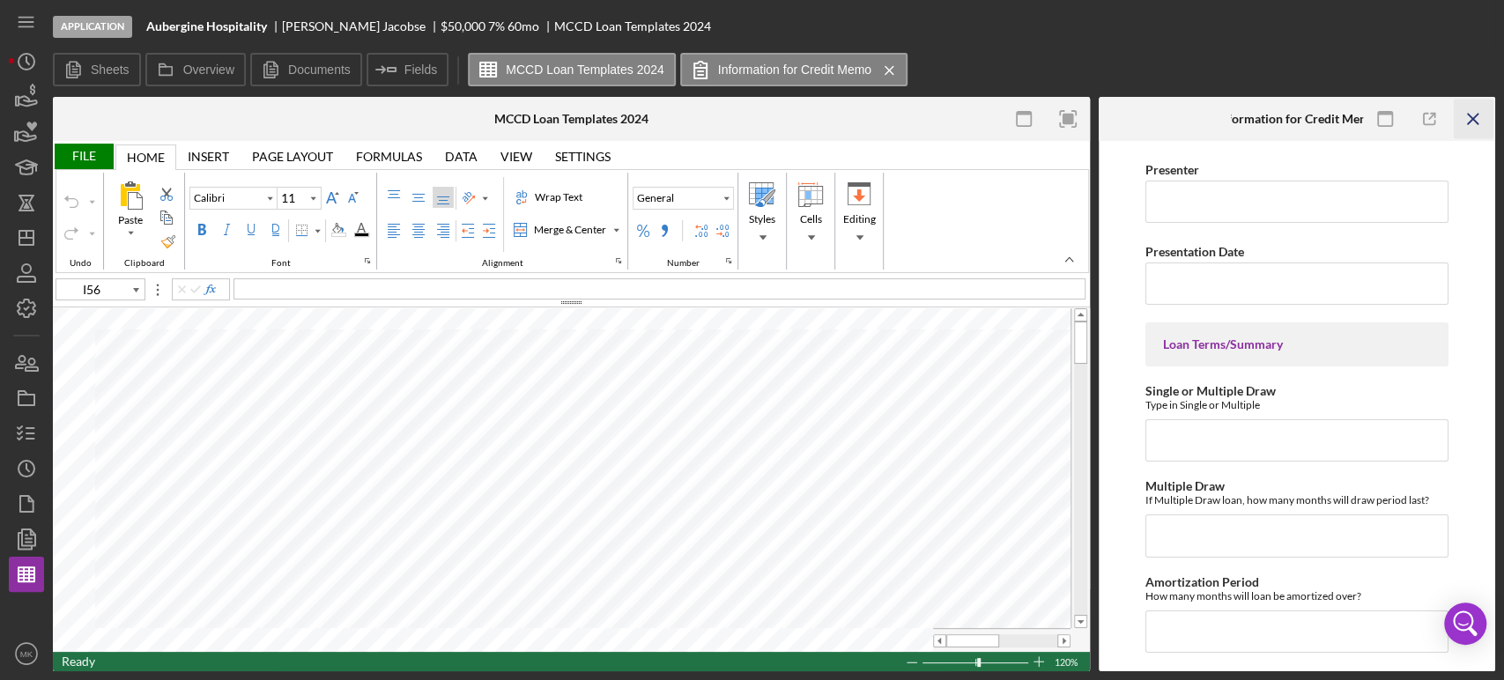
click at [1474, 119] on icon "Icon/Menu Close" at bounding box center [1474, 120] width 40 height 40
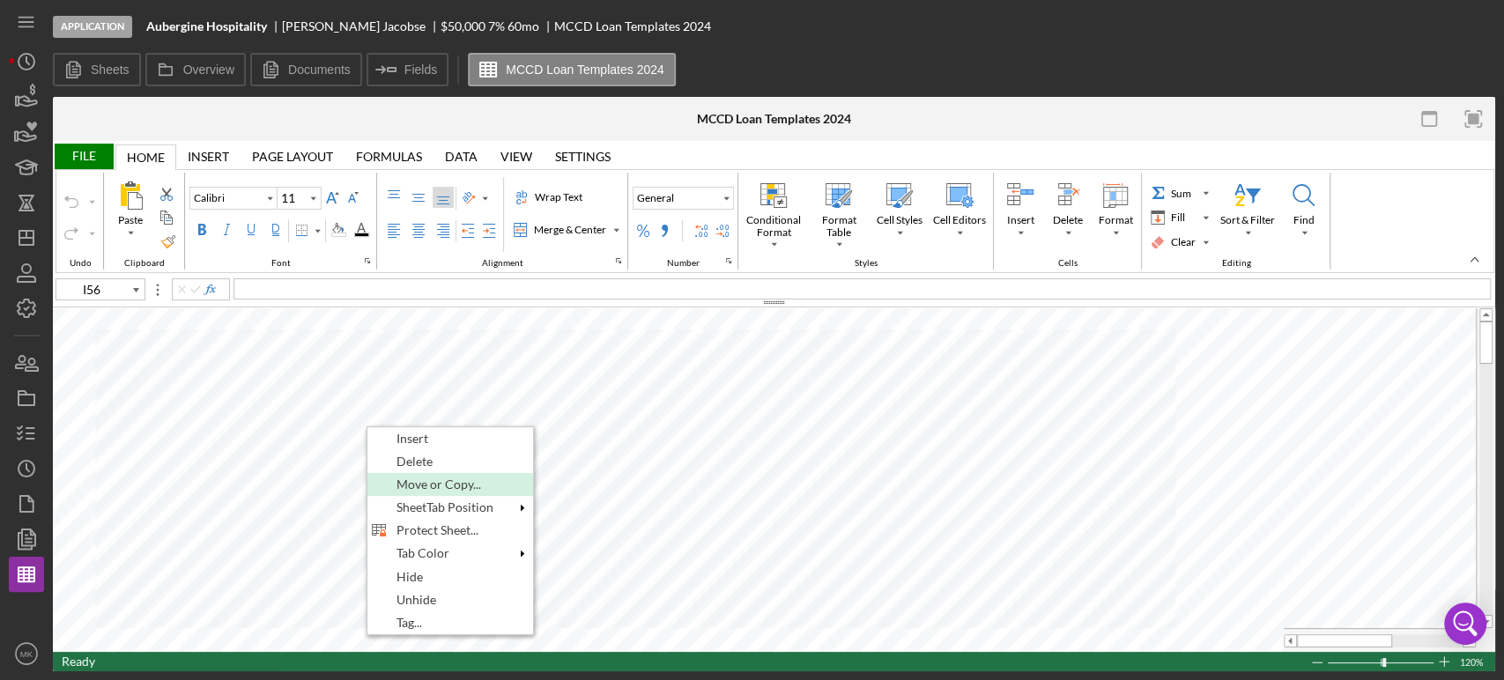
click at [466, 485] on span "Move or Copy..." at bounding box center [449, 485] width 105 height 14
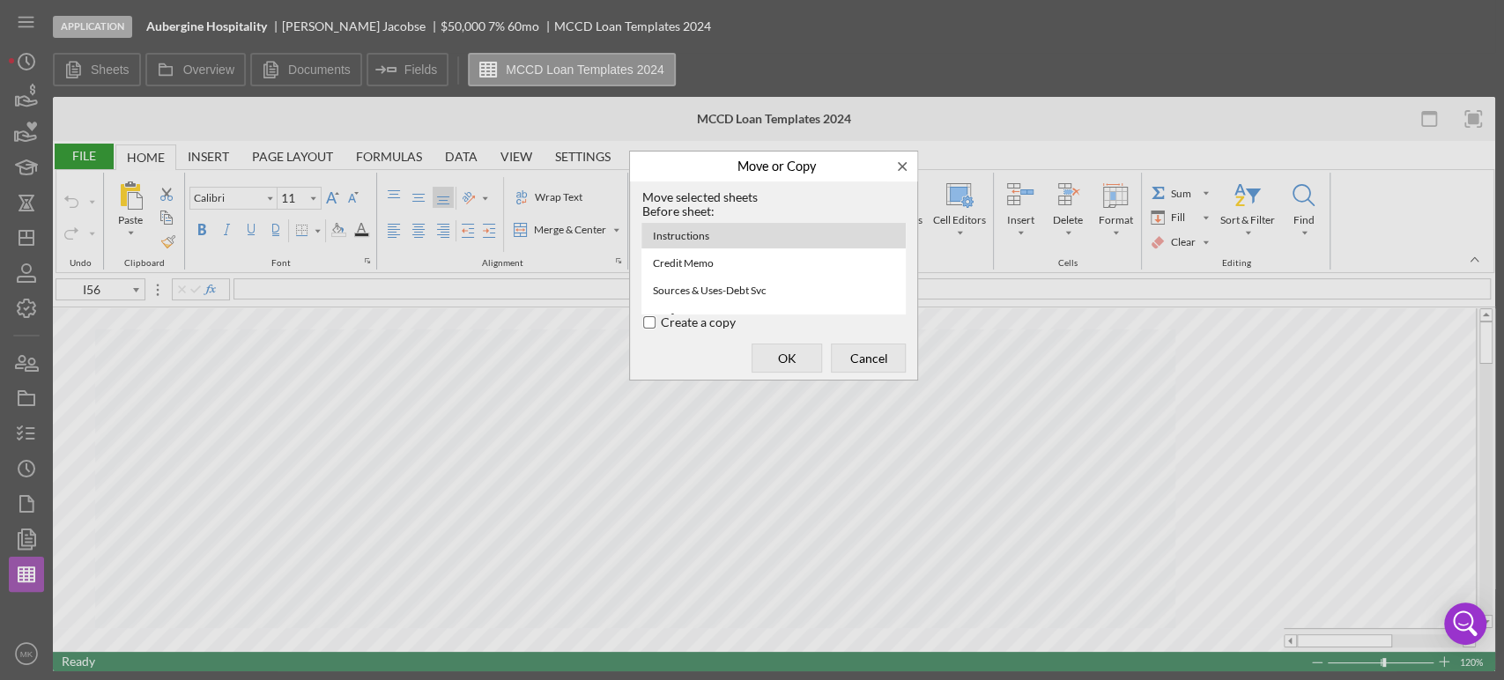
click at [644, 317] on div "Create a copy" at bounding box center [649, 322] width 14 height 14
click at [1234, 406] on div at bounding box center [752, 340] width 1504 height 680
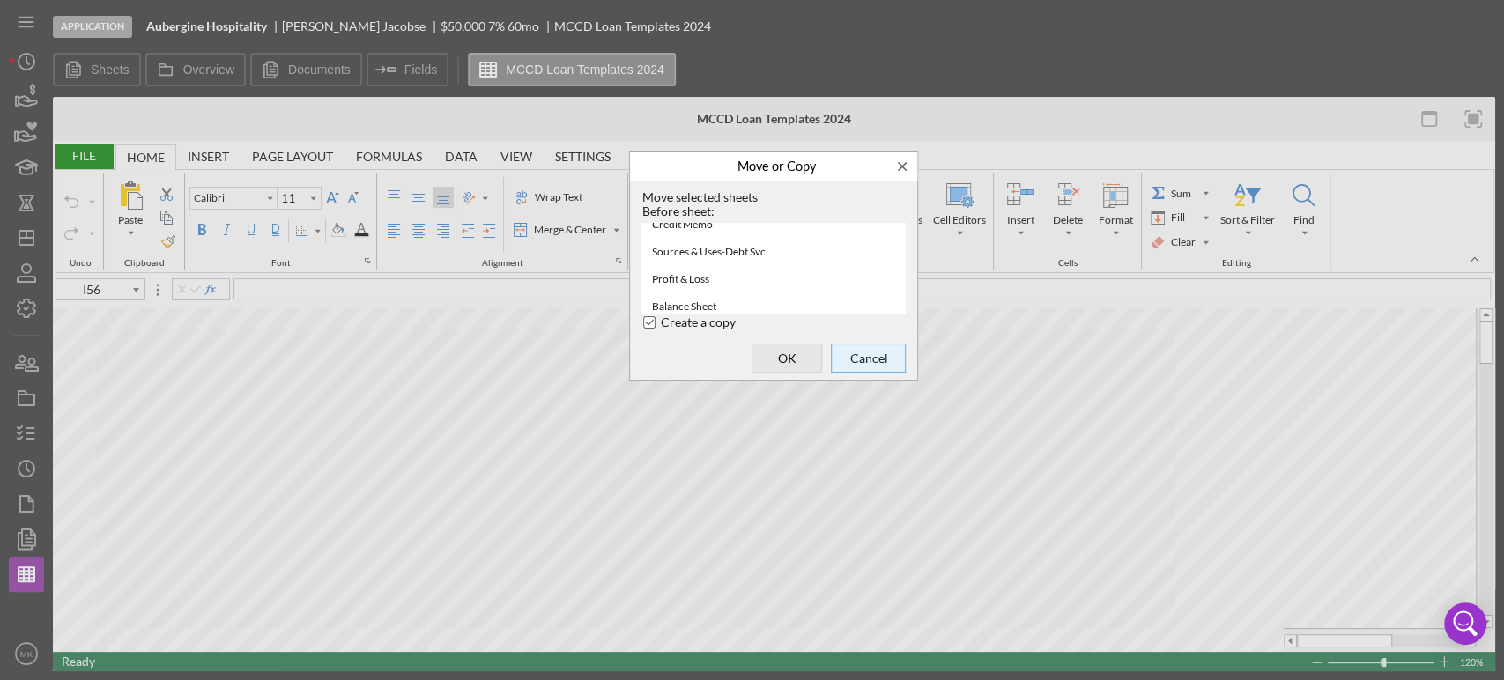
click at [876, 359] on span "Cancel" at bounding box center [868, 357] width 63 height 25
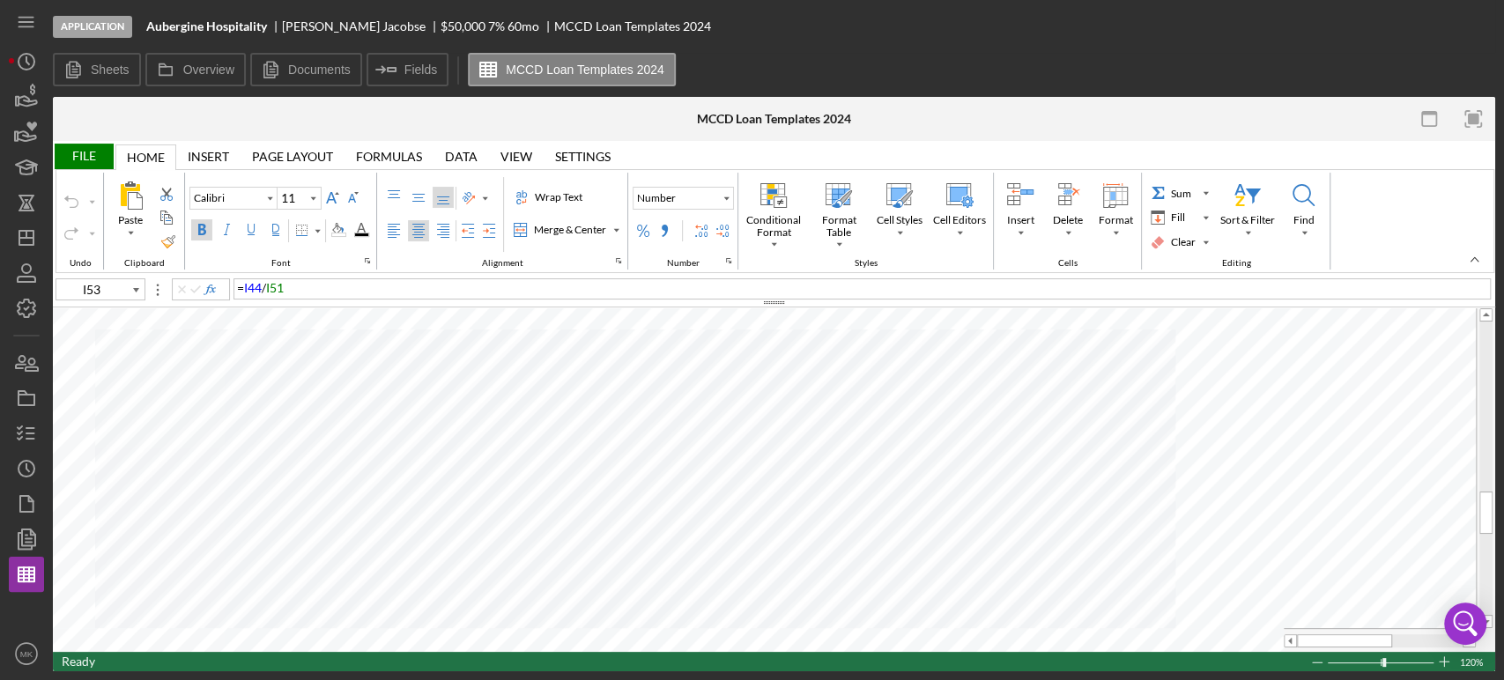
type input "F17"
type input "Calibri"
type input "I53"
type input "Calibri"
type input "8"
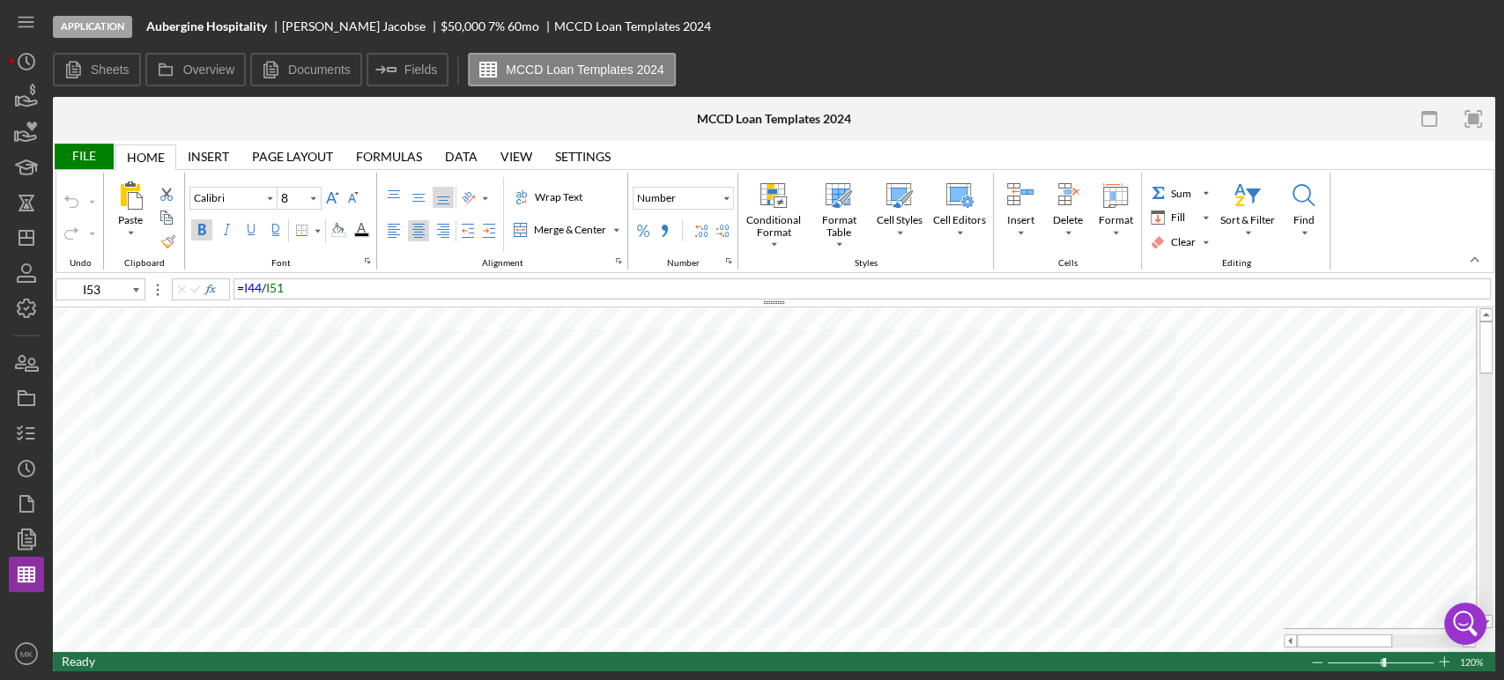
type input "D7"
type input "11"
type input "H7"
click at [299, 291] on div "= G7 / G$10" at bounding box center [862, 288] width 1257 height 21
click at [303, 287] on div "= G8 / G$10" at bounding box center [862, 288] width 1257 height 21
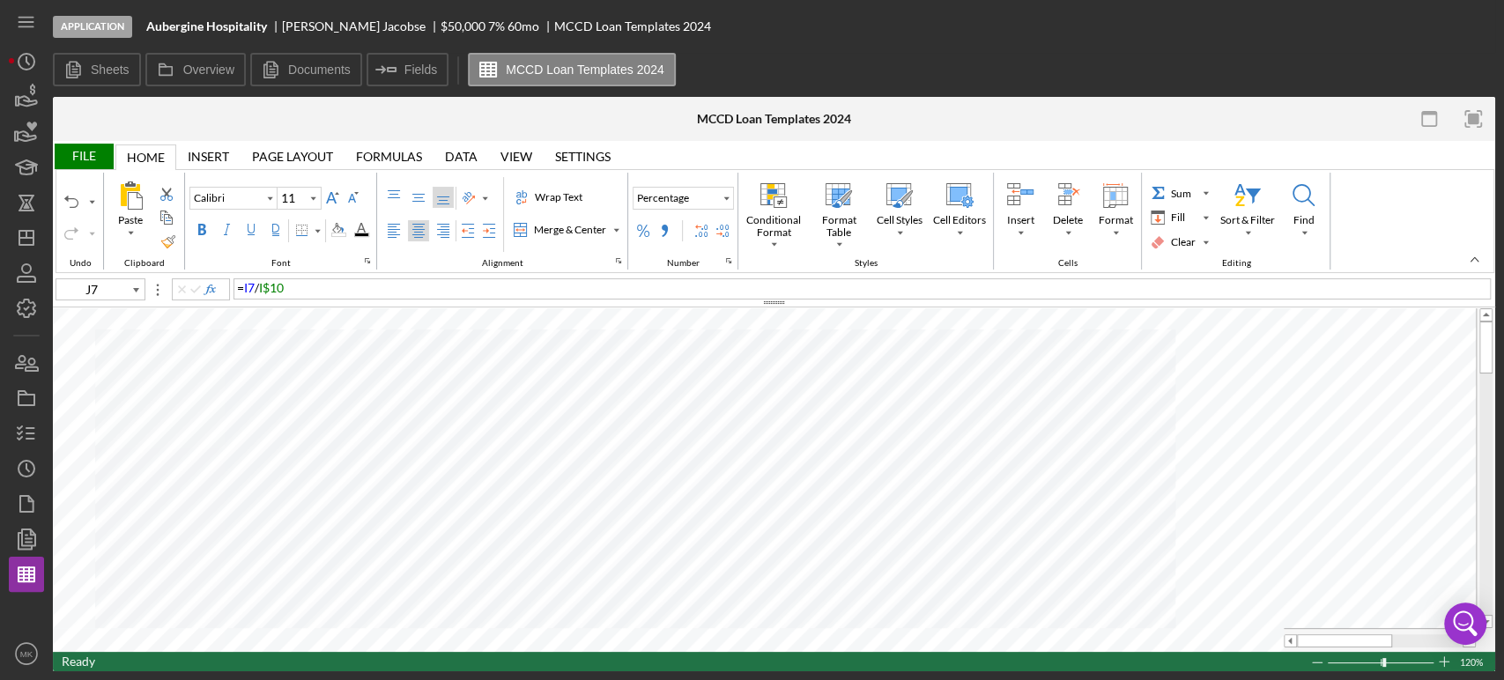
click at [297, 292] on div "= I7 / I$10" at bounding box center [862, 288] width 1257 height 21
click at [293, 286] on div "= I8 / I$10" at bounding box center [862, 288] width 1257 height 21
type input "J9"
type input "8"
type input "D9"
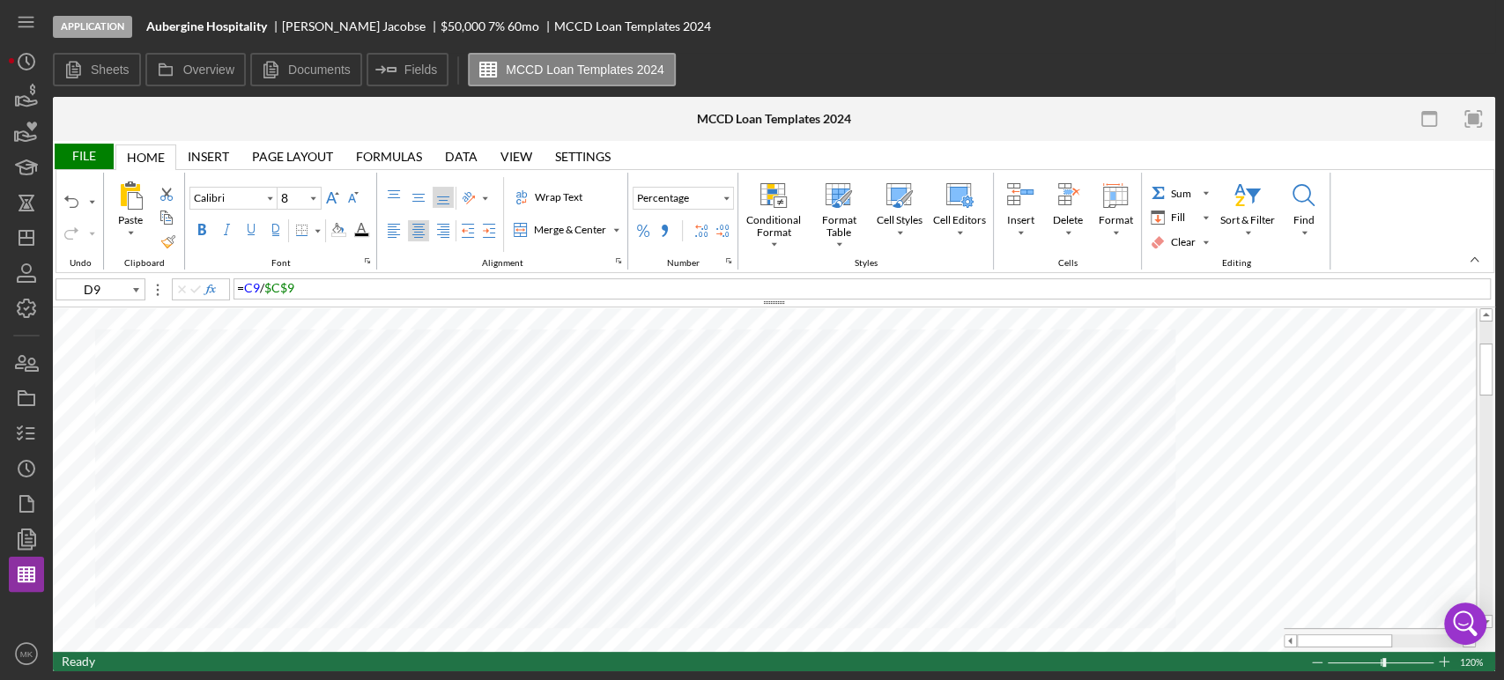
type input "11"
type input "H8"
click at [19, 430] on icon "button" at bounding box center [26, 434] width 44 height 44
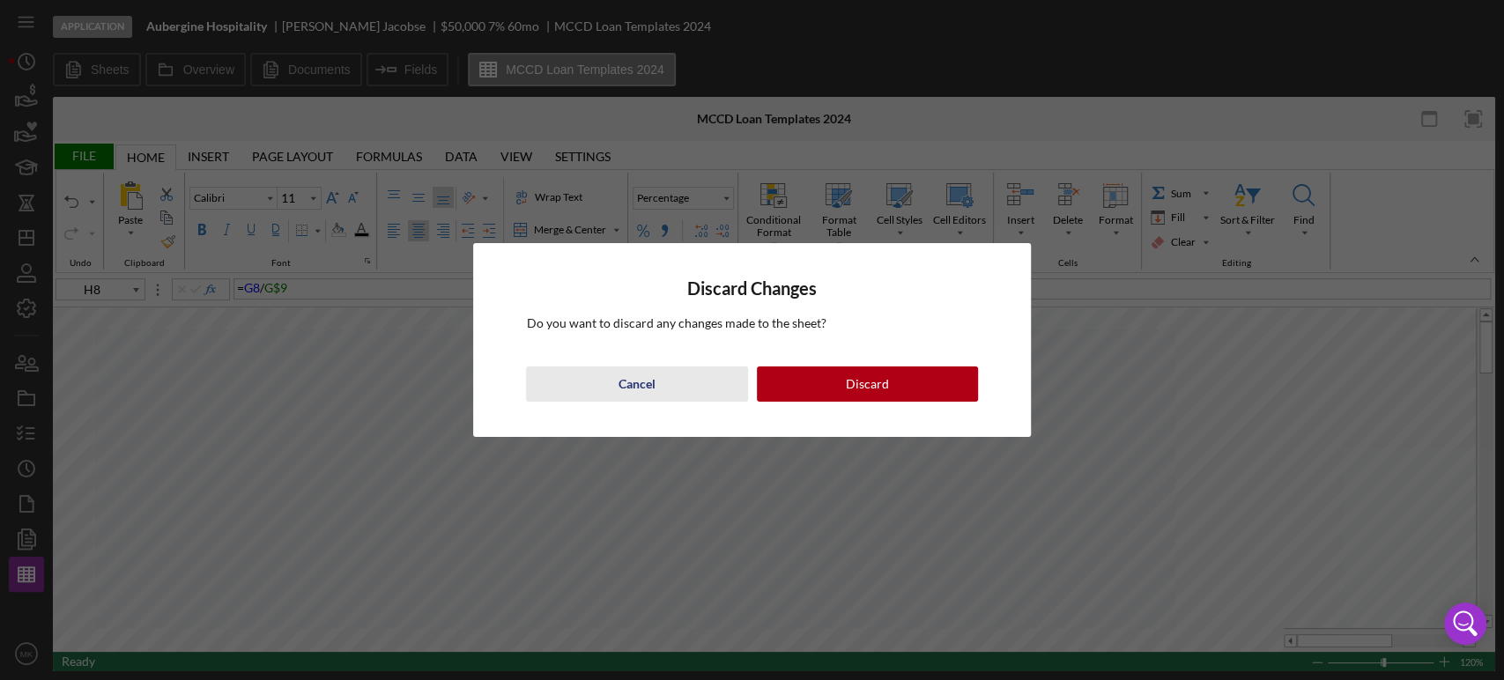
click at [657, 382] on button "Cancel" at bounding box center [636, 384] width 221 height 35
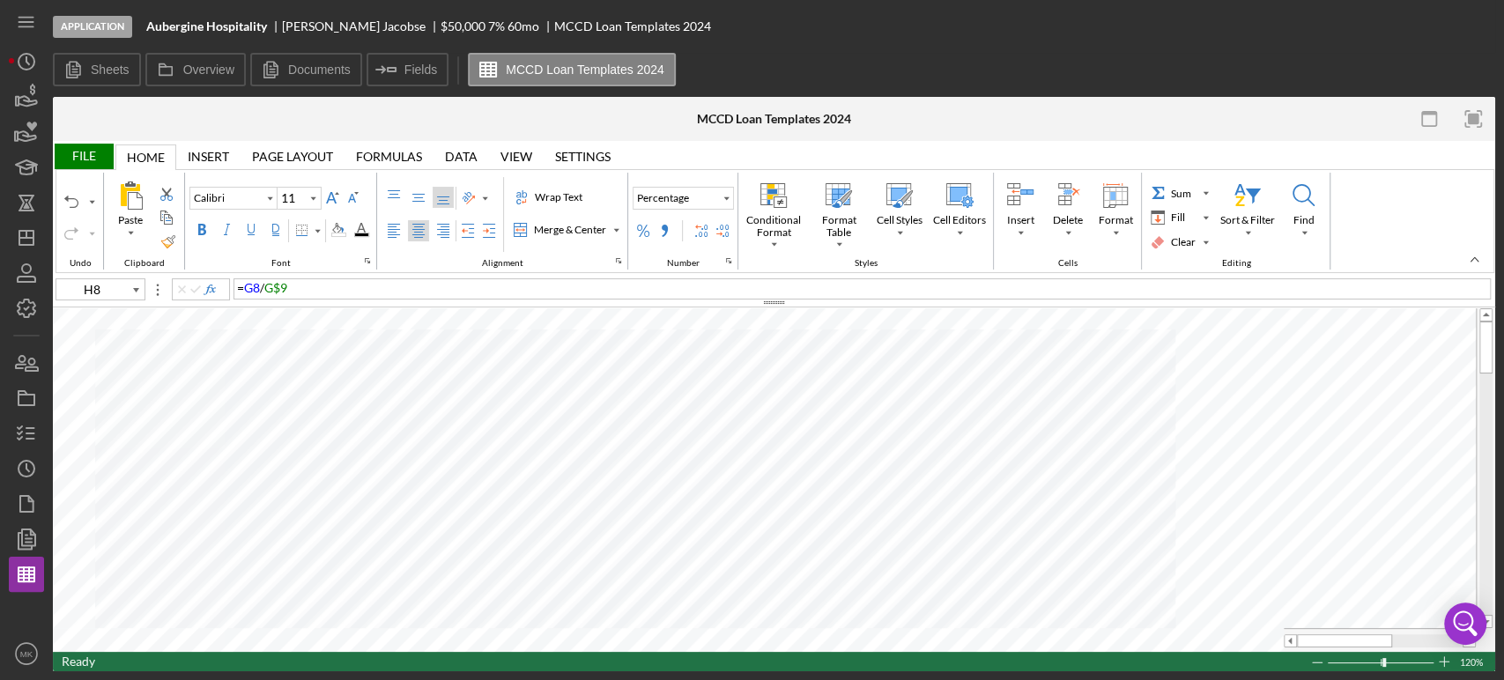
click at [86, 159] on div "File" at bounding box center [83, 157] width 61 height 26
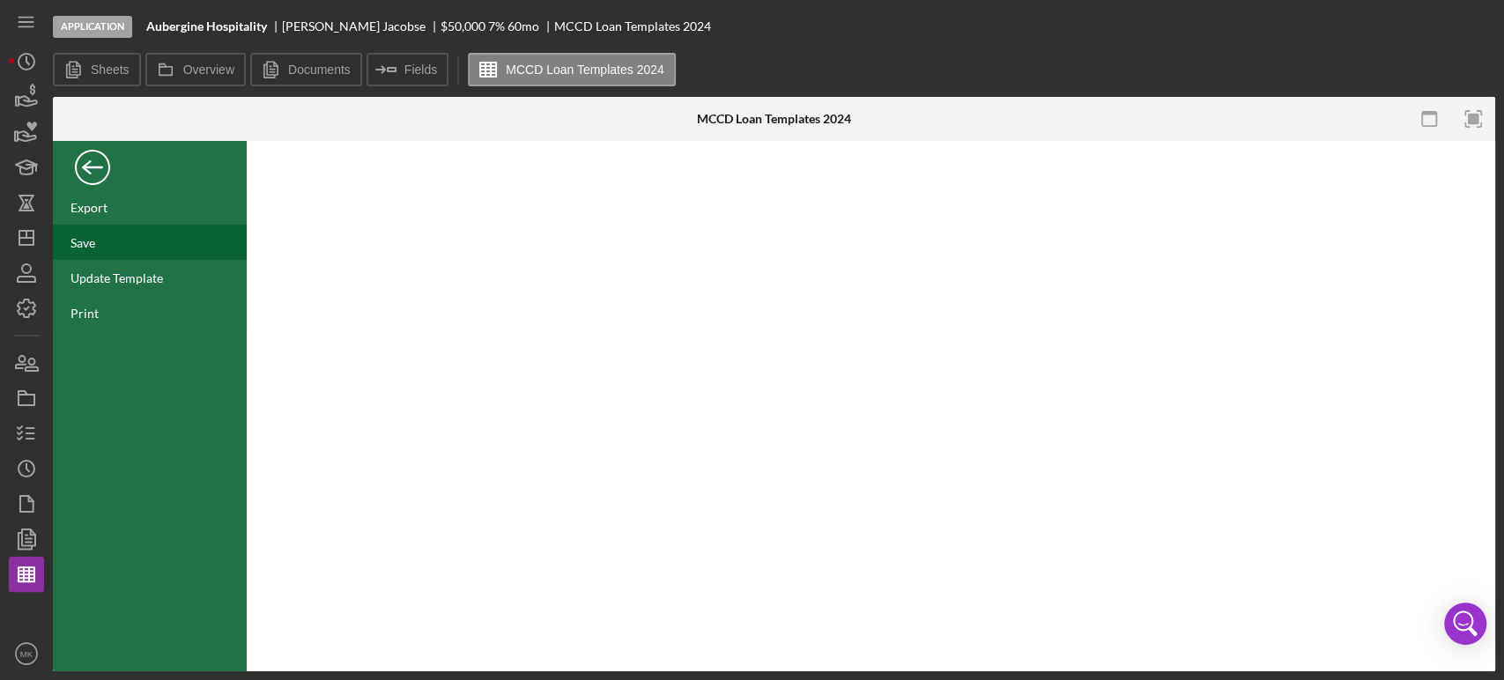
click at [85, 238] on div "Save" at bounding box center [82, 242] width 25 height 15
click at [85, 162] on div "Back" at bounding box center [92, 162] width 35 height 35
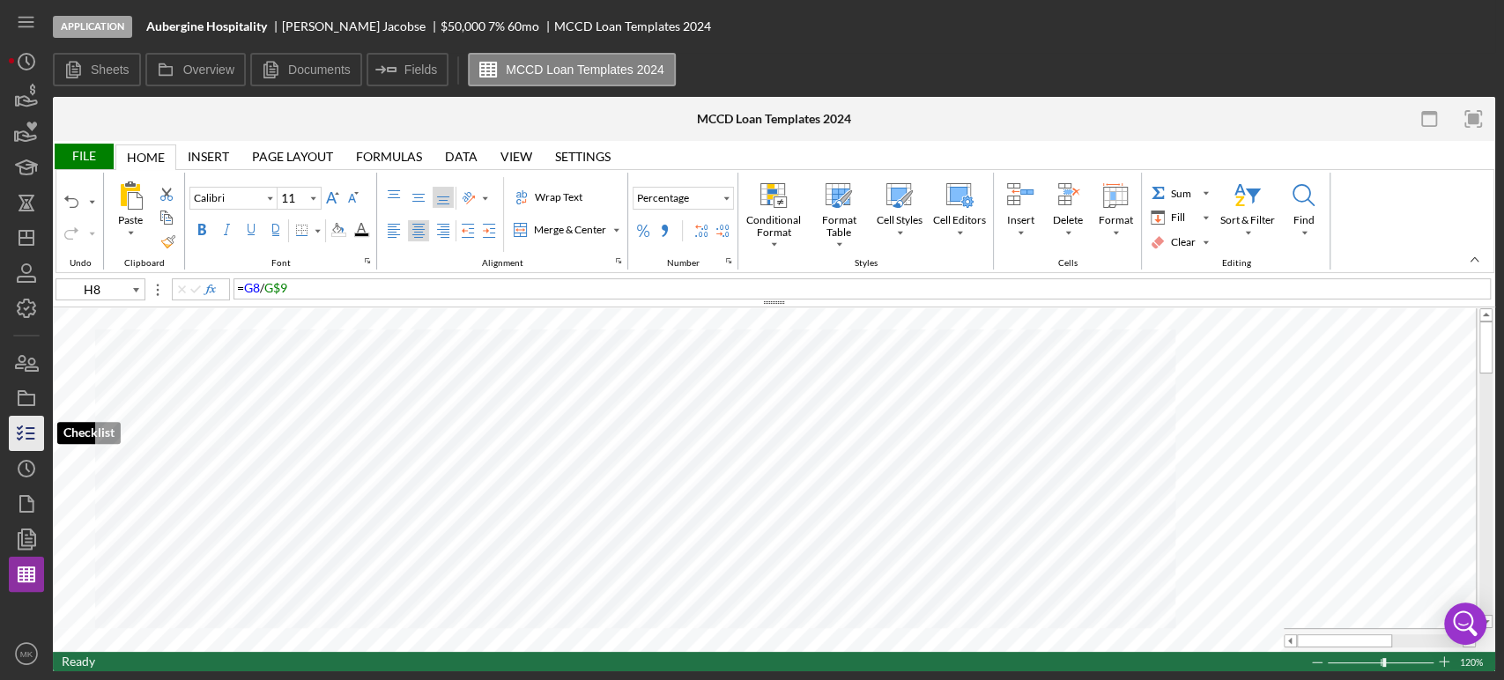
click at [29, 435] on icon "button" at bounding box center [26, 434] width 44 height 44
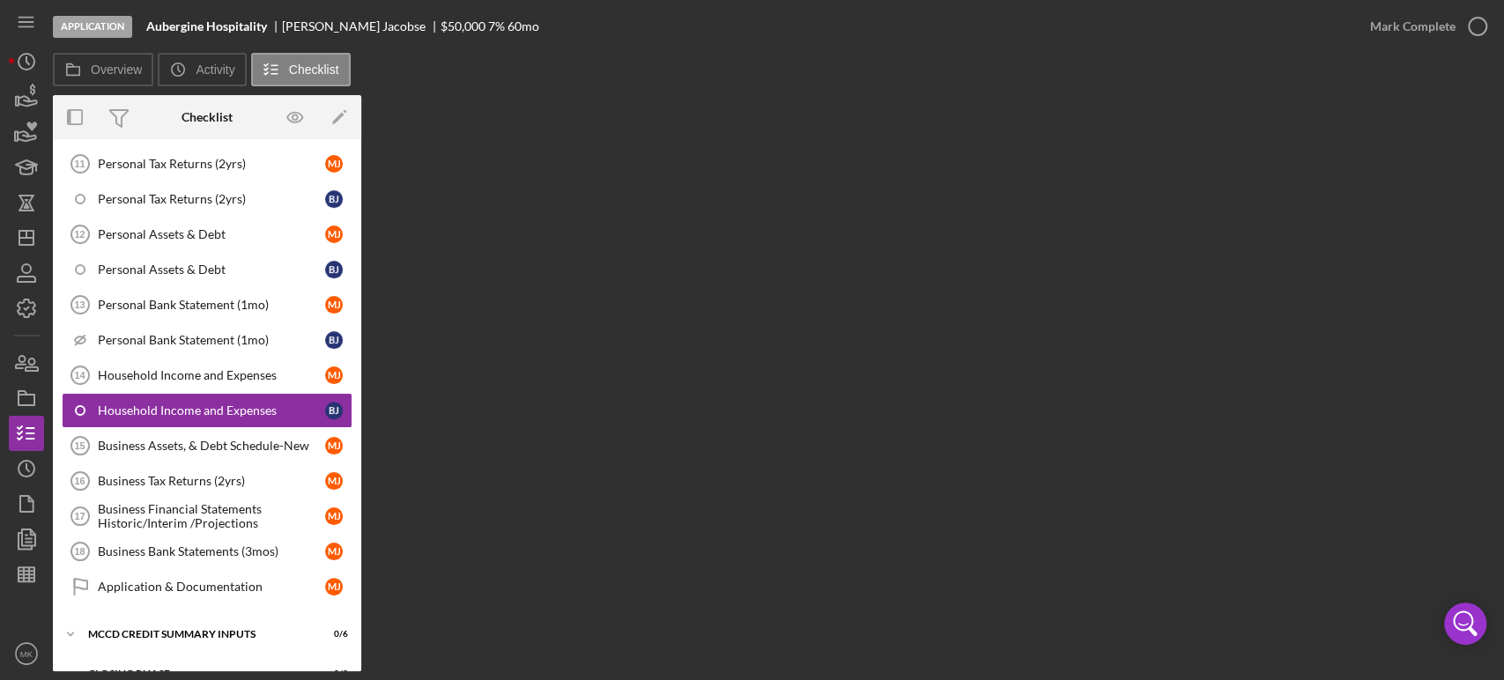
scroll to position [603, 0]
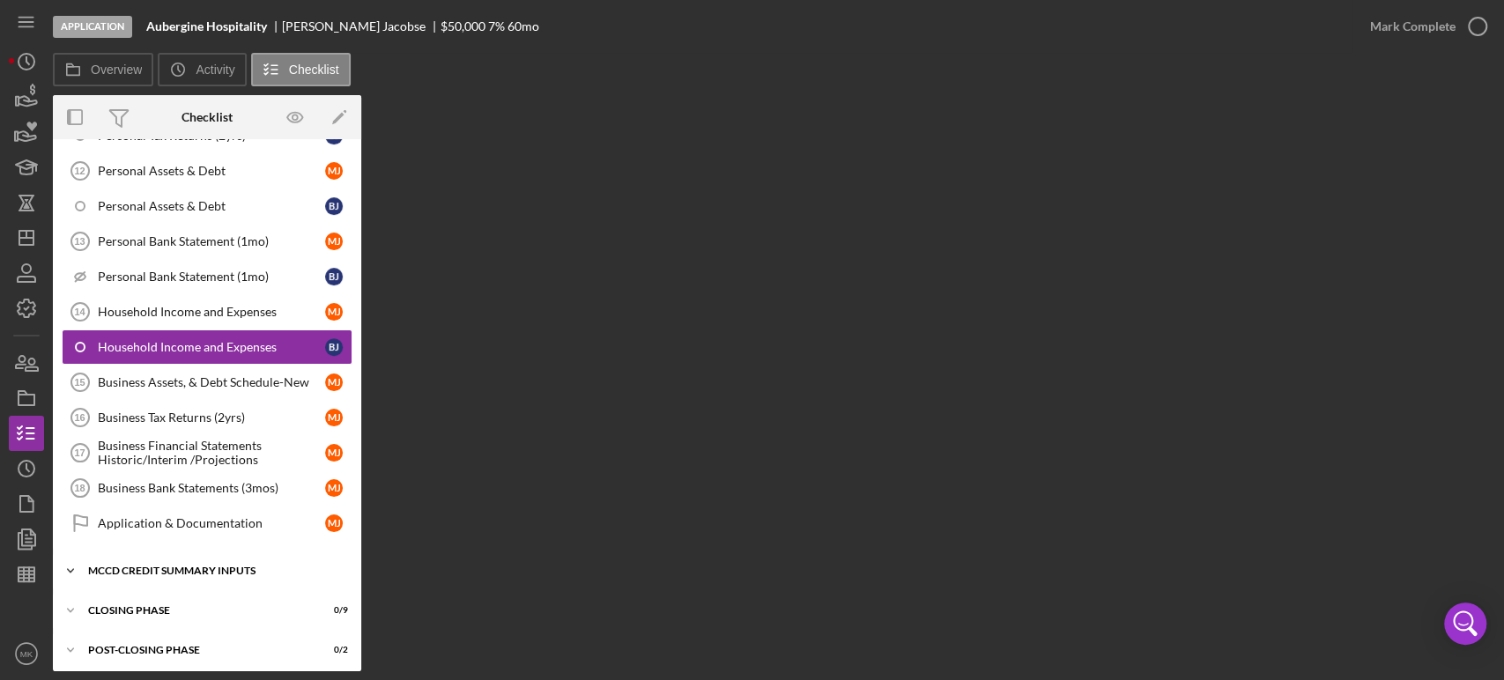
click at [232, 566] on div "MCCD Credit Summary Inputs" at bounding box center [213, 571] width 251 height 11
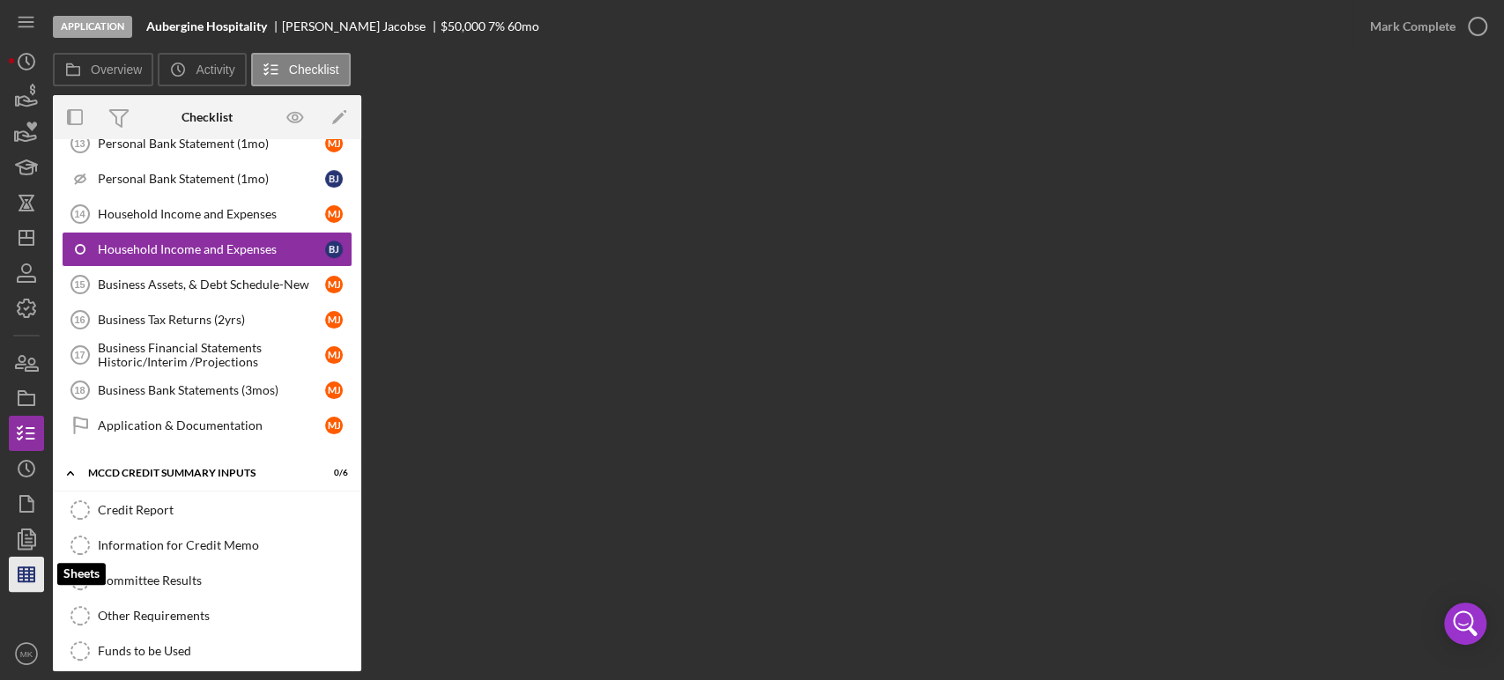
click at [31, 575] on line "button" at bounding box center [27, 575] width 16 height 0
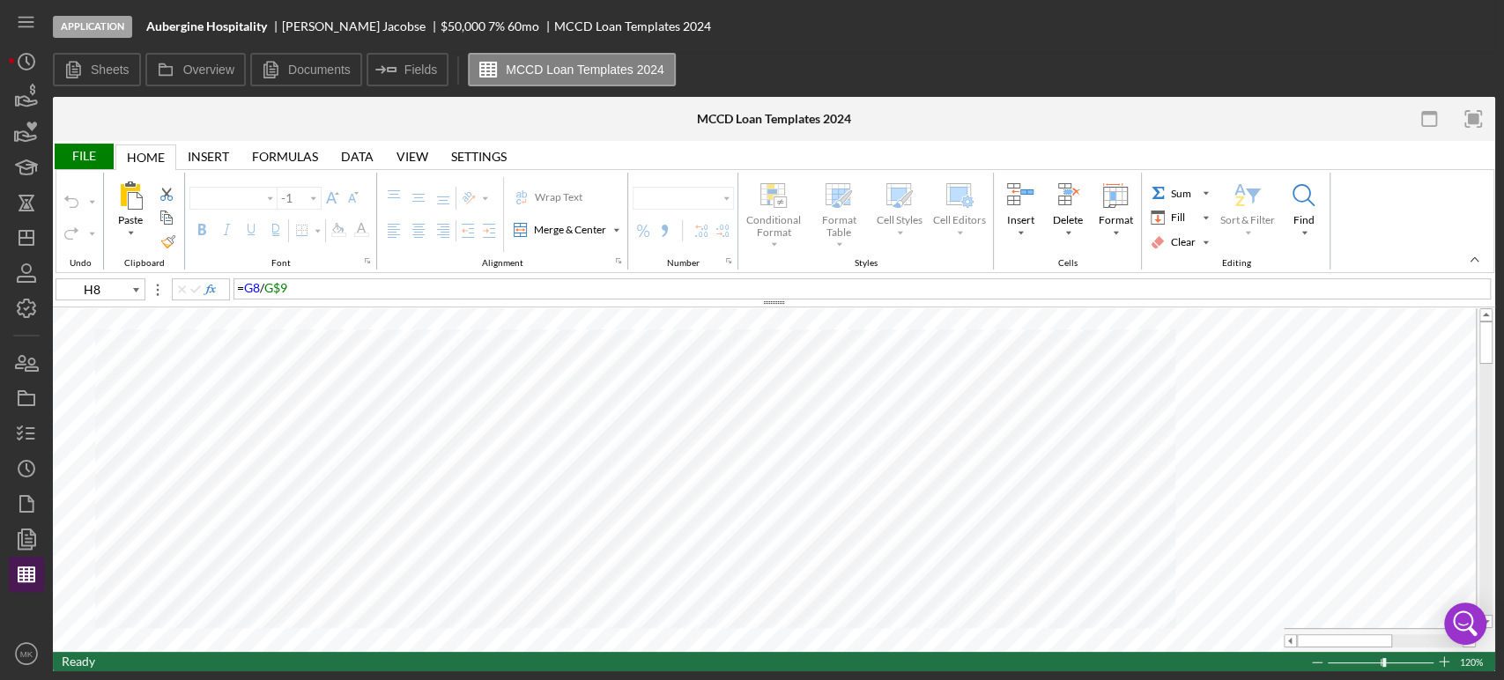
type input "Calibri"
type input "11"
